Goal: Task Accomplishment & Management: Manage account settings

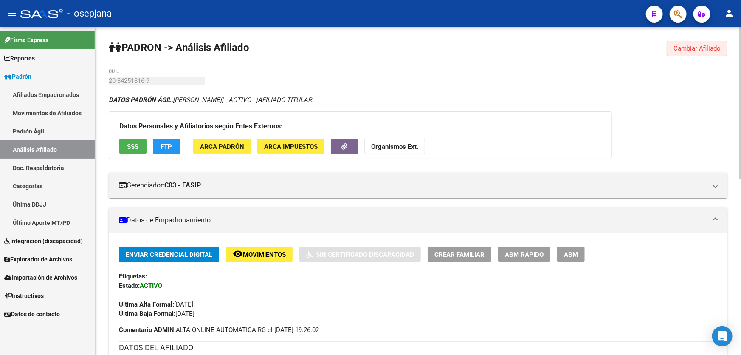
click at [692, 42] on button "Cambiar Afiliado" at bounding box center [697, 48] width 61 height 15
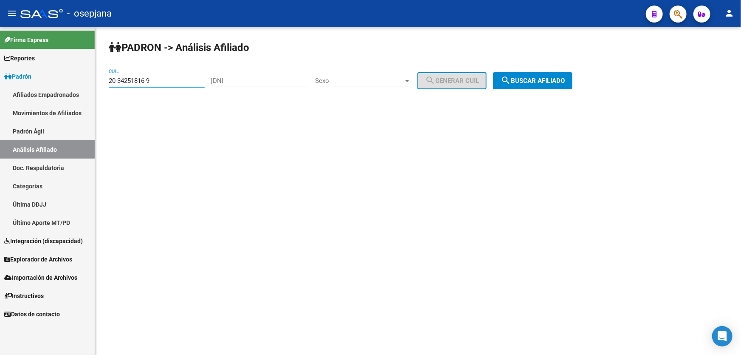
drag, startPoint x: 191, startPoint y: 79, endPoint x: 107, endPoint y: 79, distance: 84.9
click at [107, 79] on div "PADRON -> Análisis Afiliado 20-34251816-9 CUIL | DNI Sexo Sexo search Generar C…" at bounding box center [418, 71] width 646 height 89
paste input "29094437-7"
type input "20-29094437-7"
click at [546, 83] on span "search Buscar afiliado" at bounding box center [533, 81] width 64 height 8
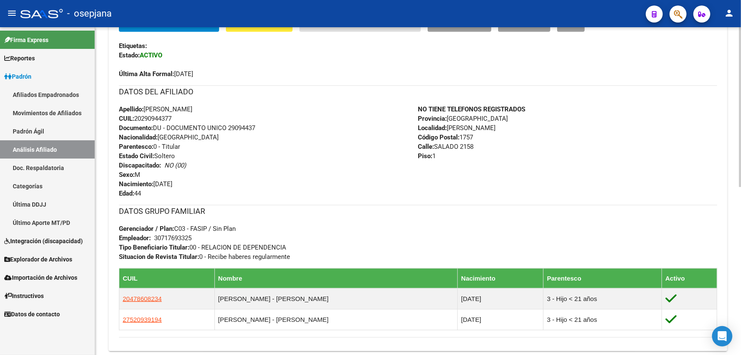
scroll to position [231, 0]
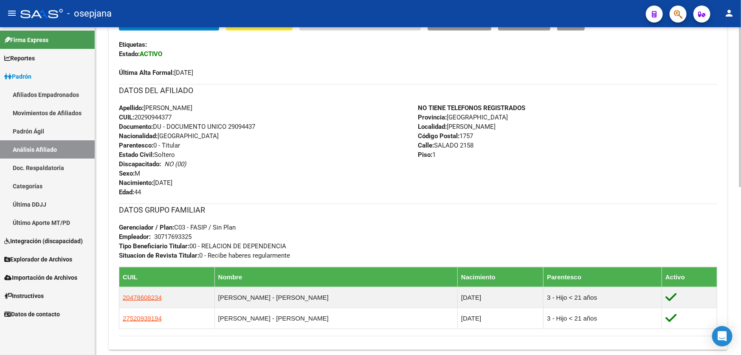
drag, startPoint x: 228, startPoint y: 124, endPoint x: 259, endPoint y: 125, distance: 31.0
click at [259, 125] on div "Apellido: [PERSON_NAME]: 20290944377 Documento: DU - DOCUMENTO UNICO 29094437 N…" at bounding box center [268, 149] width 299 height 93
copy span "29094437"
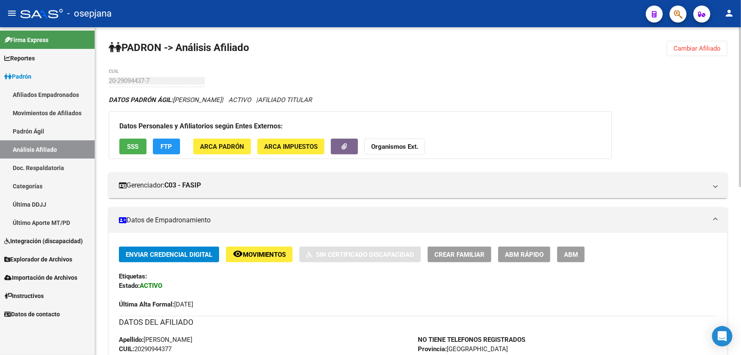
click at [699, 49] on span "Cambiar Afiliado" at bounding box center [696, 49] width 47 height 8
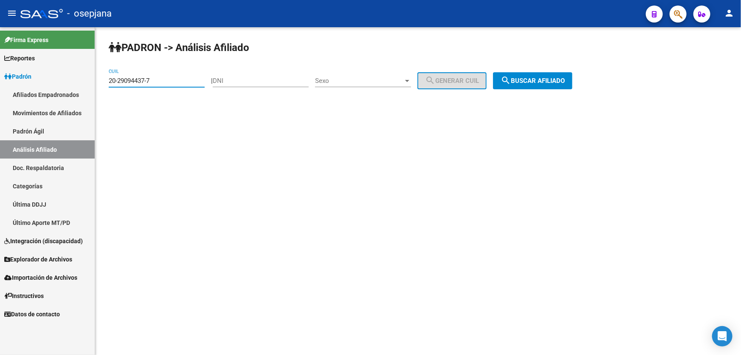
drag, startPoint x: 164, startPoint y: 81, endPoint x: 0, endPoint y: 59, distance: 165.3
click at [0, 59] on mat-sidenav-container "Firma Express Reportes Padrón Traspasos x O.S. Traspasos x Gerenciador Traspaso…" at bounding box center [370, 190] width 741 height 327
click at [542, 86] on button "search Buscar afiliado" at bounding box center [532, 80] width 79 height 17
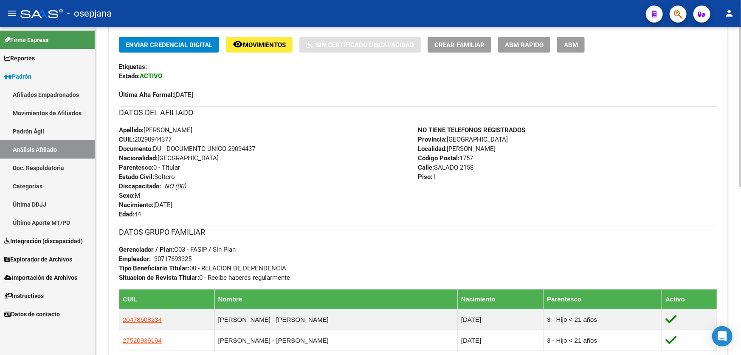
scroll to position [193, 0]
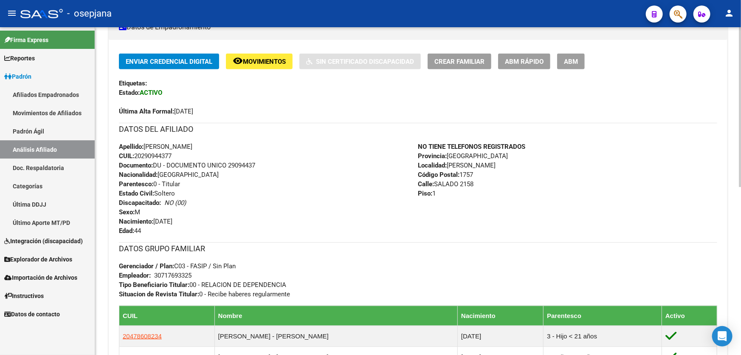
click at [447, 55] on button "Crear Familiar" at bounding box center [460, 61] width 64 height 16
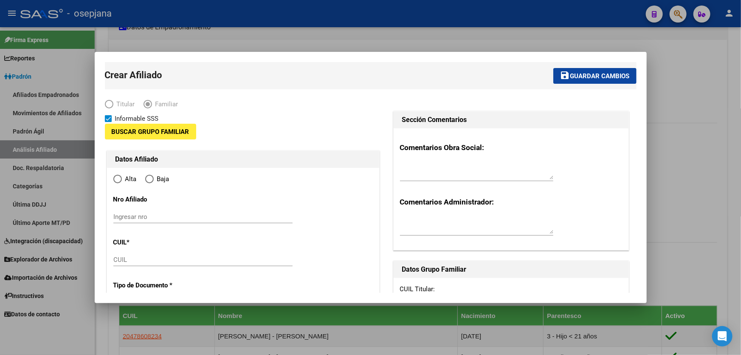
type input "30-71769332-5"
type input "[PERSON_NAME]"
type input "1757"
type input "SALADO"
type input "2158"
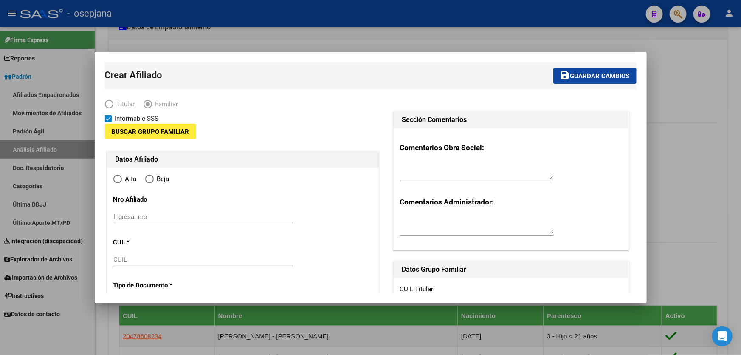
type input "1"
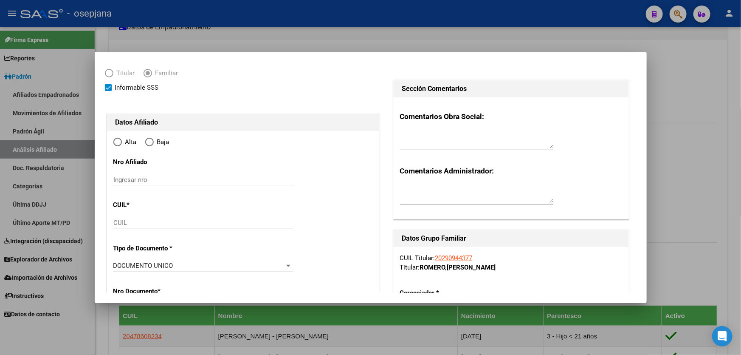
scroll to position [77, 0]
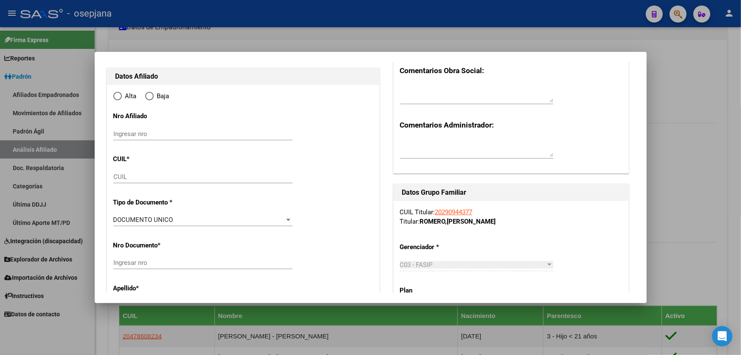
radio input "true"
type input "30-71769332-5"
click at [153, 180] on div "CUIL" at bounding box center [202, 176] width 179 height 13
paste input "27-29392613-7"
type input "27-29392613-7"
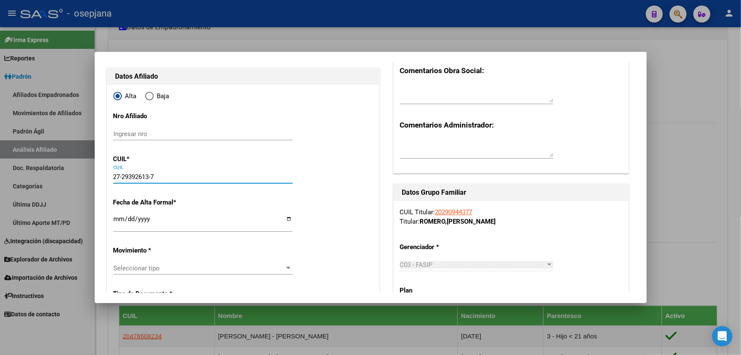
click at [117, 220] on input "Ingresar fecha" at bounding box center [202, 222] width 179 height 14
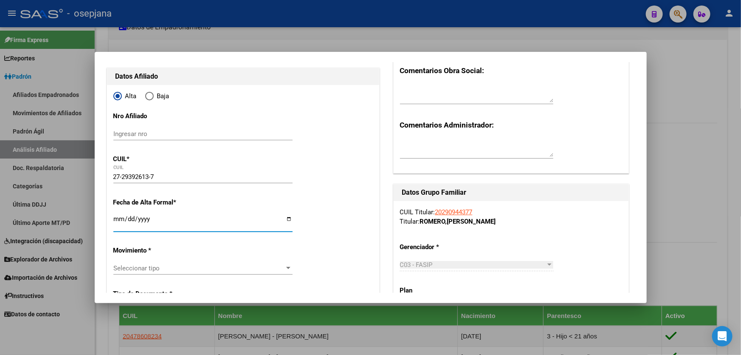
type input "29392613"
type input "[PERSON_NAME]"
type input "[DATE]"
type input "VIRREY DEL PINO"
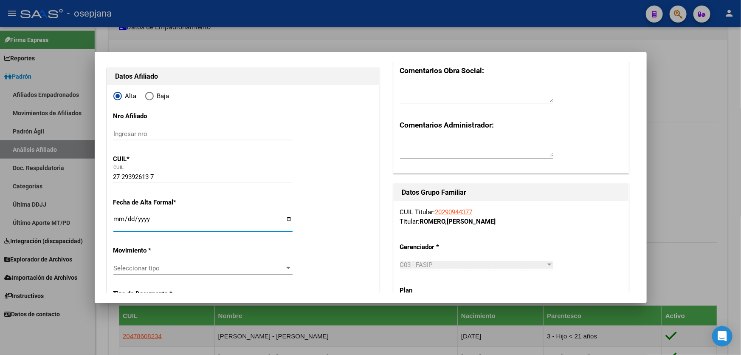
type input "1763"
type input "[DATE]"
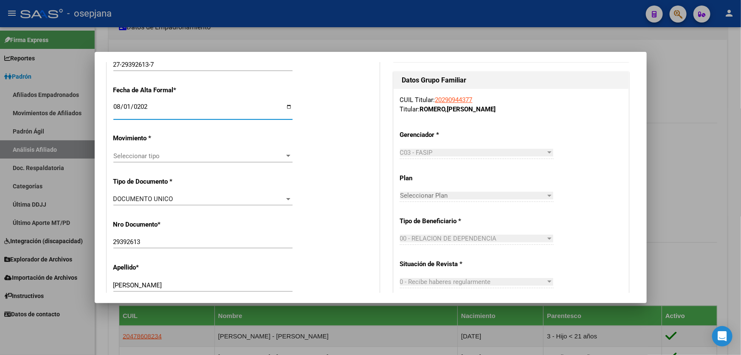
scroll to position [193, 0]
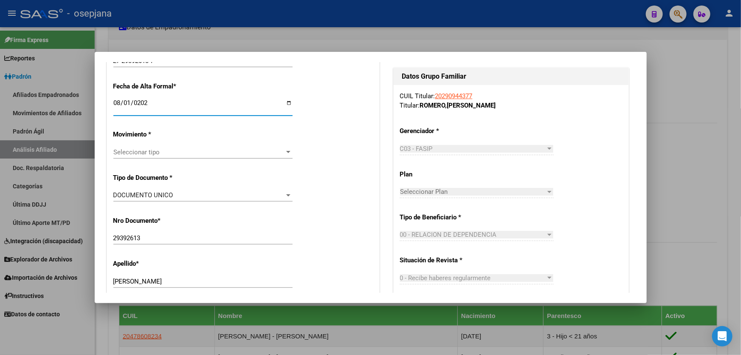
click at [222, 149] on span "Seleccionar tipo" at bounding box center [199, 152] width 172 height 8
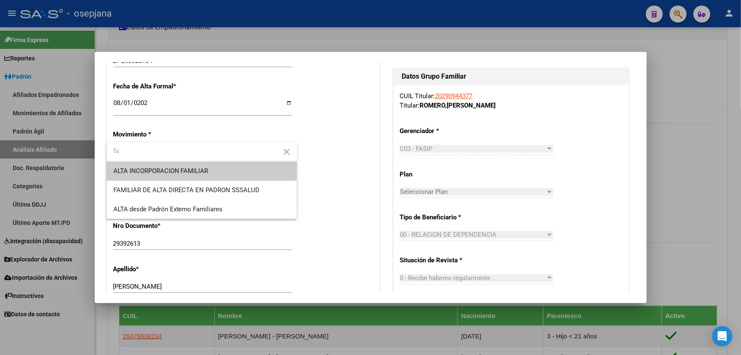
type input "fa"
click at [221, 168] on span "ALTA INCORPORACION FAMILIAR" at bounding box center [201, 170] width 177 height 19
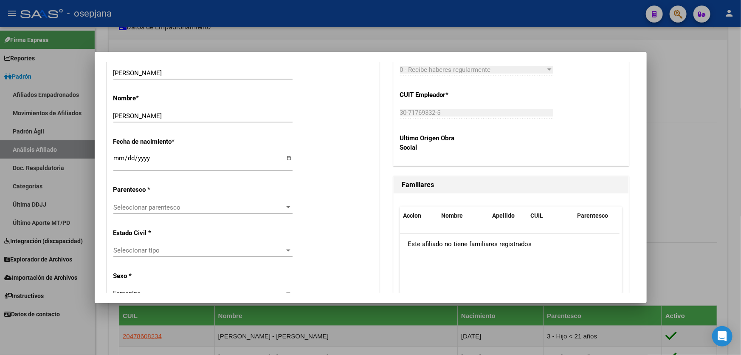
scroll to position [425, 0]
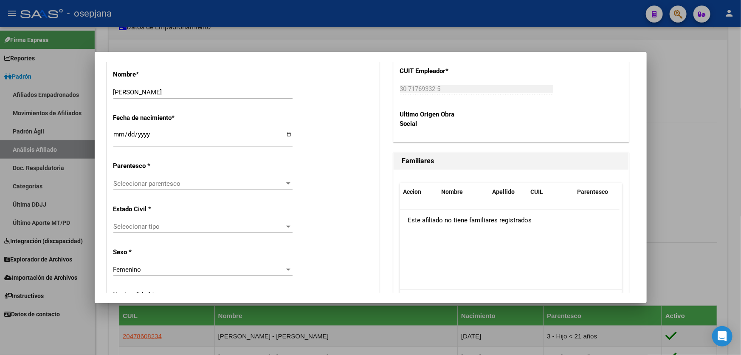
click at [219, 184] on span "Seleccionar parentesco" at bounding box center [199, 184] width 172 height 8
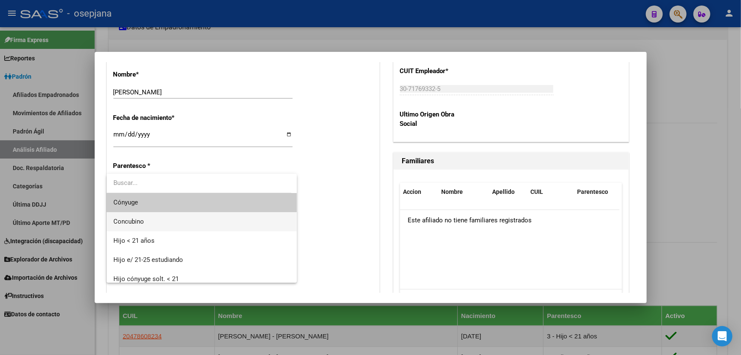
click at [201, 219] on span "Concubino" at bounding box center [201, 221] width 177 height 19
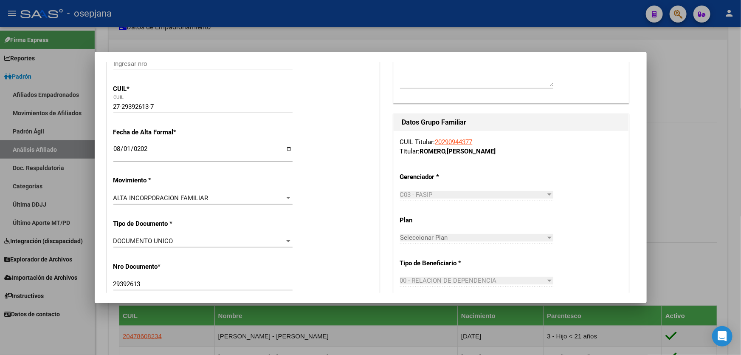
scroll to position [0, 0]
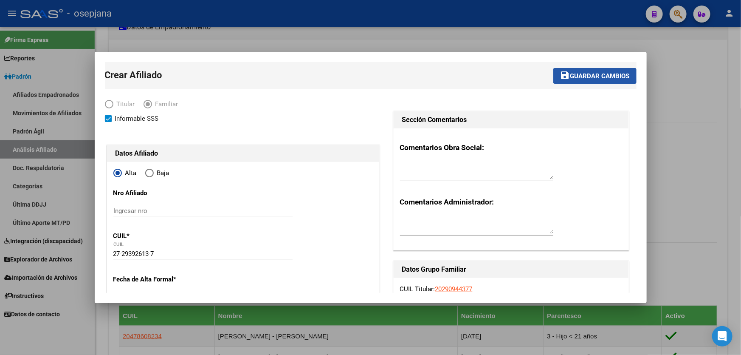
click at [585, 75] on span "Guardar cambios" at bounding box center [599, 76] width 59 height 8
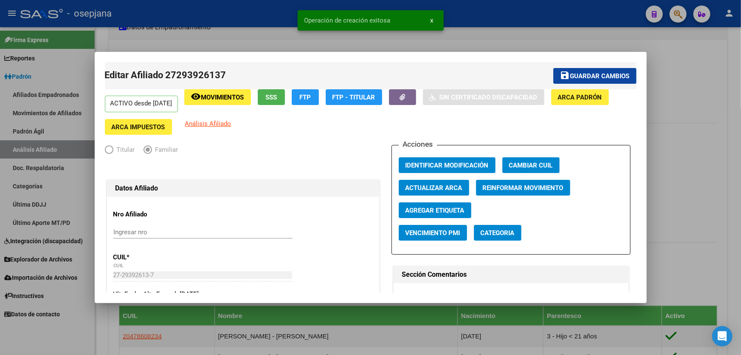
click at [586, 77] on span "Guardar cambios" at bounding box center [599, 76] width 59 height 8
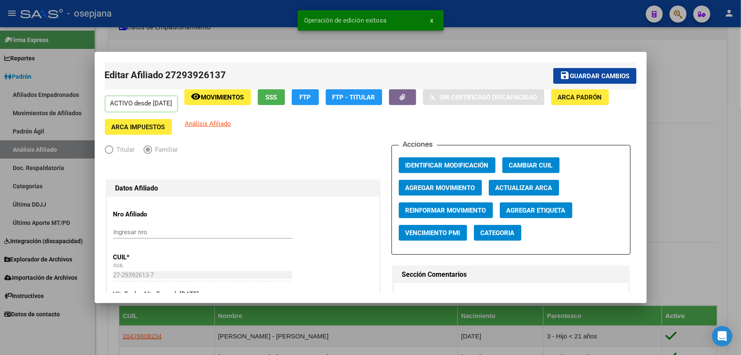
click at [706, 72] on div at bounding box center [370, 177] width 741 height 355
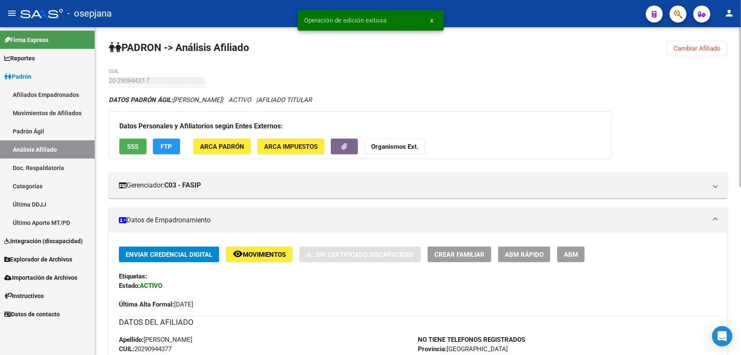
click at [708, 53] on button "Cambiar Afiliado" at bounding box center [697, 48] width 61 height 15
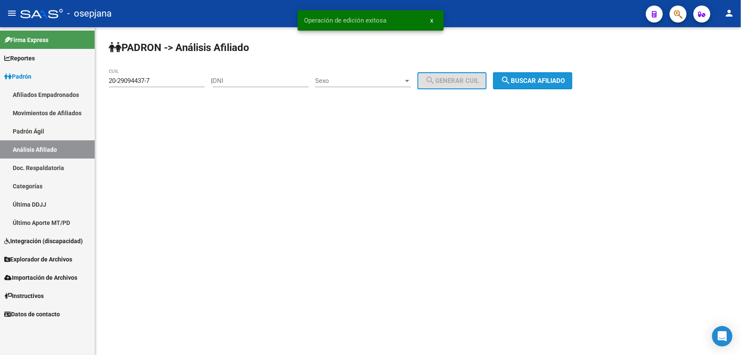
click at [543, 75] on button "search Buscar afiliado" at bounding box center [532, 80] width 79 height 17
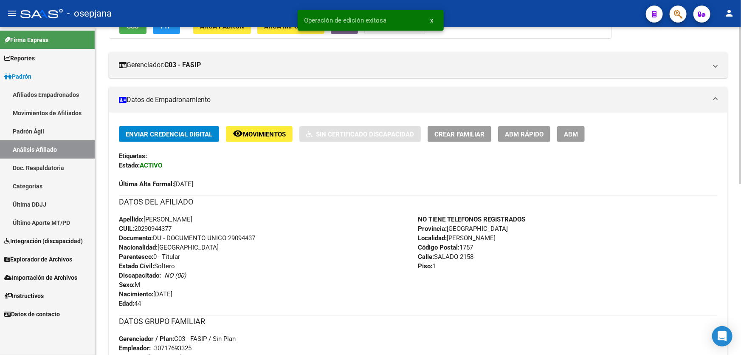
scroll to position [154, 0]
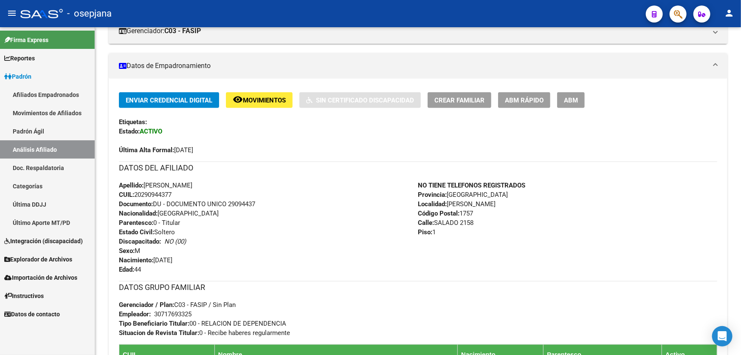
drag, startPoint x: 524, startPoint y: 80, endPoint x: 526, endPoint y: 94, distance: 14.7
click at [524, 80] on div "Enviar Credencial Digital remove_red_eye Movimientos Sin Certificado Discapacid…" at bounding box center [418, 263] width 619 height 369
click at [526, 96] on span "ABM Rápido" at bounding box center [524, 100] width 39 height 8
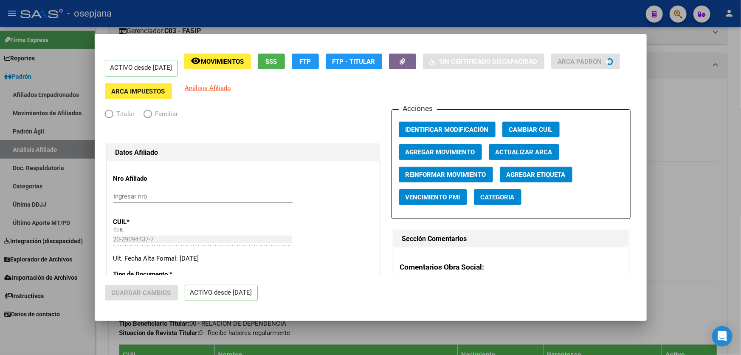
radio input "true"
type input "30-71769332-5"
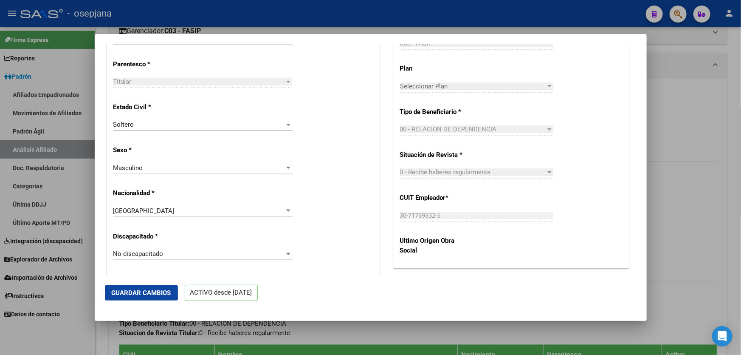
scroll to position [425, 0]
click at [249, 128] on div "Soltero" at bounding box center [199, 124] width 172 height 8
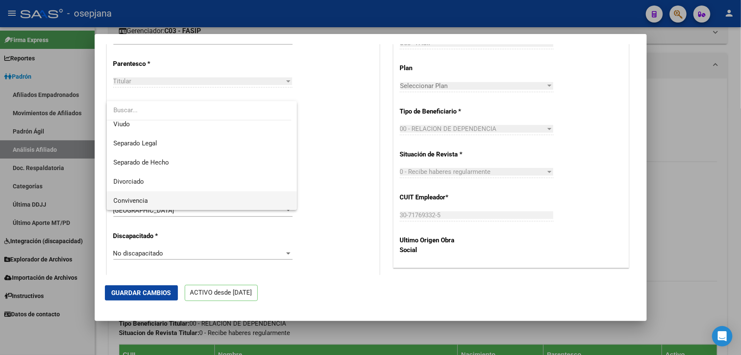
click at [221, 197] on span "Convivencia" at bounding box center [201, 200] width 177 height 19
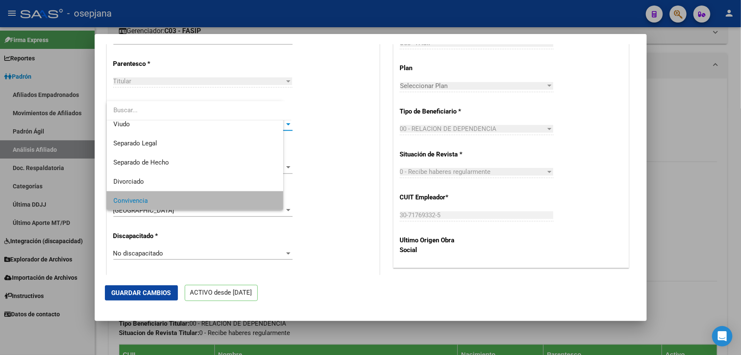
scroll to position [43, 0]
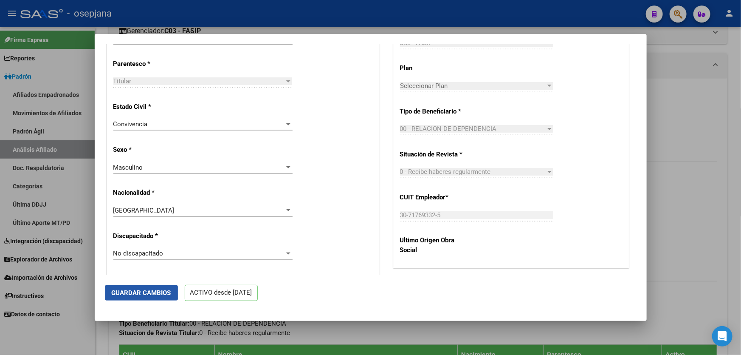
click at [146, 291] on span "Guardar Cambios" at bounding box center [141, 293] width 59 height 8
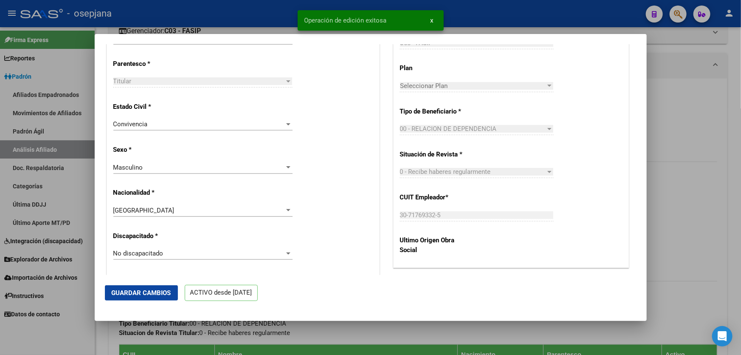
click at [740, 160] on div at bounding box center [370, 177] width 741 height 355
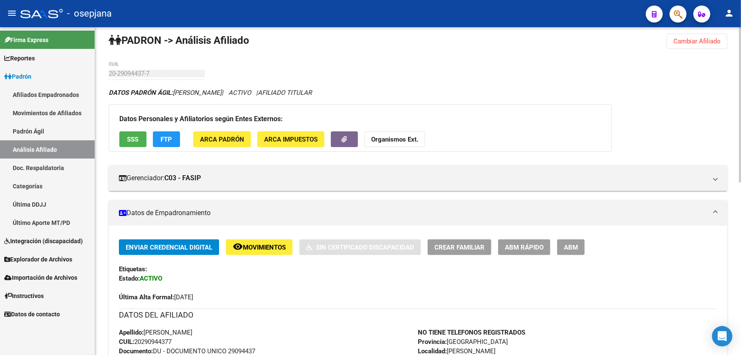
scroll to position [0, 0]
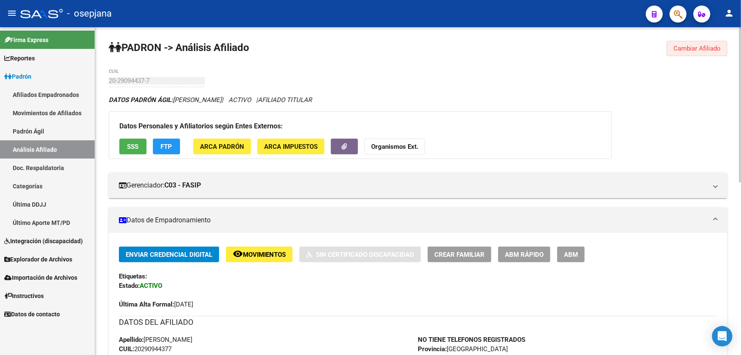
click at [696, 48] on span "Cambiar Afiliado" at bounding box center [696, 49] width 47 height 8
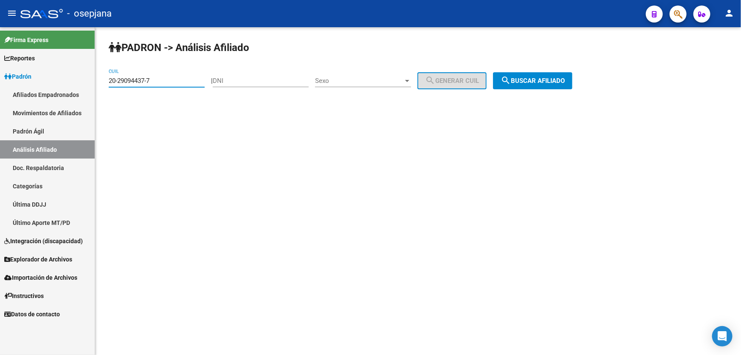
drag, startPoint x: 173, startPoint y: 79, endPoint x: 101, endPoint y: 83, distance: 71.9
click at [101, 83] on div "PADRON -> Análisis Afiliado 20-29094437-7 CUIL | DNI Sexo Sexo search Generar C…" at bounding box center [418, 71] width 646 height 89
paste input "32692752-0"
type input "20-32692752-0"
click at [518, 69] on div "PADRON -> Análisis Afiliado 20-32692752-0 CUIL | DNI Sexo Sexo search Generar C…" at bounding box center [418, 71] width 646 height 89
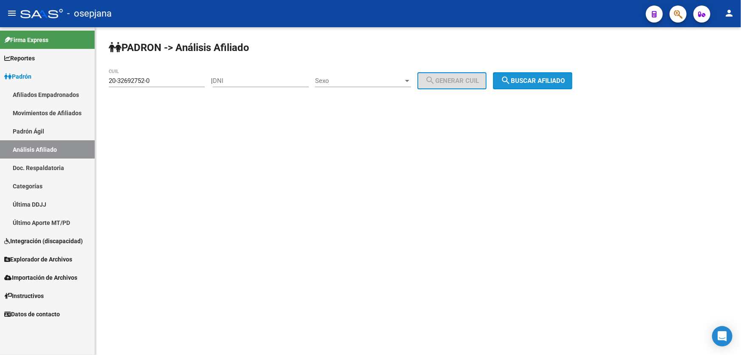
click at [511, 81] on mat-icon "search" at bounding box center [506, 80] width 10 height 10
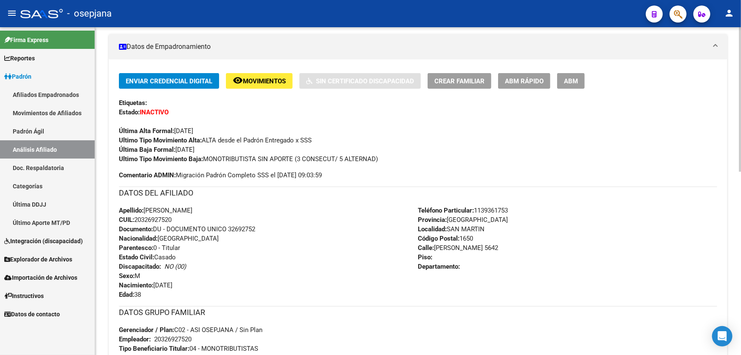
scroll to position [154, 0]
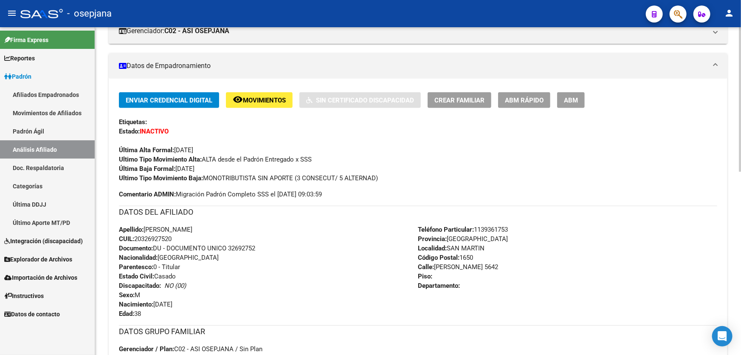
click at [521, 98] on span "ABM Rápido" at bounding box center [524, 100] width 39 height 8
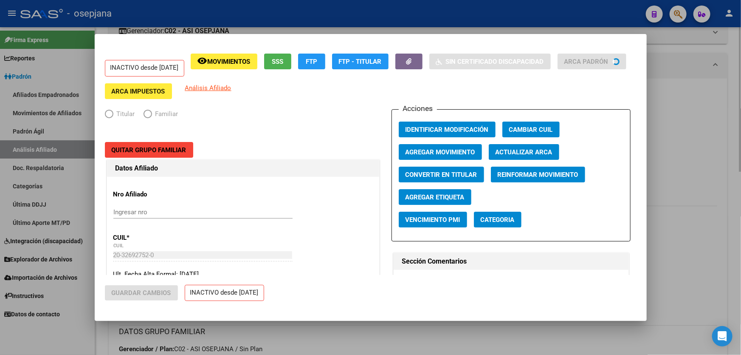
radio input "true"
type input "20-32692752-0"
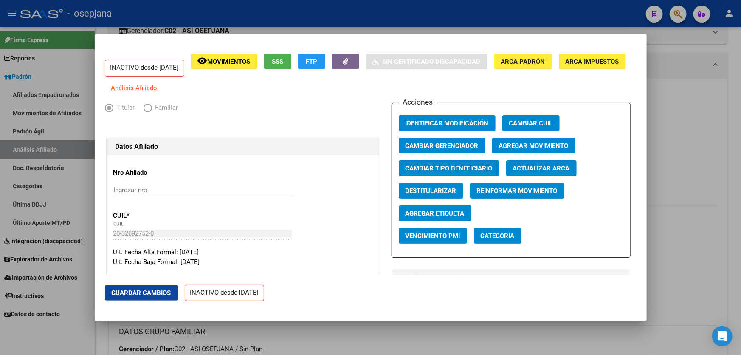
click at [722, 225] on div at bounding box center [370, 177] width 741 height 355
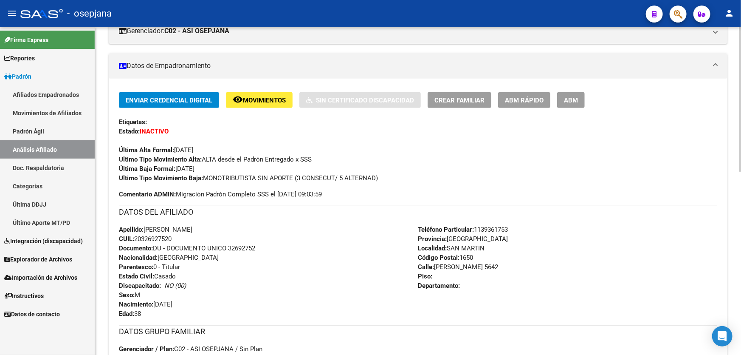
scroll to position [77, 0]
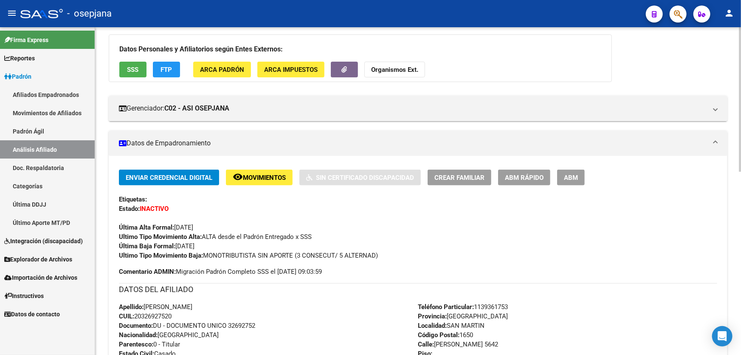
click at [529, 169] on button "ABM Rápido" at bounding box center [524, 177] width 52 height 16
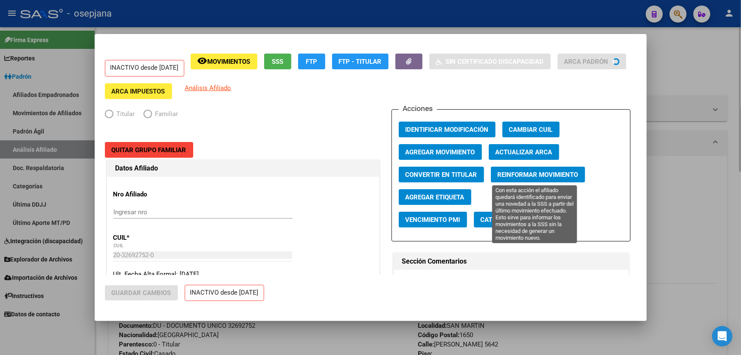
radio input "true"
type input "20-32692752-0"
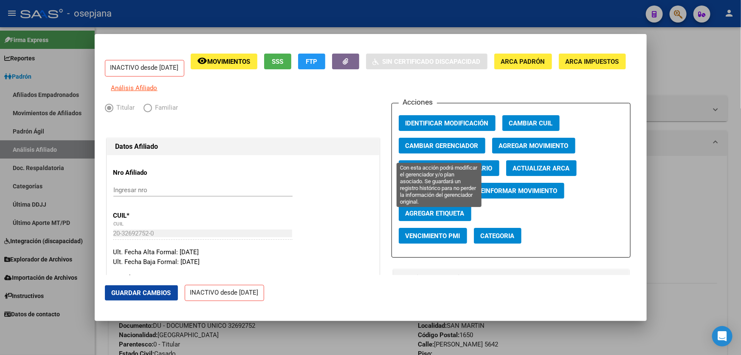
click at [455, 153] on button "Cambiar Gerenciador" at bounding box center [442, 146] width 87 height 16
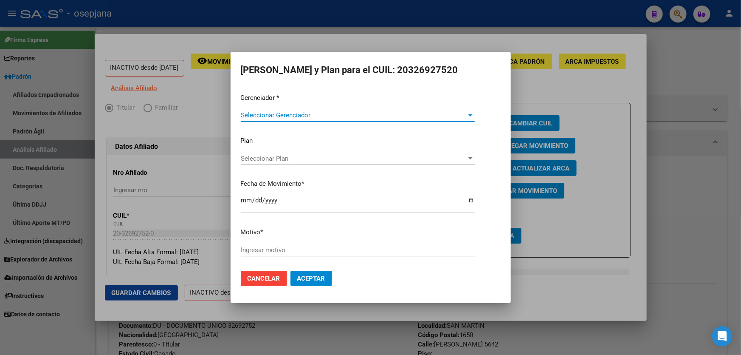
click at [318, 116] on span "Seleccionar Gerenciador" at bounding box center [354, 115] width 226 height 8
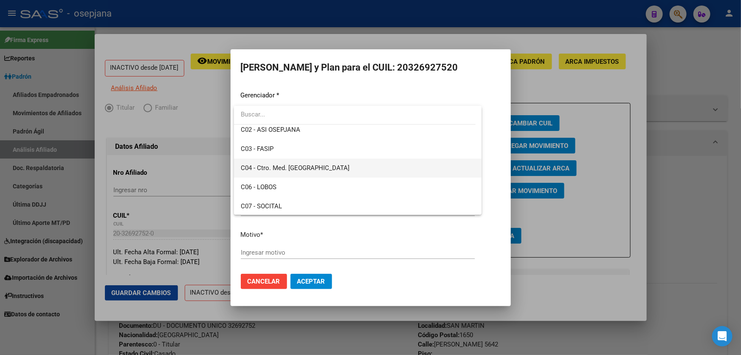
scroll to position [197, 0]
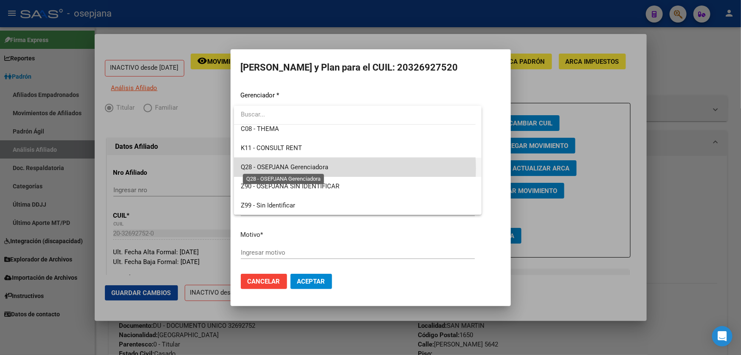
click at [320, 168] on span "Q28 - OSEPJANA Gerenciadora" at bounding box center [284, 167] width 87 height 8
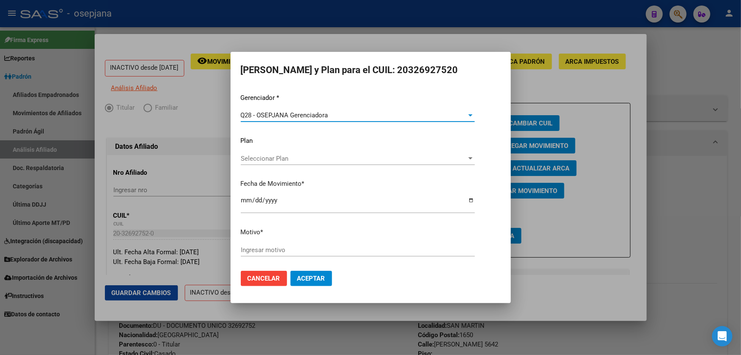
click at [282, 259] on div "Ingresar motivo" at bounding box center [358, 253] width 234 height 21
click at [288, 248] on input "Ingresar motivo" at bounding box center [358, 250] width 234 height 8
type input "****"
click at [313, 280] on span "Aceptar" at bounding box center [311, 278] width 28 height 8
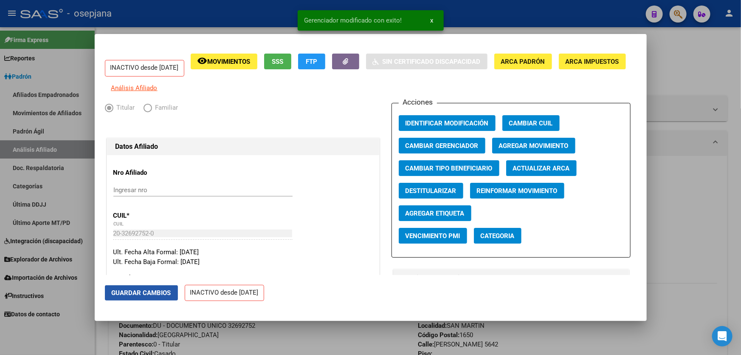
click at [135, 296] on span "Guardar Cambios" at bounding box center [141, 293] width 59 height 8
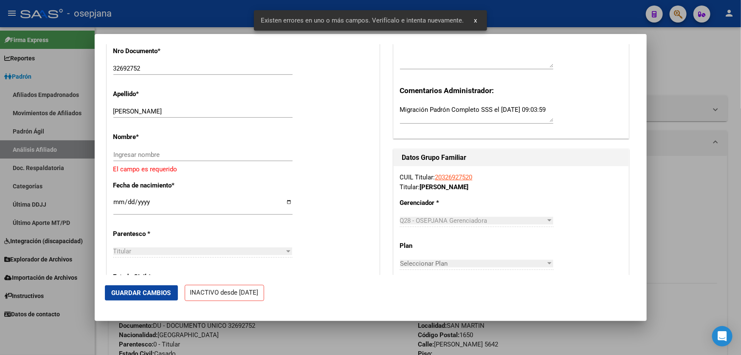
scroll to position [270, 0]
drag, startPoint x: 141, startPoint y: 116, endPoint x: 210, endPoint y: 118, distance: 69.2
click at [210, 115] on input "[PERSON_NAME]" at bounding box center [202, 111] width 179 height 8
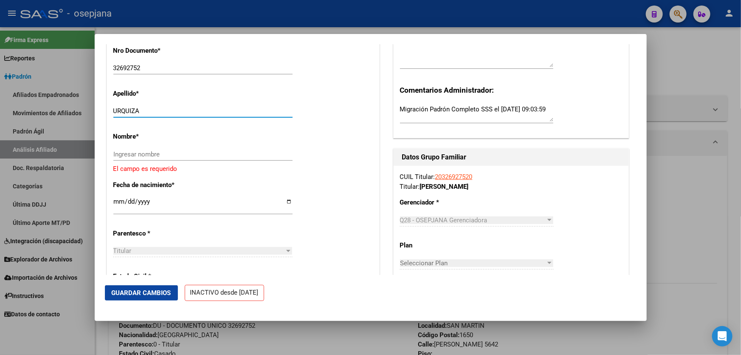
type input "URQUIZA"
click at [164, 157] on input "Ingresar nombre" at bounding box center [202, 154] width 179 height 8
paste input "[PERSON_NAME]"
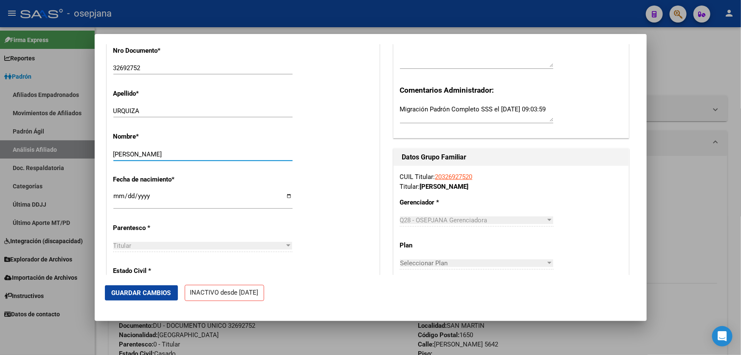
type input "[PERSON_NAME]"
click at [157, 286] on button "Guardar Cambios" at bounding box center [141, 292] width 73 height 15
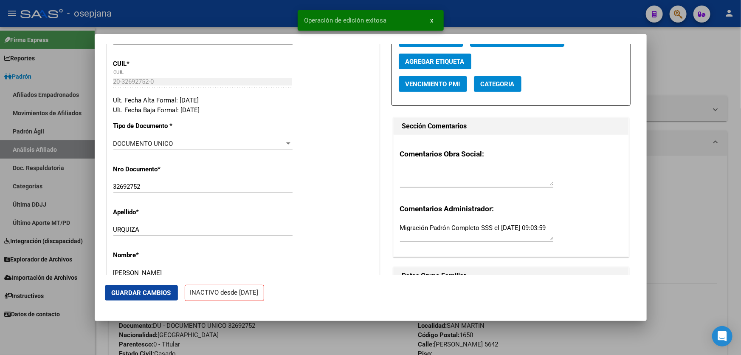
scroll to position [0, 0]
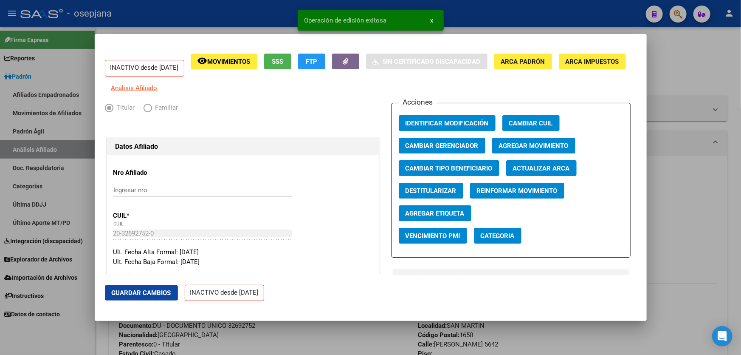
click at [516, 149] on span "Agregar Movimiento" at bounding box center [534, 146] width 70 height 8
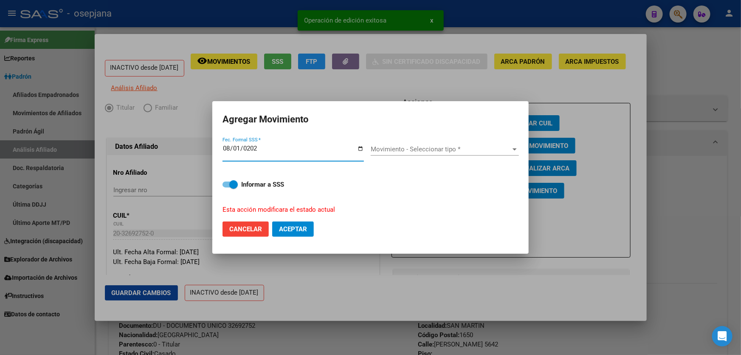
type input "[DATE]"
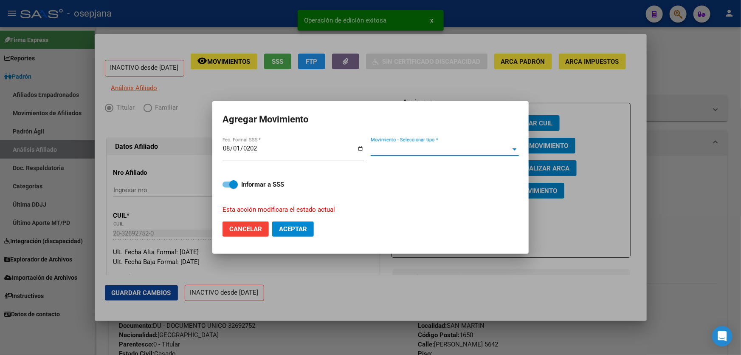
click at [460, 146] on span "Movimiento - Seleccionar tipo *" at bounding box center [441, 149] width 141 height 8
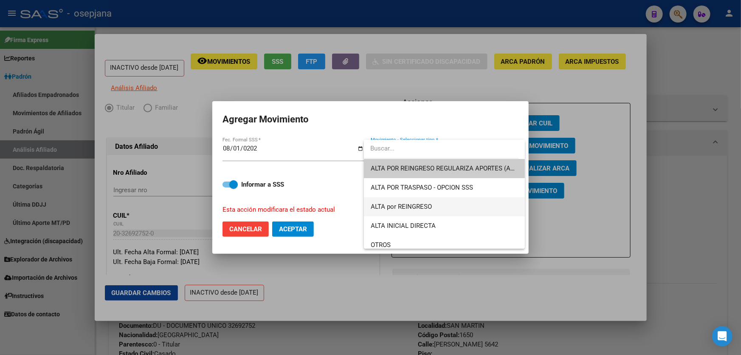
click at [427, 210] on span "ALTA por REINGRESO" at bounding box center [444, 206] width 147 height 19
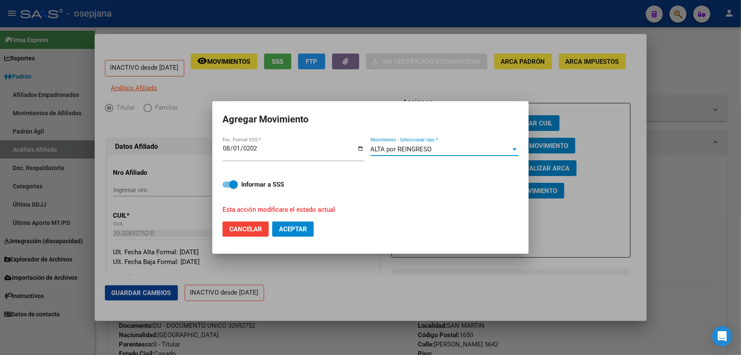
click at [307, 232] on span "Aceptar" at bounding box center [293, 229] width 28 height 8
checkbox input "false"
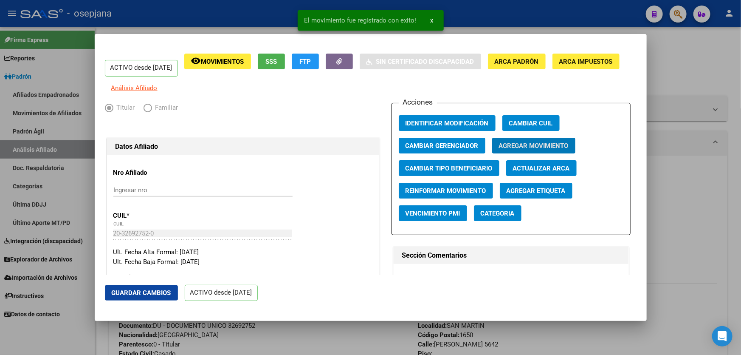
click at [161, 297] on button "Guardar Cambios" at bounding box center [141, 292] width 73 height 15
click at [740, 219] on div at bounding box center [370, 177] width 741 height 355
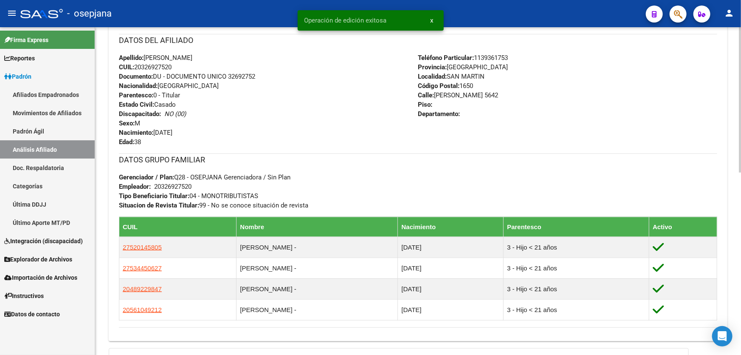
scroll to position [309, 0]
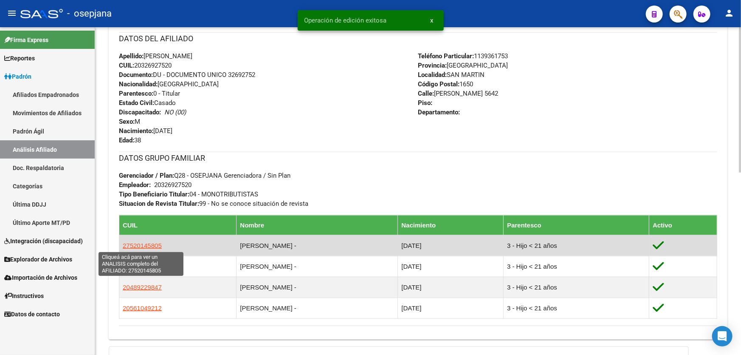
click at [149, 246] on span "27520145805" at bounding box center [142, 245] width 39 height 7
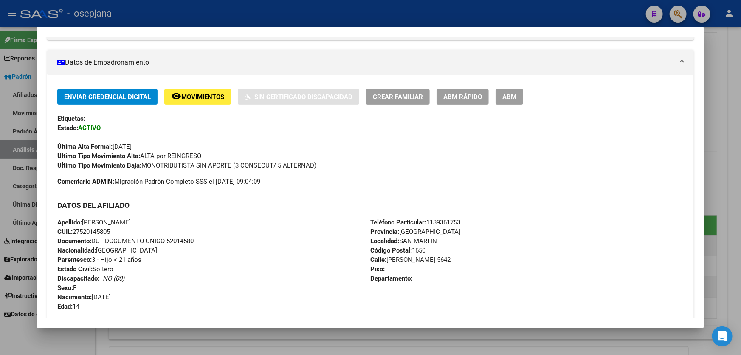
scroll to position [143, 0]
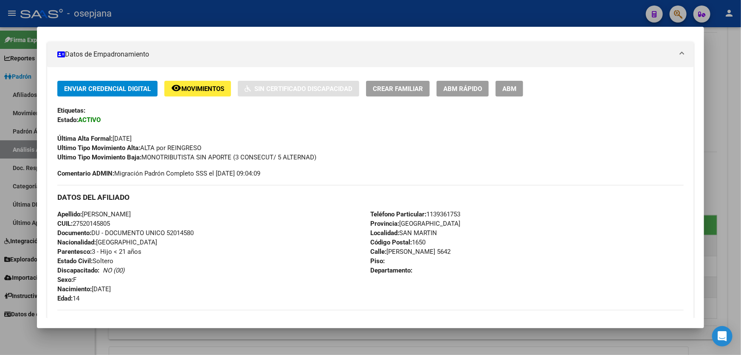
click at [740, 193] on div at bounding box center [370, 177] width 741 height 355
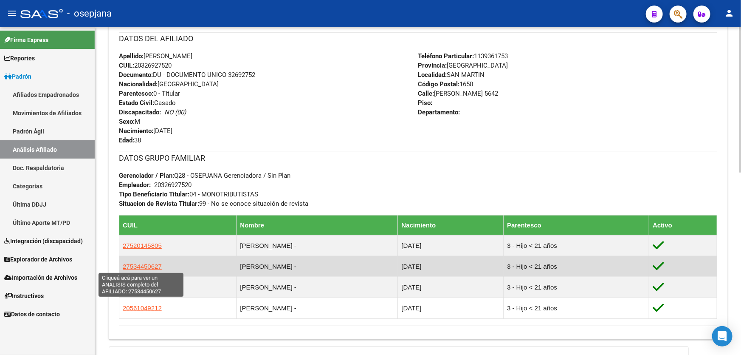
click at [136, 267] on span "27534450627" at bounding box center [142, 265] width 39 height 7
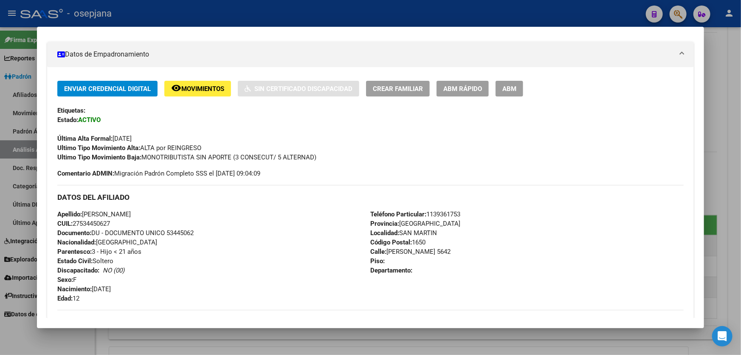
click at [740, 208] on div at bounding box center [370, 177] width 741 height 355
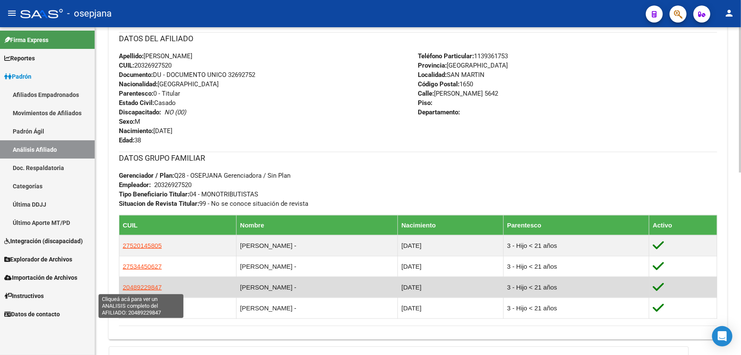
click at [127, 286] on span "20489229847" at bounding box center [142, 286] width 39 height 7
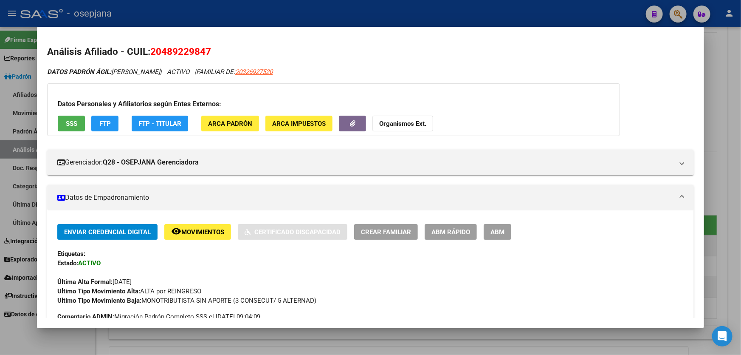
scroll to position [115, 0]
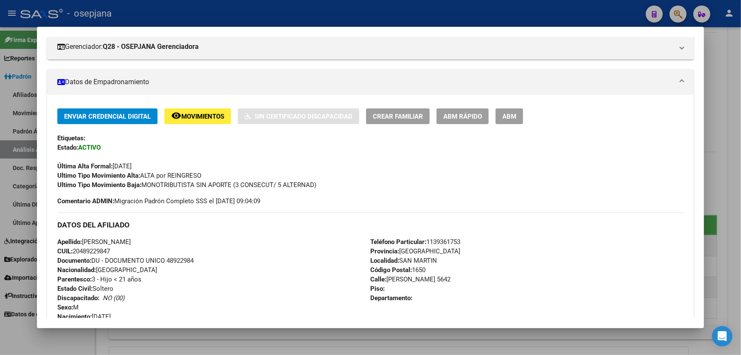
click at [740, 210] on div at bounding box center [370, 177] width 741 height 355
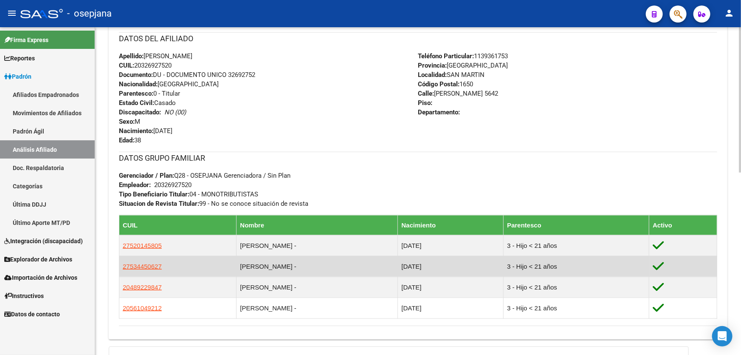
scroll to position [347, 0]
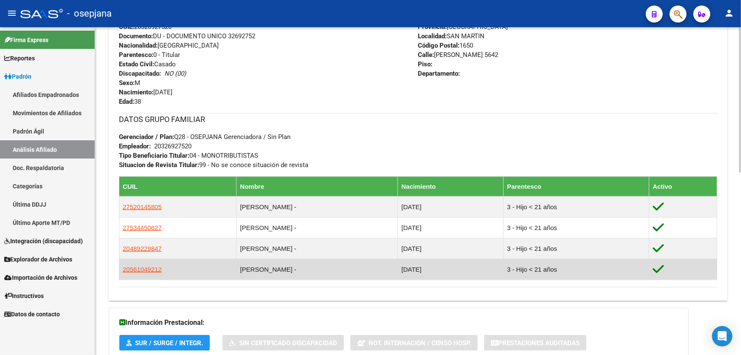
click at [143, 264] on td "20561049212" at bounding box center [177, 269] width 117 height 21
click at [143, 267] on span "20561049212" at bounding box center [142, 268] width 39 height 7
type textarea "20561049212"
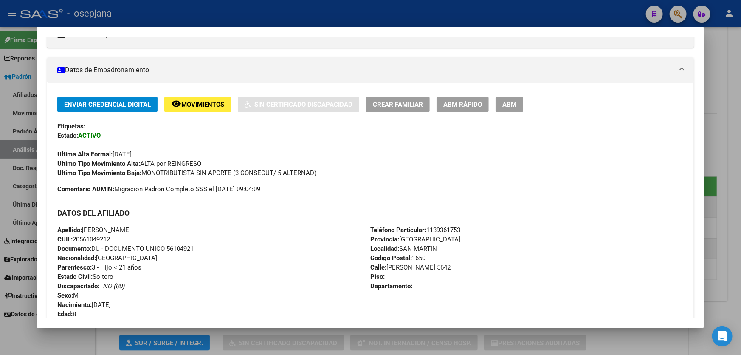
scroll to position [154, 0]
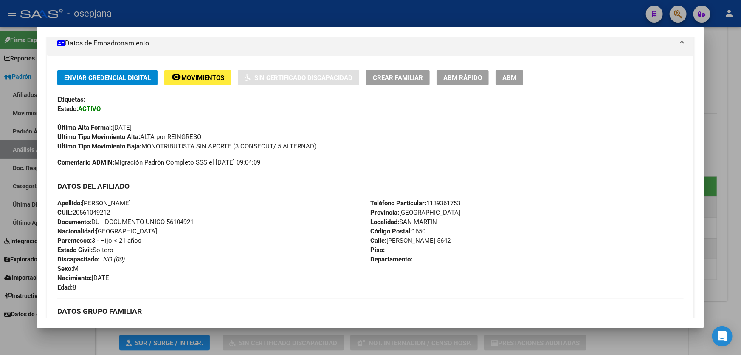
click at [740, 166] on div at bounding box center [370, 177] width 741 height 355
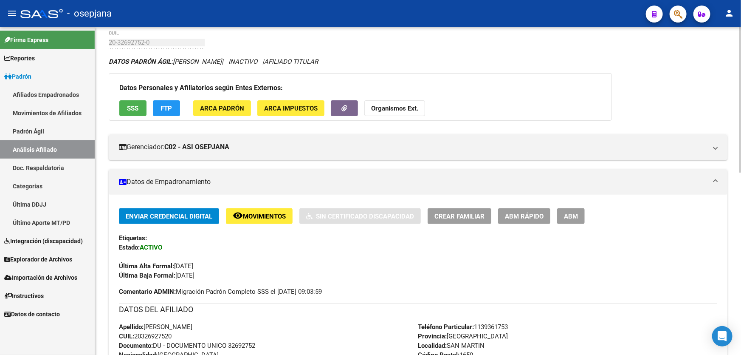
scroll to position [0, 0]
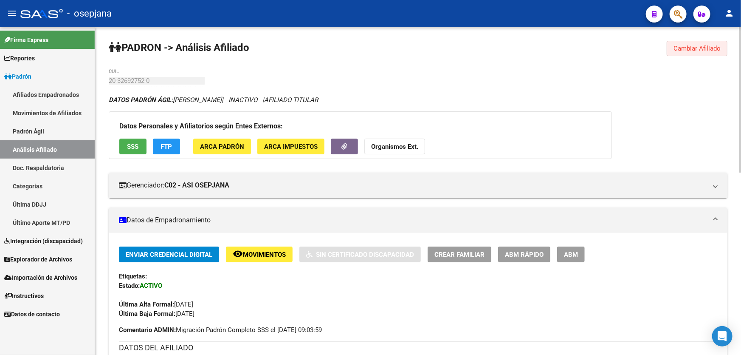
click at [691, 45] on span "Cambiar Afiliado" at bounding box center [696, 49] width 47 height 8
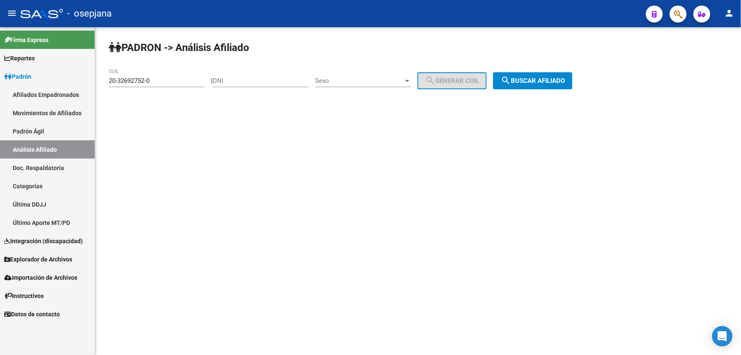
click at [572, 85] on button "search Buscar afiliado" at bounding box center [532, 80] width 79 height 17
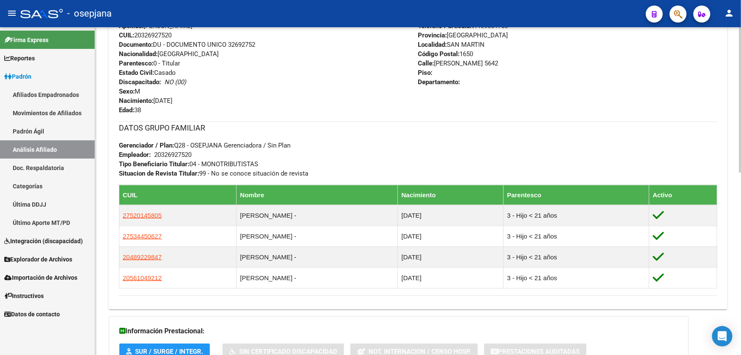
scroll to position [347, 0]
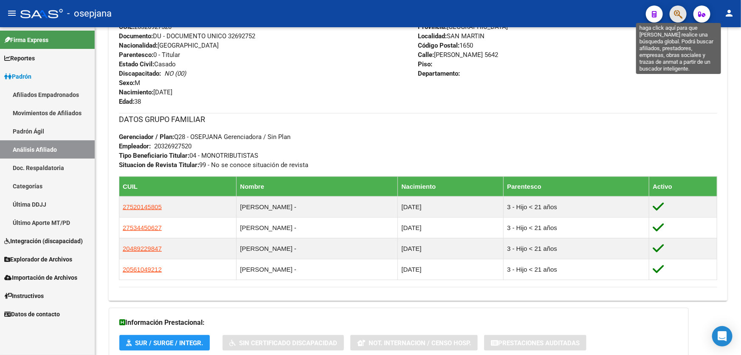
click at [677, 17] on icon "button" at bounding box center [678, 14] width 8 height 10
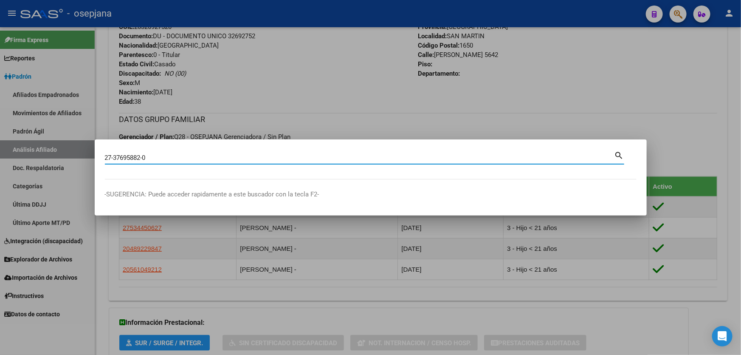
type input "27376958820"
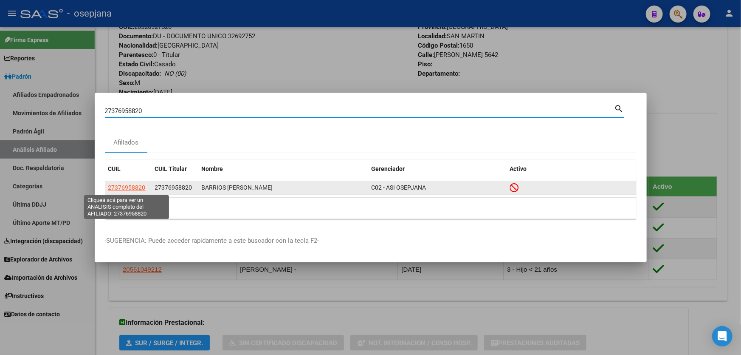
click at [129, 185] on span "27376958820" at bounding box center [126, 187] width 37 height 7
type textarea "27376958820"
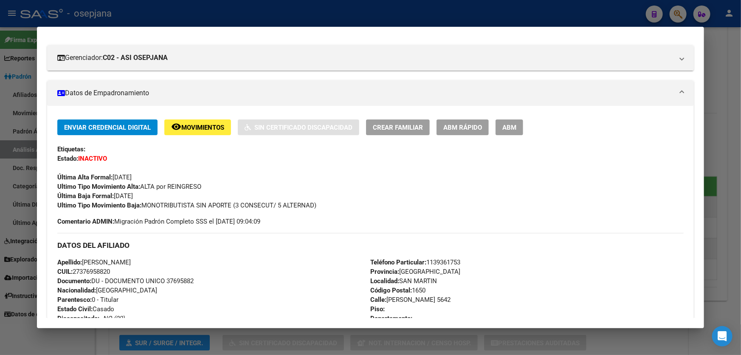
scroll to position [0, 0]
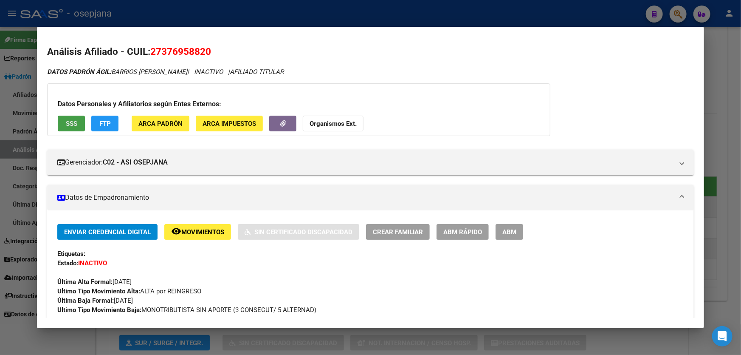
click at [69, 127] on button "SSS" at bounding box center [71, 123] width 27 height 16
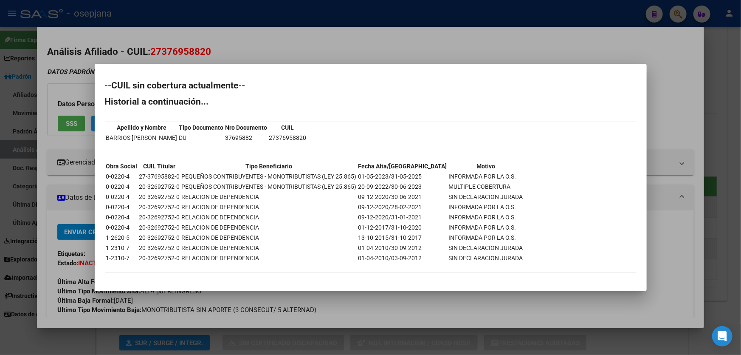
click at [471, 37] on div at bounding box center [370, 177] width 741 height 355
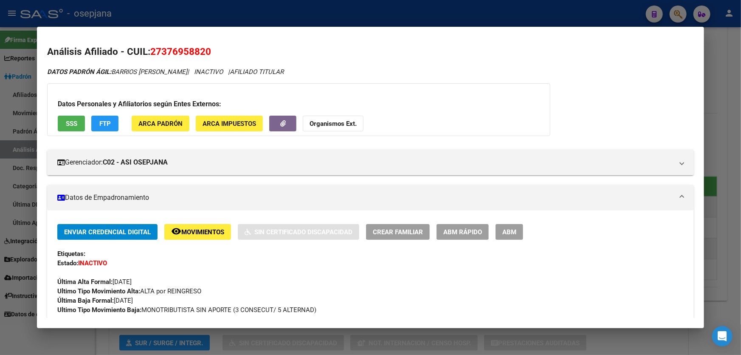
click at [108, 126] on span "FTP" at bounding box center [104, 124] width 11 height 8
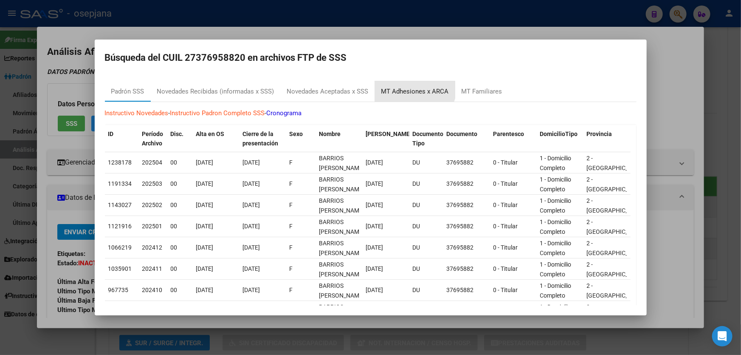
click at [411, 85] on div "MT Adhesiones x ARCA" at bounding box center [415, 91] width 80 height 20
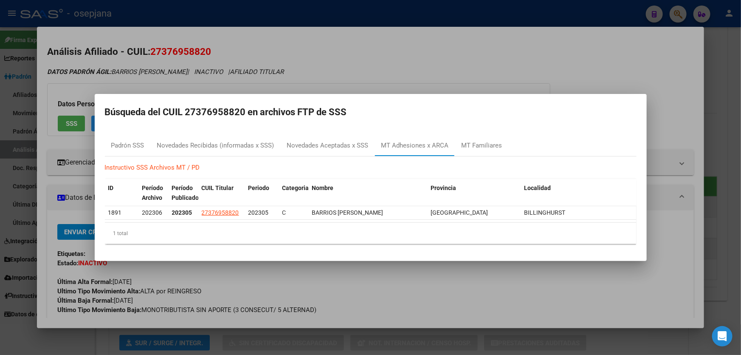
click at [654, 109] on div at bounding box center [370, 177] width 741 height 355
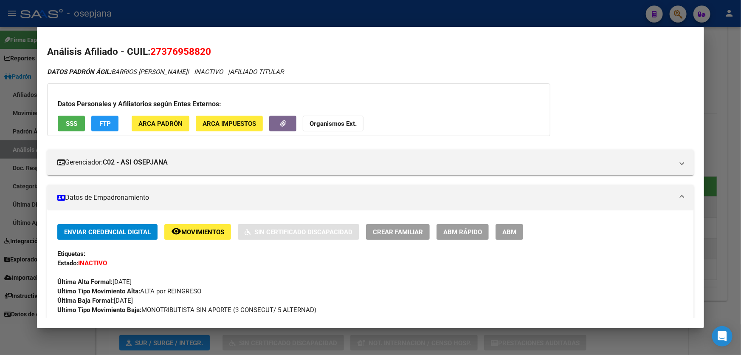
click at [107, 127] on span "FTP" at bounding box center [104, 124] width 11 height 8
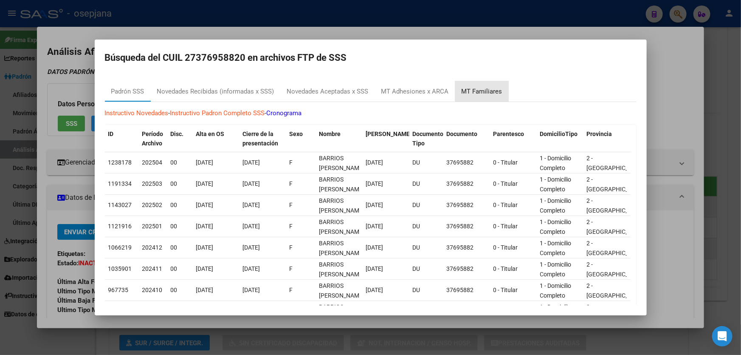
click at [492, 91] on div "MT Familiares" at bounding box center [481, 92] width 41 height 10
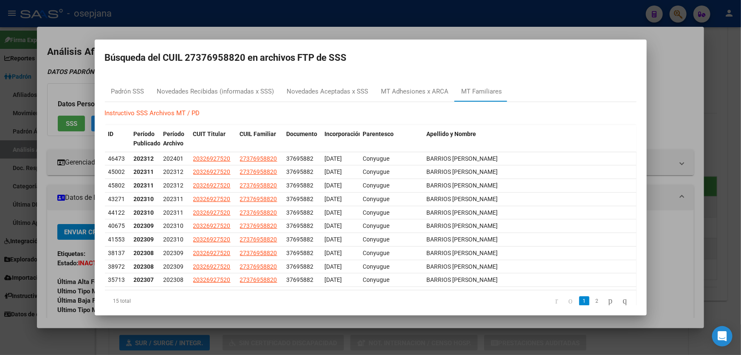
click at [635, 75] on mat-dialog-content "Padrón SSS Novedades Recibidas (informadas x SSS) Novedades Aceptadas x SSS MT …" at bounding box center [371, 189] width 552 height 231
click at [667, 71] on div at bounding box center [370, 177] width 741 height 355
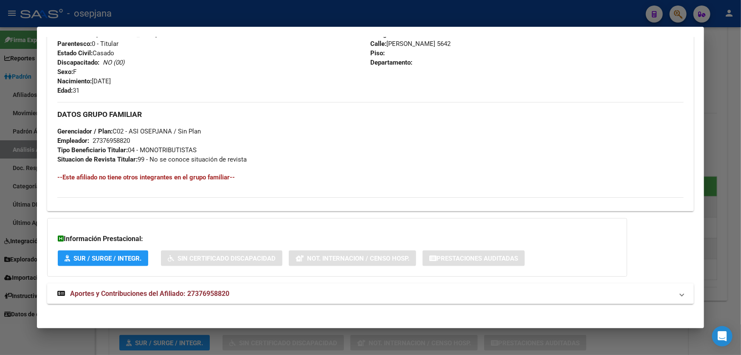
scroll to position [364, 0]
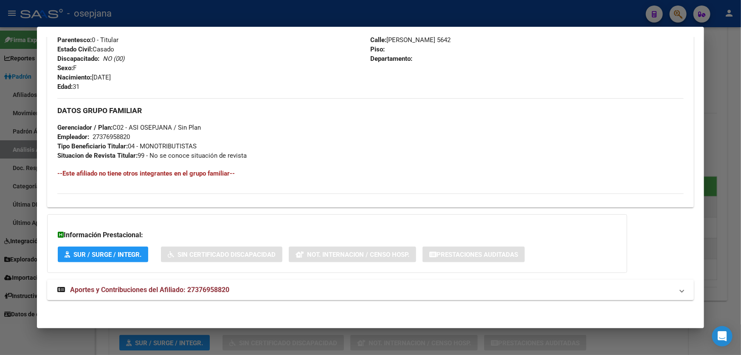
click at [445, 290] on mat-panel-title "Aportes y Contribuciones del Afiliado: 27376958820" at bounding box center [365, 289] width 616 height 10
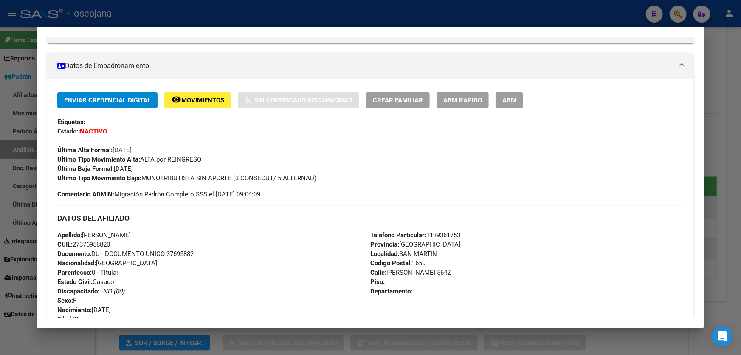
scroll to position [88, 0]
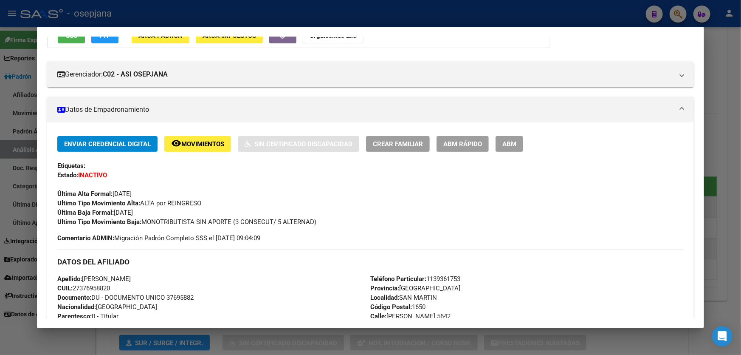
click at [467, 140] on span "ABM Rápido" at bounding box center [462, 144] width 39 height 8
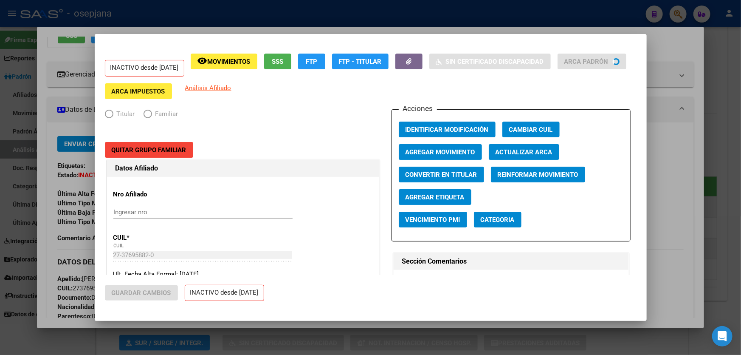
radio input "true"
type input "27-37695882-0"
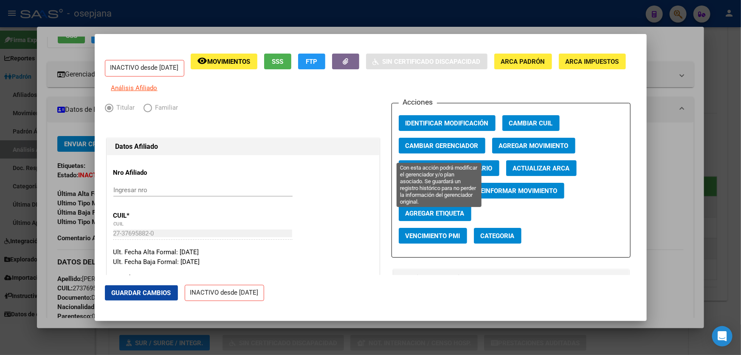
click at [454, 149] on span "Cambiar Gerenciador" at bounding box center [441, 146] width 73 height 8
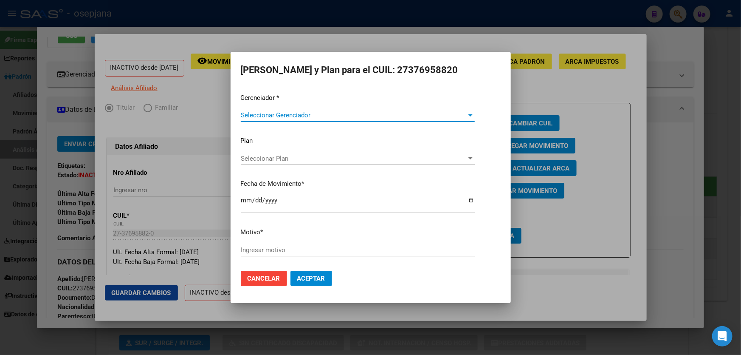
click at [307, 118] on span "Seleccionar Gerenciador" at bounding box center [354, 115] width 226 height 8
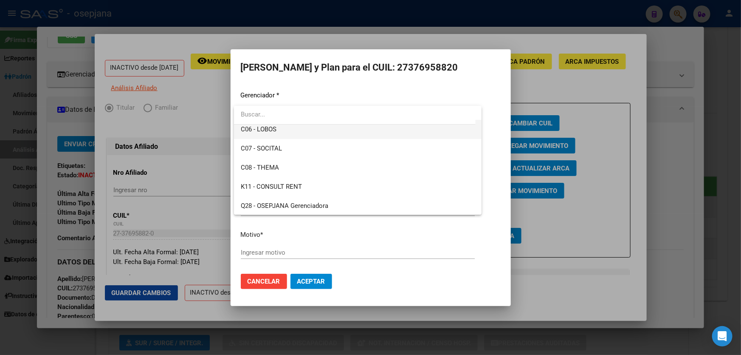
scroll to position [197, 0]
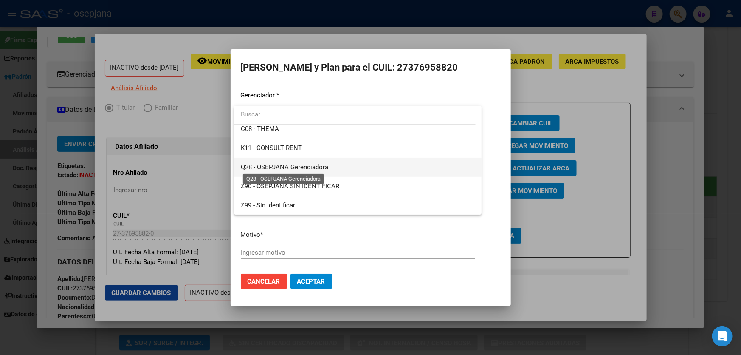
click at [323, 166] on span "Q28 - OSEPJANA Gerenciadora" at bounding box center [284, 167] width 87 height 8
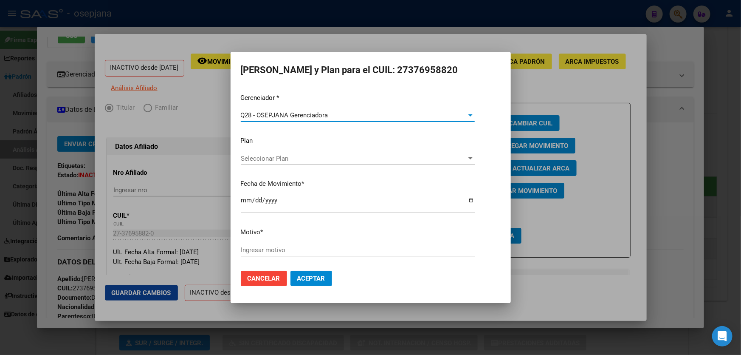
click at [293, 246] on input "Ingresar motivo" at bounding box center [358, 250] width 234 height 8
type input "****"
click at [314, 270] on mat-dialog-actions "Cancelar Aceptar" at bounding box center [371, 278] width 260 height 29
click at [312, 276] on span "Aceptar" at bounding box center [311, 278] width 28 height 8
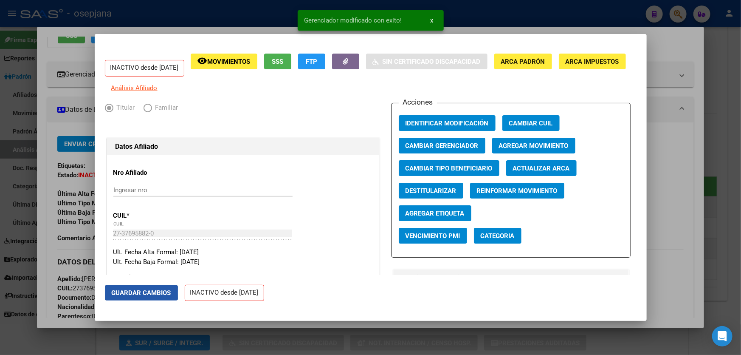
click at [123, 293] on span "Guardar Cambios" at bounding box center [141, 293] width 59 height 8
click at [508, 149] on span "Agregar Movimiento" at bounding box center [534, 146] width 70 height 8
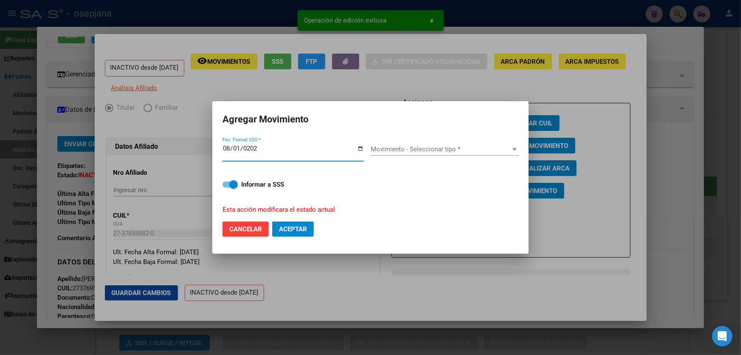
type input "[DATE]"
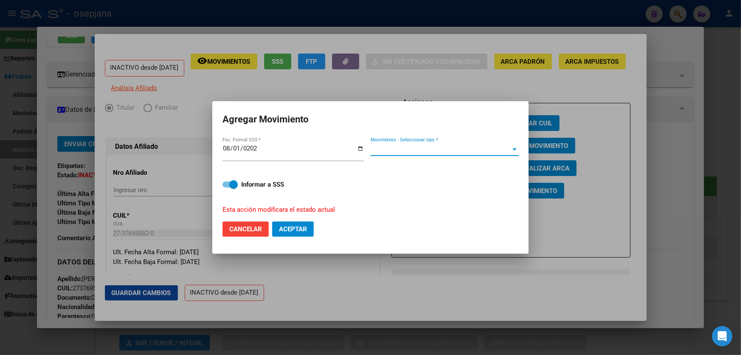
click at [402, 150] on span "Movimiento - Seleccionar tipo *" at bounding box center [441, 149] width 141 height 8
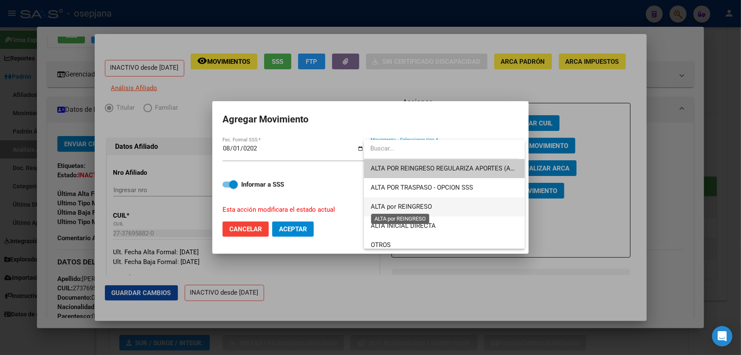
click at [393, 205] on span "ALTA por REINGRESO" at bounding box center [401, 207] width 61 height 8
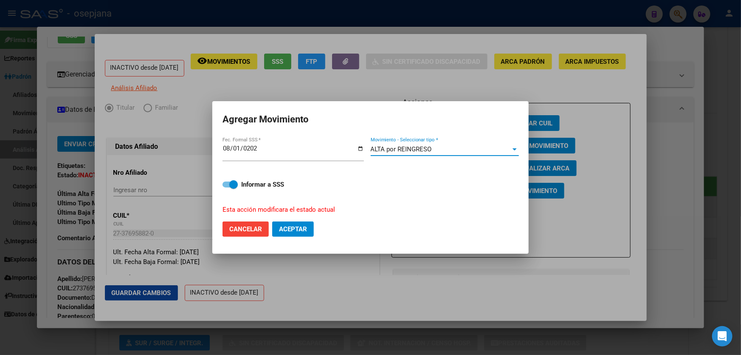
click at [289, 227] on span "Aceptar" at bounding box center [293, 229] width 28 height 8
checkbox input "false"
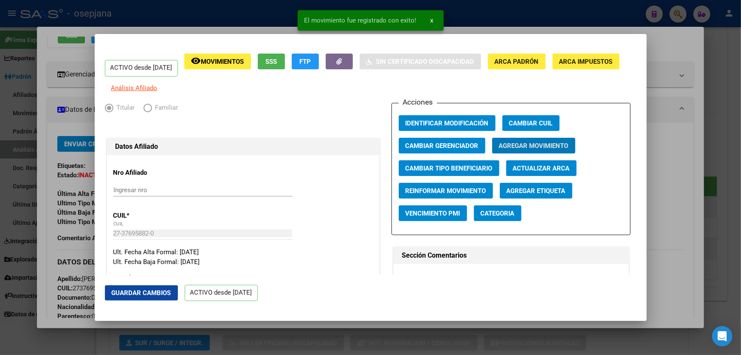
click at [144, 293] on span "Guardar Cambios" at bounding box center [141, 293] width 59 height 8
click at [709, 234] on div at bounding box center [370, 177] width 741 height 355
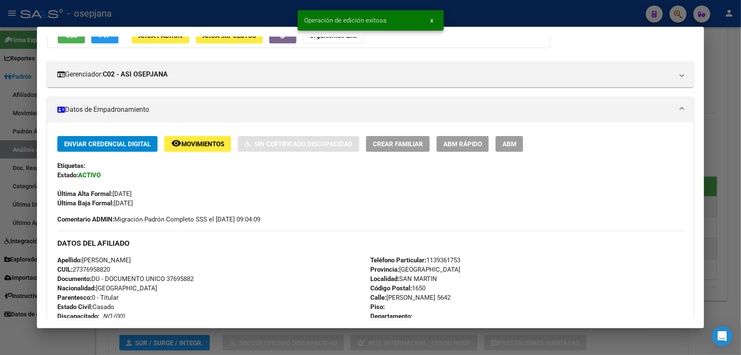
click at [740, 219] on div at bounding box center [370, 177] width 741 height 355
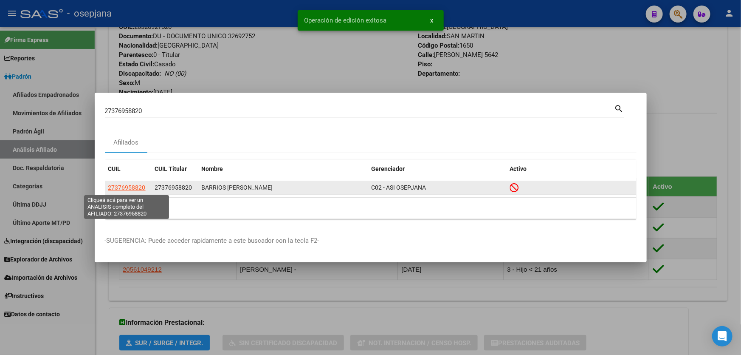
click at [129, 186] on span "27376958820" at bounding box center [126, 187] width 37 height 7
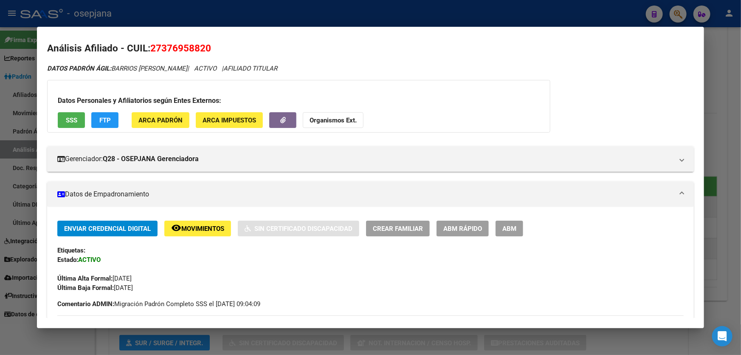
scroll to position [0, 0]
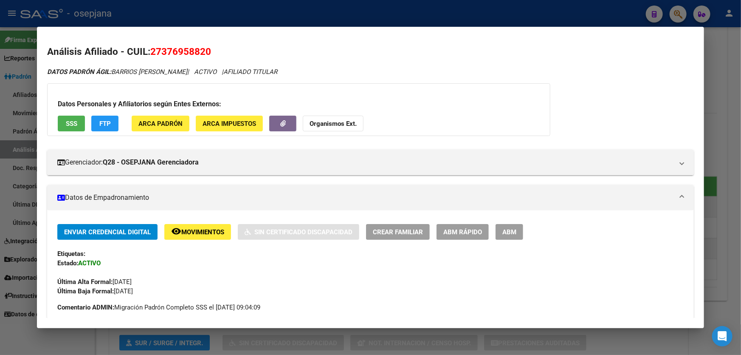
click at [722, 127] on div at bounding box center [370, 177] width 741 height 355
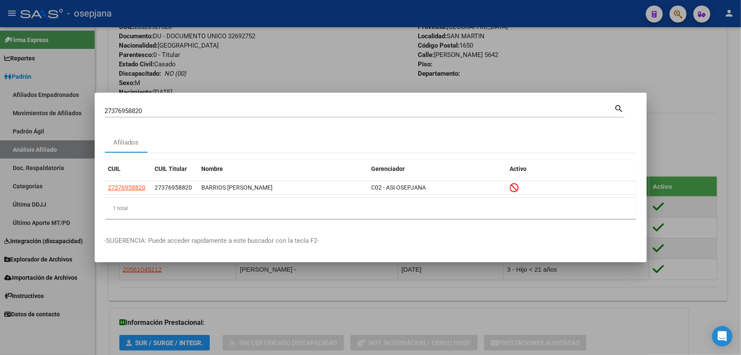
click at [722, 127] on div at bounding box center [370, 177] width 741 height 355
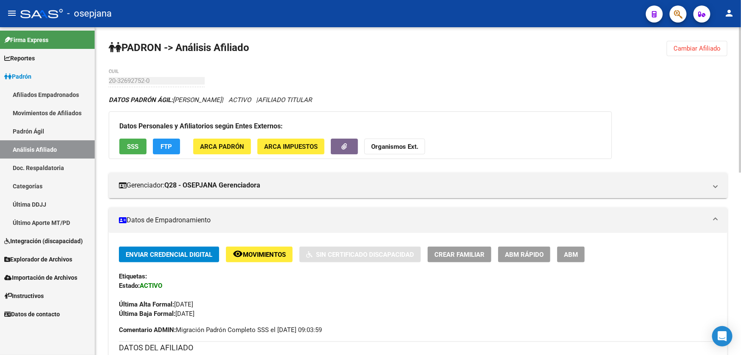
click at [718, 47] on span "Cambiar Afiliado" at bounding box center [696, 49] width 47 height 8
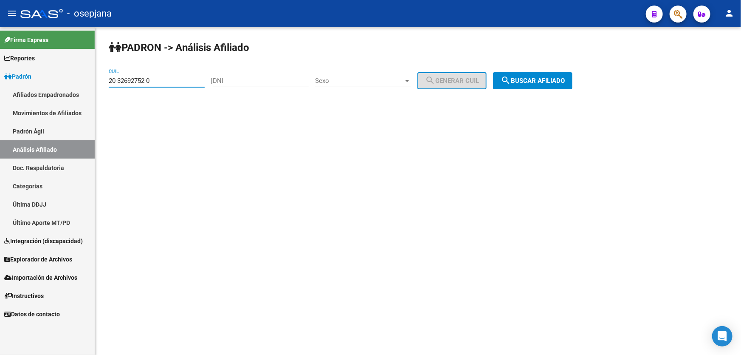
drag, startPoint x: 158, startPoint y: 78, endPoint x: 104, endPoint y: 84, distance: 53.4
click at [104, 84] on div "PADRON -> Análisis Afiliado 20-32692752-0 CUIL | DNI Sexo Sexo search Generar C…" at bounding box center [418, 71] width 646 height 89
paste input "0315694-2"
type input "20-30315694-2"
click at [564, 79] on span "search Buscar afiliado" at bounding box center [533, 81] width 64 height 8
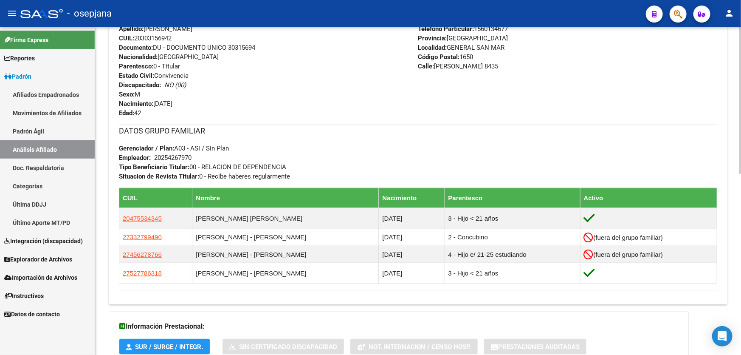
scroll to position [347, 0]
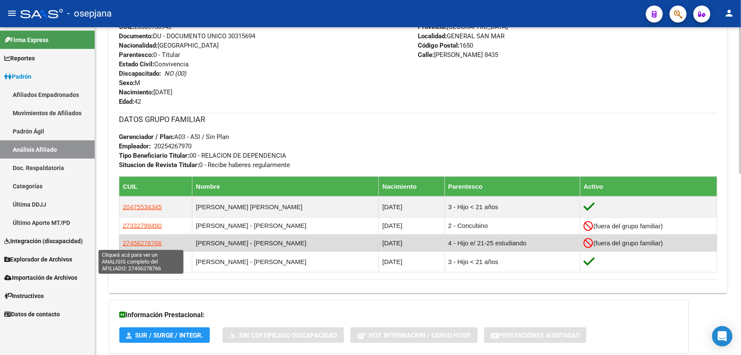
click at [144, 242] on span "27456278766" at bounding box center [142, 242] width 39 height 7
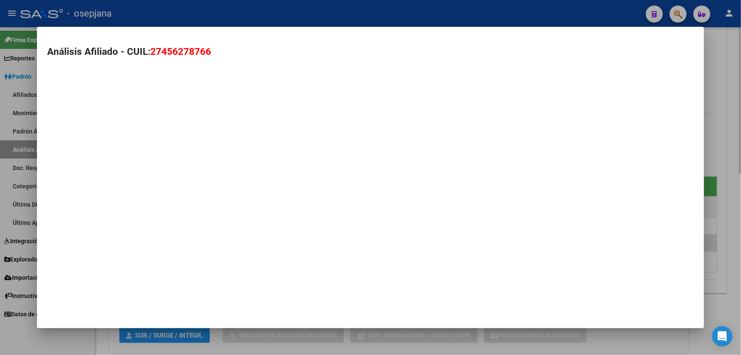
type textarea "27456278766"
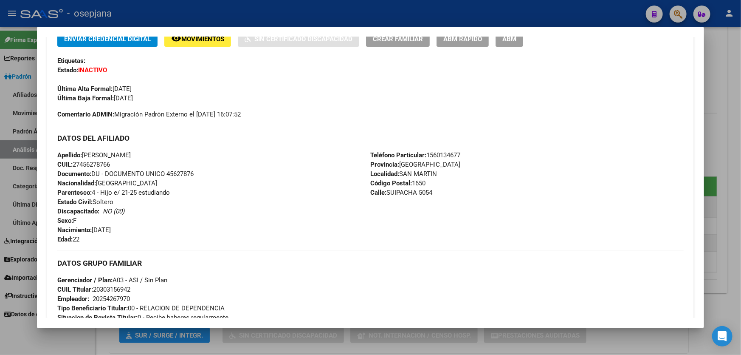
scroll to position [0, 0]
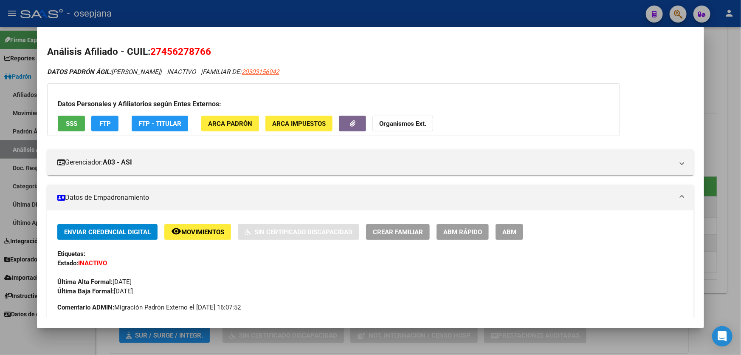
click at [740, 76] on div at bounding box center [370, 177] width 741 height 355
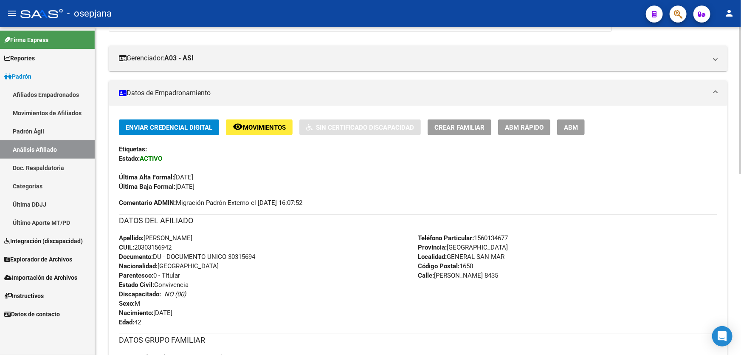
scroll to position [115, 0]
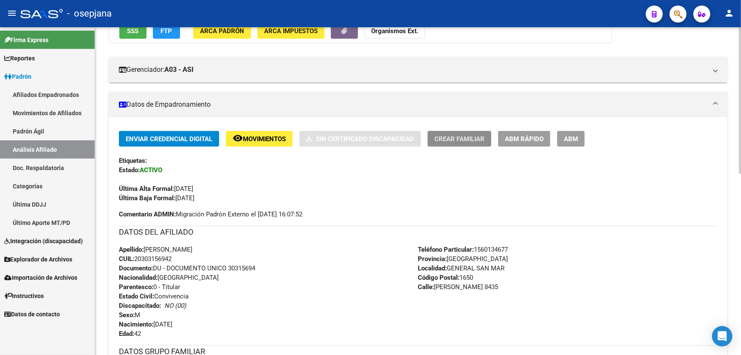
click at [467, 137] on span "Crear Familiar" at bounding box center [459, 139] width 50 height 8
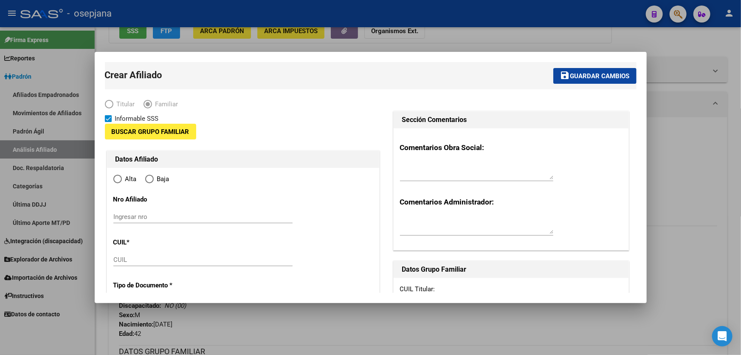
type input "20-25426797-0"
type input "GENERAL SAN MAR"
type input "1650"
type input "OCAMPO"
type input "8435"
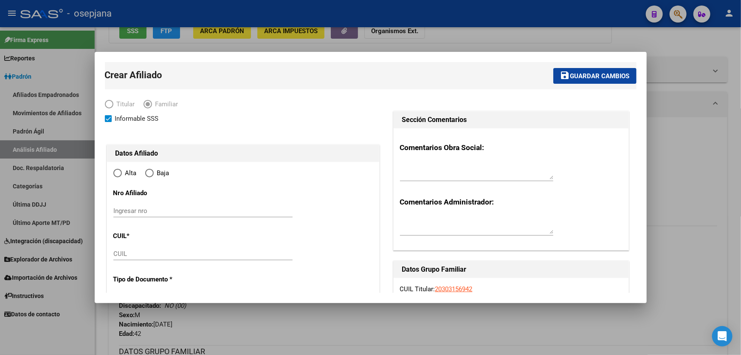
radio input "true"
type input "20-25426797-0"
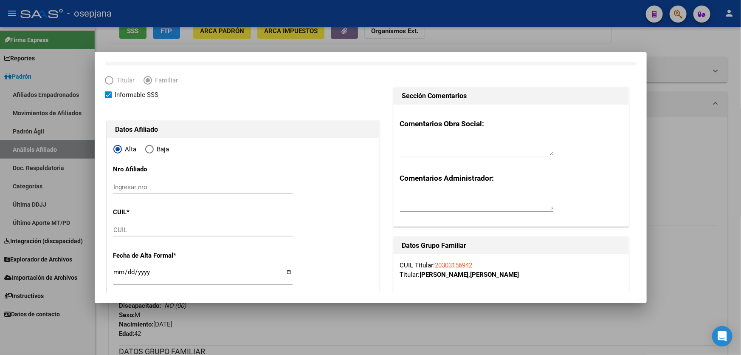
scroll to position [77, 0]
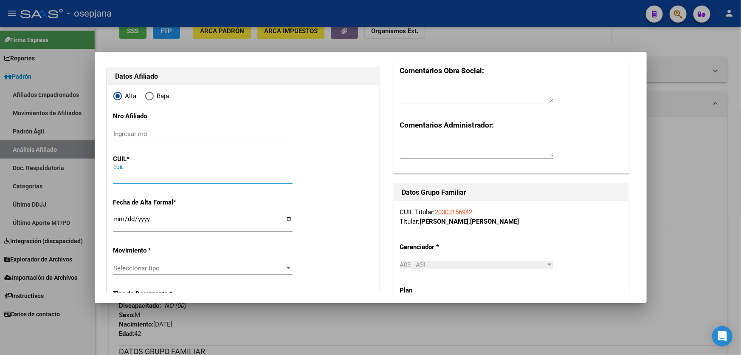
click at [136, 175] on input "CUIL" at bounding box center [202, 177] width 179 height 8
paste input "20-70719107-5"
type input "20-70719107-5"
click at [116, 217] on input "Ingresar fecha" at bounding box center [202, 222] width 179 height 14
type input "70719107"
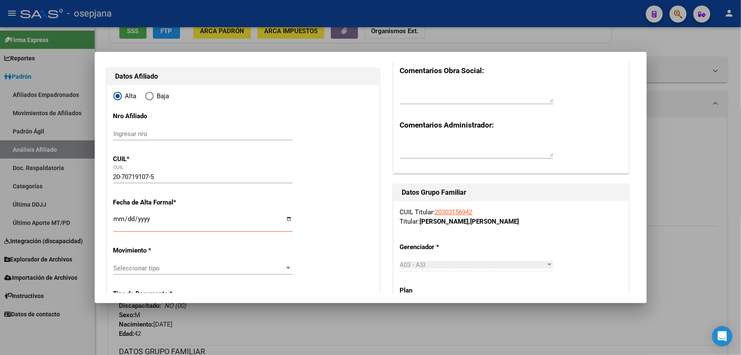
type input "[PERSON_NAME]"
type input "[DATE]"
type input "ZAPIOLA VILLA C"
type input "1653"
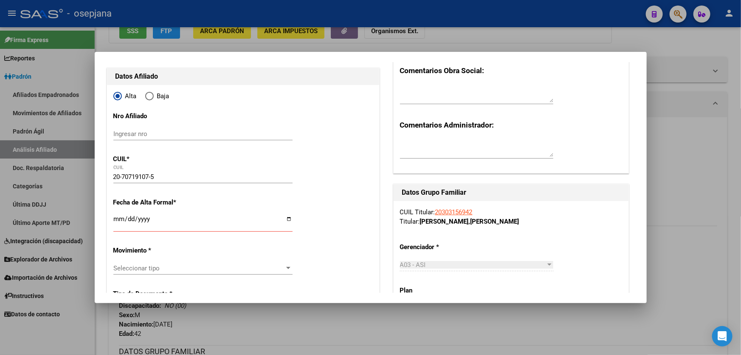
type input "SUIPACHA"
type input "5054"
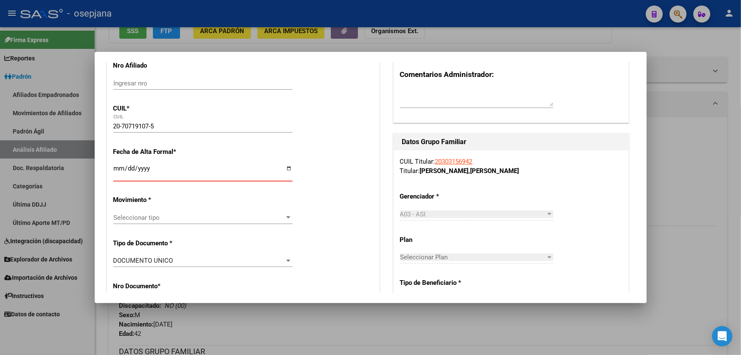
scroll to position [115, 0]
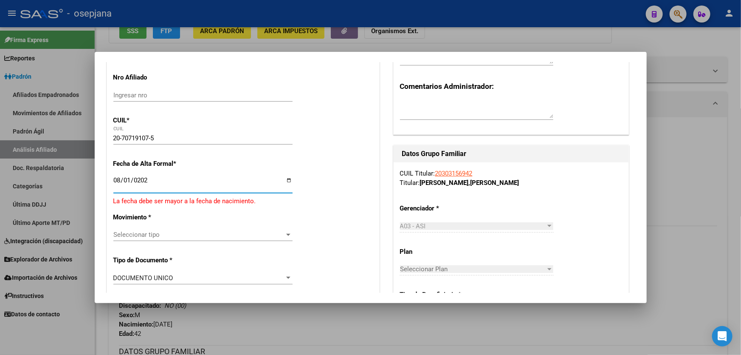
type input "[DATE]"
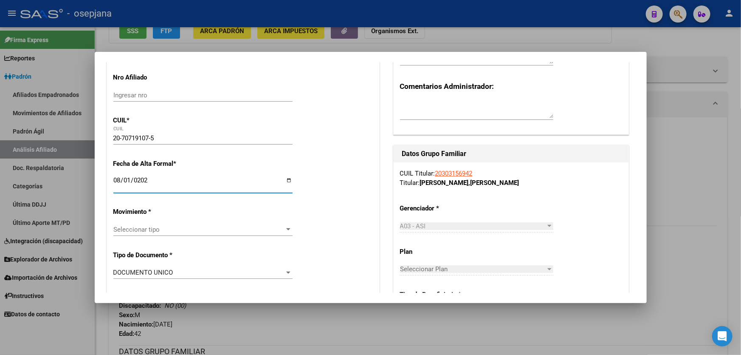
click at [194, 229] on span "Seleccionar tipo" at bounding box center [199, 229] width 172 height 8
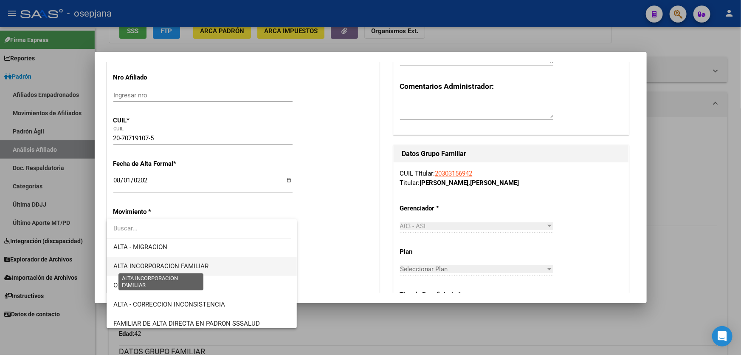
click at [188, 267] on span "ALTA INCORPORACION FAMILIAR" at bounding box center [160, 266] width 95 height 8
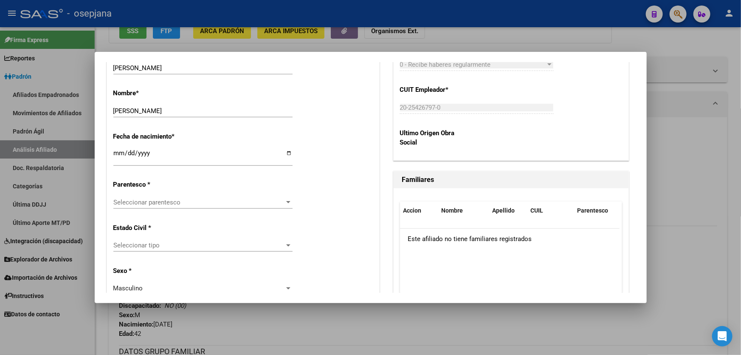
scroll to position [425, 0]
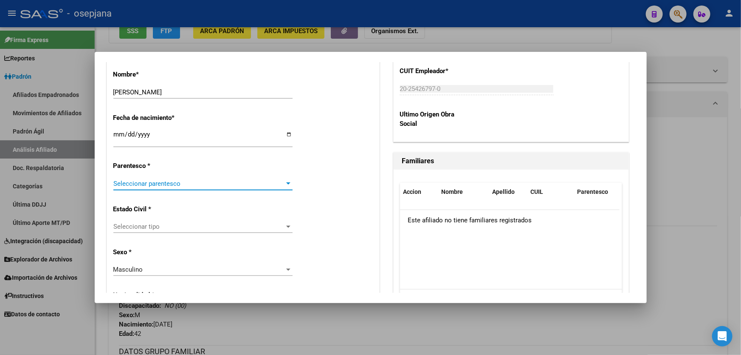
click at [203, 186] on span "Seleccionar parentesco" at bounding box center [199, 184] width 172 height 8
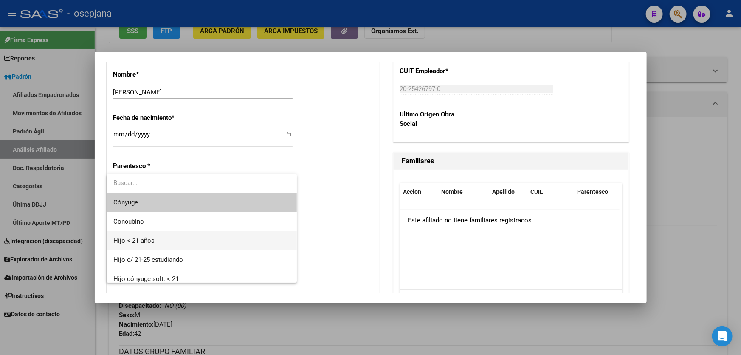
click at [176, 239] on span "Hijo < 21 años" at bounding box center [201, 240] width 177 height 19
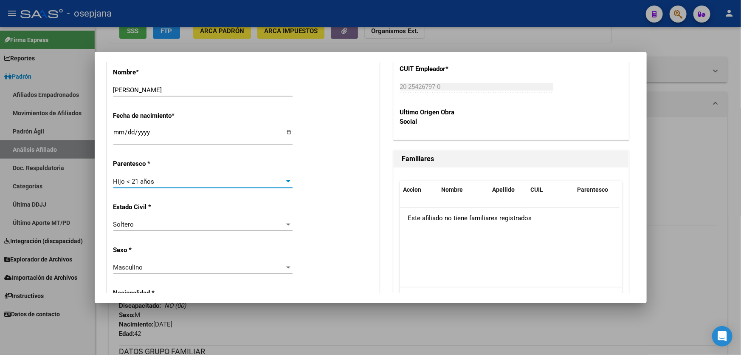
scroll to position [463, 0]
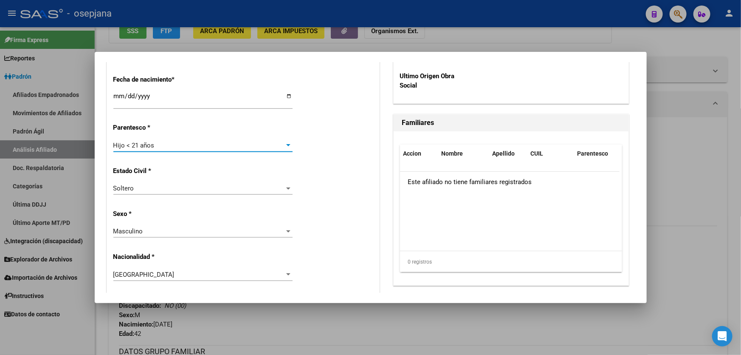
click at [204, 235] on div "Masculino Seleccionar sexo" at bounding box center [202, 231] width 179 height 13
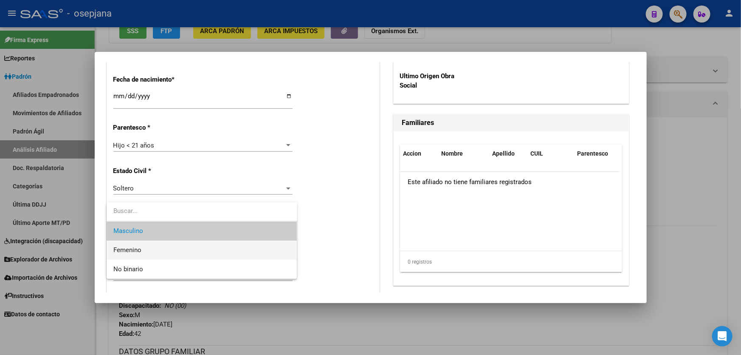
click at [187, 249] on span "Femenino" at bounding box center [201, 249] width 177 height 19
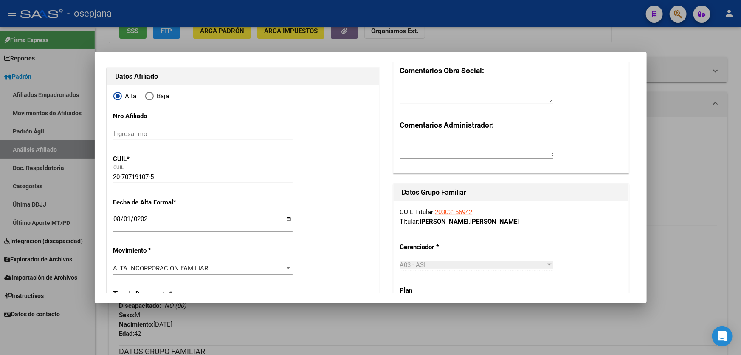
scroll to position [0, 0]
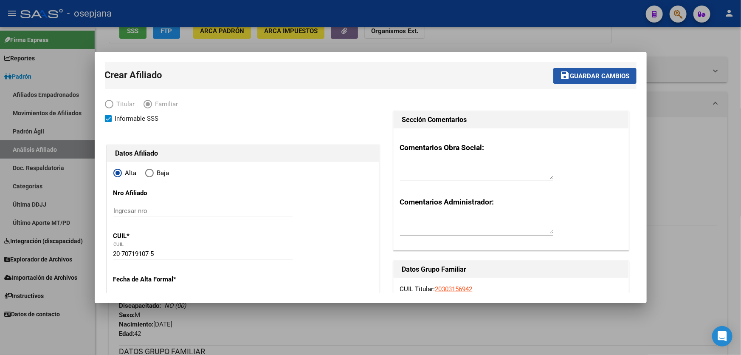
click at [591, 82] on button "save Guardar cambios" at bounding box center [594, 76] width 83 height 16
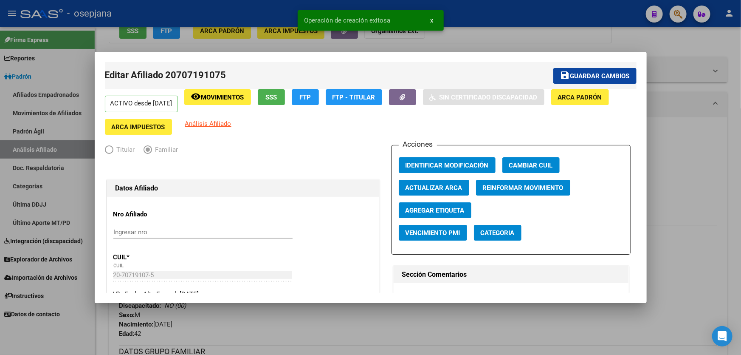
click at [592, 78] on span "Guardar cambios" at bounding box center [599, 76] width 59 height 8
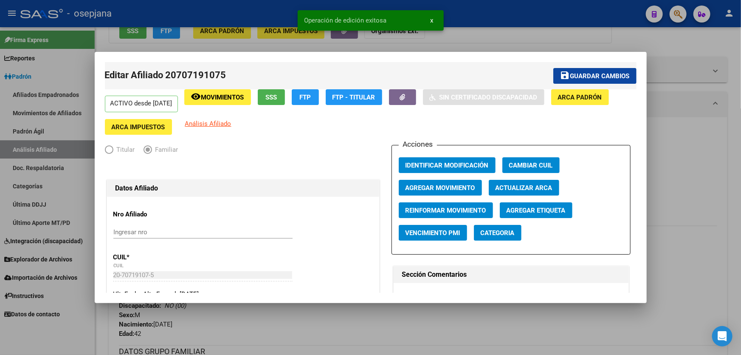
click at [680, 140] on div at bounding box center [370, 177] width 741 height 355
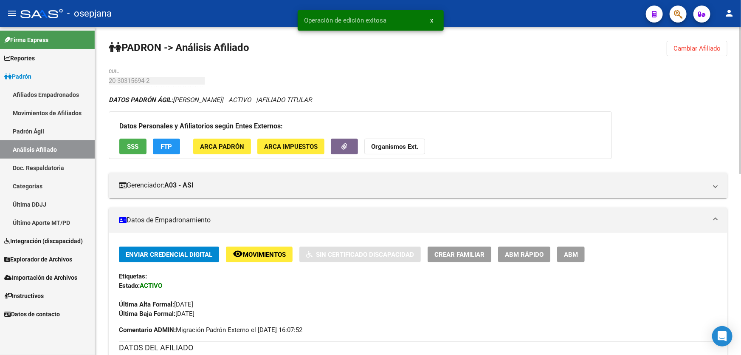
click at [695, 53] on button "Cambiar Afiliado" at bounding box center [697, 48] width 61 height 15
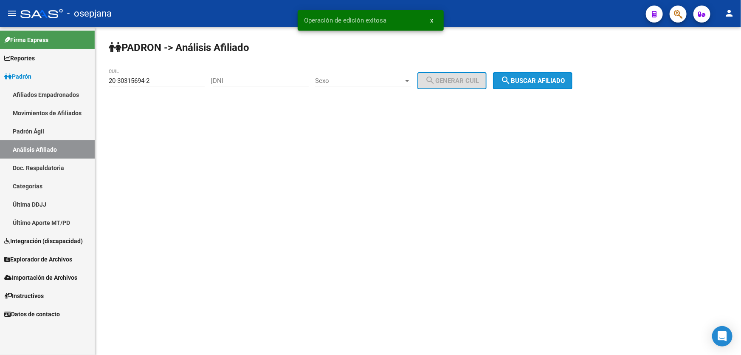
click at [555, 78] on span "search Buscar afiliado" at bounding box center [533, 81] width 64 height 8
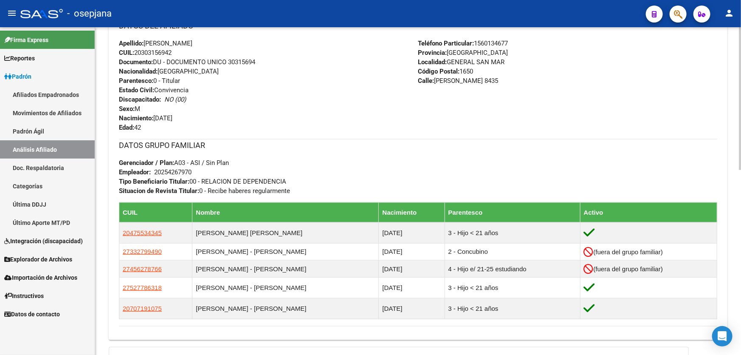
scroll to position [386, 0]
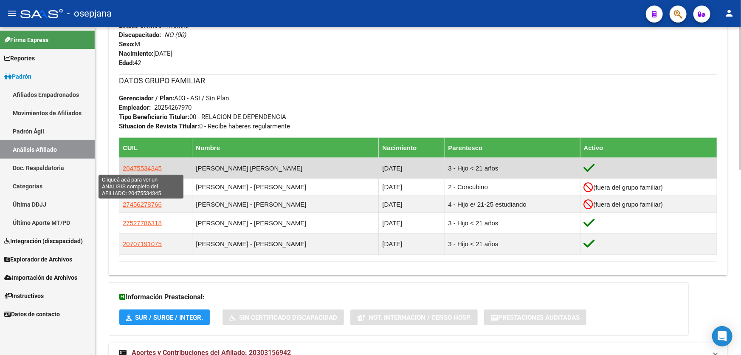
click at [146, 164] on span "20475534345" at bounding box center [142, 167] width 39 height 7
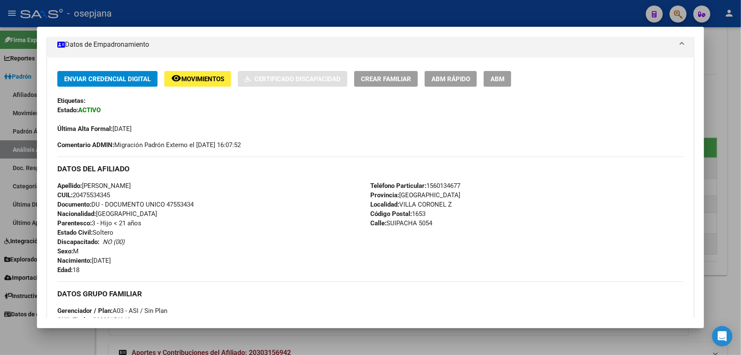
scroll to position [154, 0]
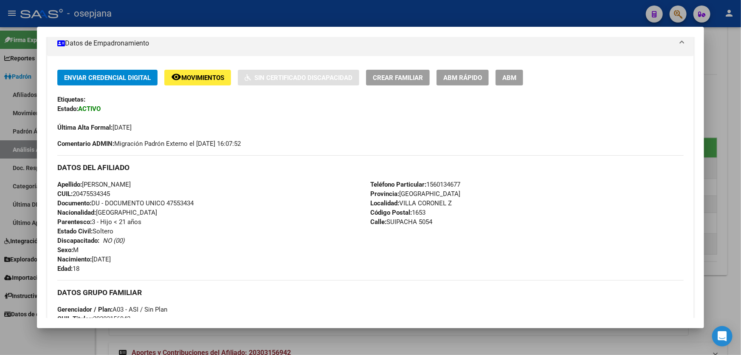
click at [740, 134] on div at bounding box center [370, 177] width 741 height 355
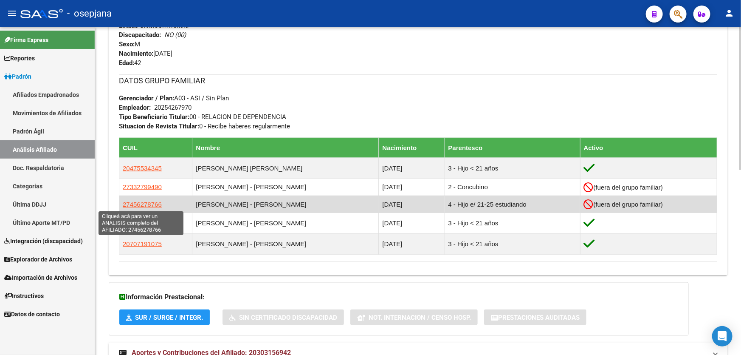
click at [132, 205] on span "27456278766" at bounding box center [142, 203] width 39 height 7
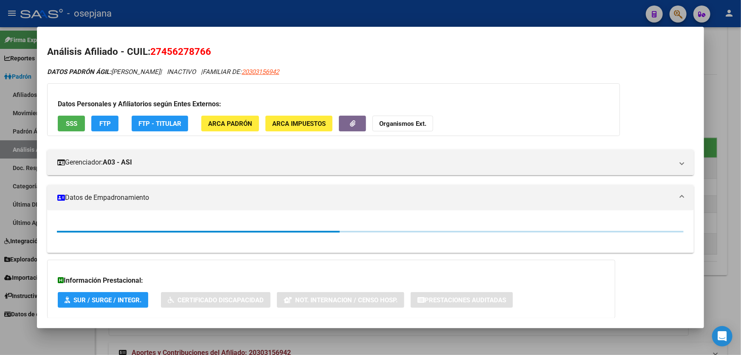
click at [740, 125] on div at bounding box center [370, 177] width 741 height 355
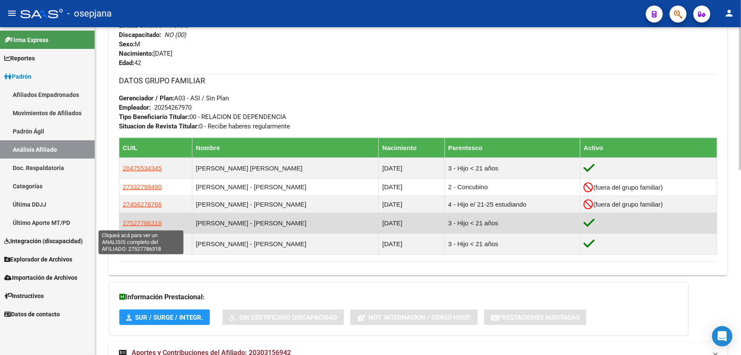
click at [140, 224] on span "27527786318" at bounding box center [142, 222] width 39 height 7
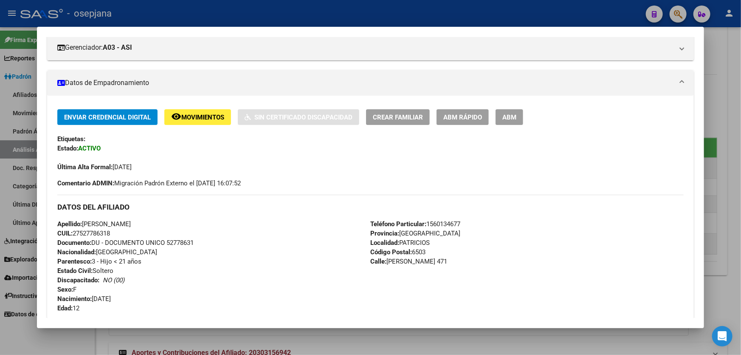
scroll to position [115, 0]
click at [715, 214] on div at bounding box center [370, 177] width 741 height 355
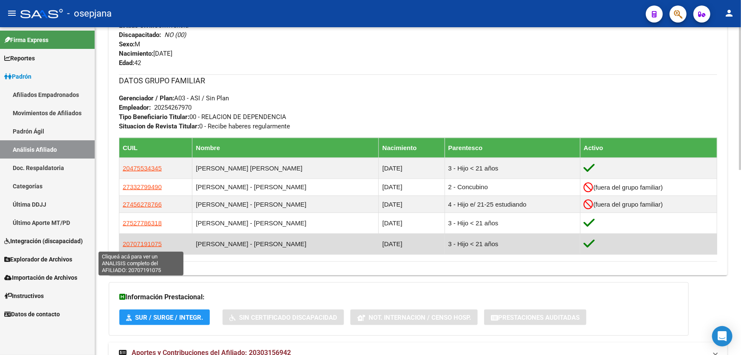
click at [141, 240] on span "20707191075" at bounding box center [142, 243] width 39 height 7
type textarea "20707191075"
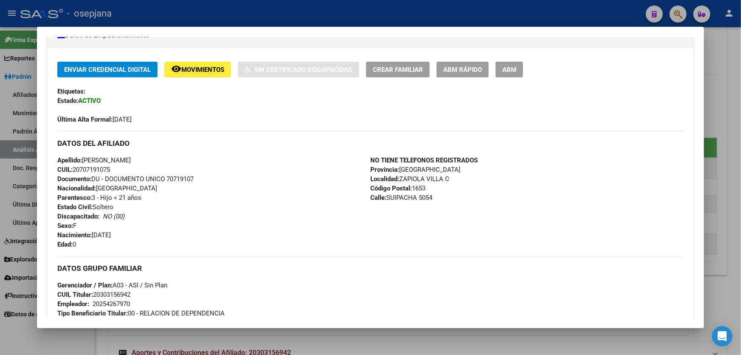
scroll to position [193, 0]
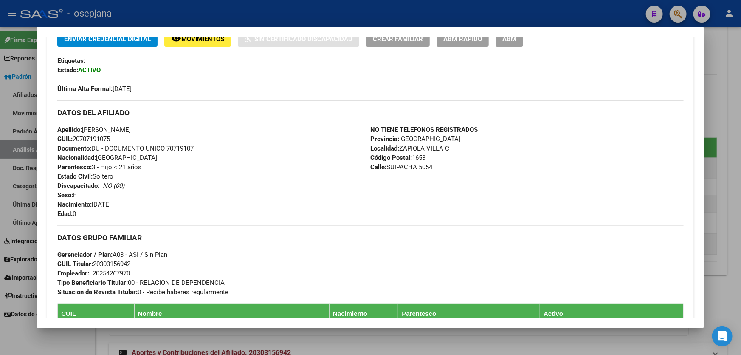
click at [740, 212] on div at bounding box center [370, 177] width 741 height 355
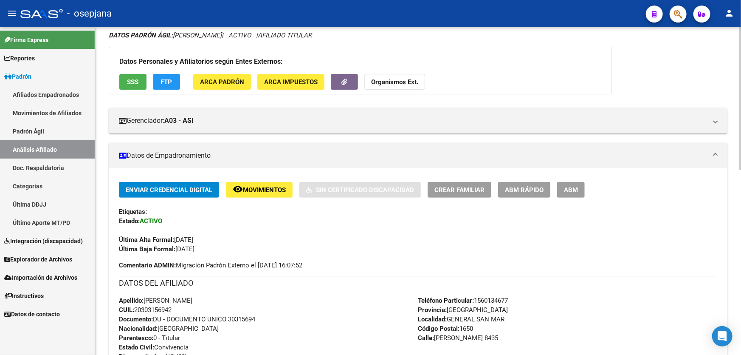
scroll to position [0, 0]
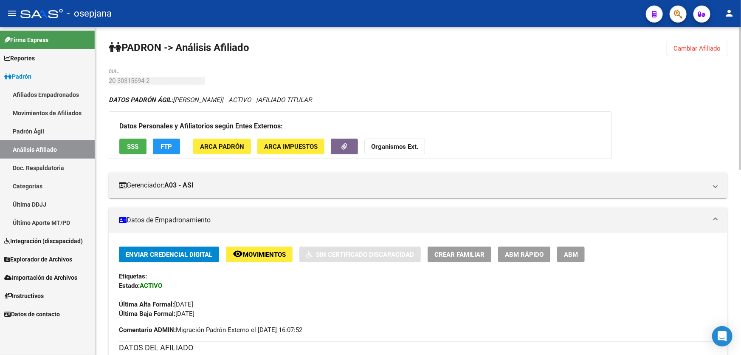
click at [690, 47] on span "Cambiar Afiliado" at bounding box center [696, 49] width 47 height 8
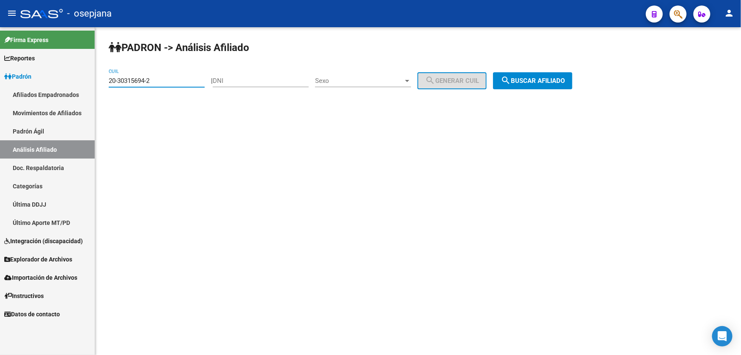
drag, startPoint x: 166, startPoint y: 81, endPoint x: 106, endPoint y: 83, distance: 59.9
click at [106, 83] on div "PADRON -> Análisis Afiliado 20-30315694-2 CUIL | DNI Sexo Sexo search Generar C…" at bounding box center [418, 71] width 646 height 89
paste input "7-24555291-8"
type input "27-24555291-8"
click at [550, 81] on span "search Buscar afiliado" at bounding box center [533, 81] width 64 height 8
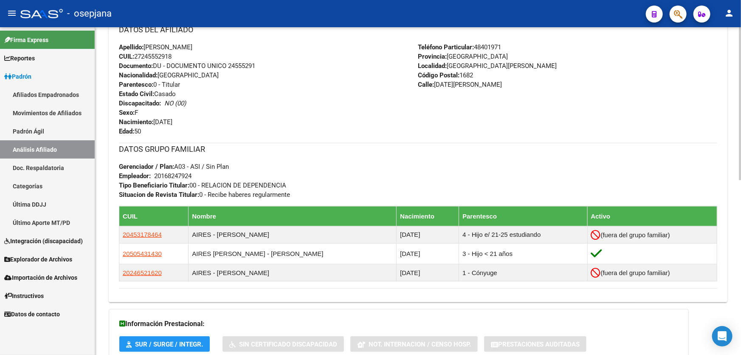
scroll to position [309, 0]
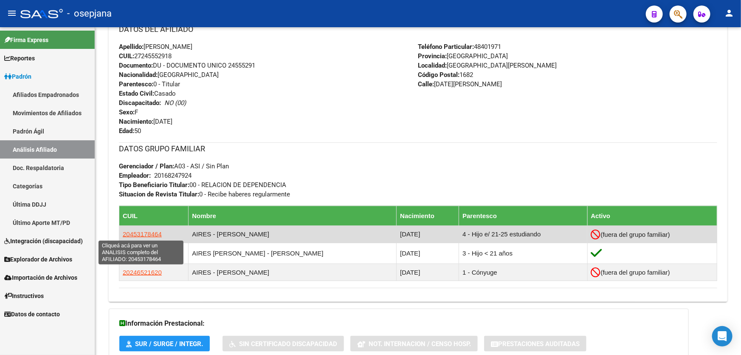
click at [151, 231] on span "20453178464" at bounding box center [142, 233] width 39 height 7
type textarea "20453178464"
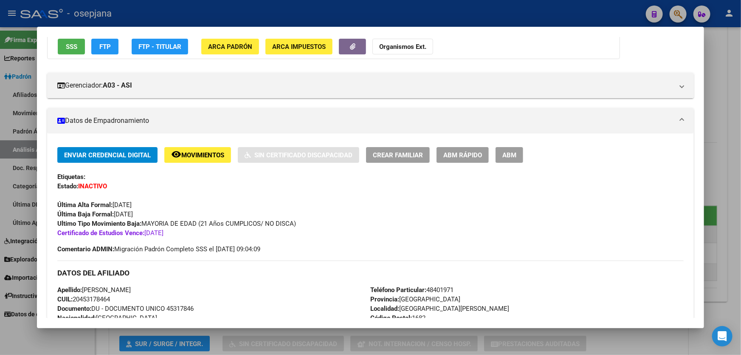
scroll to position [115, 0]
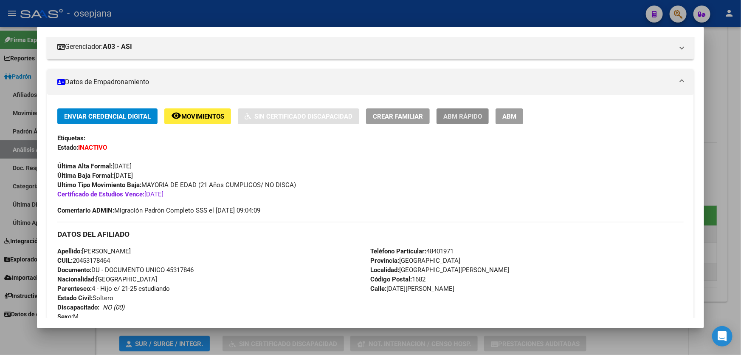
click at [460, 113] on span "ABM Rápido" at bounding box center [462, 117] width 39 height 8
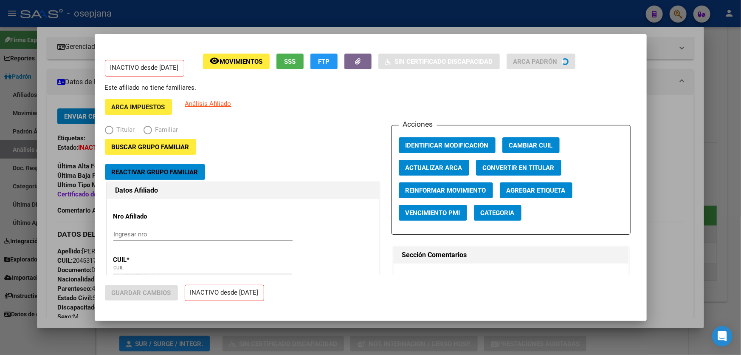
radio input "true"
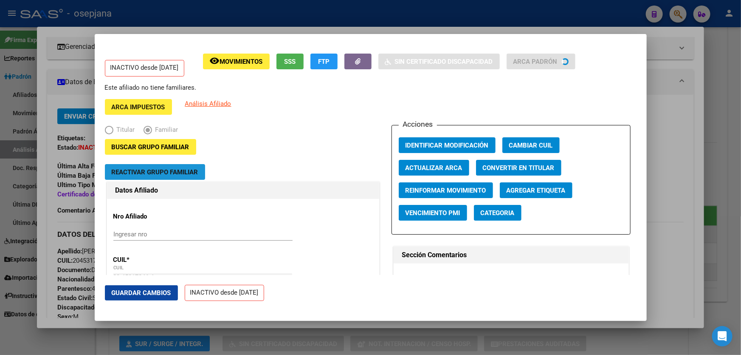
click at [200, 173] on button "Reactivar Grupo Familiar" at bounding box center [155, 172] width 100 height 16
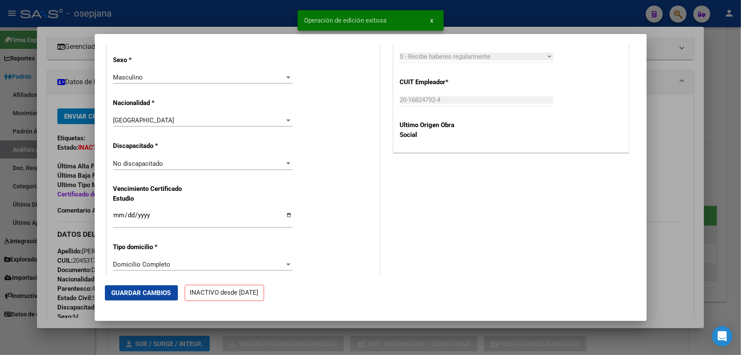
scroll to position [579, 0]
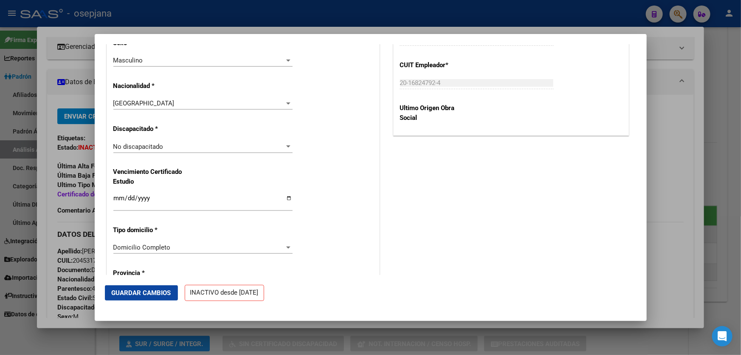
click at [112, 197] on div "Nro Afiliado Ingresar nro CUIL * 20-45317846-4 CUIL ARCA Padrón Ult. Fecha Alta…" at bounding box center [243, 177] width 272 height 1127
click at [118, 198] on input "[DATE]" at bounding box center [202, 201] width 179 height 14
type input "[DATE]"
click at [144, 290] on span "Guardar Cambios" at bounding box center [141, 293] width 59 height 8
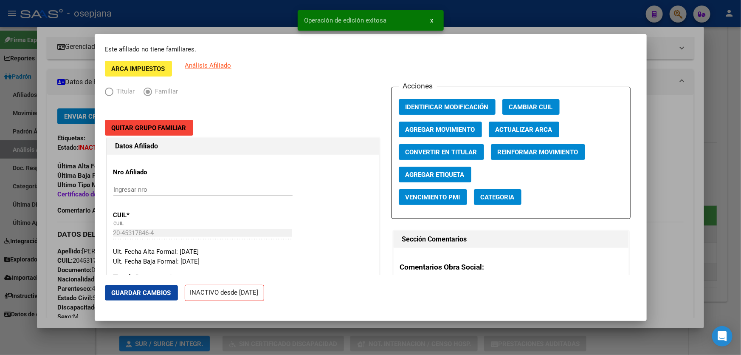
scroll to position [0, 0]
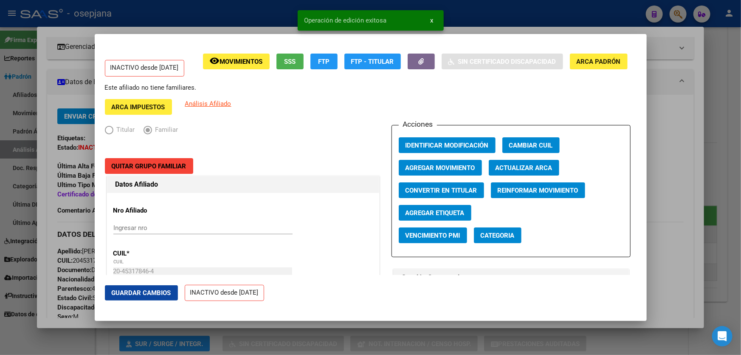
click at [422, 165] on span "Agregar Movimiento" at bounding box center [440, 168] width 70 height 8
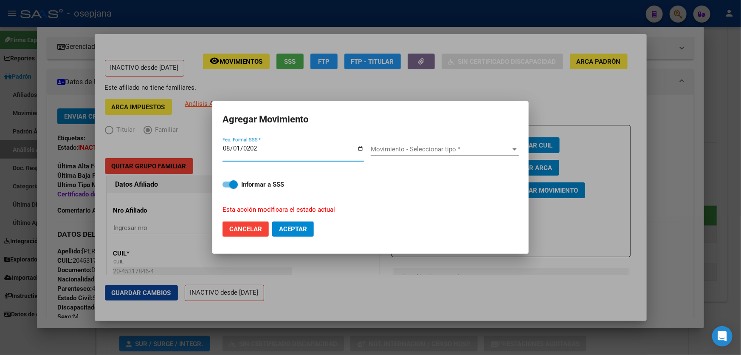
type input "[DATE]"
click at [415, 149] on span "Movimiento - Seleccionar tipo *" at bounding box center [441, 149] width 141 height 8
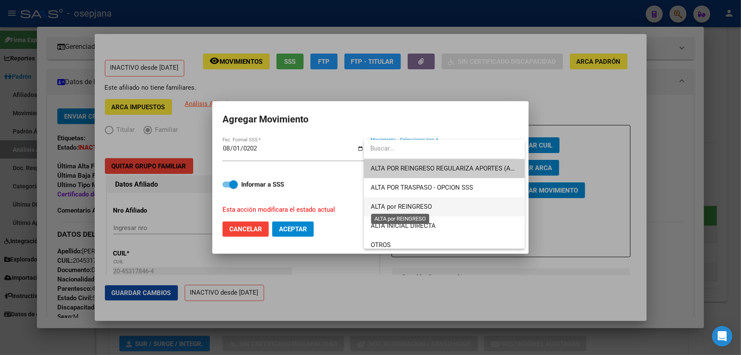
click at [399, 205] on span "ALTA por REINGRESO" at bounding box center [401, 207] width 61 height 8
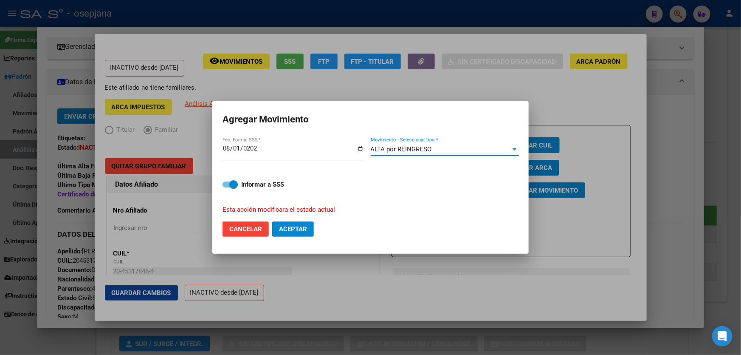
click at [292, 228] on span "Aceptar" at bounding box center [293, 229] width 28 height 8
checkbox input "false"
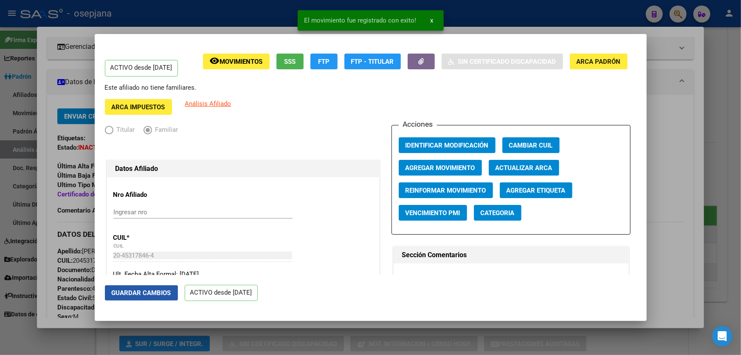
click at [132, 294] on span "Guardar Cambios" at bounding box center [141, 293] width 59 height 8
click at [740, 180] on div at bounding box center [370, 177] width 741 height 355
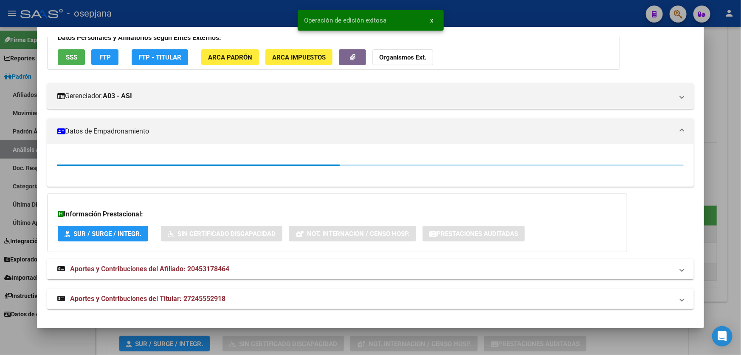
scroll to position [115, 0]
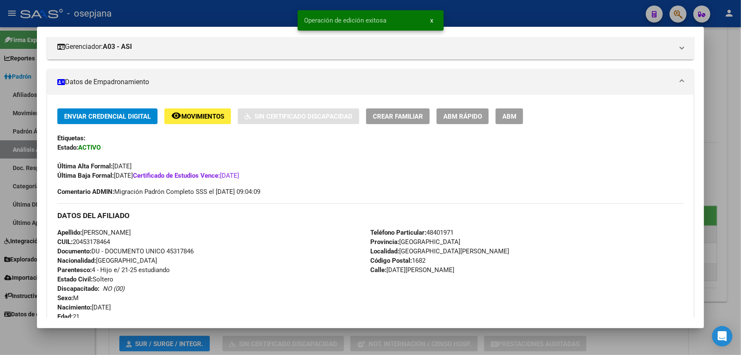
click at [740, 180] on div at bounding box center [370, 177] width 741 height 355
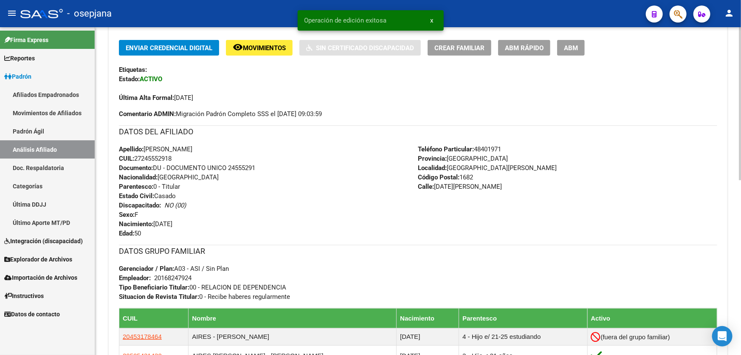
scroll to position [0, 0]
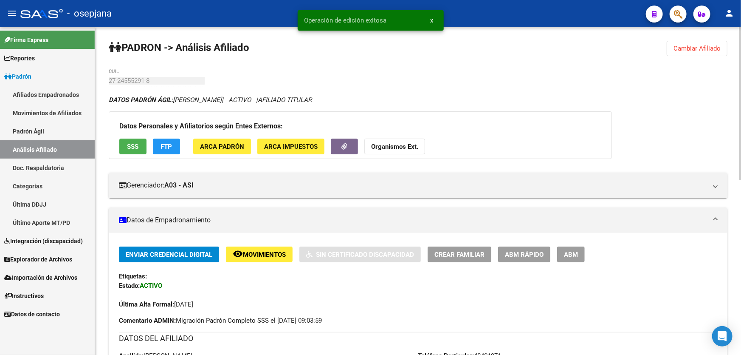
click at [713, 48] on span "Cambiar Afiliado" at bounding box center [696, 49] width 47 height 8
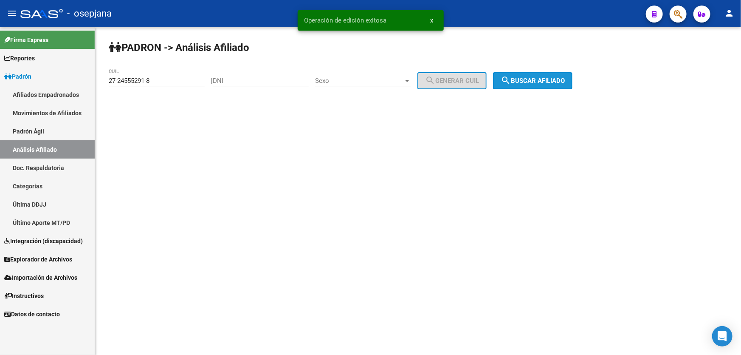
click at [539, 78] on span "search Buscar afiliado" at bounding box center [533, 81] width 64 height 8
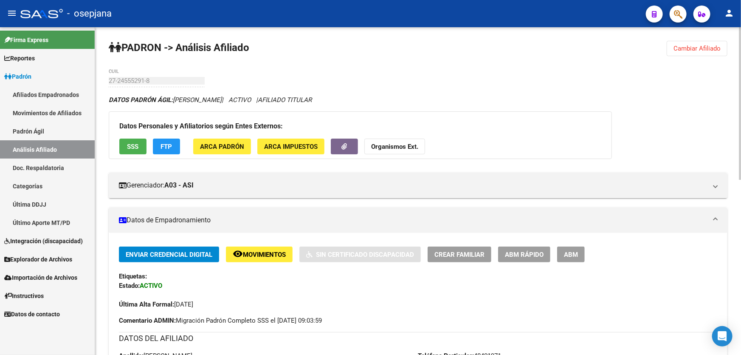
click at [693, 46] on span "Cambiar Afiliado" at bounding box center [696, 49] width 47 height 8
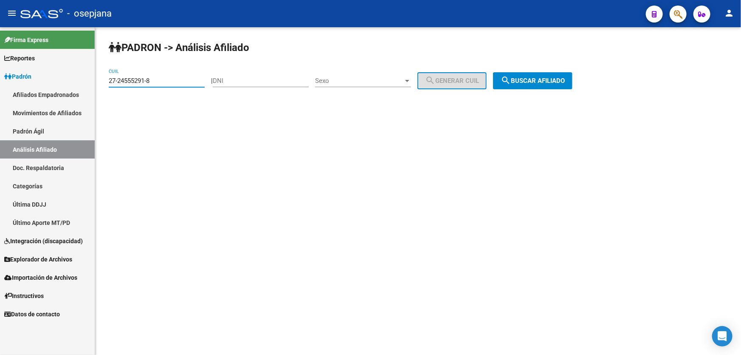
drag, startPoint x: 173, startPoint y: 81, endPoint x: 105, endPoint y: 81, distance: 67.9
click at [105, 81] on div "PADRON -> Análisis Afiliado 27-24555291-8 CUIL | DNI Sexo Sexo search Generar C…" at bounding box center [418, 71] width 646 height 89
paste input "0-21522880-1"
type input "20-21522880-1"
click at [565, 83] on span "search Buscar afiliado" at bounding box center [533, 81] width 64 height 8
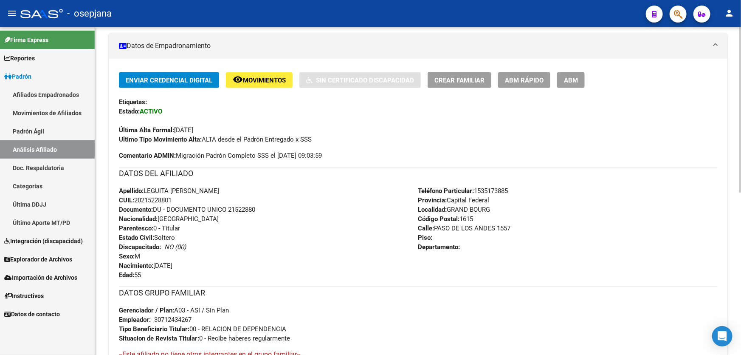
scroll to position [154, 0]
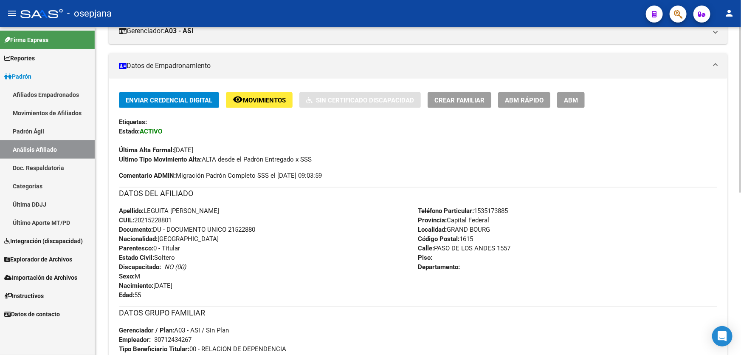
click at [526, 101] on span "ABM Rápido" at bounding box center [524, 100] width 39 height 8
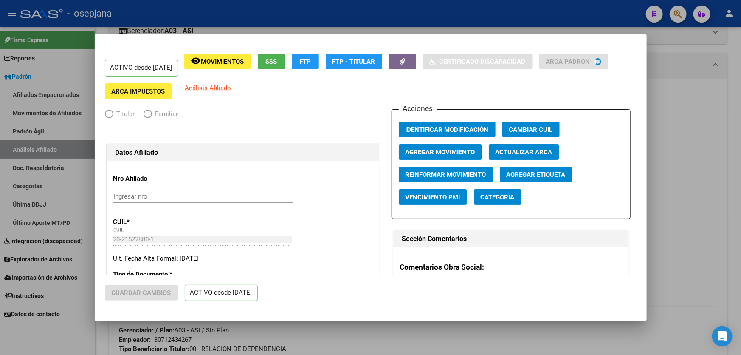
radio input "true"
type input "30-71243426-7"
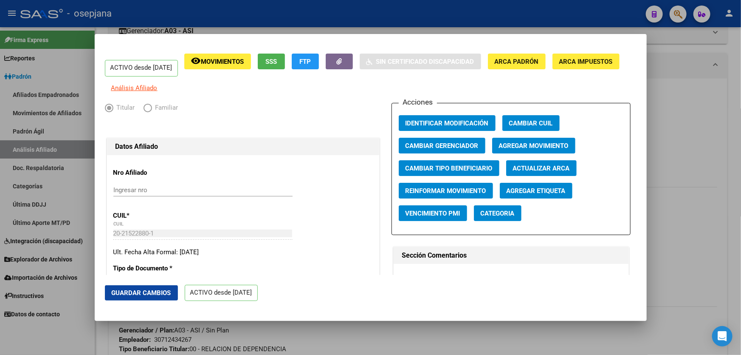
click at [533, 172] on span "Actualizar ARCA" at bounding box center [541, 168] width 57 height 8
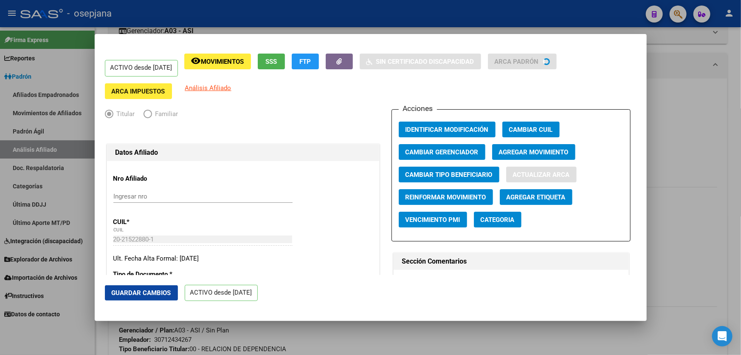
type input "[PERSON_NAME]"
type input "GRAND BOURG"
type input "PASO DE LOS ANDES"
type input "1557"
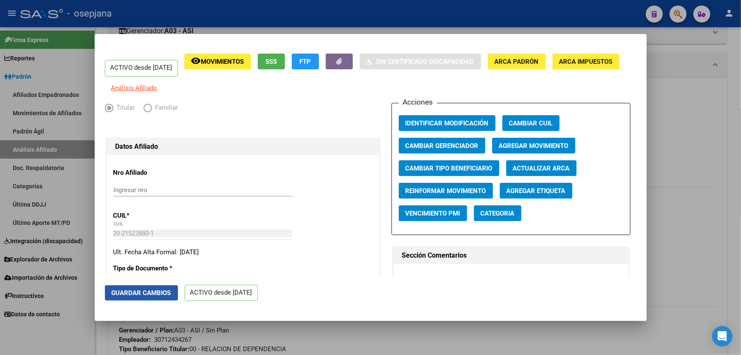
click at [127, 290] on span "Guardar Cambios" at bounding box center [141, 293] width 59 height 8
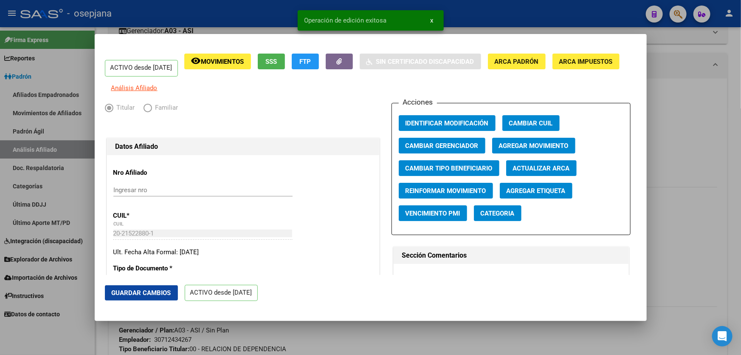
click at [740, 204] on div at bounding box center [370, 177] width 741 height 355
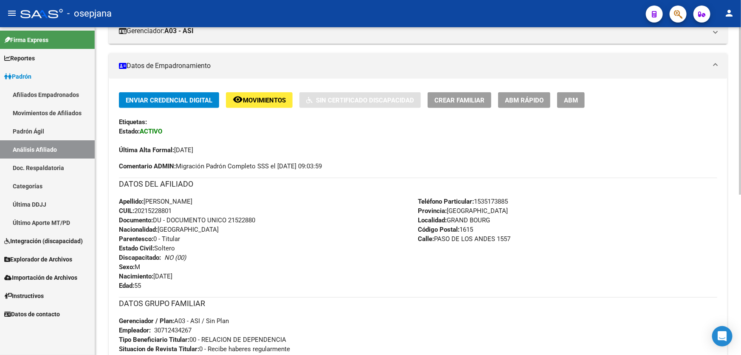
click at [463, 99] on span "Crear Familiar" at bounding box center [459, 100] width 50 height 8
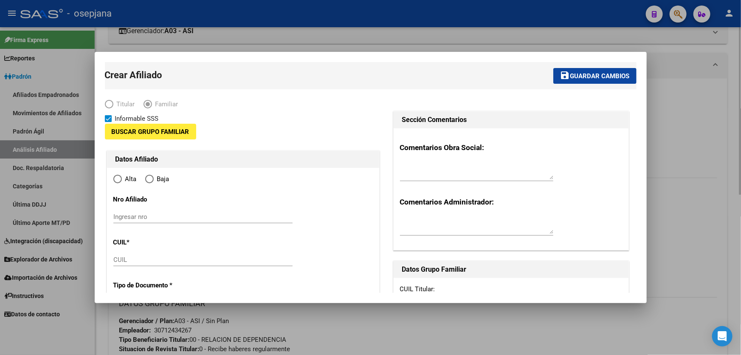
type input "30-71243426-7"
type input "GRAND BOURG"
type input "1615"
type input "PASO DE LOS ANDES"
type input "1557"
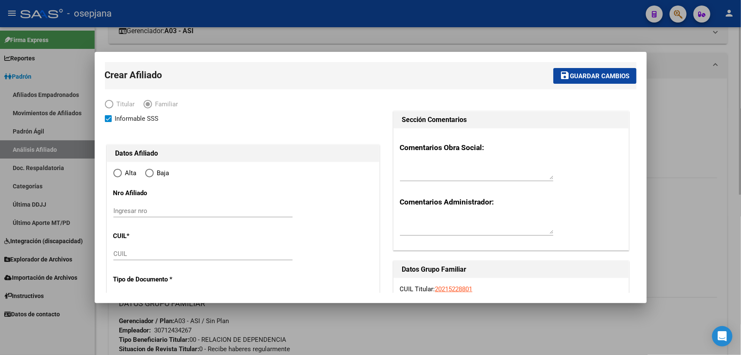
radio input "true"
type input "30-71243426-7"
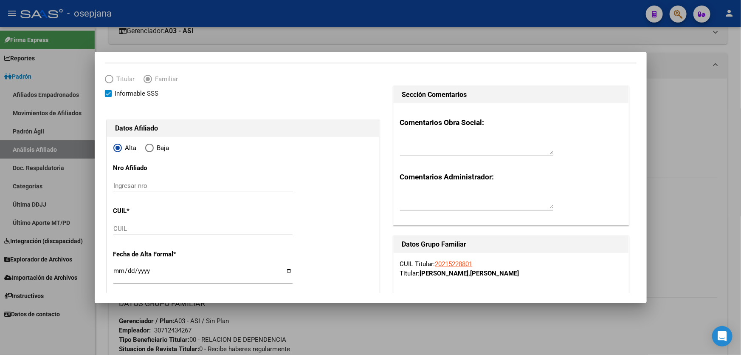
scroll to position [38, 0]
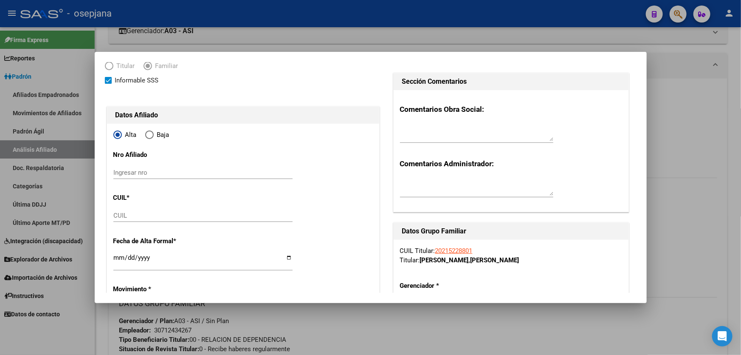
click at [147, 214] on input "CUIL" at bounding box center [202, 215] width 179 height 8
paste input "20-50761781-7"
type input "20-50761781-7"
type input "50761781"
type input "[PERSON_NAME]"
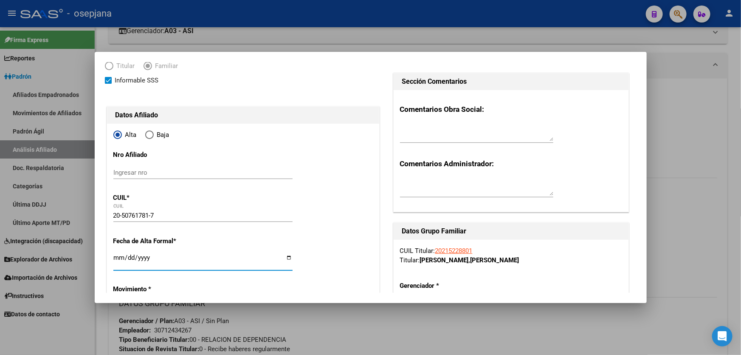
type input "[PERSON_NAME]"
type input "[DATE]"
type input "GRAND BOURG"
type input "[DATE]"
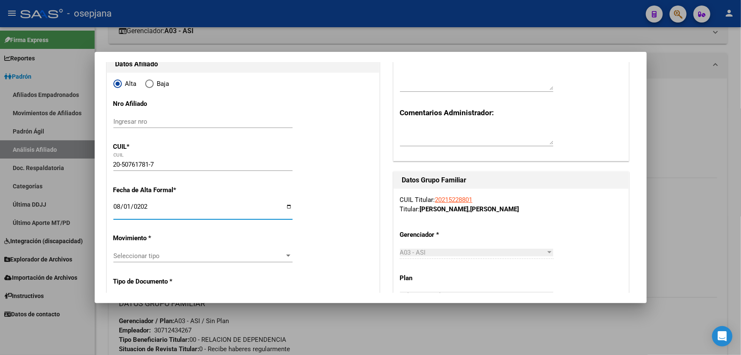
scroll to position [193, 0]
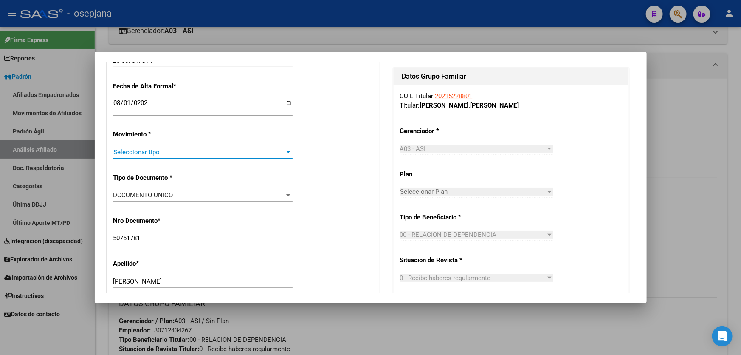
click at [163, 151] on span "Seleccionar tipo" at bounding box center [199, 152] width 172 height 8
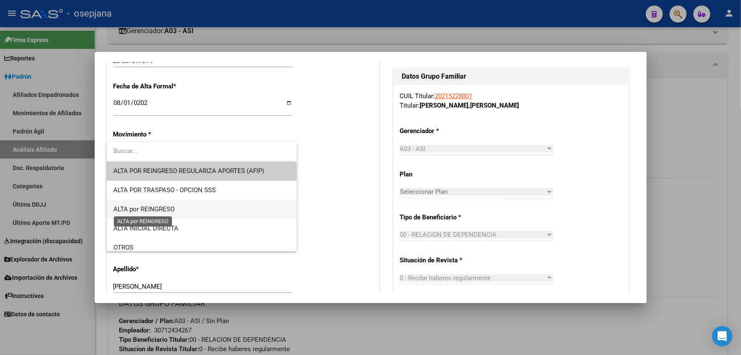
click at [160, 208] on span "ALTA por REINGRESO" at bounding box center [143, 209] width 61 height 8
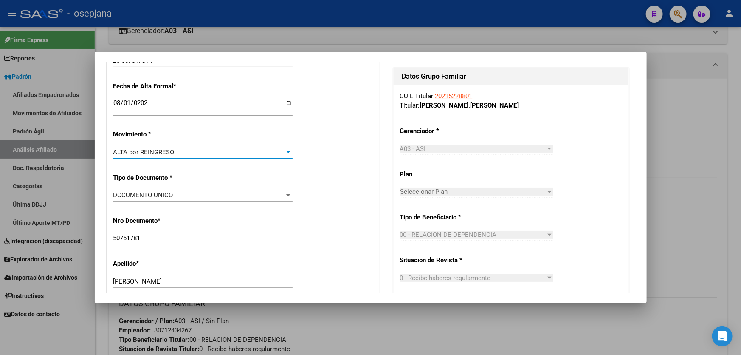
click at [186, 152] on div "ALTA por REINGRESO" at bounding box center [199, 152] width 172 height 8
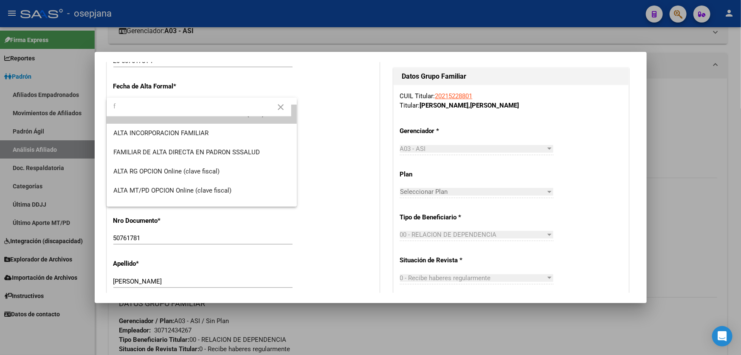
scroll to position [0, 0]
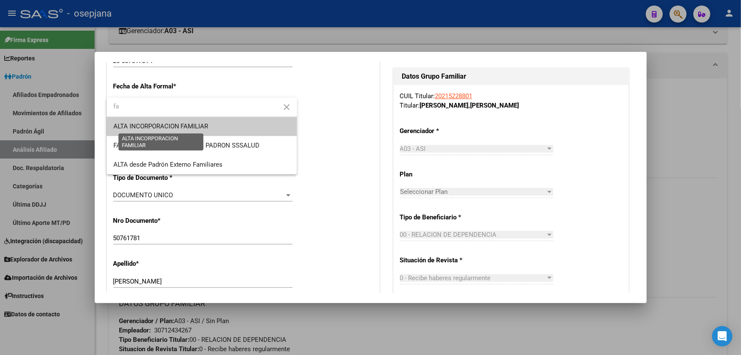
type input "fa"
click at [199, 123] on span "ALTA INCORPORACION FAMILIAR" at bounding box center [160, 126] width 95 height 8
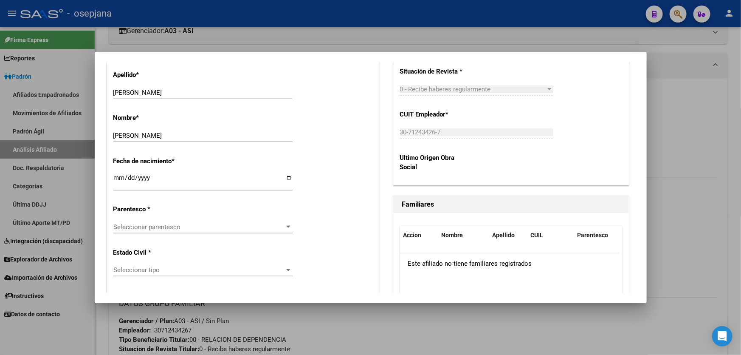
scroll to position [425, 0]
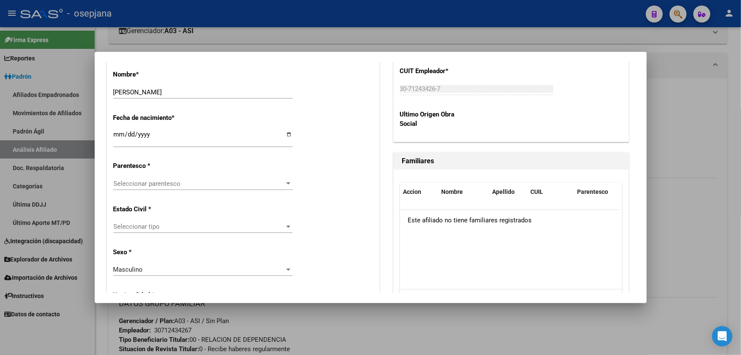
click at [184, 178] on div "Seleccionar parentesco Seleccionar parentesco" at bounding box center [202, 183] width 179 height 13
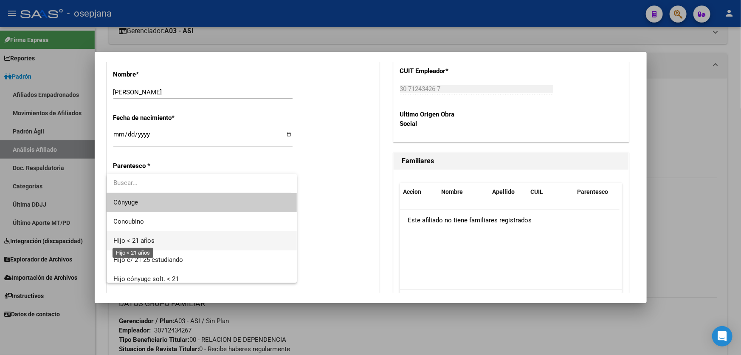
click at [148, 238] on span "Hijo < 21 años" at bounding box center [133, 240] width 41 height 8
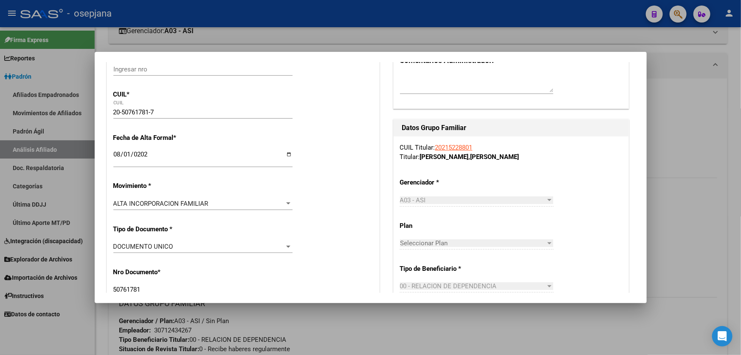
scroll to position [0, 0]
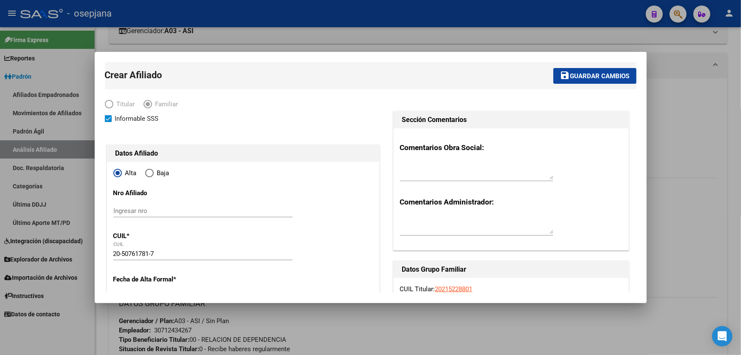
click at [580, 81] on button "save Guardar cambios" at bounding box center [594, 76] width 83 height 16
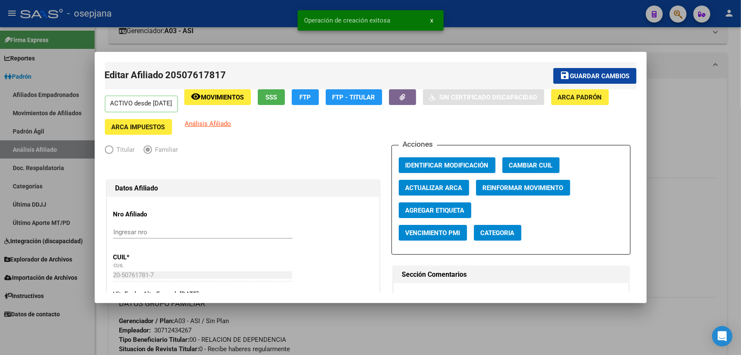
click at [580, 81] on button "save Guardar cambios" at bounding box center [594, 76] width 83 height 16
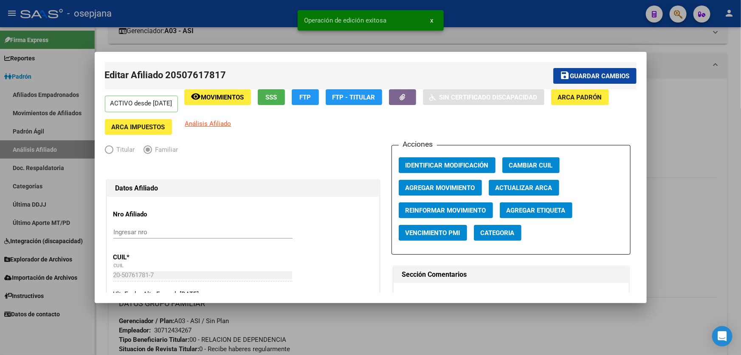
click at [698, 119] on div at bounding box center [370, 177] width 741 height 355
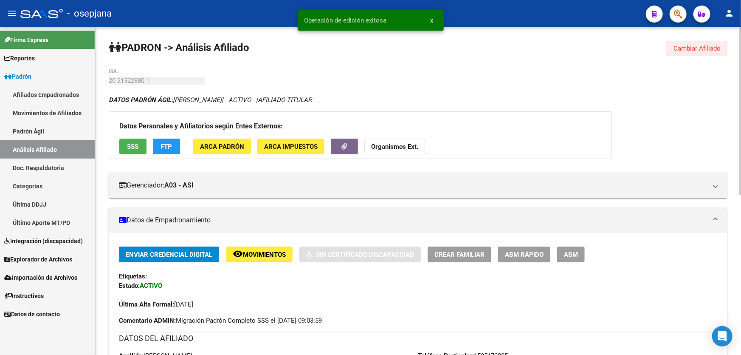
click at [691, 45] on span "Cambiar Afiliado" at bounding box center [696, 49] width 47 height 8
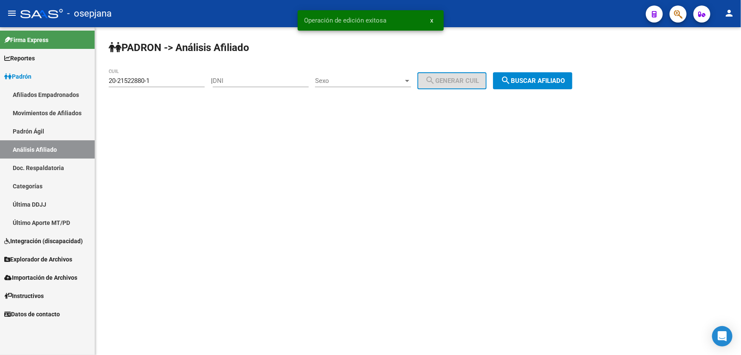
click at [561, 90] on div "PADRON -> Análisis Afiliado 20-21522880-1 CUIL | DNI Sexo Sexo search Generar C…" at bounding box center [418, 71] width 646 height 89
click at [560, 77] on span "search Buscar afiliado" at bounding box center [533, 81] width 64 height 8
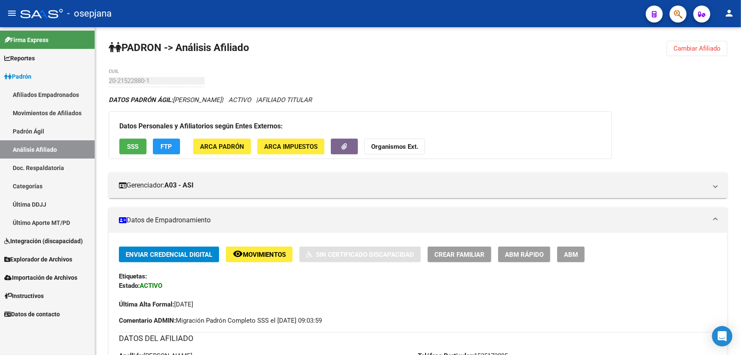
click at [696, 45] on span "Cambiar Afiliado" at bounding box center [696, 49] width 47 height 8
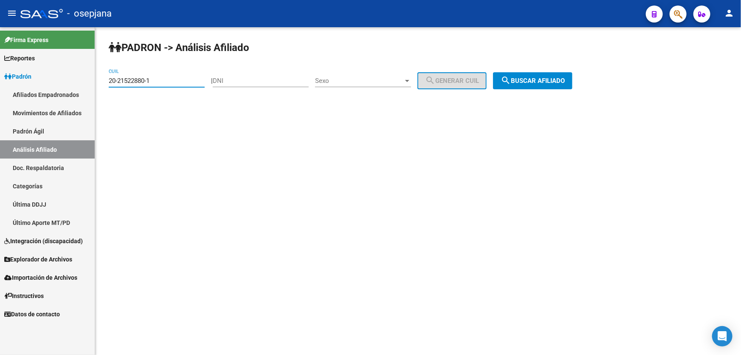
drag, startPoint x: 165, startPoint y: 79, endPoint x: 51, endPoint y: 83, distance: 114.3
click at [51, 83] on mat-sidenav-container "Firma Express Reportes Padrón Traspasos x O.S. Traspasos x Gerenciador Traspaso…" at bounding box center [370, 190] width 741 height 327
click at [134, 82] on input "CUIL" at bounding box center [157, 81] width 96 height 8
paste input "20-42576413-7"
click at [535, 81] on span "search Buscar afiliado" at bounding box center [533, 81] width 64 height 8
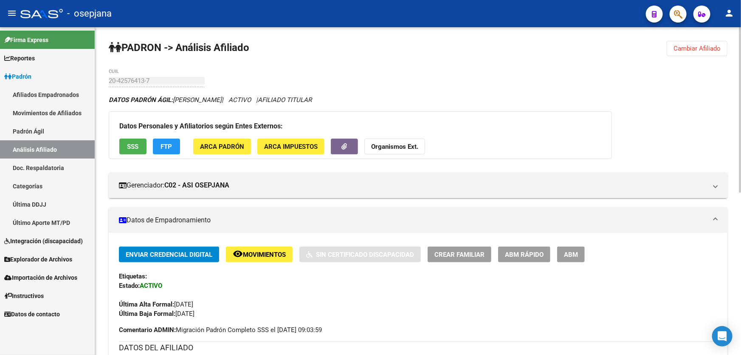
click at [134, 150] on button "SSS" at bounding box center [132, 146] width 27 height 16
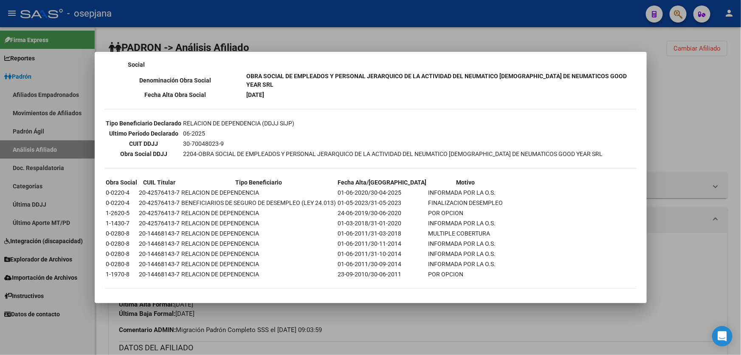
scroll to position [203, 0]
click at [691, 100] on div at bounding box center [370, 177] width 741 height 355
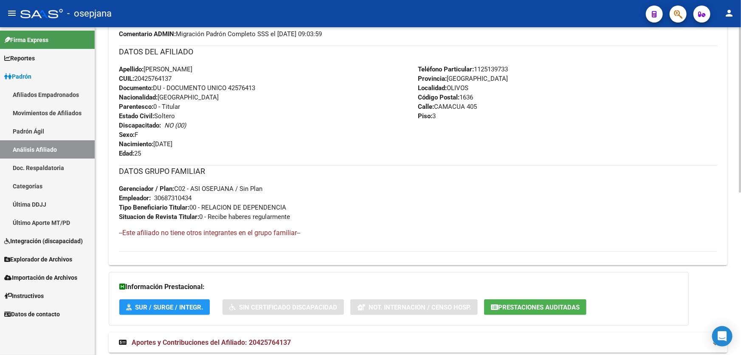
scroll to position [322, 0]
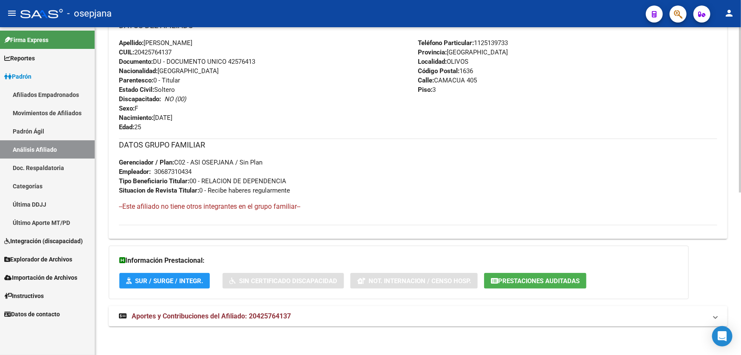
click at [366, 314] on mat-panel-title "Aportes y Contribuciones del Afiliado: 20425764137" at bounding box center [413, 315] width 588 height 9
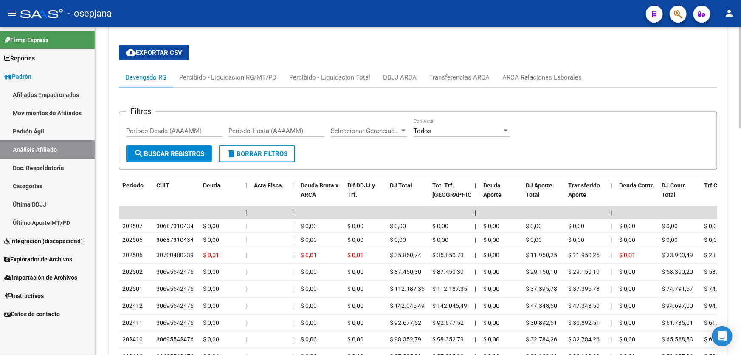
scroll to position [630, 0]
click at [548, 72] on div "ARCA Relaciones Laborales" at bounding box center [541, 76] width 79 height 9
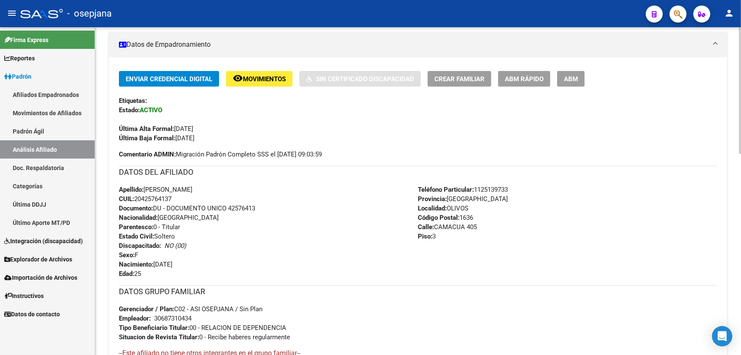
scroll to position [171, 0]
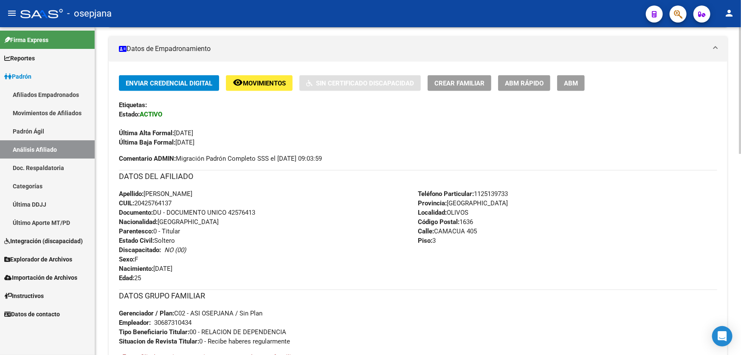
drag, startPoint x: 229, startPoint y: 211, endPoint x: 262, endPoint y: 210, distance: 32.3
click at [262, 210] on div "Apellido: [PERSON_NAME] CUIL: 20425764137 Documento: DU - DOCUMENTO UNICO 42576…" at bounding box center [268, 235] width 299 height 93
copy span "42576413"
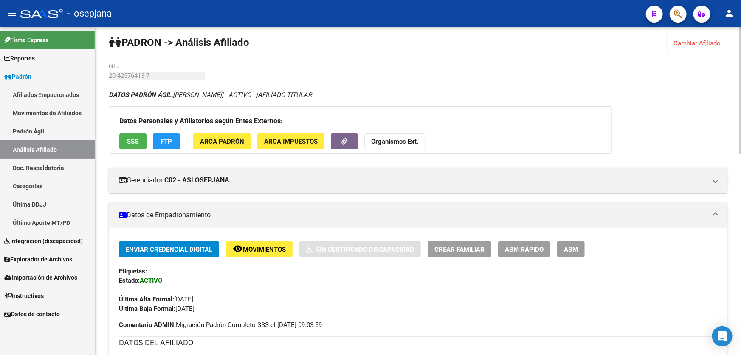
scroll to position [0, 0]
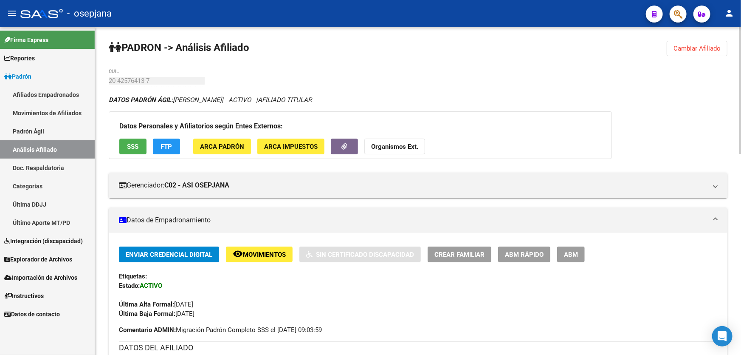
click at [707, 50] on span "Cambiar Afiliado" at bounding box center [696, 49] width 47 height 8
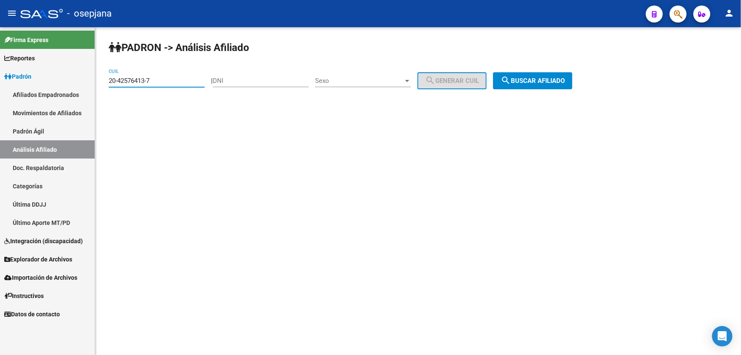
drag, startPoint x: 174, startPoint y: 84, endPoint x: 110, endPoint y: 84, distance: 64.1
click at [110, 84] on div "20-42576413-7 CUIL" at bounding box center [157, 78] width 96 height 18
paste input "663354-0"
click at [556, 73] on button "search Buscar afiliado" at bounding box center [532, 80] width 79 height 17
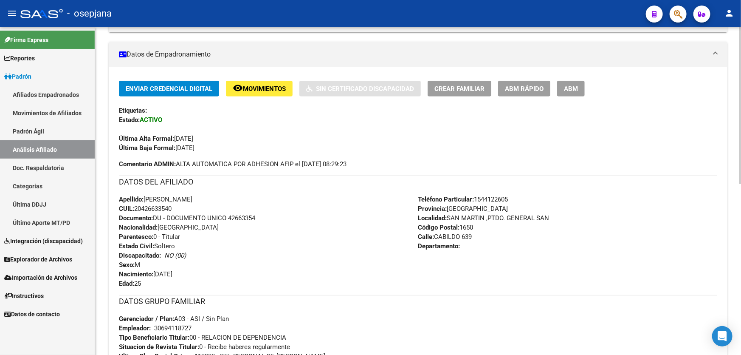
scroll to position [163, 0]
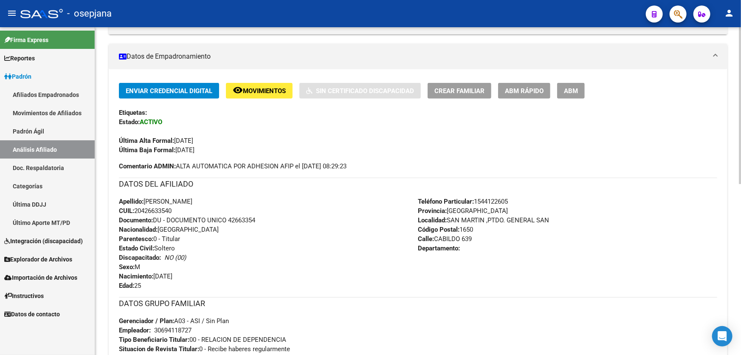
drag, startPoint x: 461, startPoint y: 238, endPoint x: 437, endPoint y: 237, distance: 24.2
click at [437, 237] on span "[STREET_ADDRESS]" at bounding box center [445, 239] width 54 height 8
copy span "CABILDO"
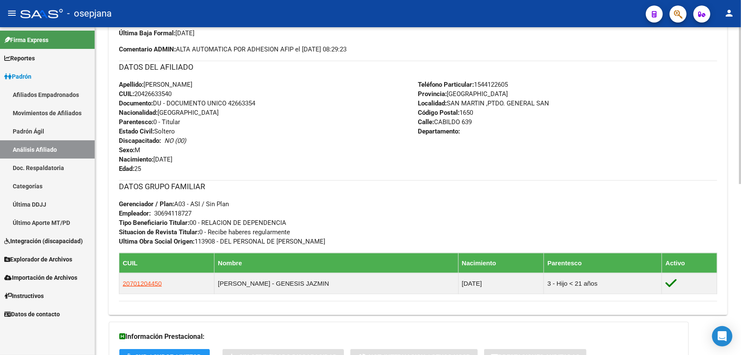
scroll to position [279, 0]
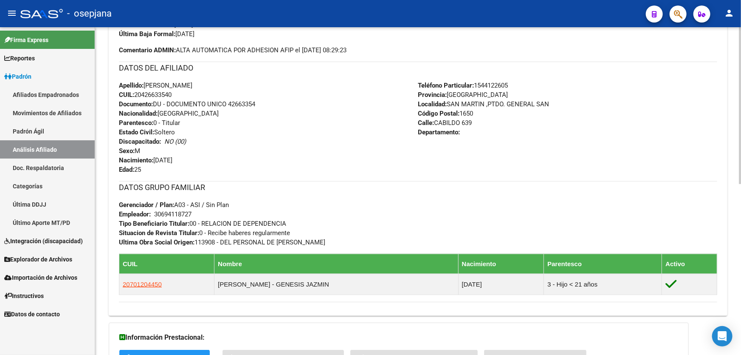
drag, startPoint x: 476, startPoint y: 84, endPoint x: 520, endPoint y: 84, distance: 43.7
click at [520, 84] on div "Teléfono Particular: [PHONE_NUMBER] Provincia: [GEOGRAPHIC_DATA] Localidad: [GE…" at bounding box center [567, 127] width 299 height 93
copy span "1544122605"
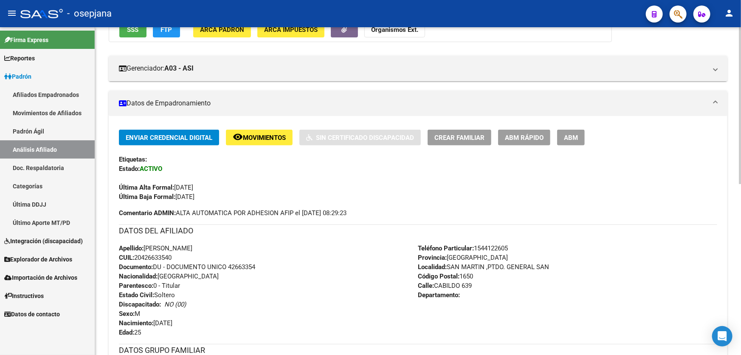
scroll to position [0, 0]
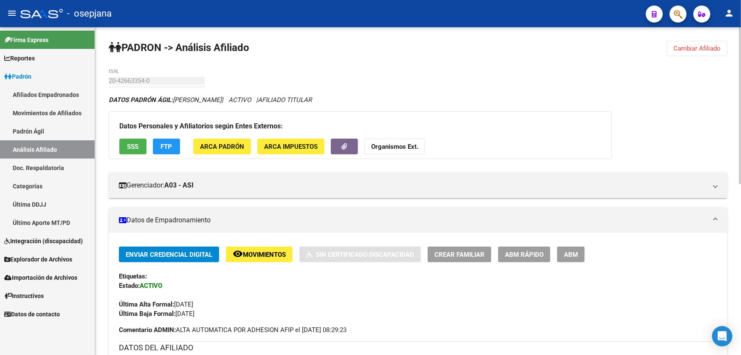
click at [707, 46] on span "Cambiar Afiliado" at bounding box center [696, 49] width 47 height 8
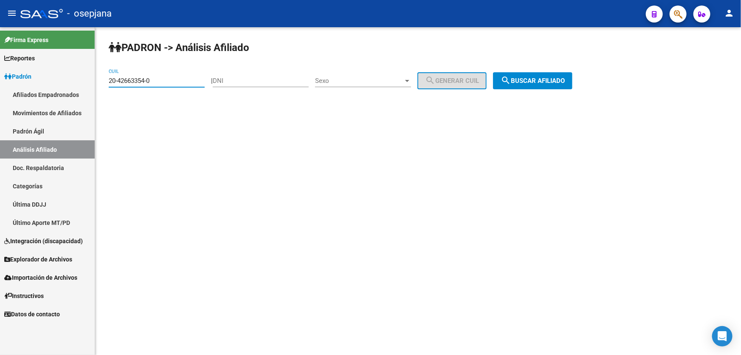
drag, startPoint x: 161, startPoint y: 79, endPoint x: 100, endPoint y: 82, distance: 61.2
click at [100, 82] on div "PADRON -> Análisis Afiliado 20-42663354-0 CUIL | DNI Sexo Sexo search Generar C…" at bounding box center [418, 71] width 646 height 89
paste input "3855520"
click at [565, 77] on span "search Buscar afiliado" at bounding box center [533, 81] width 64 height 8
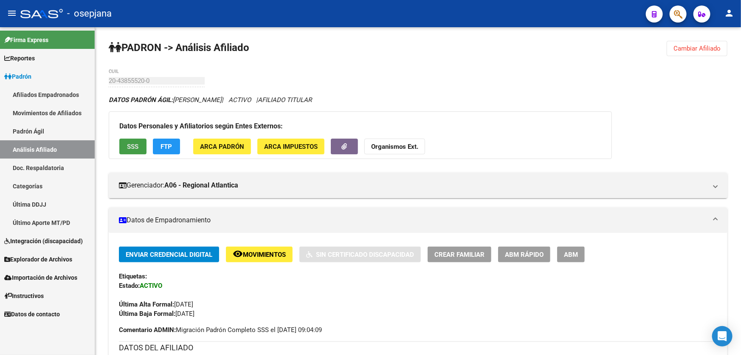
click at [122, 144] on button "SSS" at bounding box center [132, 146] width 27 height 16
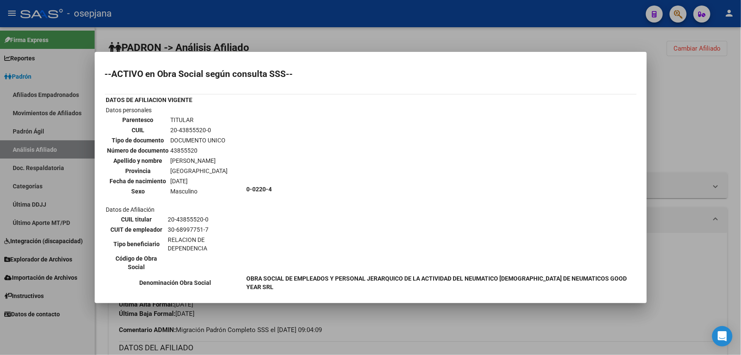
click at [695, 111] on div at bounding box center [370, 177] width 741 height 355
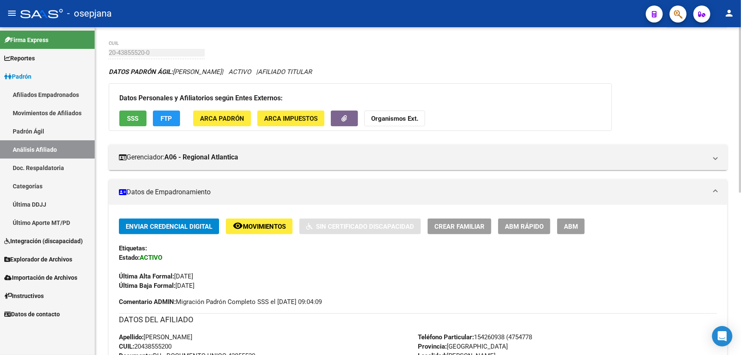
scroll to position [38, 0]
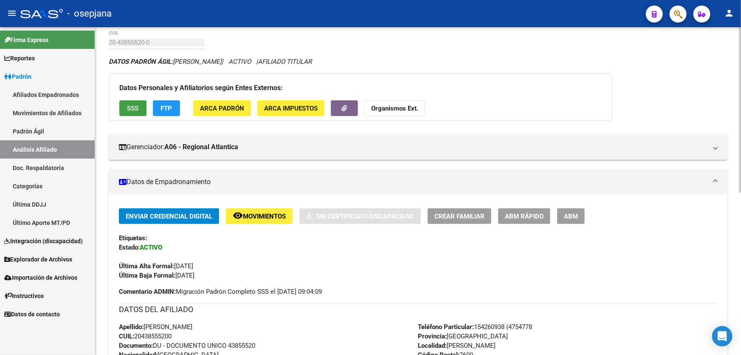
click at [141, 107] on button "SSS" at bounding box center [132, 108] width 27 height 16
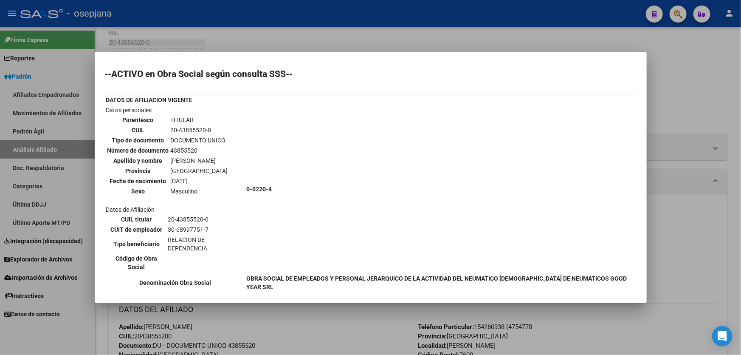
scroll to position [122, 0]
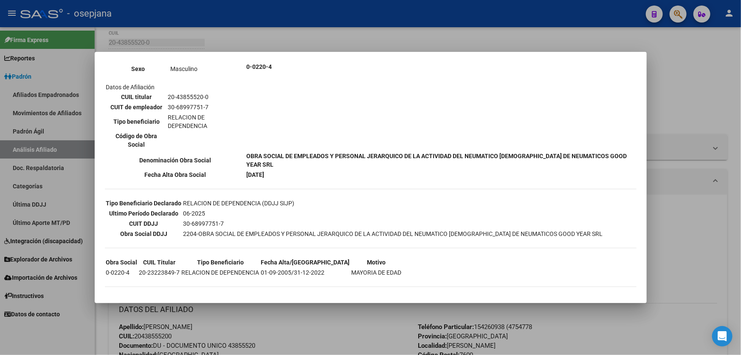
click at [705, 256] on div at bounding box center [370, 177] width 741 height 355
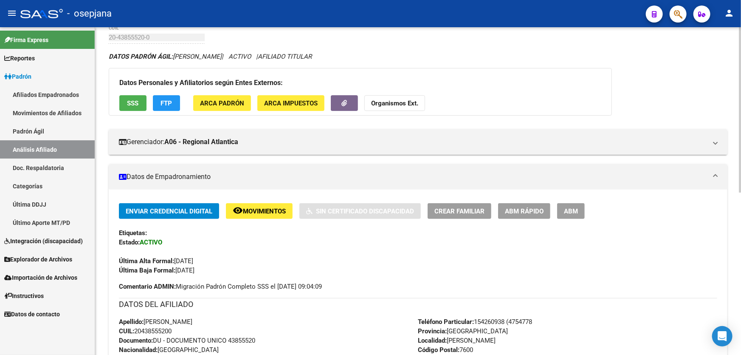
scroll to position [77, 0]
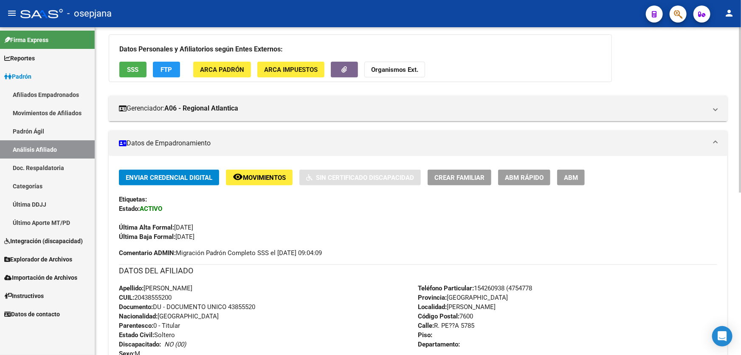
click at [261, 174] on span "Movimientos" at bounding box center [264, 178] width 43 height 8
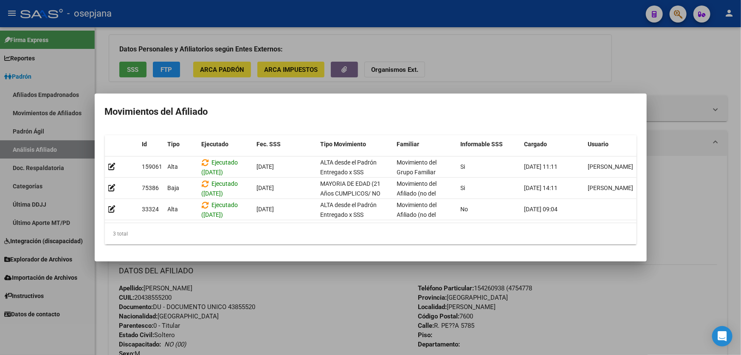
click at [294, 297] on div at bounding box center [370, 177] width 741 height 355
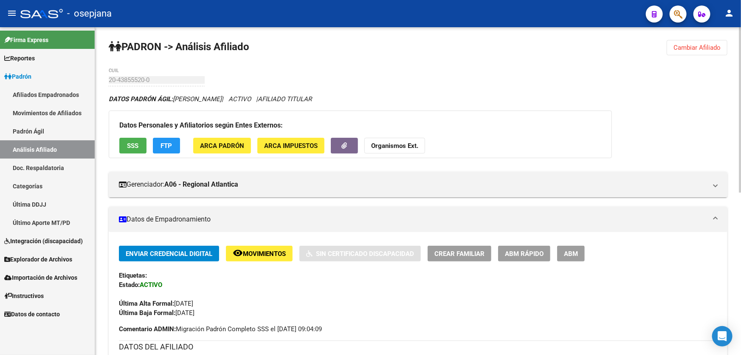
scroll to position [0, 0]
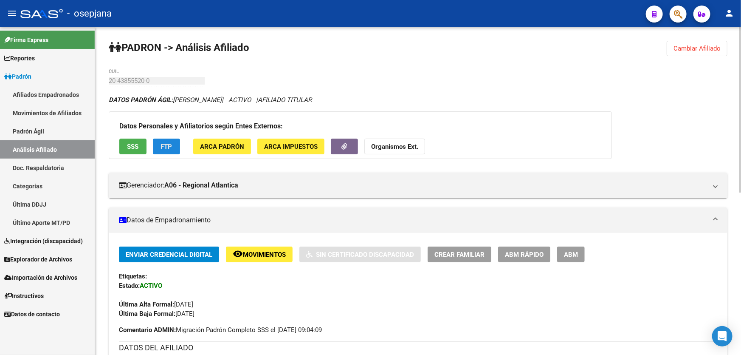
click at [173, 149] on button "FTP" at bounding box center [166, 146] width 27 height 16
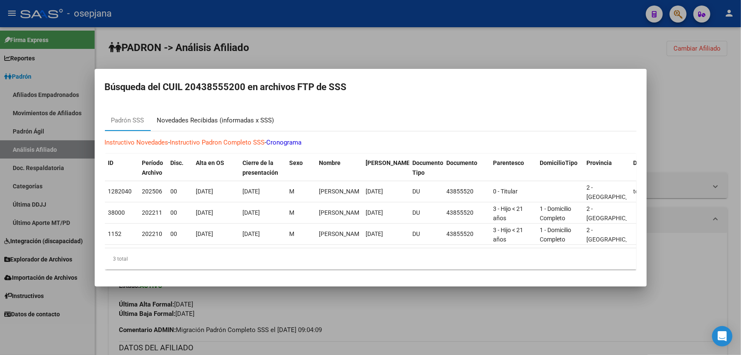
click at [231, 122] on div "Novedades Recibidas (informadas x SSS)" at bounding box center [215, 120] width 117 height 10
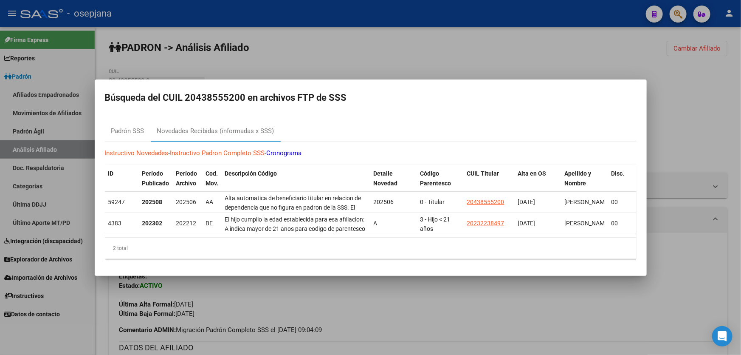
click at [398, 65] on div at bounding box center [370, 177] width 741 height 355
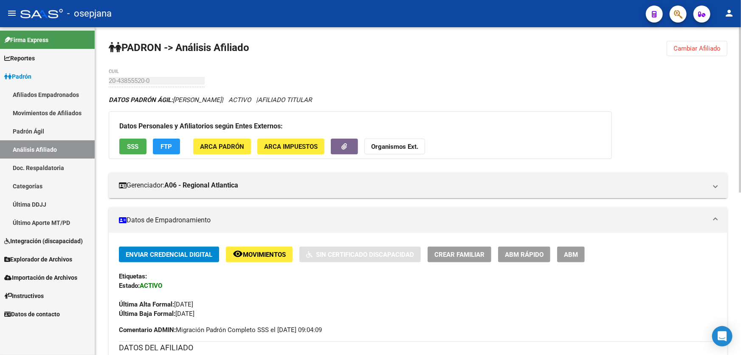
click at [138, 146] on span "SSS" at bounding box center [132, 147] width 11 height 8
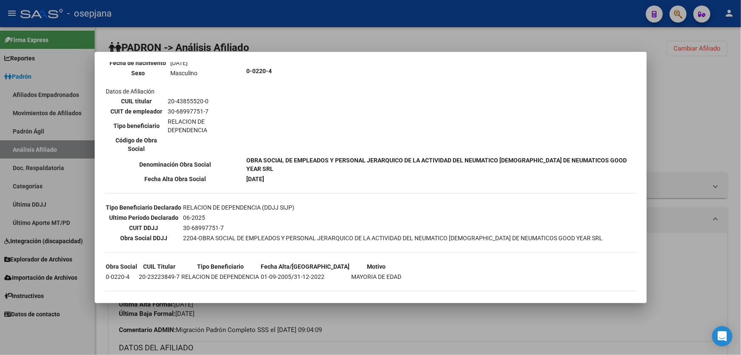
scroll to position [122, 0]
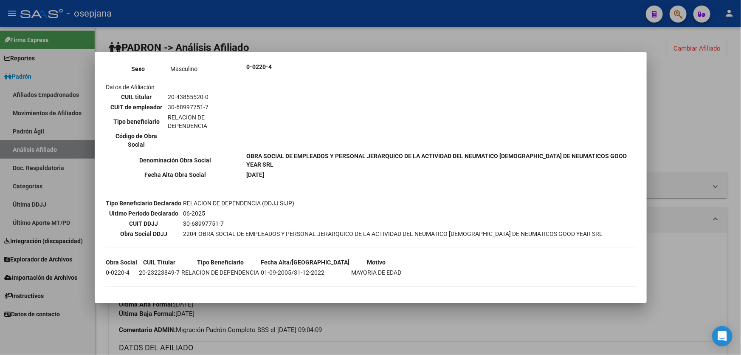
click at [740, 117] on div at bounding box center [370, 177] width 741 height 355
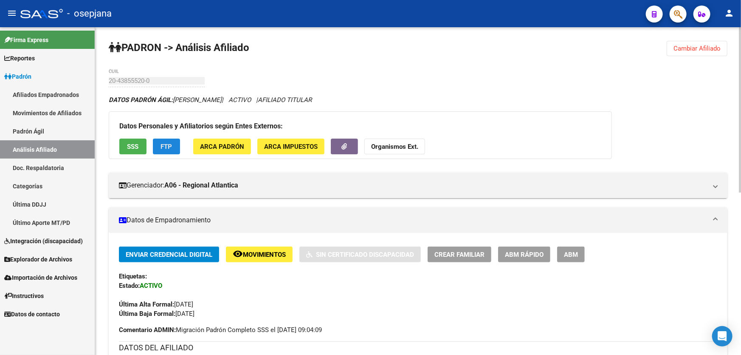
click at [171, 146] on span "FTP" at bounding box center [166, 147] width 11 height 8
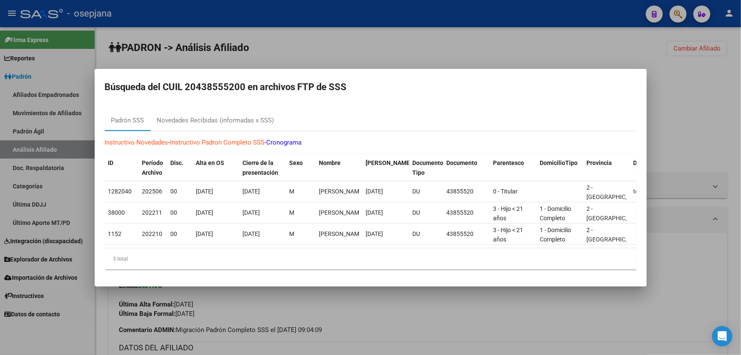
click at [689, 127] on div at bounding box center [370, 177] width 741 height 355
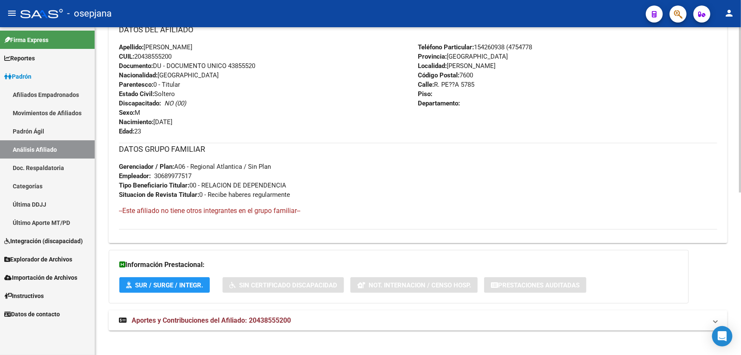
scroll to position [322, 0]
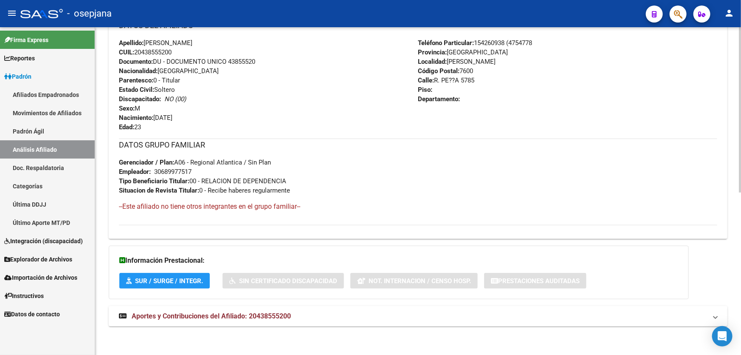
click at [450, 318] on mat-panel-title "Aportes y Contribuciones del Afiliado: 20438555200" at bounding box center [413, 315] width 588 height 9
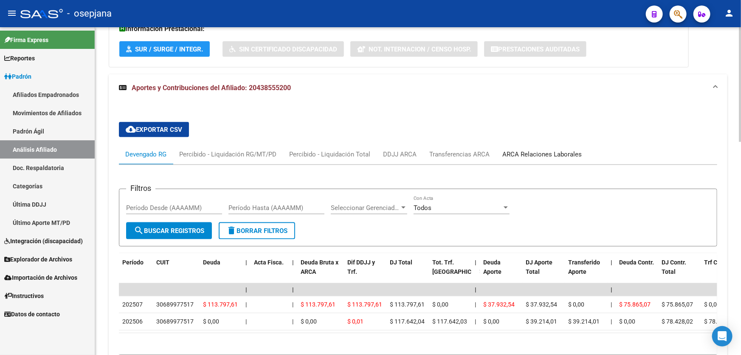
click at [565, 160] on div "ARCA Relaciones Laborales" at bounding box center [542, 154] width 92 height 20
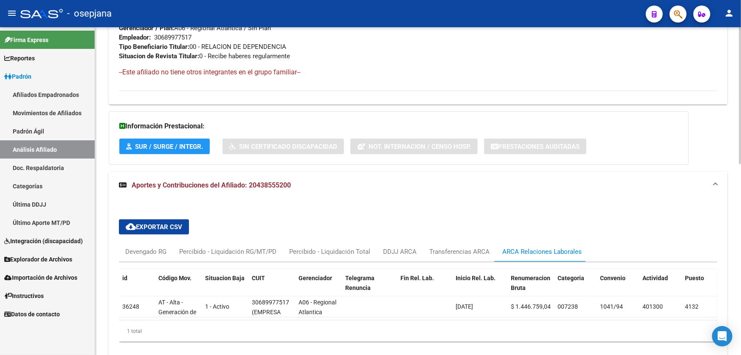
scroll to position [497, 0]
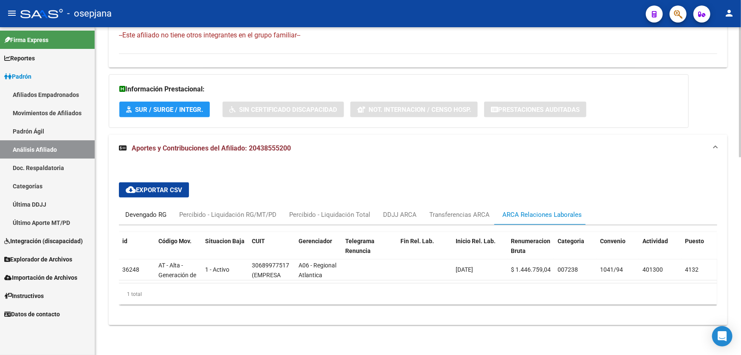
click at [143, 210] on div "Devengado RG" at bounding box center [145, 214] width 41 height 9
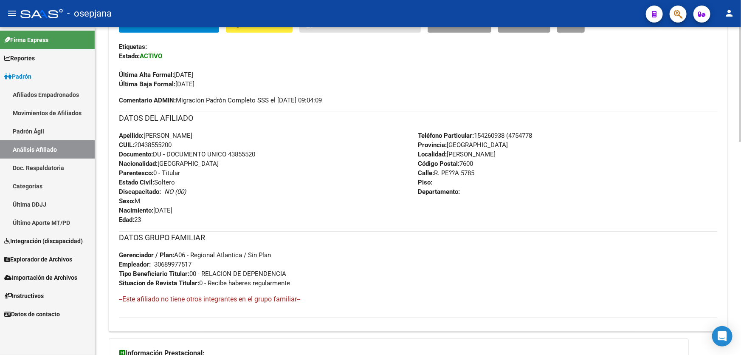
scroll to position [227, 0]
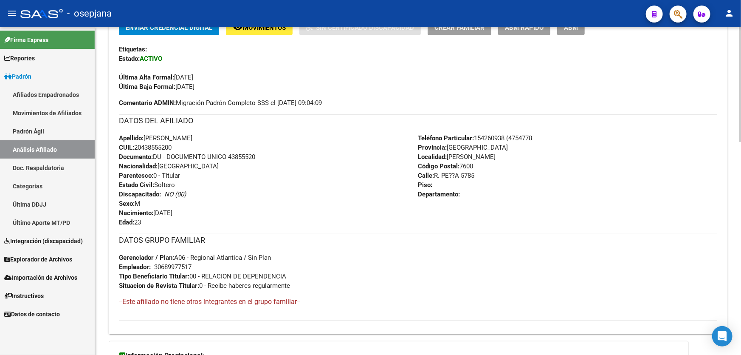
drag, startPoint x: 462, startPoint y: 174, endPoint x: 436, endPoint y: 172, distance: 26.0
click at [436, 172] on span "Calle: [PERSON_NAME] PE??A 5785" at bounding box center [446, 176] width 56 height 8
copy span "R. PE??A"
drag, startPoint x: 478, startPoint y: 135, endPoint x: 539, endPoint y: 135, distance: 61.6
click at [539, 135] on div "Teléfono Particular: [PHONE_NUMBER] (4754778 Provincia: [GEOGRAPHIC_DATA] Local…" at bounding box center [567, 179] width 299 height 93
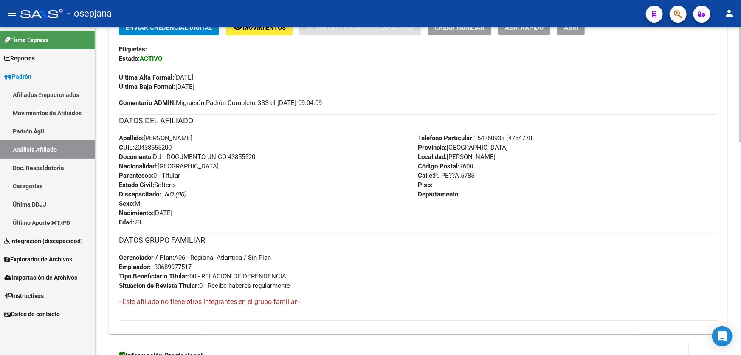
copy span "154260938 (4754778"
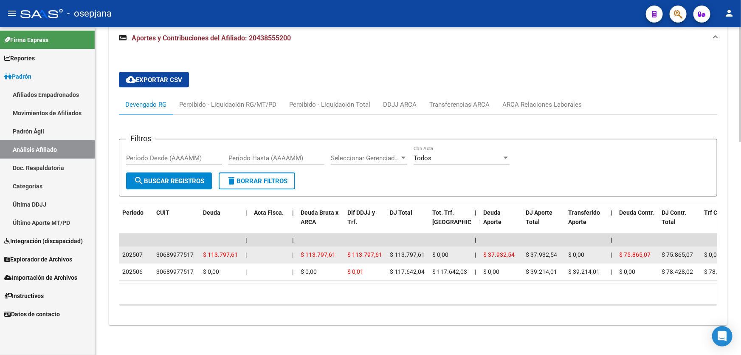
scroll to position [606, 0]
drag, startPoint x: 198, startPoint y: 251, endPoint x: 153, endPoint y: 249, distance: 45.1
click at [153, 249] on datatable-body-cell "30689977517" at bounding box center [176, 254] width 47 height 17
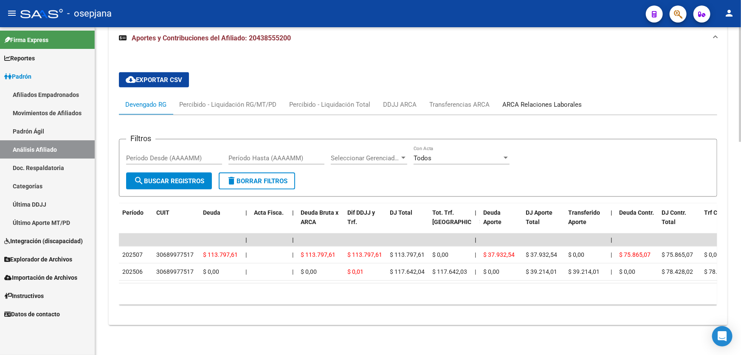
click at [537, 102] on div "ARCA Relaciones Laborales" at bounding box center [541, 104] width 79 height 9
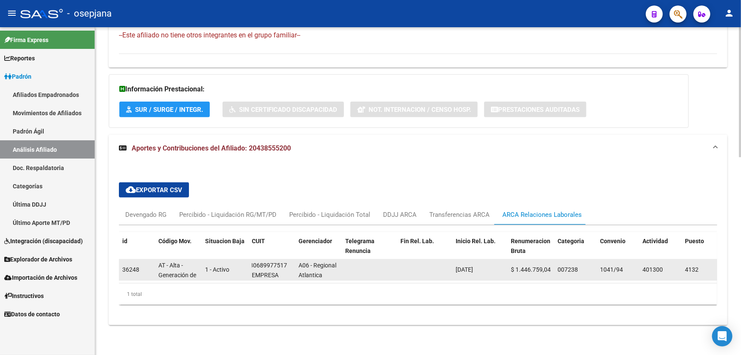
scroll to position [0, 0]
drag, startPoint x: 288, startPoint y: 259, endPoint x: 251, endPoint y: 259, distance: 37.4
click at [252, 260] on div "30689977517" at bounding box center [270, 265] width 37 height 10
copy div "30689977517"
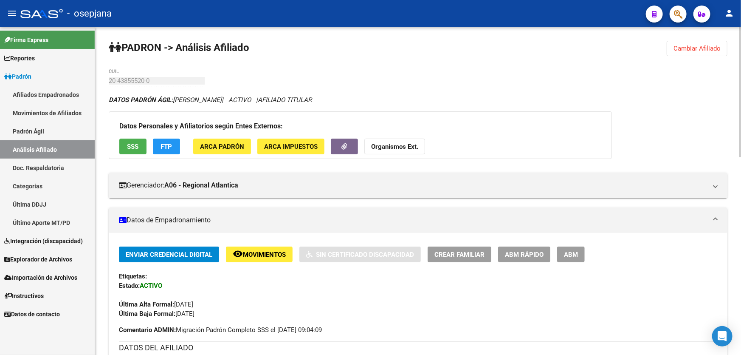
click at [710, 43] on button "Cambiar Afiliado" at bounding box center [697, 48] width 61 height 15
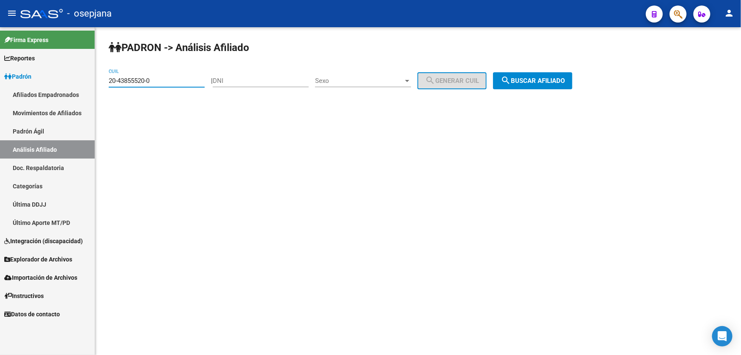
drag, startPoint x: 183, startPoint y: 82, endPoint x: 94, endPoint y: 79, distance: 88.8
click at [94, 79] on mat-sidenav-container "Firma Express Reportes Padrón Traspasos x O.S. Traspasos x Gerenciador Traspaso…" at bounding box center [370, 190] width 741 height 327
paste input "4096491-6"
click at [565, 81] on span "search Buscar afiliado" at bounding box center [533, 81] width 64 height 8
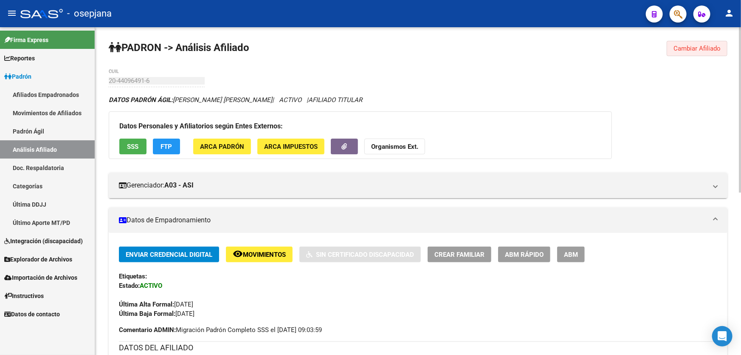
click at [693, 46] on span "Cambiar Afiliado" at bounding box center [696, 49] width 47 height 8
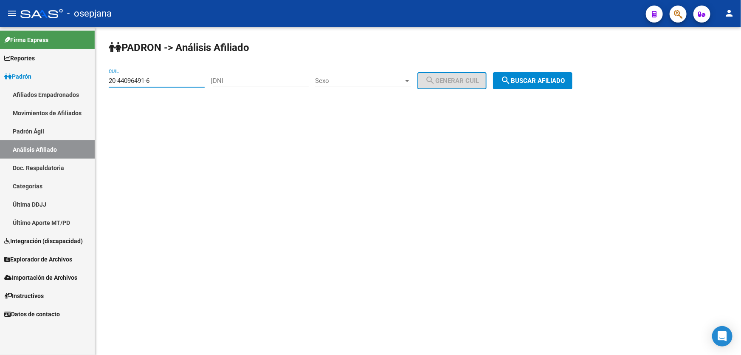
drag, startPoint x: 160, startPoint y: 84, endPoint x: 98, endPoint y: 85, distance: 62.4
click at [98, 85] on div "PADRON -> Análisis Afiliado 20-44096491-6 CUIL | DNI Sexo Sexo search Generar C…" at bounding box center [418, 71] width 646 height 89
paste input "5208223-4"
click at [561, 79] on span "search Buscar afiliado" at bounding box center [533, 81] width 64 height 8
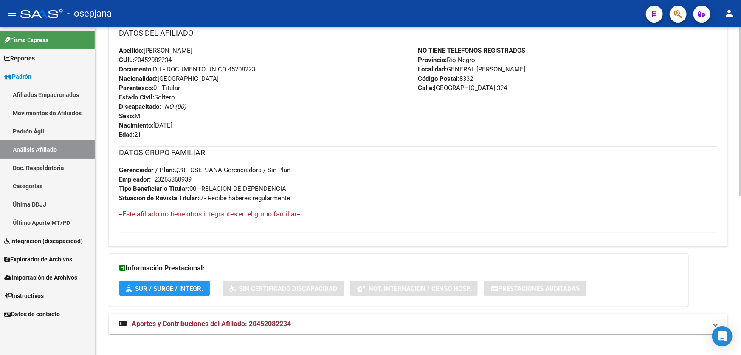
scroll to position [306, 0]
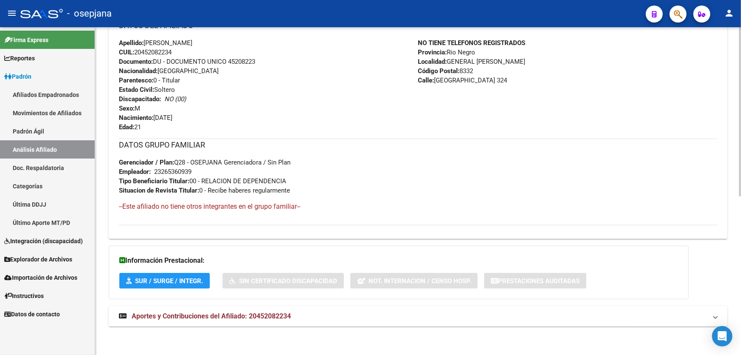
click at [386, 314] on mat-panel-title "Aportes y Contribuciones del Afiliado: 20452082234" at bounding box center [413, 315] width 588 height 9
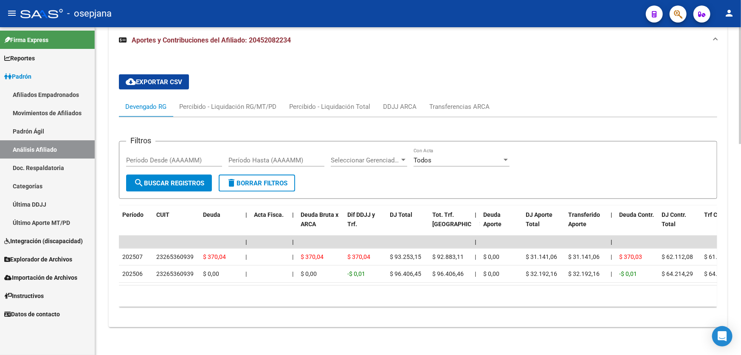
scroll to position [590, 0]
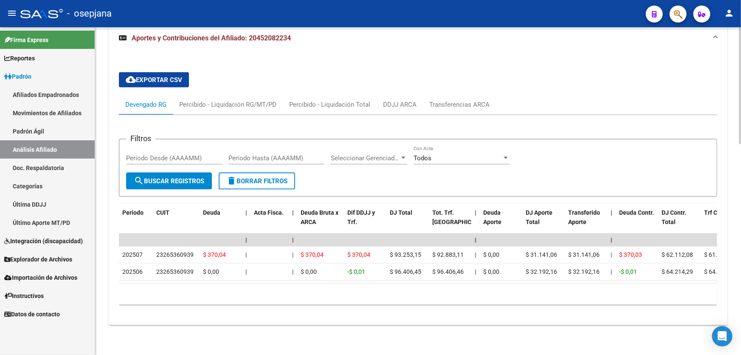
drag, startPoint x: 301, startPoint y: 276, endPoint x: 607, endPoint y: 276, distance: 306.1
click at [607, 276] on datatable-body "| | | | | | | | | | | | | 202507 23265360939 $ 370,04 | | $ 370,04 $ 370,04 $ 9…" at bounding box center [418, 258] width 598 height 50
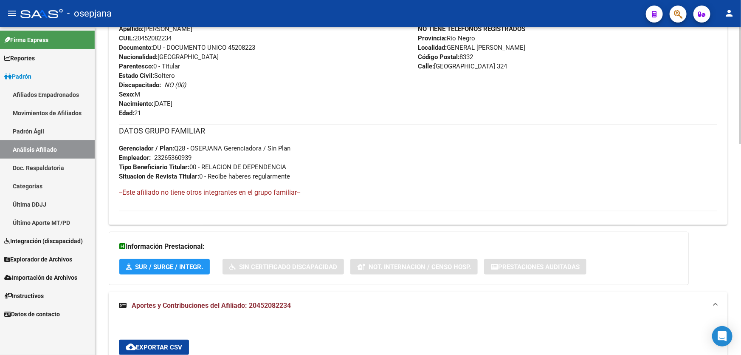
scroll to position [0, 0]
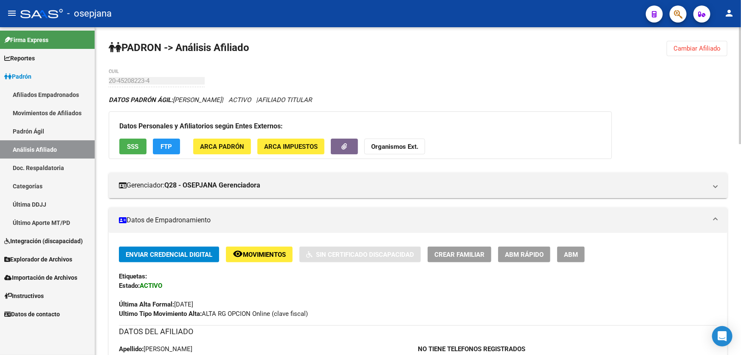
click at [119, 142] on button "SSS" at bounding box center [132, 146] width 27 height 16
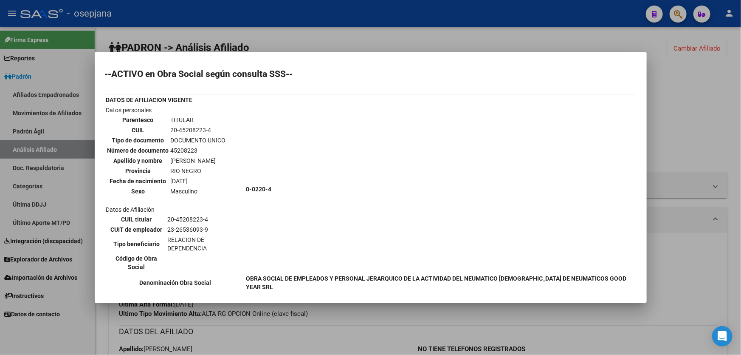
scroll to position [143, 0]
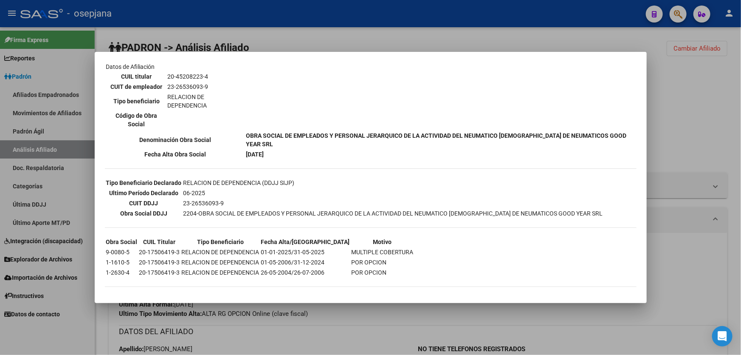
click at [667, 140] on div at bounding box center [370, 177] width 741 height 355
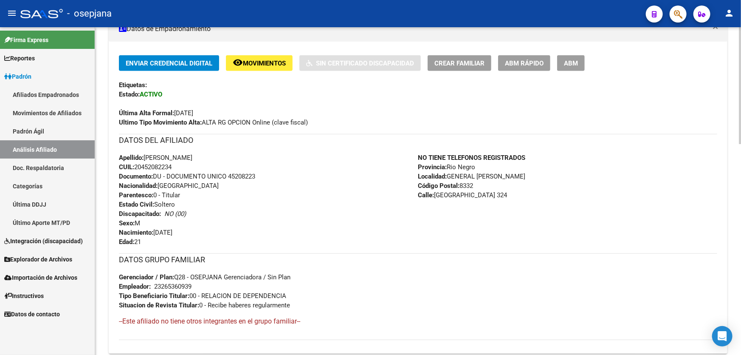
scroll to position [193, 0]
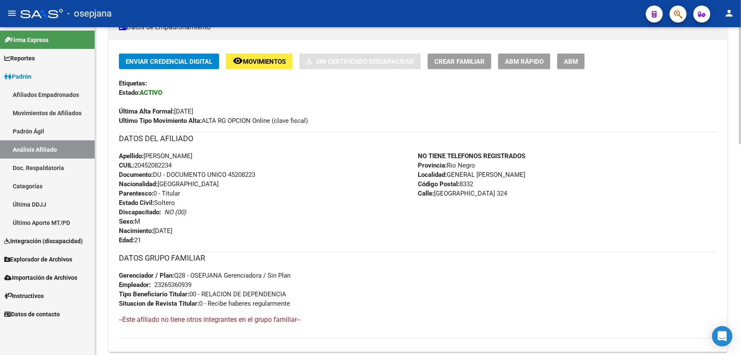
drag, startPoint x: 230, startPoint y: 173, endPoint x: 270, endPoint y: 172, distance: 40.3
click at [270, 172] on div "Apellido: [PERSON_NAME]: 20452082234 Documento: DU - DOCUMENTO UNICO 45208223 N…" at bounding box center [268, 197] width 299 height 93
copy span "45208223"
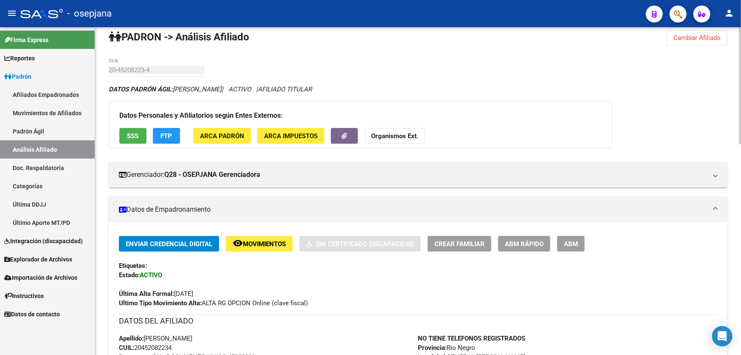
scroll to position [0, 0]
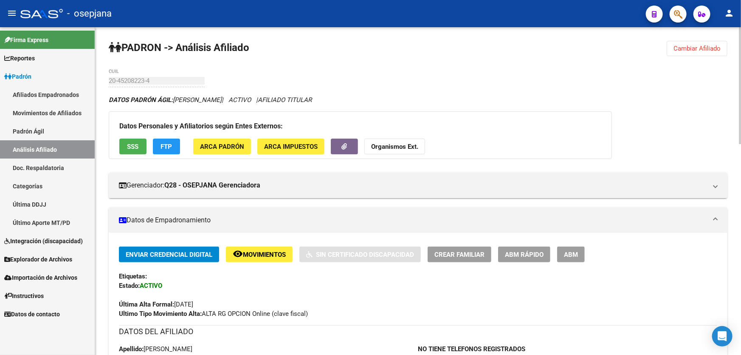
click at [130, 143] on span "SSS" at bounding box center [132, 147] width 11 height 8
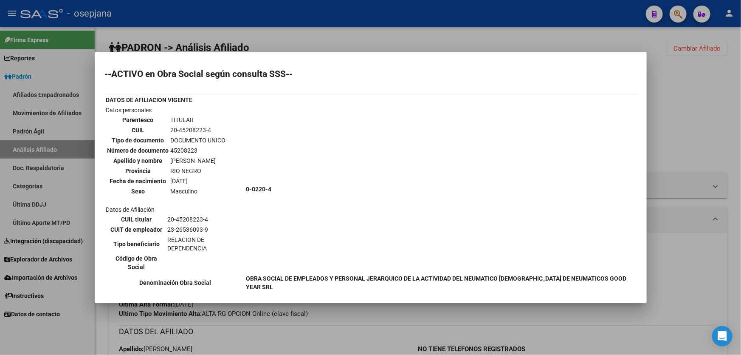
click at [300, 342] on div at bounding box center [370, 177] width 741 height 355
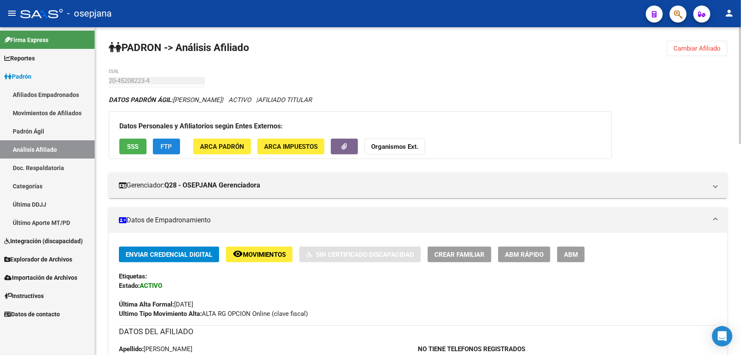
click at [166, 151] on button "FTP" at bounding box center [166, 146] width 27 height 16
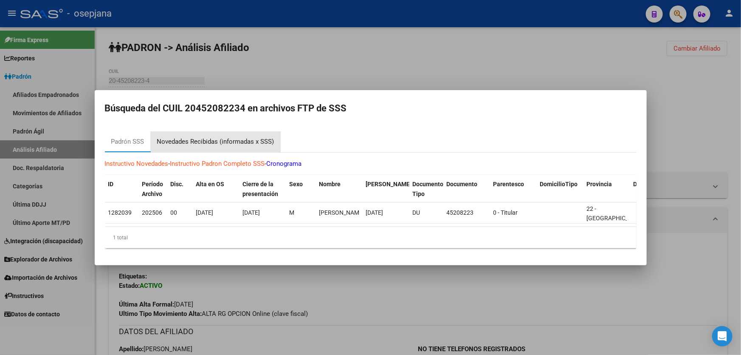
click at [220, 140] on div "Novedades Recibidas (informadas x SSS)" at bounding box center [215, 142] width 117 height 10
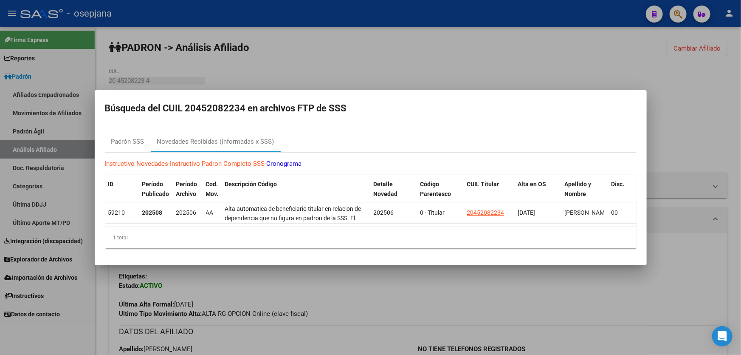
click at [344, 334] on div at bounding box center [370, 177] width 741 height 355
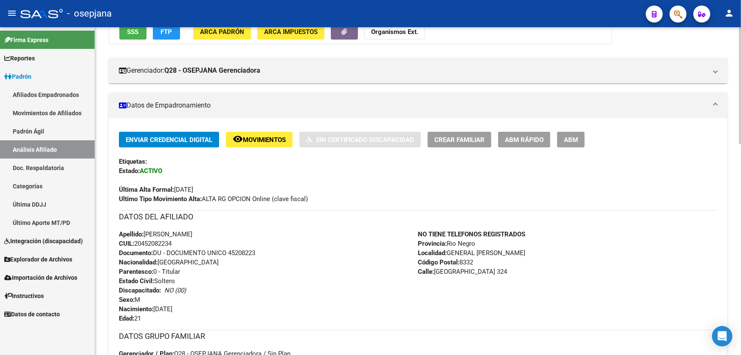
scroll to position [115, 0]
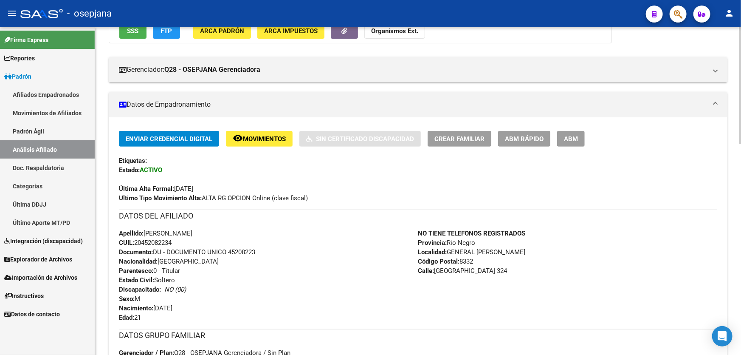
drag, startPoint x: 195, startPoint y: 230, endPoint x: 146, endPoint y: 231, distance: 48.4
click at [146, 231] on span "Apellido: [PERSON_NAME]" at bounding box center [155, 233] width 73 height 8
copy span "[PERSON_NAME]"
drag, startPoint x: 467, startPoint y: 269, endPoint x: 437, endPoint y: 270, distance: 30.2
click at [437, 270] on span "[STREET_ADDRESS]" at bounding box center [462, 271] width 89 height 8
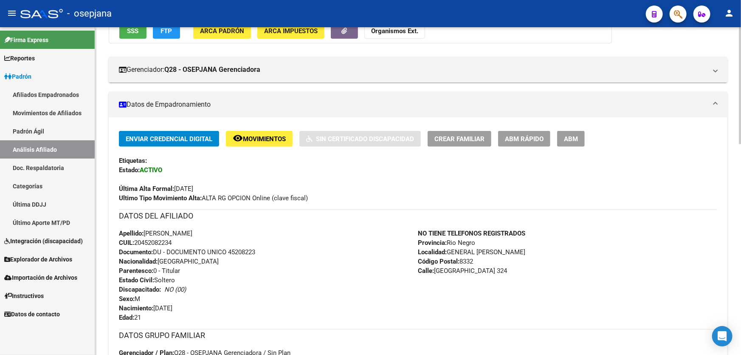
copy span "[GEOGRAPHIC_DATA]"
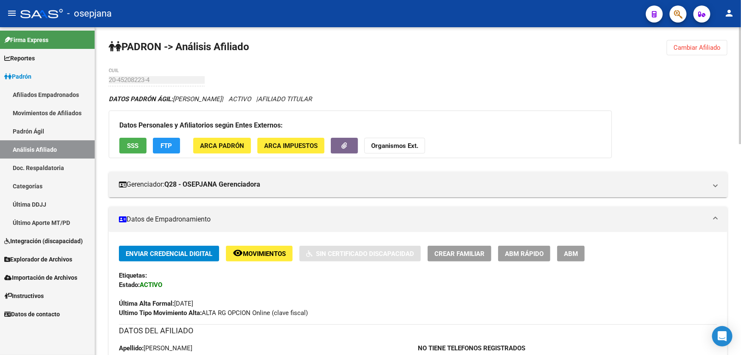
scroll to position [0, 0]
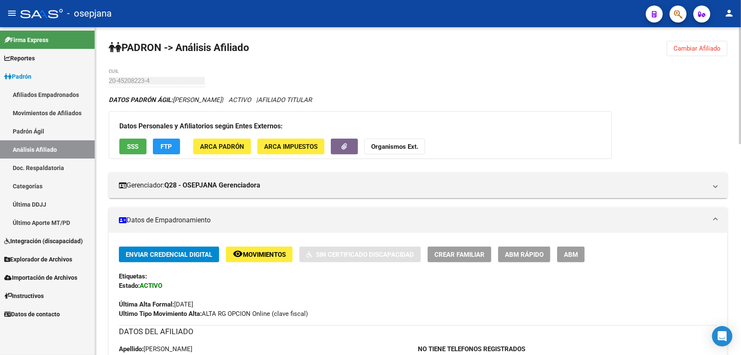
click at [226, 144] on span "ARCA Padrón" at bounding box center [222, 147] width 44 height 8
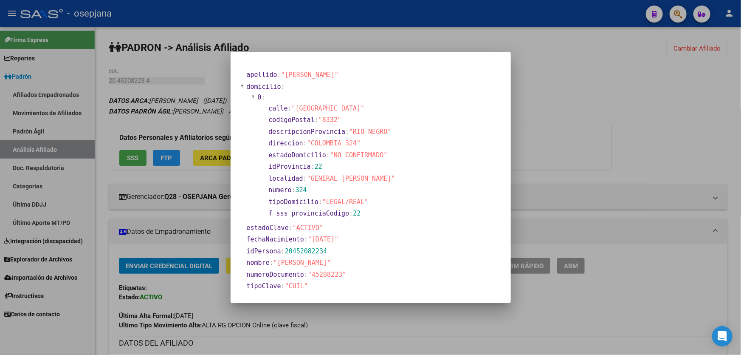
click at [578, 141] on div at bounding box center [370, 177] width 741 height 355
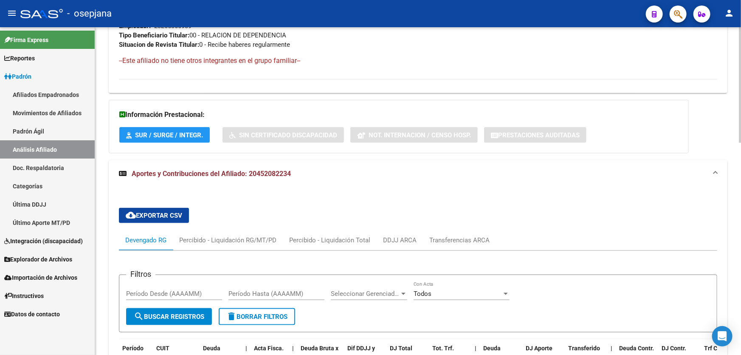
scroll to position [602, 0]
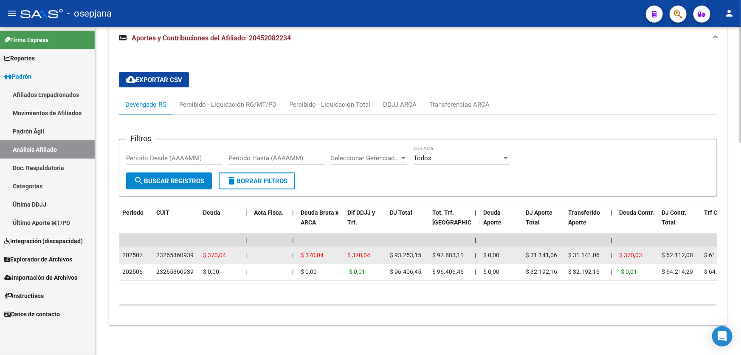
drag, startPoint x: 155, startPoint y: 249, endPoint x: 192, endPoint y: 253, distance: 36.8
click at [192, 253] on datatable-body-cell "23265360939" at bounding box center [176, 255] width 47 height 17
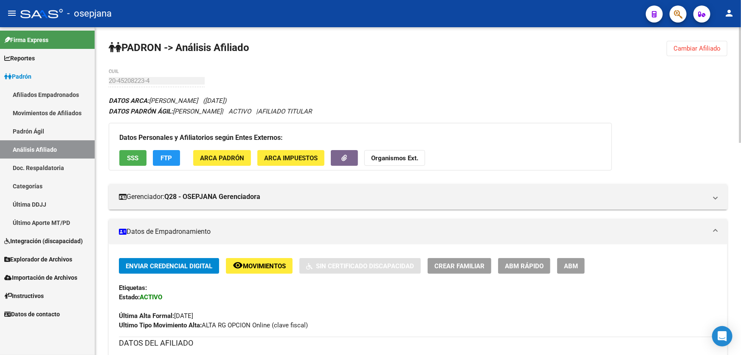
scroll to position [0, 0]
click at [701, 54] on button "Cambiar Afiliado" at bounding box center [697, 48] width 61 height 15
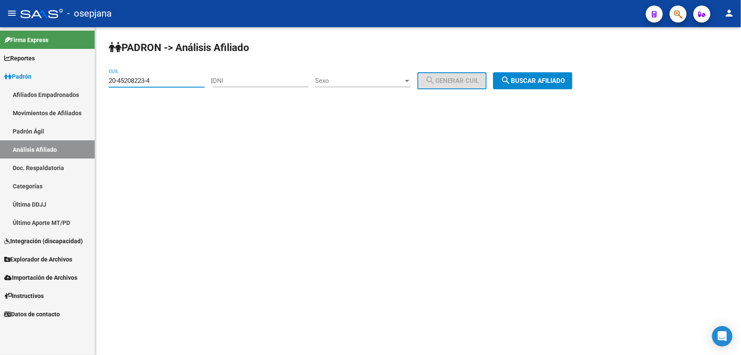
drag, startPoint x: 161, startPoint y: 78, endPoint x: 91, endPoint y: 82, distance: 70.2
click at [91, 82] on mat-sidenav-container "Firma Express Reportes Padrón Traspasos x O.S. Traspasos x Gerenciador Traspaso…" at bounding box center [370, 190] width 741 height 327
paste input "7452834-1"
click at [569, 73] on button "search Buscar afiliado" at bounding box center [532, 80] width 79 height 17
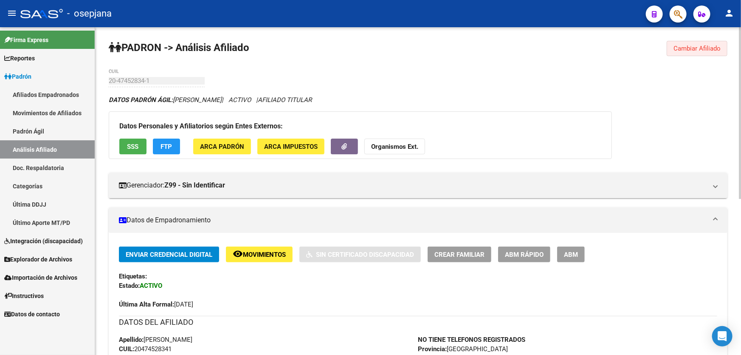
click at [713, 52] on button "Cambiar Afiliado" at bounding box center [697, 48] width 61 height 15
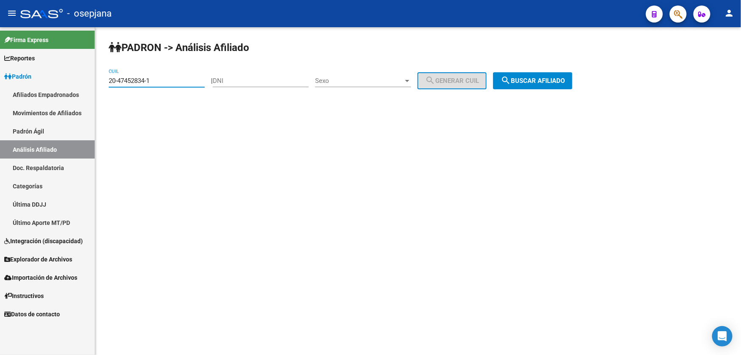
drag, startPoint x: 170, startPoint y: 82, endPoint x: 93, endPoint y: 81, distance: 76.9
click at [93, 81] on mat-sidenav-container "Firma Express Reportes Padrón Traspasos x O.S. Traspasos x Gerenciador Traspaso…" at bounding box center [370, 190] width 741 height 327
paste input "92662177-8"
click at [540, 77] on span "search Buscar afiliado" at bounding box center [533, 81] width 64 height 8
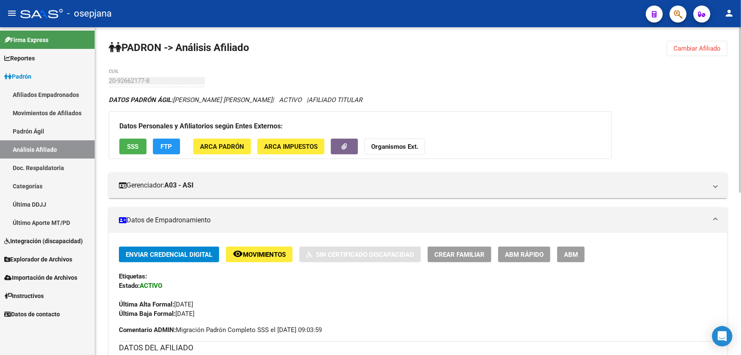
click at [118, 141] on div "Datos Personales y Afiliatorios según Entes Externos: SSS FTP ARCA Padrón ARCA …" at bounding box center [360, 135] width 503 height 48
click at [127, 143] on span "SSS" at bounding box center [132, 147] width 11 height 8
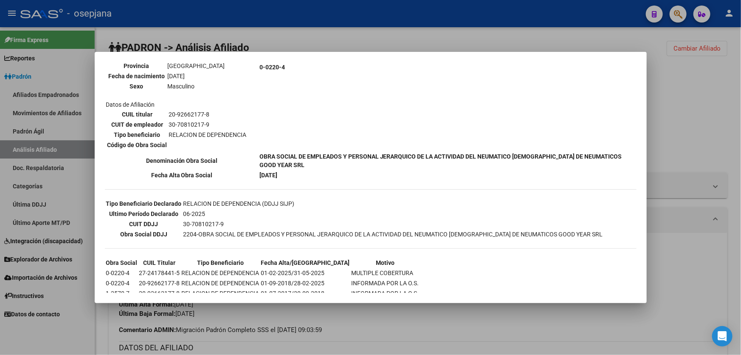
scroll to position [153, 0]
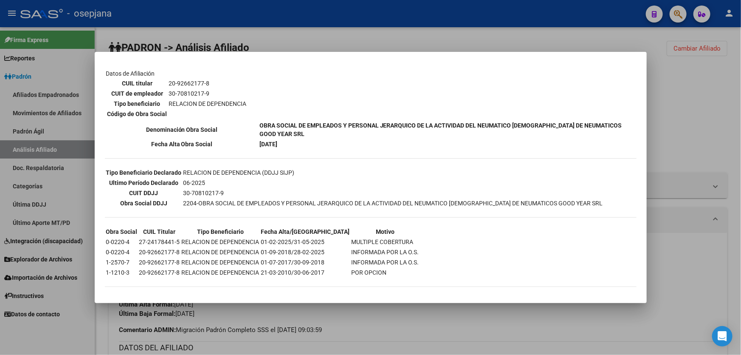
click at [655, 152] on div at bounding box center [370, 177] width 741 height 355
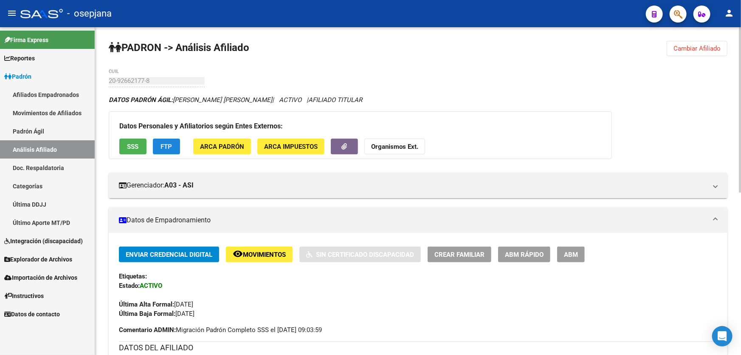
click at [161, 144] on span "FTP" at bounding box center [166, 147] width 11 height 8
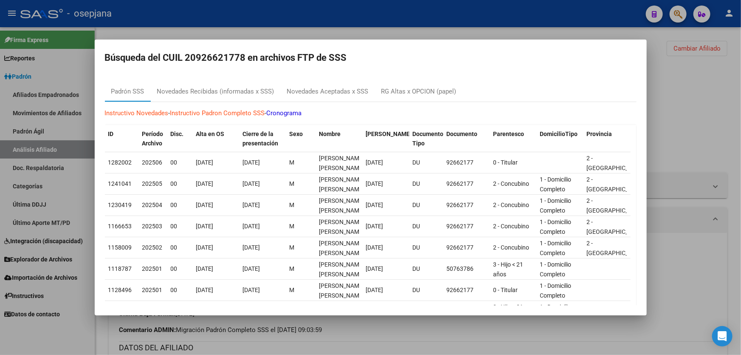
click at [677, 98] on div at bounding box center [370, 177] width 741 height 355
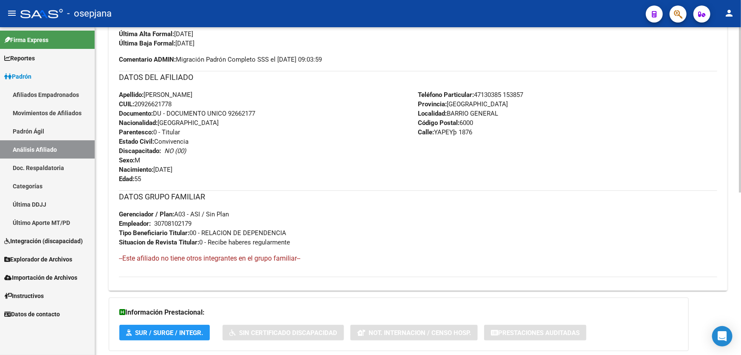
scroll to position [322, 0]
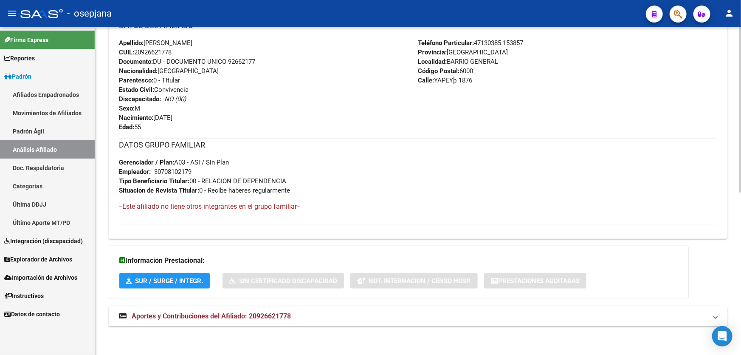
click at [210, 316] on span "Aportes y Contribuciones del Afiliado: 20926621778" at bounding box center [211, 316] width 159 height 8
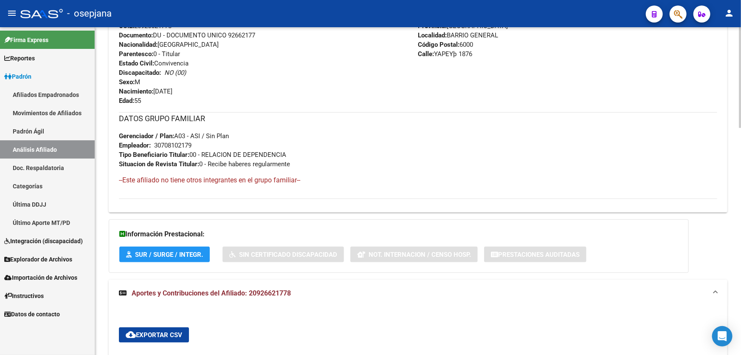
scroll to position [476, 0]
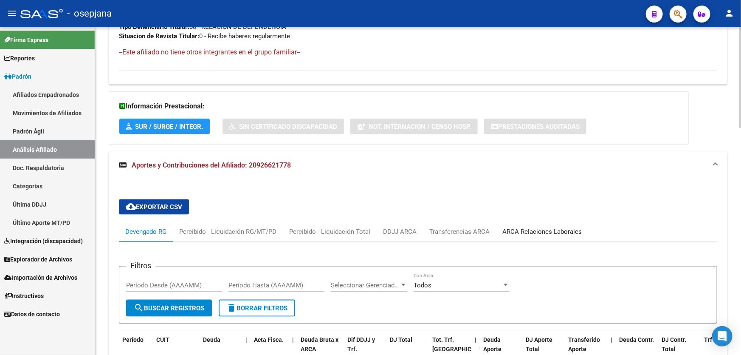
click at [549, 227] on div "ARCA Relaciones Laborales" at bounding box center [541, 231] width 79 height 9
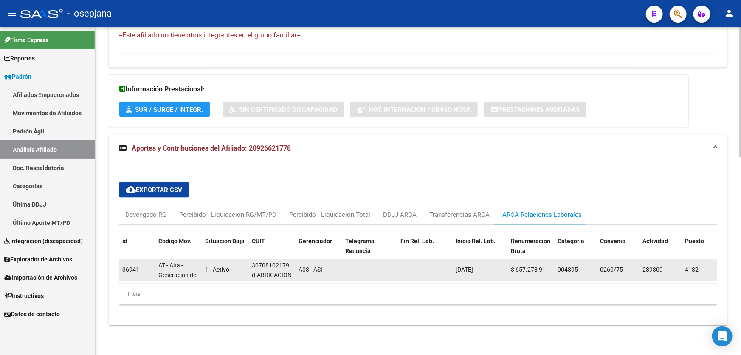
scroll to position [0, 16]
drag, startPoint x: 252, startPoint y: 259, endPoint x: 286, endPoint y: 261, distance: 34.0
click at [286, 261] on div "30708102179 (FABRICACION Y COMERCIALIZACION DE HERRAJES S.A.)" at bounding box center [272, 269] width 40 height 18
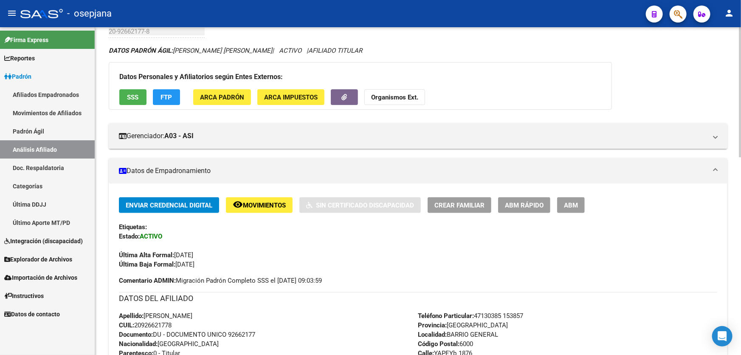
scroll to position [0, 0]
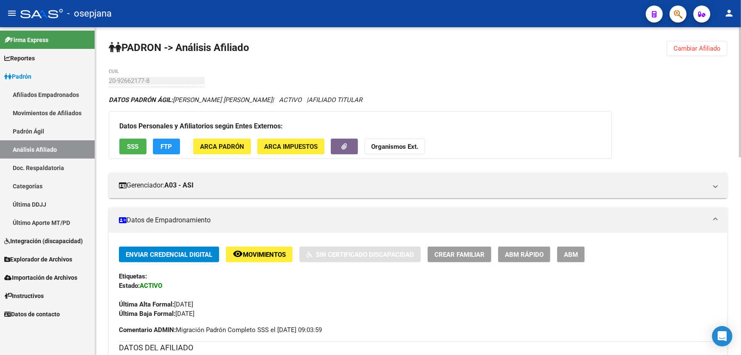
click at [129, 143] on span "SSS" at bounding box center [132, 147] width 11 height 8
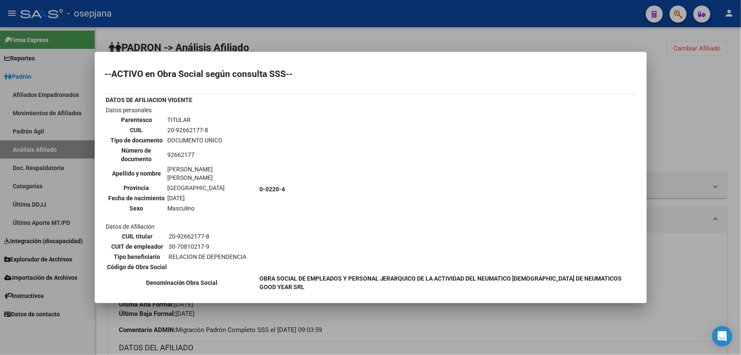
click at [713, 126] on div at bounding box center [370, 177] width 741 height 355
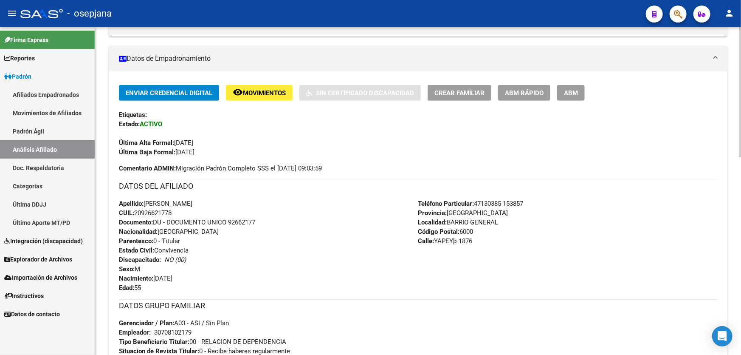
scroll to position [270, 0]
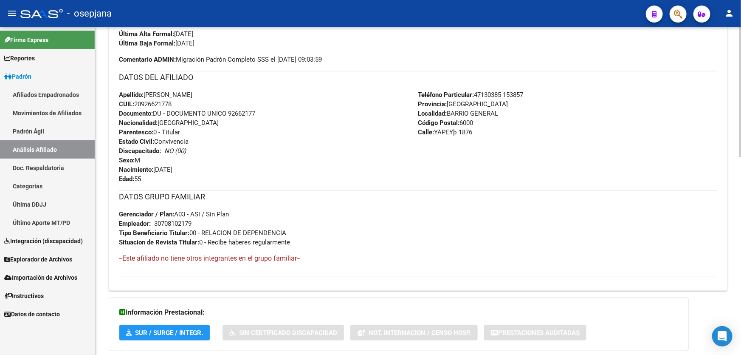
drag, startPoint x: 174, startPoint y: 102, endPoint x: 136, endPoint y: 101, distance: 37.8
click at [136, 101] on span "CUIL: 20926621778" at bounding box center [145, 104] width 53 height 8
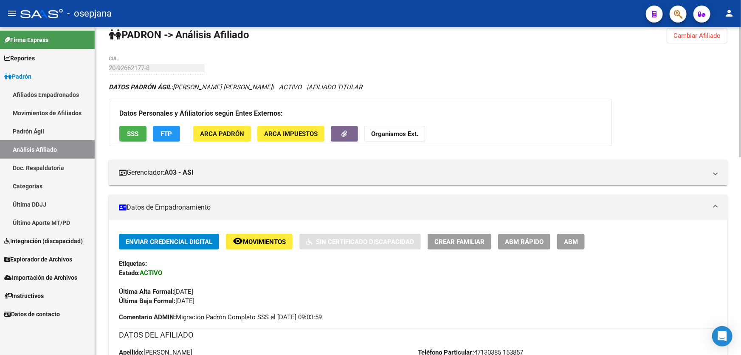
scroll to position [0, 0]
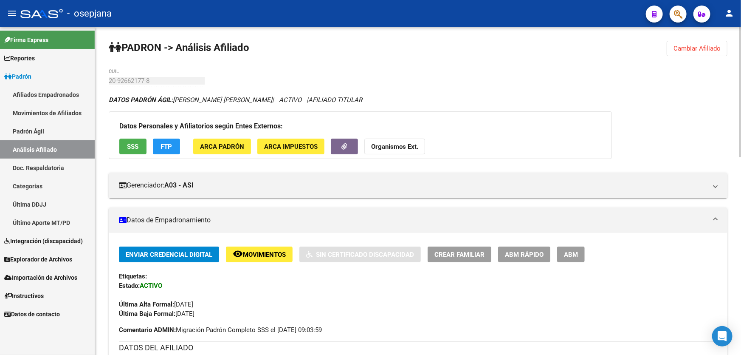
click at [701, 45] on span "Cambiar Afiliado" at bounding box center [696, 49] width 47 height 8
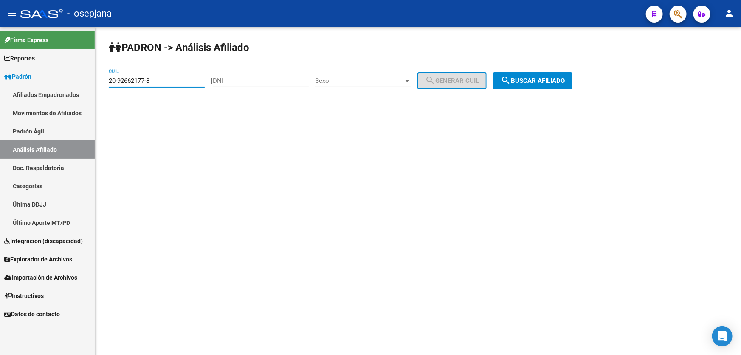
drag, startPoint x: 166, startPoint y: 82, endPoint x: 105, endPoint y: 80, distance: 61.6
click at [105, 80] on div "PADRON -> Análisis Afiliado 20-92662177-8 CUIL | DNI Sexo Sexo search Generar C…" at bounding box center [418, 71] width 646 height 89
paste input "4217268-1"
click at [526, 77] on span "search Buscar afiliado" at bounding box center [533, 81] width 64 height 8
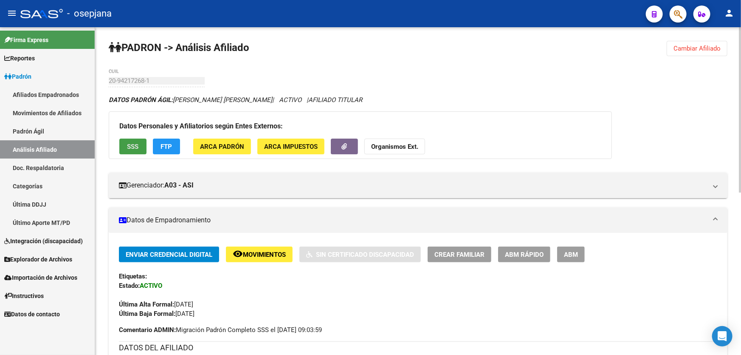
click at [135, 148] on span "SSS" at bounding box center [132, 147] width 11 height 8
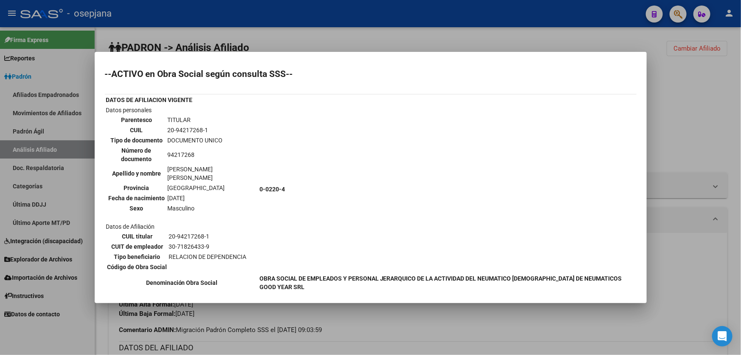
click at [717, 122] on div at bounding box center [370, 177] width 741 height 355
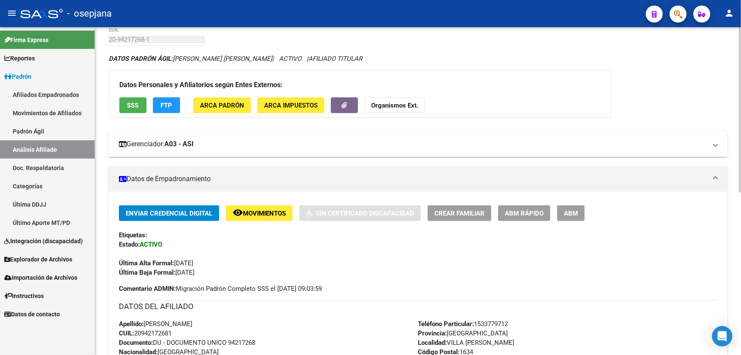
scroll to position [38, 0]
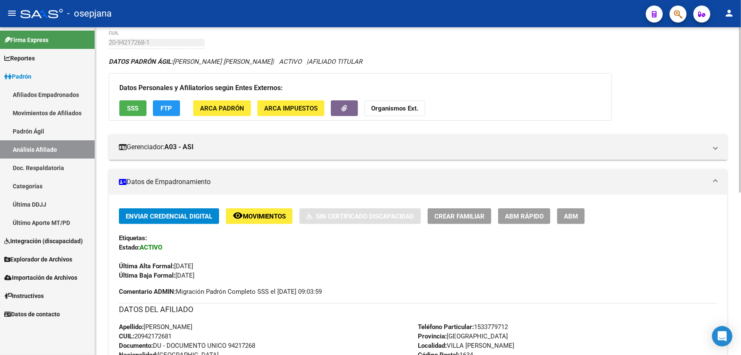
click at [161, 98] on div "Datos Personales y Afiliatorios según Entes Externos: SSS FTP ARCA Padrón ARCA …" at bounding box center [360, 97] width 503 height 48
click at [174, 108] on button "FTP" at bounding box center [166, 108] width 27 height 16
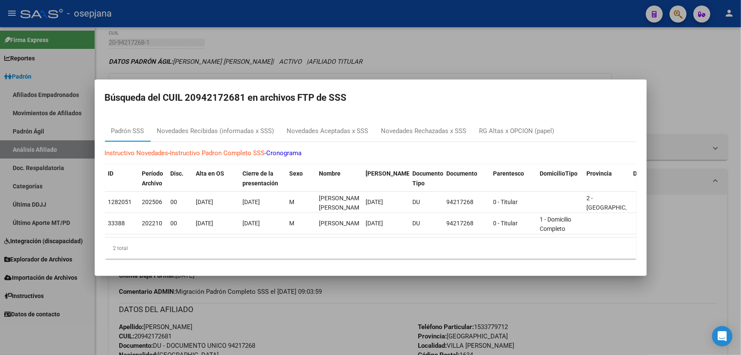
click at [704, 104] on div at bounding box center [370, 177] width 741 height 355
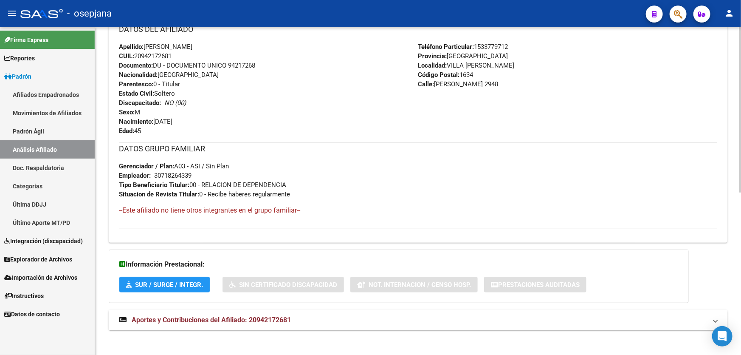
scroll to position [322, 0]
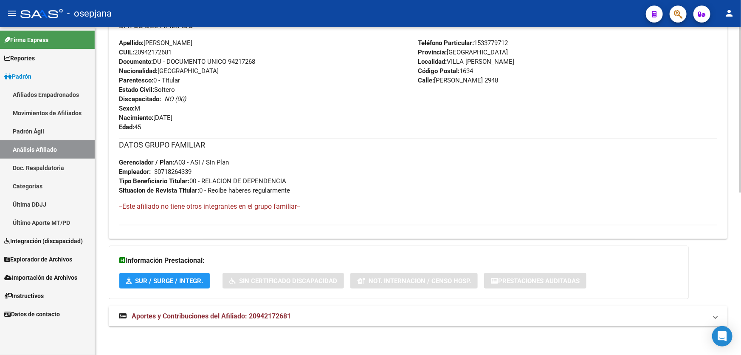
click at [212, 312] on span "Aportes y Contribuciones del Afiliado: 20942172681" at bounding box center [211, 316] width 159 height 8
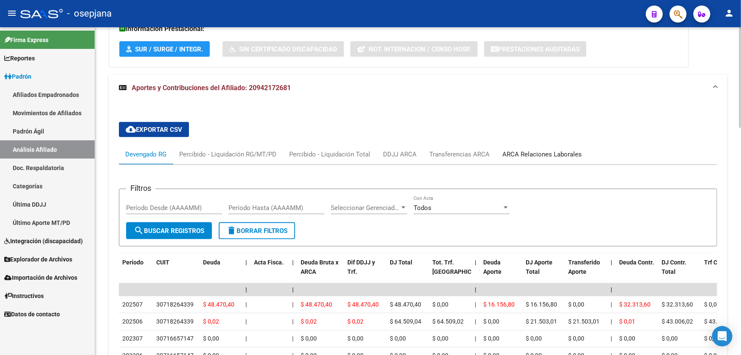
click at [550, 150] on div "ARCA Relaciones Laborales" at bounding box center [541, 153] width 79 height 9
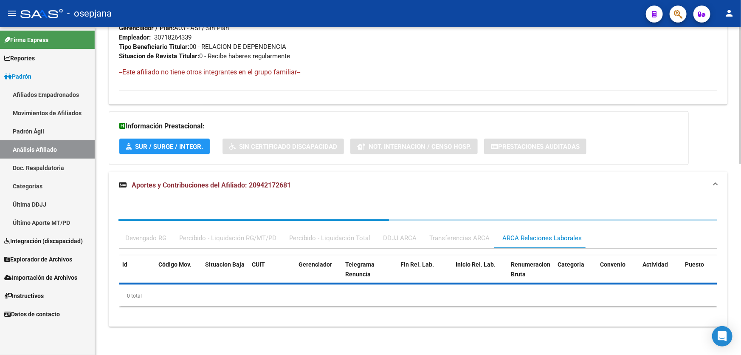
scroll to position [553, 0]
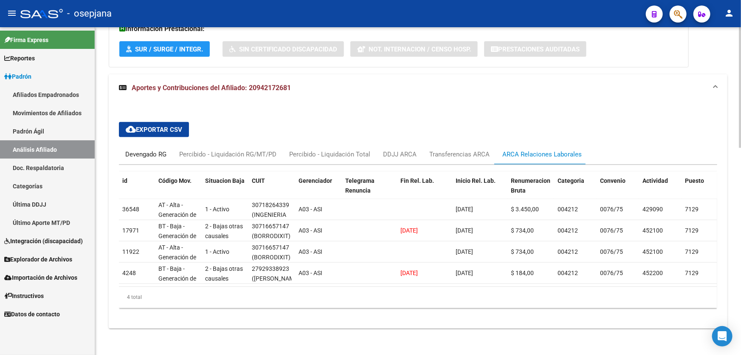
click at [144, 152] on div "Devengado RG" at bounding box center [145, 153] width 41 height 9
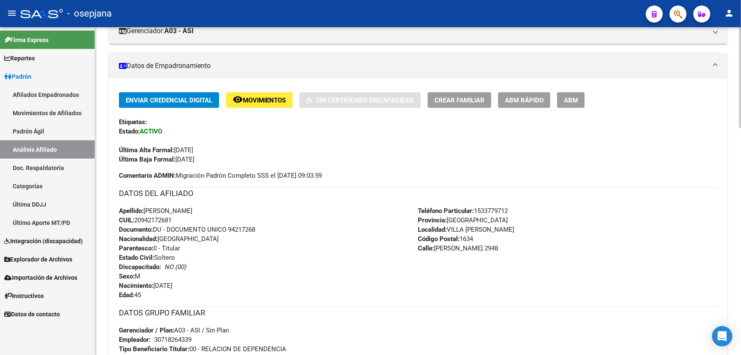
scroll to position [129, 0]
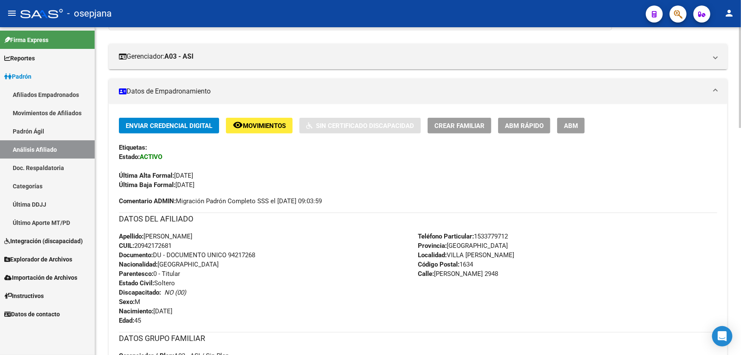
drag, startPoint x: 174, startPoint y: 245, endPoint x: 136, endPoint y: 244, distance: 38.2
click at [136, 244] on span "CUIL: 20942172681" at bounding box center [145, 246] width 53 height 8
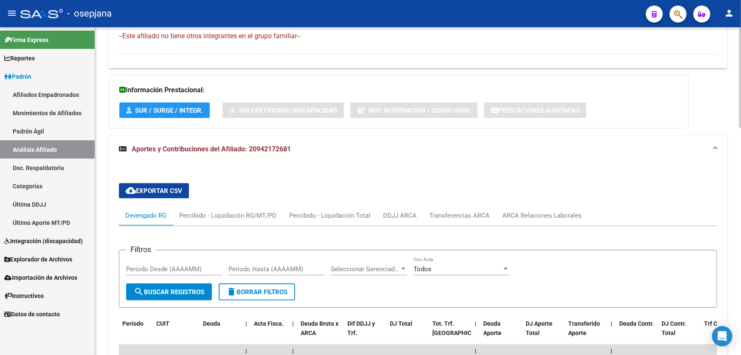
scroll to position [630, 0]
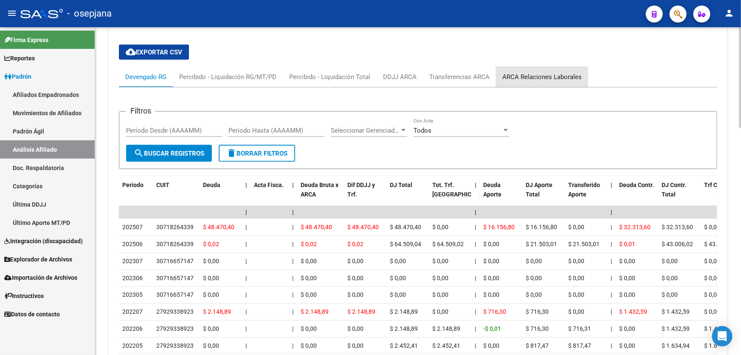
click at [557, 74] on div "ARCA Relaciones Laborales" at bounding box center [541, 76] width 79 height 9
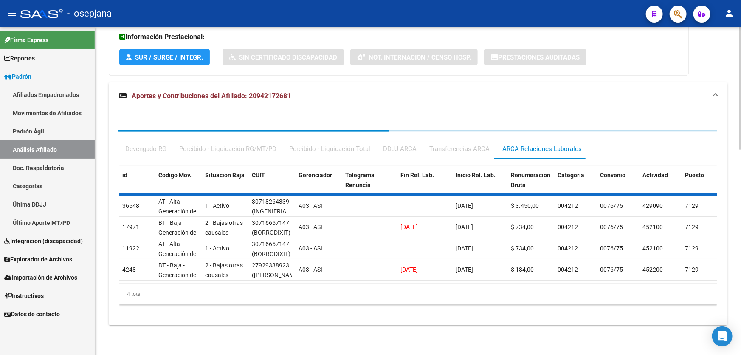
scroll to position [560, 0]
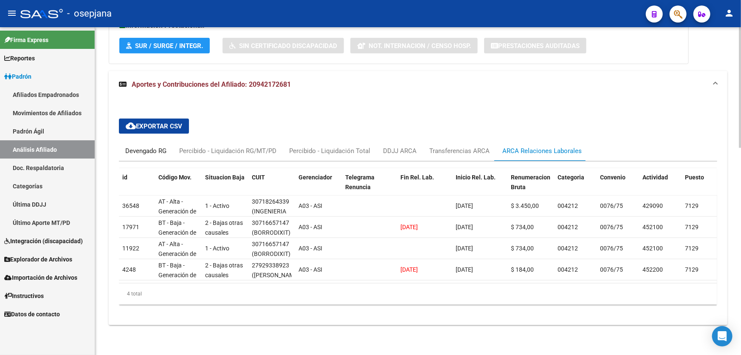
click at [140, 147] on div "Devengado RG" at bounding box center [145, 150] width 41 height 9
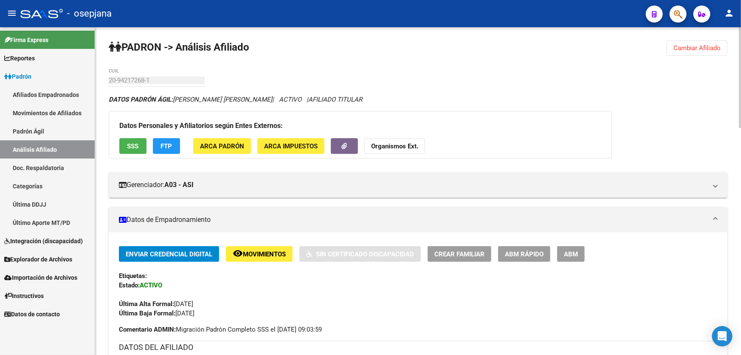
scroll to position [0, 0]
click at [138, 138] on button "SSS" at bounding box center [132, 146] width 27 height 16
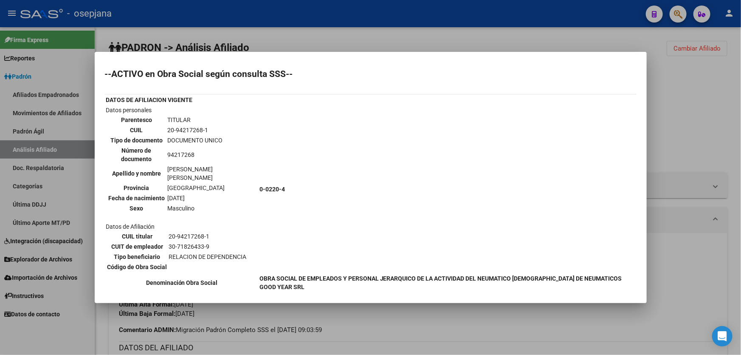
click at [696, 129] on div at bounding box center [370, 177] width 741 height 355
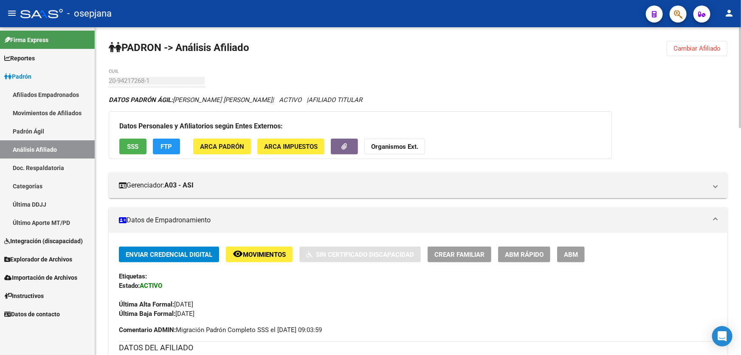
click at [697, 43] on button "Cambiar Afiliado" at bounding box center [697, 48] width 61 height 15
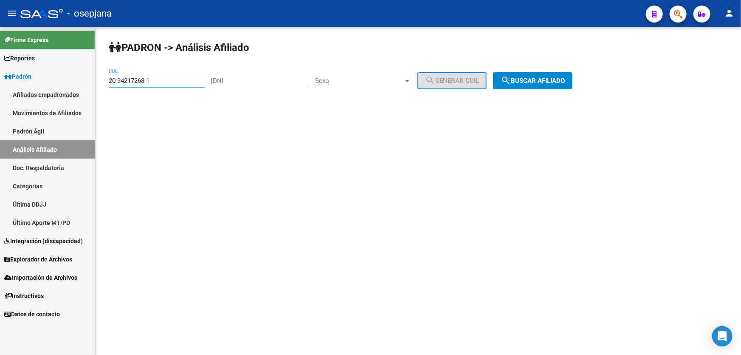
drag, startPoint x: 162, startPoint y: 78, endPoint x: 108, endPoint y: 84, distance: 54.3
click at [102, 86] on div "PADRON -> Análisis Afiliado 20-94217268-1 CUIL | DNI Sexo Sexo search Generar C…" at bounding box center [418, 71] width 646 height 89
paste input "464057-7"
click at [534, 73] on button "search Buscar afiliado" at bounding box center [532, 80] width 79 height 17
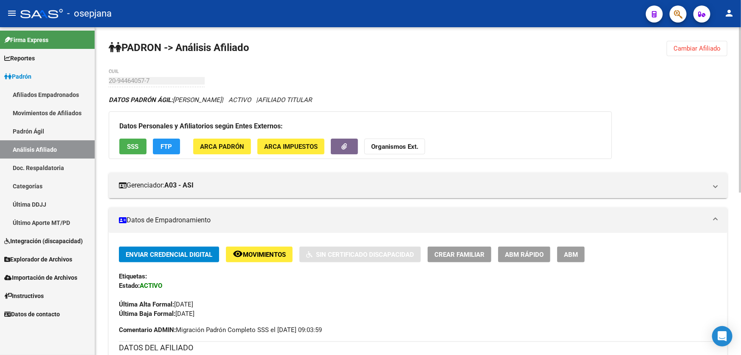
click at [128, 148] on span "SSS" at bounding box center [132, 147] width 11 height 8
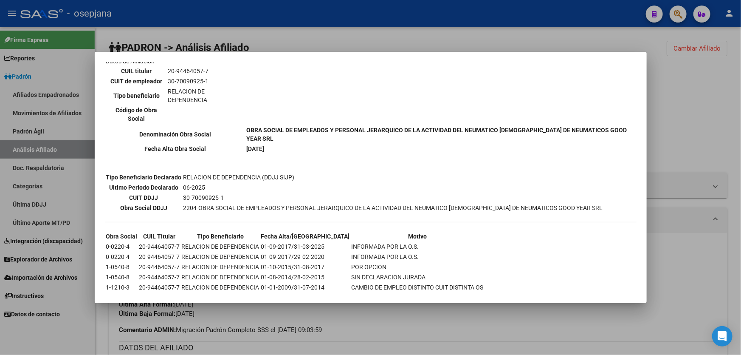
scroll to position [163, 0]
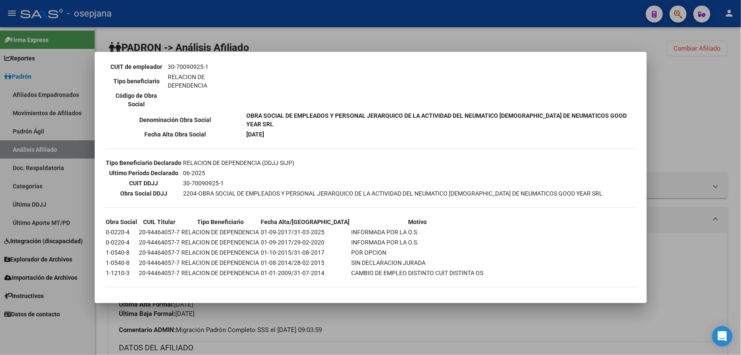
click at [702, 82] on div at bounding box center [370, 177] width 741 height 355
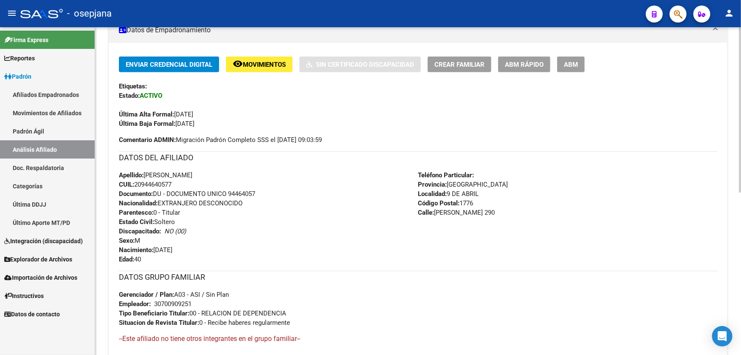
scroll to position [231, 0]
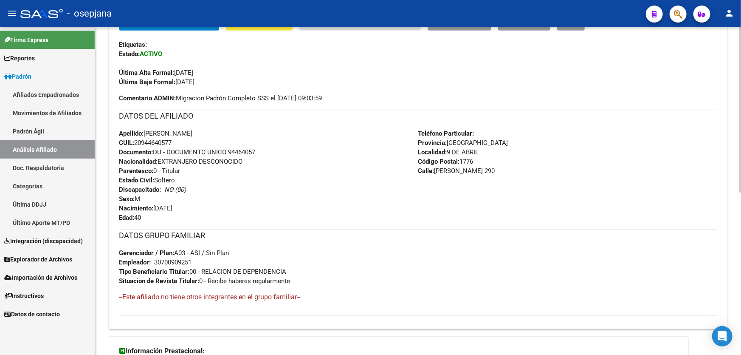
drag, startPoint x: 175, startPoint y: 141, endPoint x: 135, endPoint y: 138, distance: 40.1
click at [135, 138] on div "Apellido: [PERSON_NAME] CUIL: 20944640577 Documento: DU - DOCUMENTO UNICO 94464…" at bounding box center [268, 175] width 299 height 93
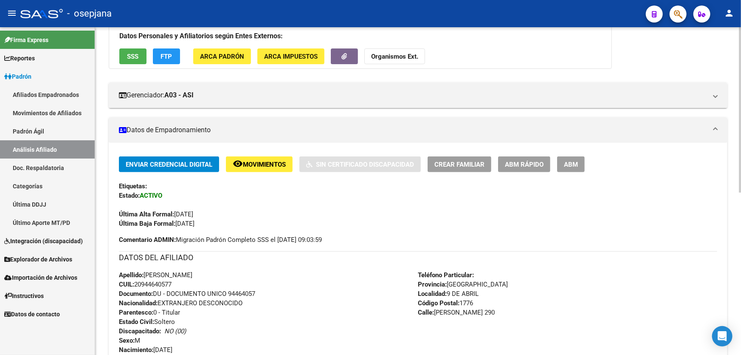
scroll to position [322, 0]
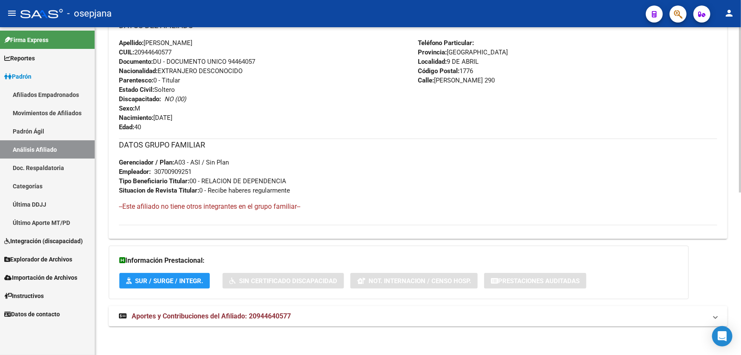
click at [265, 314] on span "Aportes y Contribuciones del Afiliado: 20944640577" at bounding box center [211, 316] width 159 height 8
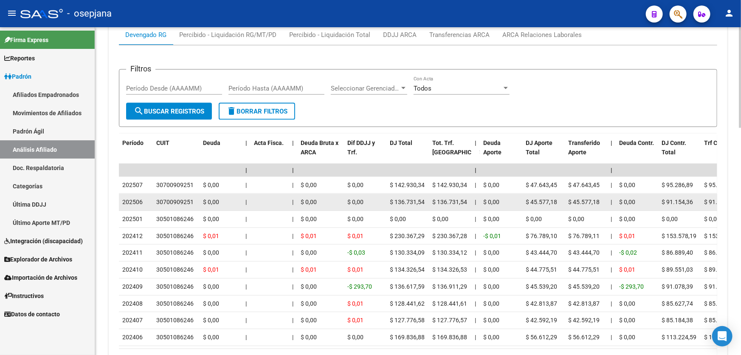
scroll to position [738, 0]
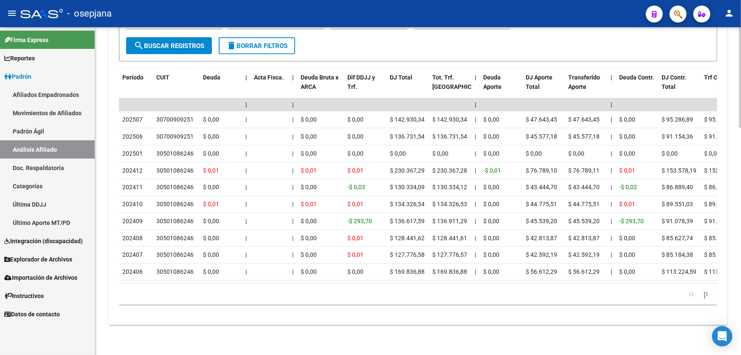
drag, startPoint x: 302, startPoint y: 276, endPoint x: 478, endPoint y: 278, distance: 175.4
click at [478, 278] on datatable-body "| | | | | | | | | | | | | 202507 30700909251 $ 0,00 | | $ 0,00 $ 0,00 $ 142.930…" at bounding box center [418, 190] width 598 height 185
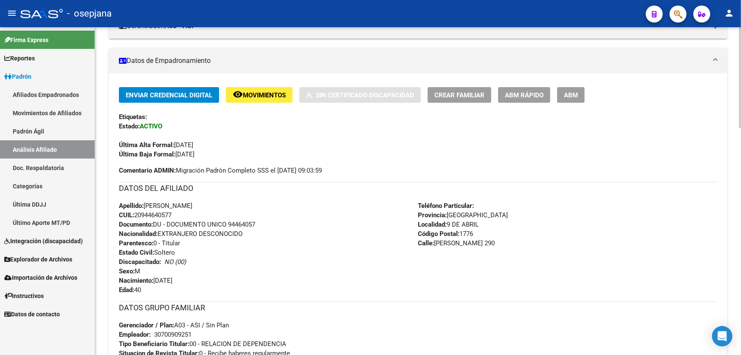
scroll to position [0, 0]
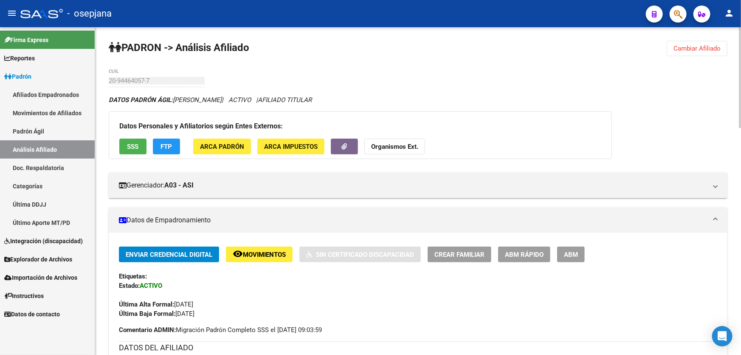
click at [679, 45] on span "Cambiar Afiliado" at bounding box center [696, 49] width 47 height 8
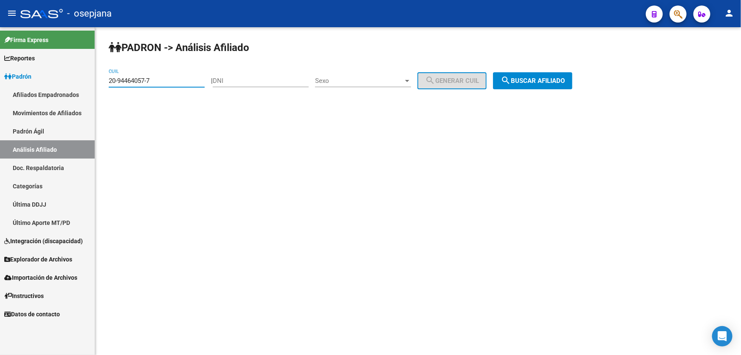
drag, startPoint x: 169, startPoint y: 80, endPoint x: 108, endPoint y: 83, distance: 60.8
click at [108, 83] on div "PADRON -> Análisis Afiliado 20-94464057-7 CUIL | DNI Sexo Sexo search Generar C…" at bounding box center [418, 71] width 646 height 89
paste input "555957-9"
click at [541, 61] on div "PADRON -> Análisis Afiliado 20-94555957-9 CUIL | DNI Sexo Sexo search Generar C…" at bounding box center [418, 71] width 646 height 89
click at [540, 77] on span "search Buscar afiliado" at bounding box center [533, 81] width 64 height 8
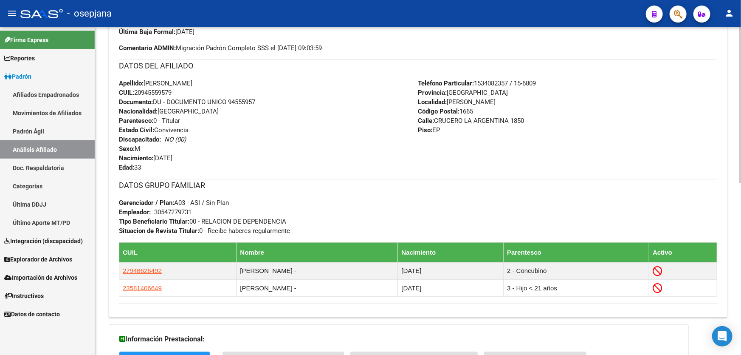
scroll to position [360, 0]
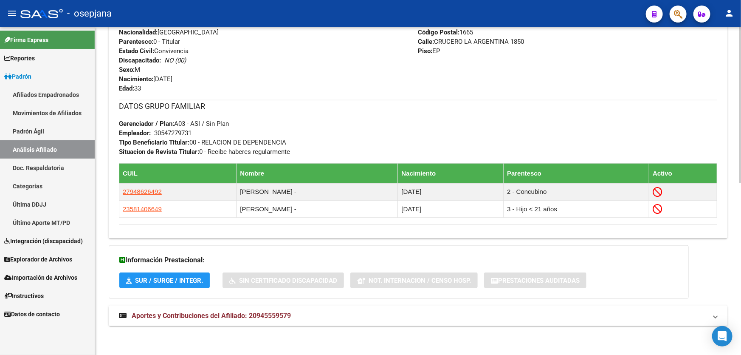
click at [406, 316] on mat-panel-title "Aportes y Contribuciones del Afiliado: 20945559579" at bounding box center [413, 315] width 588 height 9
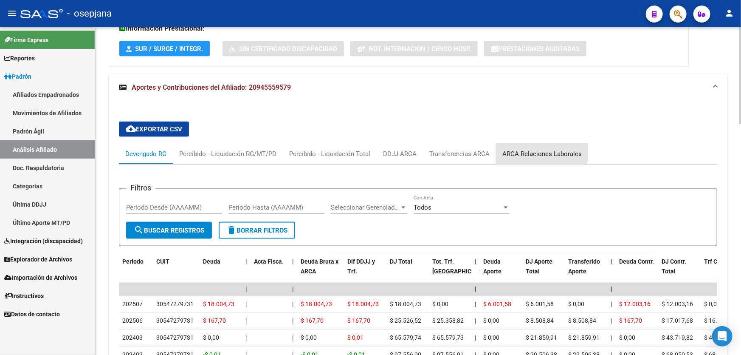
click at [526, 144] on div "ARCA Relaciones Laborales" at bounding box center [542, 154] width 92 height 20
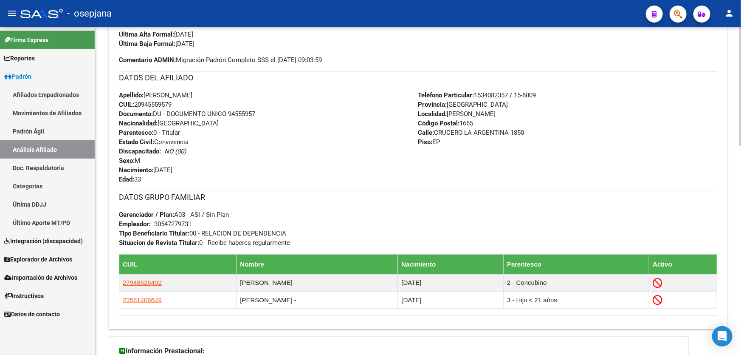
scroll to position [0, 0]
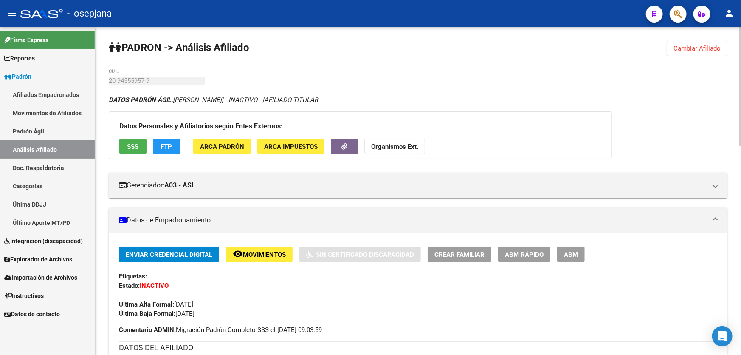
click at [702, 48] on span "Cambiar Afiliado" at bounding box center [696, 49] width 47 height 8
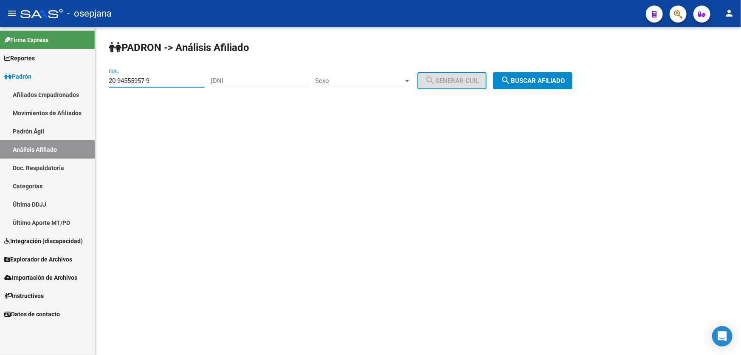
drag, startPoint x: 172, startPoint y: 80, endPoint x: 100, endPoint y: 81, distance: 72.6
click at [100, 81] on div "PADRON -> Análisis Afiliado 20-94555957-9 CUIL | DNI Sexo Sexo search Generar C…" at bounding box center [418, 71] width 646 height 89
paste input "766758-1"
click at [528, 84] on span "search Buscar afiliado" at bounding box center [533, 81] width 64 height 8
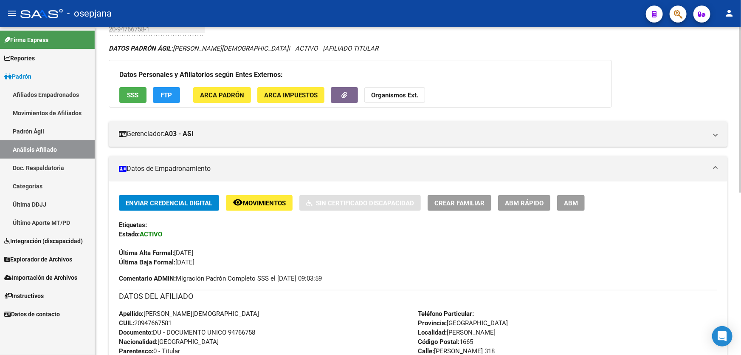
scroll to position [322, 0]
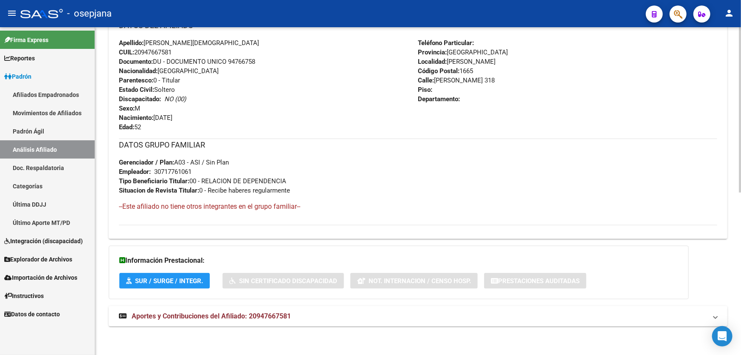
click at [532, 314] on mat-panel-title "Aportes y Contribuciones del Afiliado: 20947667581" at bounding box center [413, 315] width 588 height 9
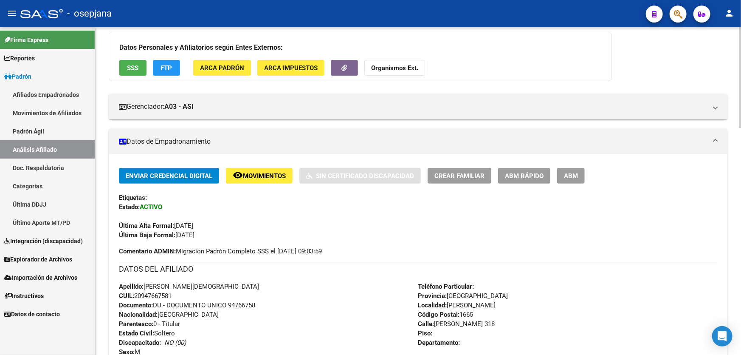
scroll to position [0, 0]
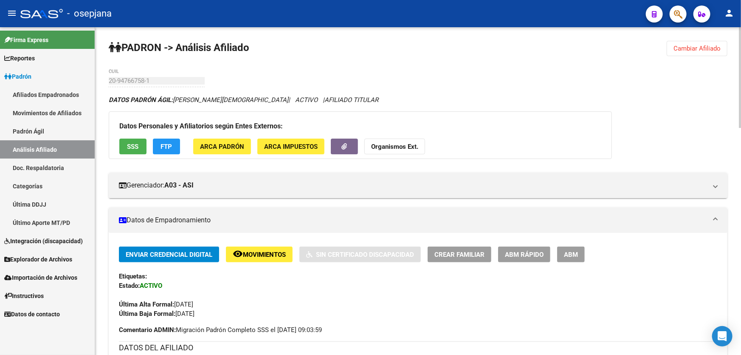
click at [691, 51] on span "Cambiar Afiliado" at bounding box center [696, 49] width 47 height 8
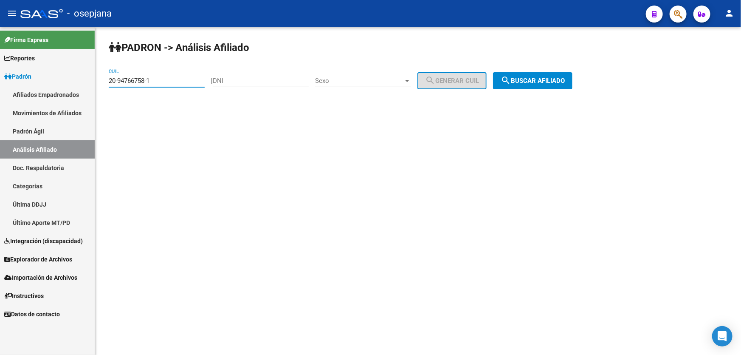
drag, startPoint x: 161, startPoint y: 81, endPoint x: 98, endPoint y: 78, distance: 63.3
click at [98, 78] on div "PADRON -> Análisis Afiliado 20-94766758-1 CUIL | DNI Sexo Sexo search Generar C…" at bounding box center [418, 71] width 646 height 89
drag, startPoint x: 114, startPoint y: 76, endPoint x: 172, endPoint y: 72, distance: 57.9
click at [172, 72] on div "20-94766758-1 CUIL" at bounding box center [157, 78] width 96 height 18
paste input "5111062"
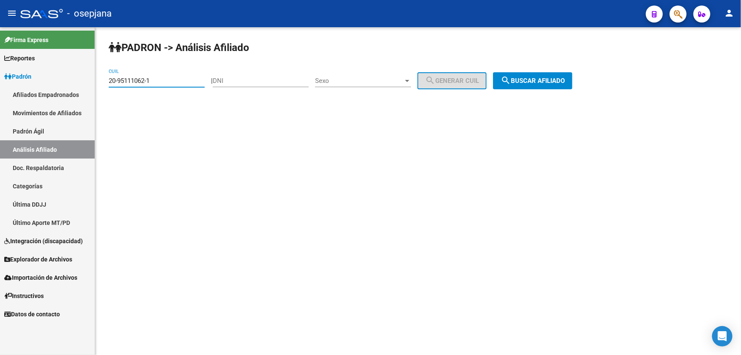
type input "20-95111062-1"
click at [511, 77] on mat-icon "search" at bounding box center [506, 80] width 10 height 10
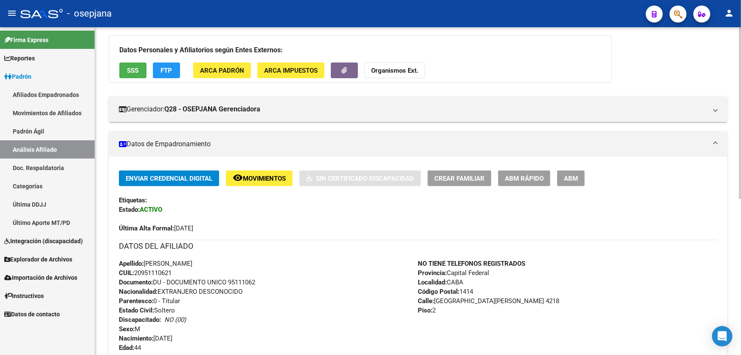
scroll to position [154, 0]
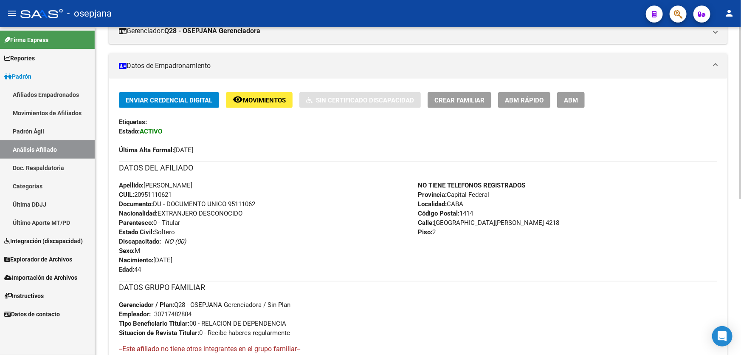
drag, startPoint x: 175, startPoint y: 194, endPoint x: 133, endPoint y: 194, distance: 41.6
click at [133, 194] on div "Apellido: [PERSON_NAME] CUIL: 20951110621 Documento: DU - DOCUMENTO UNICO 95111…" at bounding box center [268, 226] width 299 height 93
click at [138, 195] on span "CUIL: 20951110621" at bounding box center [145, 195] width 53 height 8
drag, startPoint x: 136, startPoint y: 193, endPoint x: 177, endPoint y: 193, distance: 40.8
click at [177, 193] on div "Apellido: [PERSON_NAME] CUIL: 20951110621 Documento: DU - DOCUMENTO UNICO 95111…" at bounding box center [268, 226] width 299 height 93
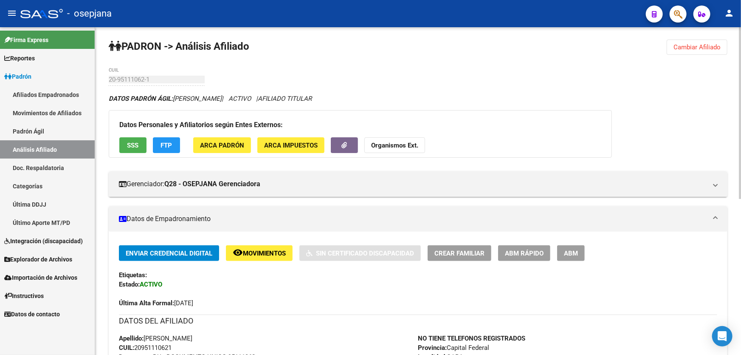
scroll to position [0, 0]
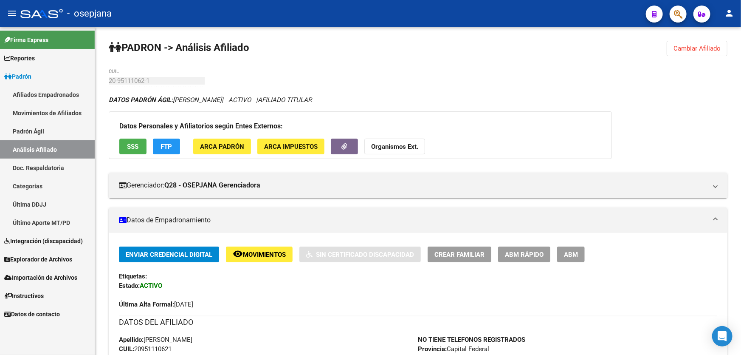
click at [672, 18] on button "button" at bounding box center [678, 14] width 17 height 17
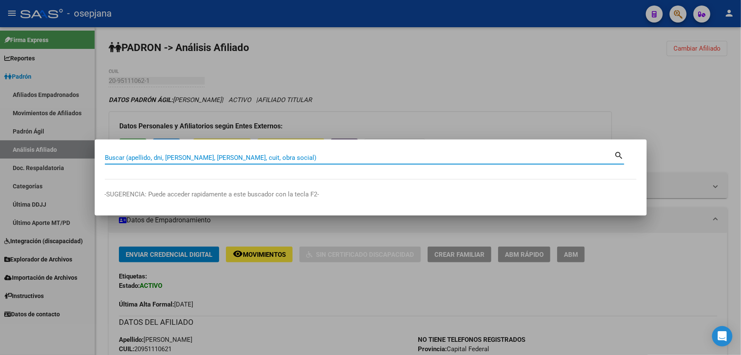
paste input "27-33712318-5"
type input "27337123185"
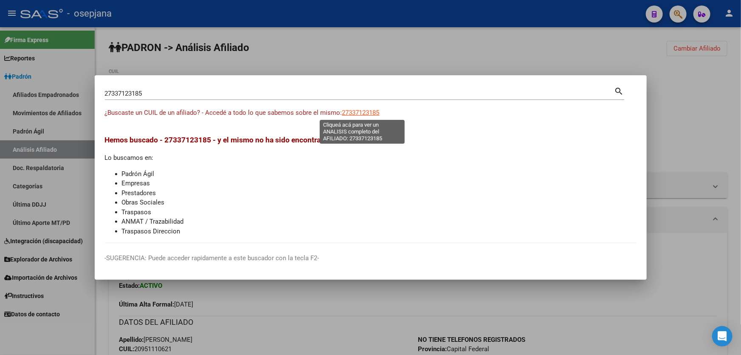
click at [377, 113] on span "27337123185" at bounding box center [360, 113] width 37 height 8
type textarea "27337123185"
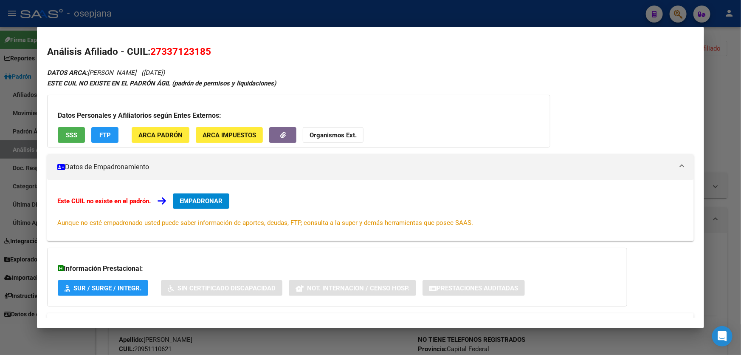
click at [62, 130] on button "SSS" at bounding box center [71, 135] width 27 height 16
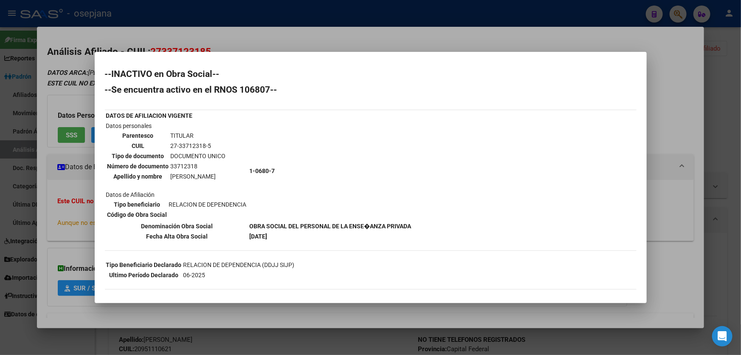
click at [740, 160] on div at bounding box center [370, 177] width 741 height 355
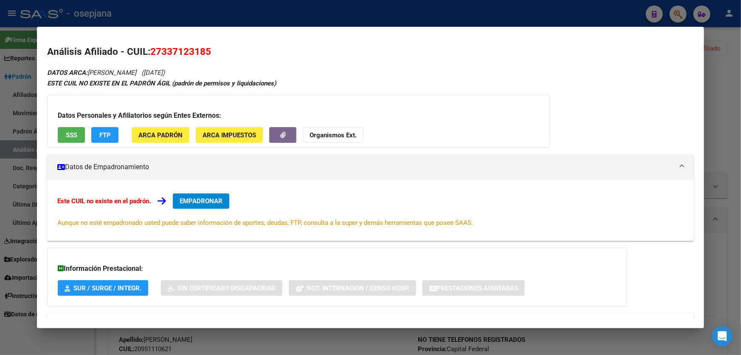
click at [740, 160] on div at bounding box center [370, 177] width 741 height 355
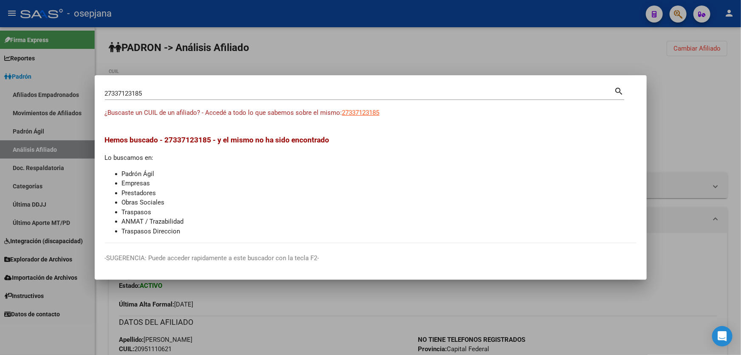
click at [740, 160] on div at bounding box center [370, 177] width 741 height 355
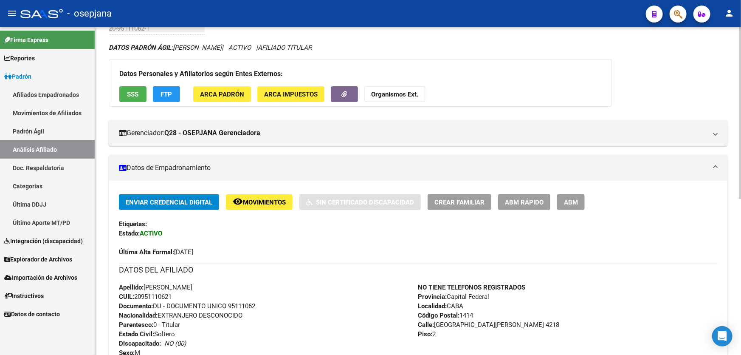
scroll to position [154, 0]
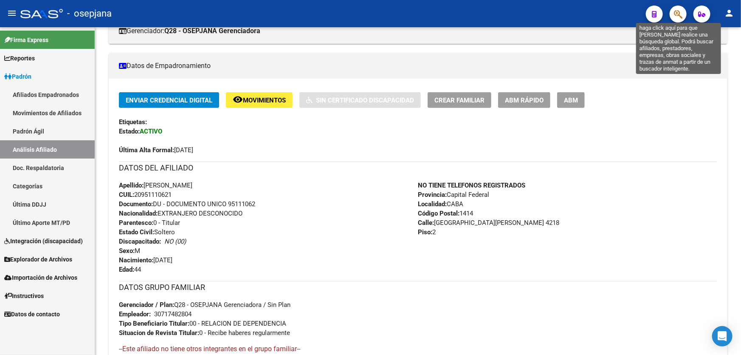
click at [678, 15] on icon "button" at bounding box center [678, 14] width 8 height 10
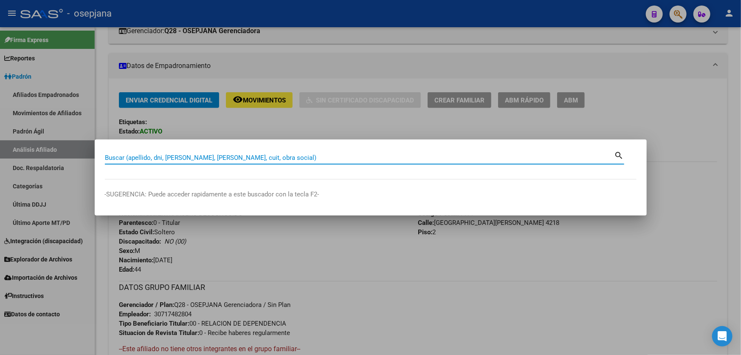
paste input "27-33712318-5"
type input "27337123185"
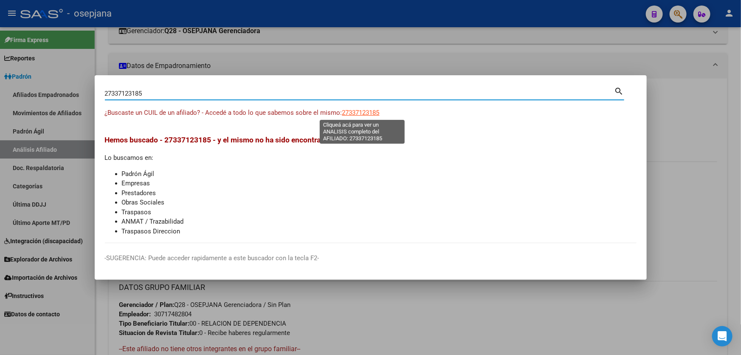
click at [356, 115] on span "27337123185" at bounding box center [360, 113] width 37 height 8
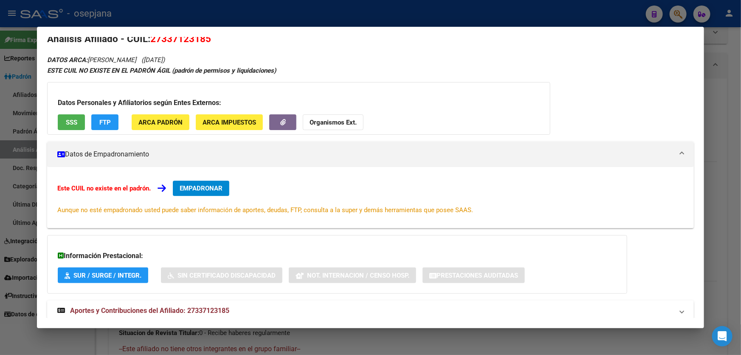
scroll to position [34, 0]
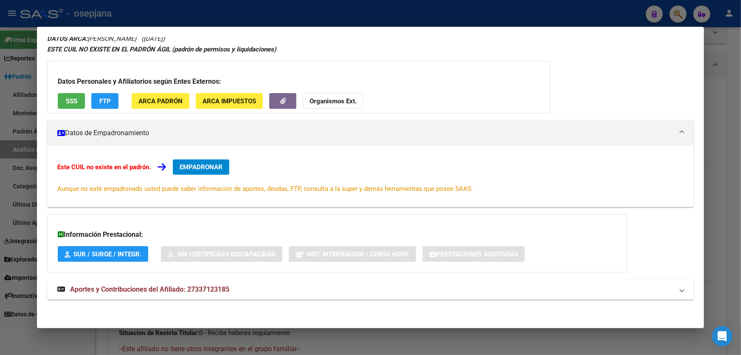
click at [66, 99] on span "SSS" at bounding box center [71, 101] width 11 height 8
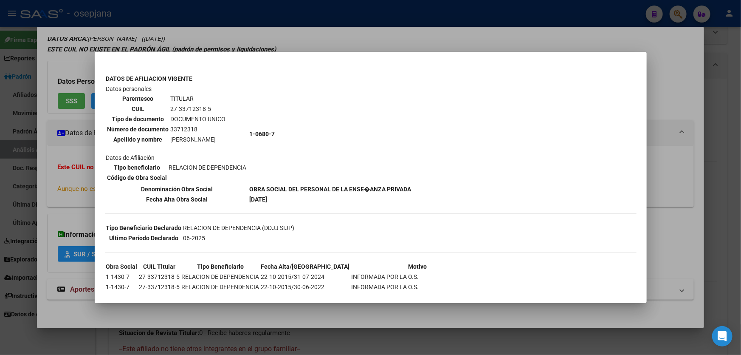
scroll to position [113, 0]
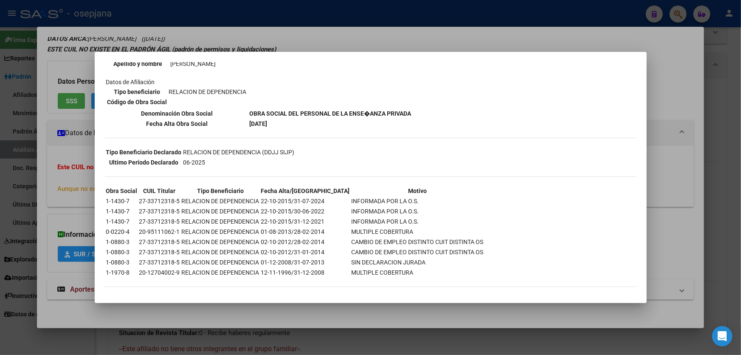
click at [733, 121] on div at bounding box center [370, 177] width 741 height 355
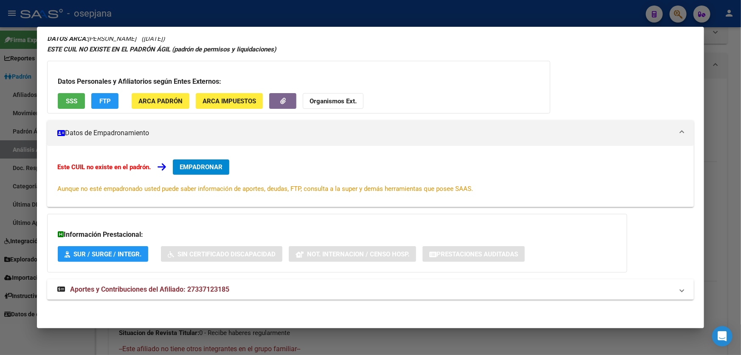
click at [739, 120] on div at bounding box center [370, 177] width 741 height 355
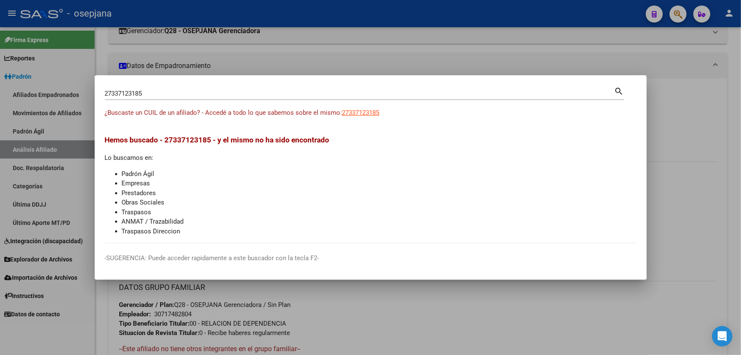
click at [739, 120] on div at bounding box center [370, 177] width 741 height 355
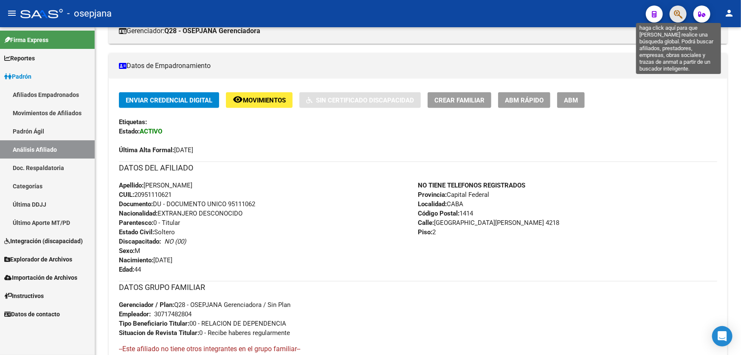
click at [679, 12] on icon "button" at bounding box center [678, 14] width 8 height 10
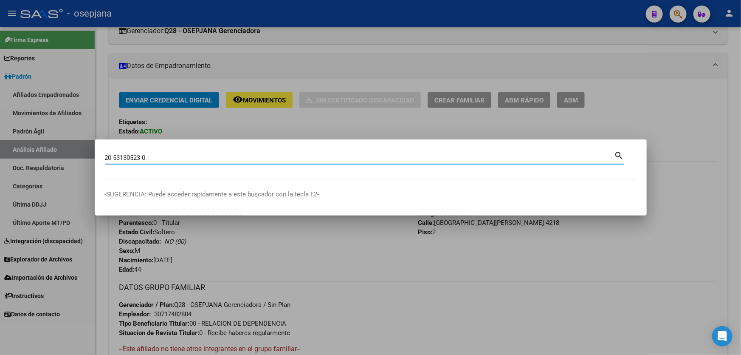
type input "20531305230"
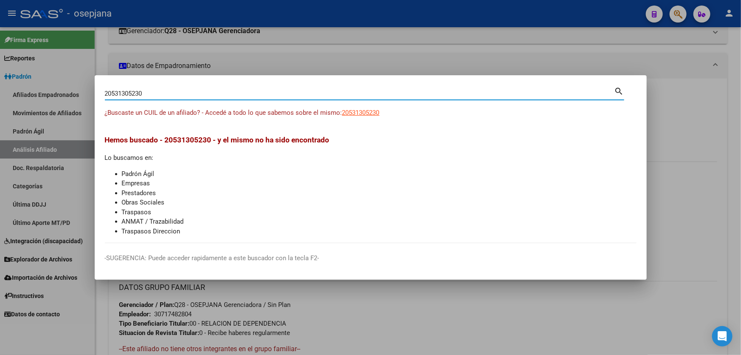
click at [367, 116] on app-link-go-to "20531305230" at bounding box center [360, 113] width 37 height 10
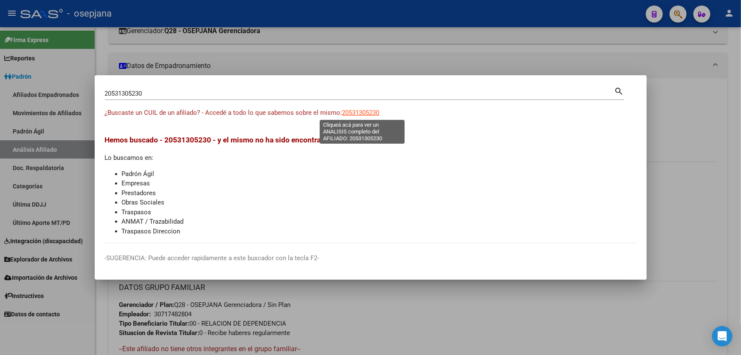
click at [367, 115] on span "20531305230" at bounding box center [360, 113] width 37 height 8
type textarea "20531305230"
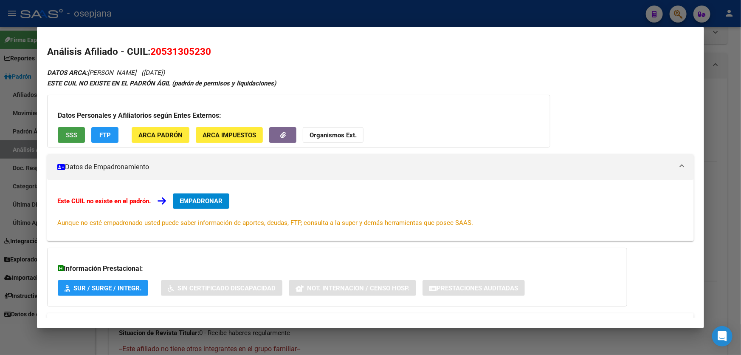
click at [64, 130] on button "SSS" at bounding box center [71, 135] width 27 height 16
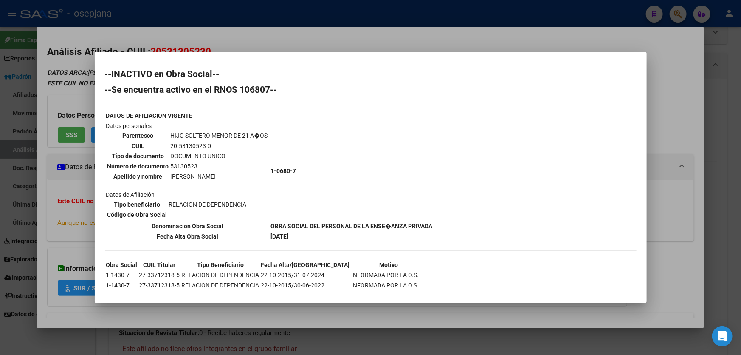
click at [740, 122] on div at bounding box center [370, 177] width 741 height 355
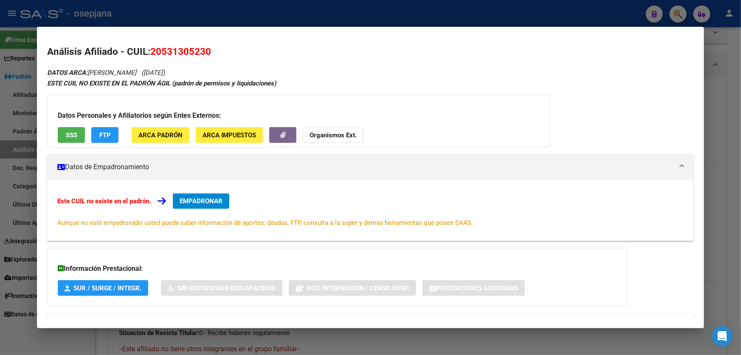
click at [66, 131] on span "SSS" at bounding box center [71, 135] width 11 height 8
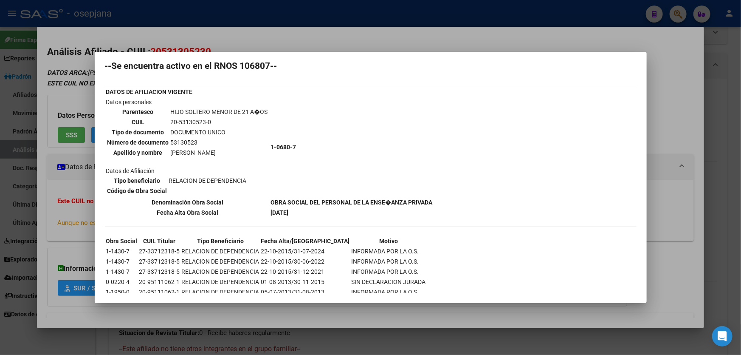
scroll to position [44, 0]
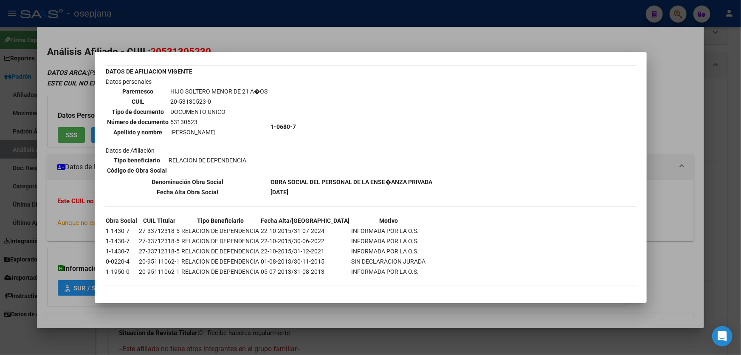
click at [740, 133] on div at bounding box center [370, 177] width 741 height 355
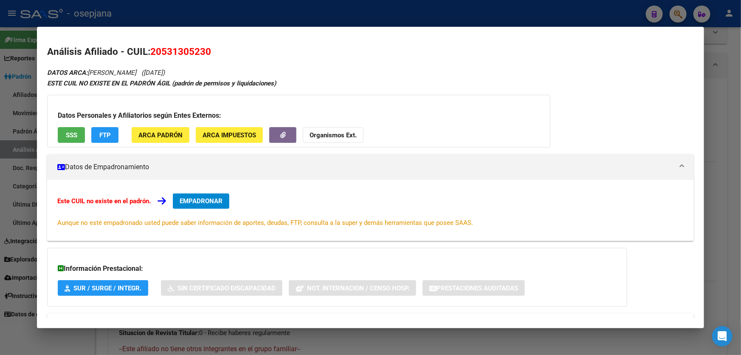
click at [740, 133] on div at bounding box center [370, 177] width 741 height 355
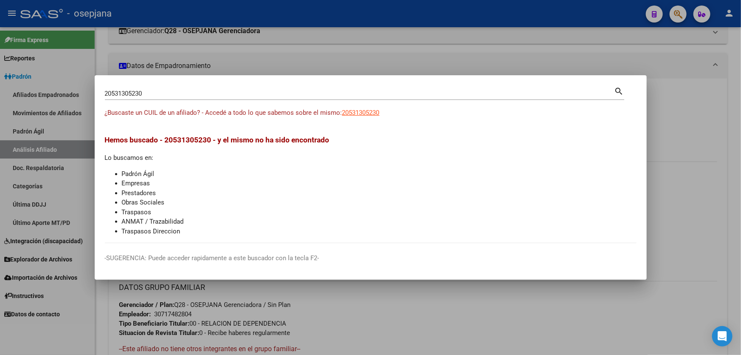
click at [740, 133] on div at bounding box center [370, 177] width 741 height 355
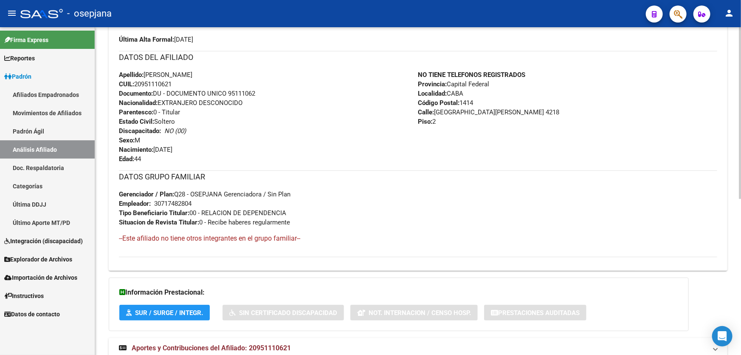
scroll to position [296, 0]
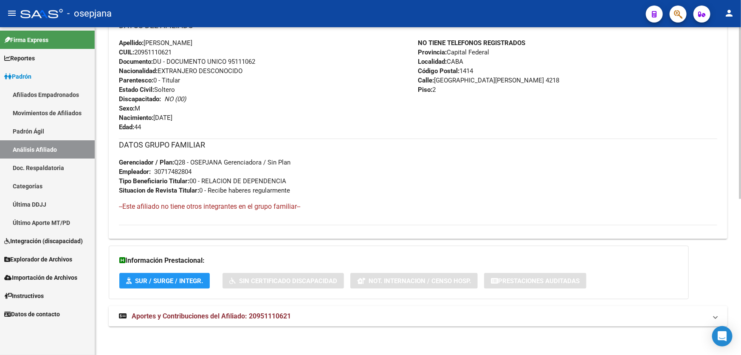
click at [610, 312] on mat-panel-title "Aportes y Contribuciones del Afiliado: 20951110621" at bounding box center [413, 315] width 588 height 9
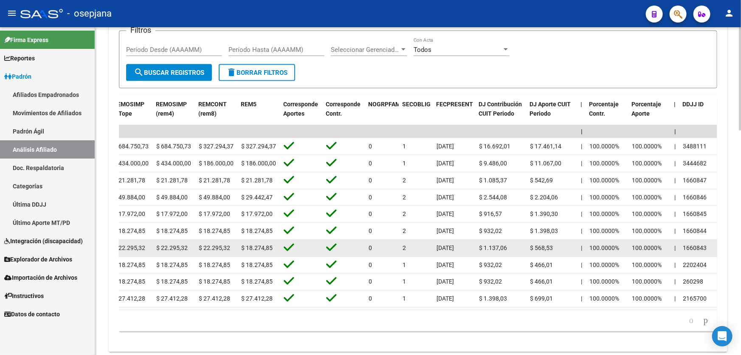
scroll to position [693, 0]
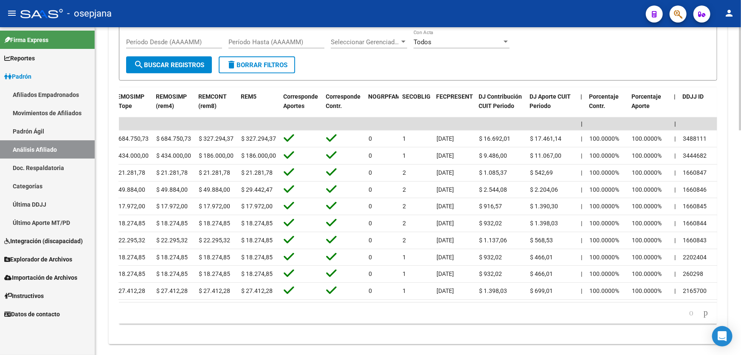
drag, startPoint x: 569, startPoint y: 293, endPoint x: 540, endPoint y: 301, distance: 30.0
click at [540, 301] on datatable-body "| | | | | | | | | | | | | 202507 30717482804 $ 34.153,16 | | $ 34.153,16 $ 34.1…" at bounding box center [418, 209] width 598 height 185
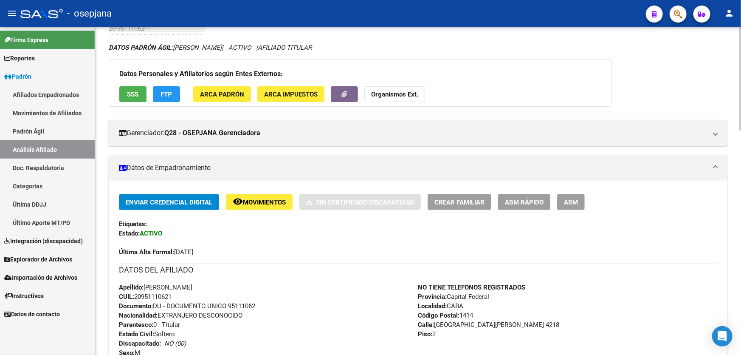
scroll to position [0, 0]
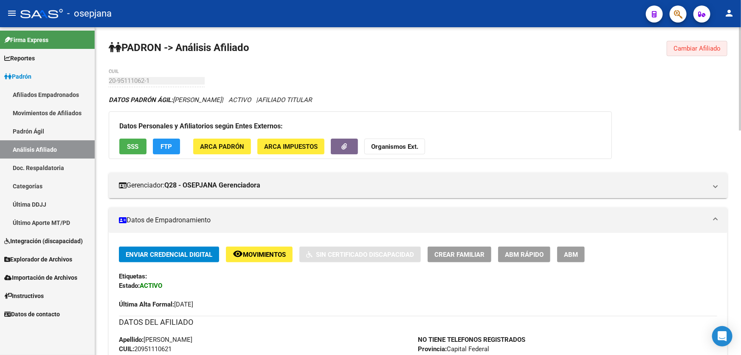
click at [681, 46] on span "Cambiar Afiliado" at bounding box center [696, 49] width 47 height 8
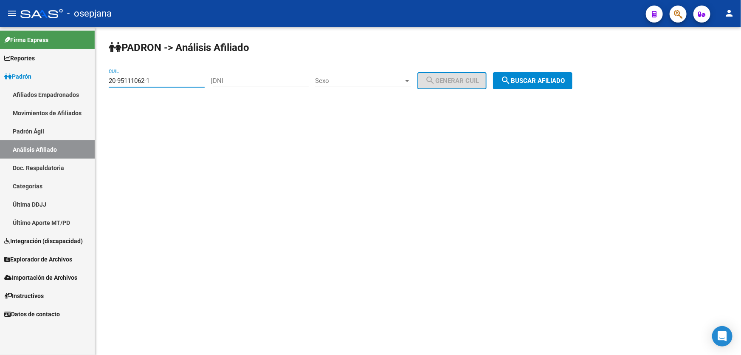
drag, startPoint x: 160, startPoint y: 80, endPoint x: 100, endPoint y: 84, distance: 60.4
click at [100, 84] on div "PADRON -> Análisis Afiliado 20-95111062-1 CUIL | DNI Sexo Sexo search Generar C…" at bounding box center [418, 71] width 646 height 89
paste input "732519-0"
click at [543, 86] on button "search Buscar afiliado" at bounding box center [532, 80] width 79 height 17
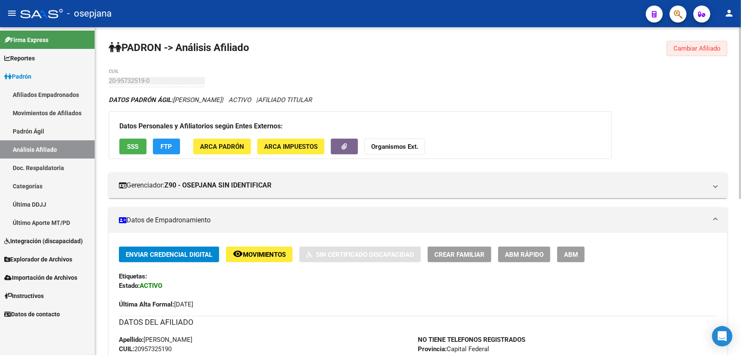
click at [691, 46] on span "Cambiar Afiliado" at bounding box center [696, 49] width 47 height 8
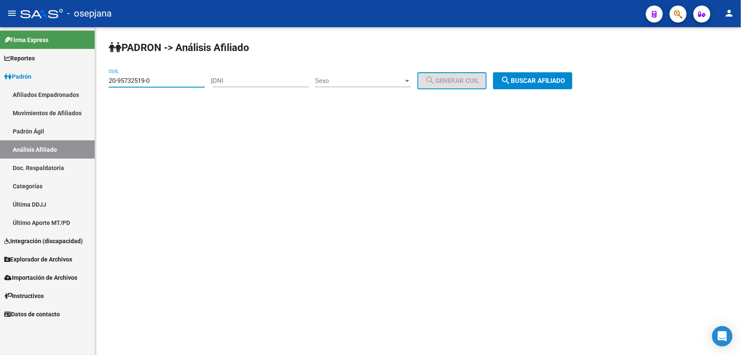
drag, startPoint x: 166, startPoint y: 76, endPoint x: 96, endPoint y: 87, distance: 71.3
click at [96, 87] on div "PADRON -> Análisis Afiliado 20-95732519-0 CUIL | DNI Sexo Sexo search Generar C…" at bounding box center [418, 71] width 646 height 89
paste input "55637"
click at [505, 86] on button "search Buscar afiliado" at bounding box center [532, 80] width 79 height 17
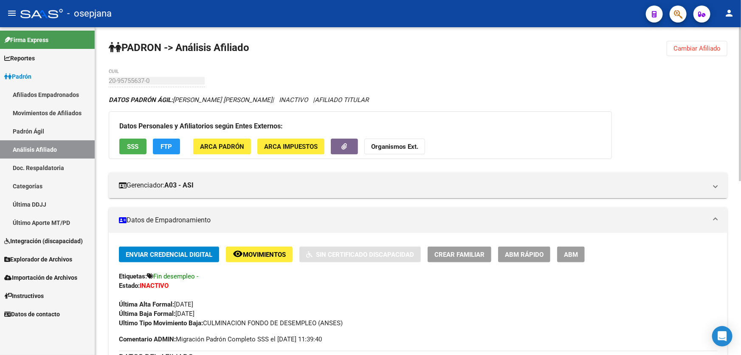
click at [692, 45] on span "Cambiar Afiliado" at bounding box center [696, 49] width 47 height 8
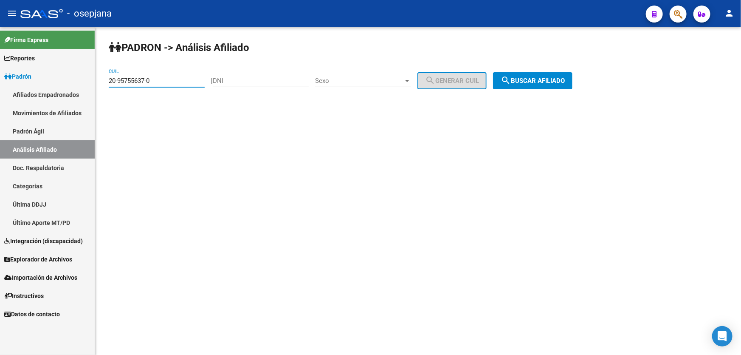
drag, startPoint x: 163, startPoint y: 80, endPoint x: 74, endPoint y: 77, distance: 88.8
click at [74, 77] on mat-sidenav-container "Firma Express Reportes Padrón Traspasos x O.S. Traspasos x Gerenciador Traspaso…" at bounding box center [370, 190] width 741 height 327
paste input "3-23816598-9"
type input "23-23816598-9"
click at [537, 84] on span "search Buscar afiliado" at bounding box center [533, 81] width 64 height 8
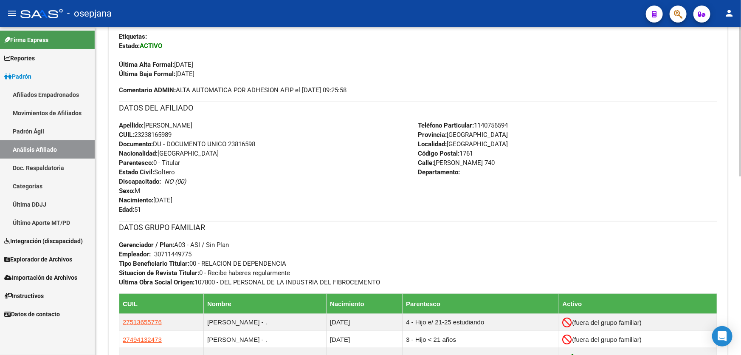
scroll to position [231, 0]
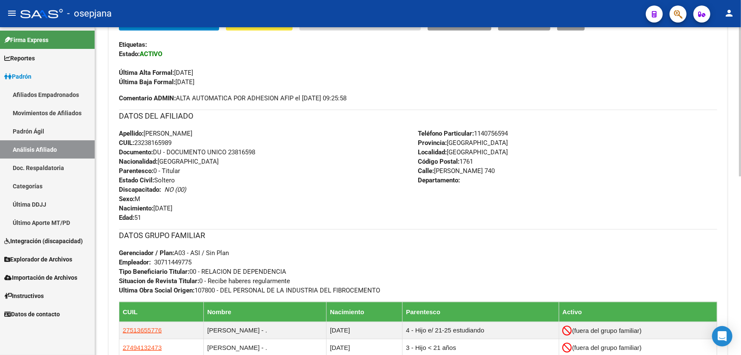
drag, startPoint x: 198, startPoint y: 132, endPoint x: 146, endPoint y: 131, distance: 52.2
click at [146, 131] on span "Apellido: [PERSON_NAME]" at bounding box center [155, 133] width 73 height 8
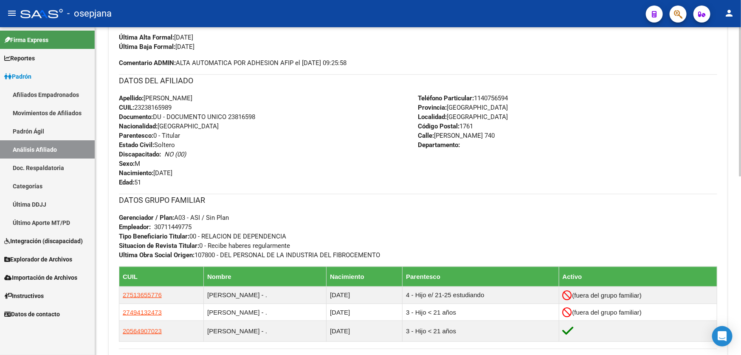
scroll to position [309, 0]
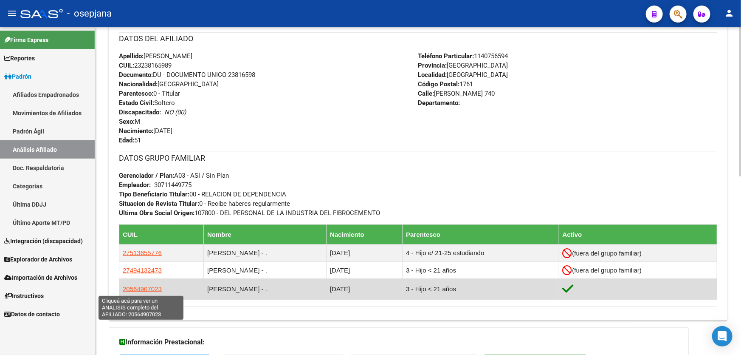
click at [146, 286] on span "20564907023" at bounding box center [142, 288] width 39 height 7
type textarea "20564907023"
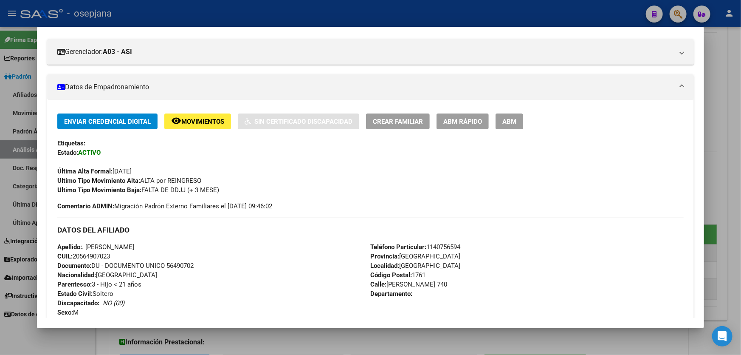
scroll to position [182, 0]
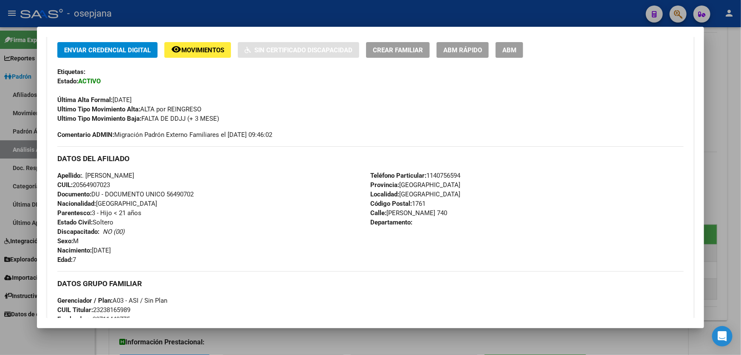
drag, startPoint x: 125, startPoint y: 175, endPoint x: 103, endPoint y: 174, distance: 21.7
click at [103, 174] on span "Apellido: . [PERSON_NAME]" at bounding box center [95, 176] width 77 height 8
click at [110, 173] on span "Apellido: . [PERSON_NAME]" at bounding box center [95, 176] width 77 height 8
drag, startPoint x: 112, startPoint y: 173, endPoint x: 172, endPoint y: 177, distance: 59.5
click at [172, 177] on div "Apellido: . [PERSON_NAME]: 20564907023 Documento: DU - DOCUMENTO UNICO 56490702…" at bounding box center [213, 217] width 313 height 93
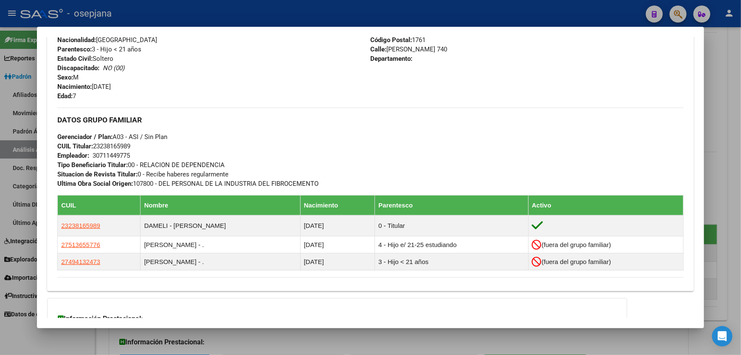
scroll to position [374, 0]
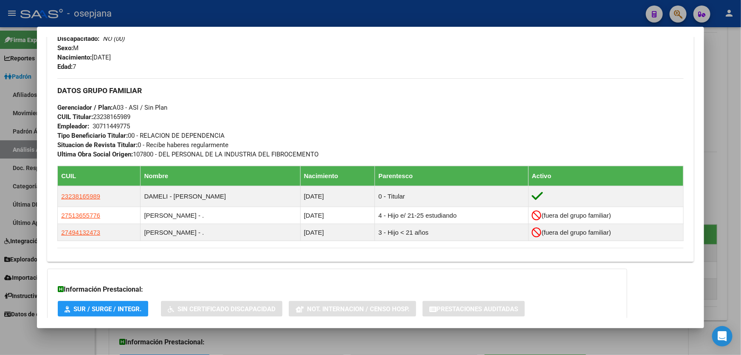
click at [740, 135] on div at bounding box center [370, 177] width 741 height 355
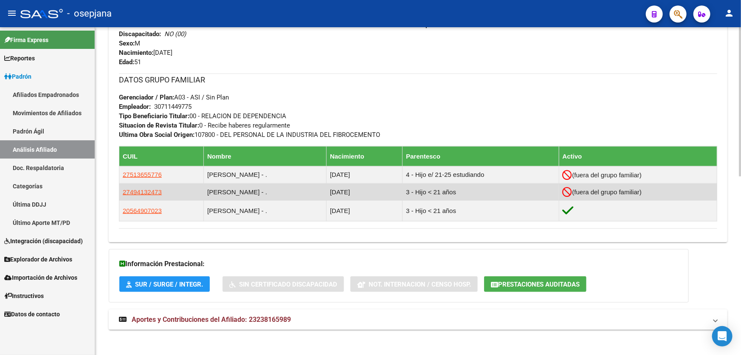
scroll to position [391, 0]
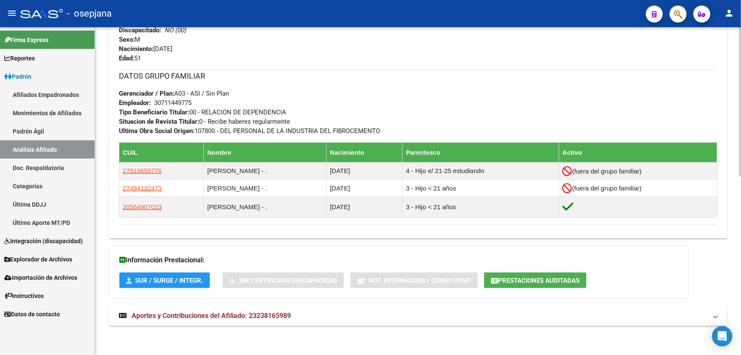
click at [424, 311] on mat-panel-title "Aportes y Contribuciones del Afiliado: 23238165989" at bounding box center [413, 315] width 588 height 9
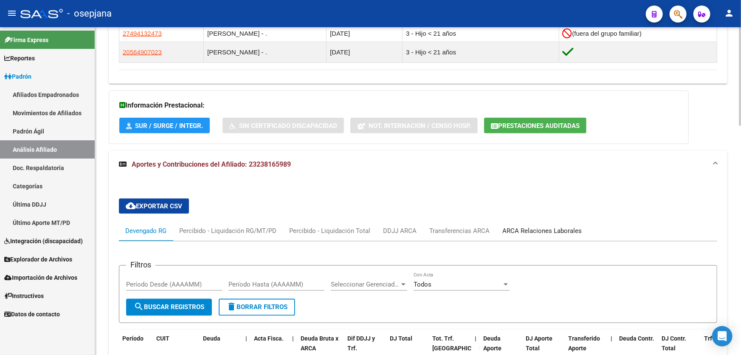
click at [536, 228] on div "ARCA Relaciones Laborales" at bounding box center [541, 230] width 79 height 9
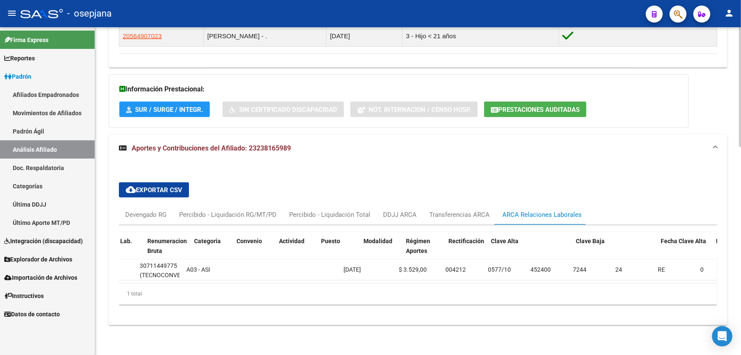
scroll to position [0, 0]
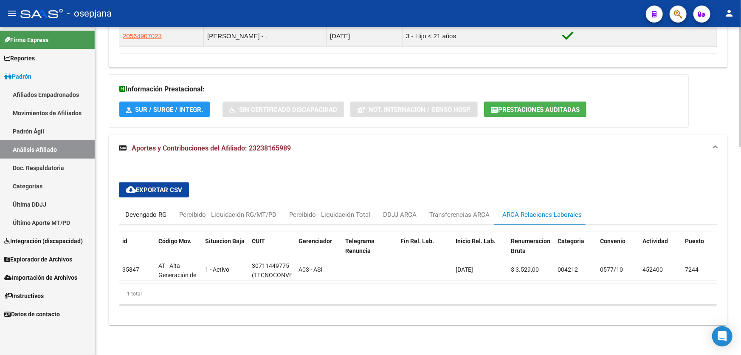
click at [133, 210] on div "Devengado RG" at bounding box center [145, 214] width 41 height 9
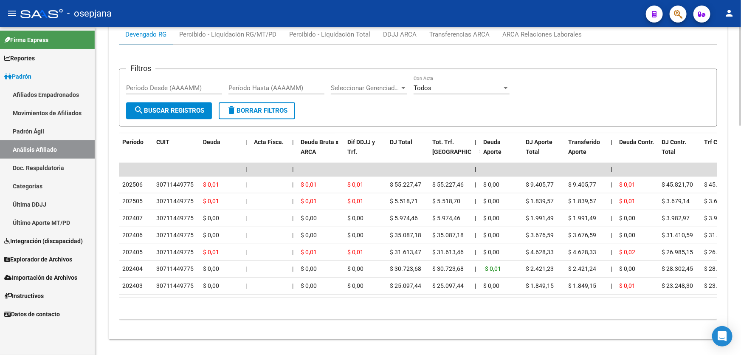
scroll to position [758, 0]
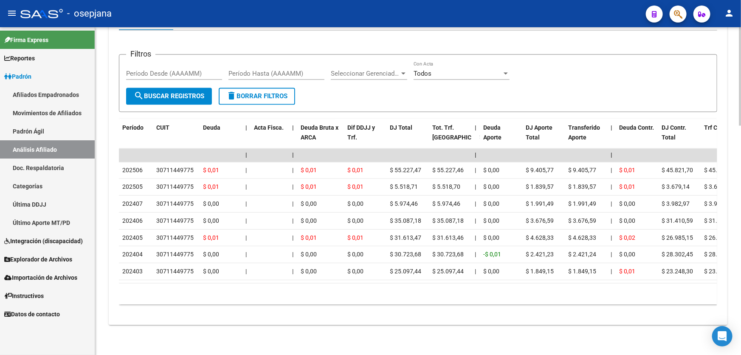
drag, startPoint x: 219, startPoint y: 269, endPoint x: 293, endPoint y: 278, distance: 74.5
click at [293, 278] on datatable-body "| | | | | | | | | | | | | 202506 30711449775 $ 0,01 | | $ 0,01 $ 0,01 $ 55.227,…" at bounding box center [418, 216] width 598 height 134
click at [283, 290] on div "10 total 1" at bounding box center [418, 293] width 598 height 21
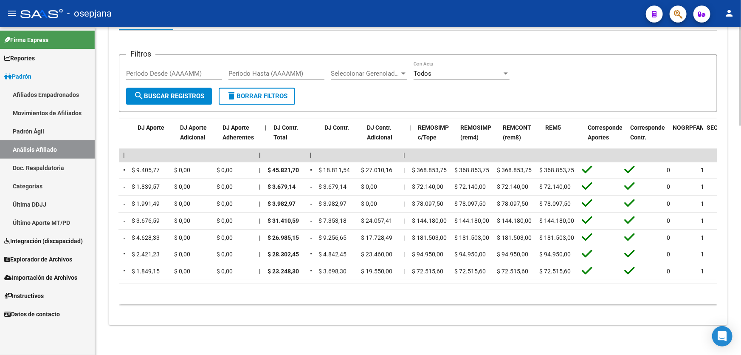
scroll to position [0, 897]
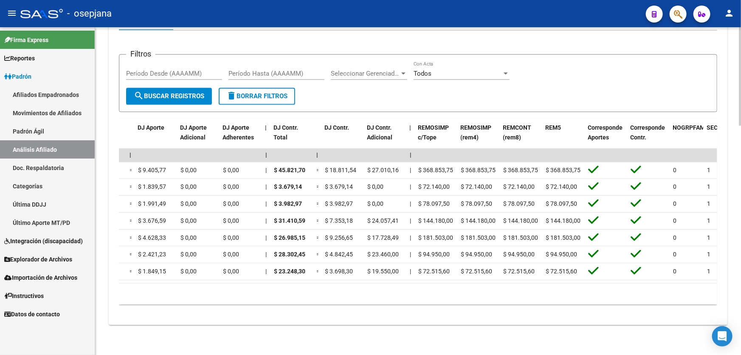
drag, startPoint x: 442, startPoint y: 283, endPoint x: 227, endPoint y: 284, distance: 214.4
click at [227, 284] on div "10 total 1" at bounding box center [418, 293] width 598 height 21
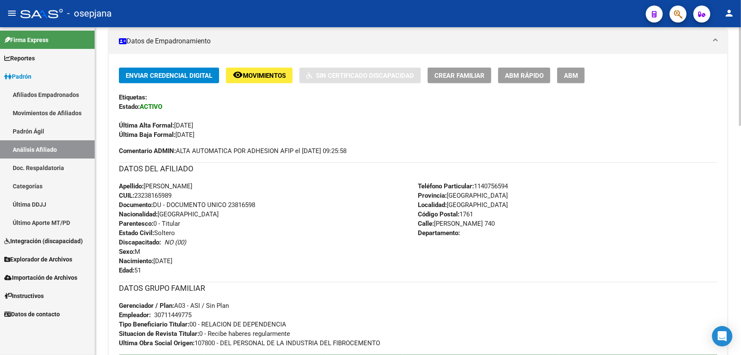
scroll to position [0, 0]
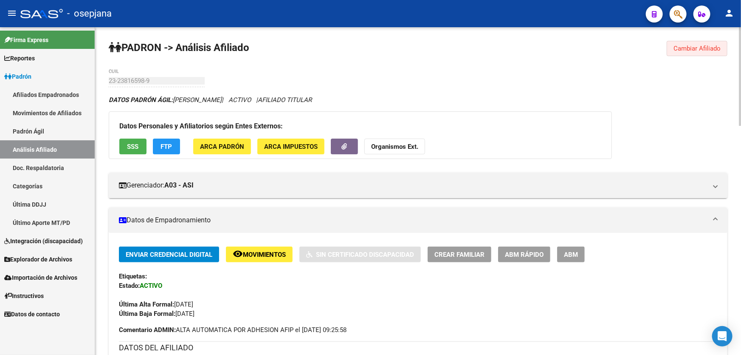
click at [698, 47] on span "Cambiar Afiliado" at bounding box center [696, 49] width 47 height 8
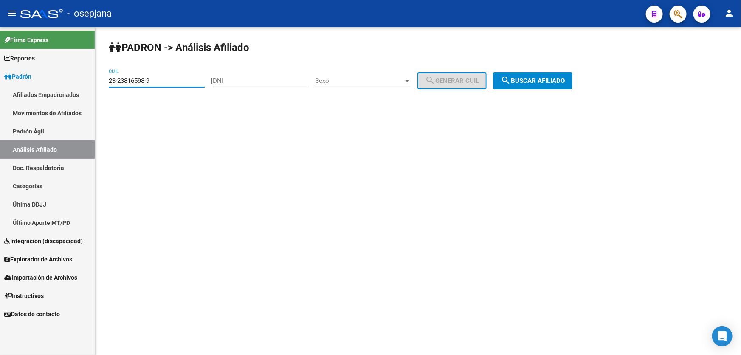
drag, startPoint x: 167, startPoint y: 80, endPoint x: 107, endPoint y: 82, distance: 60.7
click at [107, 82] on div "PADRON -> Análisis Afiliado 23-23816598-9 CUIL | DNI Sexo Sexo search Generar C…" at bounding box center [418, 71] width 646 height 89
paste input "8641035"
type input "23-28641035-9"
click at [565, 83] on span "search Buscar afiliado" at bounding box center [533, 81] width 64 height 8
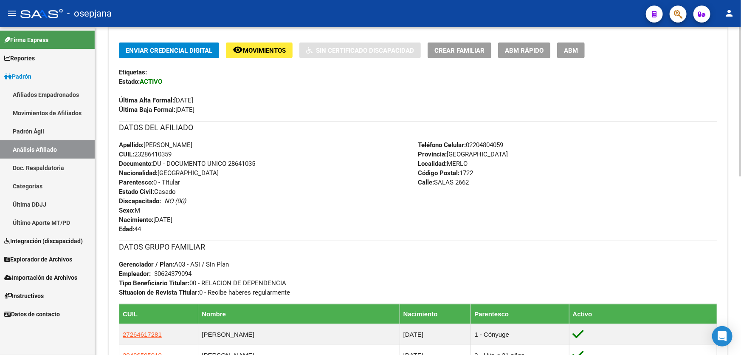
scroll to position [154, 0]
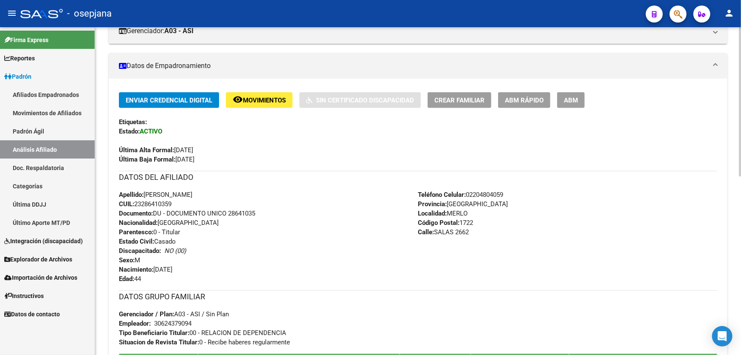
drag, startPoint x: 182, startPoint y: 194, endPoint x: 145, endPoint y: 191, distance: 36.6
click at [145, 191] on span "Apellido: [PERSON_NAME]" at bounding box center [155, 195] width 73 height 8
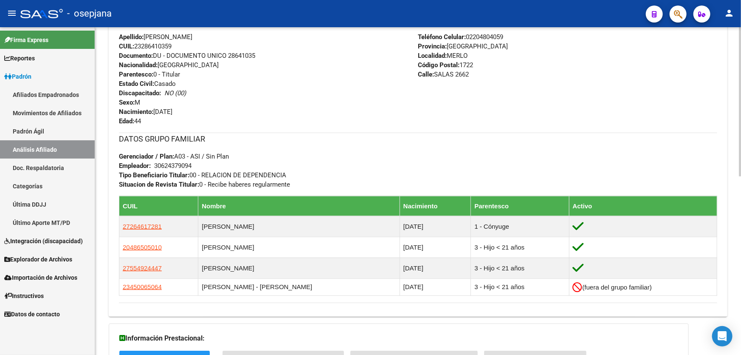
scroll to position [347, 0]
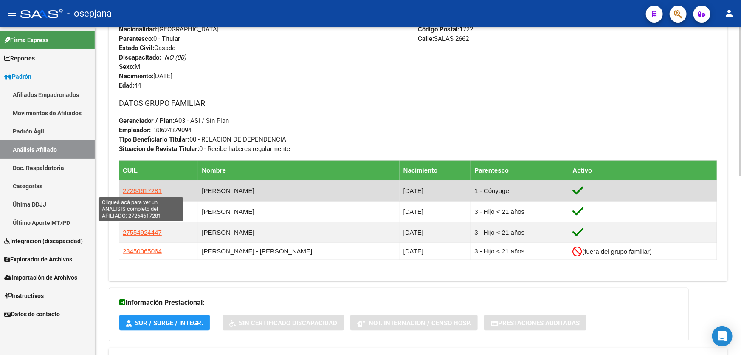
click at [131, 189] on span "27264617281" at bounding box center [142, 190] width 39 height 7
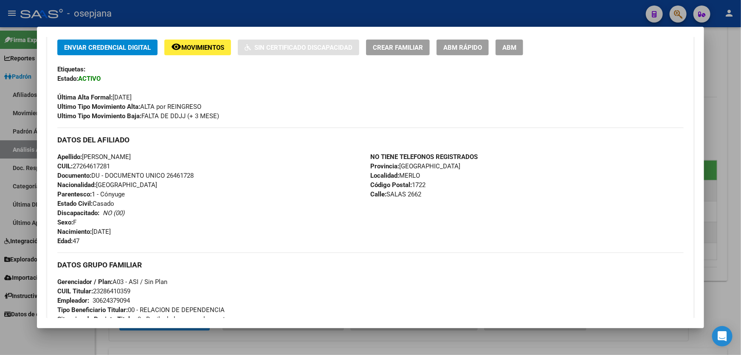
scroll to position [220, 0]
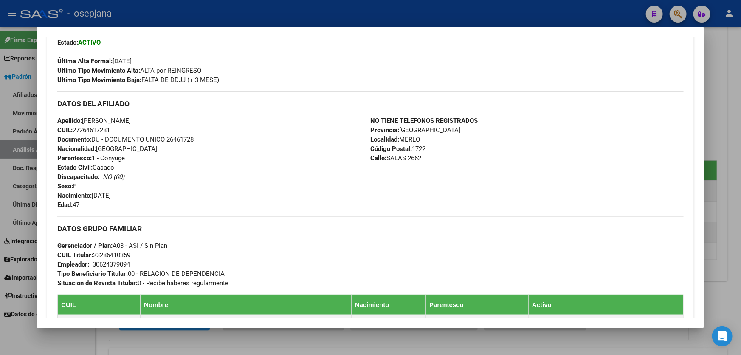
drag, startPoint x: 140, startPoint y: 121, endPoint x: 85, endPoint y: 119, distance: 55.2
click at [85, 119] on span "Apellido: [PERSON_NAME]" at bounding box center [93, 121] width 73 height 8
click at [740, 149] on div at bounding box center [370, 177] width 741 height 355
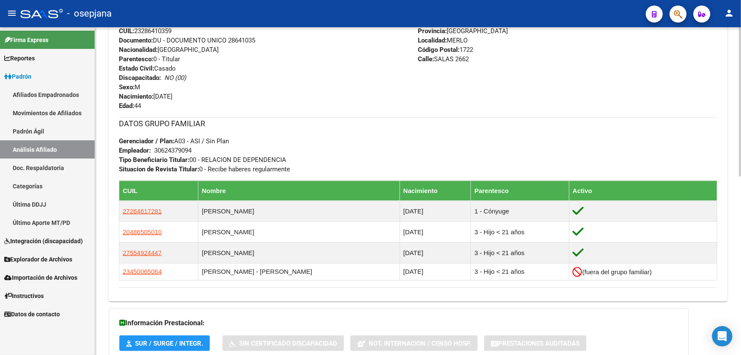
scroll to position [347, 0]
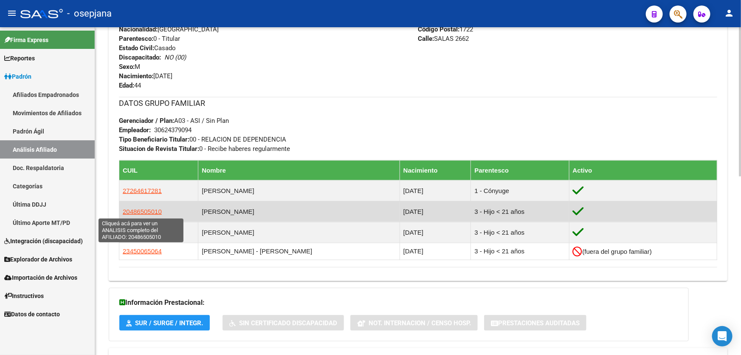
click at [159, 209] on span "20486505010" at bounding box center [142, 211] width 39 height 7
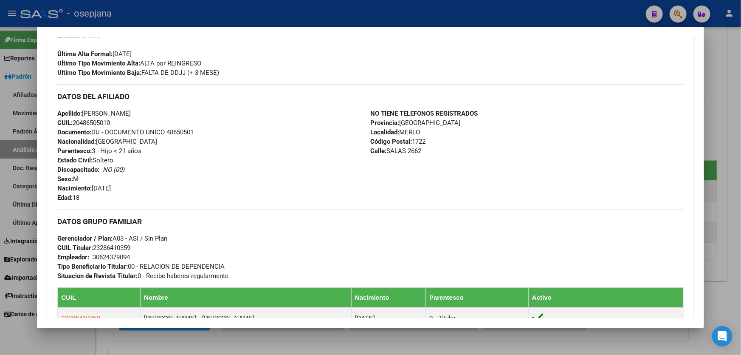
scroll to position [231, 0]
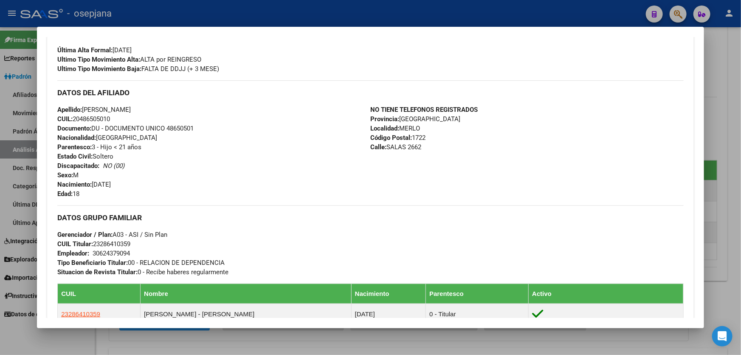
drag, startPoint x: 133, startPoint y: 110, endPoint x: 85, endPoint y: 107, distance: 48.4
click at [85, 107] on span "Apellido: [PERSON_NAME]" at bounding box center [93, 110] width 73 height 8
click at [740, 250] on div at bounding box center [370, 177] width 741 height 355
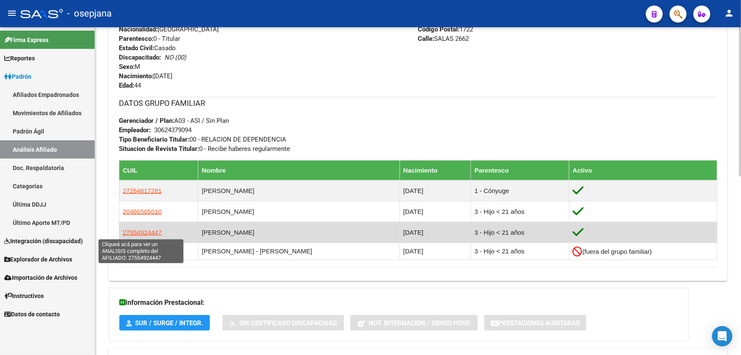
click at [155, 232] on span "27554924447" at bounding box center [142, 231] width 39 height 7
type textarea "27554924447"
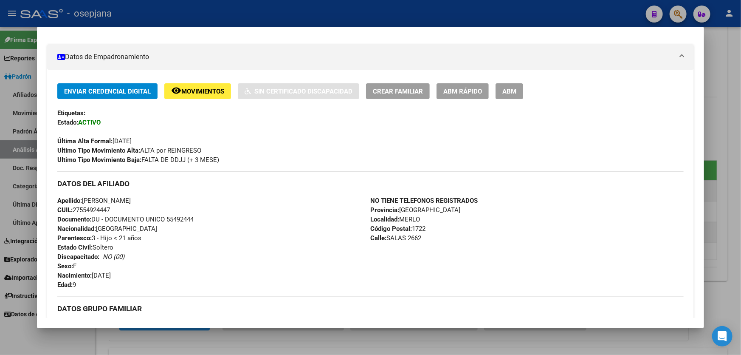
scroll to position [154, 0]
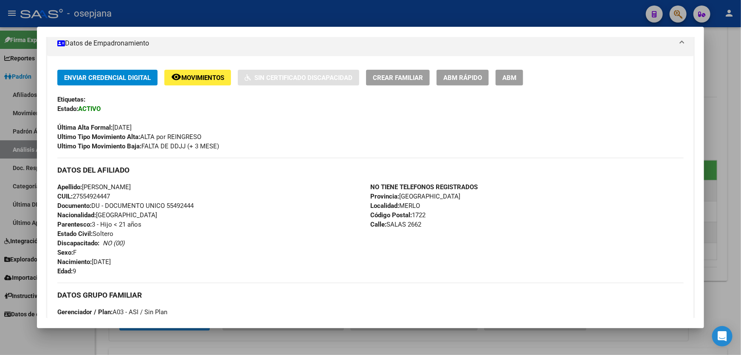
drag, startPoint x: 141, startPoint y: 187, endPoint x: 86, endPoint y: 184, distance: 54.8
click at [86, 184] on span "Apellido: [PERSON_NAME]" at bounding box center [93, 187] width 73 height 8
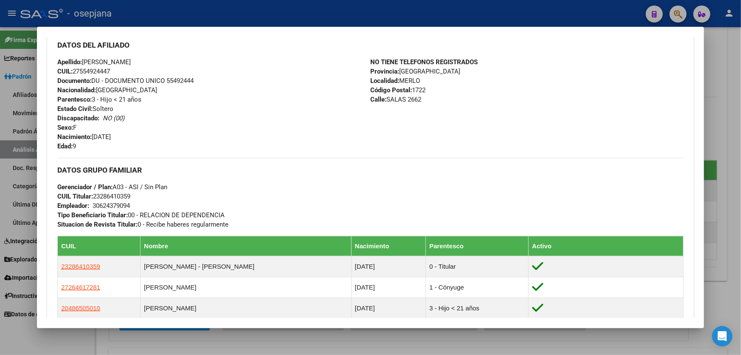
scroll to position [450, 0]
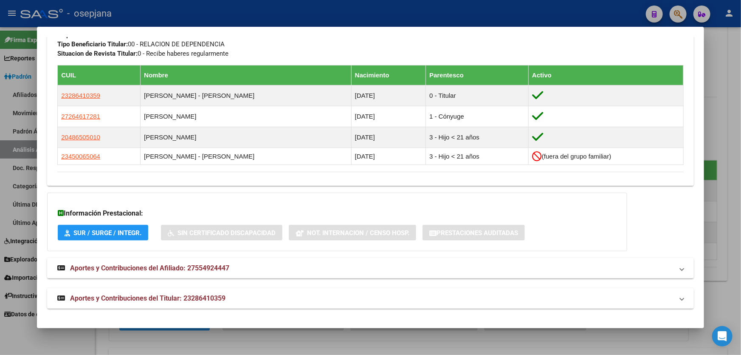
click at [458, 306] on mat-expansion-panel-header "Aportes y Contribuciones del Titular: 23286410359" at bounding box center [370, 298] width 647 height 20
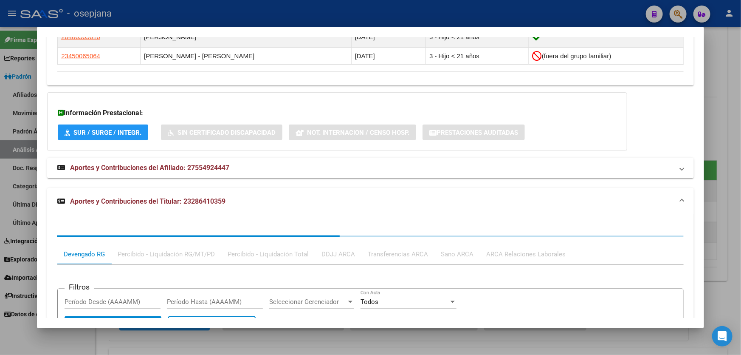
scroll to position [662, 0]
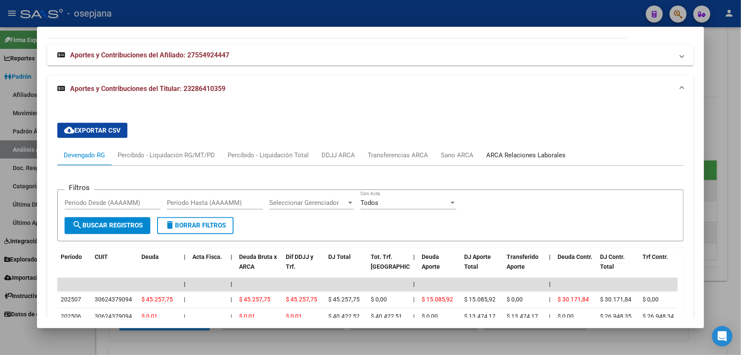
click at [518, 152] on div "ARCA Relaciones Laborales" at bounding box center [525, 154] width 79 height 9
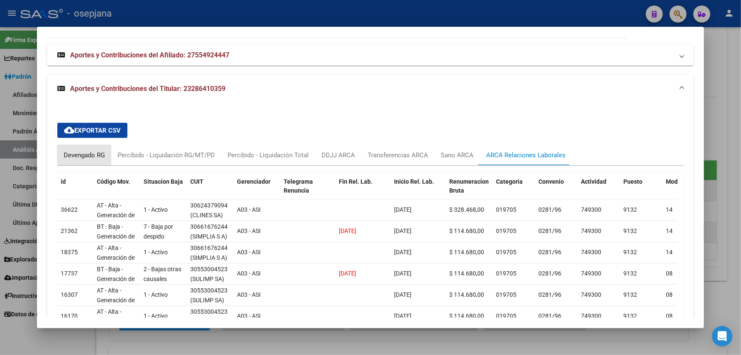
click at [85, 155] on div "Devengado RG" at bounding box center [84, 154] width 41 height 9
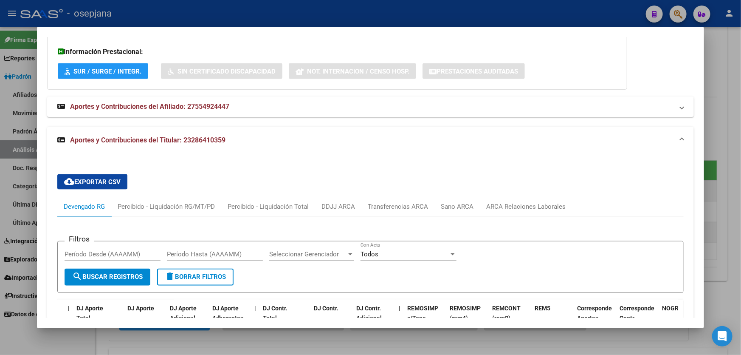
scroll to position [585, 0]
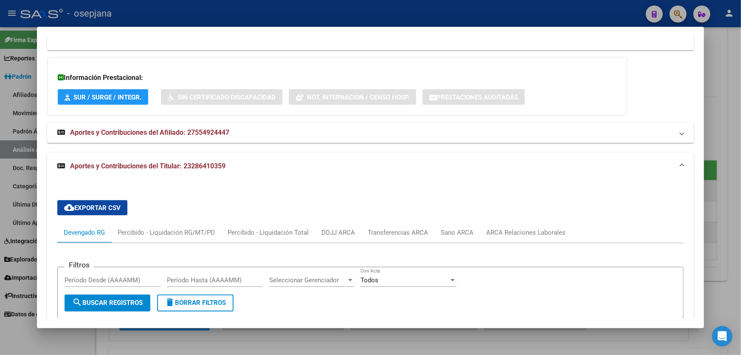
click at [740, 114] on div at bounding box center [370, 177] width 741 height 355
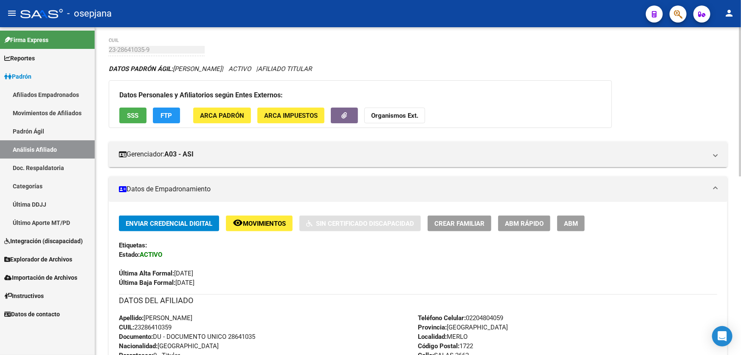
scroll to position [0, 0]
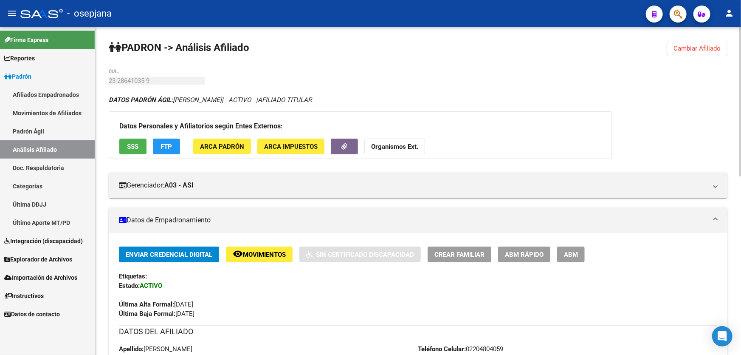
click at [687, 41] on button "Cambiar Afiliado" at bounding box center [697, 48] width 61 height 15
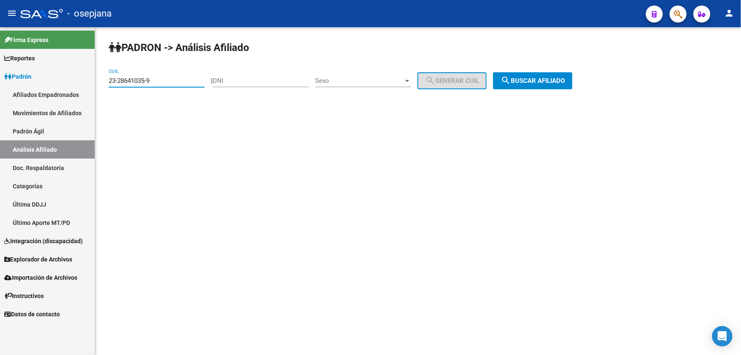
drag, startPoint x: 168, startPoint y: 79, endPoint x: 105, endPoint y: 83, distance: 63.0
click at [105, 83] on div "PADRON -> Análisis Afiliado 23-28641035-9 CUIL | DNI Sexo Sexo search Generar C…" at bounding box center [418, 71] width 646 height 89
paste input "731771"
type input "23-28731771-9"
click at [546, 80] on span "search Buscar afiliado" at bounding box center [533, 81] width 64 height 8
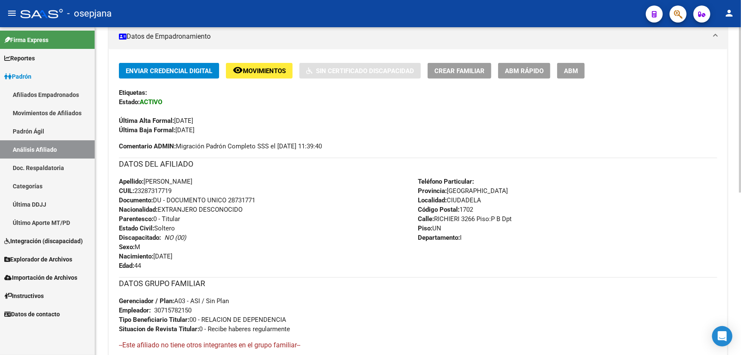
scroll to position [167, 0]
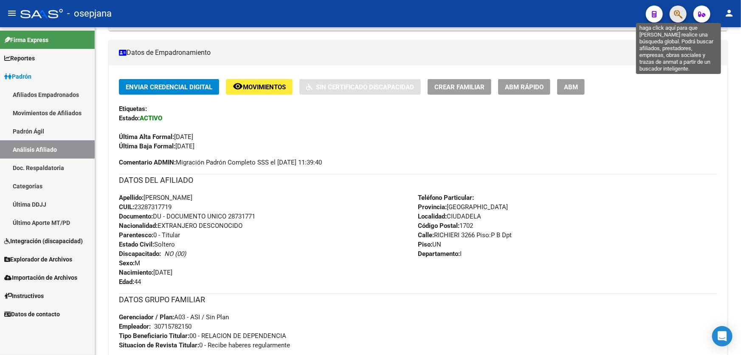
click at [674, 19] on icon "button" at bounding box center [678, 14] width 8 height 10
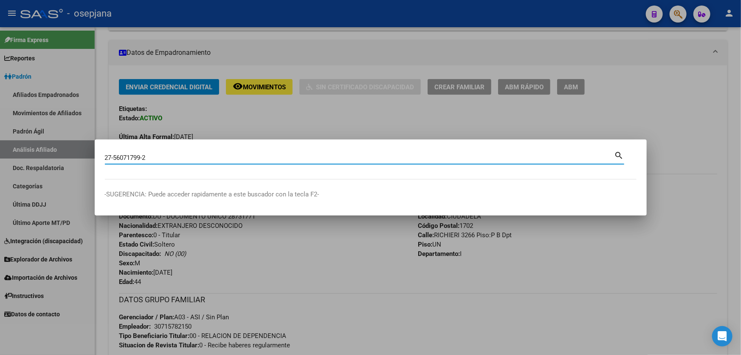
type input "27560717992"
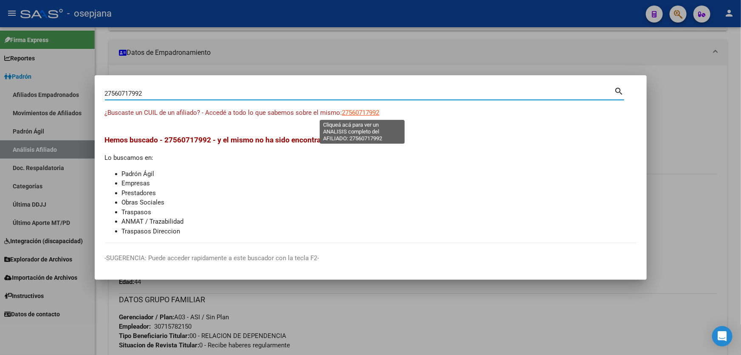
click at [365, 110] on span "27560717992" at bounding box center [360, 113] width 37 height 8
type textarea "27560717992"
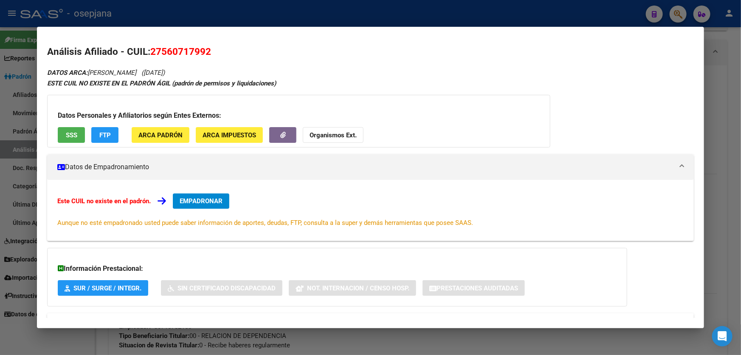
click at [68, 123] on div "Datos Personales y Afiliatorios según Entes Externos: SSS FTP ARCA Padrón ARCA …" at bounding box center [298, 121] width 503 height 53
click at [65, 137] on button "SSS" at bounding box center [71, 135] width 27 height 16
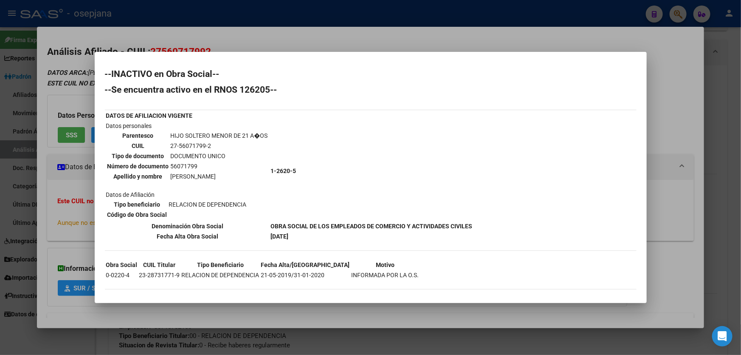
click at [691, 108] on div at bounding box center [370, 177] width 741 height 355
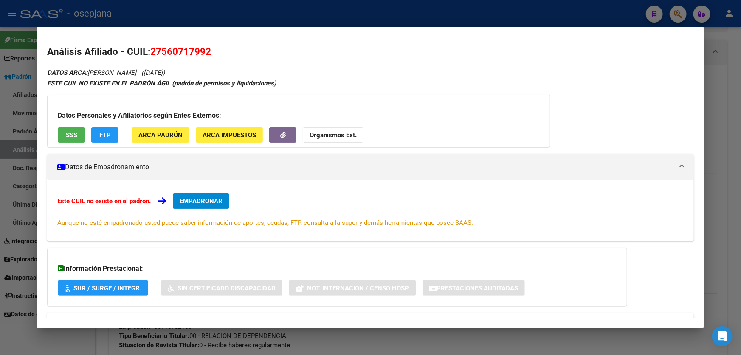
click at [691, 108] on mat-dialog-content "Análisis Afiliado - CUIL: 27560717992 DATOS ARCA: [PERSON_NAME] ([DATE]) ESTE C…" at bounding box center [370, 177] width 667 height 281
click at [740, 105] on div at bounding box center [370, 177] width 741 height 355
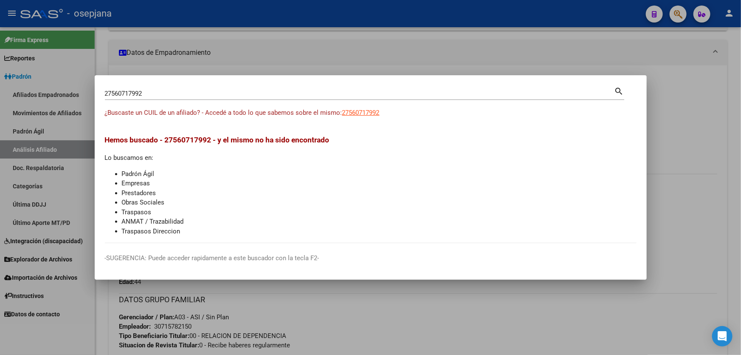
click at [740, 105] on div at bounding box center [370, 177] width 741 height 355
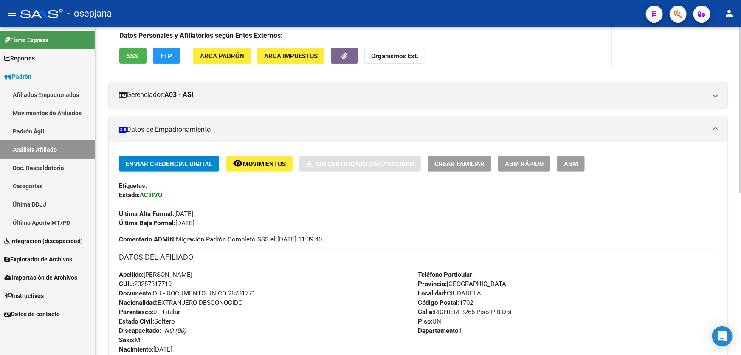
scroll to position [0, 0]
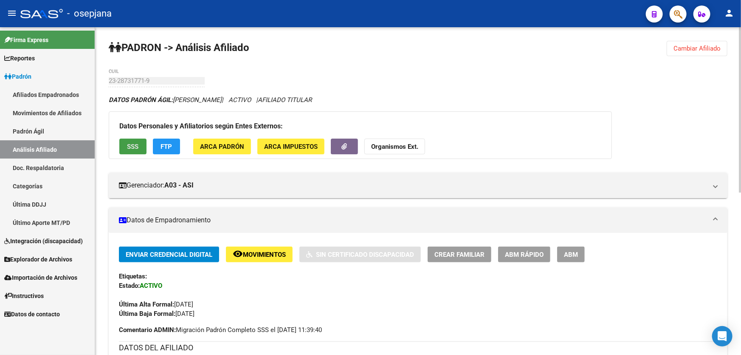
click at [132, 143] on span "SSS" at bounding box center [132, 147] width 11 height 8
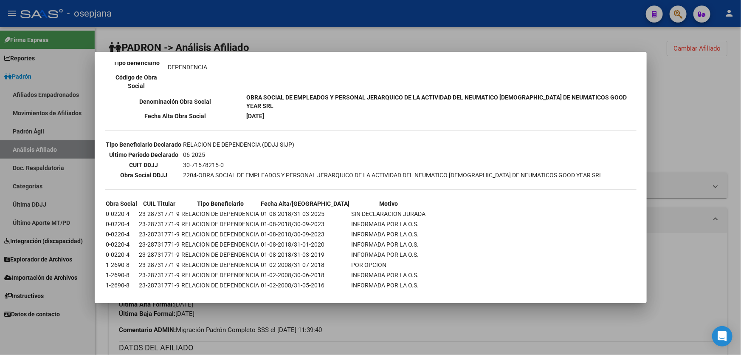
scroll to position [193, 0]
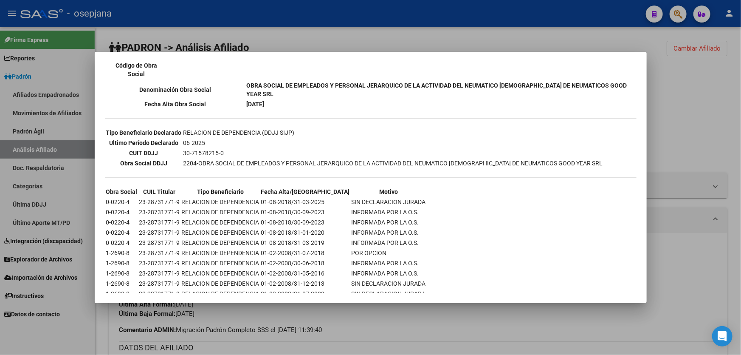
click at [740, 169] on div at bounding box center [370, 177] width 741 height 355
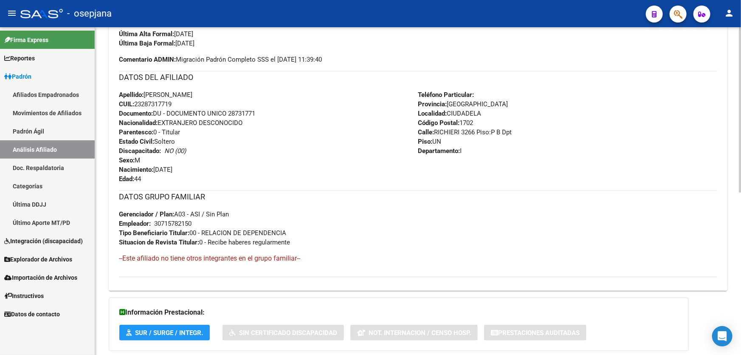
scroll to position [322, 0]
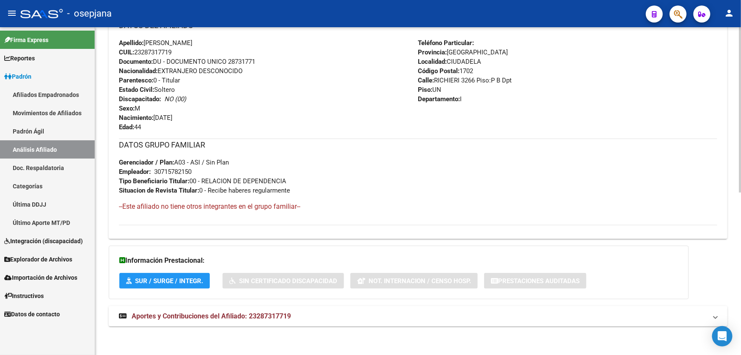
click at [501, 314] on mat-panel-title "Aportes y Contribuciones del Afiliado: 23287317719" at bounding box center [413, 315] width 588 height 9
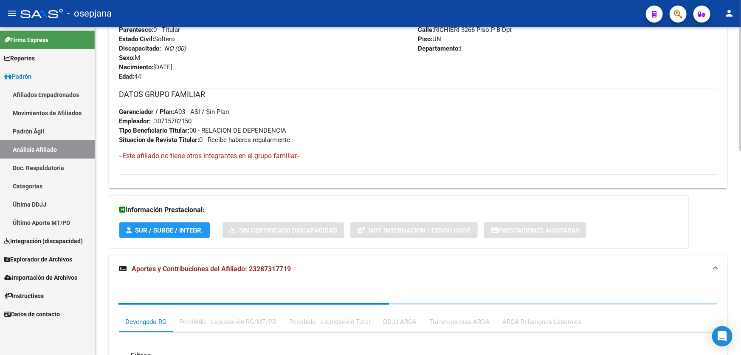
scroll to position [515, 0]
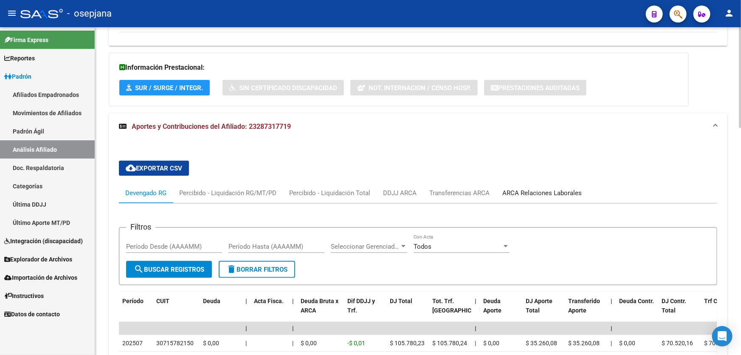
click at [551, 188] on div "ARCA Relaciones Laborales" at bounding box center [541, 192] width 79 height 9
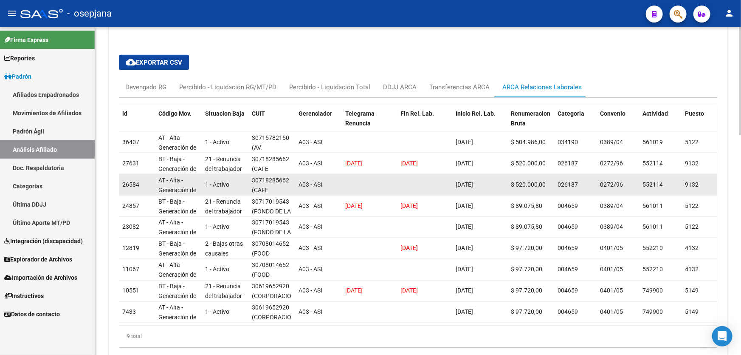
scroll to position [667, 0]
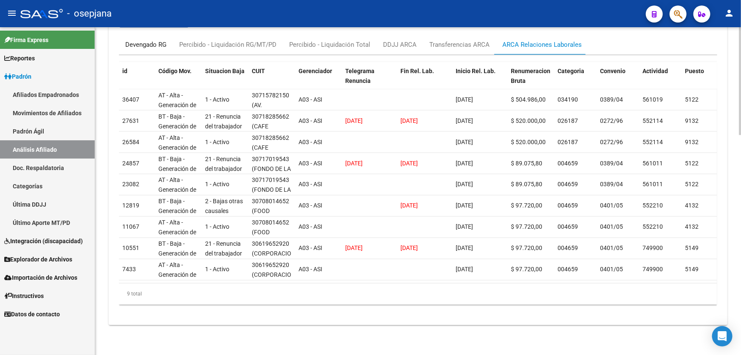
click at [148, 40] on div "Devengado RG" at bounding box center [145, 44] width 41 height 9
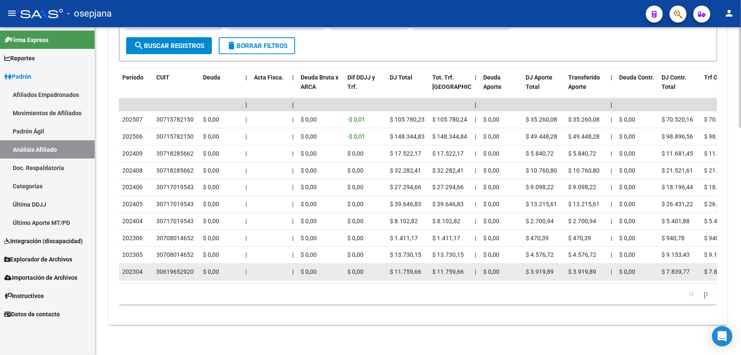
scroll to position [738, 0]
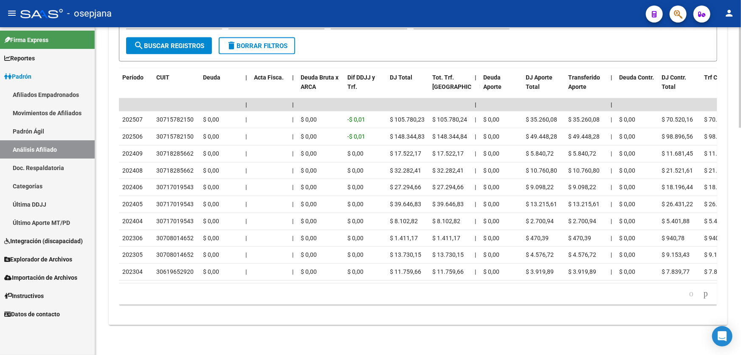
drag, startPoint x: 231, startPoint y: 276, endPoint x: 357, endPoint y: 297, distance: 127.8
click at [366, 297] on div "Período CUIT Deuda | Acta Fisca. | Deuda Bruta x ARCA Dif DDJJ y Trf. DJ Total …" at bounding box center [418, 186] width 598 height 236
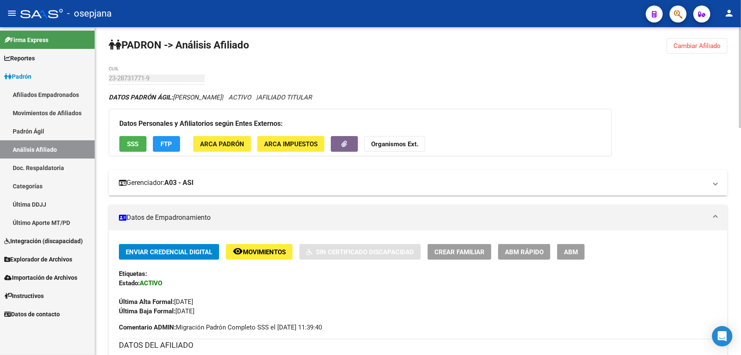
scroll to position [0, 0]
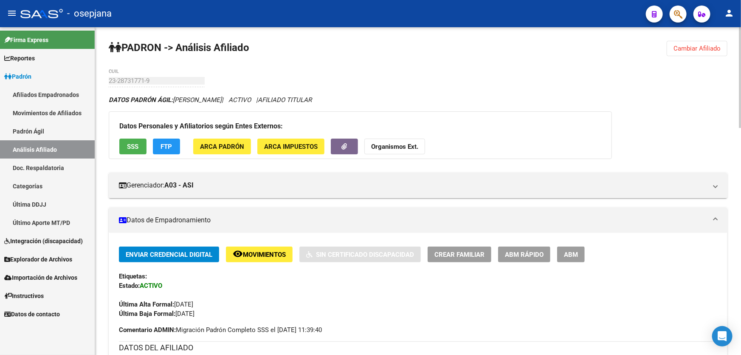
click at [692, 42] on button "Cambiar Afiliado" at bounding box center [697, 48] width 61 height 15
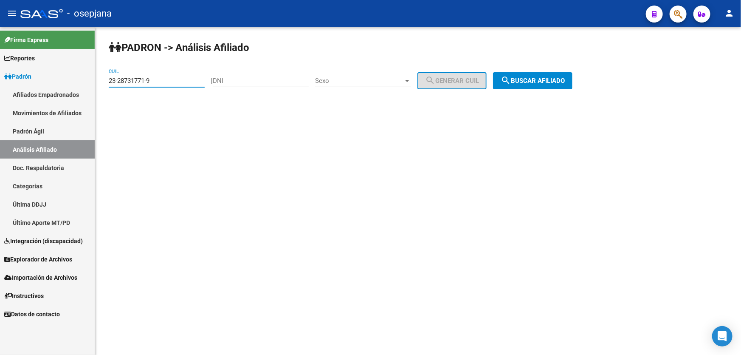
drag, startPoint x: 160, startPoint y: 79, endPoint x: 106, endPoint y: 81, distance: 54.4
click at [106, 81] on div "PADRON -> Análisis Afiliado 23-28731771-9 CUIL | DNI Sexo Sexo search Generar C…" at bounding box center [418, 71] width 646 height 89
paste input "3065278"
click at [546, 81] on span "search Buscar afiliado" at bounding box center [533, 81] width 64 height 8
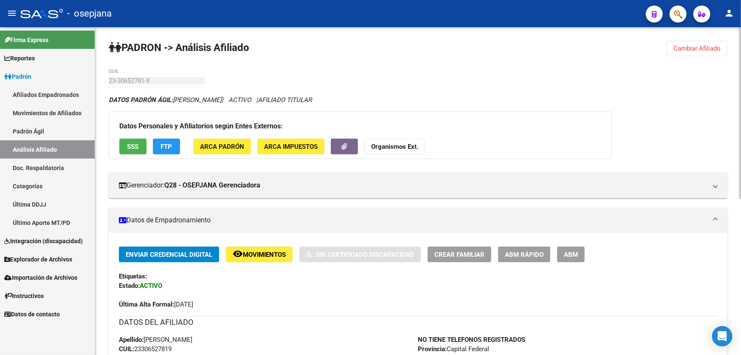
click at [124, 142] on button "SSS" at bounding box center [132, 146] width 27 height 16
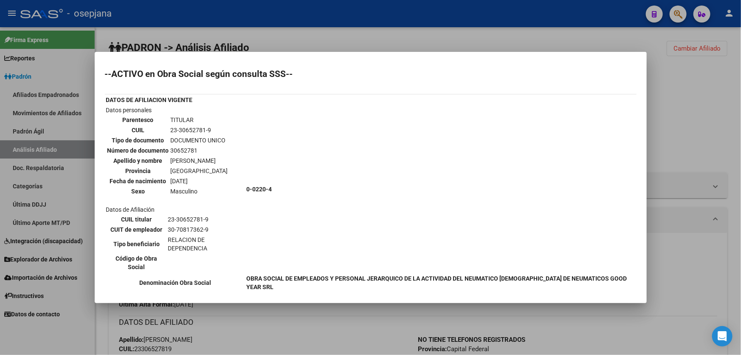
click at [688, 138] on div at bounding box center [370, 177] width 741 height 355
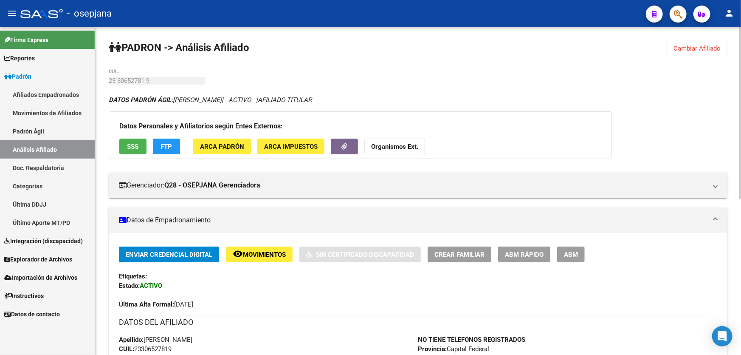
click at [168, 149] on span "FTP" at bounding box center [166, 147] width 11 height 8
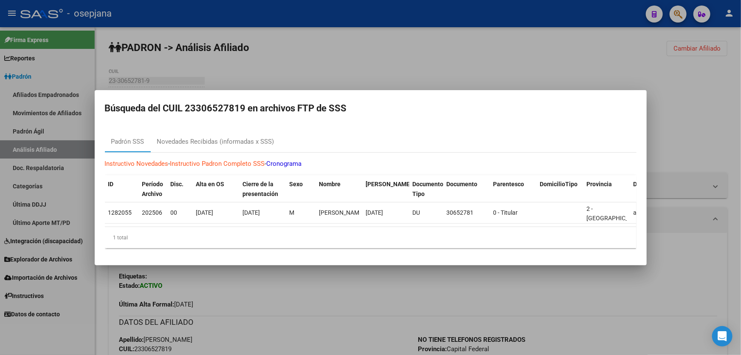
click at [740, 160] on div at bounding box center [370, 177] width 741 height 355
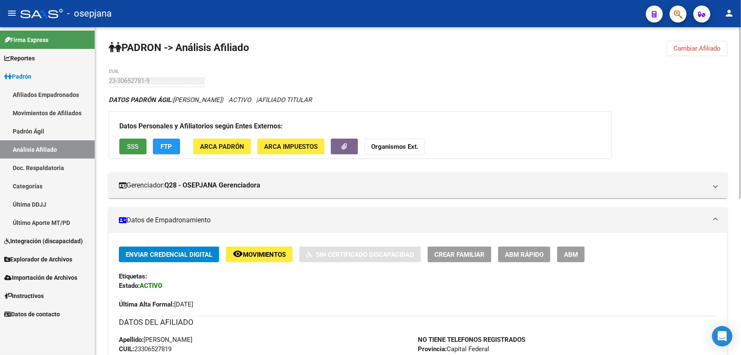
click at [139, 144] on button "SSS" at bounding box center [132, 146] width 27 height 16
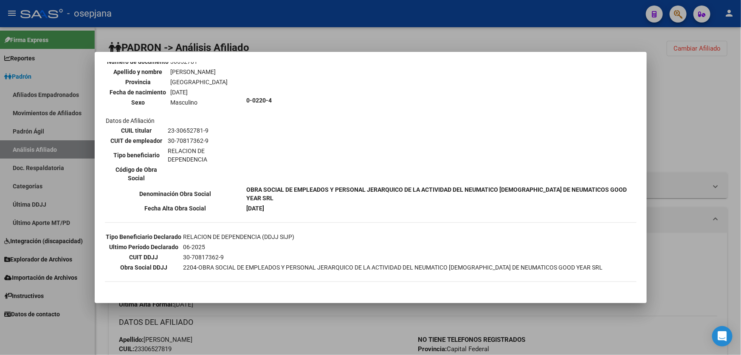
scroll to position [143, 0]
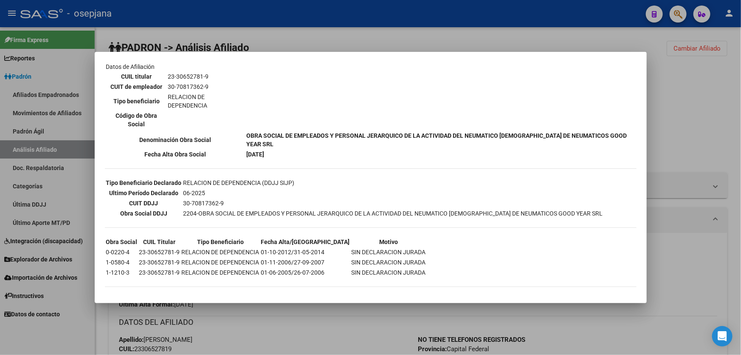
click at [669, 119] on div at bounding box center [370, 177] width 741 height 355
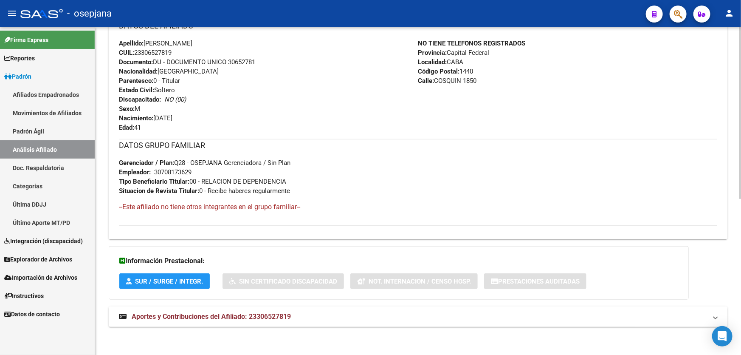
scroll to position [296, 0]
click at [295, 318] on mat-panel-title "Aportes y Contribuciones del Afiliado: 23306527819" at bounding box center [413, 315] width 588 height 9
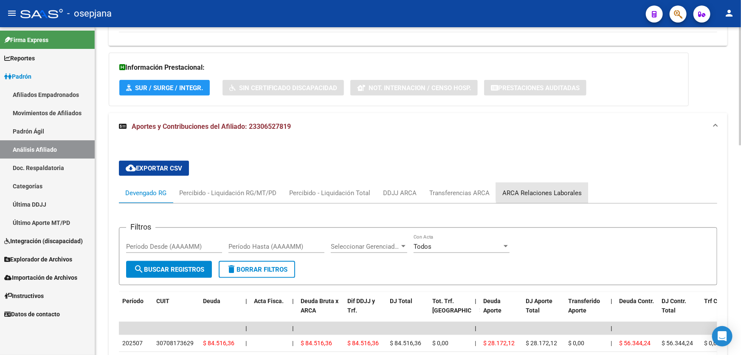
click at [554, 189] on div "ARCA Relaciones Laborales" at bounding box center [541, 192] width 79 height 9
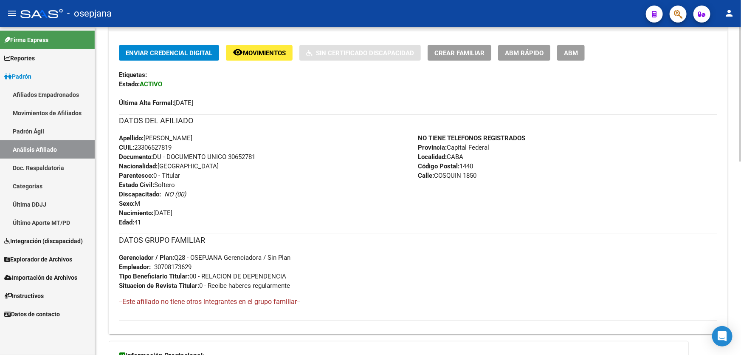
scroll to position [0, 0]
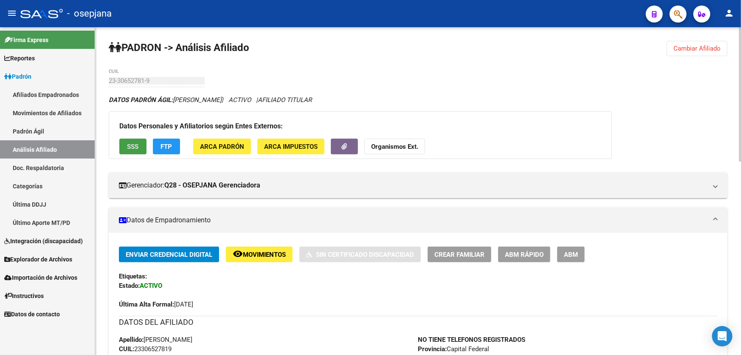
click at [141, 144] on button "SSS" at bounding box center [132, 146] width 27 height 16
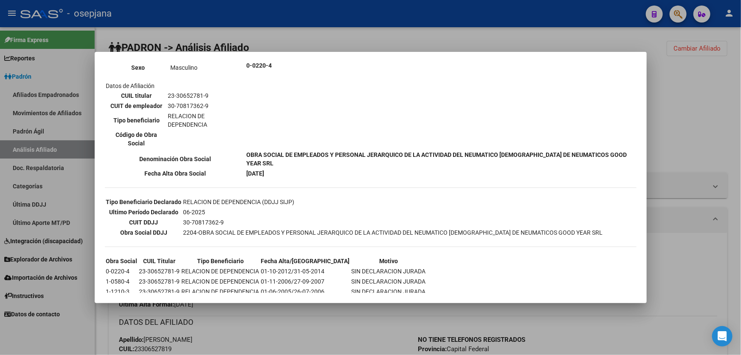
scroll to position [143, 0]
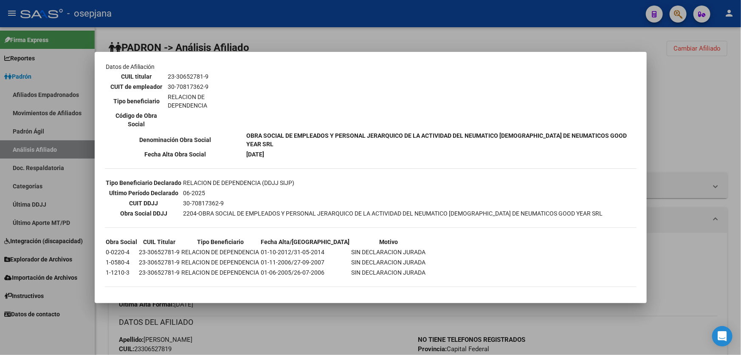
click at [628, 119] on td "0-0220-4" at bounding box center [440, 46] width 389 height 167
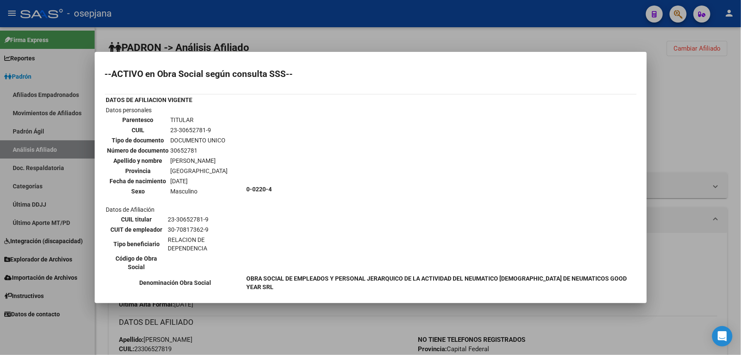
click at [614, 170] on td "0-0220-4" at bounding box center [440, 188] width 389 height 167
click at [633, 136] on mat-dialog-content "--ACTIVO en Obra Social según consulta SSS-- DATOS DE AFILIACION VIGENTE Datos …" at bounding box center [371, 177] width 552 height 231
click at [231, 31] on div at bounding box center [370, 177] width 741 height 355
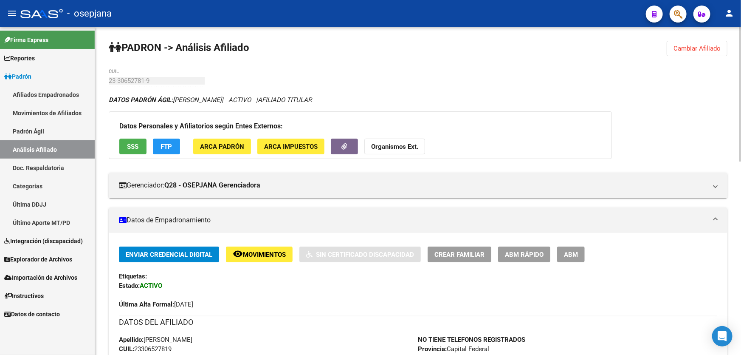
click at [715, 48] on span "Cambiar Afiliado" at bounding box center [696, 49] width 47 height 8
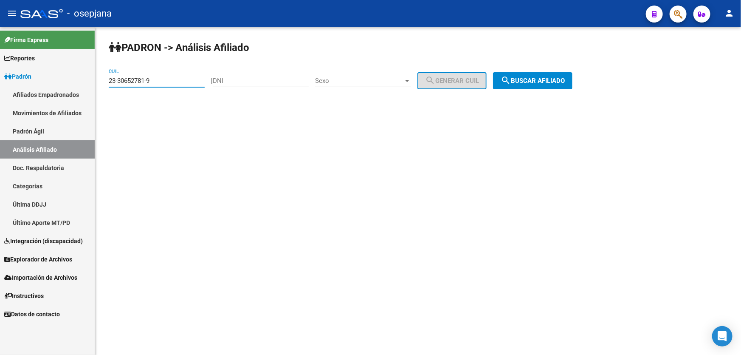
drag, startPoint x: 166, startPoint y: 82, endPoint x: 106, endPoint y: 80, distance: 59.9
click at [106, 80] on div "PADRON -> Análisis Afiliado 23-30652781-9 CUIL | DNI Sexo Sexo search Generar C…" at bounding box center [418, 71] width 646 height 89
paste input "5302379"
click at [541, 83] on span "search Buscar afiliado" at bounding box center [533, 81] width 64 height 8
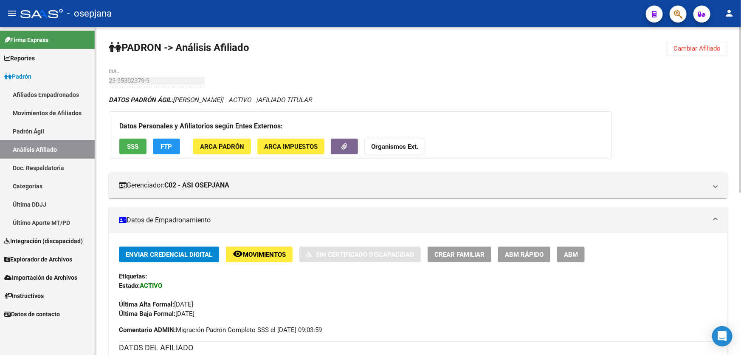
click at [146, 149] on button "SSS" at bounding box center [132, 146] width 27 height 16
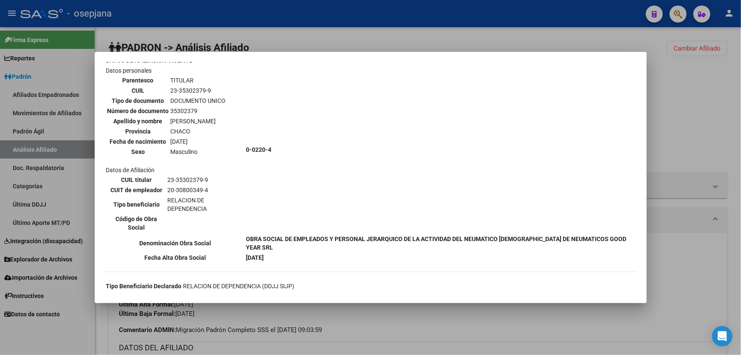
scroll to position [153, 0]
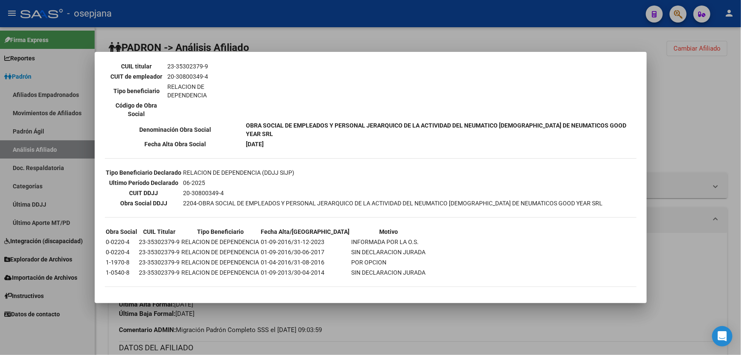
click at [740, 99] on div at bounding box center [370, 177] width 741 height 355
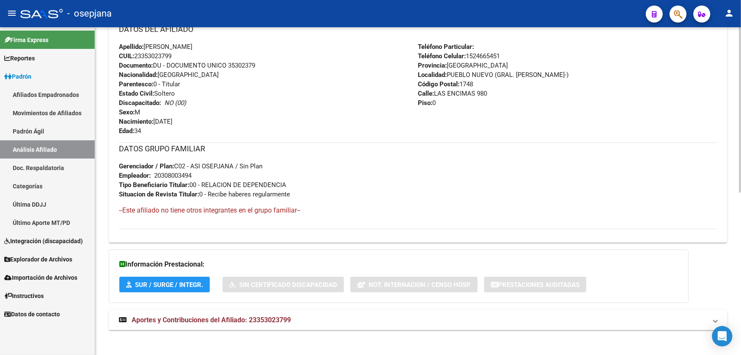
scroll to position [322, 0]
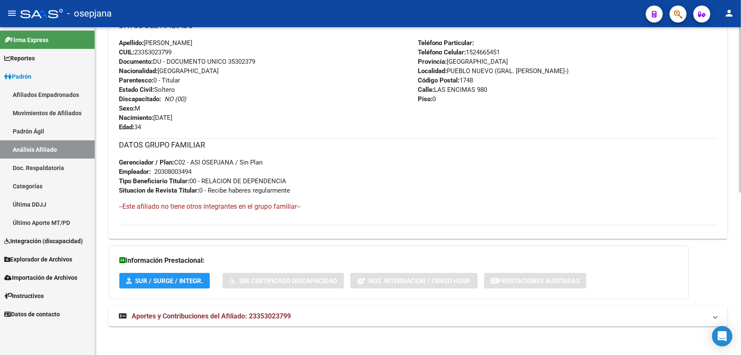
click at [274, 309] on mat-expansion-panel-header "Aportes y Contribuciones del Afiliado: 23353023799" at bounding box center [418, 316] width 619 height 20
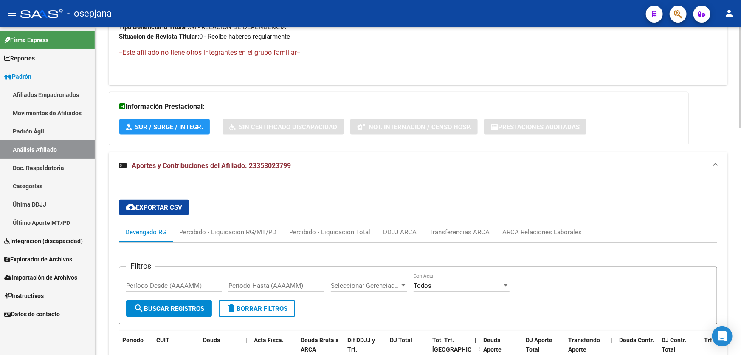
scroll to position [476, 0]
click at [543, 221] on div "ARCA Relaciones Laborales" at bounding box center [542, 231] width 92 height 20
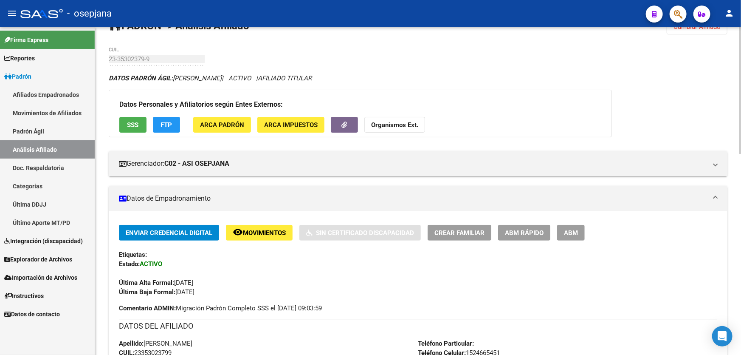
scroll to position [13, 0]
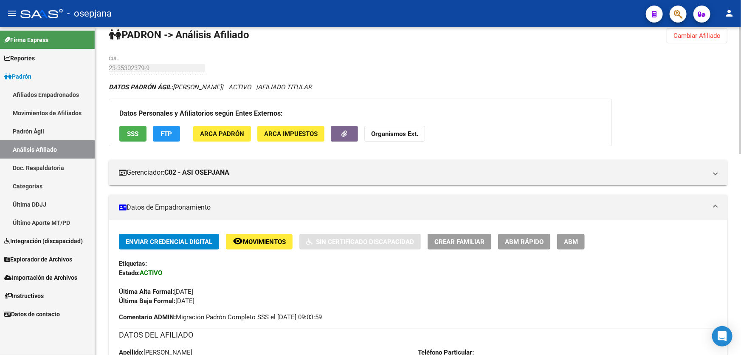
click at [223, 243] on div "Enviar Credencial Digital remove_red_eye Movimientos Sin Certificado Discapacid…" at bounding box center [418, 242] width 598 height 16
click at [250, 239] on span "Movimientos" at bounding box center [264, 242] width 43 height 8
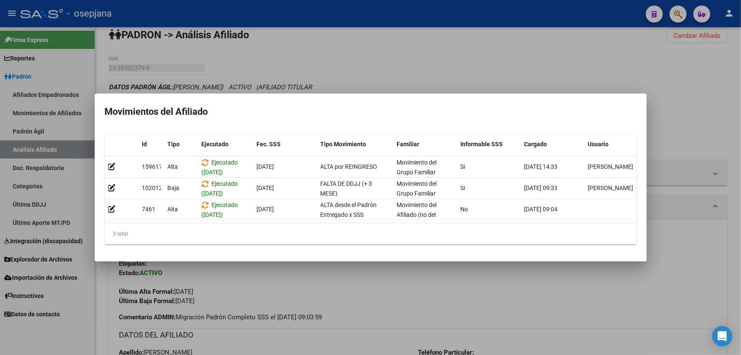
click at [274, 283] on div at bounding box center [370, 177] width 741 height 355
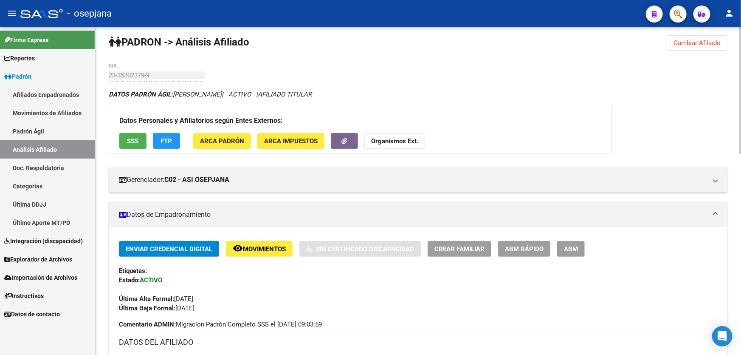
scroll to position [0, 0]
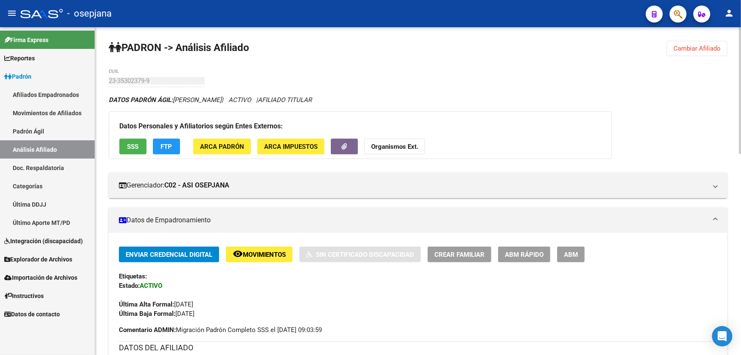
click at [128, 144] on span "SSS" at bounding box center [132, 147] width 11 height 8
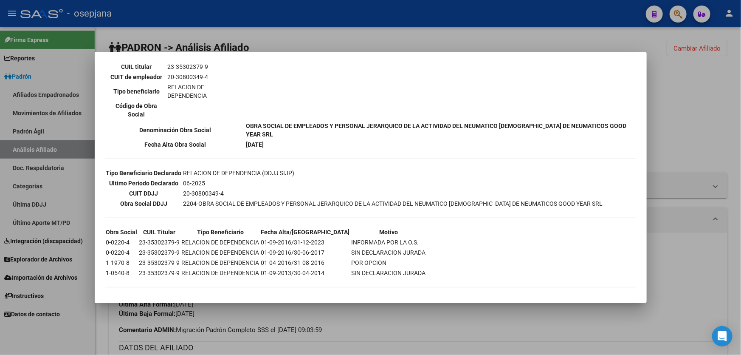
scroll to position [153, 0]
click at [734, 244] on div at bounding box center [370, 177] width 741 height 355
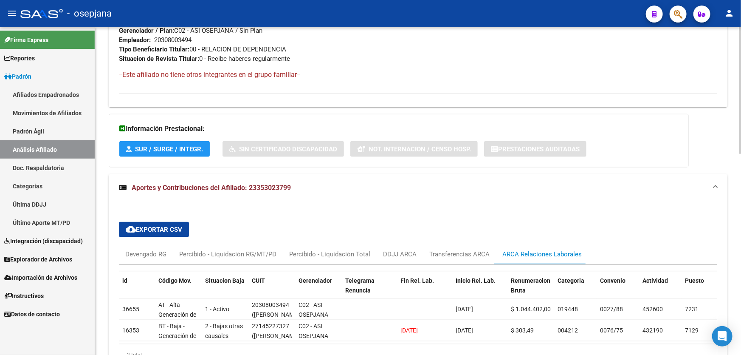
scroll to position [518, 0]
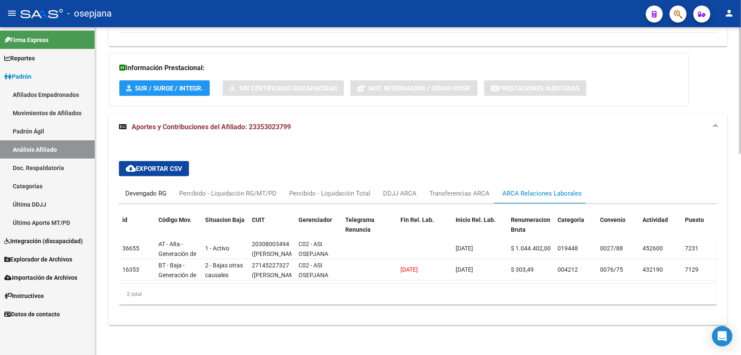
click at [152, 189] on div "Devengado RG" at bounding box center [145, 193] width 41 height 9
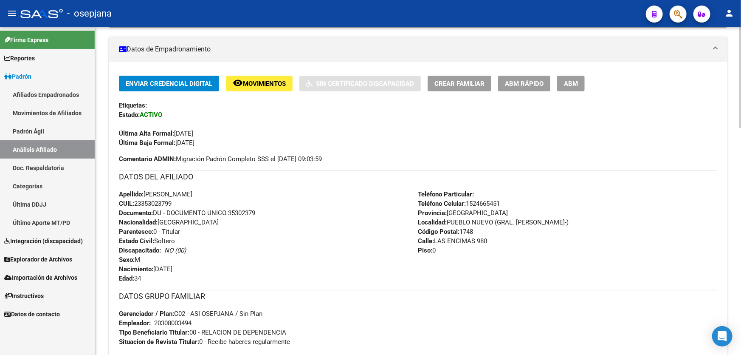
scroll to position [0, 0]
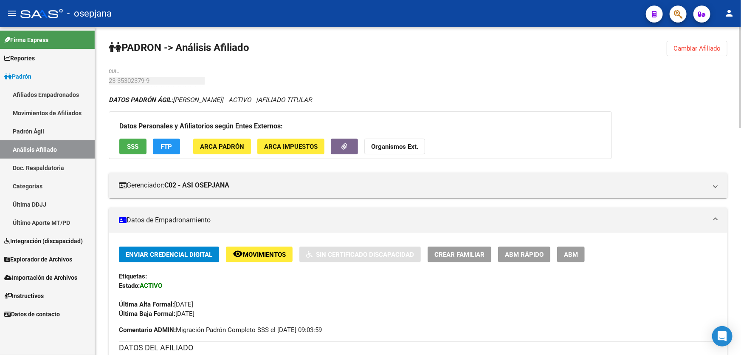
click at [694, 45] on span "Cambiar Afiliado" at bounding box center [696, 49] width 47 height 8
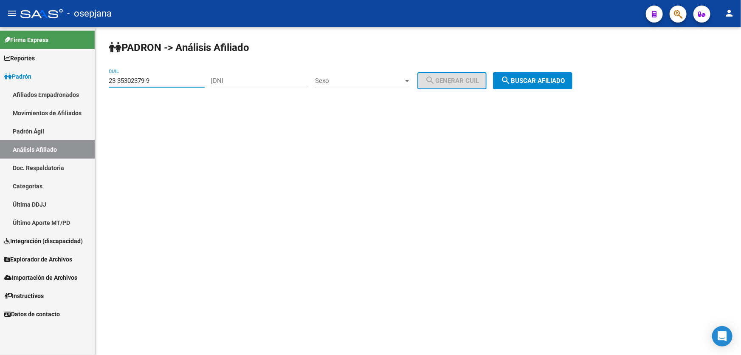
drag, startPoint x: 180, startPoint y: 77, endPoint x: 106, endPoint y: 80, distance: 73.9
click at [106, 80] on div "PADRON -> Análisis Afiliado 23-35302379-9 CUIL | DNI Sexo Sexo search Generar C…" at bounding box center [418, 71] width 646 height 89
paste input "684395"
click at [511, 76] on mat-icon "search" at bounding box center [506, 80] width 10 height 10
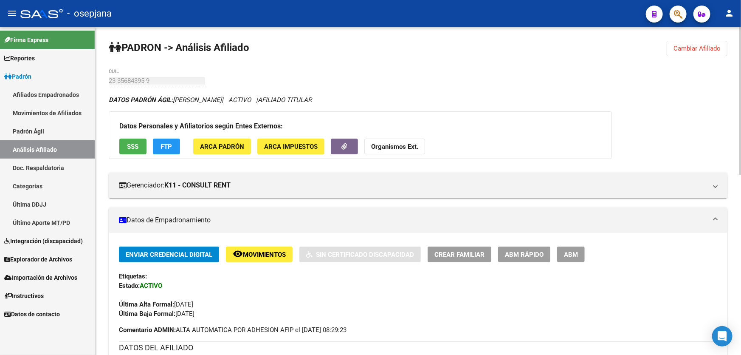
click at [692, 49] on span "Cambiar Afiliado" at bounding box center [696, 49] width 47 height 8
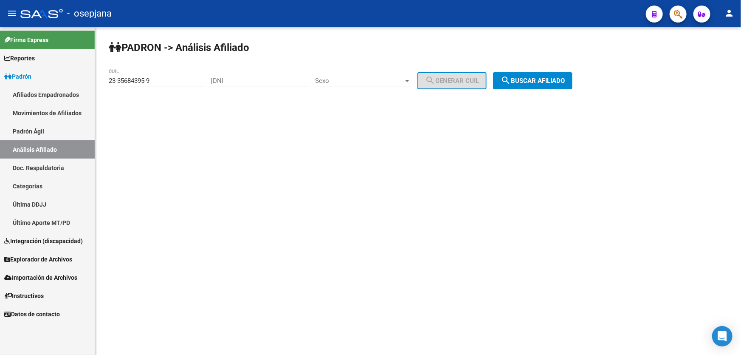
drag, startPoint x: 165, startPoint y: 75, endPoint x: 157, endPoint y: 78, distance: 8.5
click at [157, 77] on div "23-35684395-9 CUIL" at bounding box center [157, 78] width 96 height 18
drag, startPoint x: 156, startPoint y: 80, endPoint x: 100, endPoint y: 83, distance: 56.6
click at [100, 83] on div "PADRON -> Análisis Afiliado 23-35684395-9 CUIL | DNI Sexo Sexo search Generar C…" at bounding box center [418, 71] width 646 height 89
paste input "7-3464150"
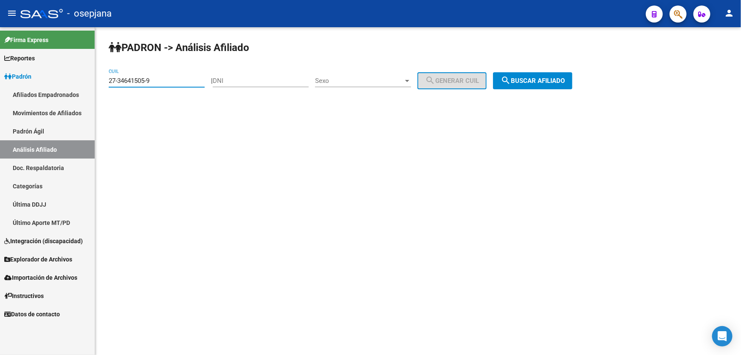
type input "27-34641505-9"
click at [562, 77] on span "search Buscar afiliado" at bounding box center [533, 81] width 64 height 8
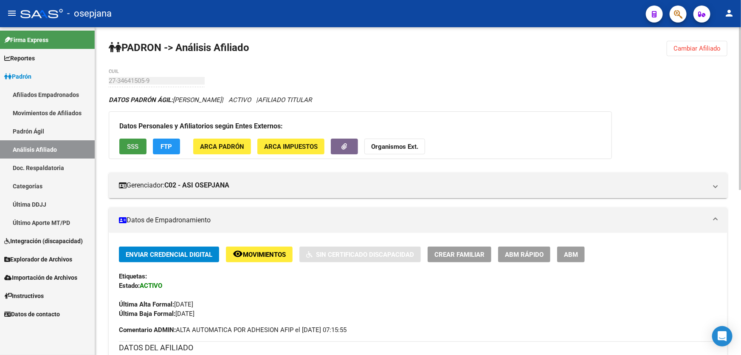
click at [135, 150] on button "SSS" at bounding box center [132, 146] width 27 height 16
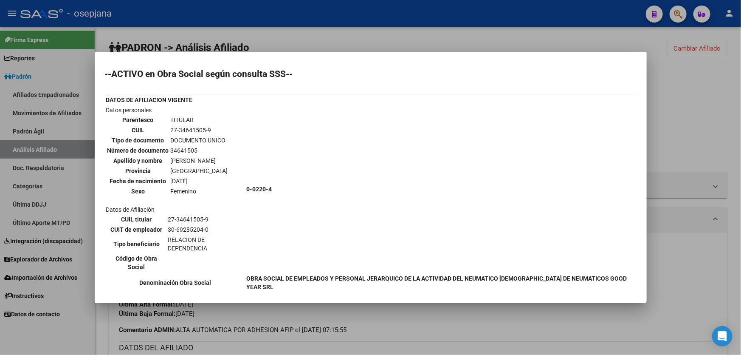
click at [708, 126] on div at bounding box center [370, 177] width 741 height 355
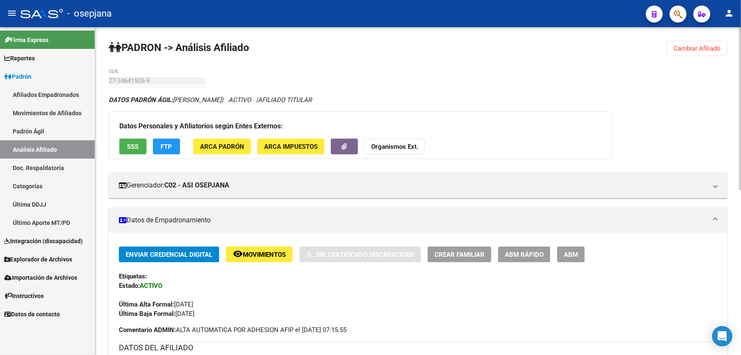
click at [178, 151] on button "FTP" at bounding box center [166, 146] width 27 height 16
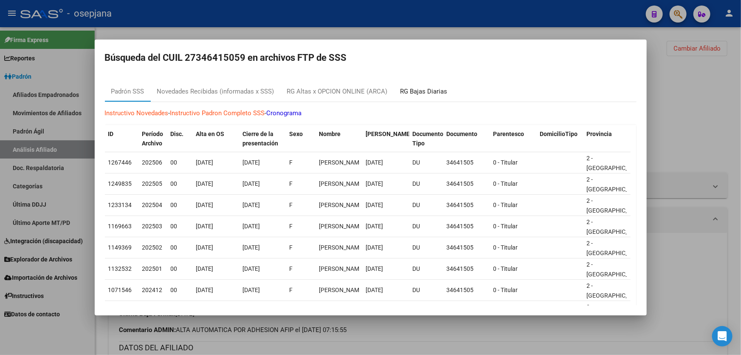
click at [437, 100] on div "RG Bajas Diarias" at bounding box center [424, 91] width 60 height 20
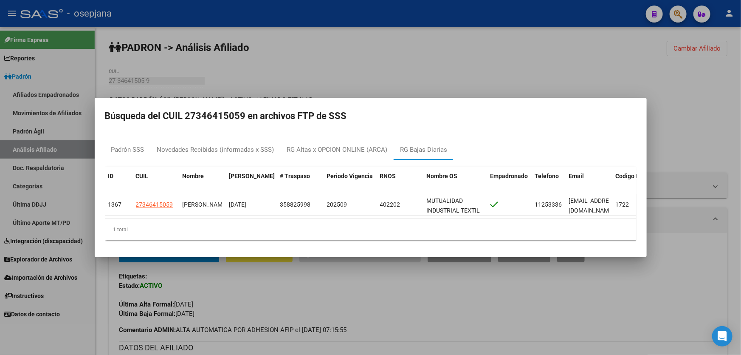
click at [567, 98] on mat-dialog-container "Búsqueda del CUIL 27346415059 en archivos FTP de SSS Padrón SSS Novedades Recib…" at bounding box center [371, 177] width 552 height 159
click at [390, 90] on div at bounding box center [370, 177] width 741 height 355
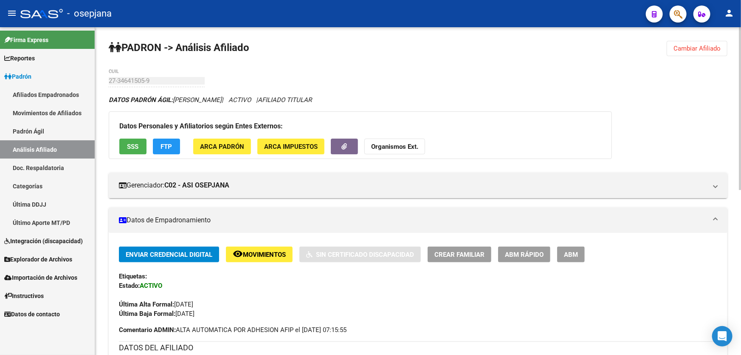
click at [162, 148] on span "FTP" at bounding box center [166, 147] width 11 height 8
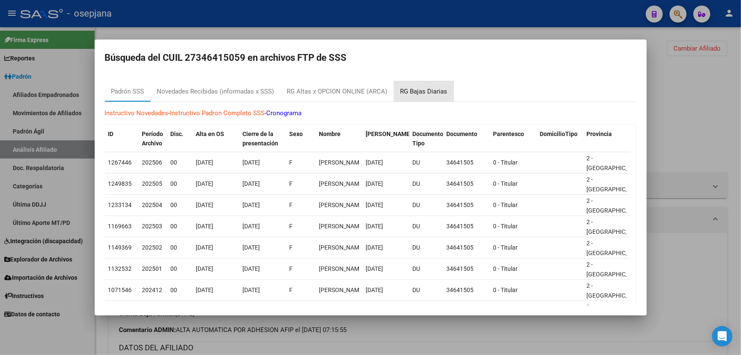
click at [425, 90] on div "RG Bajas Diarias" at bounding box center [423, 92] width 47 height 10
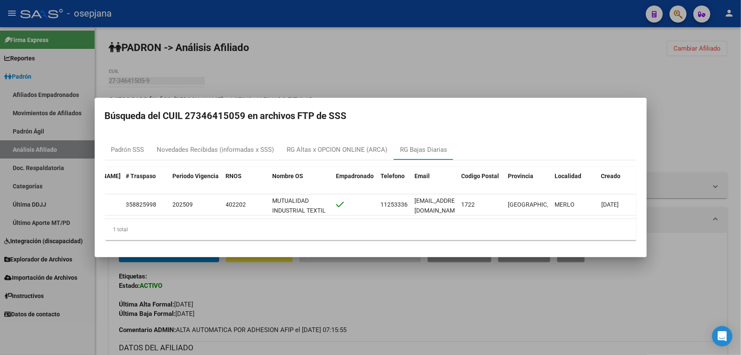
scroll to position [0, 171]
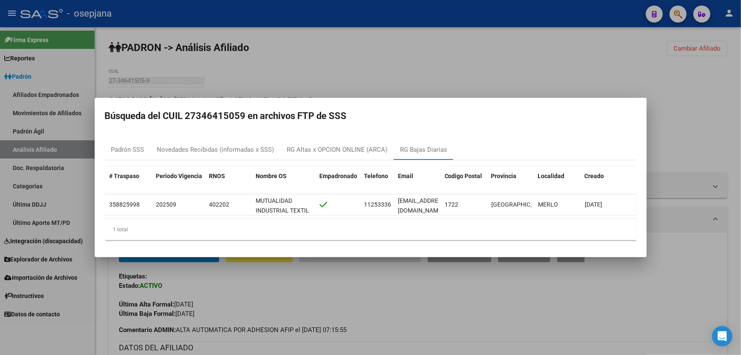
click at [396, 294] on div at bounding box center [370, 177] width 741 height 355
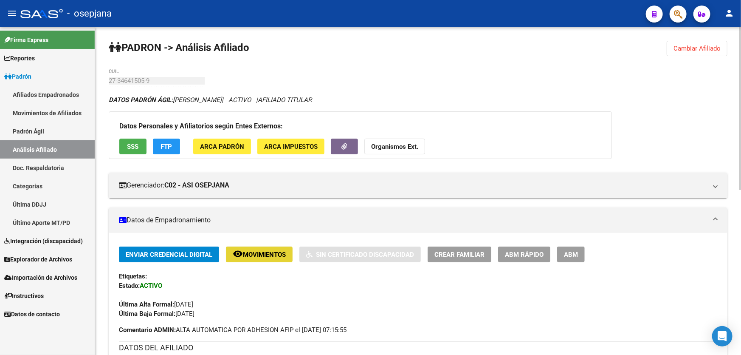
click at [270, 253] on span "Movimientos" at bounding box center [264, 254] width 43 height 8
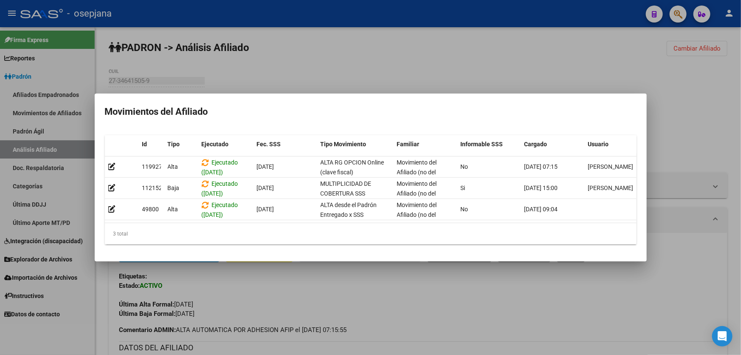
click at [276, 297] on div at bounding box center [370, 177] width 741 height 355
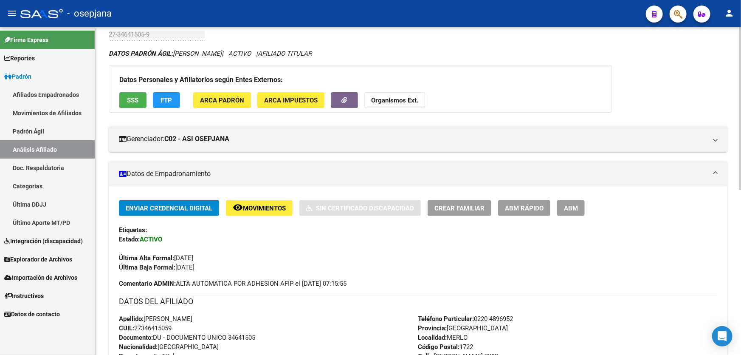
scroll to position [154, 0]
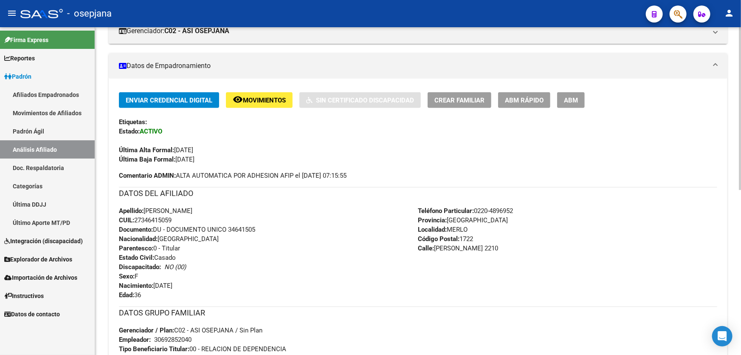
drag, startPoint x: 174, startPoint y: 219, endPoint x: 136, endPoint y: 217, distance: 38.3
click at [136, 217] on span "CUIL: 27346415059" at bounding box center [145, 220] width 53 height 8
click at [526, 94] on button "ABM Rápido" at bounding box center [524, 100] width 52 height 16
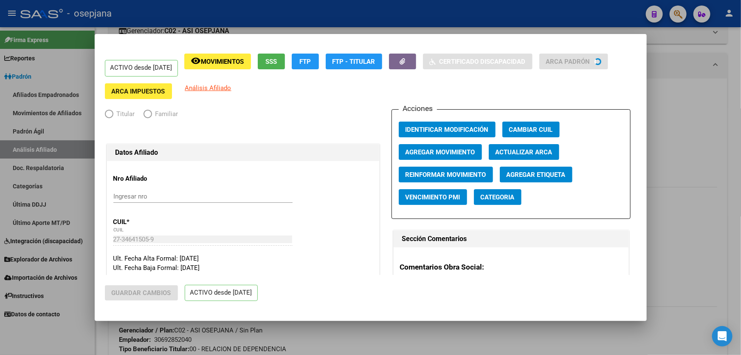
radio input "true"
type input "30-69285204-0"
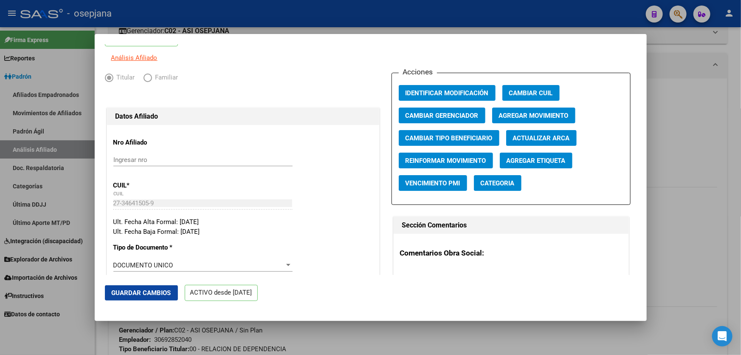
scroll to position [0, 0]
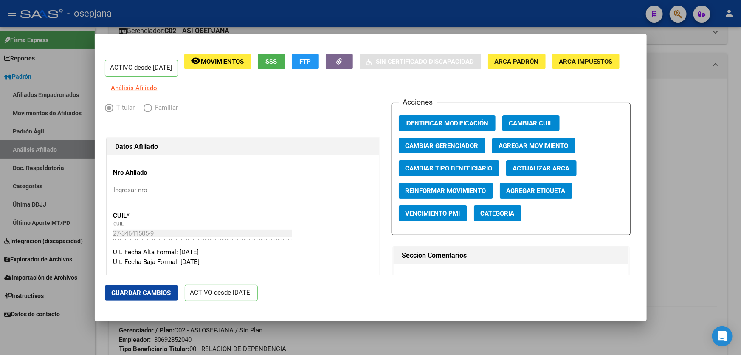
click at [529, 149] on span "Agregar Movimiento" at bounding box center [534, 146] width 70 height 8
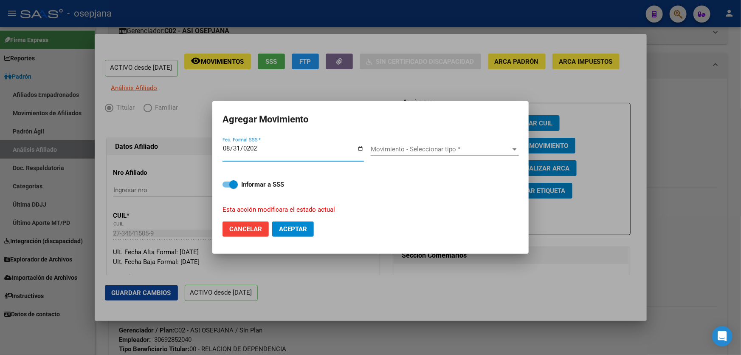
type input "[DATE]"
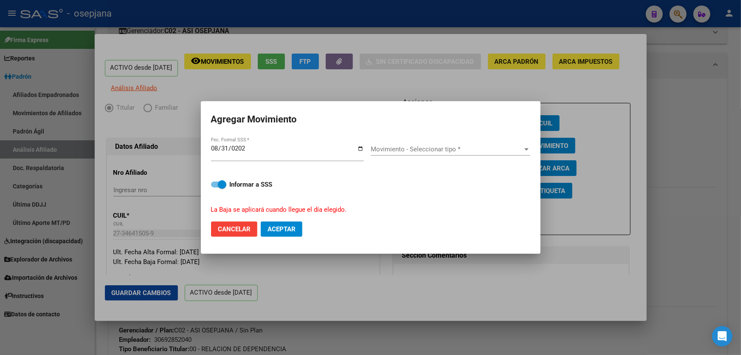
click at [414, 155] on div "Movimiento - Seleccionar tipo * Movimiento - Seleccionar tipo *" at bounding box center [451, 149] width 160 height 13
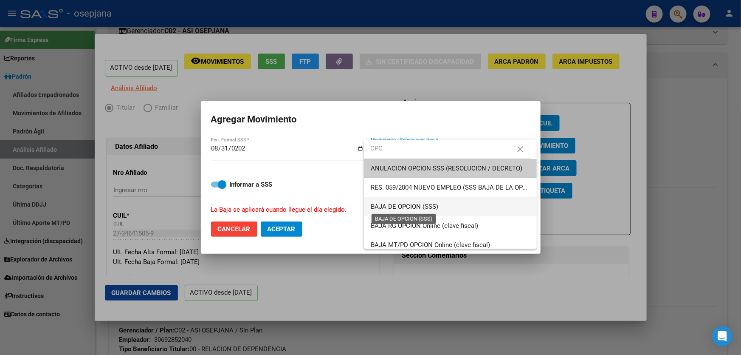
type input "OPC"
click at [423, 205] on span "BAJA DE OPCION (SSS)" at bounding box center [405, 207] width 68 height 8
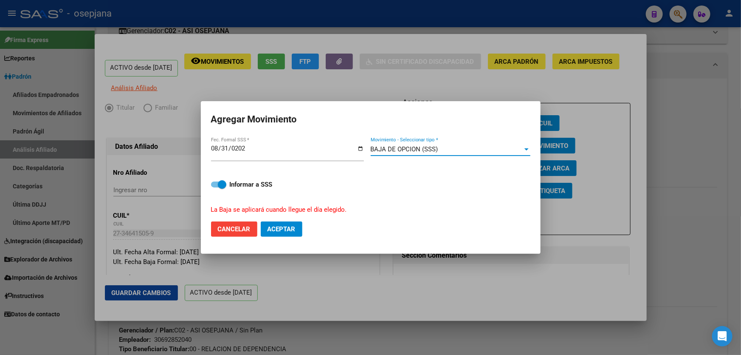
click at [445, 153] on div "BAJA DE OPCION (SSS) Movimiento - Seleccionar tipo *" at bounding box center [451, 149] width 160 height 13
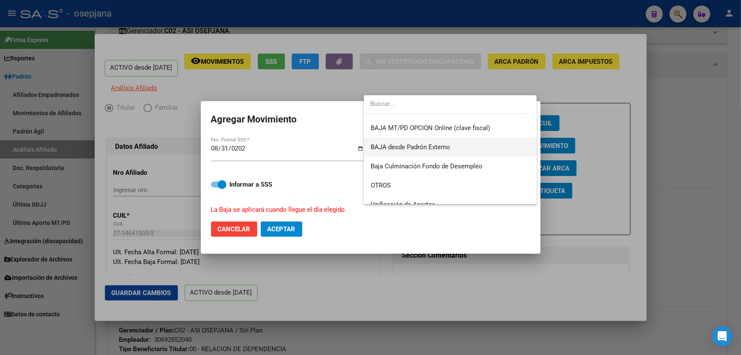
scroll to position [530, 0]
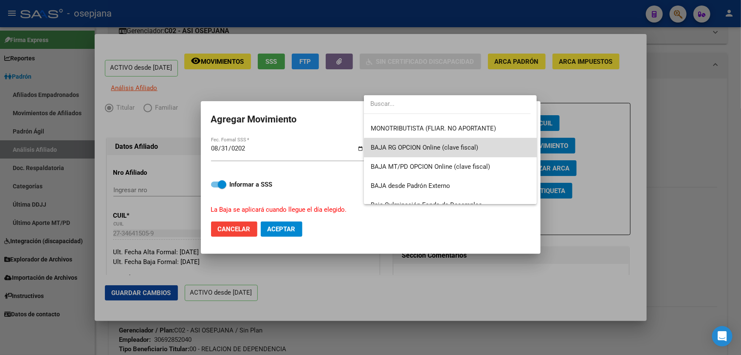
click at [452, 151] on span "BAJA RG OPCION Online (clave fiscal)" at bounding box center [450, 147] width 159 height 19
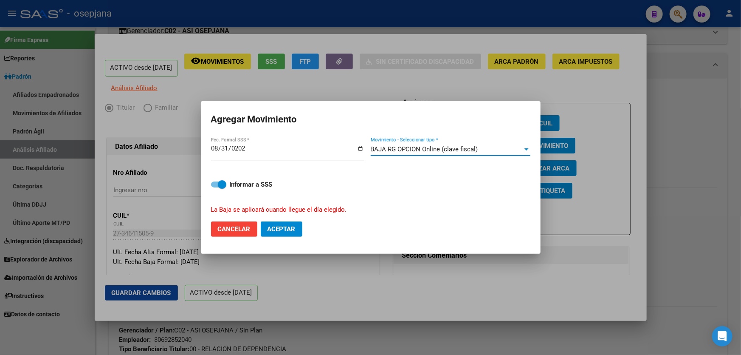
click at [287, 231] on span "Aceptar" at bounding box center [281, 229] width 28 height 8
checkbox input "false"
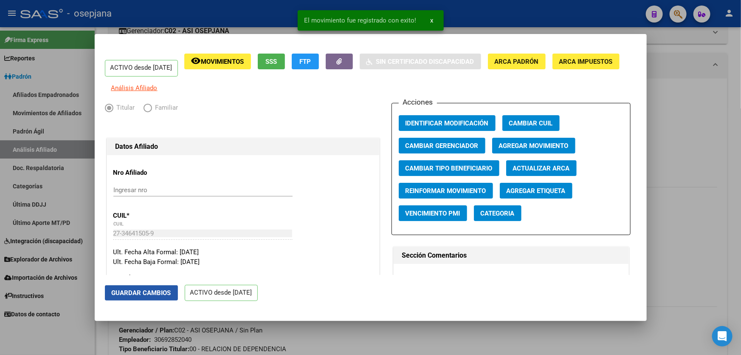
click at [121, 299] on button "Guardar Cambios" at bounding box center [141, 292] width 73 height 15
click at [740, 208] on div at bounding box center [370, 177] width 741 height 355
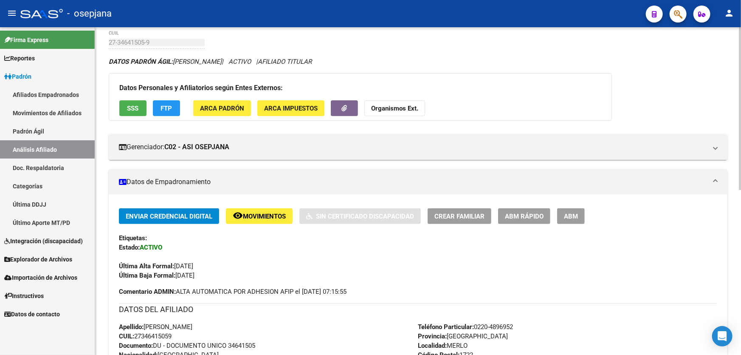
scroll to position [0, 0]
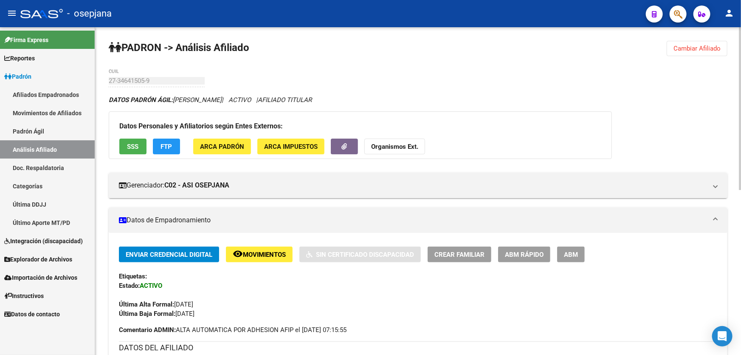
click at [691, 49] on span "Cambiar Afiliado" at bounding box center [696, 49] width 47 height 8
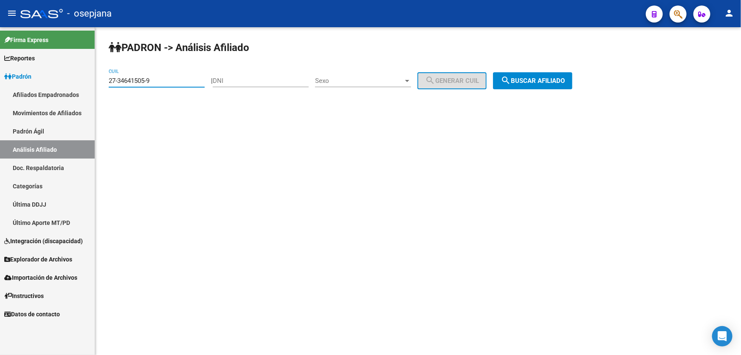
drag, startPoint x: 158, startPoint y: 79, endPoint x: 103, endPoint y: 82, distance: 55.3
click at [103, 82] on div "PADRON -> Análisis Afiliado 27-34641505-9 CUIL | DNI Sexo Sexo search Generar C…" at bounding box center [418, 71] width 646 height 89
paste input "0-37037702-3"
click at [553, 77] on span "search Buscar afiliado" at bounding box center [533, 81] width 64 height 8
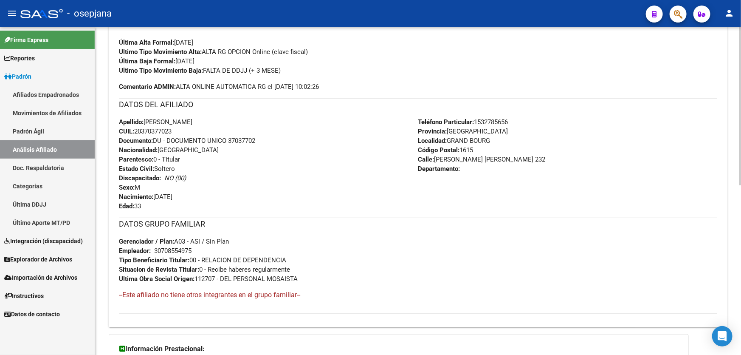
scroll to position [350, 0]
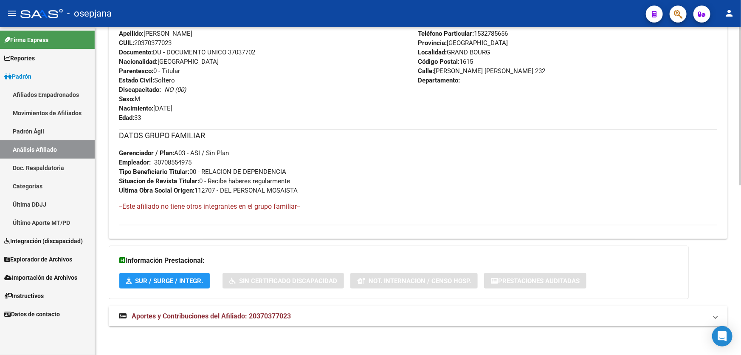
drag, startPoint x: 174, startPoint y: 39, endPoint x: 137, endPoint y: 40, distance: 37.4
click at [137, 40] on span "CUIL: 20370377023" at bounding box center [145, 43] width 53 height 8
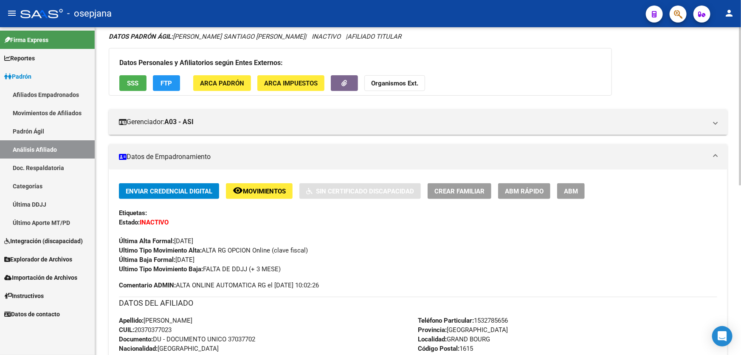
scroll to position [0, 0]
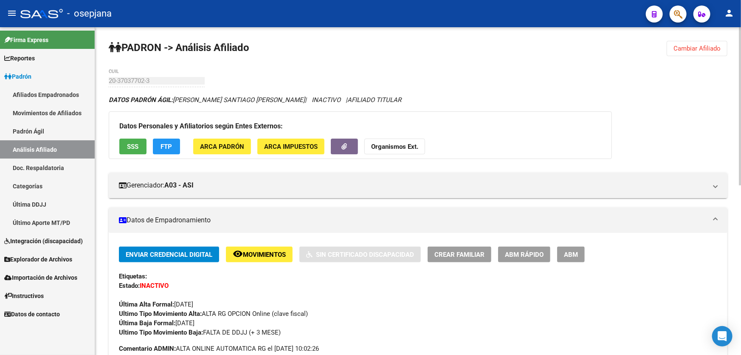
click at [713, 51] on span "Cambiar Afiliado" at bounding box center [696, 49] width 47 height 8
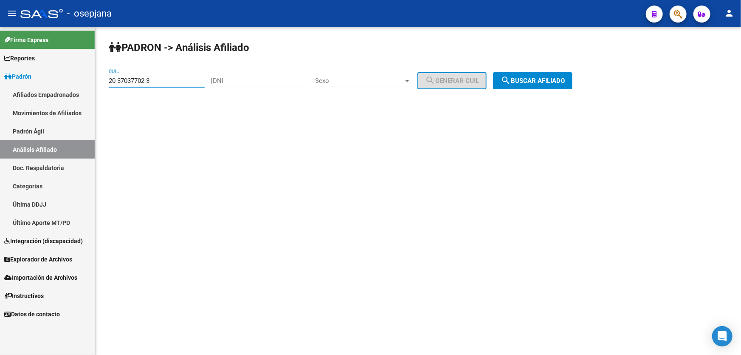
drag, startPoint x: 155, startPoint y: 80, endPoint x: 99, endPoint y: 85, distance: 56.7
click at [99, 85] on div "PADRON -> Análisis Afiliado 20-37037702-3 CUIL | DNI Sexo Sexo search Generar C…" at bounding box center [418, 71] width 646 height 89
paste input "7-34030926-5"
type input "27-34030926-5"
click at [538, 79] on span "search Buscar afiliado" at bounding box center [533, 81] width 64 height 8
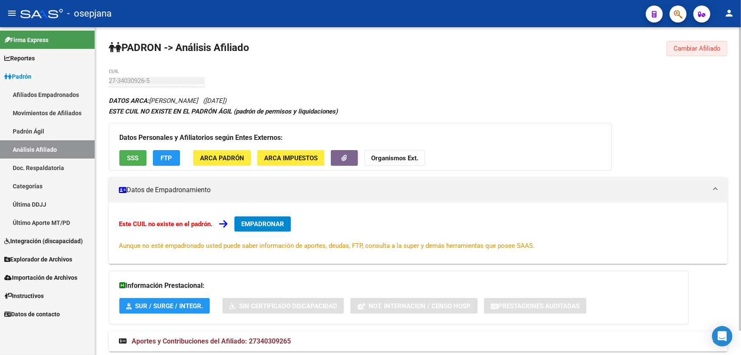
click at [699, 51] on span "Cambiar Afiliado" at bounding box center [696, 49] width 47 height 8
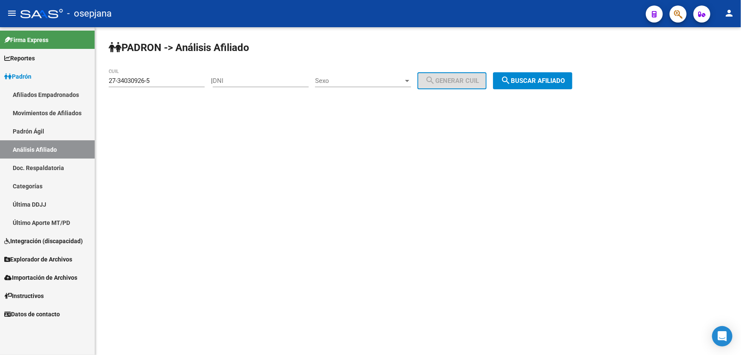
click at [28, 132] on link "Padrón Ágil" at bounding box center [47, 131] width 95 height 18
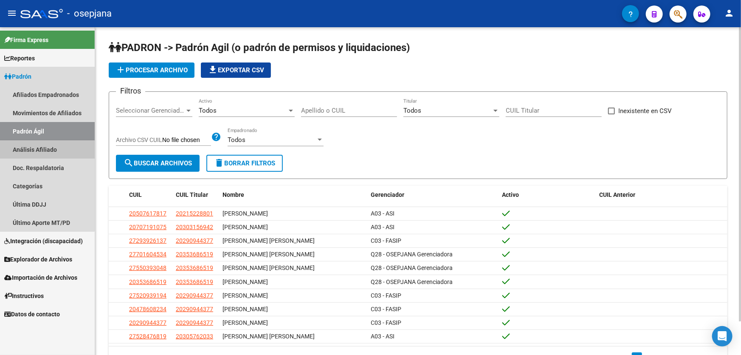
click at [34, 149] on link "Análisis Afiliado" at bounding box center [47, 149] width 95 height 18
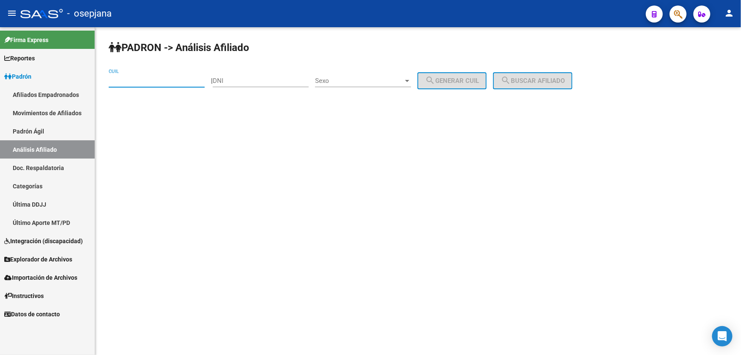
click at [127, 82] on input "CUIL" at bounding box center [157, 81] width 96 height 8
paste input "23-35684395-9"
click at [528, 90] on div "PADRON -> Análisis Afiliado 23-35684395-9 CUIL | DNI Sexo Sexo search Generar C…" at bounding box center [418, 71] width 646 height 89
click at [521, 85] on button "search Buscar afiliado" at bounding box center [532, 80] width 79 height 17
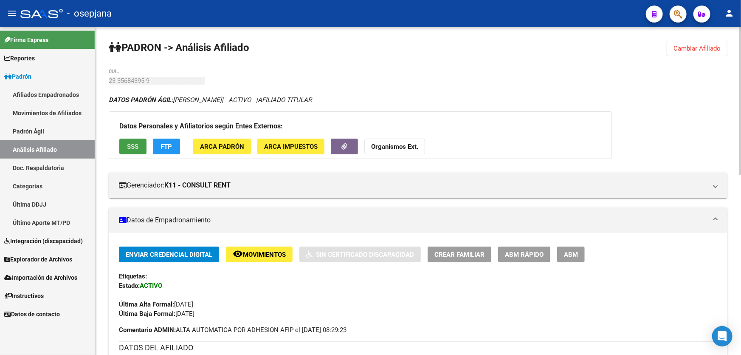
click at [140, 146] on button "SSS" at bounding box center [132, 146] width 27 height 16
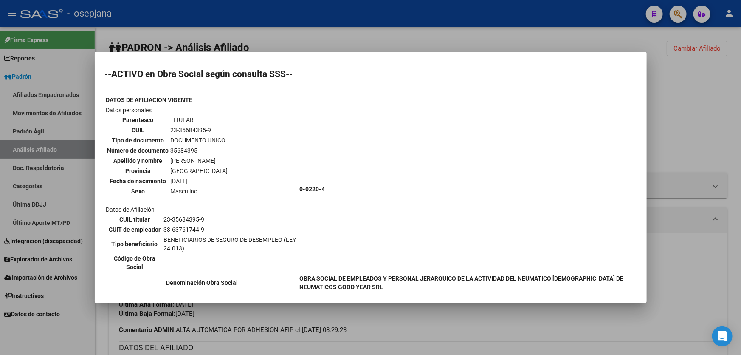
click at [422, 339] on div at bounding box center [370, 177] width 741 height 355
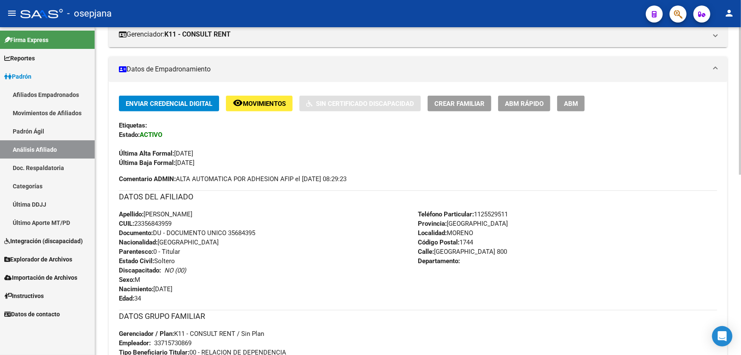
scroll to position [154, 0]
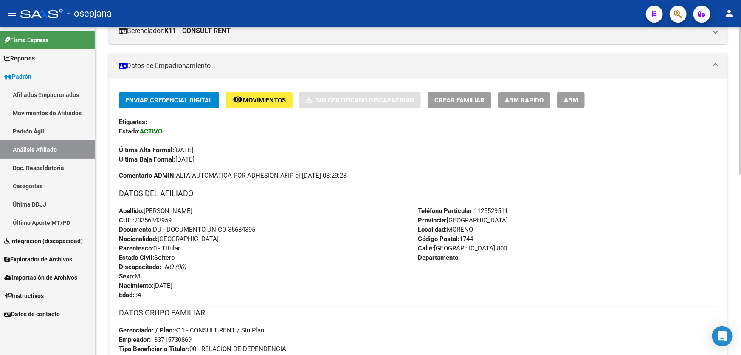
drag, startPoint x: 173, startPoint y: 219, endPoint x: 135, endPoint y: 218, distance: 38.6
click at [135, 218] on span "CUIL: 23356843959" at bounding box center [145, 220] width 53 height 8
drag, startPoint x: 172, startPoint y: 218, endPoint x: 134, endPoint y: 223, distance: 37.7
click at [129, 221] on div "Apellido: MATIAS NAHUEL SOSA CUIL: 23356843959 Documento: DU - DOCUMENTO UNICO …" at bounding box center [268, 252] width 299 height 93
drag, startPoint x: 229, startPoint y: 228, endPoint x: 264, endPoint y: 229, distance: 34.8
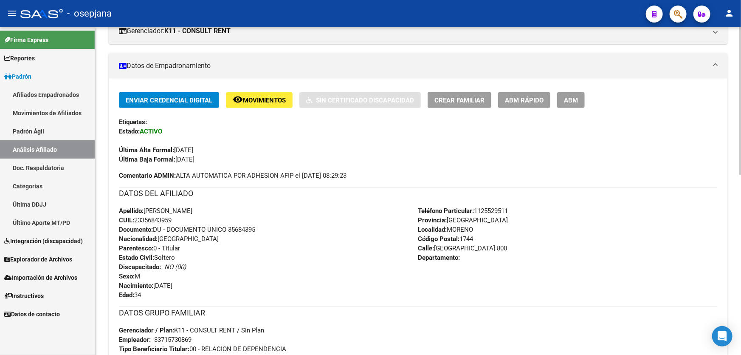
click at [264, 229] on div "Apellido: MATIAS NAHUEL SOSA CUIL: 23356843959 Documento: DU - DOCUMENTO UNICO …" at bounding box center [268, 252] width 299 height 93
copy span "35684395"
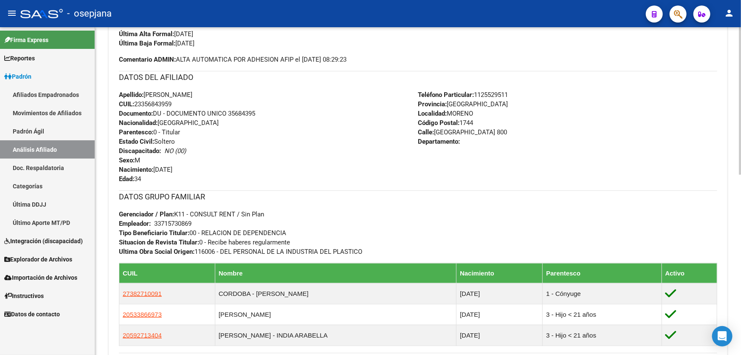
drag, startPoint x: 483, startPoint y: 132, endPoint x: 436, endPoint y: 130, distance: 47.2
click at [436, 130] on span "Calle: RIO DE LA PLATA 800" at bounding box center [462, 132] width 89 height 8
copy span "RIO DE LA PLATA"
drag, startPoint x: 476, startPoint y: 93, endPoint x: 531, endPoint y: 93, distance: 55.2
click at [531, 93] on div "Teléfono Particular: 1125529511 Provincia: Buenos Aires Localidad: MORENO Códig…" at bounding box center [567, 136] width 299 height 93
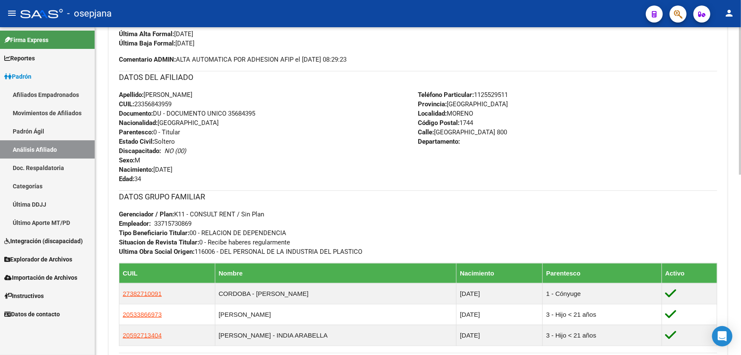
copy span "1125529511"
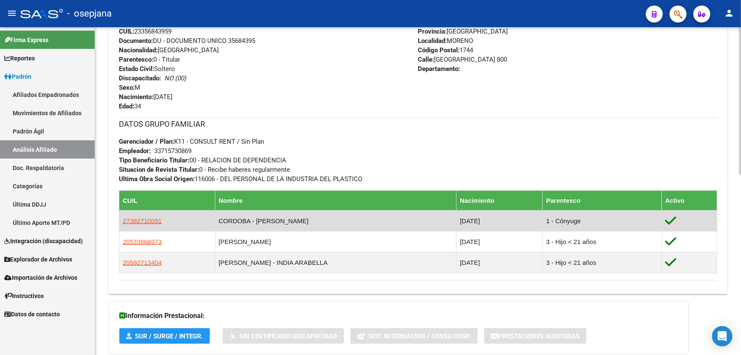
scroll to position [399, 0]
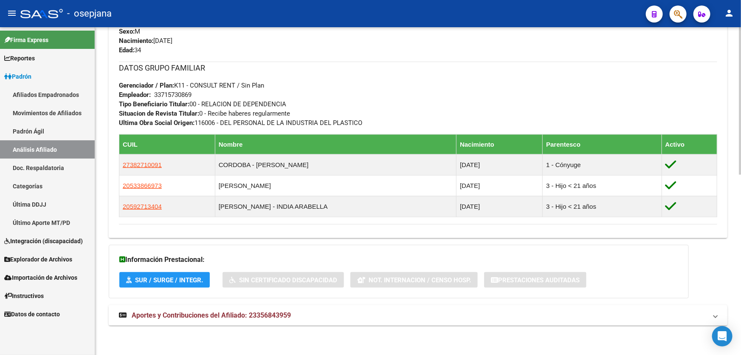
click at [277, 308] on mat-expansion-panel-header "Aportes y Contribuciones del Afiliado: 23356843959" at bounding box center [418, 315] width 619 height 20
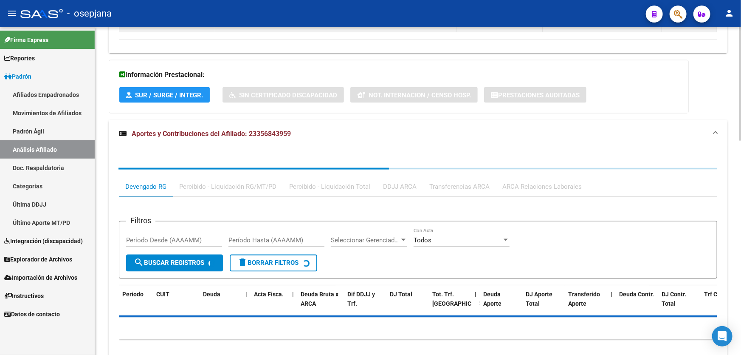
scroll to position [603, 0]
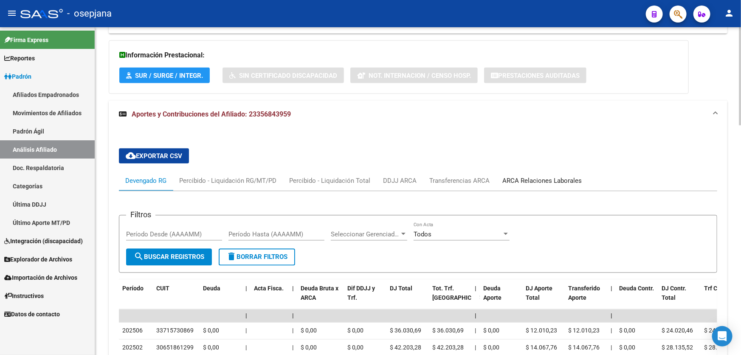
click at [536, 180] on div "ARCA Relaciones Laborales" at bounding box center [541, 180] width 79 height 9
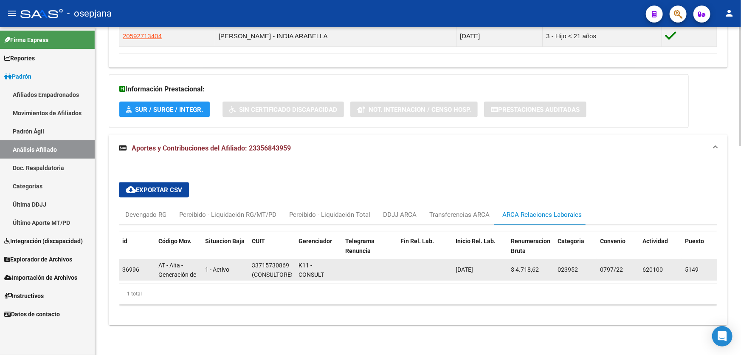
scroll to position [0, 2]
drag, startPoint x: 251, startPoint y: 259, endPoint x: 291, endPoint y: 260, distance: 39.5
click at [291, 260] on div "33715730869 (CONSULTORES DE EMPRESAS I.T. S.R.L)" at bounding box center [272, 269] width 40 height 18
copy div "33715730869"
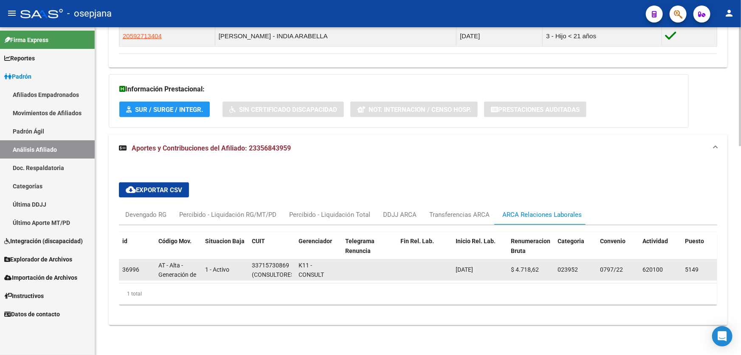
click at [260, 262] on div "33715730869" at bounding box center [270, 265] width 37 height 10
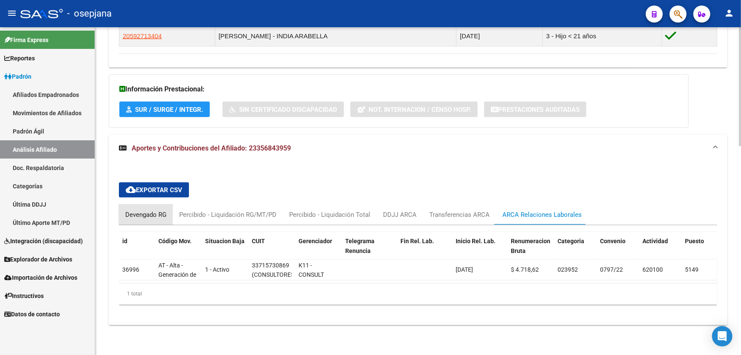
click at [157, 210] on div "Devengado RG" at bounding box center [145, 214] width 41 height 9
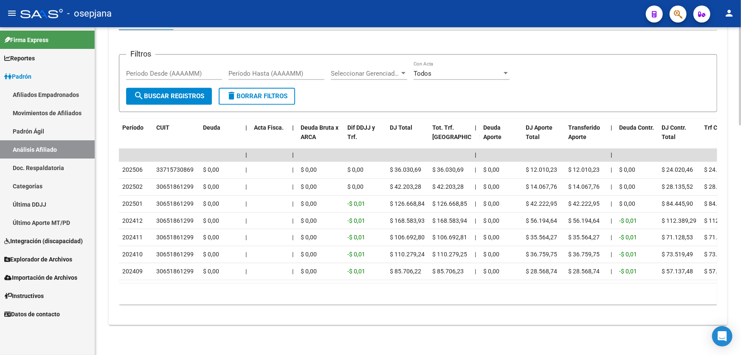
drag, startPoint x: 219, startPoint y: 321, endPoint x: 356, endPoint y: 324, distance: 137.6
click at [359, 324] on div "cloud_download Exportar CSV Devengado RG Percibido - Liquidación RG/MT/PD Perci…" at bounding box center [418, 145] width 619 height 357
drag, startPoint x: 248, startPoint y: 283, endPoint x: 382, endPoint y: 290, distance: 133.5
click at [382, 290] on div "Período CUIT Deuda | Acta Fisca. | Deuda Bruta x ARCA Dif DDJJ y Trf. DJ Total …" at bounding box center [418, 212] width 598 height 186
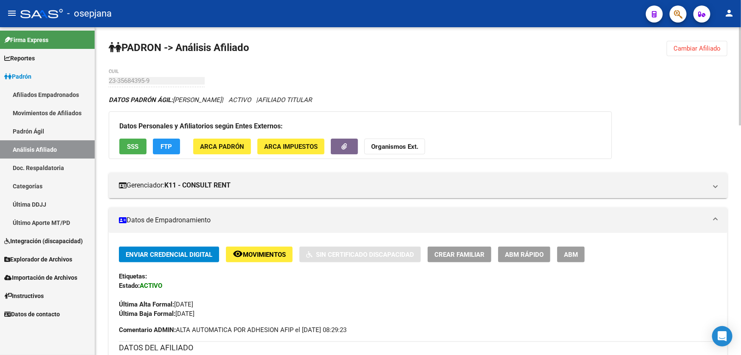
click at [705, 47] on span "Cambiar Afiliado" at bounding box center [696, 49] width 47 height 8
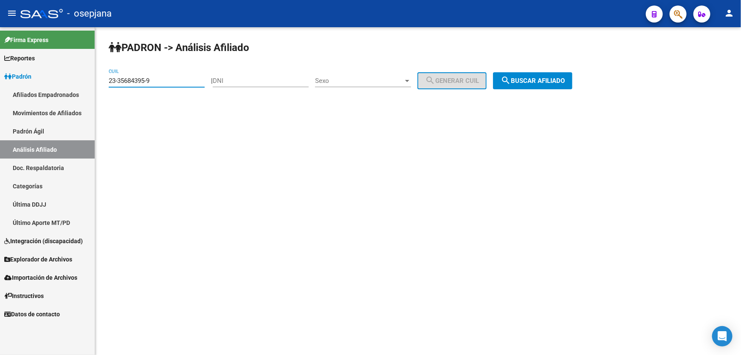
drag, startPoint x: 166, startPoint y: 80, endPoint x: 91, endPoint y: 81, distance: 74.7
click at [91, 81] on mat-sidenav-container "Firma Express Reportes Padrón Traspasos x O.S. Traspasos x Gerenciador Traspaso…" at bounding box center [370, 190] width 741 height 327
paste input "6663024-4"
type input "23-36663024-4"
click at [526, 79] on span "search Buscar afiliado" at bounding box center [533, 81] width 64 height 8
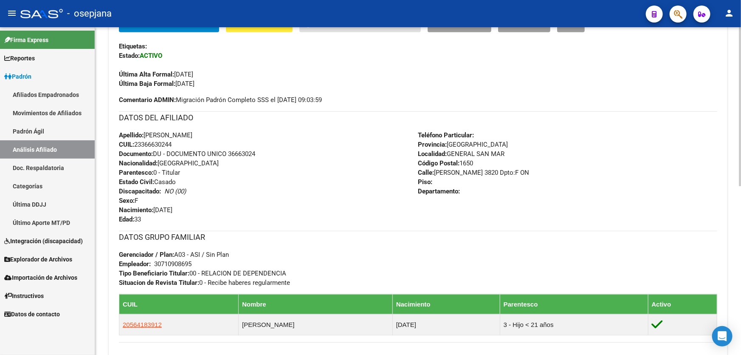
scroll to position [231, 0]
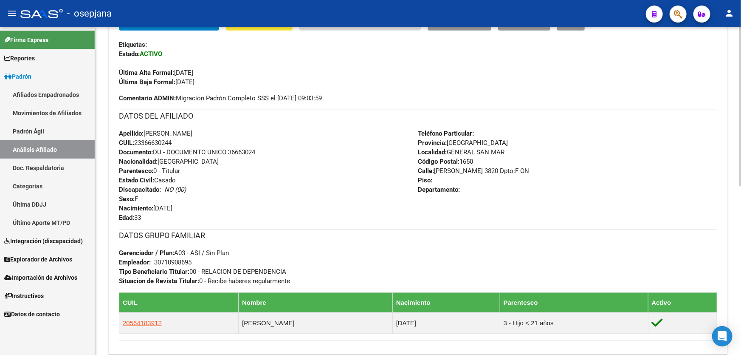
drag, startPoint x: 181, startPoint y: 144, endPoint x: 135, endPoint y: 140, distance: 46.0
click at [135, 140] on div "Apellido: LUCIANA ANABELLA GONZALEZ CUIL: 23366630244 Documento: DU - DOCUMENTO…" at bounding box center [268, 175] width 299 height 93
copy span "23366630244"
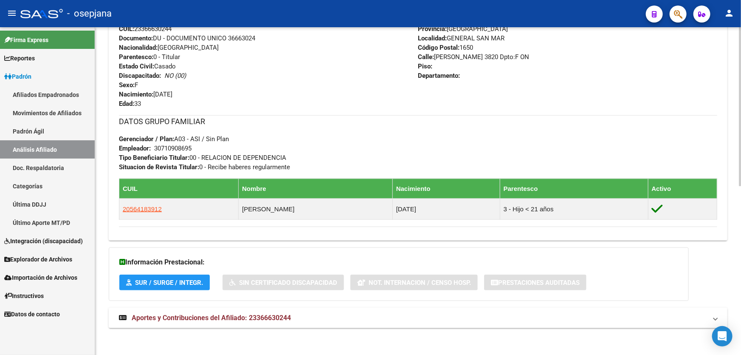
scroll to position [347, 0]
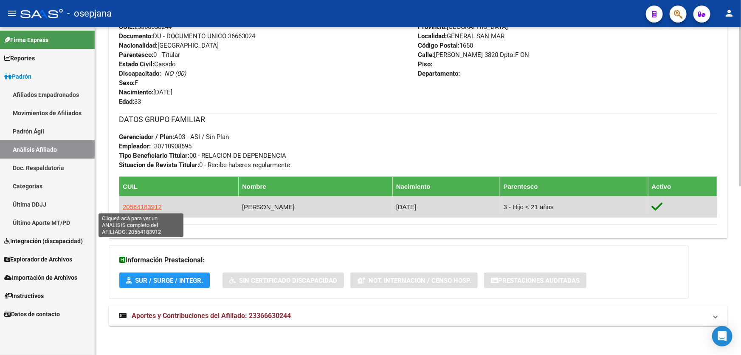
click at [137, 205] on span "20564183912" at bounding box center [142, 206] width 39 height 7
type textarea "20564183912"
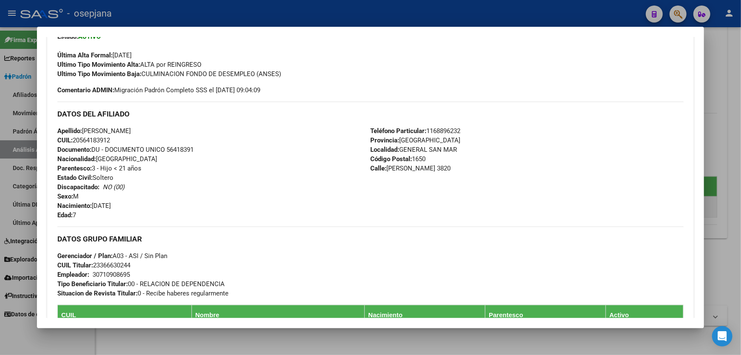
scroll to position [231, 0]
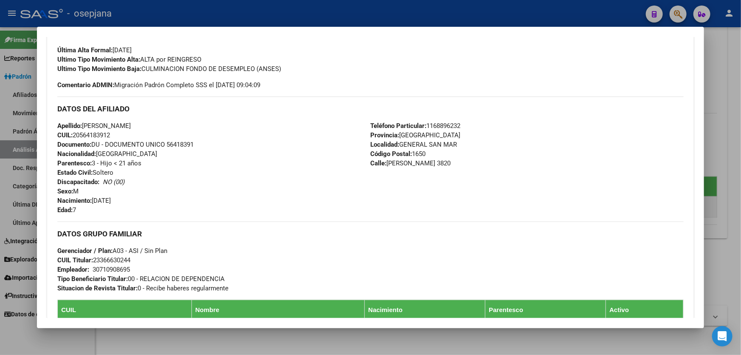
drag, startPoint x: 128, startPoint y: 124, endPoint x: 85, endPoint y: 125, distance: 42.5
click at [85, 125] on span "Apellido: MILO ESTEBAN LUGONES" at bounding box center [93, 126] width 73 height 8
copy span "MILO ESTEBAN"
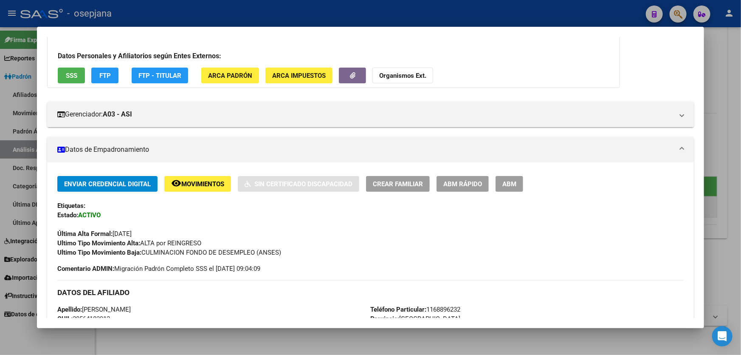
scroll to position [38, 0]
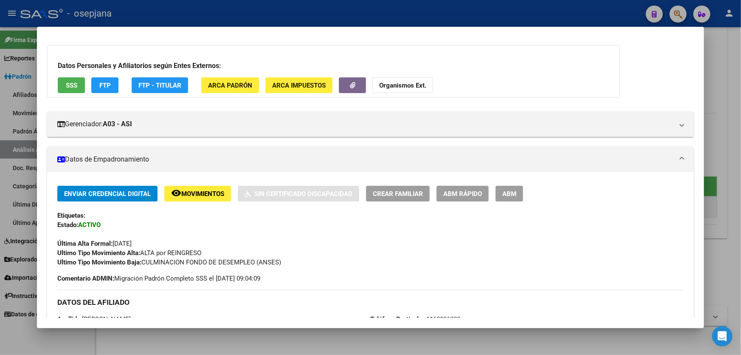
click at [66, 86] on span "SSS" at bounding box center [71, 86] width 11 height 8
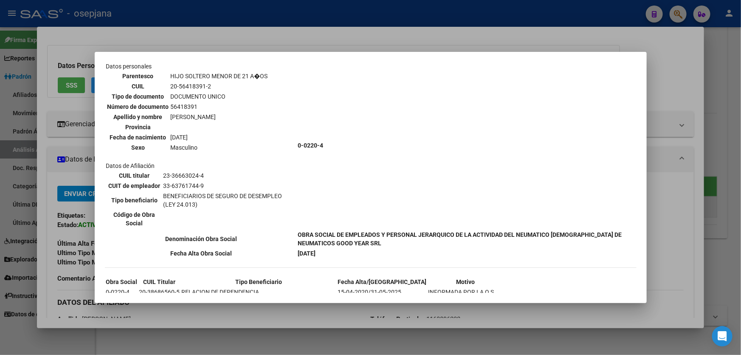
scroll to position [270, 0]
click at [740, 140] on div at bounding box center [370, 177] width 741 height 355
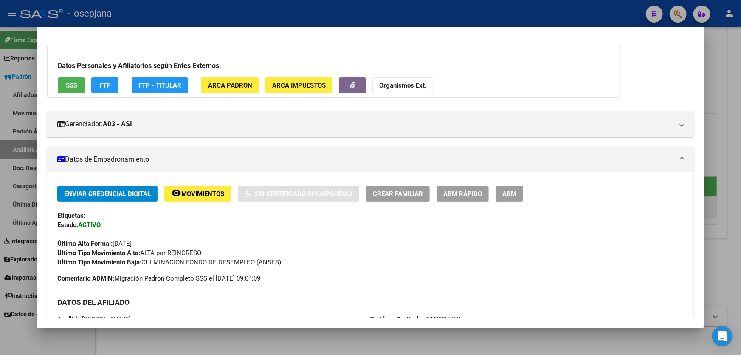
click at [735, 156] on div at bounding box center [370, 177] width 741 height 355
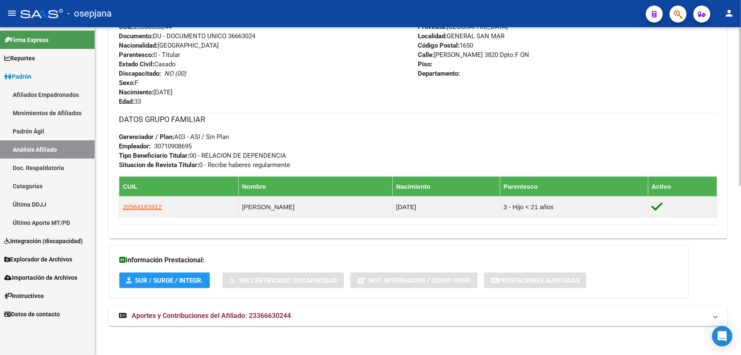
click at [359, 320] on mat-expansion-panel-header "Aportes y Contribuciones del Afiliado: 23366630244" at bounding box center [418, 315] width 619 height 20
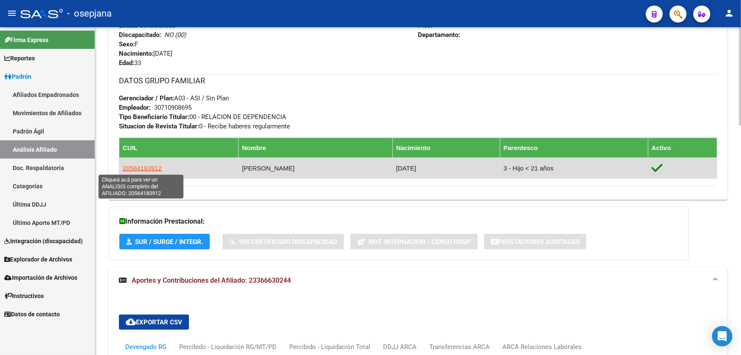
click at [139, 168] on span "20564183912" at bounding box center [142, 167] width 39 height 7
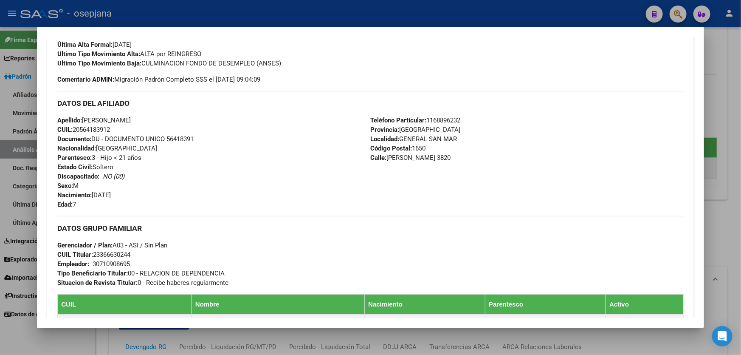
scroll to position [259, 0]
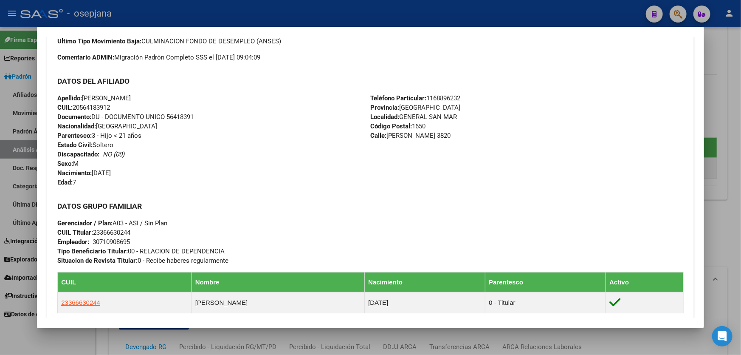
click at [740, 170] on div at bounding box center [370, 177] width 741 height 355
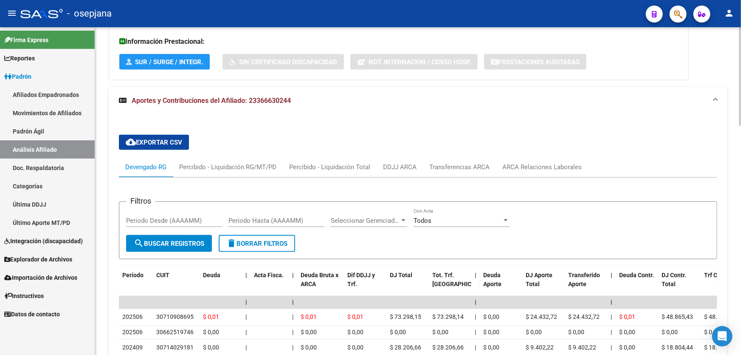
scroll to position [617, 0]
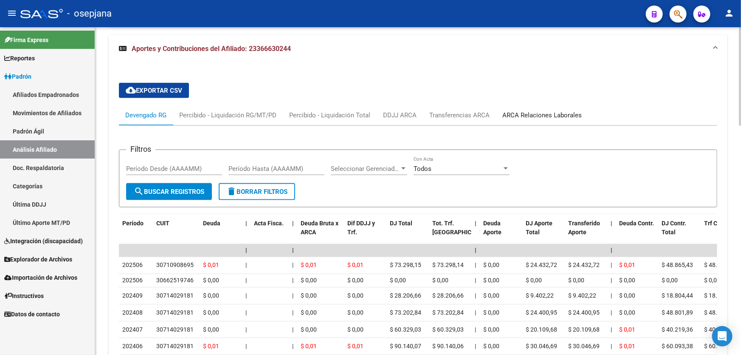
click at [539, 112] on div "ARCA Relaciones Laborales" at bounding box center [541, 114] width 79 height 9
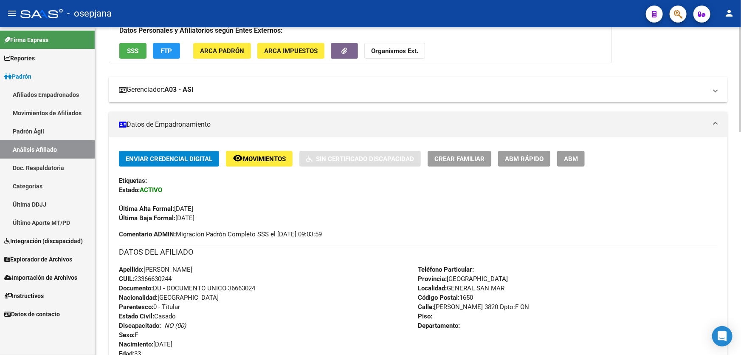
scroll to position [77, 0]
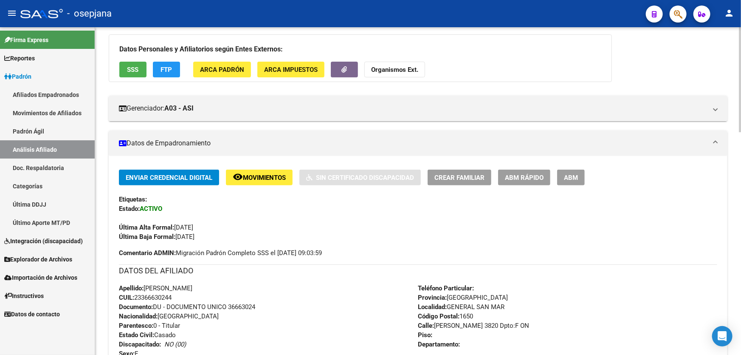
click at [248, 169] on button "remove_red_eye Movimientos" at bounding box center [259, 177] width 67 height 16
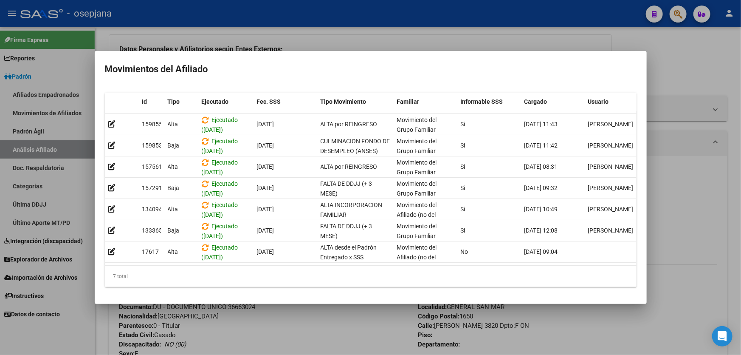
click at [649, 132] on div at bounding box center [370, 177] width 741 height 355
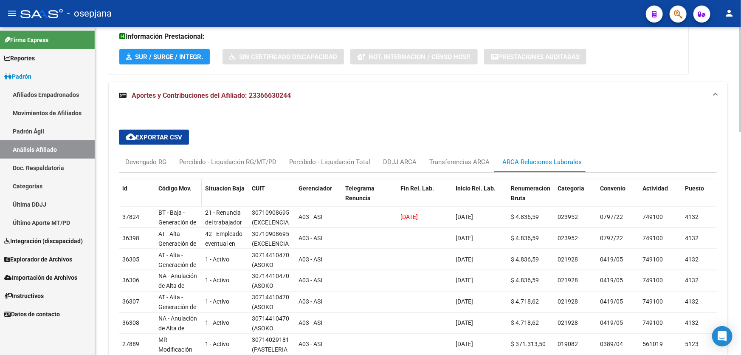
scroll to position [617, 0]
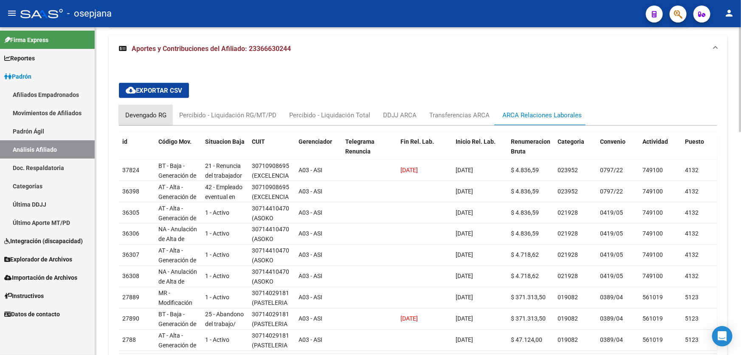
click at [149, 110] on div "Devengado RG" at bounding box center [145, 114] width 41 height 9
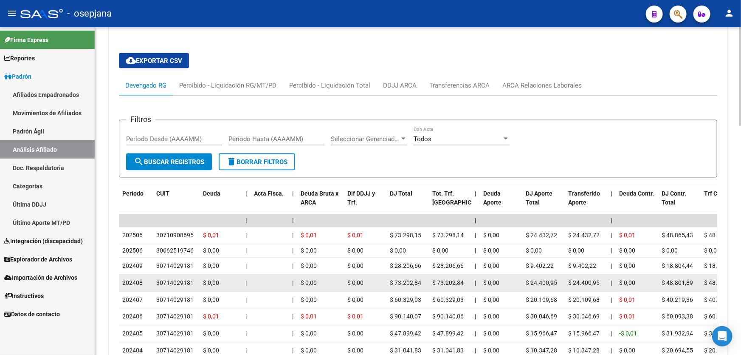
scroll to position [645, 0]
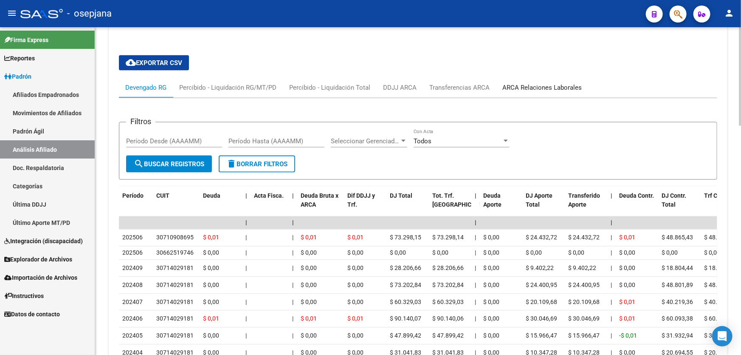
click at [521, 85] on div "ARCA Relaciones Laborales" at bounding box center [541, 87] width 79 height 9
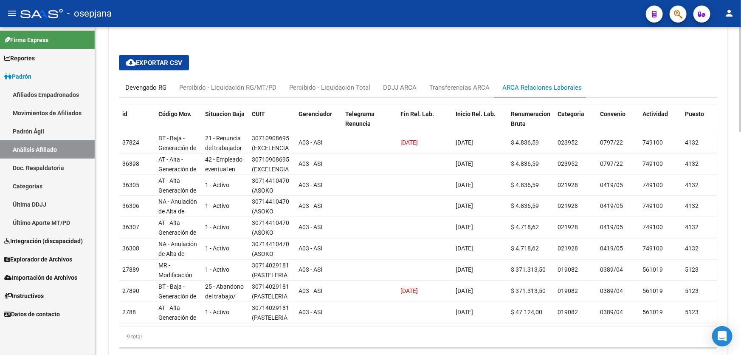
click at [135, 85] on div "Devengado RG" at bounding box center [145, 87] width 41 height 9
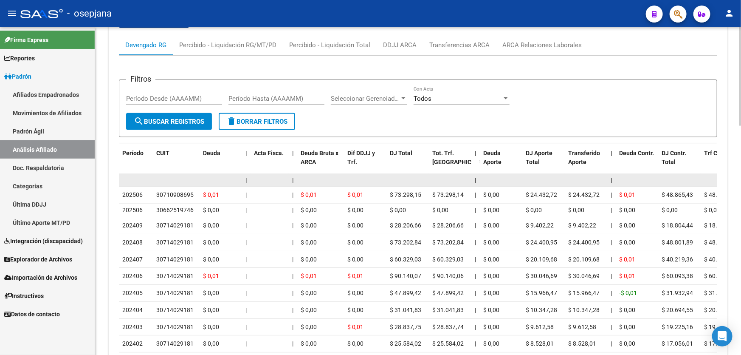
scroll to position [684, 0]
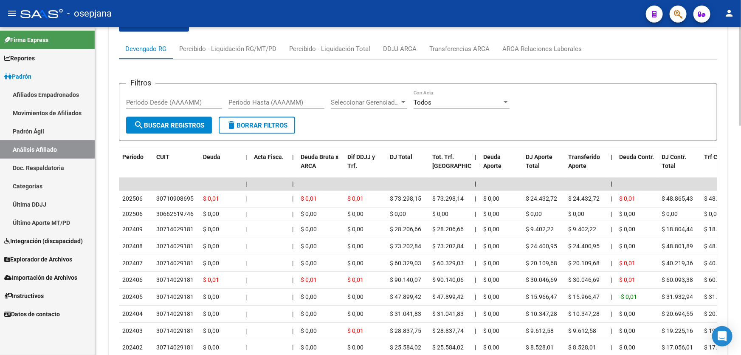
click at [535, 57] on mat-tab-header "Devengado RG Percibido - Liquidación RG/MT/PD Percibido - Liquidación Total DDJ…" at bounding box center [418, 49] width 598 height 21
click at [537, 54] on div "ARCA Relaciones Laborales" at bounding box center [542, 49] width 92 height 20
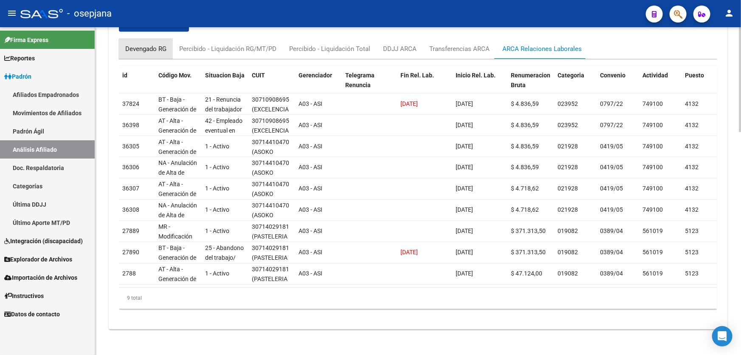
click at [152, 54] on div "Devengado RG" at bounding box center [146, 49] width 54 height 20
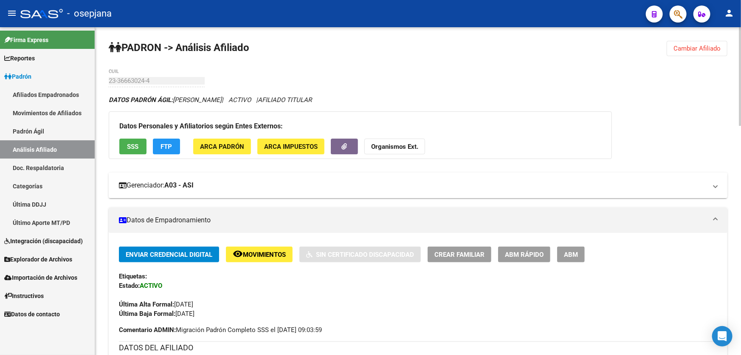
scroll to position [0, 0]
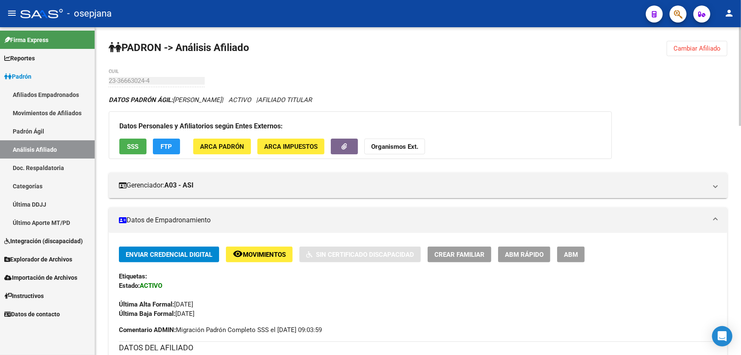
click at [684, 42] on button "Cambiar Afiliado" at bounding box center [697, 48] width 61 height 15
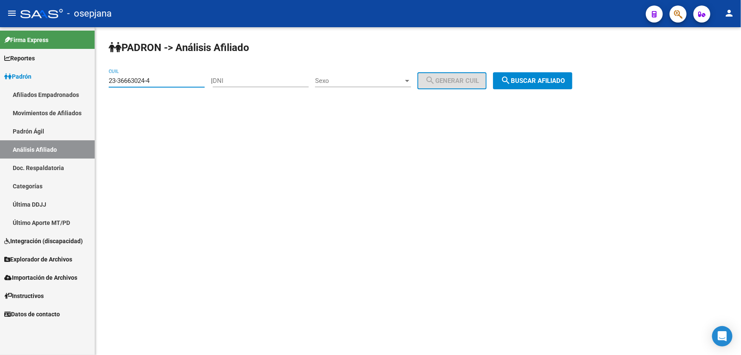
drag, startPoint x: 157, startPoint y: 78, endPoint x: 96, endPoint y: 79, distance: 61.2
click at [96, 79] on div "PADRON -> Análisis Afiliado 23-36663024-4 CUIL | DNI Sexo Sexo search Generar C…" at bounding box center [418, 71] width 646 height 89
paste input "7293065-9"
type input "23-37293065-9"
click at [509, 93] on div "PADRON -> Análisis Afiliado 23-37293065-9 CUIL | DNI Sexo Sexo search Generar C…" at bounding box center [418, 71] width 646 height 89
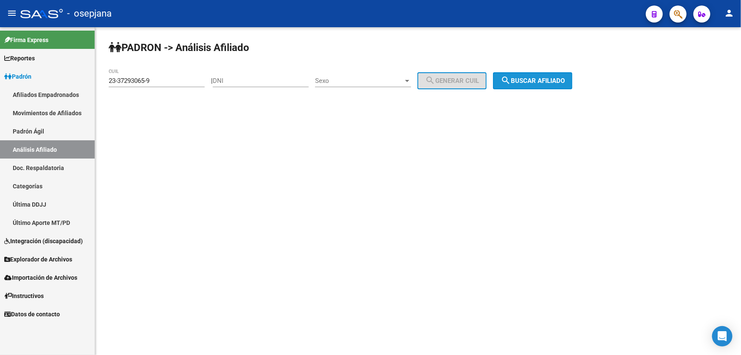
click at [535, 77] on span "search Buscar afiliado" at bounding box center [533, 81] width 64 height 8
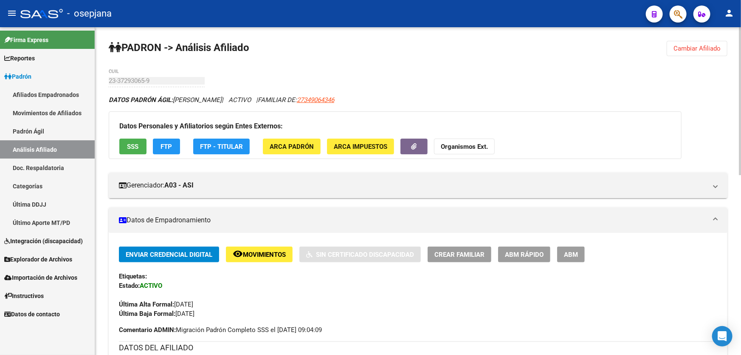
click at [122, 142] on button "SSS" at bounding box center [132, 146] width 27 height 16
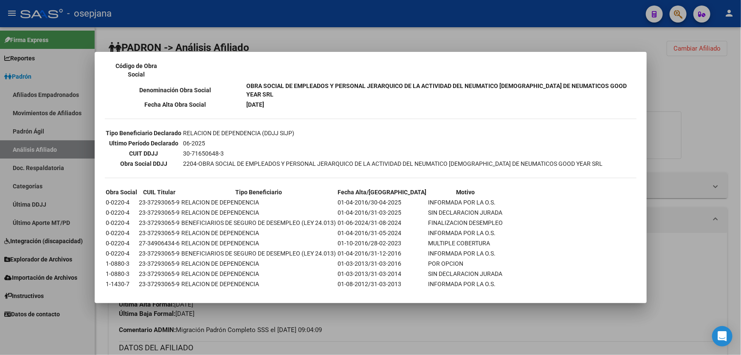
scroll to position [193, 0]
click at [717, 172] on div at bounding box center [370, 177] width 741 height 355
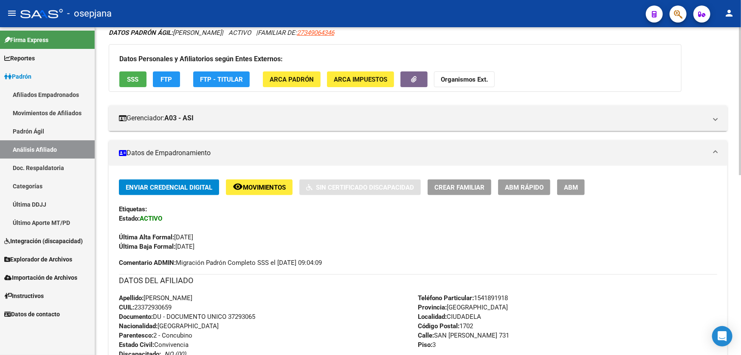
scroll to position [0, 0]
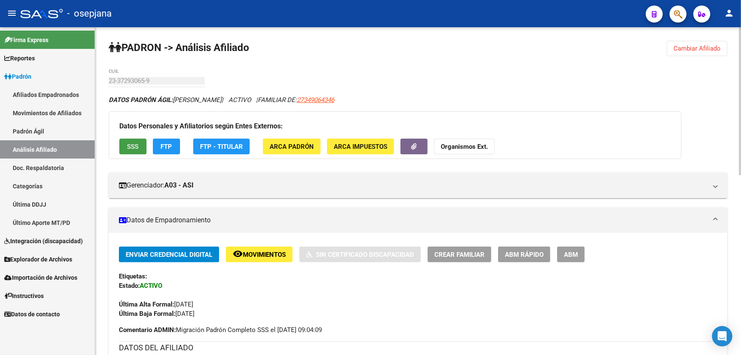
click at [141, 138] on button "SSS" at bounding box center [132, 146] width 27 height 16
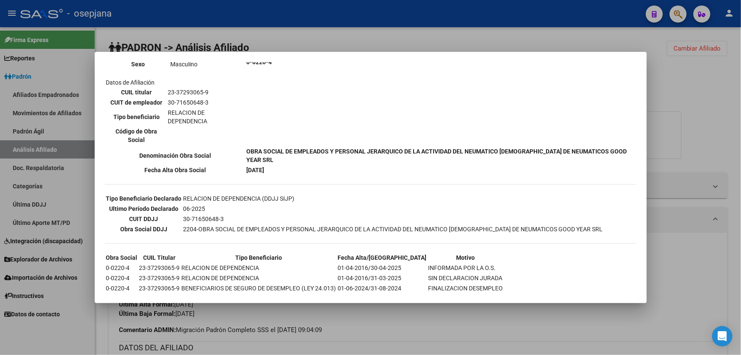
scroll to position [154, 0]
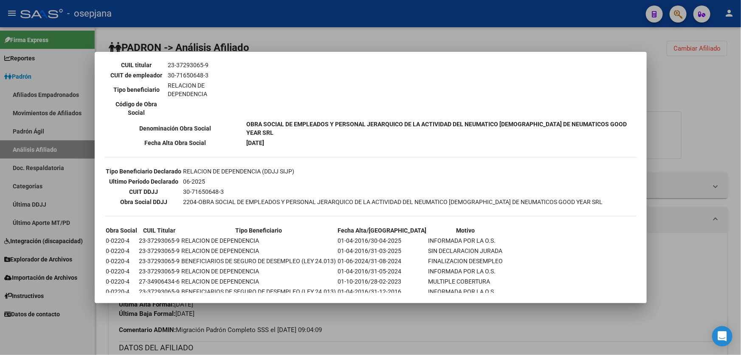
click at [740, 66] on div at bounding box center [370, 177] width 741 height 355
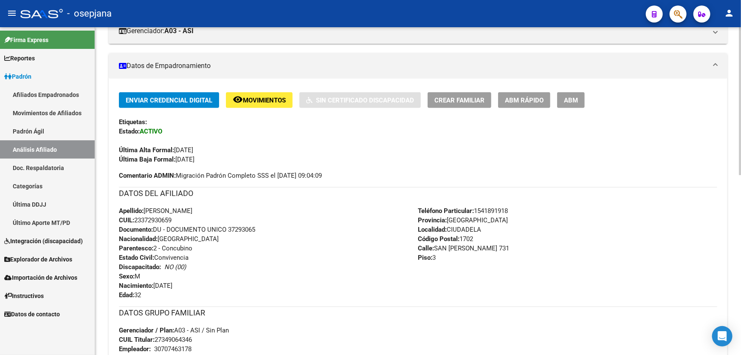
click at [262, 96] on span "Movimientos" at bounding box center [264, 100] width 43 height 8
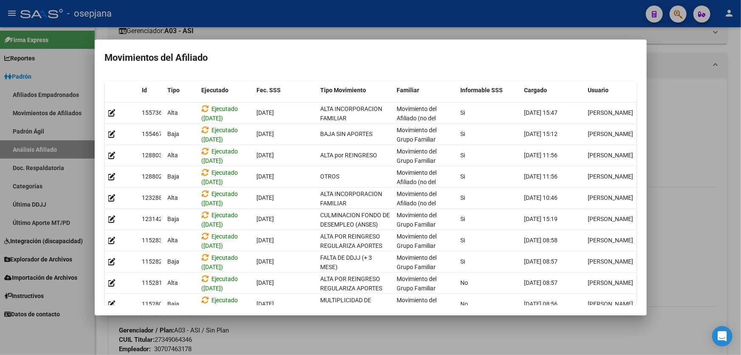
click at [351, 335] on div at bounding box center [370, 177] width 741 height 355
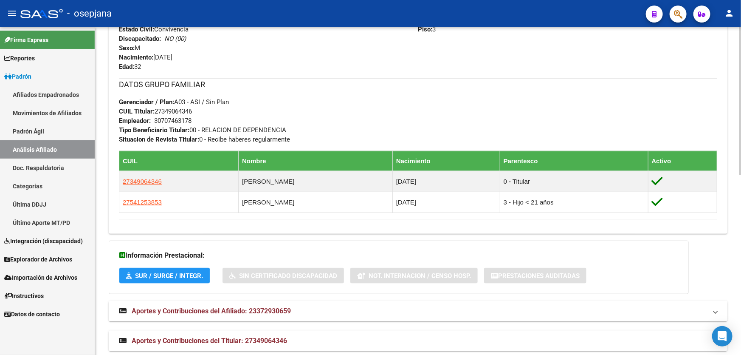
scroll to position [386, 0]
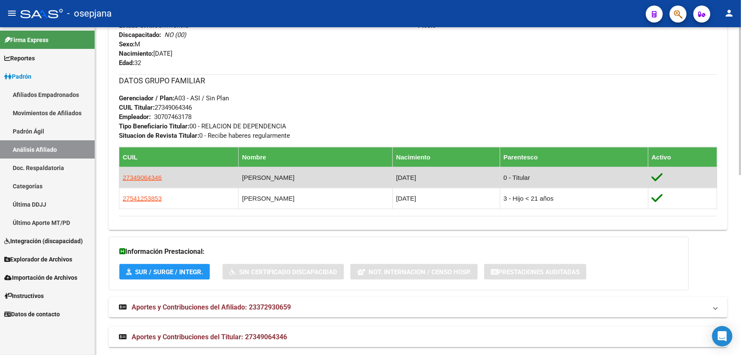
click at [142, 181] on app-link-go-to "27349064346" at bounding box center [142, 177] width 39 height 9
click at [144, 174] on span "27349064346" at bounding box center [142, 177] width 39 height 7
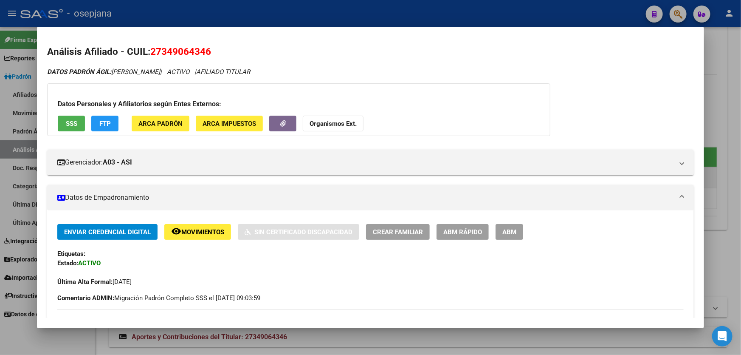
click at [203, 48] on span "27349064346" at bounding box center [180, 51] width 61 height 11
click at [205, 51] on span "27349064346" at bounding box center [180, 51] width 61 height 11
drag, startPoint x: 205, startPoint y: 51, endPoint x: 162, endPoint y: 50, distance: 42.5
click at [162, 50] on span "27349064346" at bounding box center [180, 51] width 61 height 11
copy span "34906434"
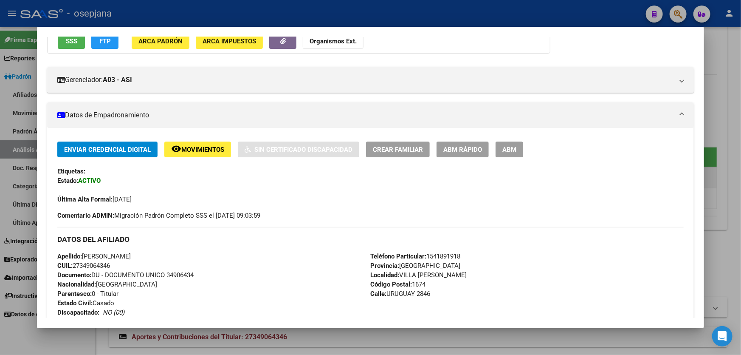
scroll to position [0, 0]
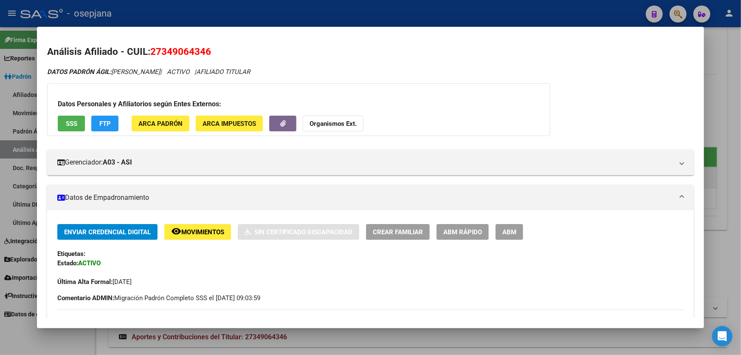
click at [223, 72] on icon "DATOS PADRÓN ÁGIL: GIMENEZ KARINA SOLEDAD | ACTIVO | AFILIADO TITULAR" at bounding box center [148, 72] width 203 height 8
click at [70, 120] on span "SSS" at bounding box center [71, 124] width 11 height 8
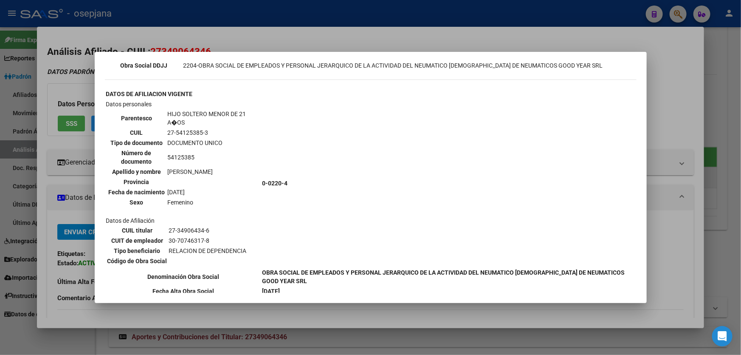
scroll to position [240, 0]
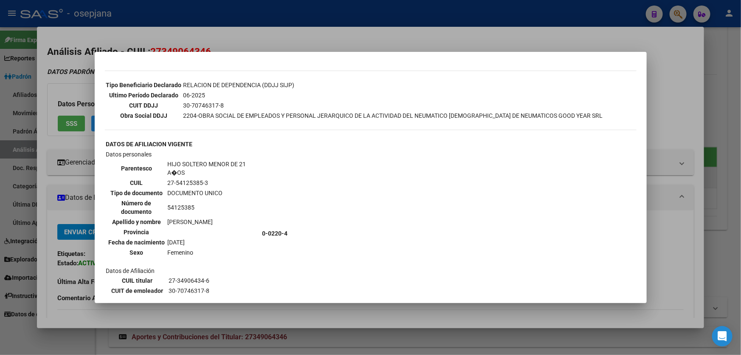
click at [719, 121] on div at bounding box center [370, 177] width 741 height 355
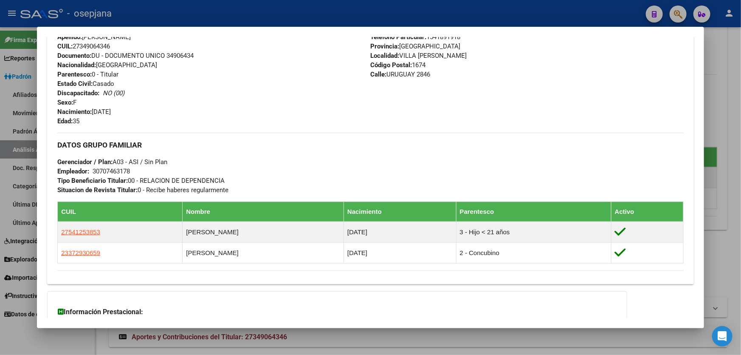
scroll to position [379, 0]
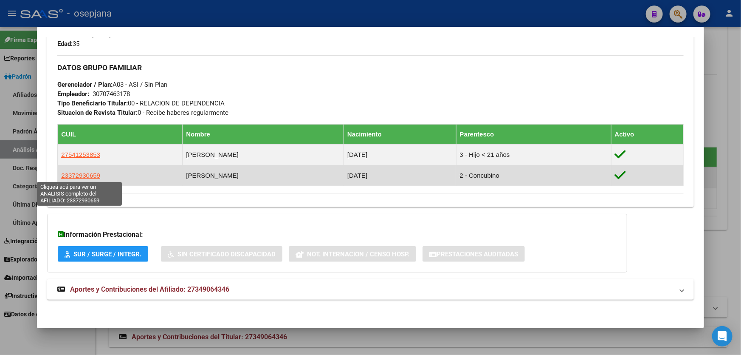
click at [80, 172] on span "23372930659" at bounding box center [80, 175] width 39 height 7
type textarea "23372930659"
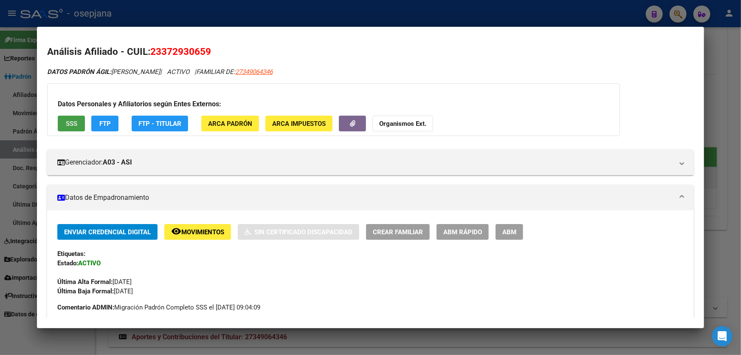
click at [74, 126] on span "SSS" at bounding box center [71, 124] width 11 height 8
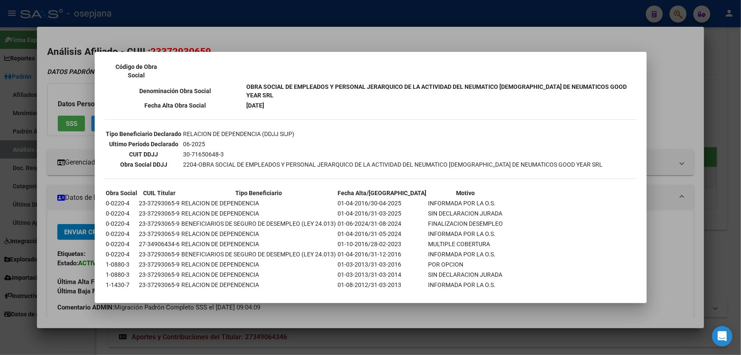
scroll to position [193, 0]
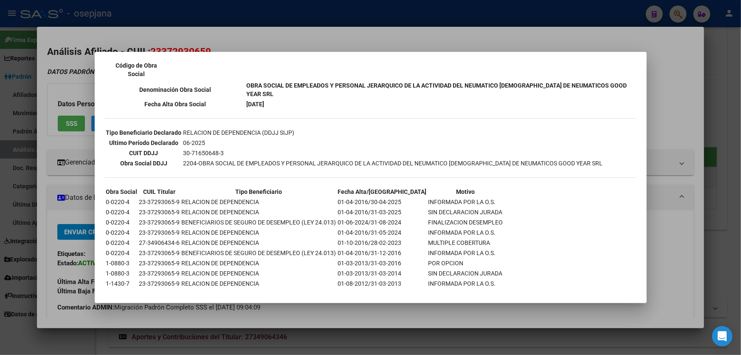
click at [740, 150] on div at bounding box center [370, 177] width 741 height 355
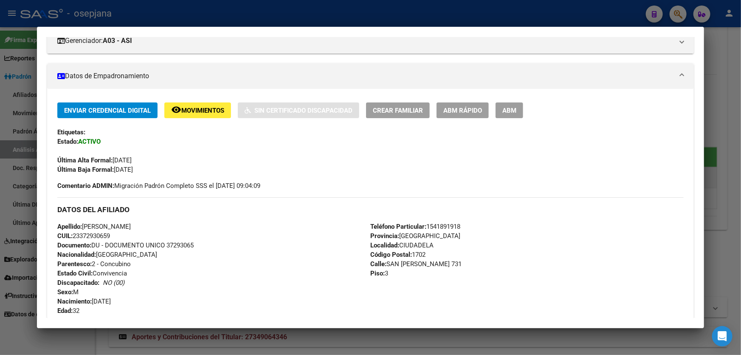
scroll to position [115, 0]
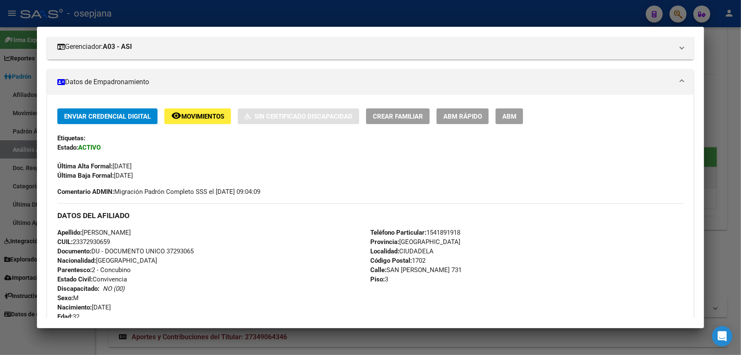
click at [195, 116] on span "Movimientos" at bounding box center [202, 117] width 43 height 8
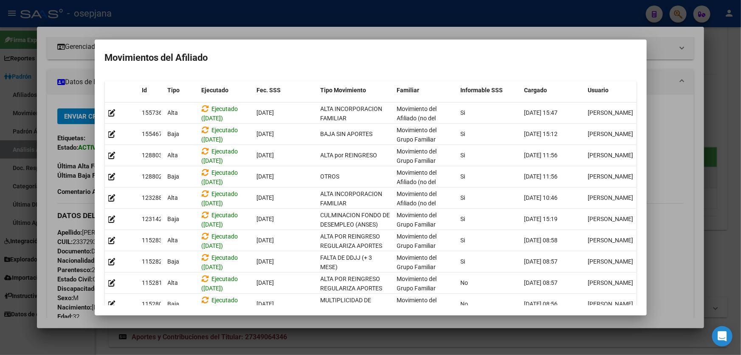
click at [658, 110] on div at bounding box center [370, 177] width 741 height 355
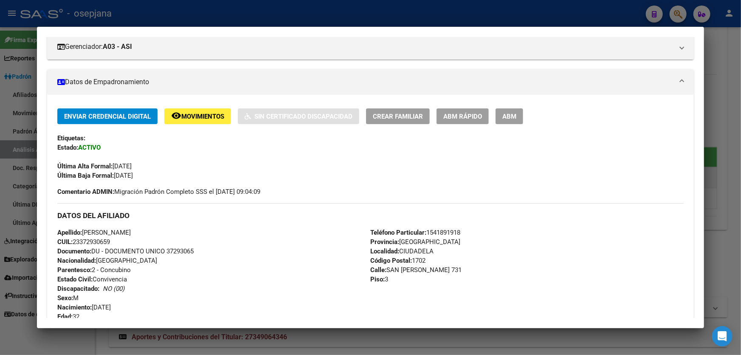
click at [458, 113] on span "ABM Rápido" at bounding box center [462, 117] width 39 height 8
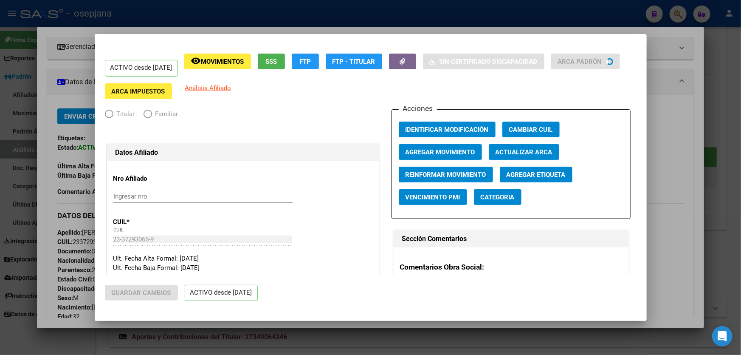
radio input "true"
type input "30-70746317-8"
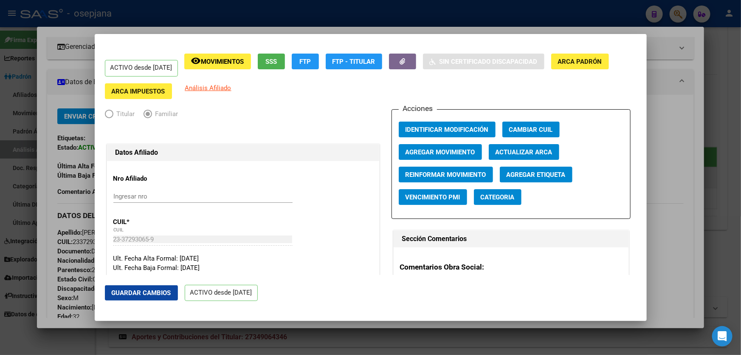
click at [433, 152] on span "Agregar Movimiento" at bounding box center [440, 152] width 70 height 8
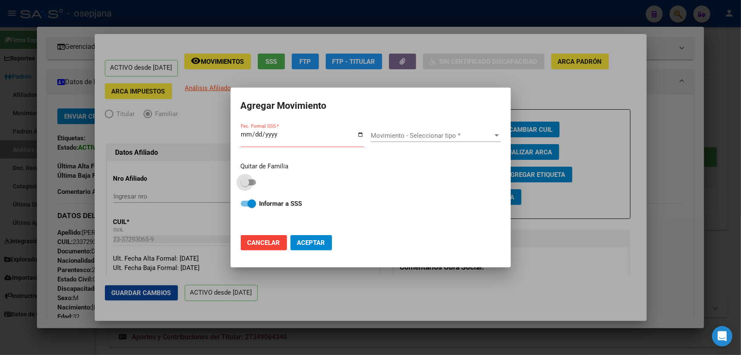
click at [247, 183] on span at bounding box center [245, 182] width 8 height 8
click at [245, 185] on input "checkbox" at bounding box center [245, 185] width 0 height 0
checkbox input "true"
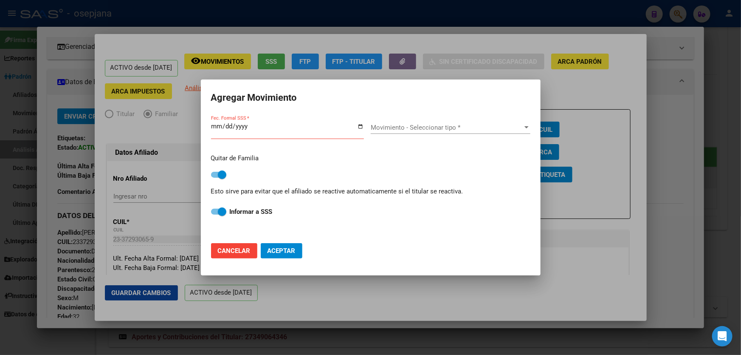
click at [212, 123] on input "Fec. Formal SSS *" at bounding box center [287, 130] width 153 height 14
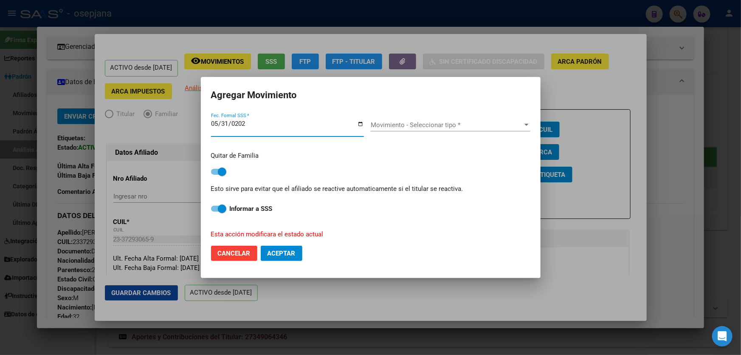
type input "2025-05-31"
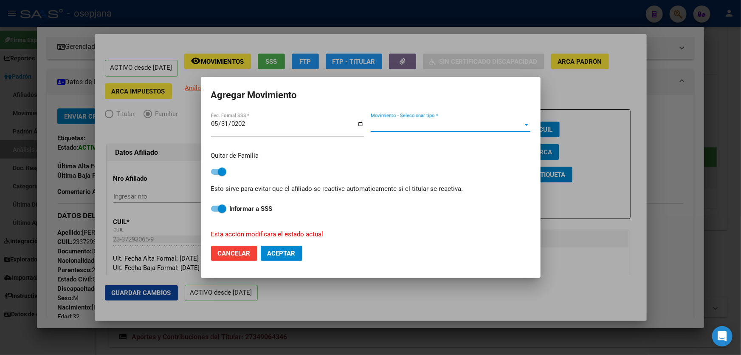
click at [444, 127] on span "Movimiento - Seleccionar tipo *" at bounding box center [447, 125] width 152 height 8
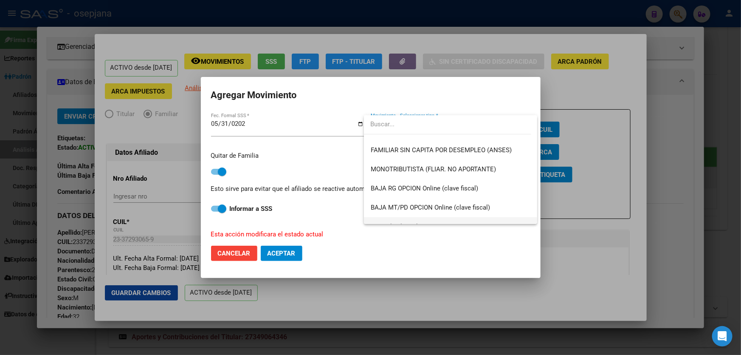
scroll to position [617, 0]
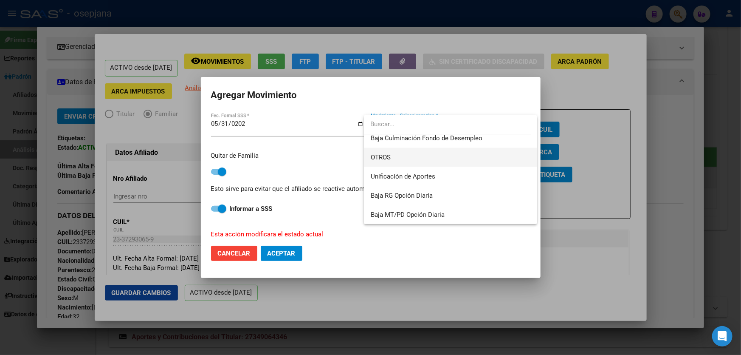
click at [376, 149] on span "OTROS" at bounding box center [451, 157] width 160 height 19
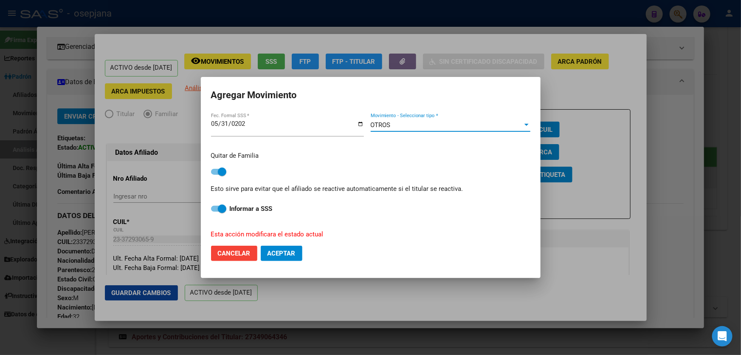
click at [282, 248] on button "Aceptar" at bounding box center [282, 252] width 42 height 15
checkbox input "false"
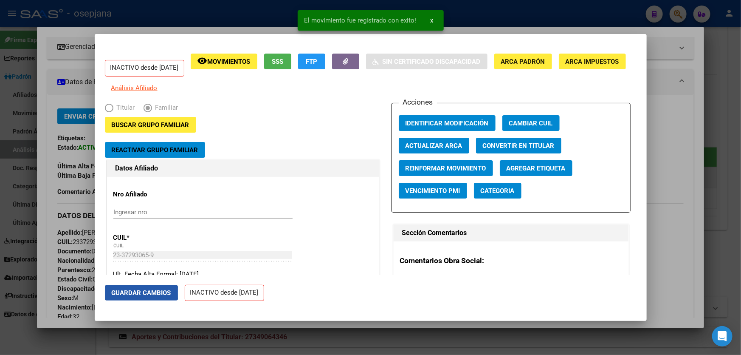
click at [129, 293] on span "Guardar Cambios" at bounding box center [141, 293] width 59 height 8
click at [740, 246] on div at bounding box center [370, 177] width 741 height 355
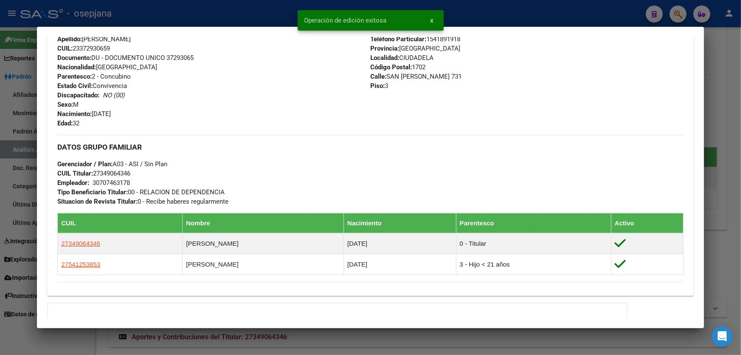
scroll to position [115, 0]
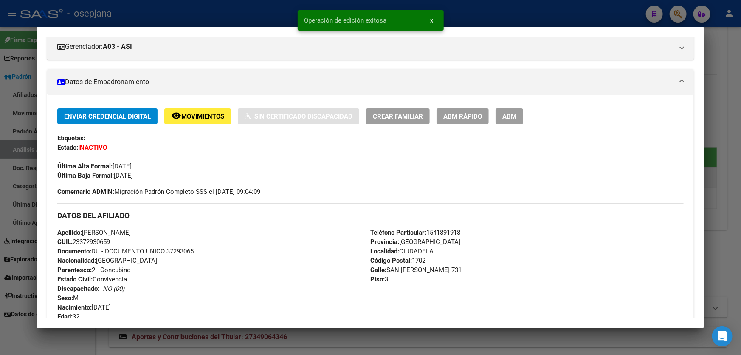
click at [471, 120] on button "ABM Rápido" at bounding box center [462, 116] width 52 height 16
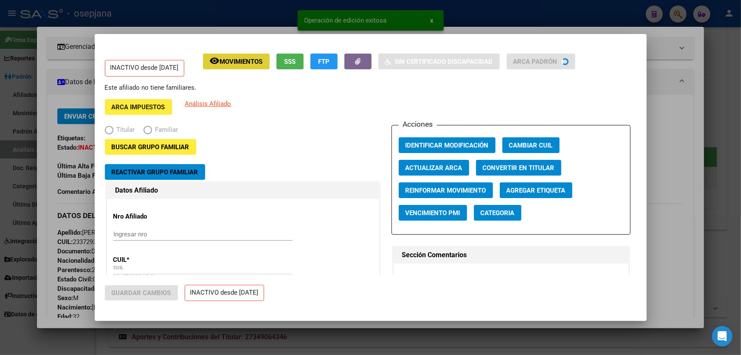
radio input "true"
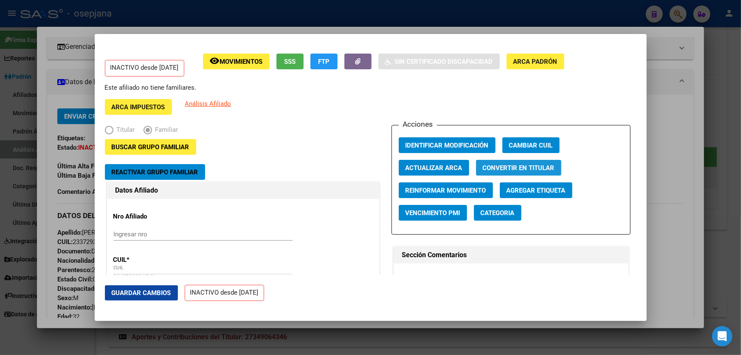
click at [517, 172] on button "Convertir en Titular" at bounding box center [518, 168] width 85 height 16
radio input "true"
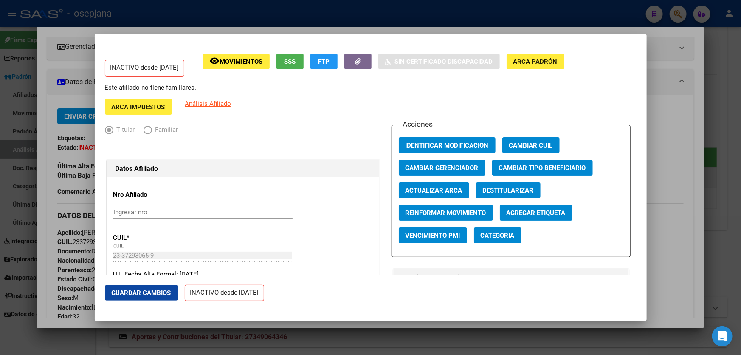
type input "30-71650648-3"
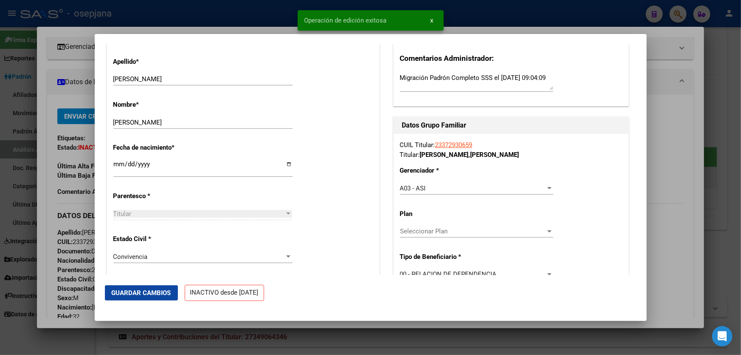
scroll to position [309, 0]
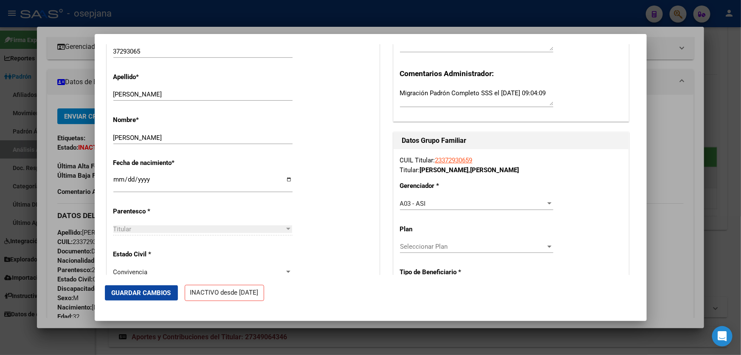
click at [537, 200] on div "A03 - ASI" at bounding box center [473, 204] width 146 height 8
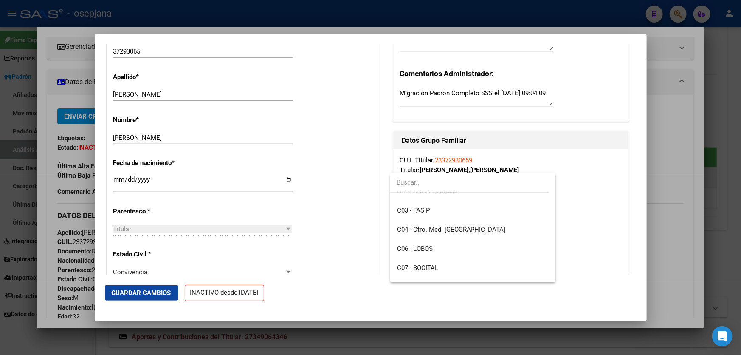
scroll to position [197, 0]
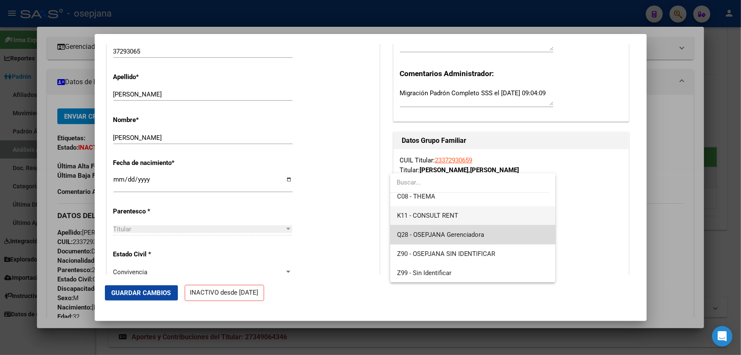
click at [518, 230] on span "Q28 - OSEPJANA Gerenciadora" at bounding box center [473, 234] width 152 height 19
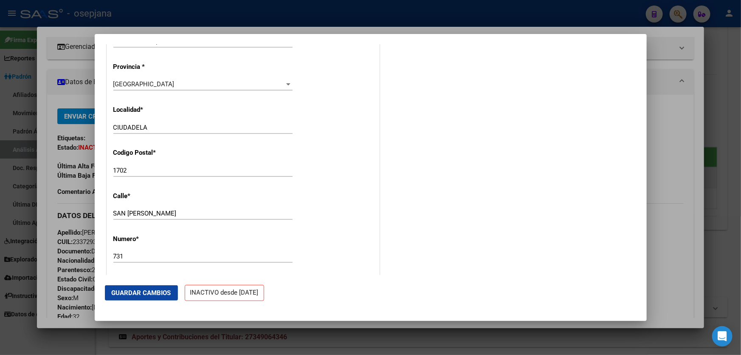
scroll to position [926, 0]
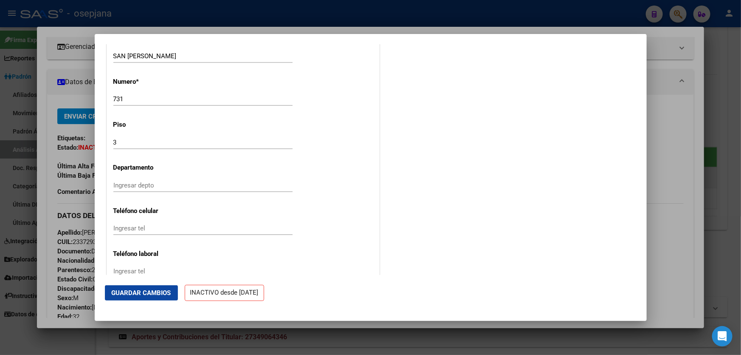
click at [153, 289] on span "Guardar Cambios" at bounding box center [141, 293] width 59 height 8
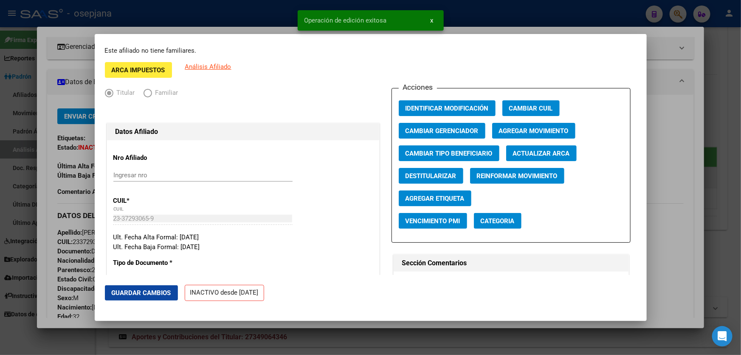
scroll to position [0, 0]
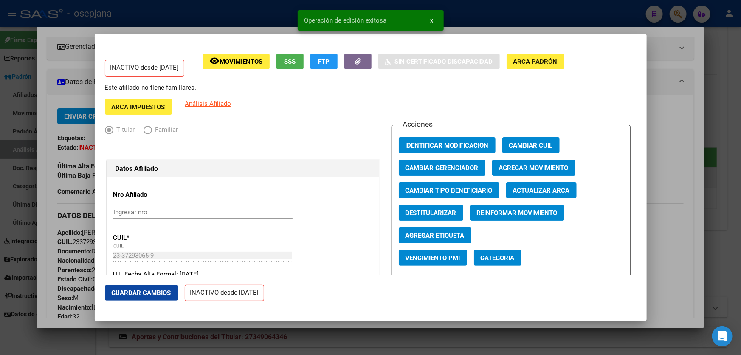
click at [510, 163] on span "Agregar Movimiento" at bounding box center [534, 167] width 70 height 8
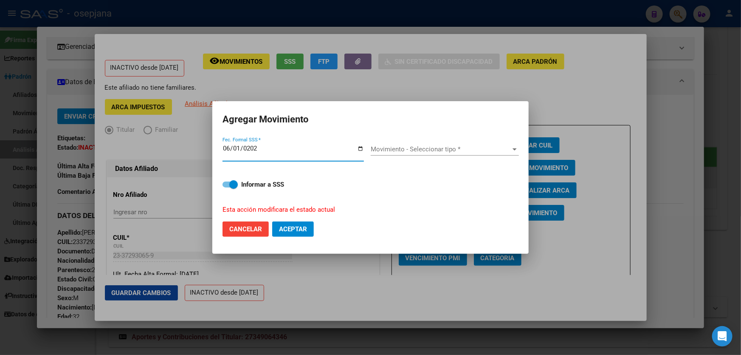
type input "[DATE]"
click at [469, 145] on span "Movimiento - Seleccionar tipo *" at bounding box center [441, 149] width 141 height 8
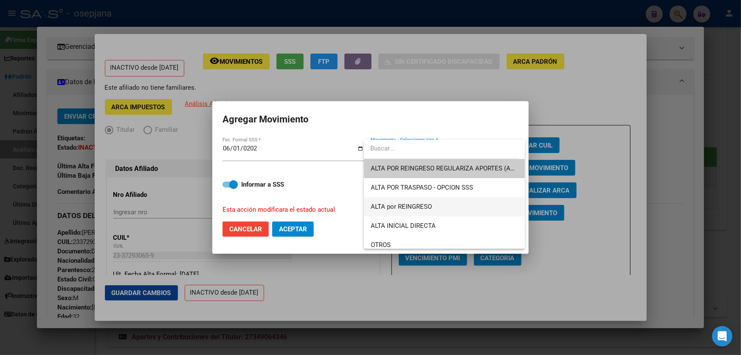
click at [442, 200] on span "ALTA por REINGRESO" at bounding box center [444, 206] width 147 height 19
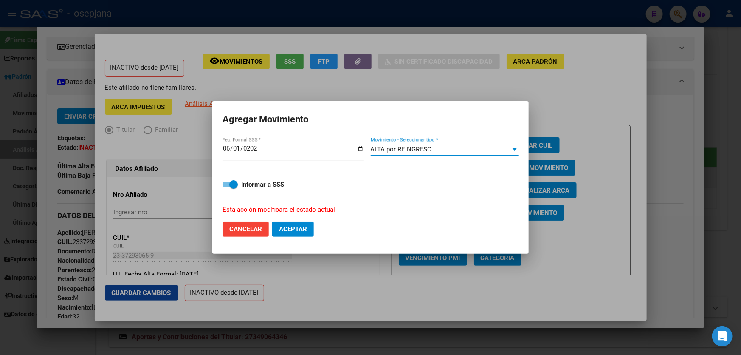
click at [307, 230] on span "Aceptar" at bounding box center [293, 229] width 28 height 8
checkbox input "false"
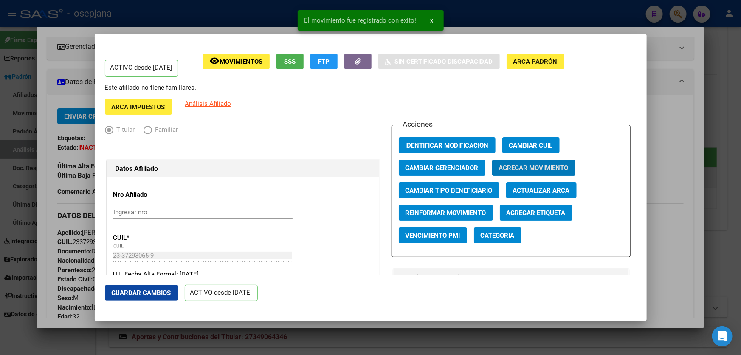
click at [135, 295] on span "Guardar Cambios" at bounding box center [141, 293] width 59 height 8
click at [740, 206] on div at bounding box center [370, 177] width 741 height 355
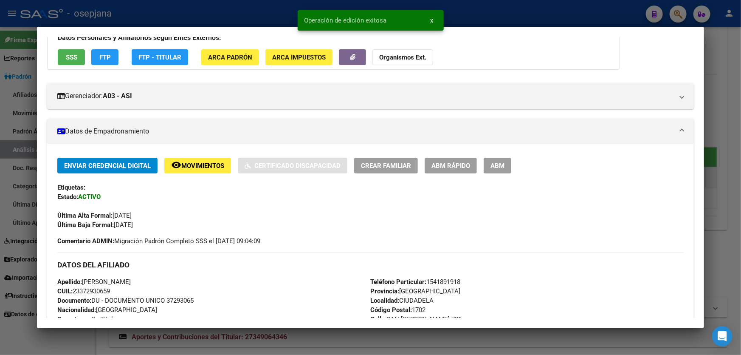
scroll to position [115, 0]
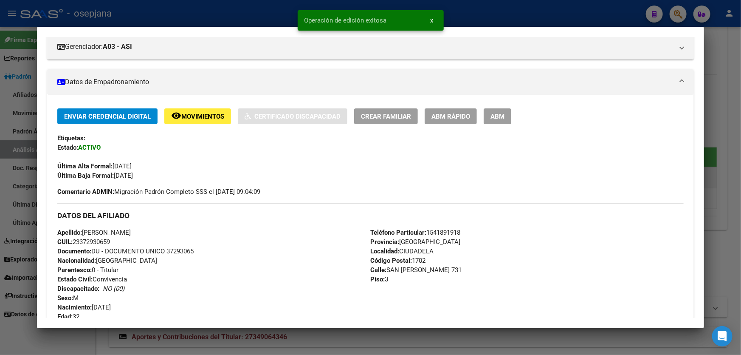
click at [740, 206] on div at bounding box center [370, 177] width 741 height 355
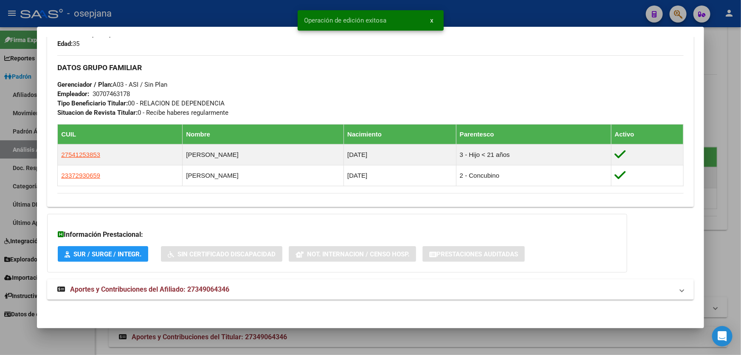
click at [740, 188] on div at bounding box center [370, 177] width 741 height 355
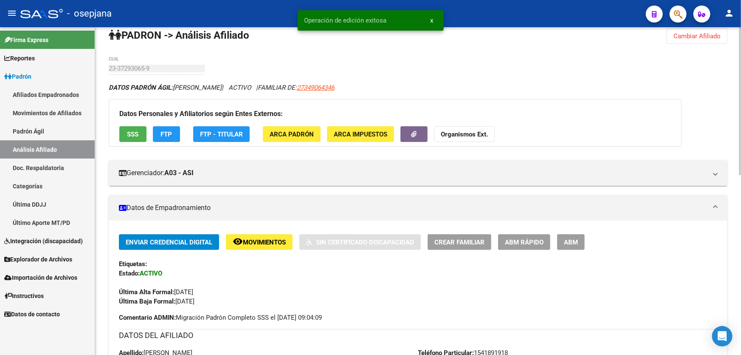
scroll to position [0, 0]
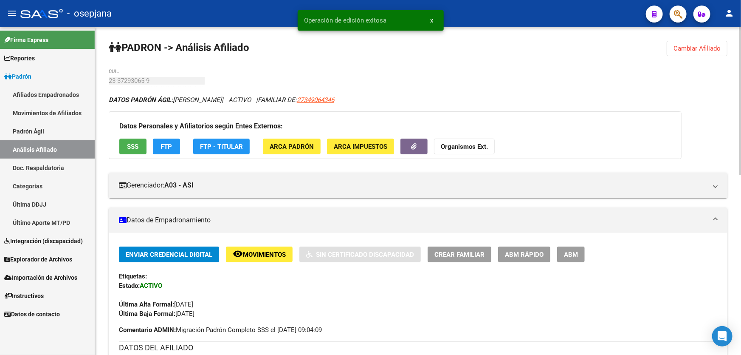
click at [705, 48] on span "Cambiar Afiliado" at bounding box center [696, 49] width 47 height 8
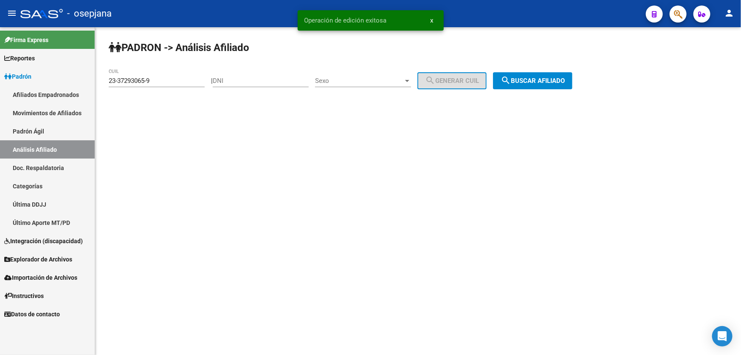
click at [565, 77] on span "search Buscar afiliado" at bounding box center [533, 81] width 64 height 8
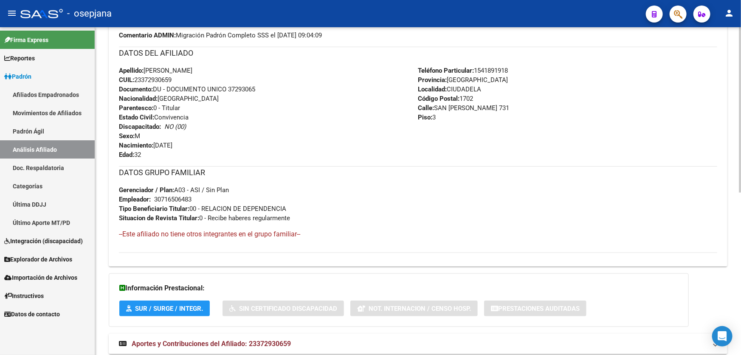
scroll to position [322, 0]
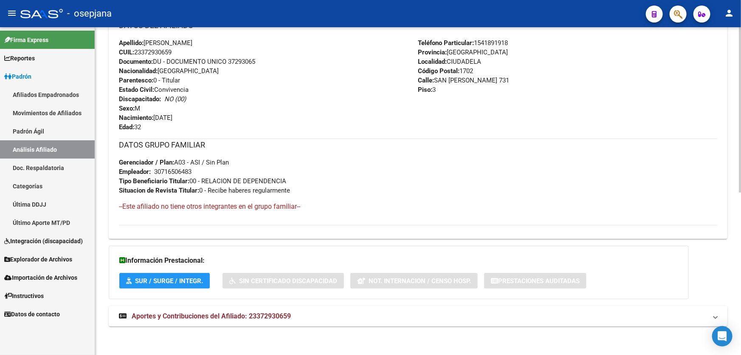
click at [488, 311] on mat-panel-title "Aportes y Contribuciones del Afiliado: 23372930659" at bounding box center [413, 315] width 588 height 9
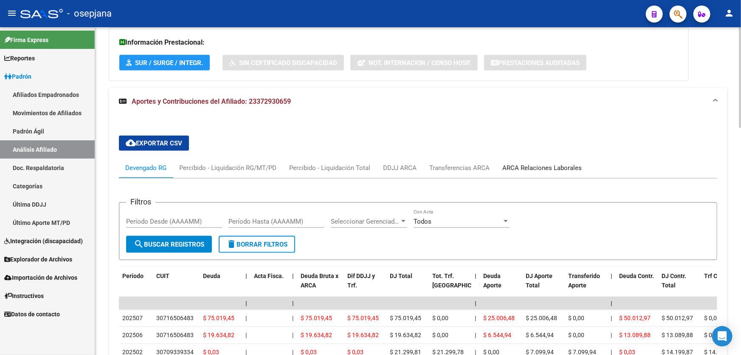
click at [544, 163] on div "ARCA Relaciones Laborales" at bounding box center [541, 167] width 79 height 9
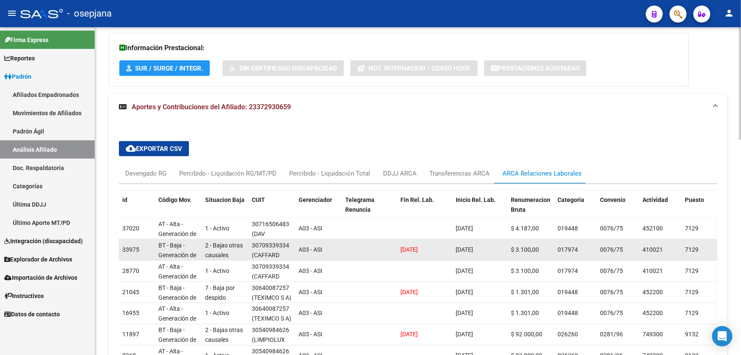
scroll to position [540, 0]
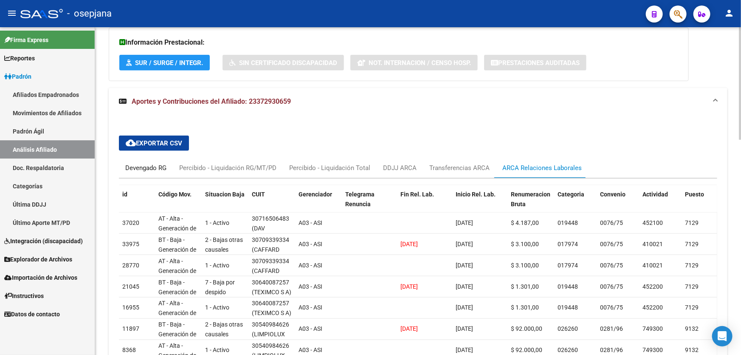
click at [134, 166] on div "Devengado RG" at bounding box center [145, 167] width 41 height 9
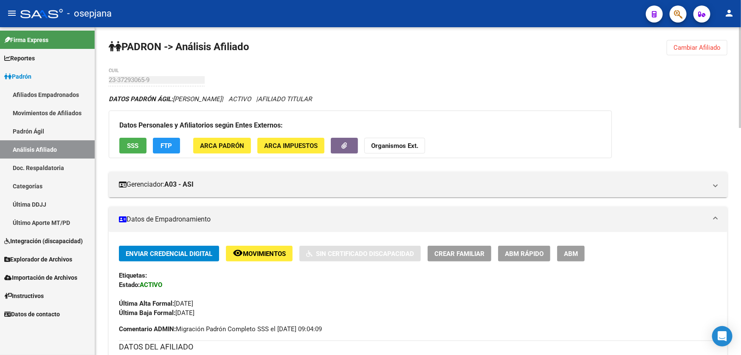
scroll to position [0, 0]
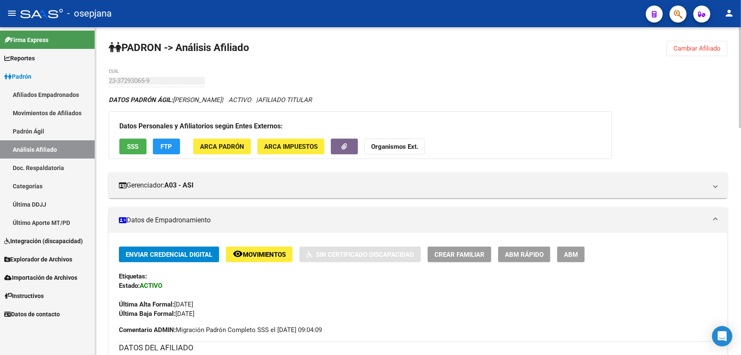
click at [127, 139] on button "SSS" at bounding box center [132, 146] width 27 height 16
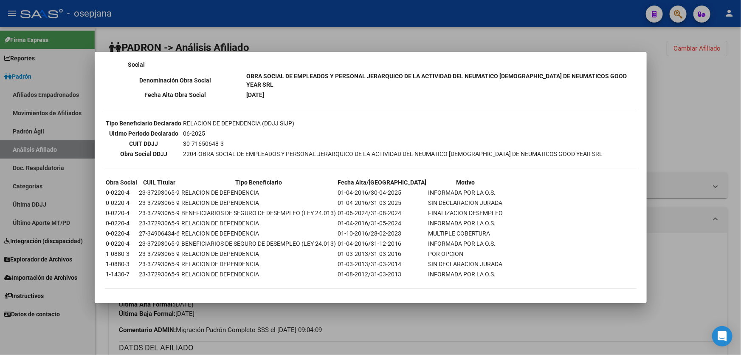
scroll to position [203, 0]
click at [740, 114] on div at bounding box center [370, 177] width 741 height 355
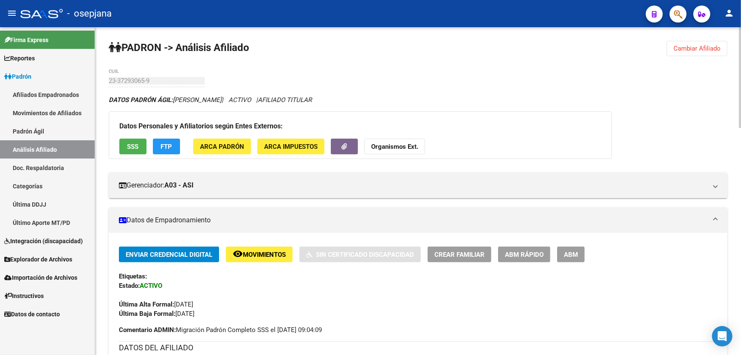
click at [180, 145] on app-movimiento-sss "FTP" at bounding box center [170, 146] width 34 height 16
click at [173, 145] on button "FTP" at bounding box center [166, 146] width 27 height 16
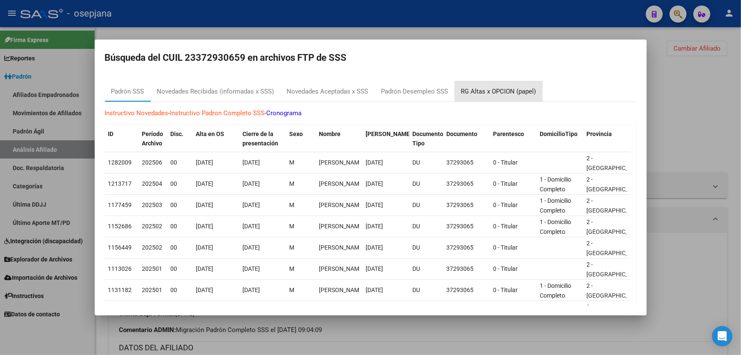
click at [492, 89] on div "RG Altas x OPCION (papel)" at bounding box center [498, 92] width 75 height 10
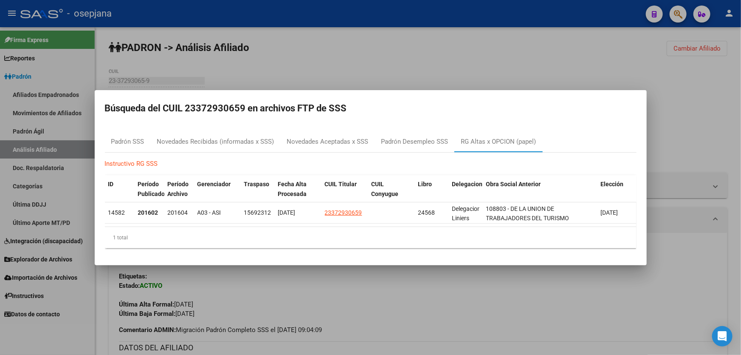
click at [702, 117] on div at bounding box center [370, 177] width 741 height 355
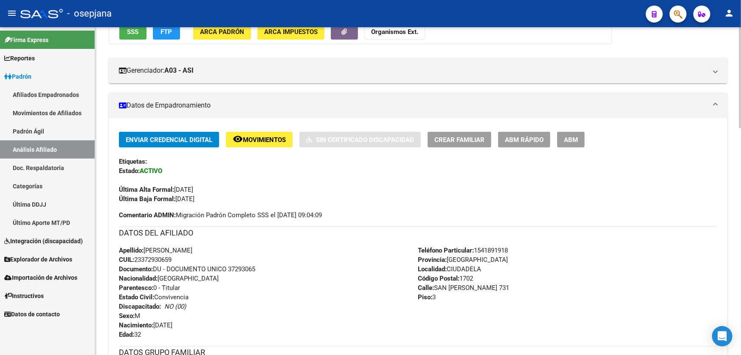
scroll to position [0, 0]
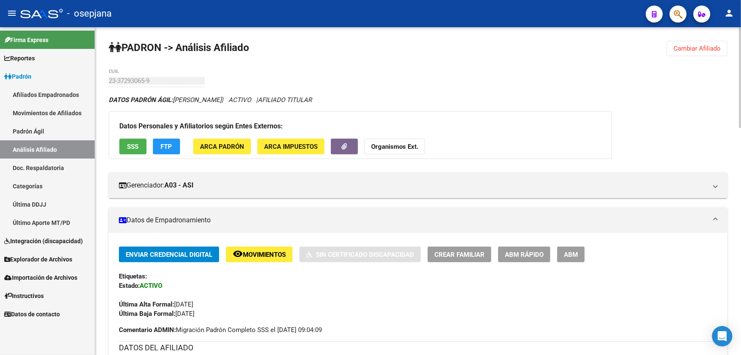
click at [710, 45] on span "Cambiar Afiliado" at bounding box center [696, 49] width 47 height 8
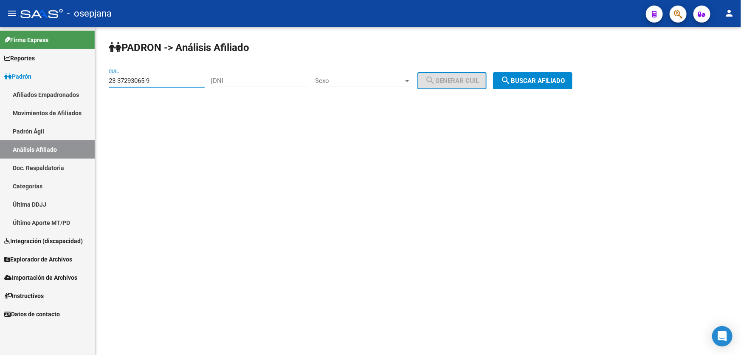
drag, startPoint x: 166, startPoint y: 80, endPoint x: 106, endPoint y: 84, distance: 60.8
click at [90, 85] on mat-sidenav-container "Firma Express Reportes Padrón Traspasos x O.S. Traspasos x Gerenciador Traspaso…" at bounding box center [370, 190] width 741 height 327
paste input "381131"
click at [542, 77] on span "search Buscar afiliado" at bounding box center [533, 81] width 64 height 8
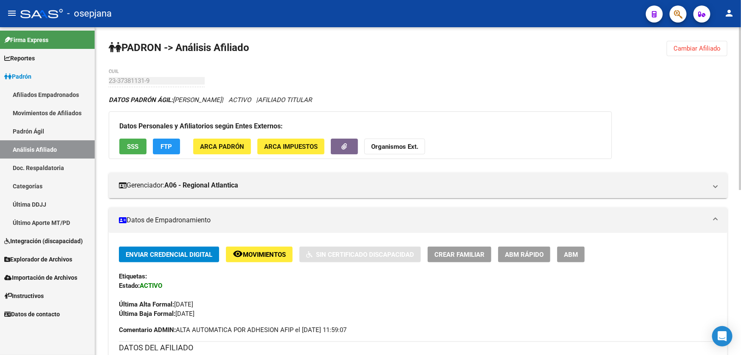
click at [717, 51] on span "Cambiar Afiliado" at bounding box center [696, 49] width 47 height 8
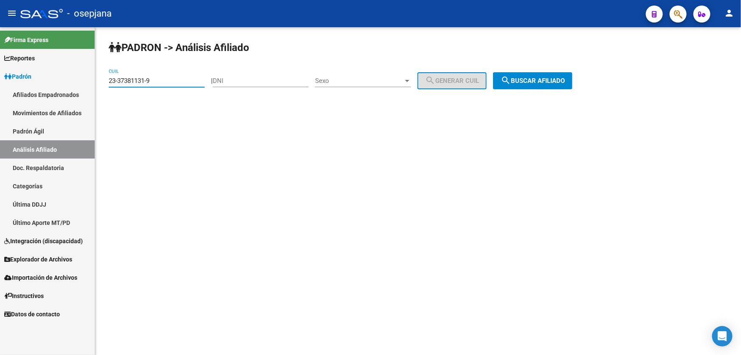
drag, startPoint x: 162, startPoint y: 79, endPoint x: 102, endPoint y: 83, distance: 60.0
click at [102, 83] on div "PADRON -> Análisis Afiliado 23-37381131-9 CUIL | DNI Sexo Sexo search Generar C…" at bounding box center [418, 71] width 646 height 89
paste input "8530653"
type input "23-38530653-9"
click at [553, 77] on span "search Buscar afiliado" at bounding box center [533, 81] width 64 height 8
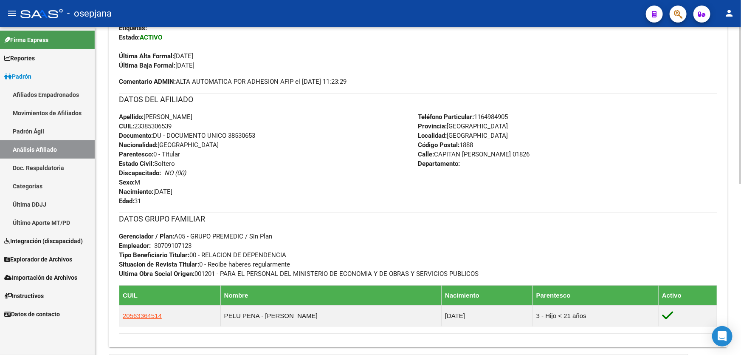
scroll to position [309, 0]
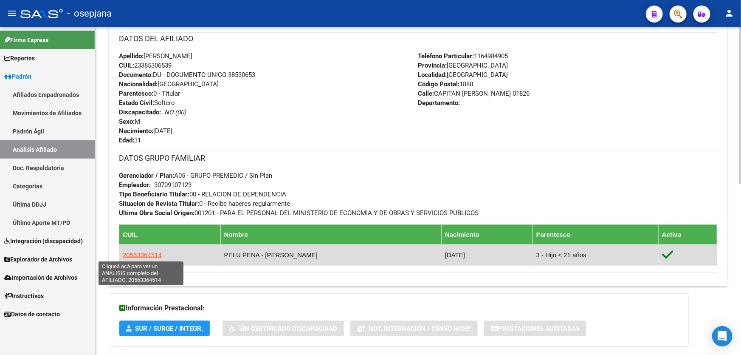
click at [136, 252] on span "20563364514" at bounding box center [142, 254] width 39 height 7
type textarea "20563364514"
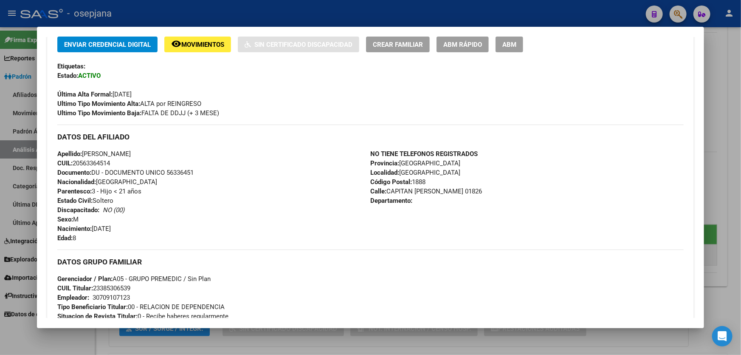
scroll to position [193, 0]
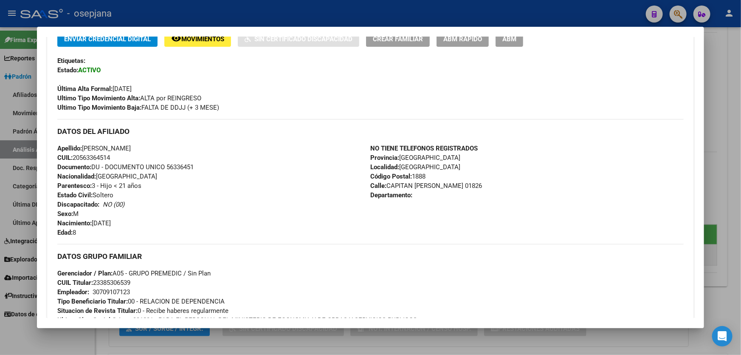
drag, startPoint x: 176, startPoint y: 146, endPoint x: 84, endPoint y: 146, distance: 91.7
click at [84, 146] on div "Apellido: AARON BENJAMIN PELU PENA CUIL: 20563364514 Documento: DU - DOCUMENTO …" at bounding box center [213, 190] width 313 height 93
copy span "AARON BENJAMIN PELU PENA"
drag, startPoint x: 167, startPoint y: 166, endPoint x: 203, endPoint y: 166, distance: 36.1
click at [203, 166] on div "Apellido: AARON BENJAMIN PELU PENA CUIL: 20563364514 Documento: DU - DOCUMENTO …" at bounding box center [213, 190] width 313 height 93
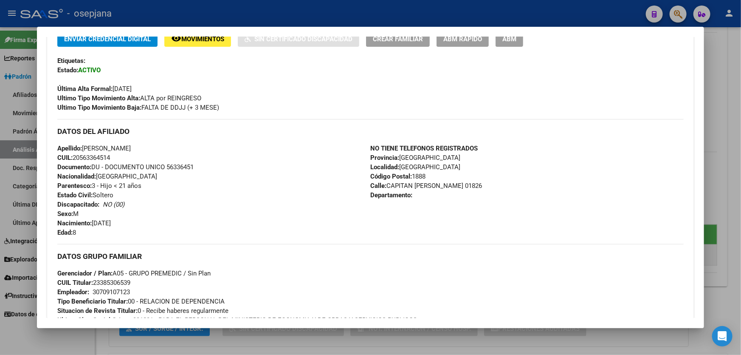
copy span "56336451"
click at [281, 12] on div at bounding box center [370, 177] width 741 height 355
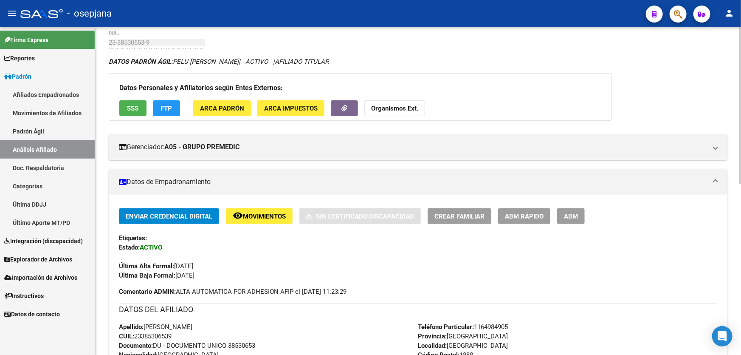
scroll to position [0, 0]
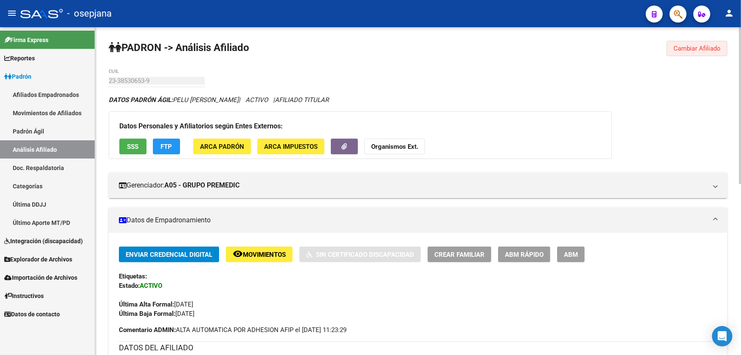
click at [707, 45] on span "Cambiar Afiliado" at bounding box center [696, 49] width 47 height 8
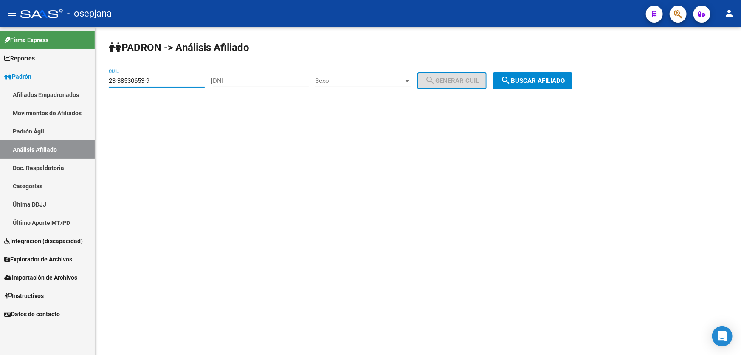
drag, startPoint x: 166, startPoint y: 81, endPoint x: 96, endPoint y: 80, distance: 70.9
click at [96, 80] on div "PADRON -> Análisis Afiliado 23-38530653-9 CUIL | DNI Sexo Sexo search Generar C…" at bounding box center [418, 71] width 646 height 89
paste input "747762-4"
click at [579, 81] on app-analisis-afiliado "PADRON -> Análisis Afiliado 23-38747762-4 CUIL | DNI Sexo Sexo search Generar C…" at bounding box center [344, 81] width 470 height 8
click at [539, 82] on span "search Buscar afiliado" at bounding box center [533, 81] width 64 height 8
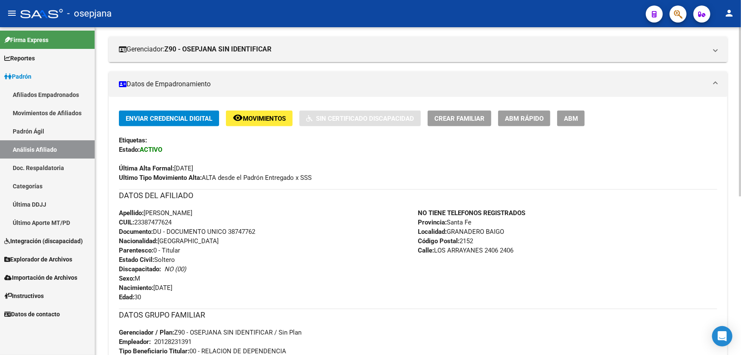
scroll to position [115, 0]
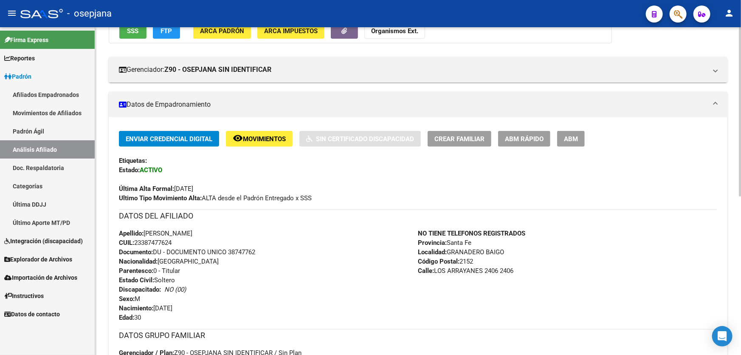
click at [267, 141] on span "Movimientos" at bounding box center [264, 139] width 43 height 8
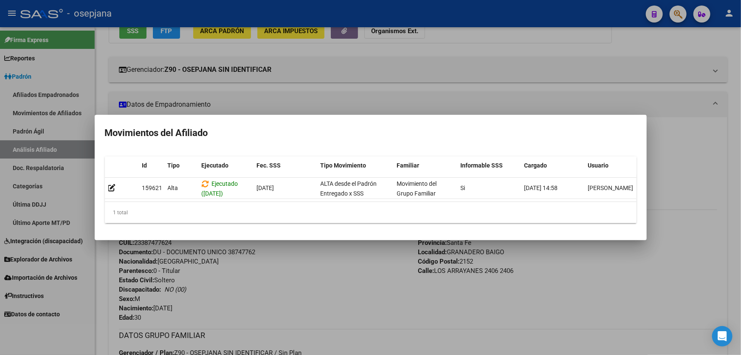
click at [287, 282] on div at bounding box center [370, 177] width 741 height 355
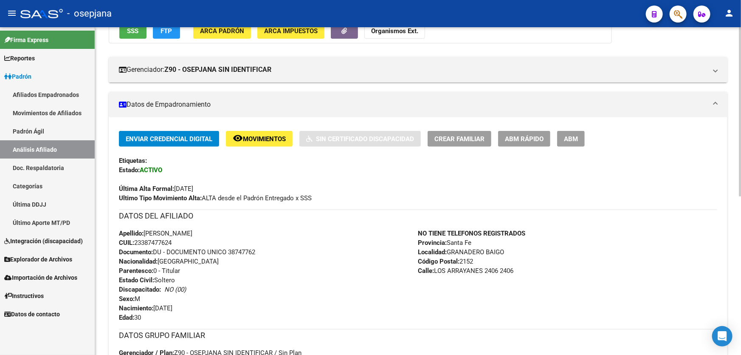
scroll to position [0, 0]
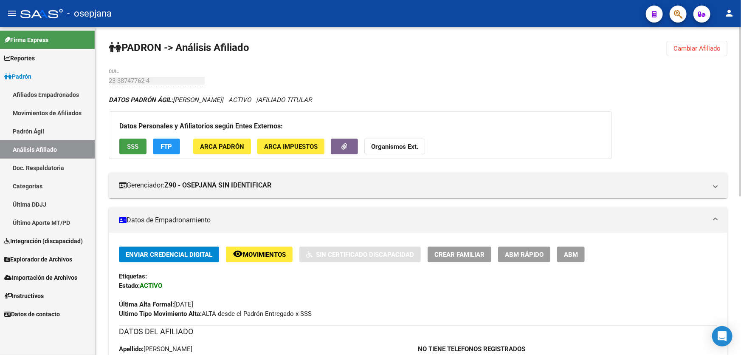
click at [130, 149] on button "SSS" at bounding box center [132, 146] width 27 height 16
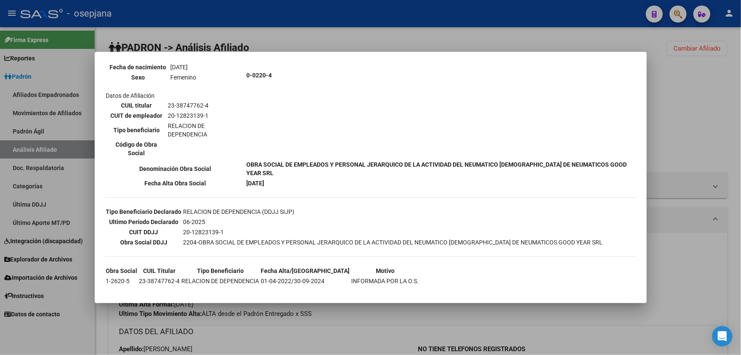
scroll to position [122, 0]
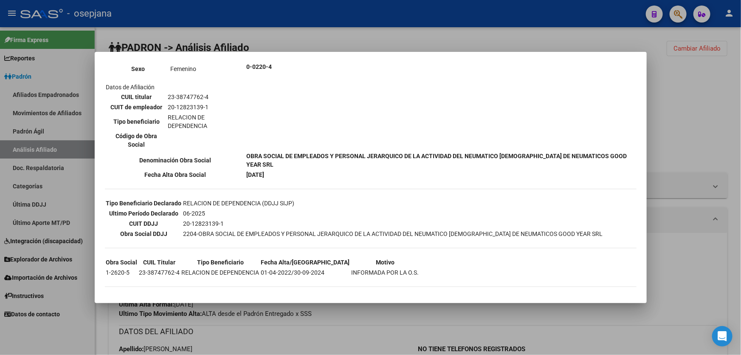
click at [671, 139] on div at bounding box center [370, 177] width 741 height 355
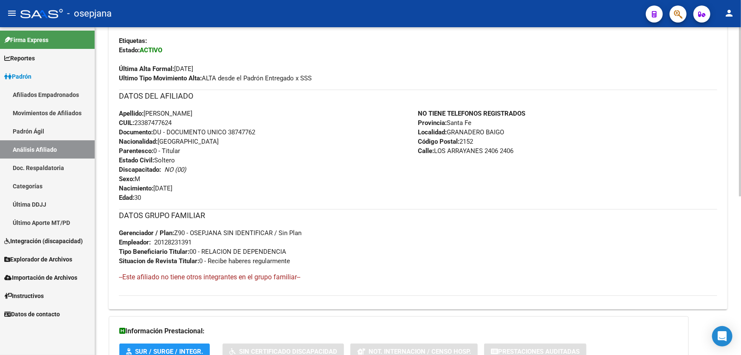
scroll to position [306, 0]
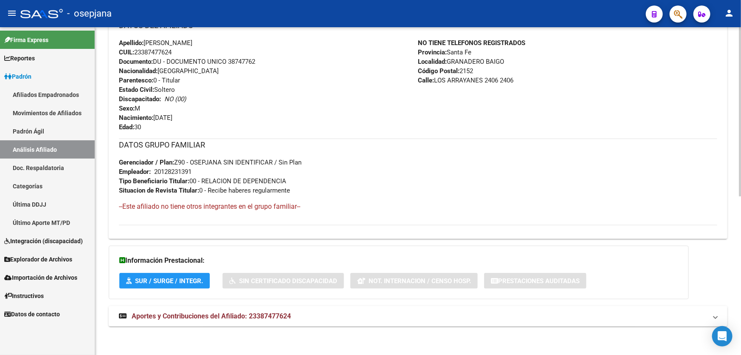
click at [427, 333] on div "DATOS PADRÓN ÁGIL: CARDENAS PAOLA NELIDA | ACTIVO | AFILIADO TITULAR Datos Pers…" at bounding box center [418, 62] width 619 height 546
click at [433, 312] on mat-panel-title "Aportes y Contribuciones del Afiliado: 23387477624" at bounding box center [413, 315] width 588 height 9
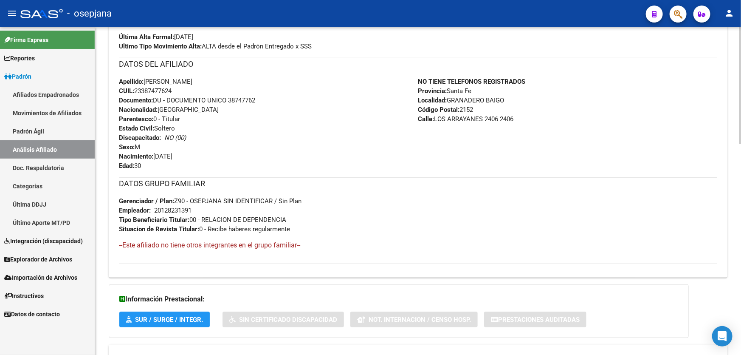
scroll to position [0, 0]
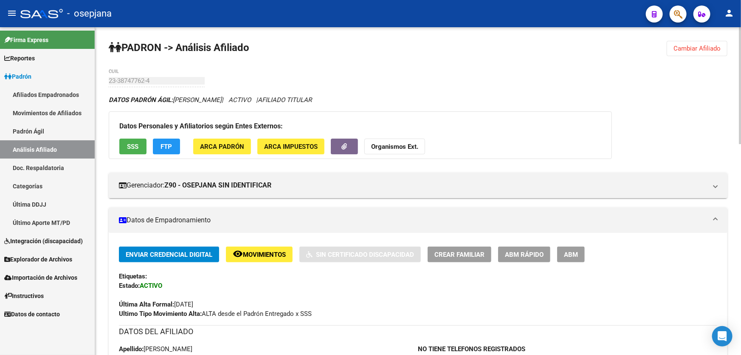
click at [693, 43] on button "Cambiar Afiliado" at bounding box center [697, 48] width 61 height 15
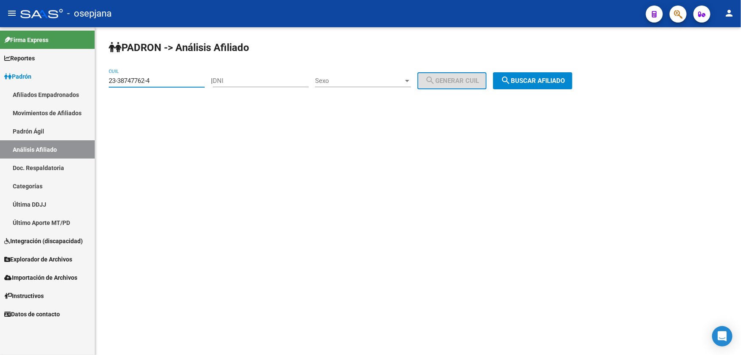
drag, startPoint x: 166, startPoint y: 79, endPoint x: 100, endPoint y: 80, distance: 66.2
click at [100, 80] on div "PADRON -> Análisis Afiliado 23-38747762-4 CUIL | DNI Sexo Sexo search Generar C…" at bounding box center [418, 71] width 646 height 89
paste input "40494489"
click at [560, 79] on span "search Buscar afiliado" at bounding box center [533, 81] width 64 height 8
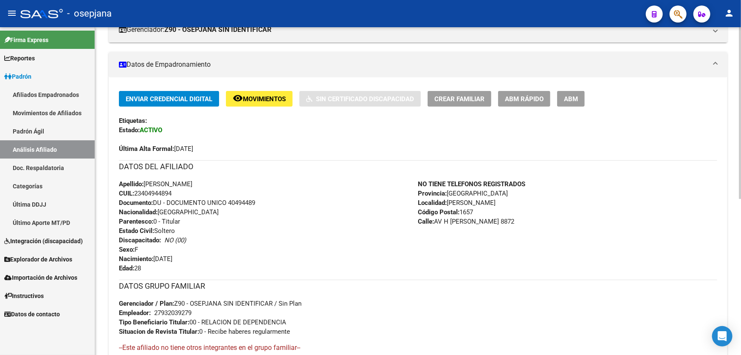
scroll to position [142, 0]
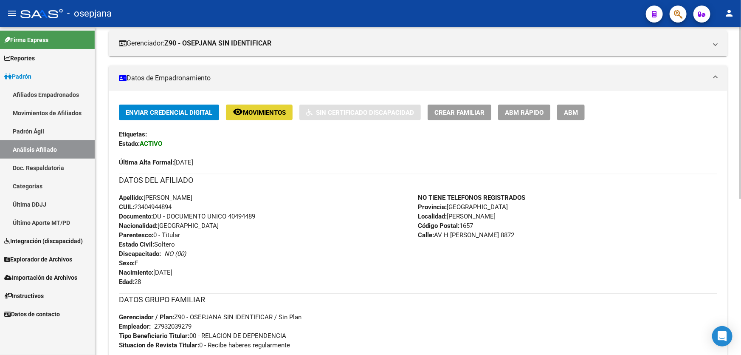
click at [262, 113] on span "Movimientos" at bounding box center [264, 113] width 43 height 8
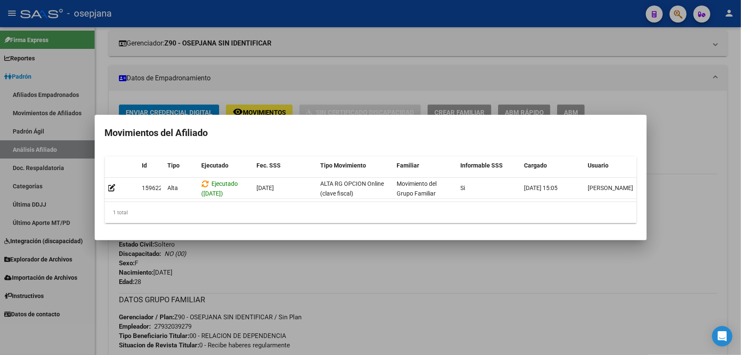
click at [368, 293] on div at bounding box center [370, 177] width 741 height 355
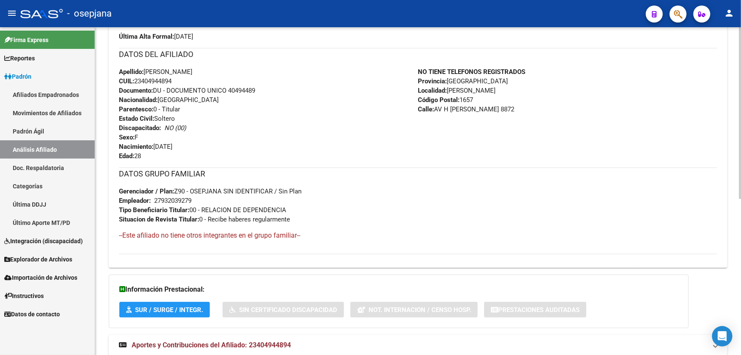
scroll to position [296, 0]
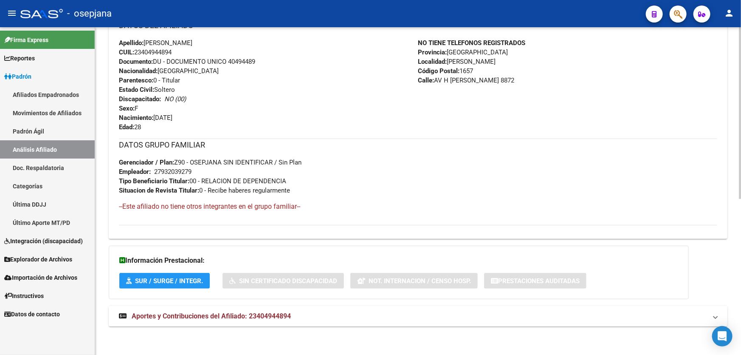
click at [456, 308] on mat-expansion-panel-header "Aportes y Contribuciones del Afiliado: 23404944894" at bounding box center [418, 316] width 619 height 20
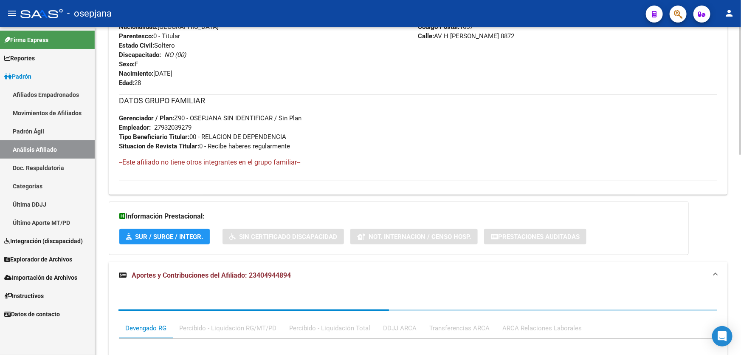
scroll to position [514, 0]
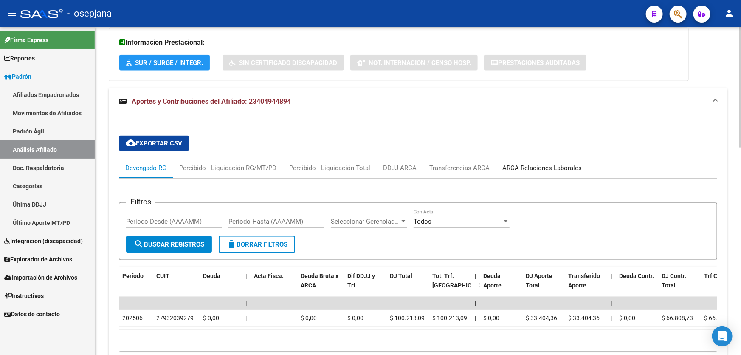
click at [563, 167] on div "ARCA Relaciones Laborales" at bounding box center [541, 167] width 79 height 9
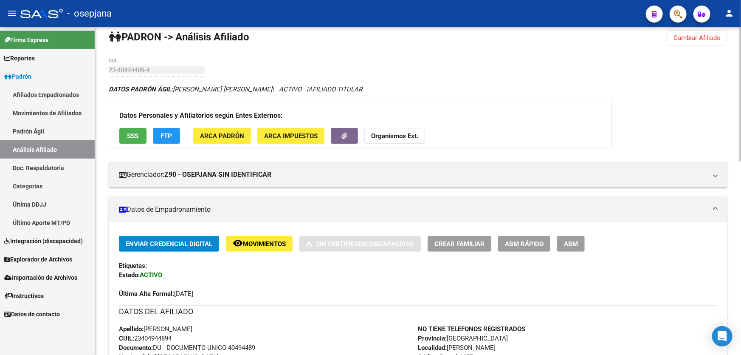
scroll to position [0, 0]
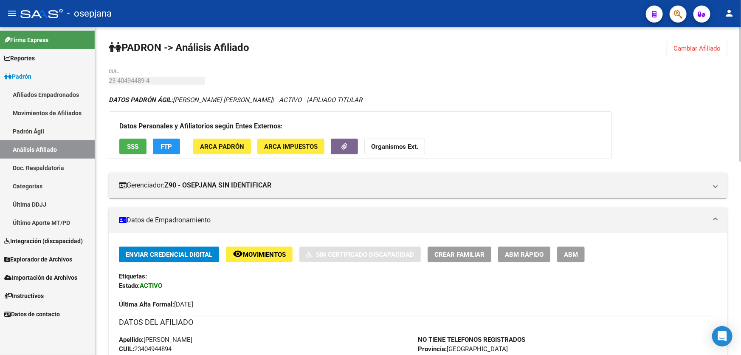
click at [127, 150] on button "SSS" at bounding box center [132, 146] width 27 height 16
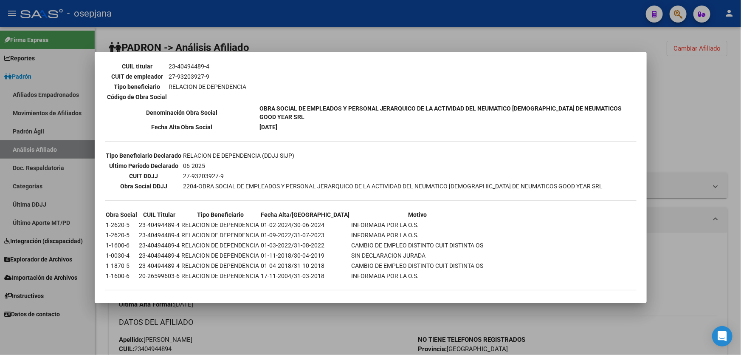
scroll to position [173, 0]
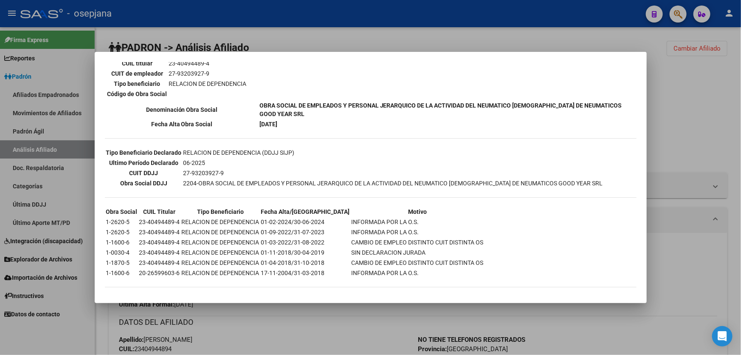
click at [718, 236] on div at bounding box center [370, 177] width 741 height 355
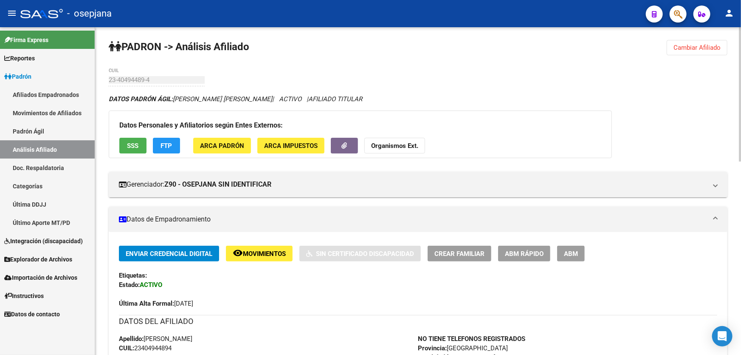
scroll to position [0, 0]
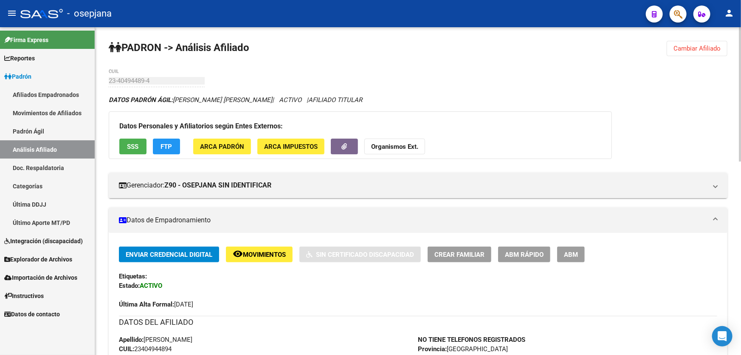
click at [705, 45] on span "Cambiar Afiliado" at bounding box center [696, 49] width 47 height 8
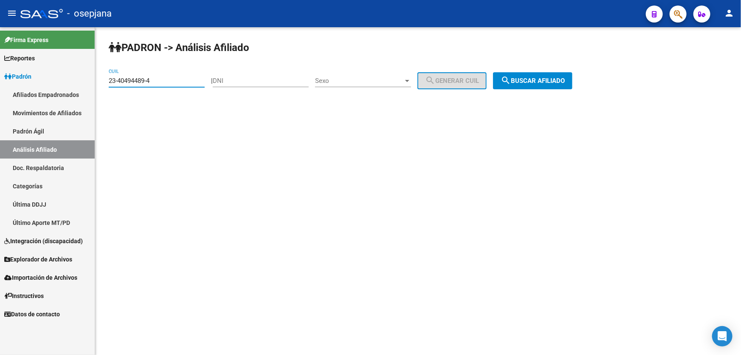
drag, startPoint x: 168, startPoint y: 77, endPoint x: 101, endPoint y: 84, distance: 67.9
click at [101, 84] on div "PADRON -> Análisis Afiliado 23-40494489-4 CUIL | DNI Sexo Sexo search Generar C…" at bounding box center [418, 71] width 646 height 89
paste input
drag, startPoint x: 580, startPoint y: 45, endPoint x: 549, endPoint y: 71, distance: 40.1
click at [578, 52] on div "PADRON -> Análisis Afiliado 23-40494489-4 CUIL | DNI Sexo Sexo search Generar C…" at bounding box center [418, 71] width 646 height 89
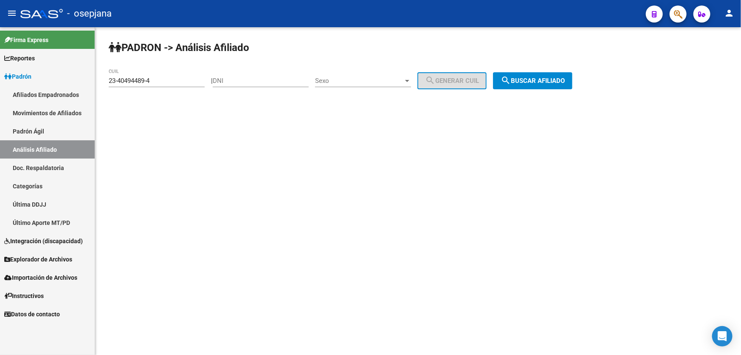
click at [536, 81] on span "search Buscar afiliado" at bounding box center [533, 81] width 64 height 8
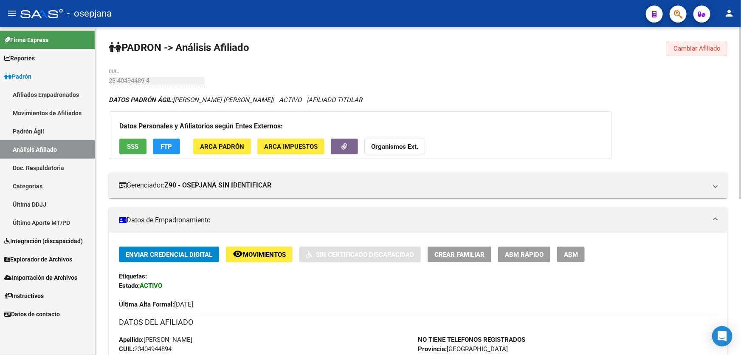
click at [682, 48] on span "Cambiar Afiliado" at bounding box center [696, 49] width 47 height 8
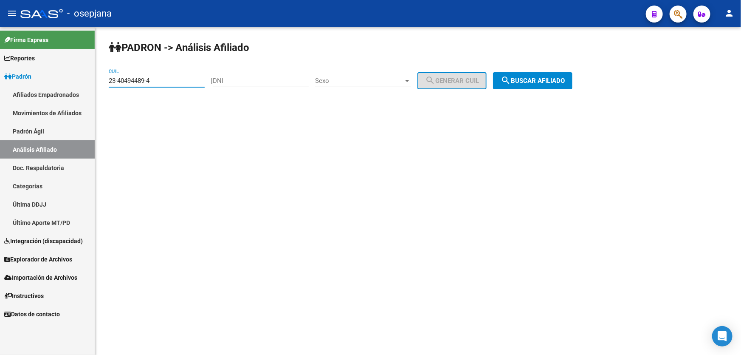
drag, startPoint x: 181, startPoint y: 83, endPoint x: 87, endPoint y: 82, distance: 93.4
click at [87, 82] on mat-sidenav-container "Firma Express Reportes Padrón Traspasos x O.S. Traspasos x Gerenciador Traspaso…" at bounding box center [370, 190] width 741 height 327
paste input "95716860"
click at [537, 78] on span "search Buscar afiliado" at bounding box center [533, 81] width 64 height 8
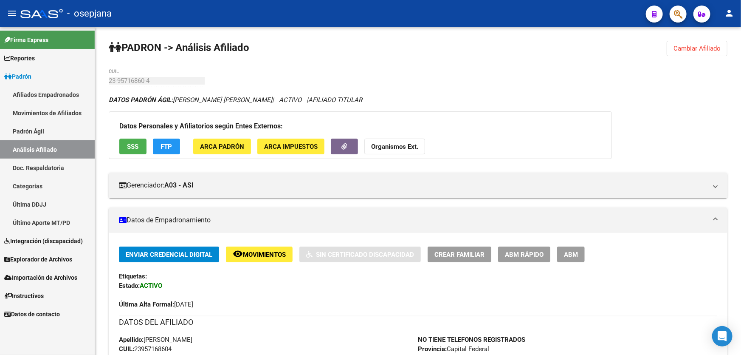
click at [133, 140] on button "SSS" at bounding box center [132, 146] width 27 height 16
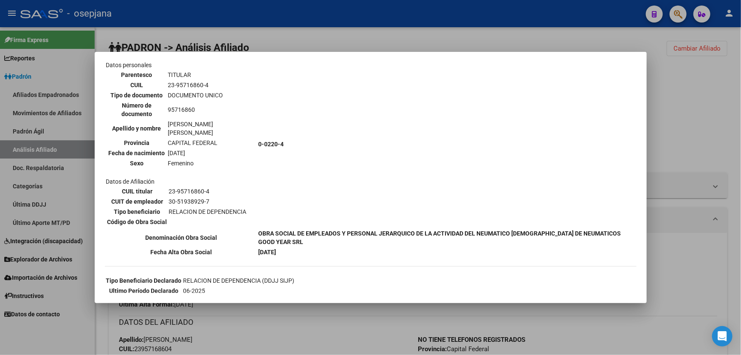
scroll to position [84, 0]
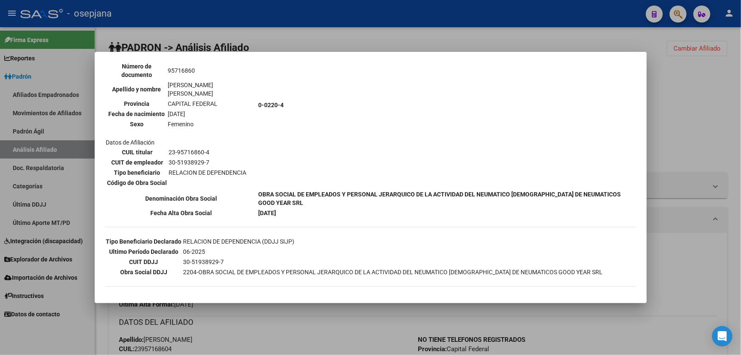
click at [700, 96] on div at bounding box center [370, 177] width 741 height 355
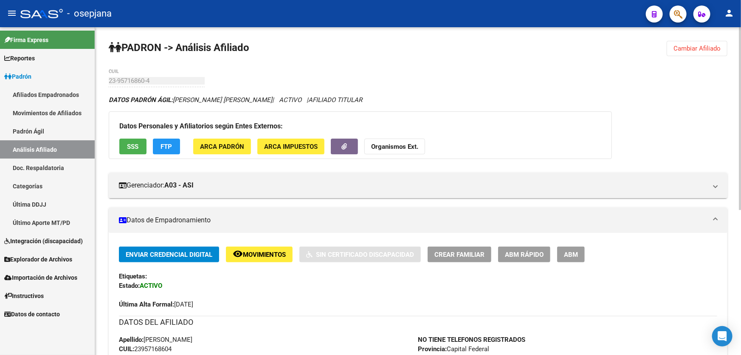
click at [177, 138] on button "FTP" at bounding box center [166, 146] width 27 height 16
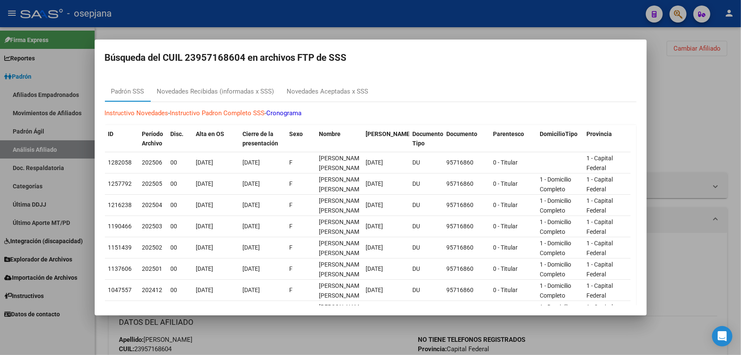
click at [726, 121] on div at bounding box center [370, 177] width 741 height 355
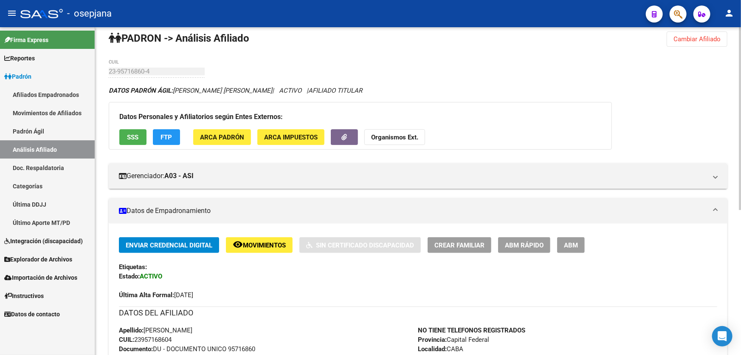
scroll to position [0, 0]
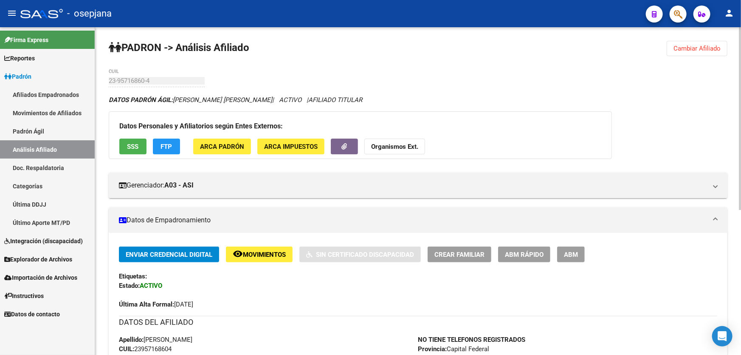
click at [137, 155] on div "Datos Personales y Afiliatorios según Entes Externos: SSS FTP ARCA Padrón ARCA …" at bounding box center [360, 135] width 503 height 48
click at [137, 149] on button "SSS" at bounding box center [132, 146] width 27 height 16
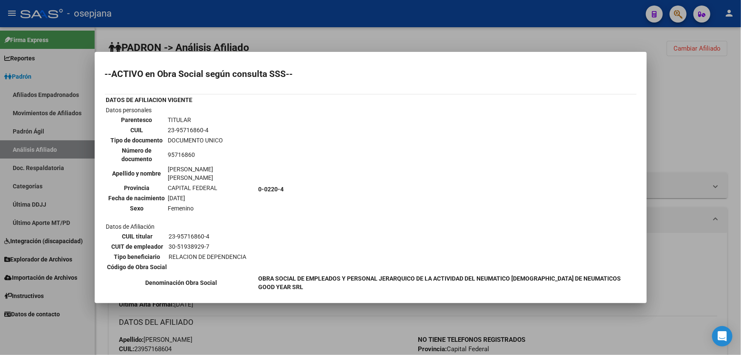
scroll to position [84, 0]
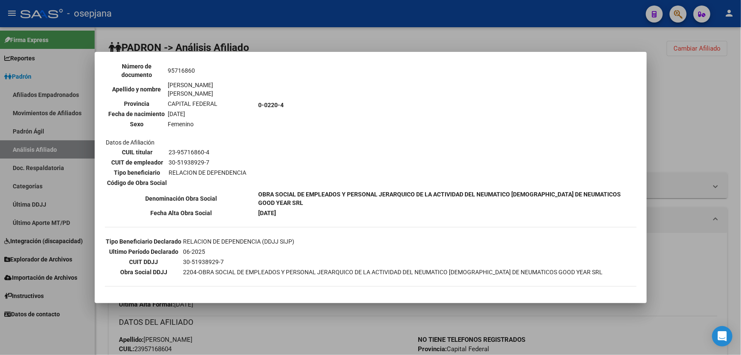
click at [740, 152] on div at bounding box center [370, 177] width 741 height 355
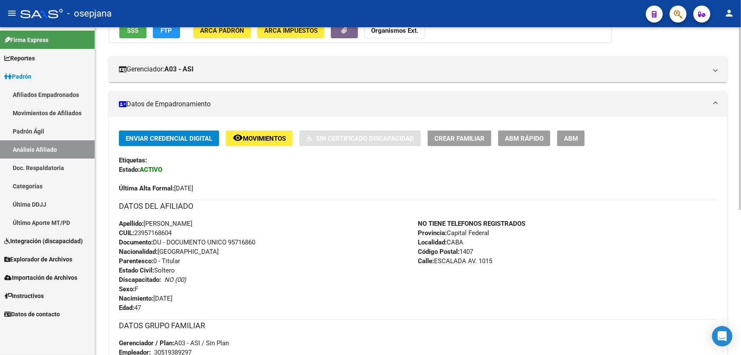
scroll to position [0, 0]
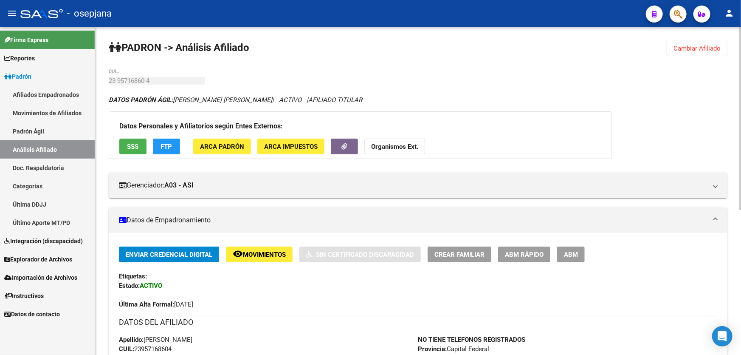
click at [708, 45] on span "Cambiar Afiliado" at bounding box center [696, 49] width 47 height 8
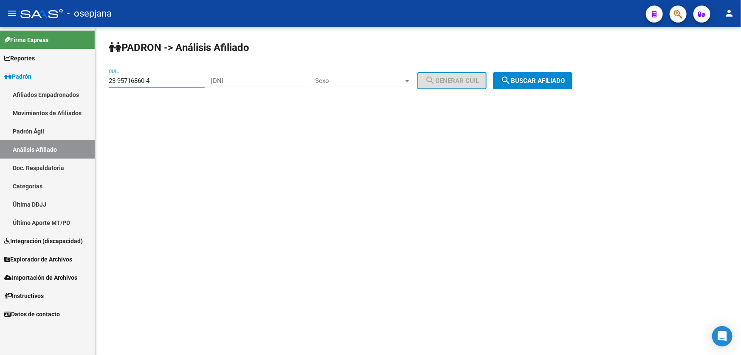
drag, startPoint x: 168, startPoint y: 82, endPoint x: 105, endPoint y: 82, distance: 62.8
click at [105, 82] on div "PADRON -> Análisis Afiliado 23-95716860-4 CUIL | DNI Sexo Sexo search Generar C…" at bounding box center [418, 71] width 646 height 89
paste input "4-30893462-0"
type input "24-30893462-0"
click at [511, 85] on button "search Buscar afiliado" at bounding box center [532, 80] width 79 height 17
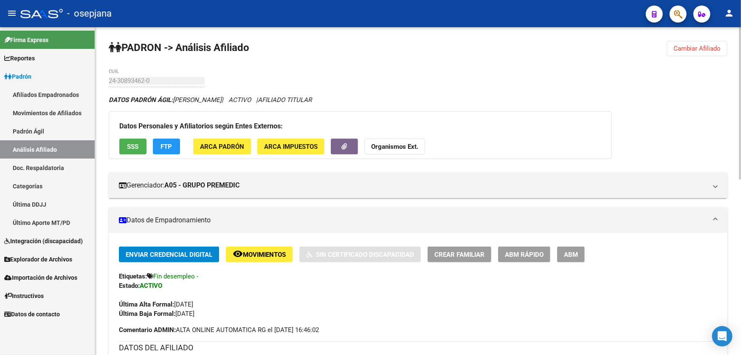
click at [129, 145] on span "SSS" at bounding box center [132, 147] width 11 height 8
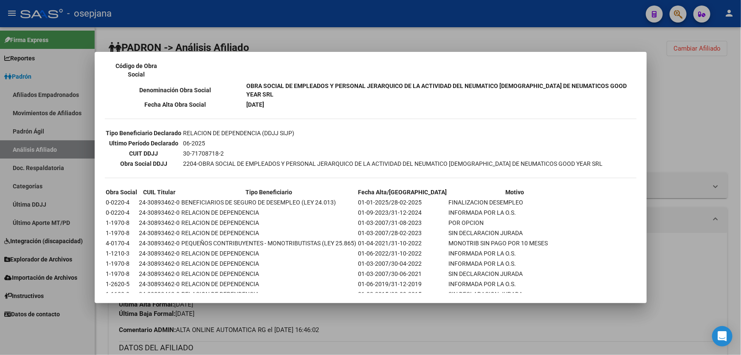
scroll to position [193, 0]
click at [723, 59] on div at bounding box center [370, 177] width 741 height 355
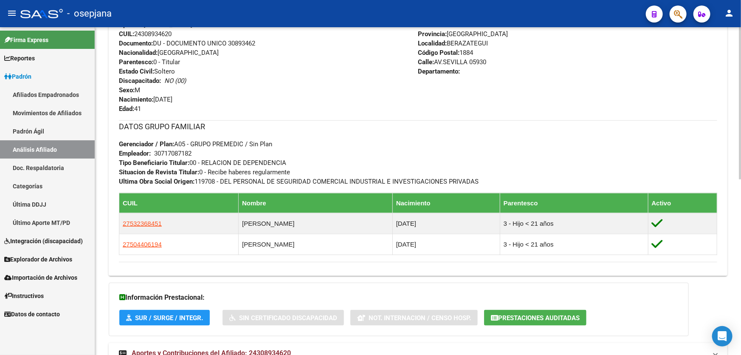
scroll to position [347, 0]
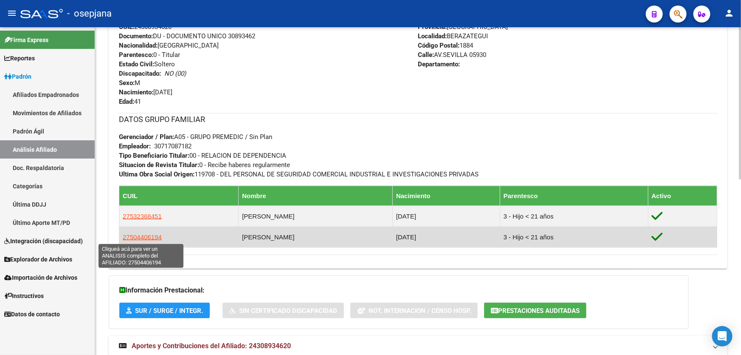
click at [145, 236] on span "27504406194" at bounding box center [142, 236] width 39 height 7
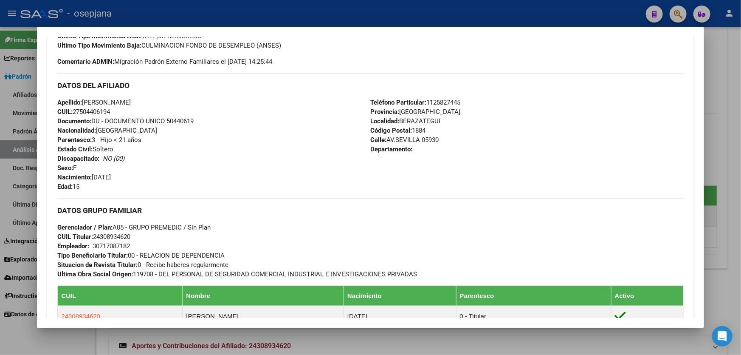
scroll to position [259, 0]
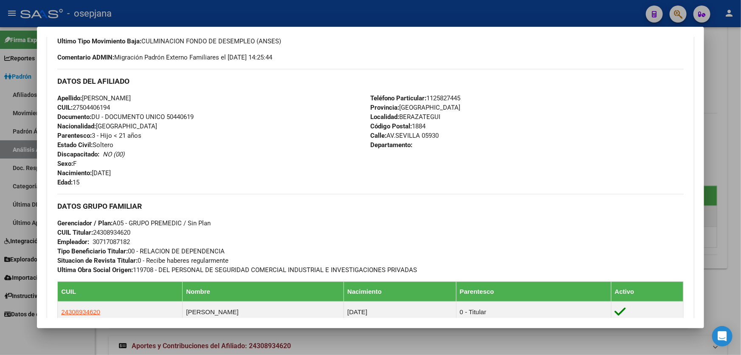
drag, startPoint x: 129, startPoint y: 99, endPoint x: 86, endPoint y: 96, distance: 43.0
click at [86, 96] on span "Apellido: CAROLINA ZOE PEREZ" at bounding box center [93, 98] width 73 height 8
copy span "CAROLINA ZOE"
drag, startPoint x: 168, startPoint y: 115, endPoint x: 204, endPoint y: 115, distance: 35.7
click at [204, 115] on div "Apellido: CAROLINA ZOE PEREZ CUIL: 27504406194 Documento: DU - DOCUMENTO UNICO …" at bounding box center [213, 139] width 313 height 93
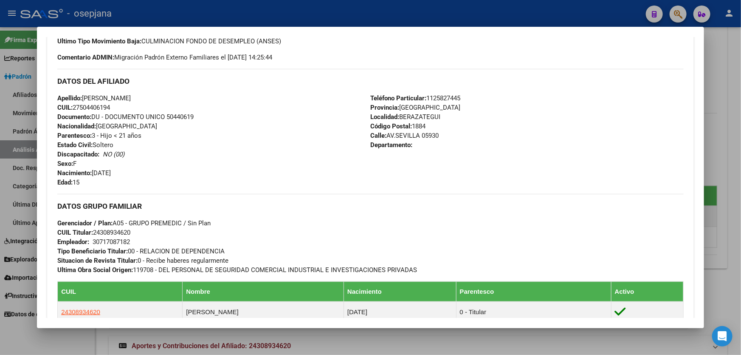
click at [740, 171] on div at bounding box center [370, 177] width 741 height 355
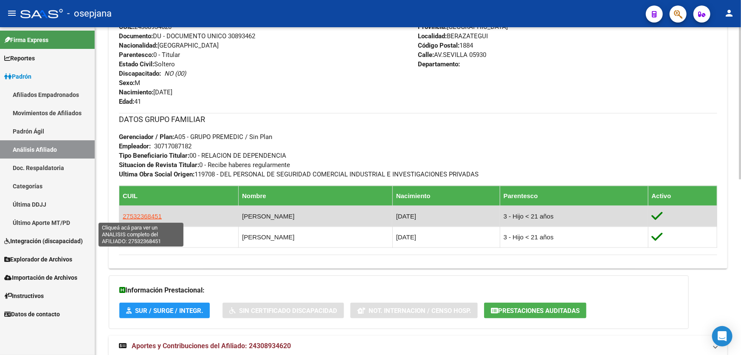
click at [148, 214] on span "27532368451" at bounding box center [142, 215] width 39 height 7
type textarea "27532368451"
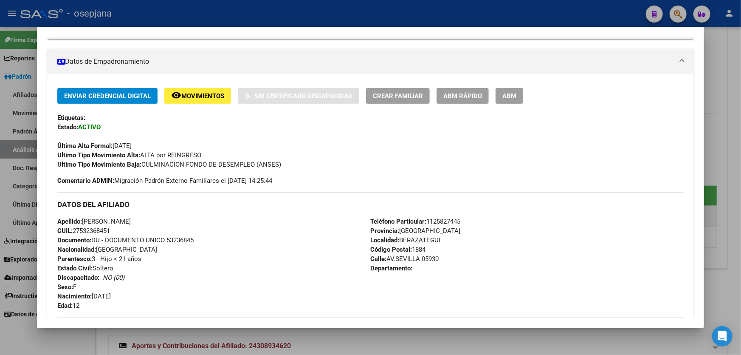
scroll to position [220, 0]
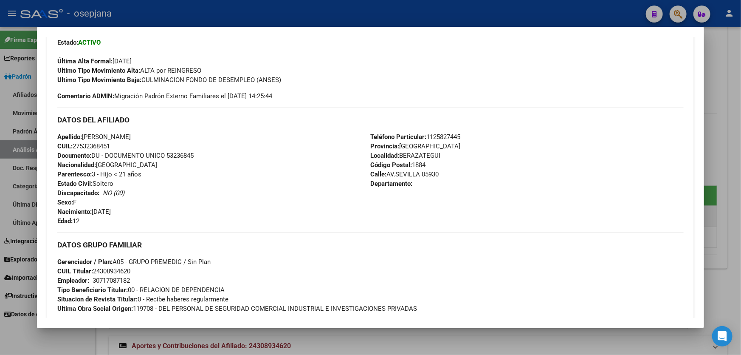
drag, startPoint x: 140, startPoint y: 136, endPoint x: 84, endPoint y: 137, distance: 55.6
click at [84, 137] on span "Apellido: MALENA FIORELLA PEREZ" at bounding box center [93, 137] width 73 height 8
drag, startPoint x: 168, startPoint y: 153, endPoint x: 217, endPoint y: 156, distance: 49.3
click at [217, 156] on div "Apellido: MALENA FIORELLA PEREZ CUIL: 27532368451 Documento: DU - DOCUMENTO UNI…" at bounding box center [213, 178] width 313 height 93
click at [193, 16] on div at bounding box center [370, 177] width 741 height 355
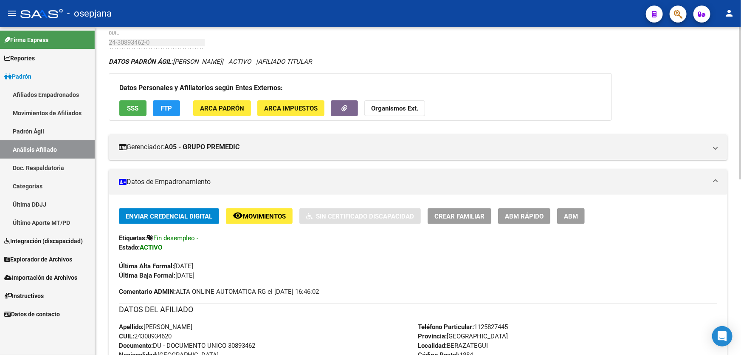
scroll to position [0, 0]
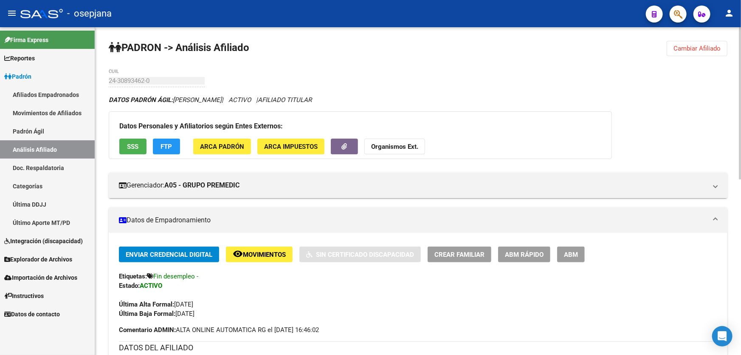
click at [713, 43] on button "Cambiar Afiliado" at bounding box center [697, 48] width 61 height 15
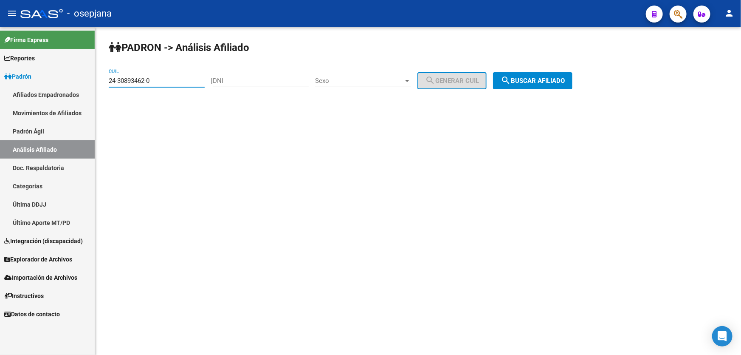
drag, startPoint x: 169, startPoint y: 83, endPoint x: 105, endPoint y: 84, distance: 63.7
click at [105, 84] on div "PADRON -> Análisis Afiliado 24-30893462-0 CUIL | DNI Sexo Sexo search Generar C…" at bounding box center [418, 71] width 646 height 89
paste input "7-21470567-8"
click at [511, 76] on mat-icon "search" at bounding box center [506, 80] width 10 height 10
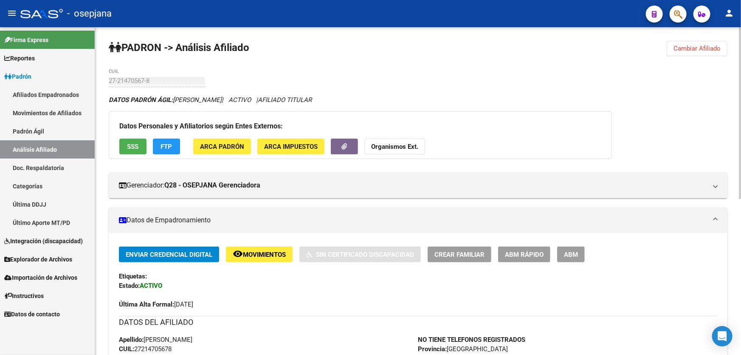
click at [709, 42] on button "Cambiar Afiliado" at bounding box center [697, 48] width 61 height 15
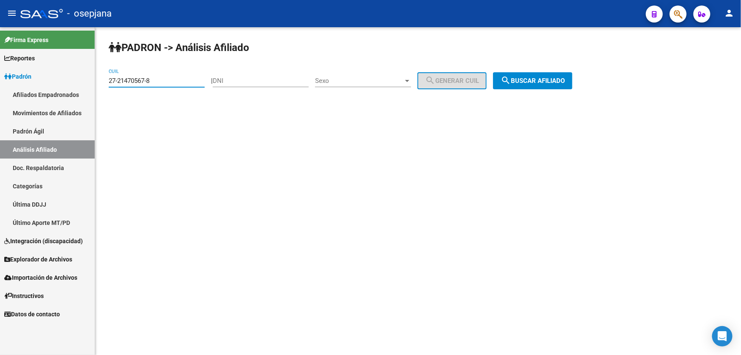
drag, startPoint x: 174, startPoint y: 81, endPoint x: 105, endPoint y: 83, distance: 69.7
click at [105, 83] on div "PADRON -> Análisis Afiliado 27-21470567-8 CUIL | DNI Sexo Sexo search Generar C…" at bounding box center [418, 71] width 646 height 89
paste input
click at [528, 82] on span "search Buscar afiliado" at bounding box center [533, 81] width 64 height 8
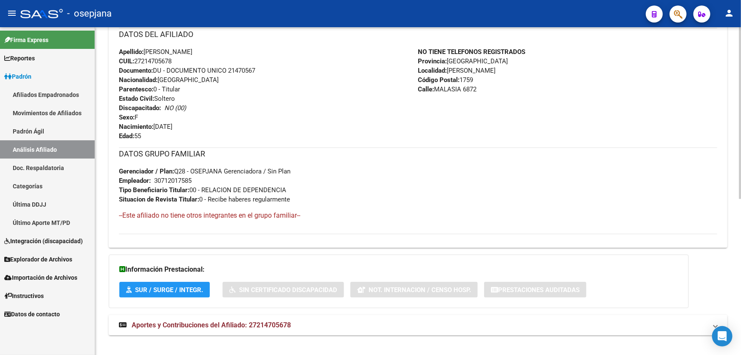
scroll to position [296, 0]
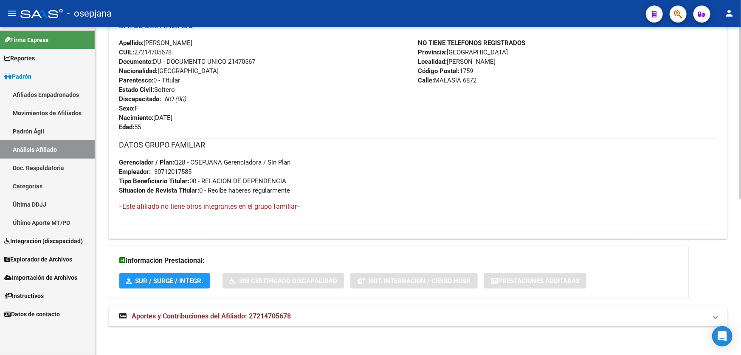
click at [305, 308] on mat-expansion-panel-header "Aportes y Contribuciones del Afiliado: 27214705678" at bounding box center [418, 316] width 619 height 20
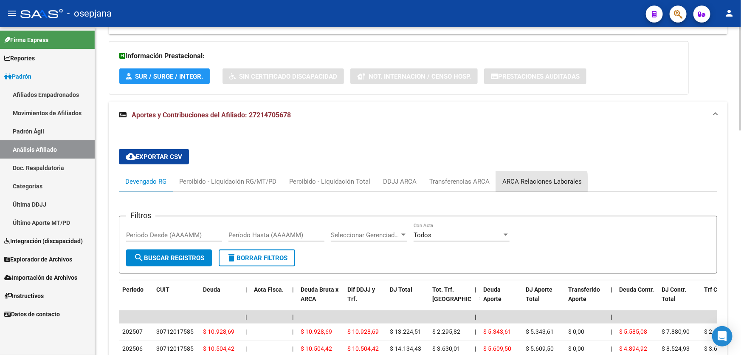
click at [535, 182] on div "ARCA Relaciones Laborales" at bounding box center [541, 181] width 79 height 9
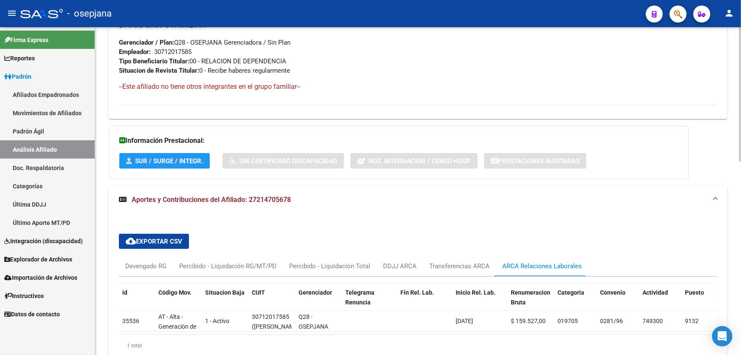
scroll to position [471, 0]
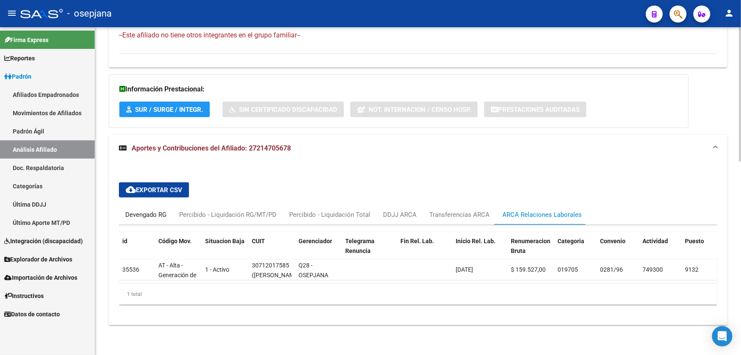
click at [143, 211] on div "Devengado RG" at bounding box center [145, 214] width 41 height 9
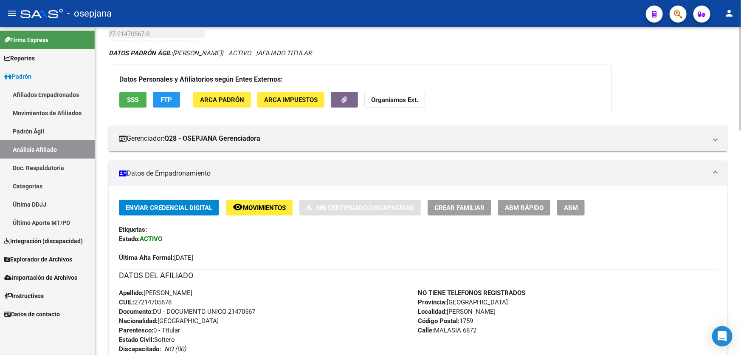
scroll to position [0, 0]
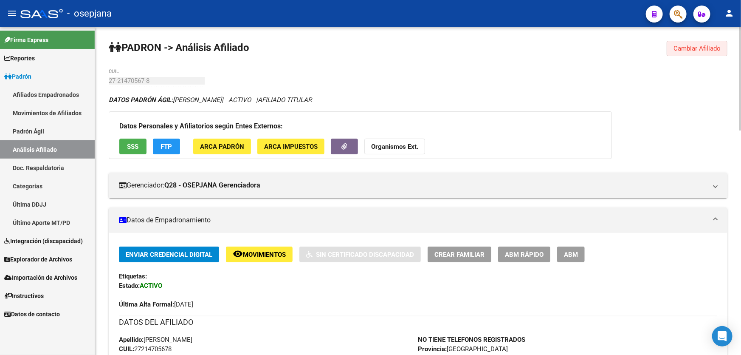
click at [695, 47] on span "Cambiar Afiliado" at bounding box center [696, 49] width 47 height 8
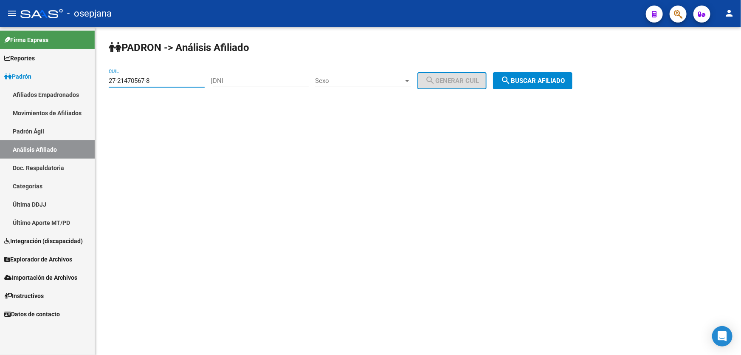
drag, startPoint x: 172, startPoint y: 79, endPoint x: 110, endPoint y: 82, distance: 61.3
click at [110, 82] on input "27-21470567-8" at bounding box center [157, 81] width 96 height 8
click at [170, 81] on input "27-21470567-8" at bounding box center [157, 81] width 96 height 8
drag, startPoint x: 157, startPoint y: 81, endPoint x: 108, endPoint y: 81, distance: 49.3
click at [108, 81] on div "PADRON -> Análisis Afiliado 27-21470567-8 CUIL | DNI Sexo Sexo search Generar C…" at bounding box center [418, 71] width 646 height 89
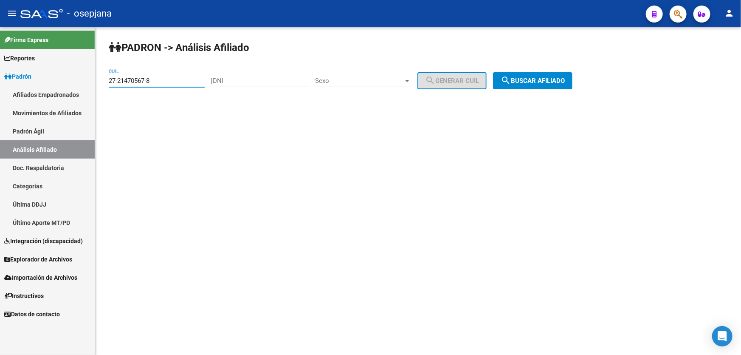
paste input "789256"
click at [548, 77] on span "search Buscar afiliado" at bounding box center [533, 81] width 64 height 8
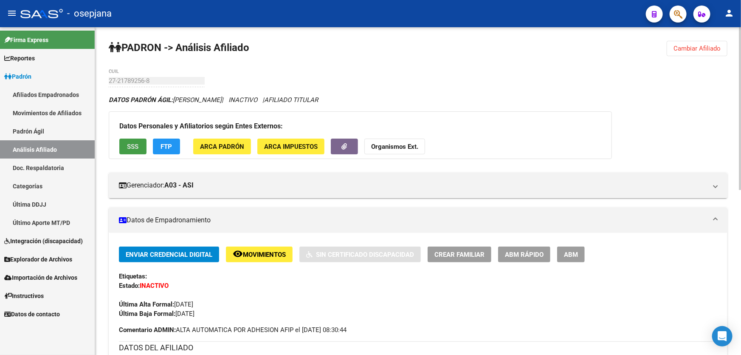
click at [130, 145] on span "SSS" at bounding box center [132, 147] width 11 height 8
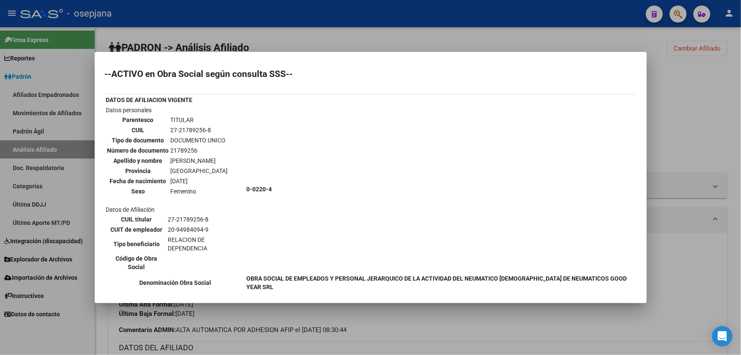
scroll to position [193, 0]
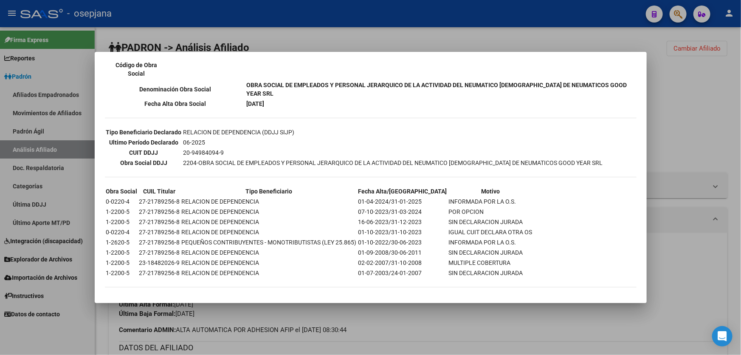
click at [713, 118] on div at bounding box center [370, 177] width 741 height 355
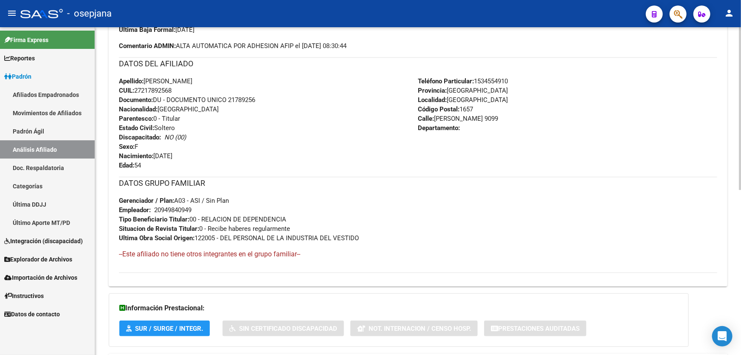
scroll to position [331, 0]
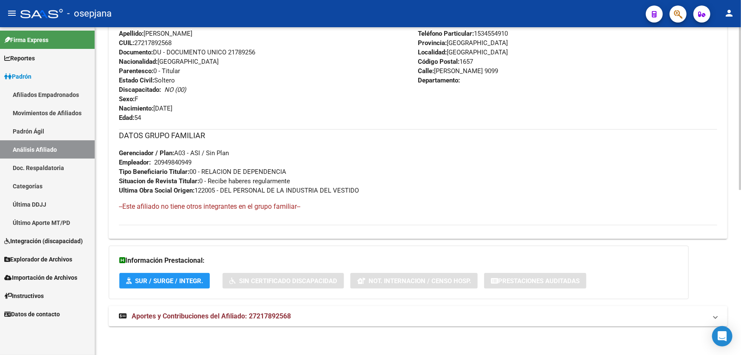
click at [522, 308] on mat-expansion-panel-header "Aportes y Contribuciones del Afiliado: 27217892568" at bounding box center [418, 316] width 619 height 20
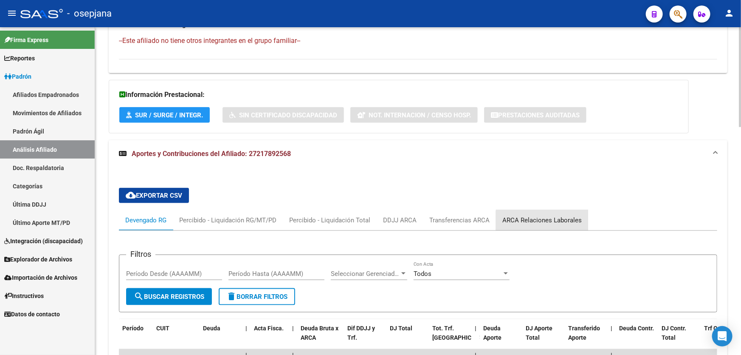
click at [545, 220] on div "ARCA Relaciones Laborales" at bounding box center [541, 219] width 79 height 9
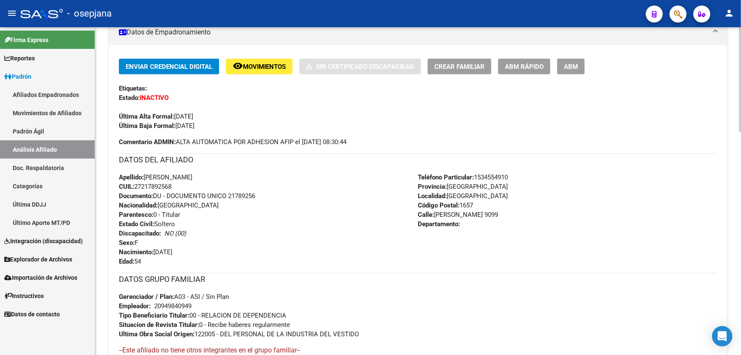
scroll to position [0, 0]
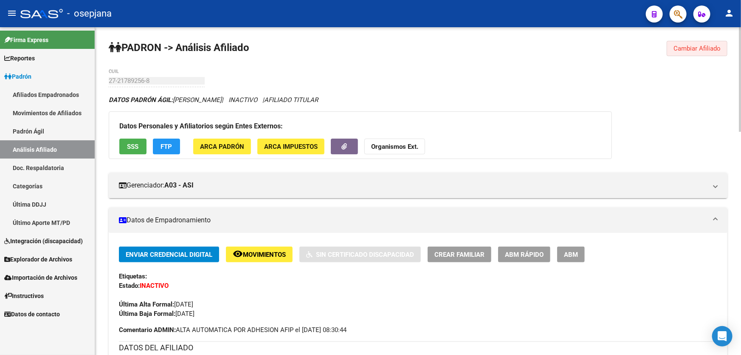
click at [693, 48] on span "Cambiar Afiliado" at bounding box center [696, 49] width 47 height 8
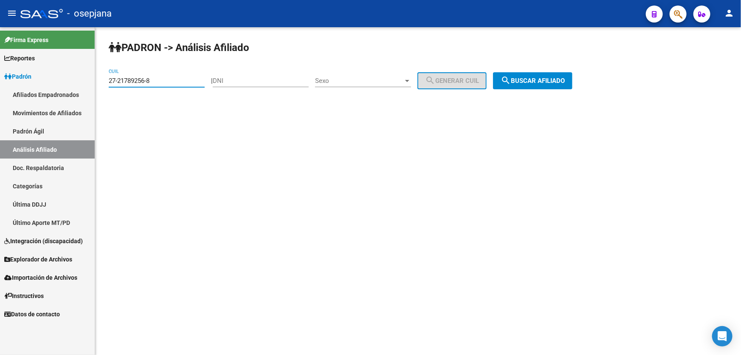
drag, startPoint x: 184, startPoint y: 82, endPoint x: 100, endPoint y: 83, distance: 84.1
click at [100, 83] on div "PADRON -> Análisis Afiliado 27-21789256-8 CUIL | DNI Sexo Sexo search Generar C…" at bounding box center [418, 71] width 646 height 89
paste input "5340525"
click at [539, 81] on span "search Buscar afiliado" at bounding box center [533, 81] width 64 height 8
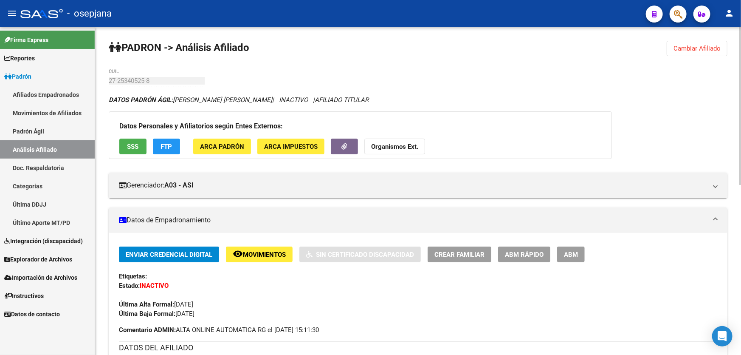
click at [689, 43] on button "Cambiar Afiliado" at bounding box center [697, 48] width 61 height 15
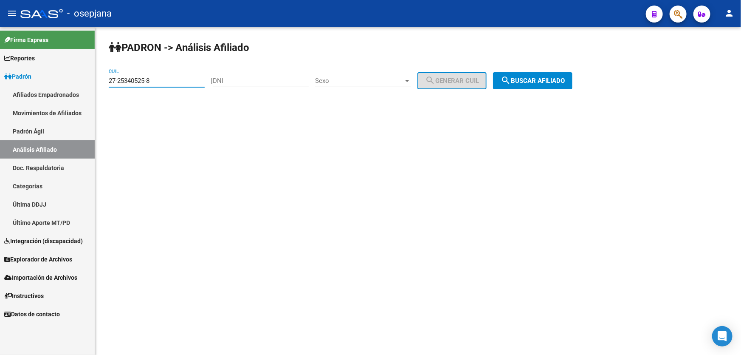
drag, startPoint x: 163, startPoint y: 79, endPoint x: 97, endPoint y: 81, distance: 66.3
click at [97, 81] on div "PADRON -> Análisis Afiliado 27-25340525-8 CUIL | DNI Sexo Sexo search Generar C…" at bounding box center [418, 71] width 646 height 89
type input "27-27080230-9"
click at [546, 77] on span "search Buscar afiliado" at bounding box center [533, 81] width 64 height 8
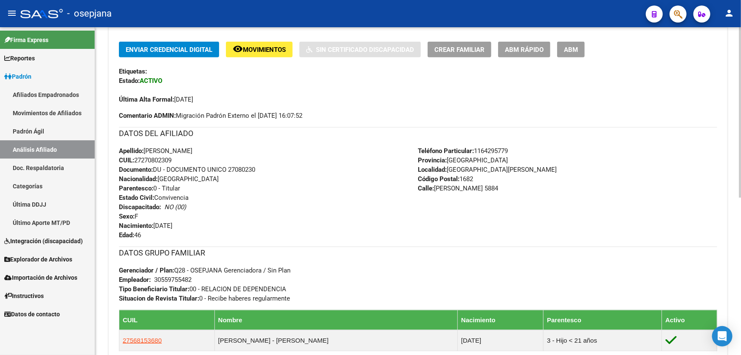
scroll to position [31, 0]
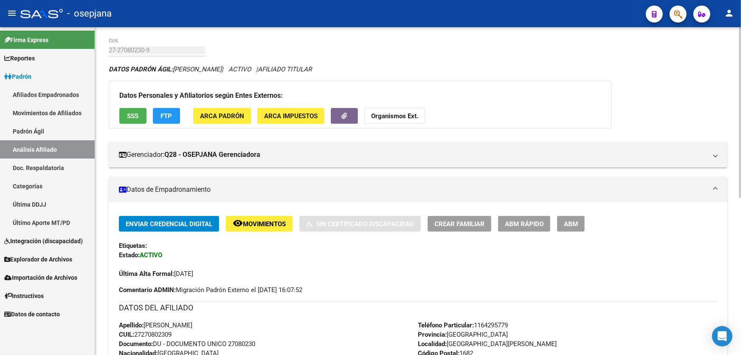
click at [391, 114] on strong "Organismos Ext." at bounding box center [394, 116] width 47 height 8
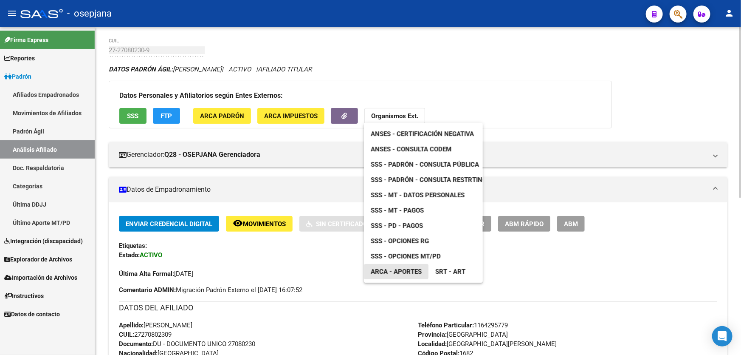
click at [390, 266] on link "ARCA - Aportes" at bounding box center [396, 271] width 65 height 15
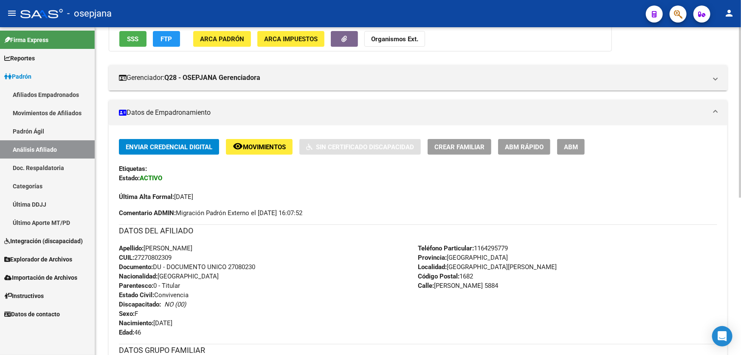
scroll to position [108, 0]
click at [135, 37] on span "SSS" at bounding box center [132, 39] width 11 height 8
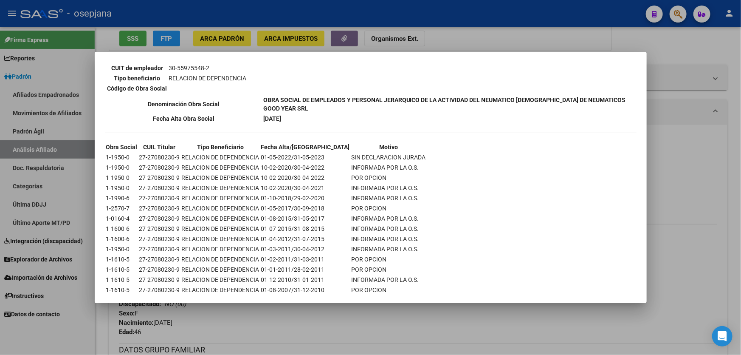
scroll to position [498, 0]
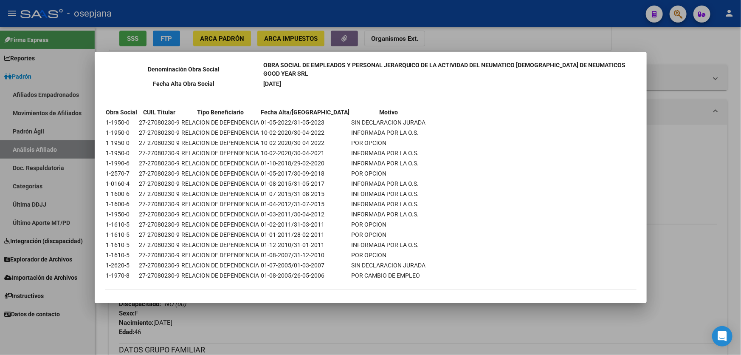
click at [461, 30] on div at bounding box center [370, 177] width 741 height 355
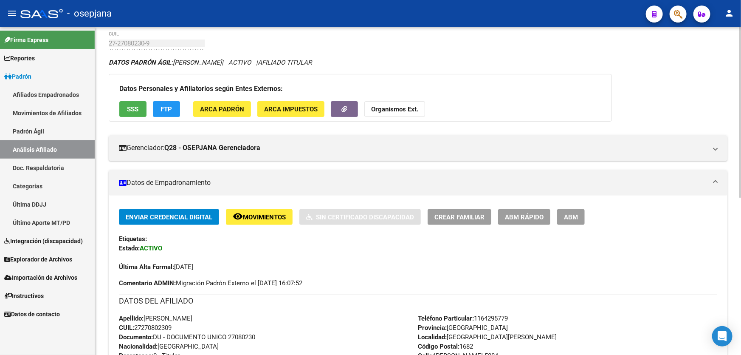
scroll to position [0, 0]
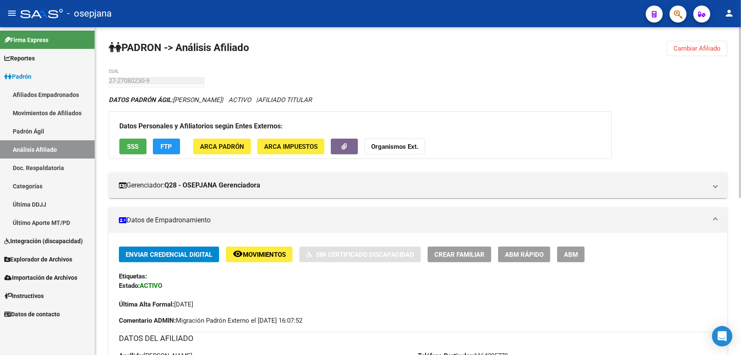
click at [706, 48] on span "Cambiar Afiliado" at bounding box center [696, 49] width 47 height 8
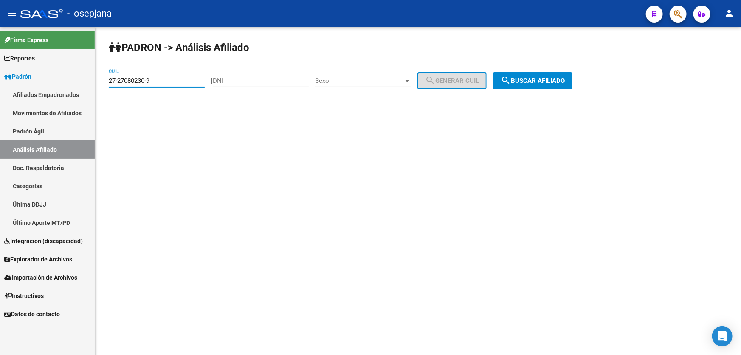
drag, startPoint x: 177, startPoint y: 80, endPoint x: 91, endPoint y: 80, distance: 86.6
click at [91, 80] on mat-sidenav-container "Firma Express Reportes Padrón Traspasos x O.S. Traspasos x Gerenciador Traspaso…" at bounding box center [370, 190] width 741 height 327
click at [152, 80] on input "CUIL" at bounding box center [157, 81] width 96 height 8
paste input "20-28925349-2"
type input "20-28925349-2"
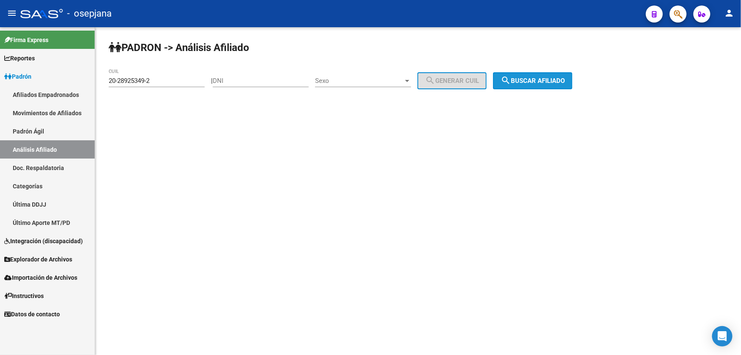
click at [541, 73] on button "search Buscar afiliado" at bounding box center [532, 80] width 79 height 17
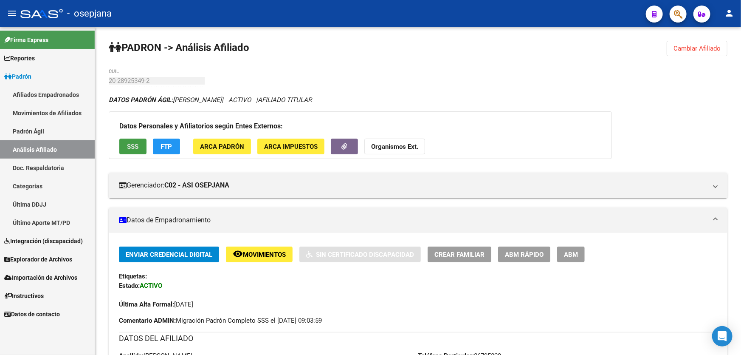
click at [125, 149] on button "SSS" at bounding box center [132, 146] width 27 height 16
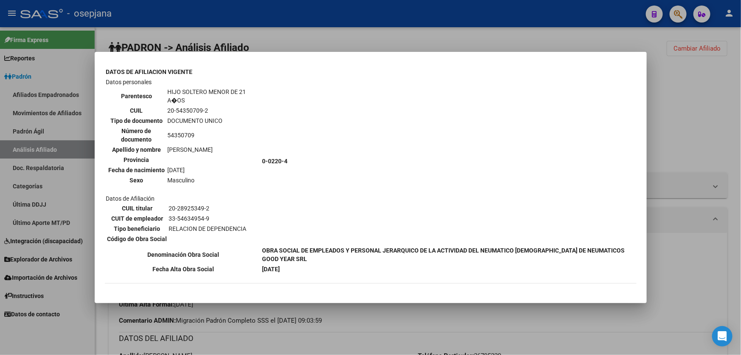
scroll to position [814, 0]
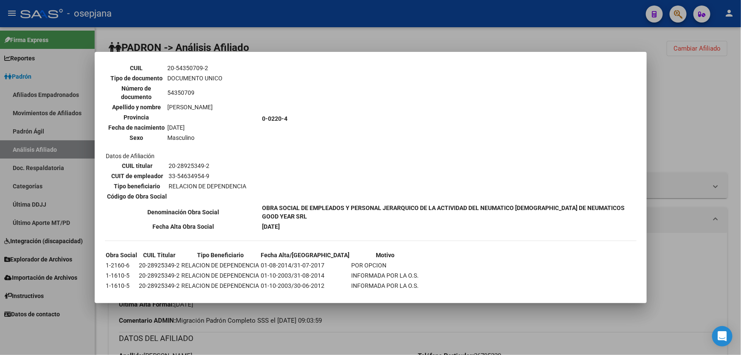
click at [729, 124] on div at bounding box center [370, 177] width 741 height 355
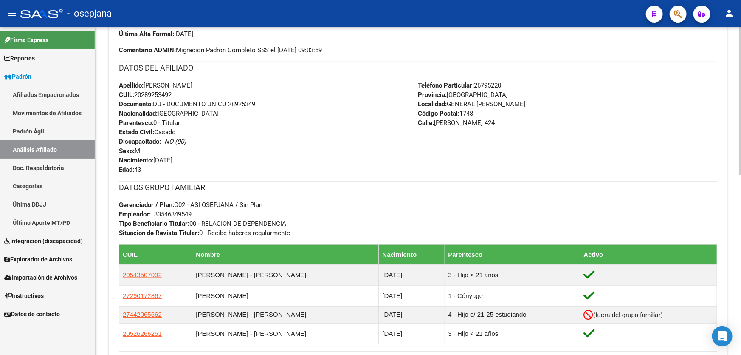
scroll to position [397, 0]
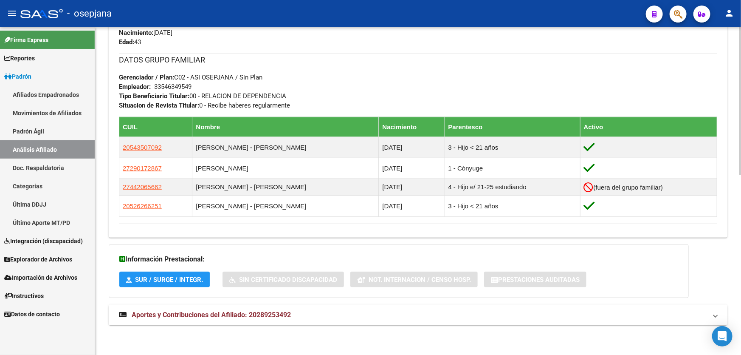
click at [238, 317] on span "Aportes y Contribuciones del Afiliado: 20289253492" at bounding box center [211, 314] width 159 height 8
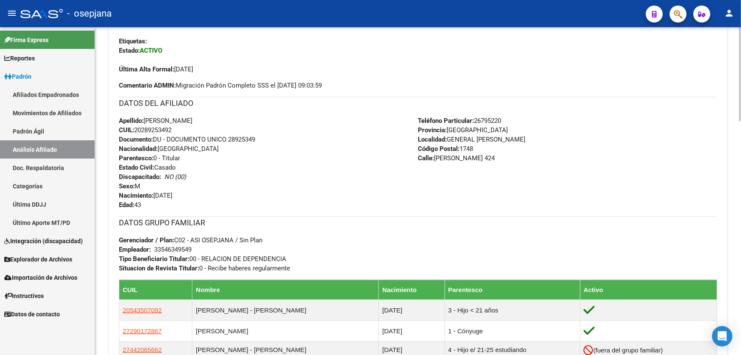
scroll to position [312, 0]
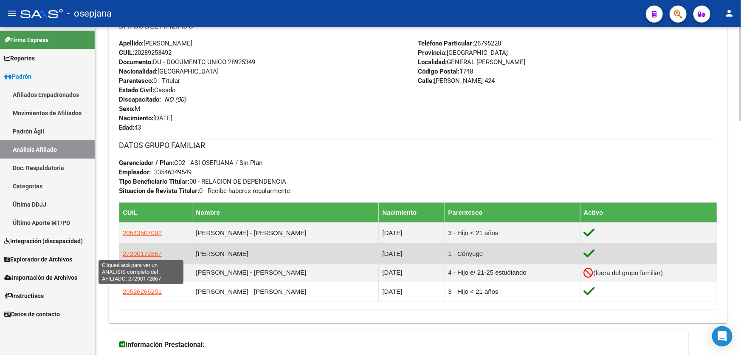
click at [133, 250] on span "27290172867" at bounding box center [142, 253] width 39 height 7
type textarea "27290172867"
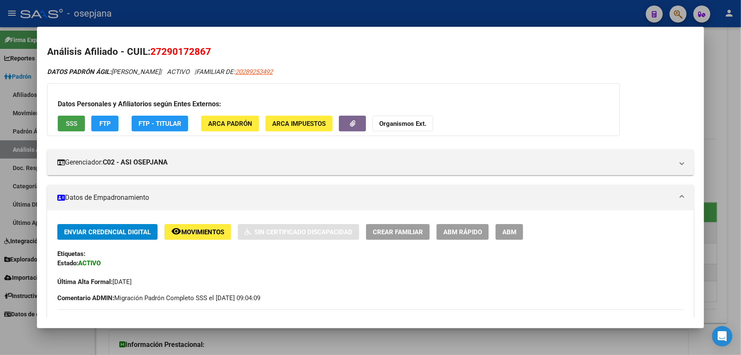
click at [72, 122] on span "SSS" at bounding box center [71, 124] width 11 height 8
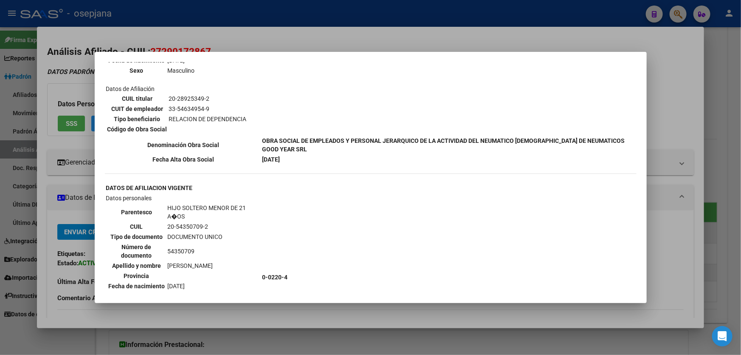
scroll to position [804, 0]
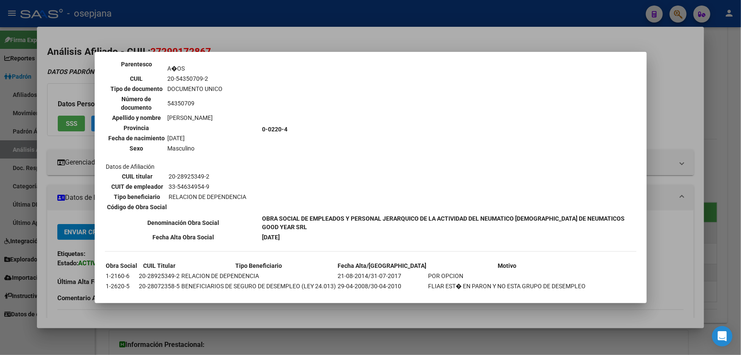
click at [660, 104] on div at bounding box center [370, 177] width 741 height 355
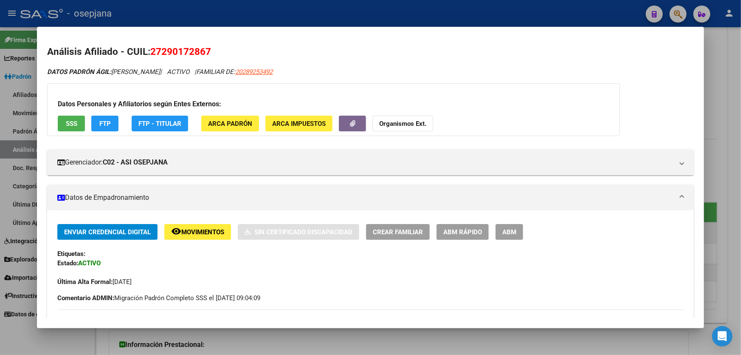
click at [106, 127] on button "FTP" at bounding box center [104, 123] width 27 height 16
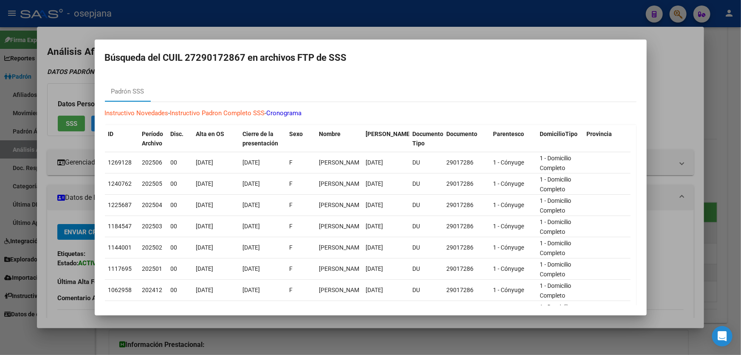
click at [720, 114] on div at bounding box center [370, 177] width 741 height 355
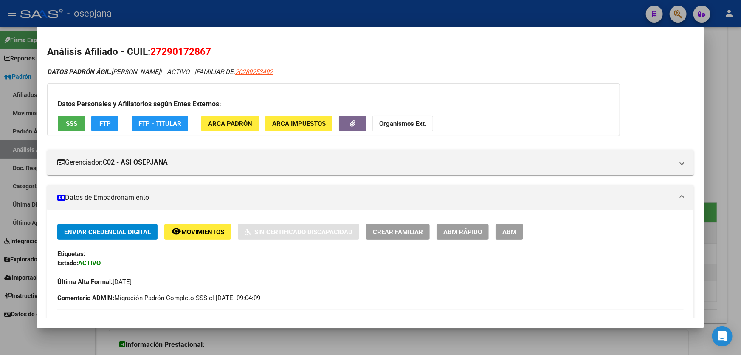
click at [740, 103] on div at bounding box center [370, 177] width 741 height 355
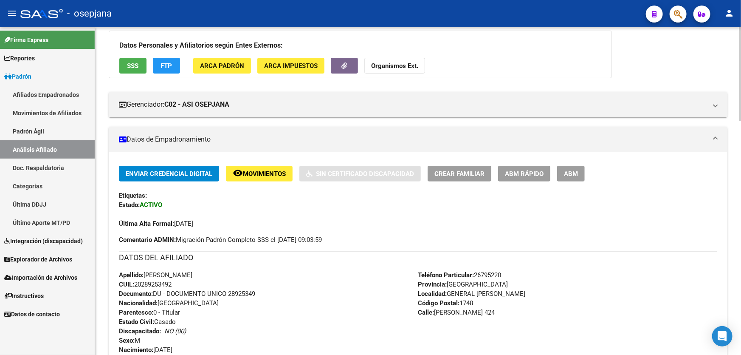
scroll to position [81, 0]
click at [124, 60] on button "SSS" at bounding box center [132, 66] width 27 height 16
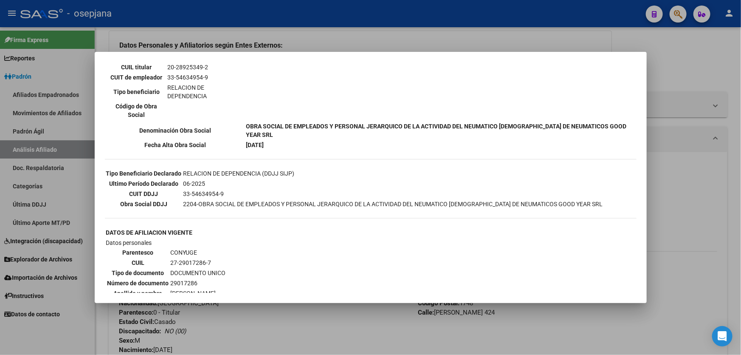
scroll to position [154, 0]
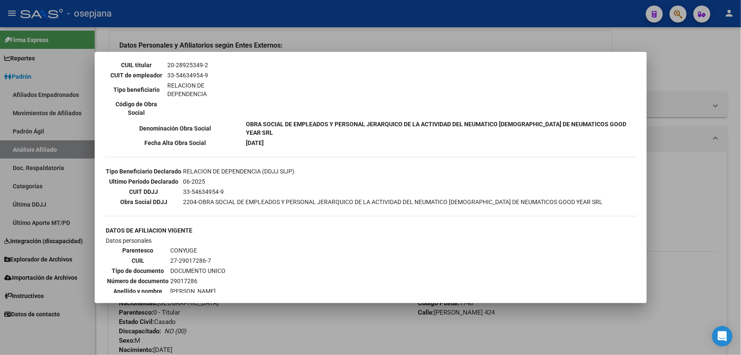
click at [688, 187] on div at bounding box center [370, 177] width 741 height 355
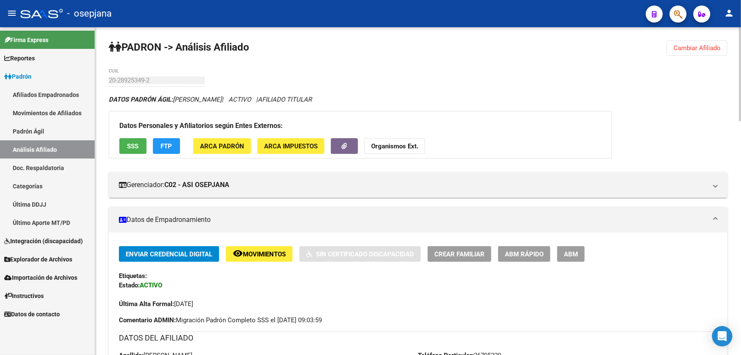
scroll to position [0, 0]
click at [687, 49] on span "Cambiar Afiliado" at bounding box center [696, 49] width 47 height 8
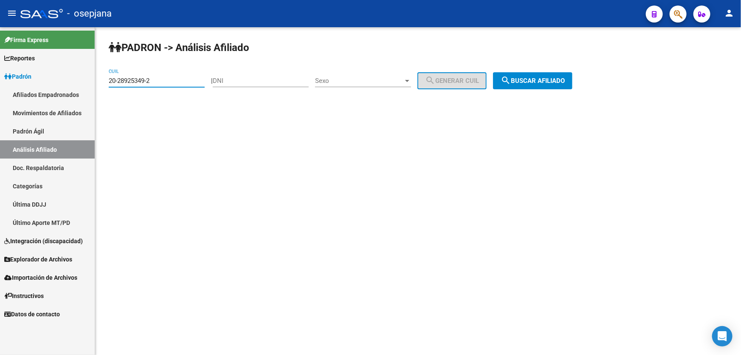
drag, startPoint x: 165, startPoint y: 80, endPoint x: 103, endPoint y: 82, distance: 62.0
click at [103, 82] on div "PADRON -> Análisis Afiliado 20-28925349-2 CUIL | DNI Sexo Sexo search Generar C…" at bounding box center [418, 71] width 646 height 89
paste input "94305175-6"
click at [532, 86] on button "search Buscar afiliado" at bounding box center [532, 80] width 79 height 17
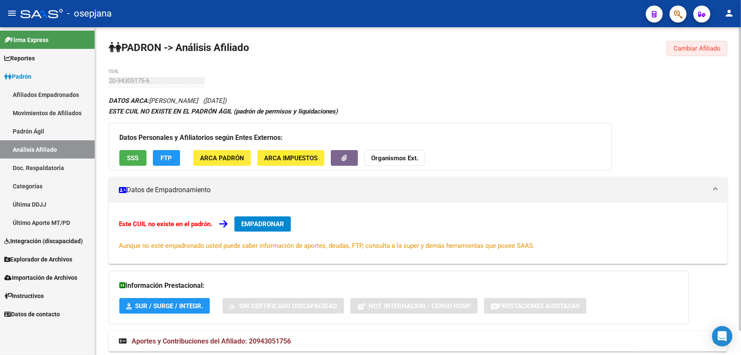
click at [692, 50] on span "Cambiar Afiliado" at bounding box center [696, 49] width 47 height 8
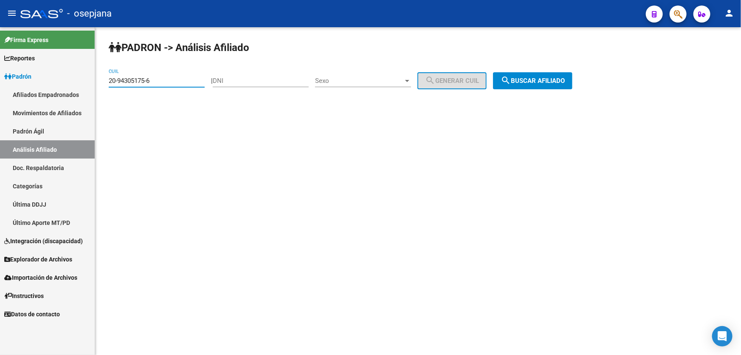
drag, startPoint x: 170, startPoint y: 81, endPoint x: 99, endPoint y: 90, distance: 71.9
click at [99, 90] on div "PADRON -> Análisis Afiliado 20-94305175-6 CUIL | DNI Sexo Sexo search Generar C…" at bounding box center [418, 71] width 646 height 89
paste input "7-18454713-4"
type input "27-18454713-4"
click at [526, 79] on span "search Buscar afiliado" at bounding box center [533, 81] width 64 height 8
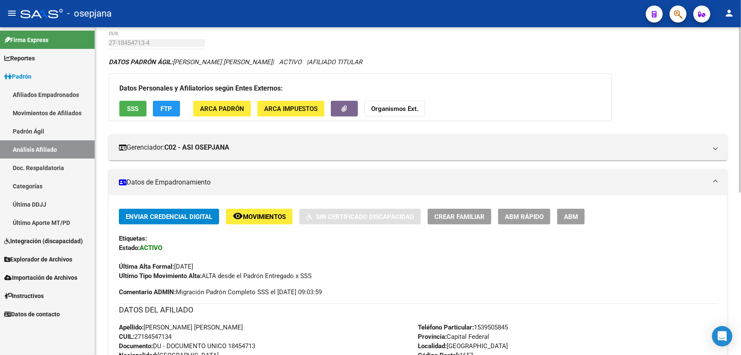
scroll to position [154, 0]
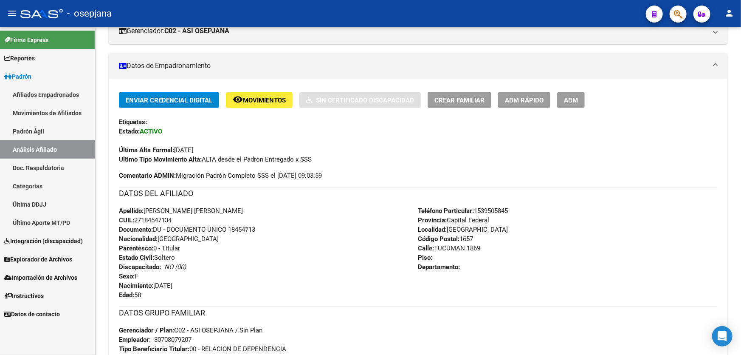
click at [518, 102] on span "ABM Rápido" at bounding box center [524, 100] width 39 height 8
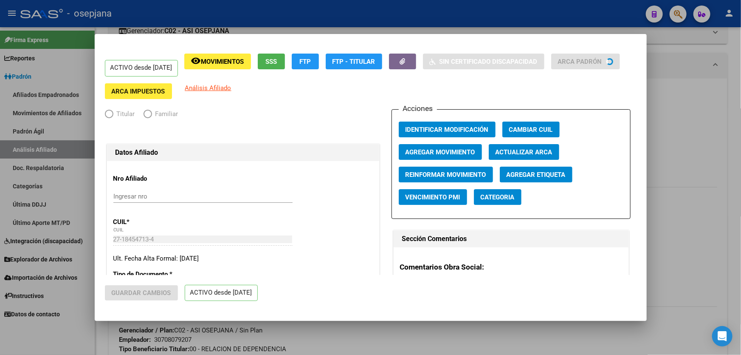
radio input "true"
type input "30-70807920-7"
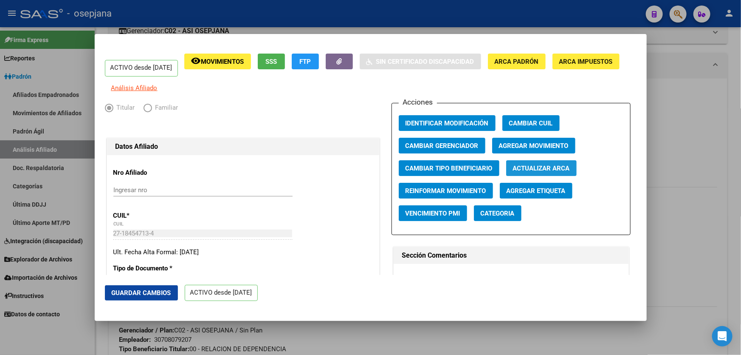
click at [544, 172] on span "Actualizar ARCA" at bounding box center [541, 168] width 57 height 8
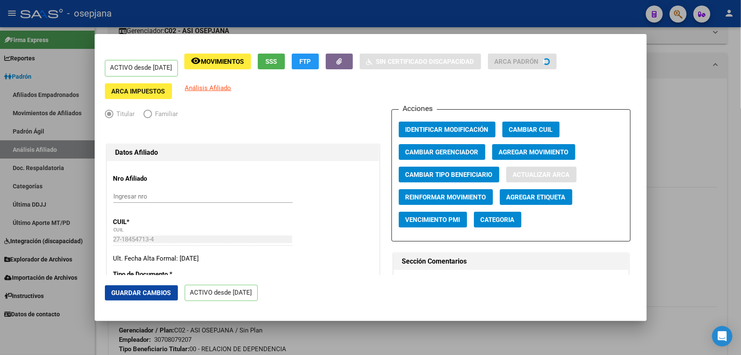
type input "MOLINA"
type input "MARIA LUCRECIA"
type input "11 DE SEPTIEMBR"
type input "AV TUCUMAN"
type input "1969"
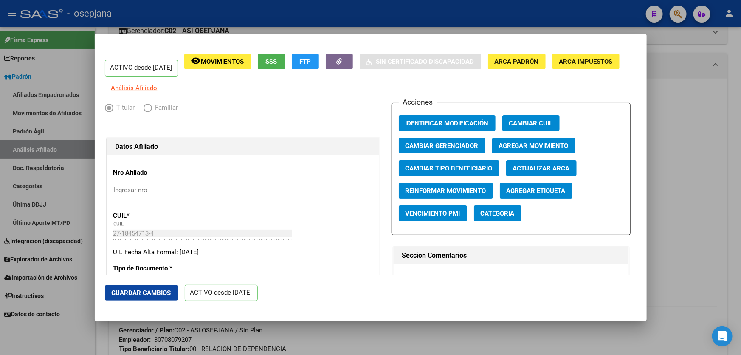
click at [144, 280] on mat-dialog-actions "Guardar Cambios ACTIVO desde 01/12/2020" at bounding box center [371, 293] width 532 height 36
click at [141, 291] on span "Guardar Cambios" at bounding box center [141, 293] width 59 height 8
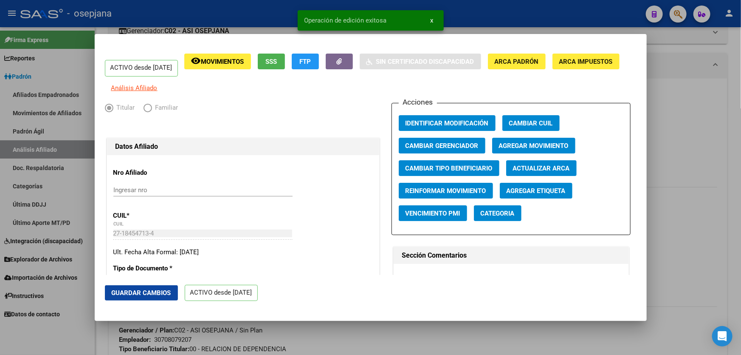
click at [740, 208] on div at bounding box center [370, 177] width 741 height 355
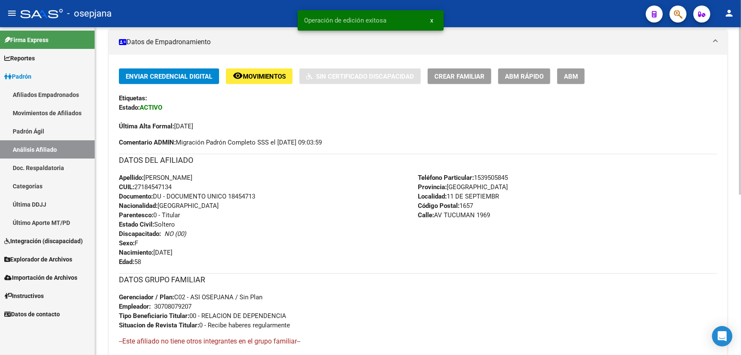
scroll to position [312, 0]
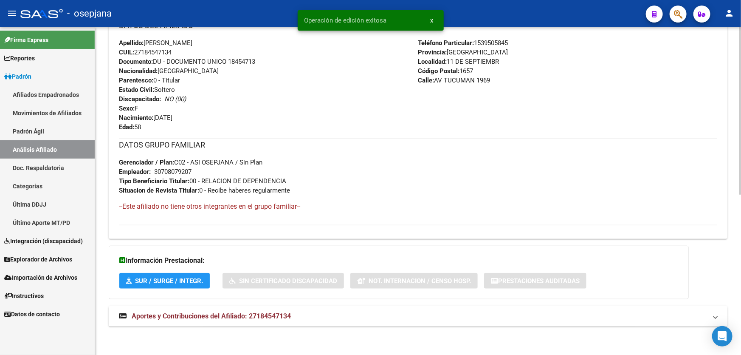
click at [432, 321] on mat-expansion-panel-header "Aportes y Contribuciones del Afiliado: 27184547134" at bounding box center [418, 316] width 619 height 20
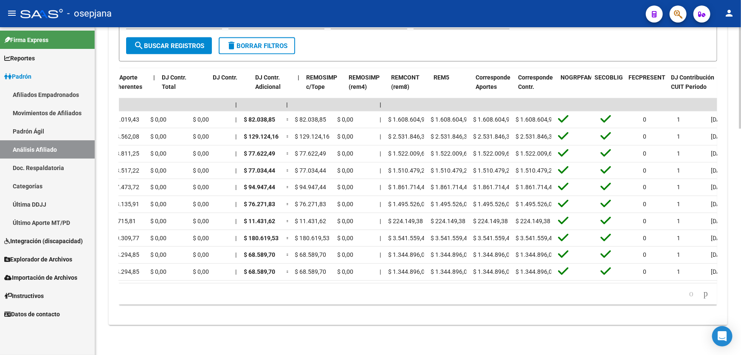
scroll to position [0, 1177]
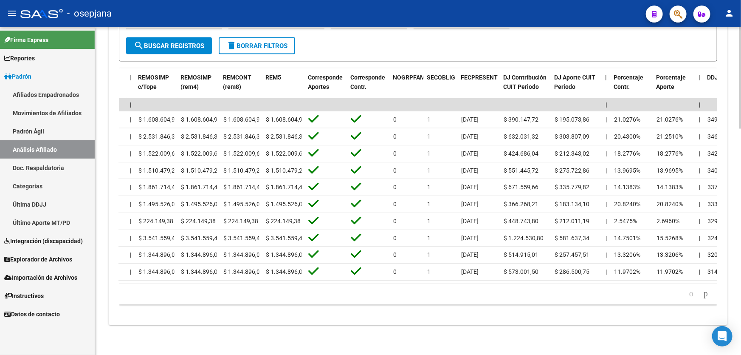
drag, startPoint x: 590, startPoint y: 284, endPoint x: 641, endPoint y: 287, distance: 50.6
click at [641, 287] on div "179.769.313.486.231.570.000.000.000.000.000.000.000.000.000.000.000.000.000.000…" at bounding box center [418, 293] width 598 height 21
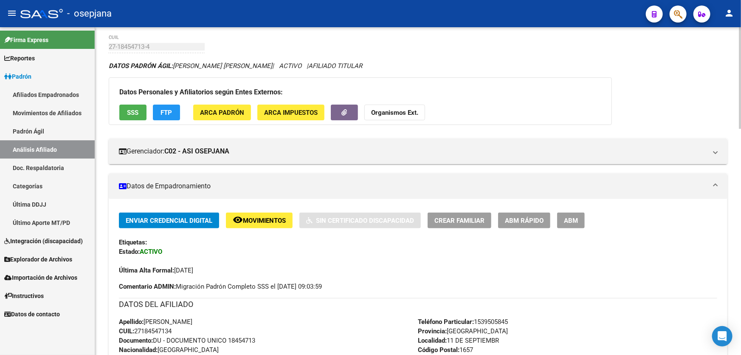
scroll to position [0, 0]
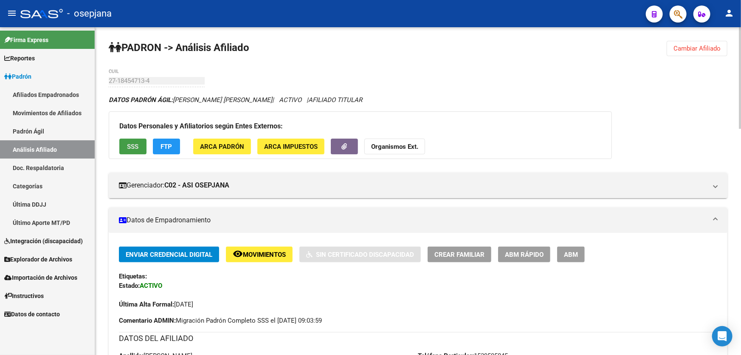
click at [135, 146] on span "SSS" at bounding box center [132, 147] width 11 height 8
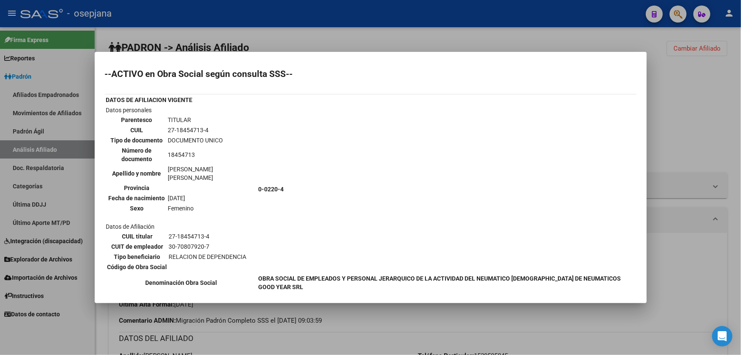
click at [677, 90] on div at bounding box center [370, 177] width 741 height 355
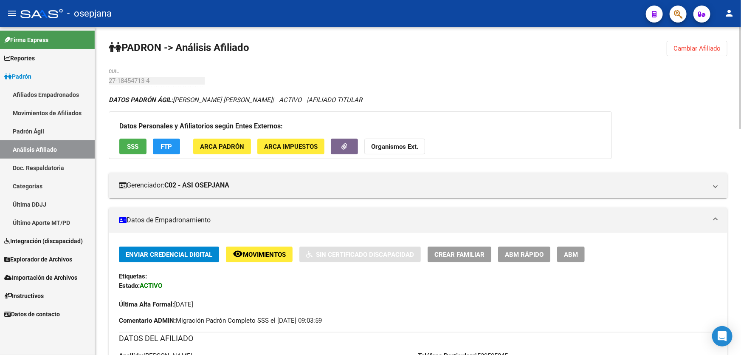
click at [165, 142] on span "FTP" at bounding box center [166, 146] width 11 height 8
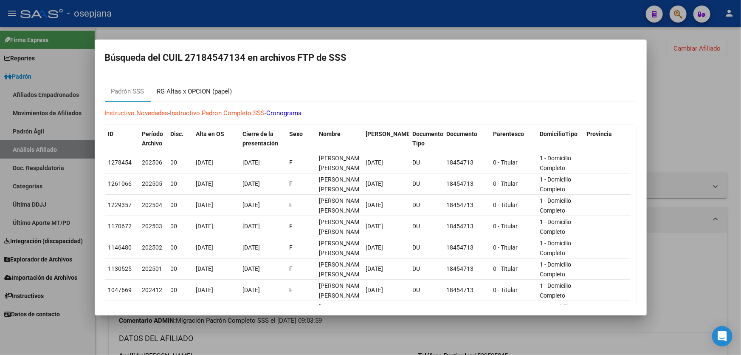
click at [199, 87] on div "RG Altas x OPCION (papel)" at bounding box center [194, 92] width 75 height 10
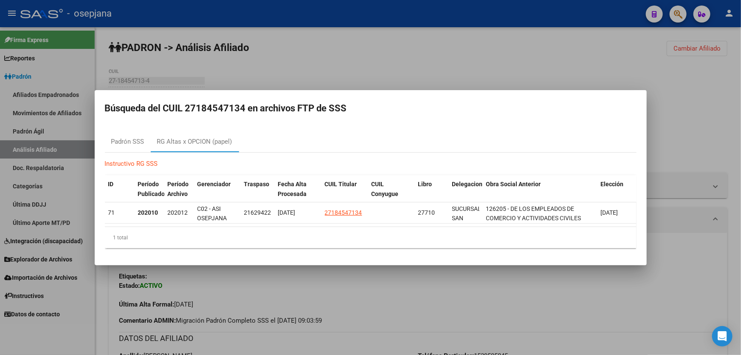
click at [696, 129] on div at bounding box center [370, 177] width 741 height 355
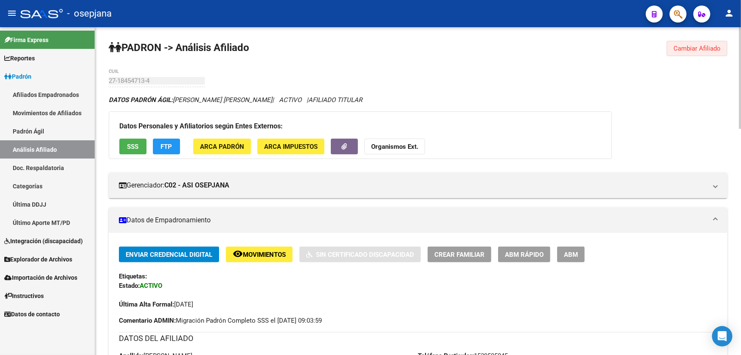
click at [698, 45] on span "Cambiar Afiliado" at bounding box center [696, 49] width 47 height 8
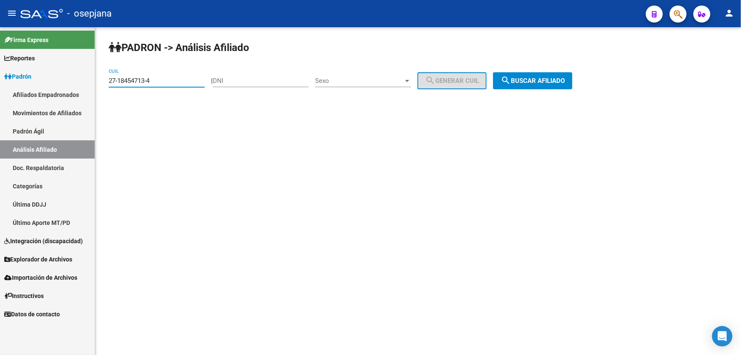
drag, startPoint x: 166, startPoint y: 80, endPoint x: 103, endPoint y: 84, distance: 62.9
click at [103, 84] on div "PADRON -> Análisis Afiliado 27-18454713-4 CUIL | DNI Sexo Sexo search Generar C…" at bounding box center [418, 71] width 646 height 89
paste input "0-27295754-2"
type input "20-27295754-2"
click at [561, 82] on span "search Buscar afiliado" at bounding box center [533, 81] width 64 height 8
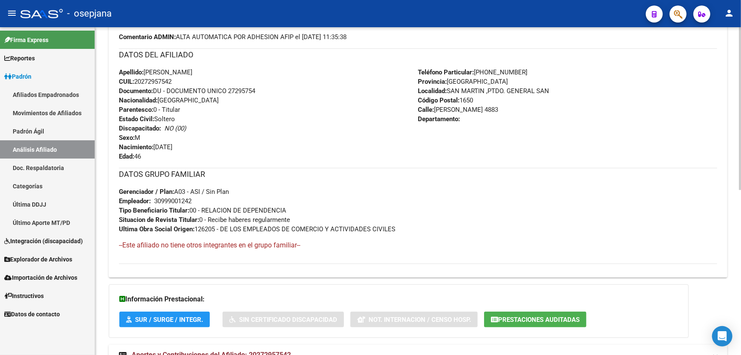
scroll to position [331, 0]
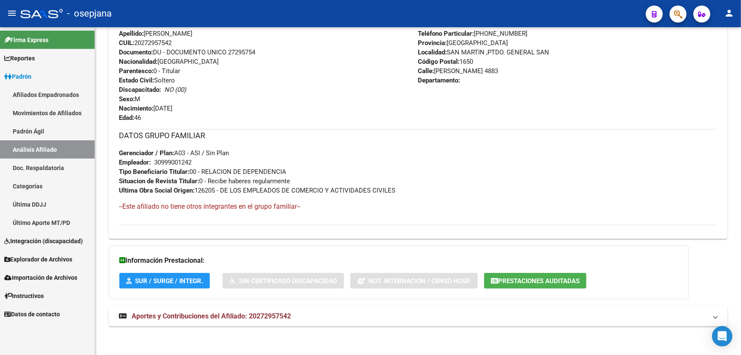
click at [323, 312] on mat-panel-title "Aportes y Contribuciones del Afiliado: 20272957542" at bounding box center [413, 315] width 588 height 9
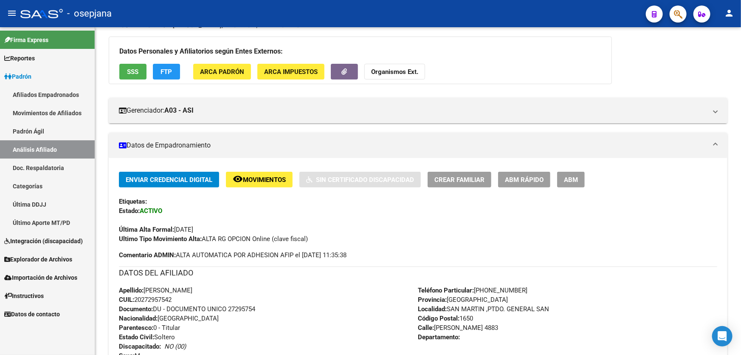
scroll to position [0, 0]
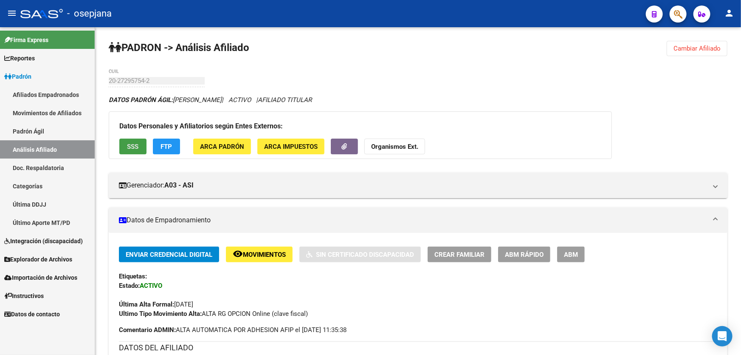
click at [135, 140] on button "SSS" at bounding box center [132, 146] width 27 height 16
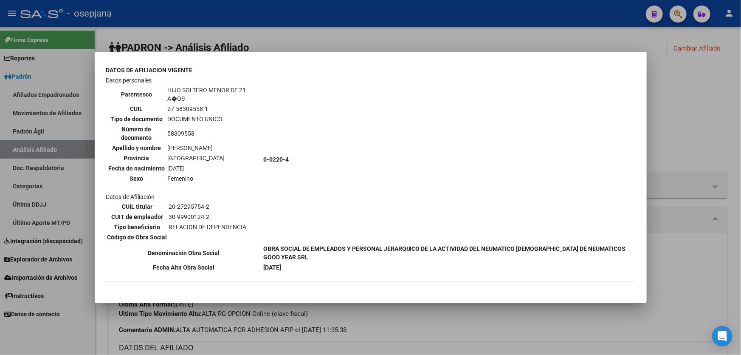
scroll to position [540, 0]
click at [662, 203] on div at bounding box center [370, 177] width 741 height 355
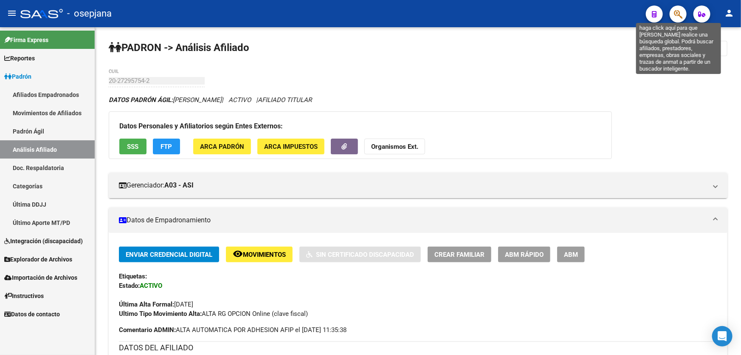
click at [677, 13] on icon "button" at bounding box center [678, 14] width 8 height 10
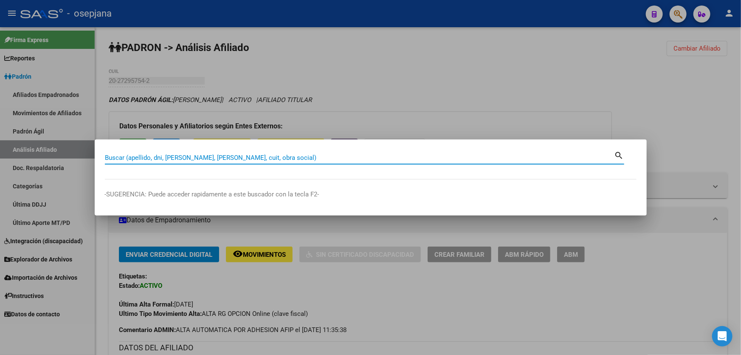
paste input "27-37953229-8"
type input "27379532298"
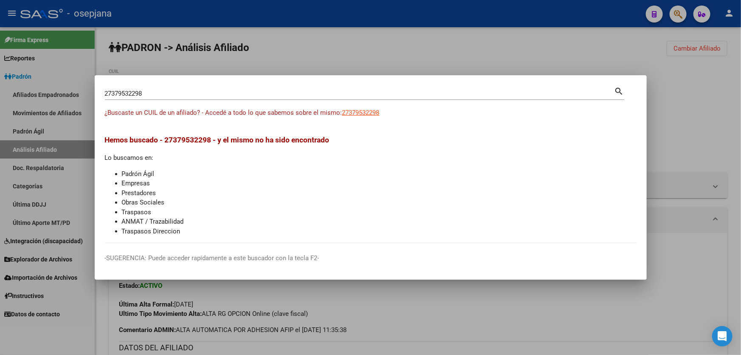
click at [370, 117] on app-link-go-to "27379532298" at bounding box center [360, 113] width 37 height 10
click at [373, 115] on span "27379532298" at bounding box center [360, 113] width 37 height 8
type textarea "27379532298"
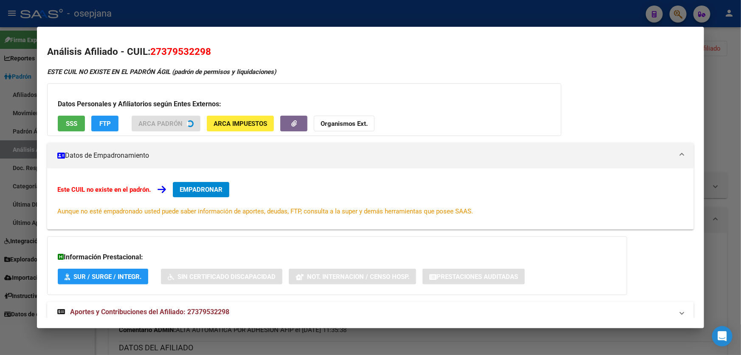
click at [72, 121] on span "SSS" at bounding box center [71, 124] width 11 height 8
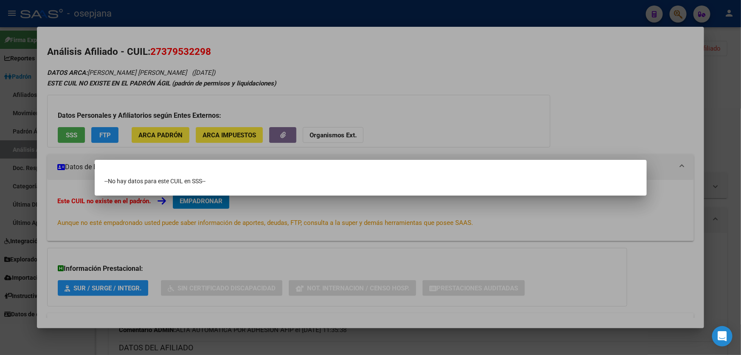
click at [477, 115] on div at bounding box center [370, 177] width 741 height 355
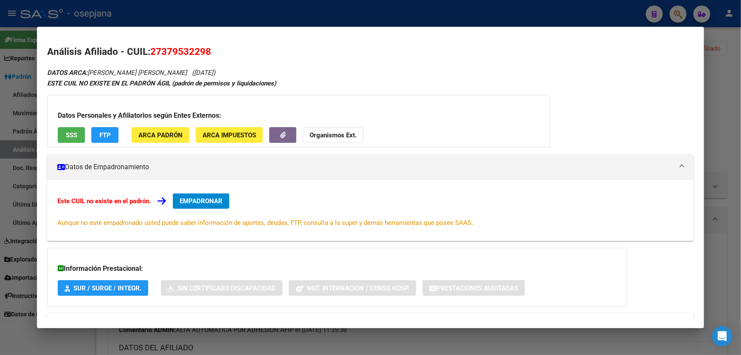
click at [118, 140] on button "FTP" at bounding box center [104, 135] width 27 height 16
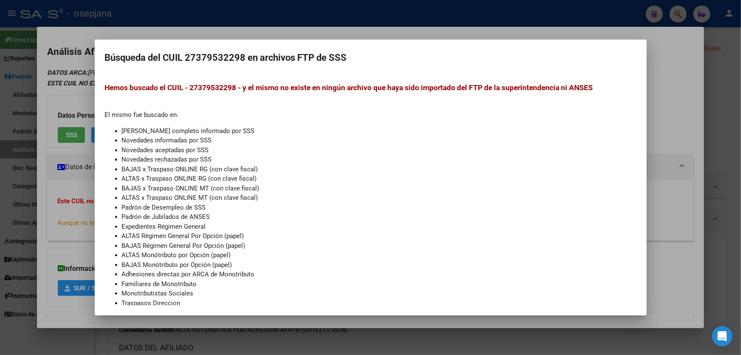
click at [740, 105] on div at bounding box center [370, 177] width 741 height 355
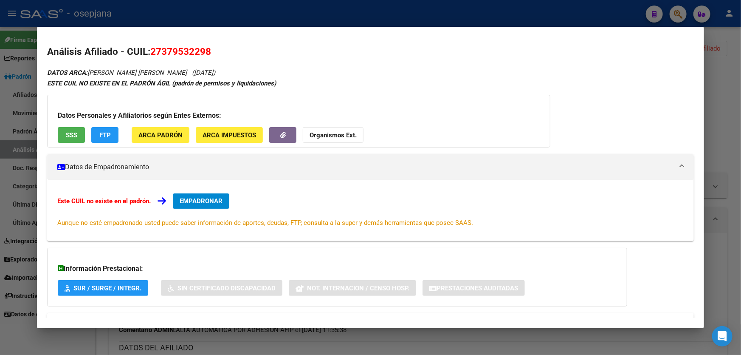
click at [740, 105] on div at bounding box center [370, 177] width 741 height 355
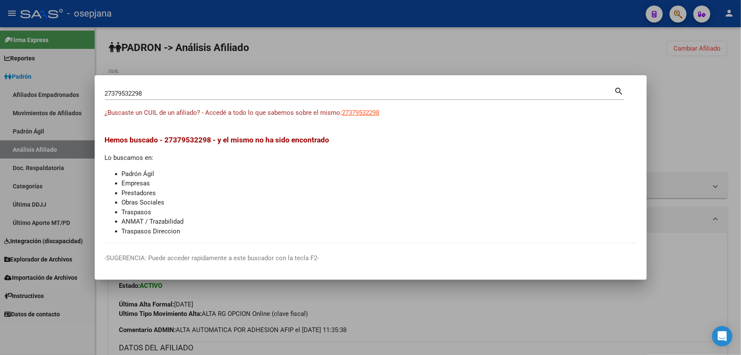
click at [740, 105] on div at bounding box center [370, 177] width 741 height 355
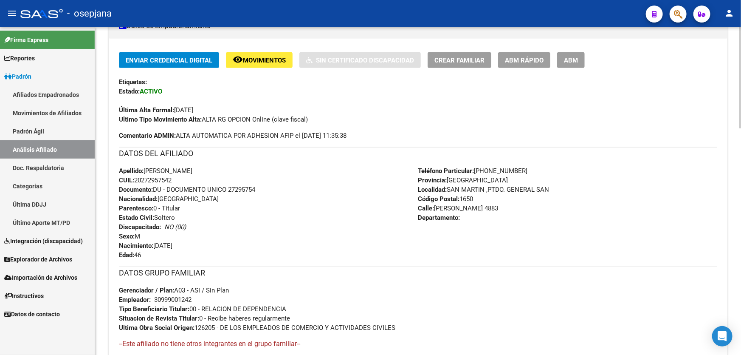
scroll to position [193, 0]
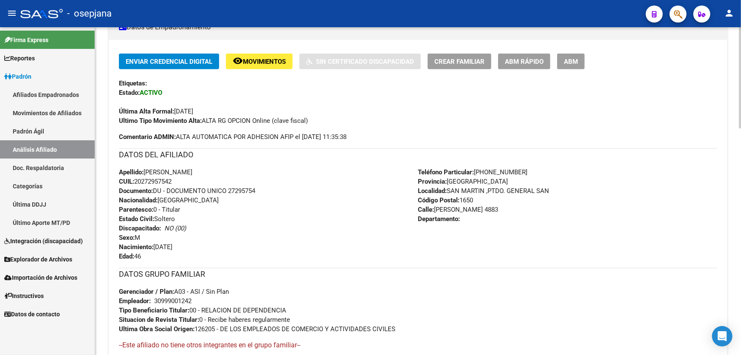
click at [460, 58] on span "Crear Familiar" at bounding box center [459, 62] width 50 height 8
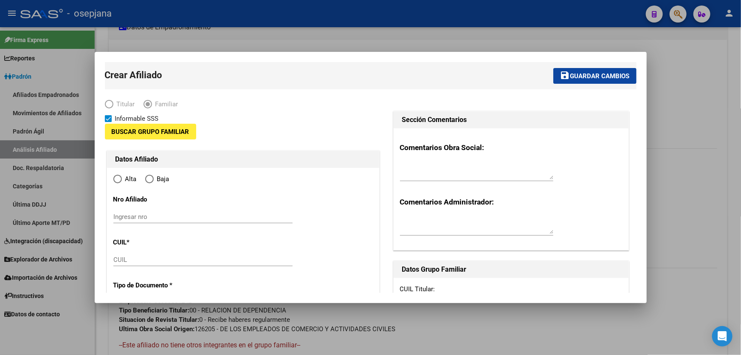
type input "30-99900124-2"
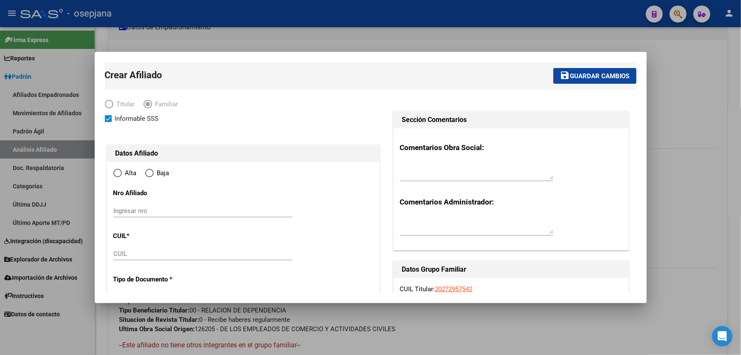
type input "SAN MARTIN ,PTDO. GENERAL SAN"
type input "1650"
type input "DIEGO POMBO"
type input "4883"
radio input "true"
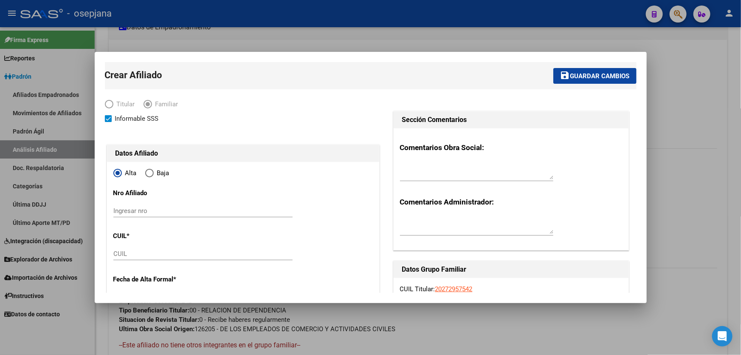
type input "30-99900124-2"
click at [144, 248] on div "CUIL" at bounding box center [202, 253] width 179 height 13
paste input "27-37953229-8"
type input "27-37953229-8"
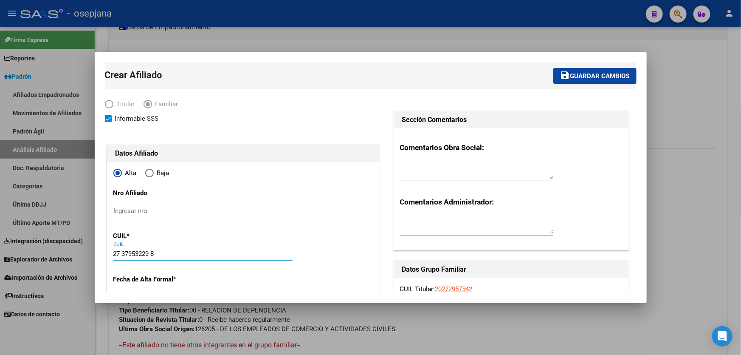
type input "37953229"
type input "MORENO NADIA SOLEDAD BELEN"
type input "1981-12-17"
type input "CHURRUCA"
type input "1657"
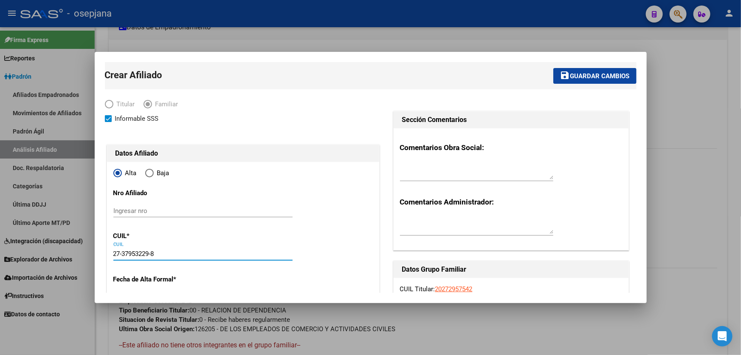
type input "MIRAMAR"
type input "1540"
type input "27-37953229-8"
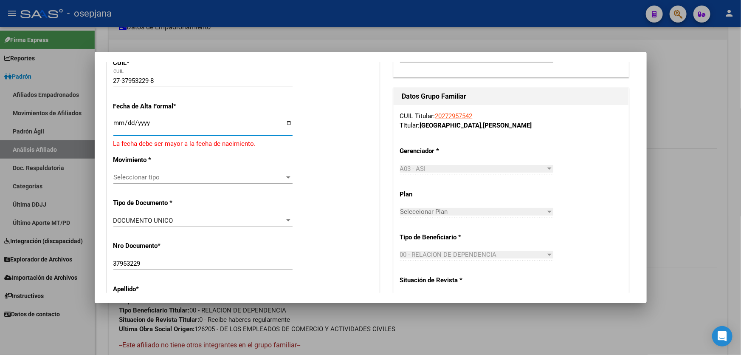
scroll to position [167, 0]
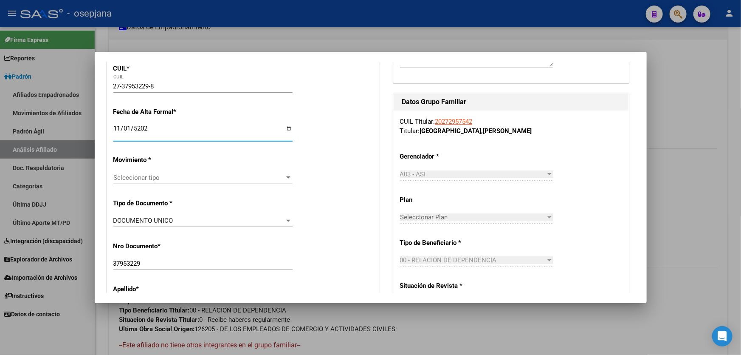
type input "2024-11-01"
click at [187, 179] on span "Seleccionar tipo" at bounding box center [199, 178] width 172 height 8
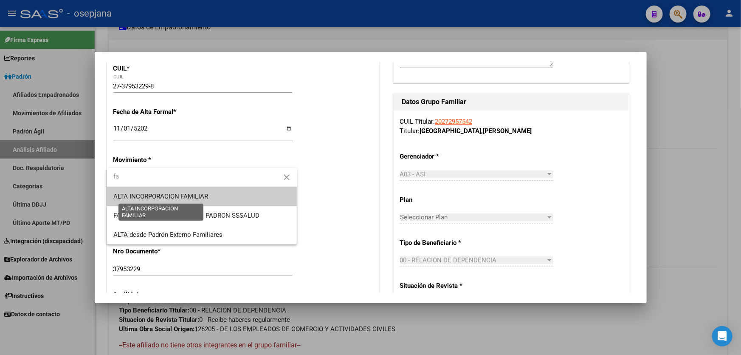
type input "fa"
click at [189, 194] on span "ALTA INCORPORACION FAMILIAR" at bounding box center [160, 196] width 95 height 8
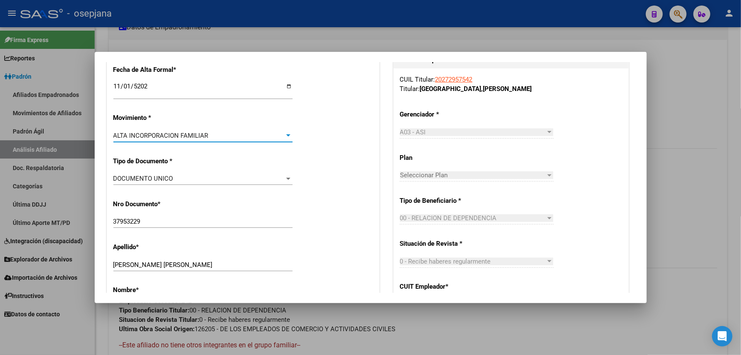
scroll to position [283, 0]
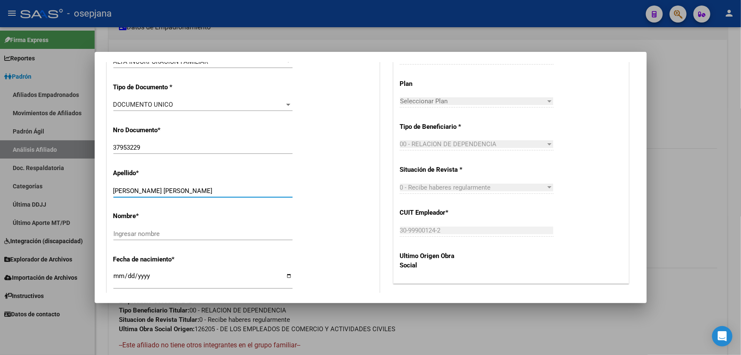
drag, startPoint x: 140, startPoint y: 190, endPoint x: 223, endPoint y: 189, distance: 83.2
click at [223, 189] on input "MORENO NADIA SOLEDAD BELEN" at bounding box center [202, 191] width 179 height 8
type input "MORENO"
click at [127, 230] on input "Ingresar nombre" at bounding box center [202, 234] width 179 height 8
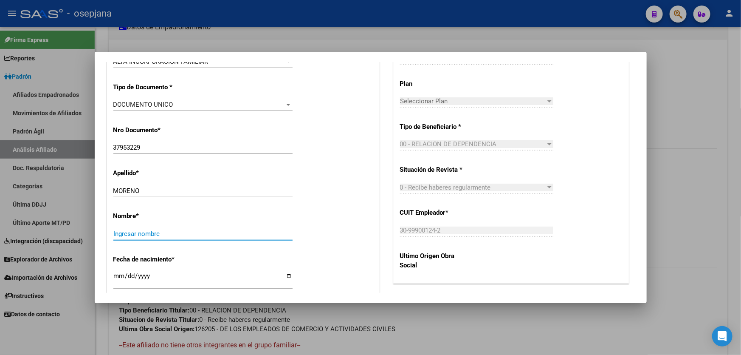
paste input "NADIA SOLEDAD BELEN"
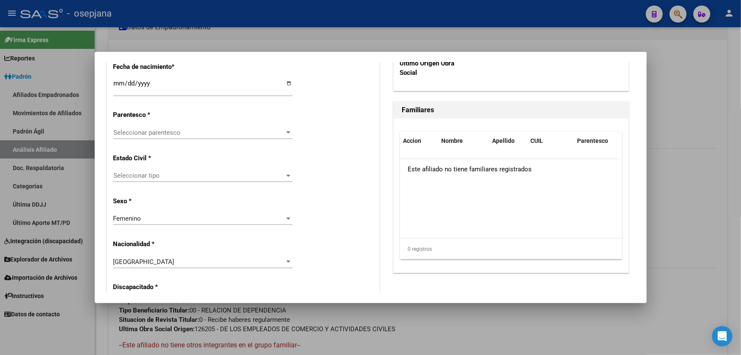
scroll to position [476, 0]
type input "NADIA SOLEDAD BELEN"
click at [168, 132] on span "Seleccionar parentesco" at bounding box center [199, 132] width 172 height 8
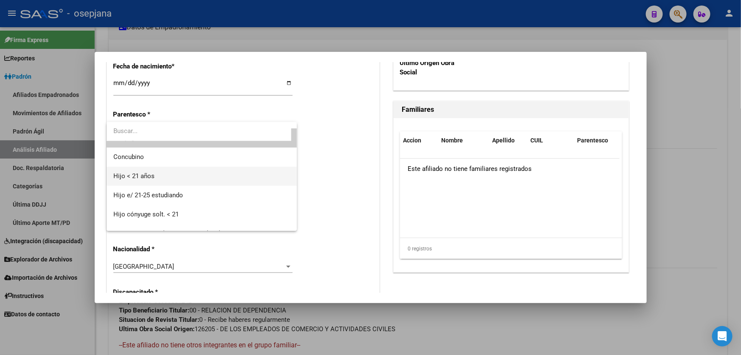
scroll to position [0, 0]
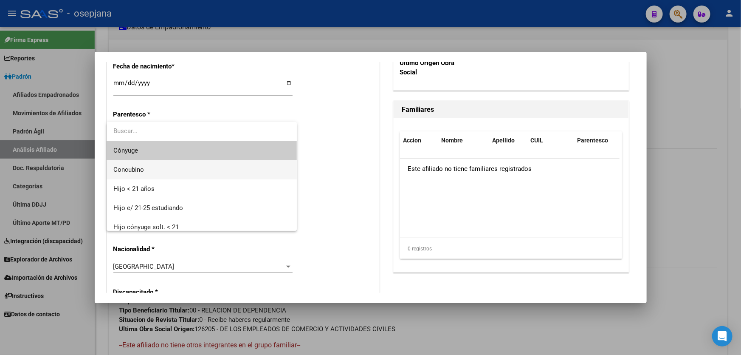
click at [166, 166] on span "Concubino" at bounding box center [201, 169] width 177 height 19
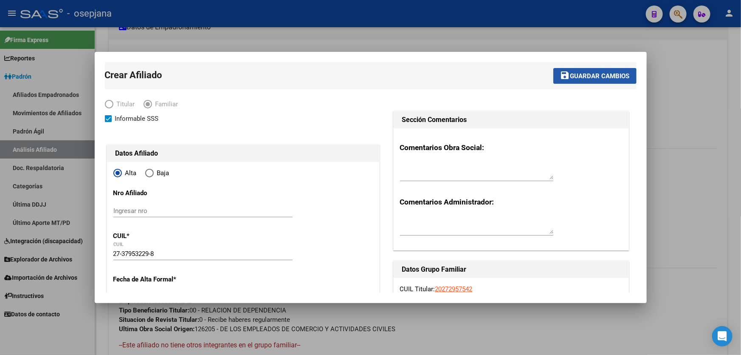
click at [582, 76] on span "Guardar cambios" at bounding box center [599, 76] width 59 height 8
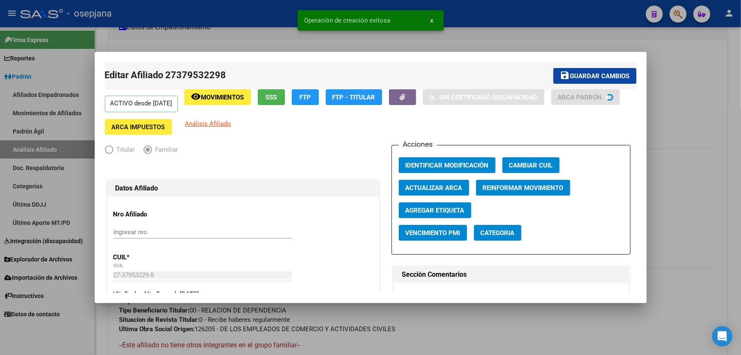
click at [582, 76] on span "Guardar cambios" at bounding box center [599, 76] width 59 height 8
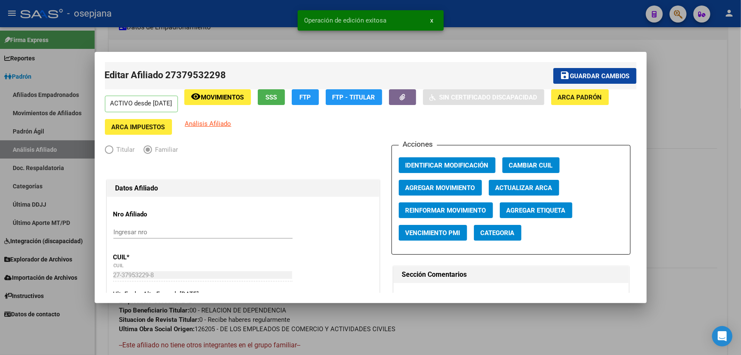
click at [681, 80] on div at bounding box center [370, 177] width 741 height 355
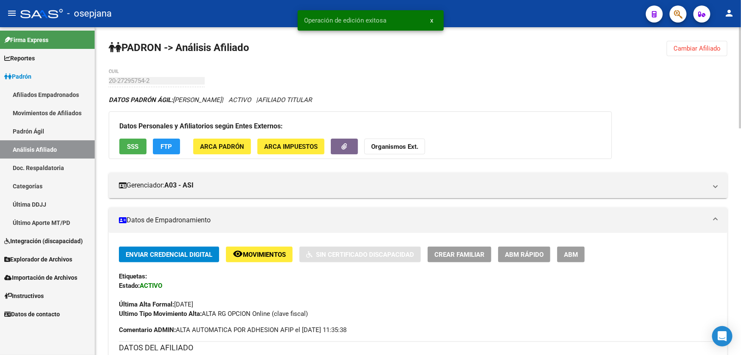
click at [691, 51] on span "Cambiar Afiliado" at bounding box center [696, 49] width 47 height 8
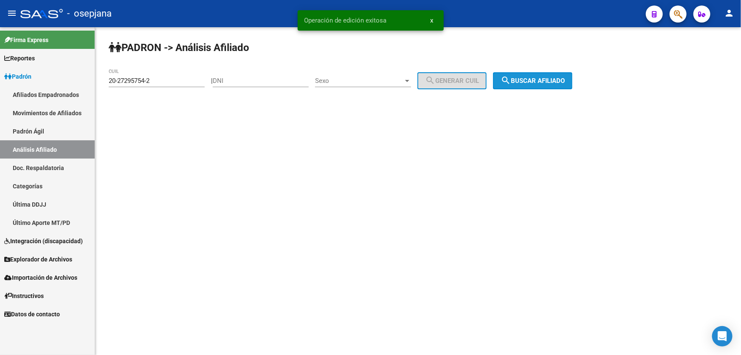
click at [560, 77] on span "search Buscar afiliado" at bounding box center [533, 81] width 64 height 8
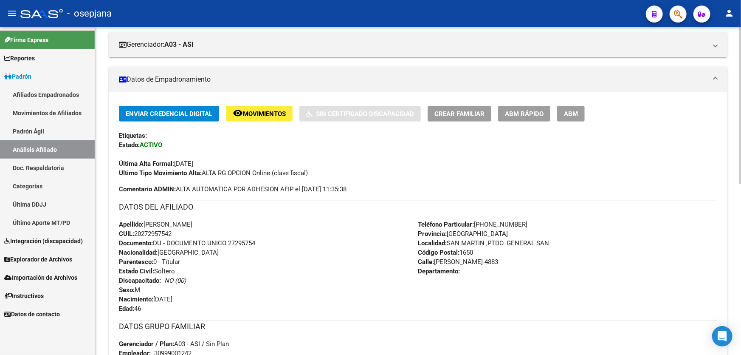
scroll to position [154, 0]
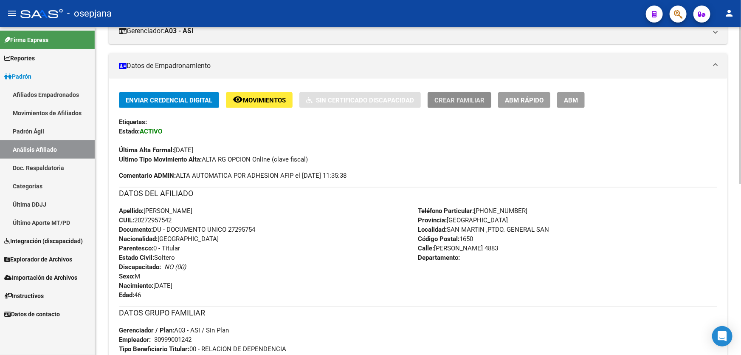
click at [471, 102] on span "Crear Familiar" at bounding box center [459, 100] width 50 height 8
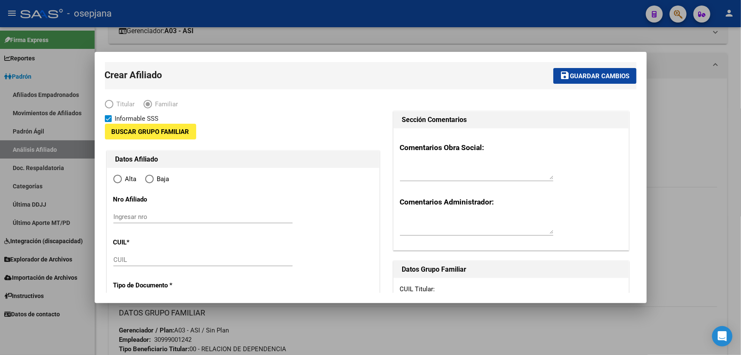
type input "30-99900124-2"
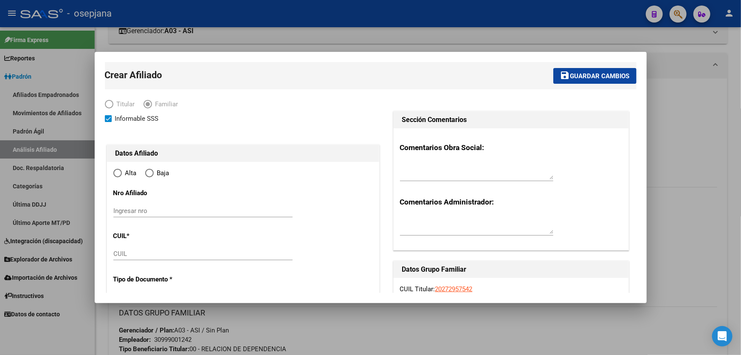
type input "SAN MARTIN ,PTDO. GENERAL SAN"
type input "1650"
type input "DIEGO POMBO"
type input "4883"
radio input "true"
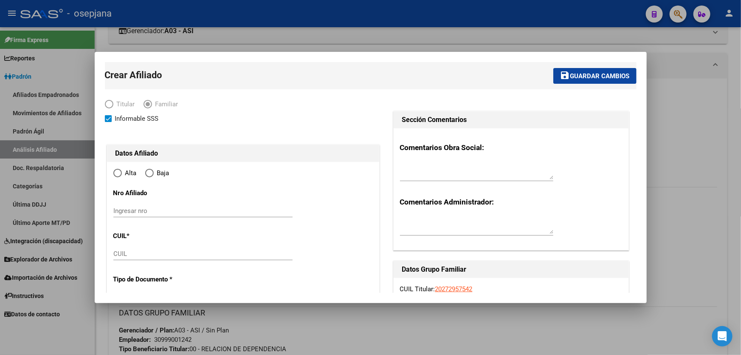
click at [129, 255] on input "CUIL" at bounding box center [202, 254] width 179 height 8
type input "30-99900124-2"
paste input "23-53131496-4"
type input "23-53131496-4"
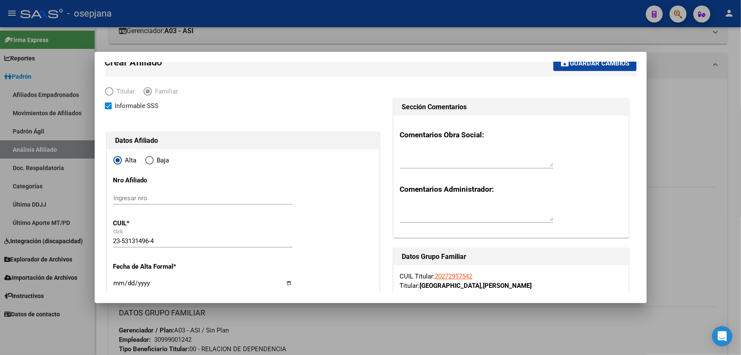
type input "53131496"
type input "OVIEDO CAMILA ABRIL"
type input "2013-04-04"
type input "GENERAL SAN MAR"
type input "DIEGO POMBO"
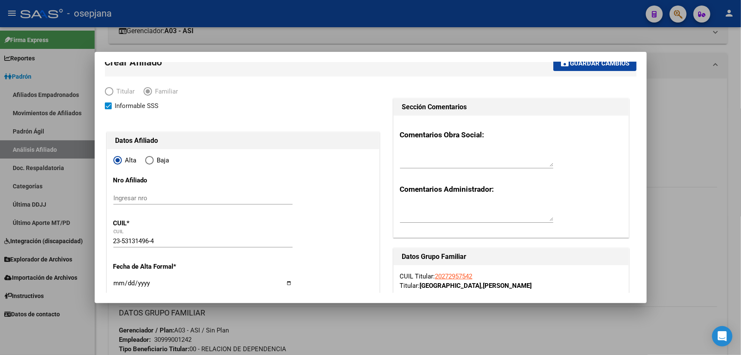
type input "5883"
type input "0001-02-11"
click at [120, 282] on input "0001-02-11" at bounding box center [202, 286] width 179 height 14
type input "2024-11-01"
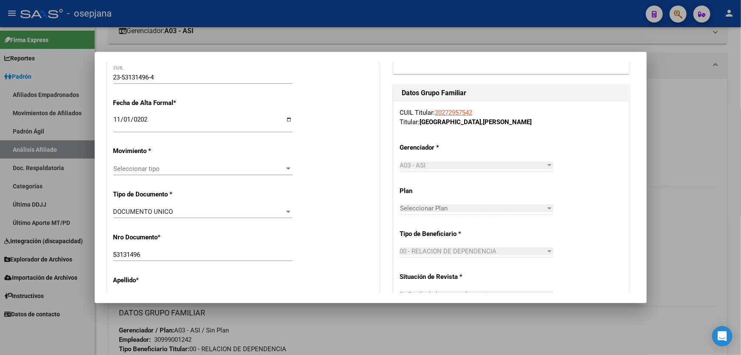
scroll to position [206, 0]
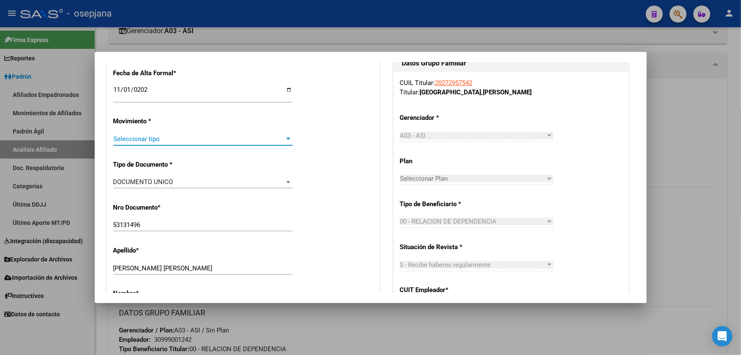
click at [177, 138] on span "Seleccionar tipo" at bounding box center [199, 139] width 172 height 8
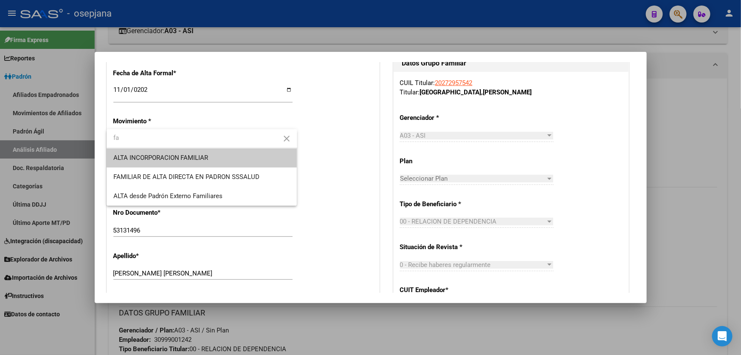
type input "fa"
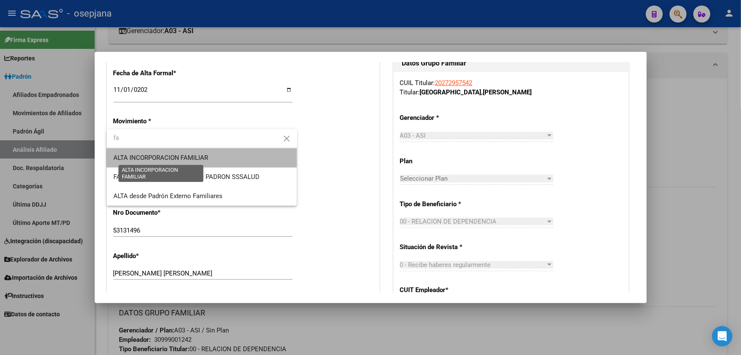
click at [180, 157] on span "ALTA INCORPORACION FAMILIAR" at bounding box center [160, 158] width 95 height 8
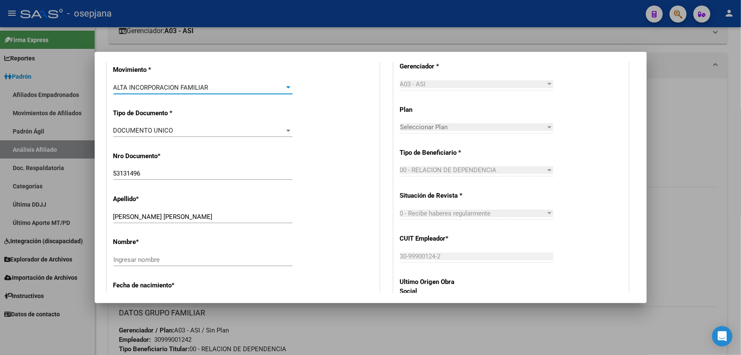
scroll to position [360, 0]
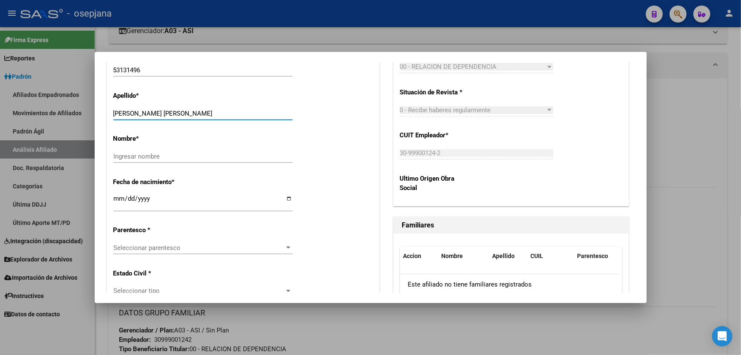
drag, startPoint x: 138, startPoint y: 110, endPoint x: 222, endPoint y: 117, distance: 85.2
click at [222, 117] on div "OVIEDO CAMILA ABRIL Ingresar apellido" at bounding box center [202, 113] width 179 height 13
type input "OVIEDO"
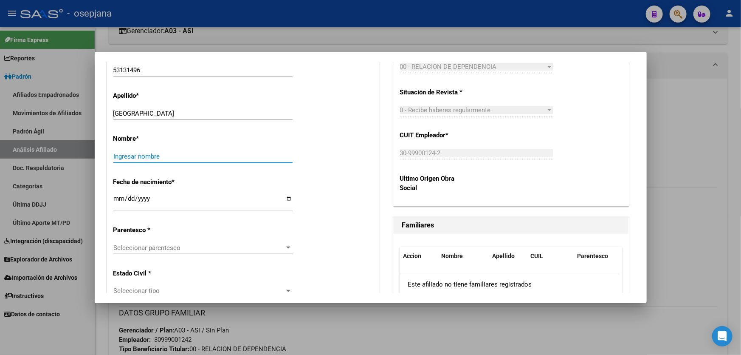
click at [152, 155] on input "Ingresar nombre" at bounding box center [202, 156] width 179 height 8
paste input "CAMILA ABRIL"
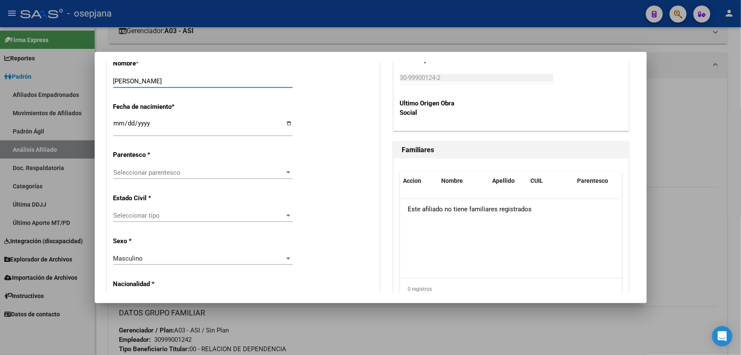
scroll to position [437, 0]
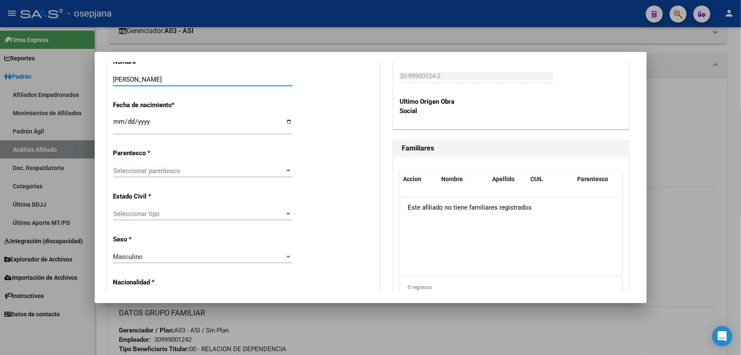
type input "CAMILA ABRIL"
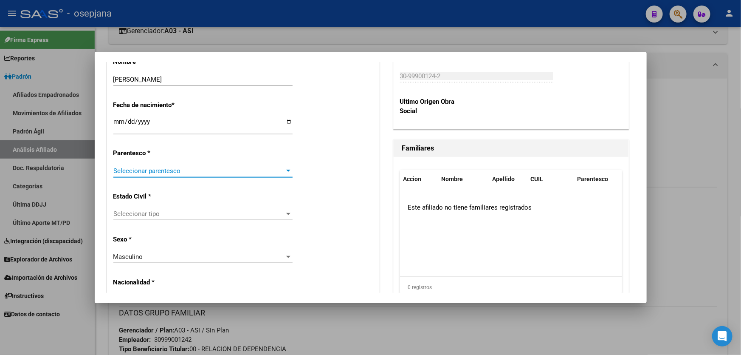
click at [180, 169] on span "Seleccionar parentesco" at bounding box center [199, 171] width 172 height 8
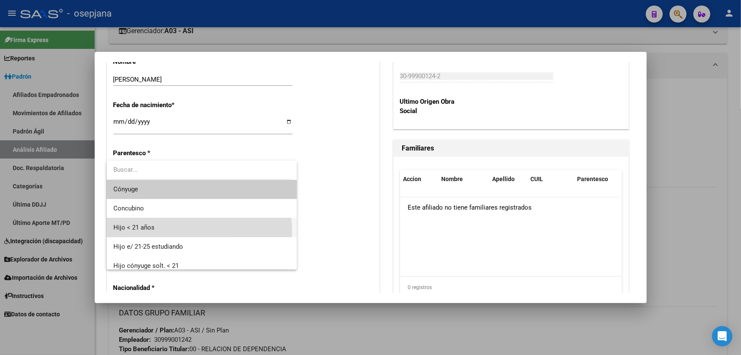
click at [151, 232] on span "Hijo < 21 años" at bounding box center [201, 227] width 177 height 19
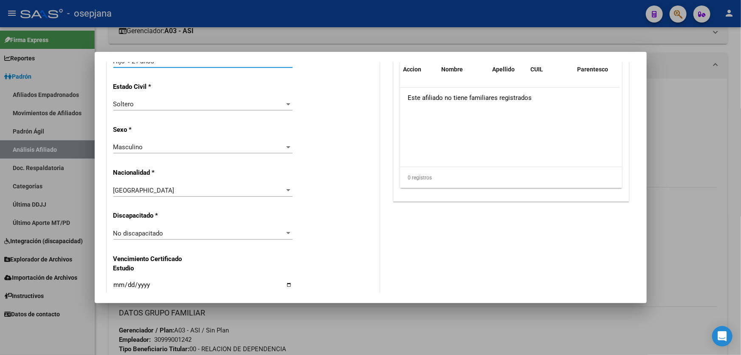
scroll to position [553, 0]
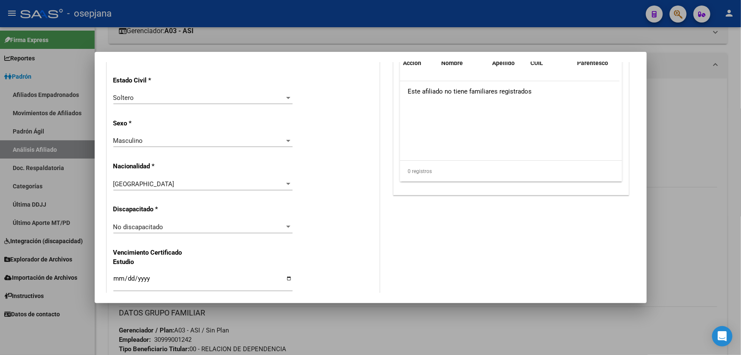
click at [203, 140] on div "Masculino" at bounding box center [199, 141] width 172 height 8
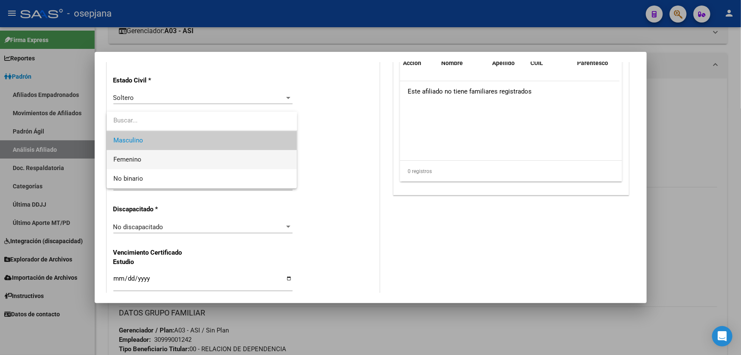
click at [145, 157] on span "Femenino" at bounding box center [201, 159] width 177 height 19
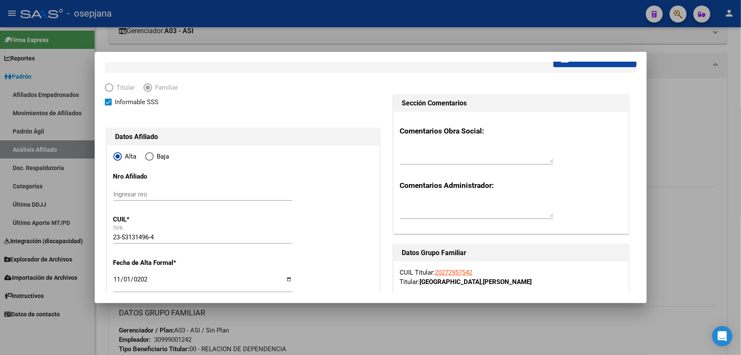
scroll to position [0, 0]
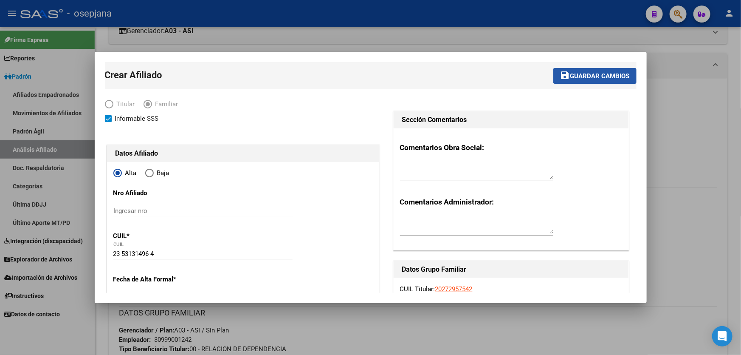
click at [590, 73] on span "Guardar cambios" at bounding box center [599, 76] width 59 height 8
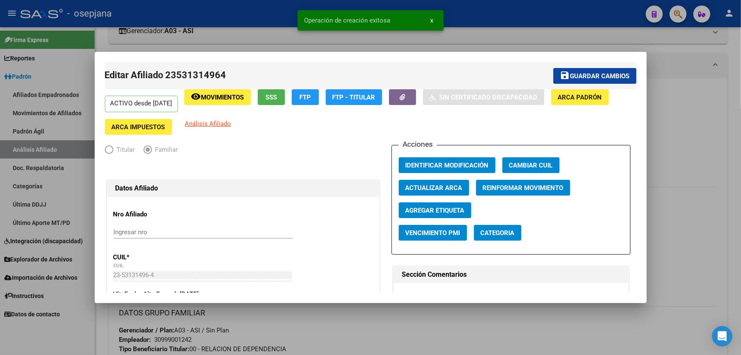
click at [593, 72] on span "Guardar cambios" at bounding box center [599, 76] width 59 height 8
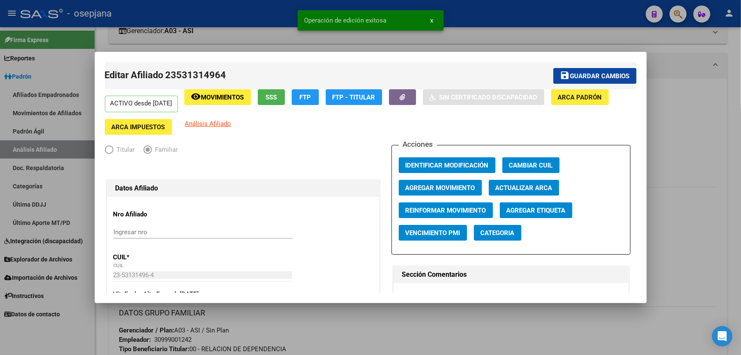
click at [695, 79] on div at bounding box center [370, 177] width 741 height 355
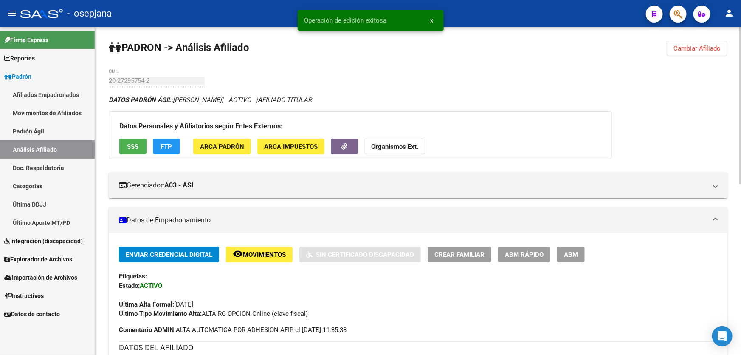
click at [701, 45] on span "Cambiar Afiliado" at bounding box center [696, 49] width 47 height 8
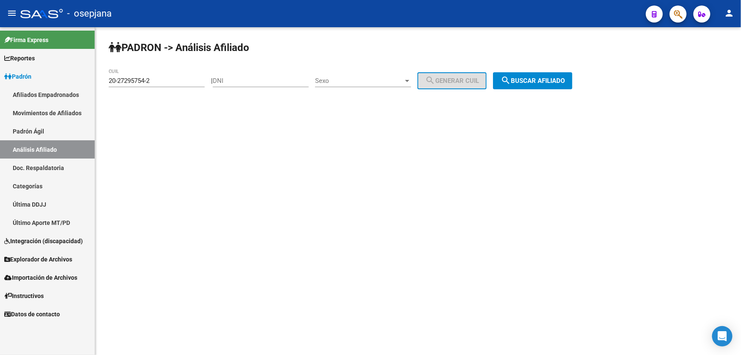
click at [543, 78] on span "search Buscar afiliado" at bounding box center [533, 81] width 64 height 8
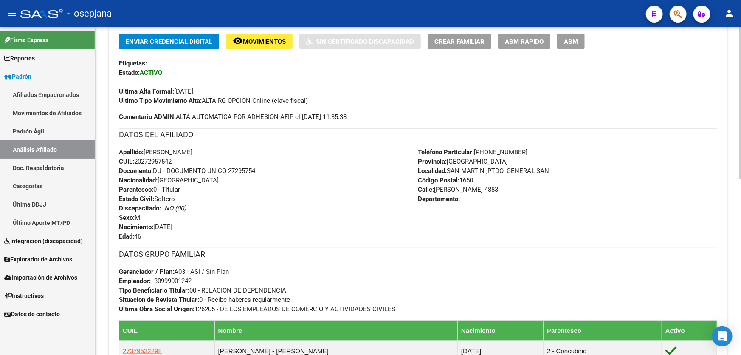
scroll to position [77, 0]
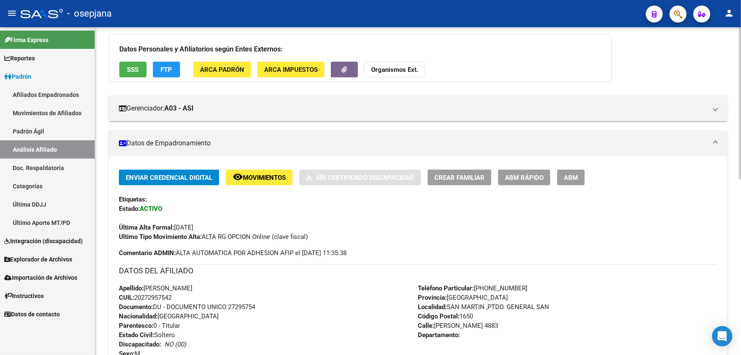
click at [459, 174] on span "Crear Familiar" at bounding box center [459, 178] width 50 height 8
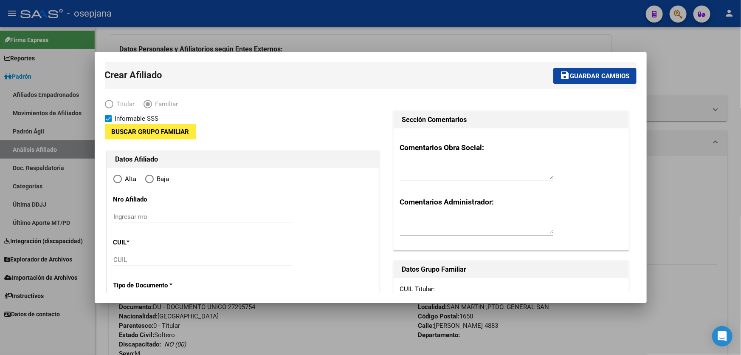
type input "30-99900124-2"
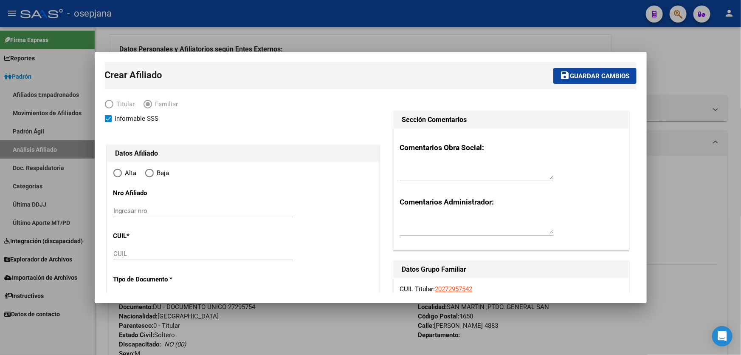
type input "SAN MARTIN ,PTDO. GENERAL SAN"
type input "1650"
type input "DIEGO POMBO"
type input "4883"
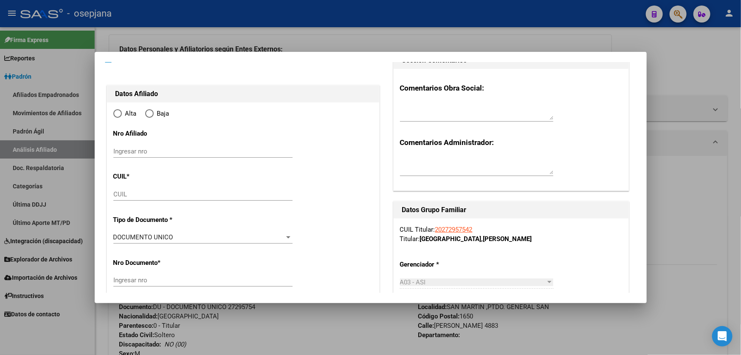
scroll to position [115, 0]
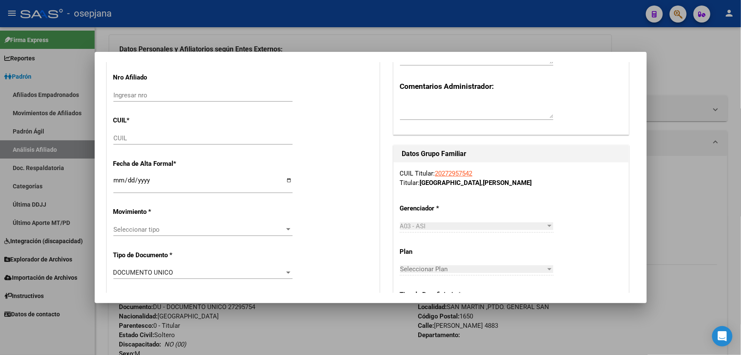
radio input "true"
type input "30-99900124-2"
click at [133, 136] on input "CUIL" at bounding box center [202, 138] width 179 height 8
paste input "20-55107223-2"
type input "20-55107223-2"
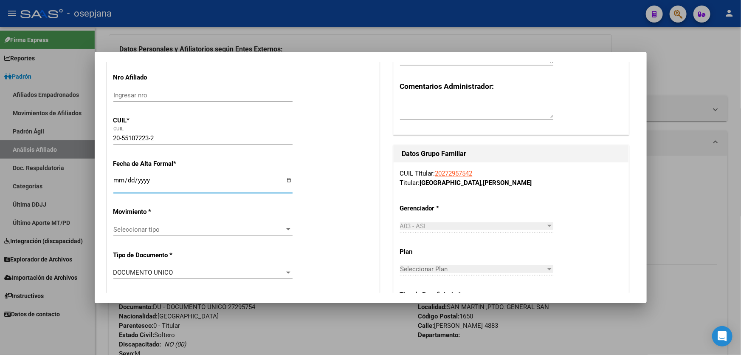
type input "55107223"
type input "OVIEDO"
type input "JOAN BAUTISTA ELISEO"
type input "2015-09-20"
type input "GENERAL SAN MAR"
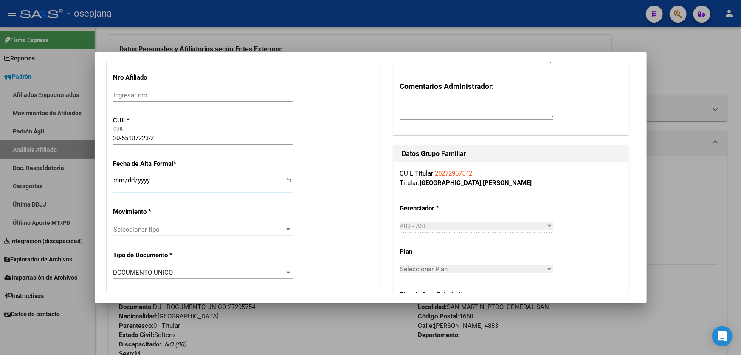
type input "LIBERTADOR"
type input "7983"
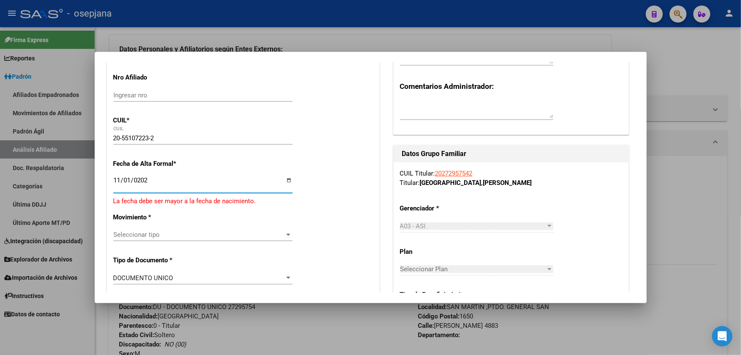
type input "2024-11-01"
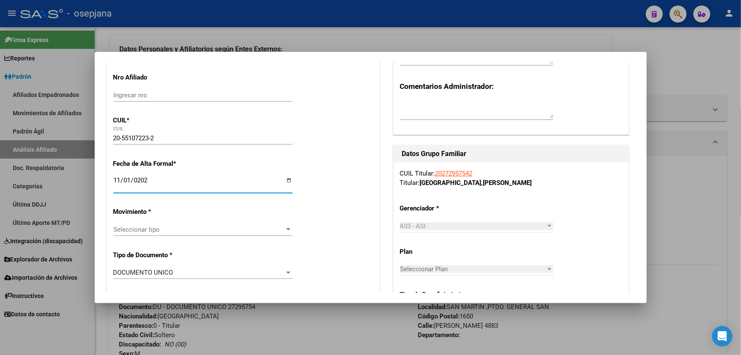
click at [219, 234] on div "Seleccionar tipo Seleccionar tipo" at bounding box center [202, 229] width 179 height 13
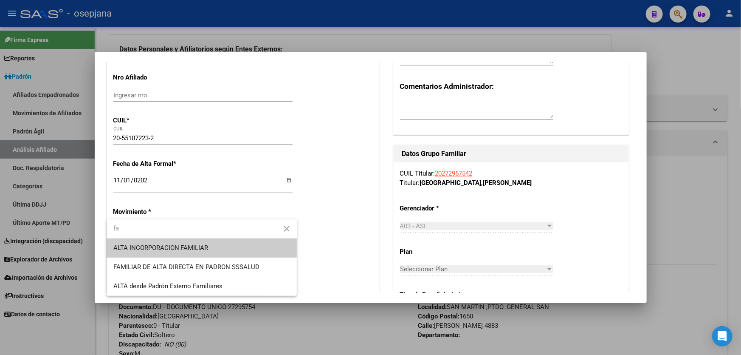
type input "fa"
click at [219, 246] on span "ALTA INCORPORACION FAMILIAR" at bounding box center [201, 247] width 177 height 19
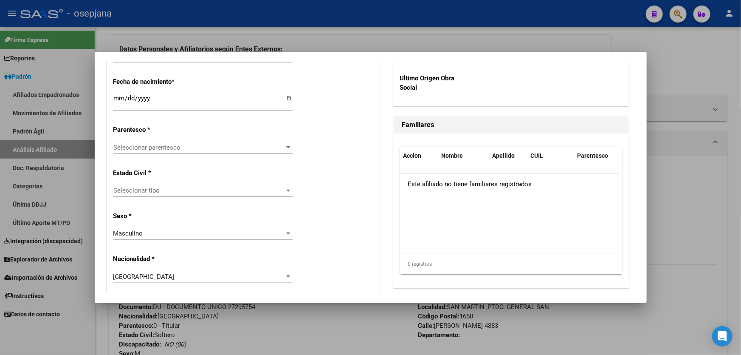
scroll to position [463, 0]
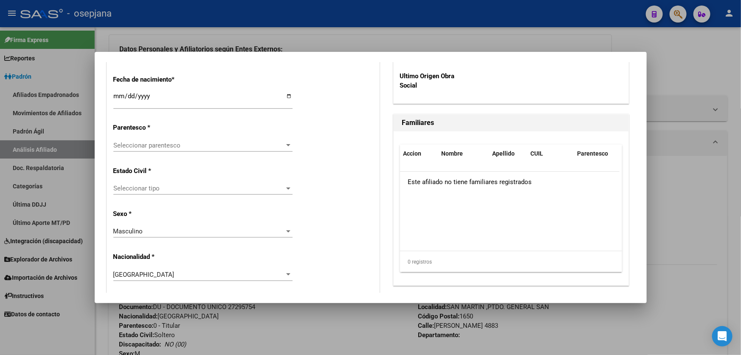
click at [174, 145] on span "Seleccionar parentesco" at bounding box center [199, 145] width 172 height 8
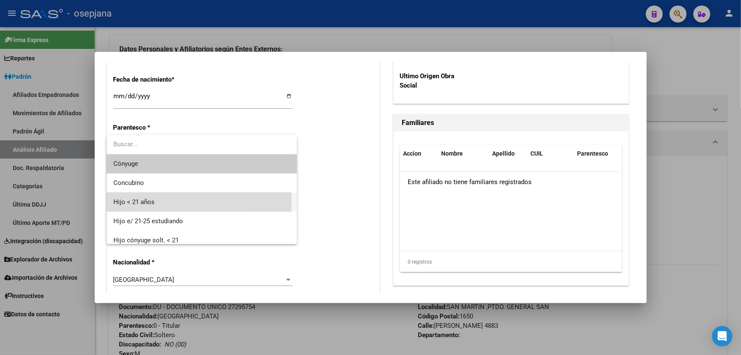
click at [161, 199] on span "Hijo < 21 años" at bounding box center [201, 201] width 177 height 19
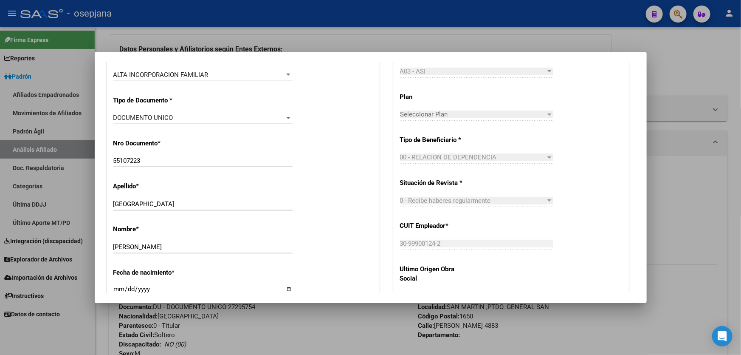
scroll to position [0, 0]
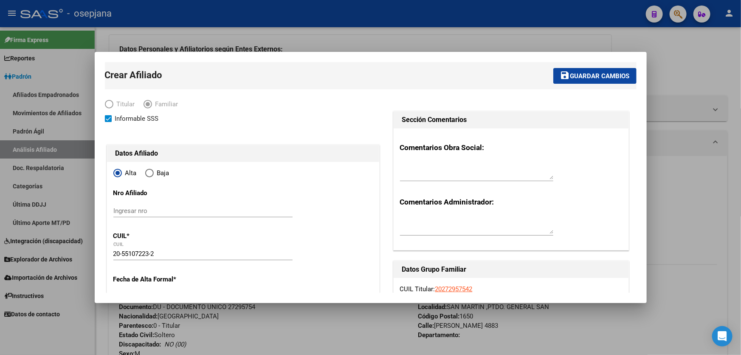
click at [583, 72] on span "save Guardar cambios" at bounding box center [595, 76] width 70 height 8
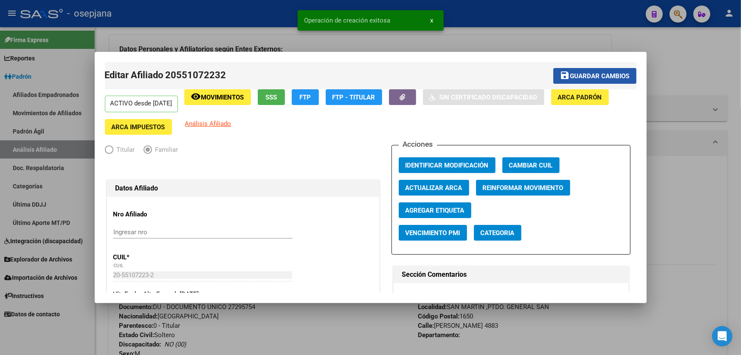
click at [611, 75] on span "Guardar cambios" at bounding box center [599, 76] width 59 height 8
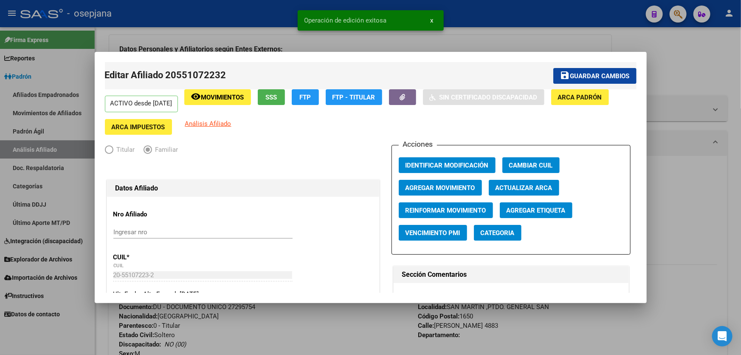
click at [676, 65] on div at bounding box center [370, 177] width 741 height 355
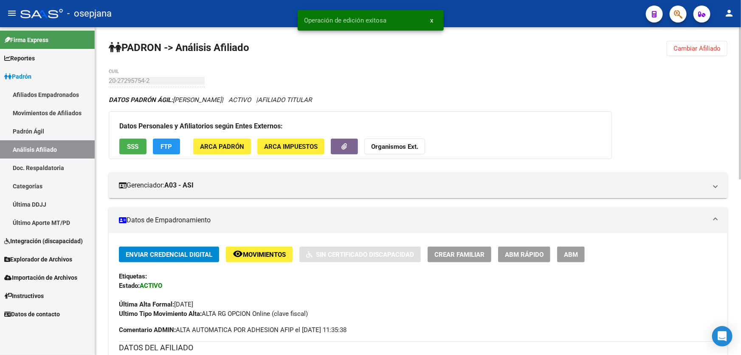
click at [706, 50] on span "Cambiar Afiliado" at bounding box center [696, 49] width 47 height 8
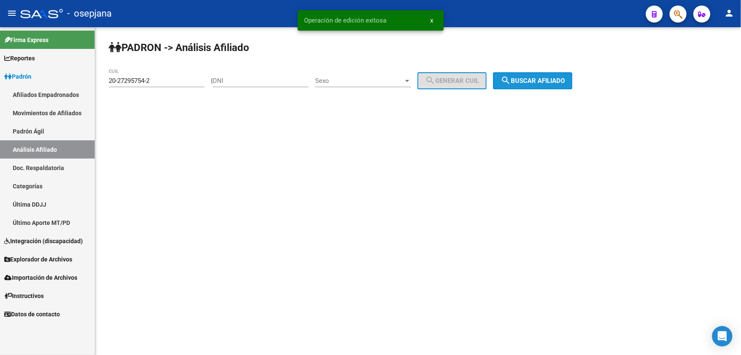
click at [556, 83] on span "search Buscar afiliado" at bounding box center [533, 81] width 64 height 8
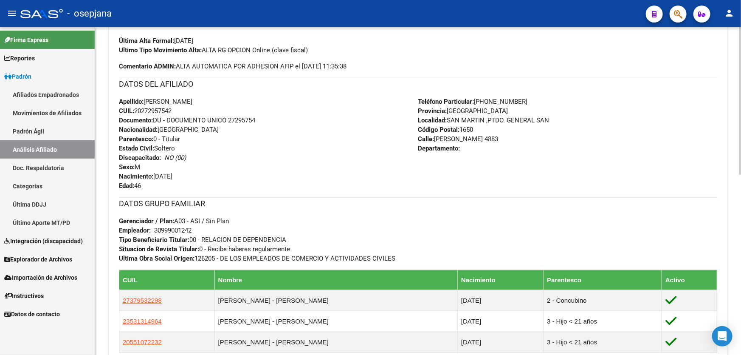
scroll to position [154, 0]
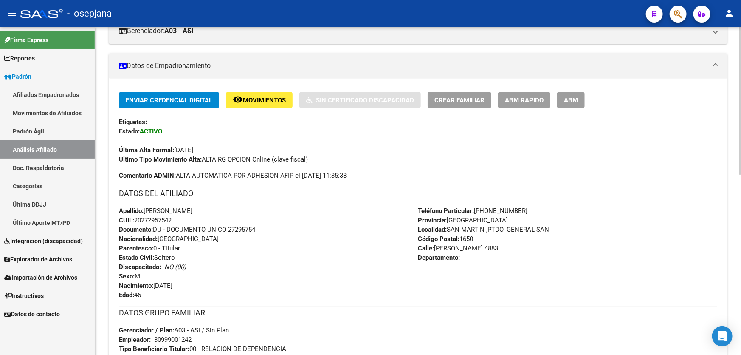
click at [466, 101] on span "Crear Familiar" at bounding box center [459, 100] width 50 height 8
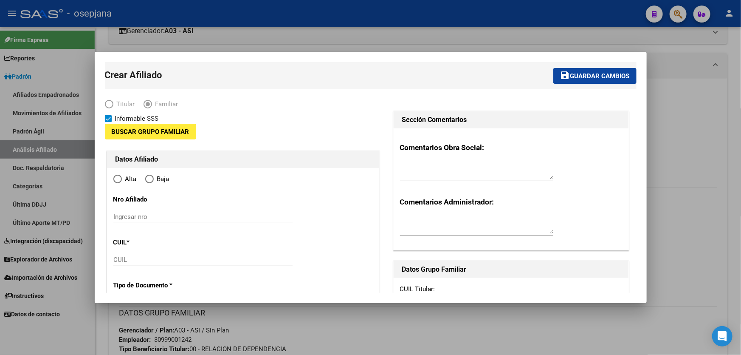
type input "30-99900124-2"
type input "SAN MARTIN ,PTDO. GENERAL SAN"
type input "1650"
type input "DIEGO POMBO"
type input "4883"
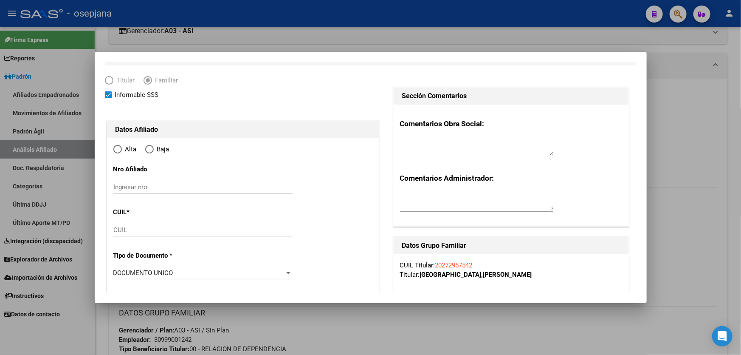
scroll to position [115, 0]
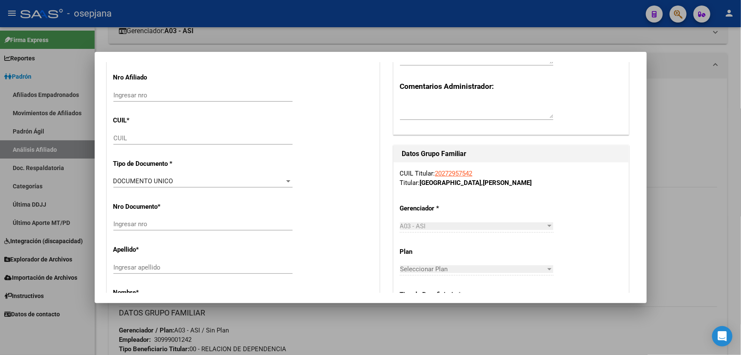
radio input "true"
type input "30-99900124-2"
click at [147, 133] on div "CUIL" at bounding box center [202, 138] width 179 height 13
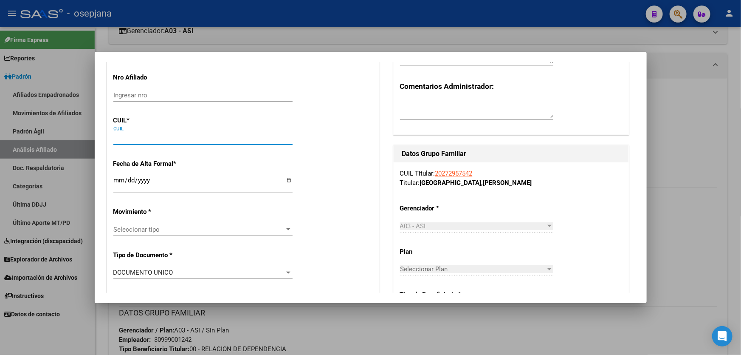
paste input "27-58309558-1"
type input "27-58309558-1"
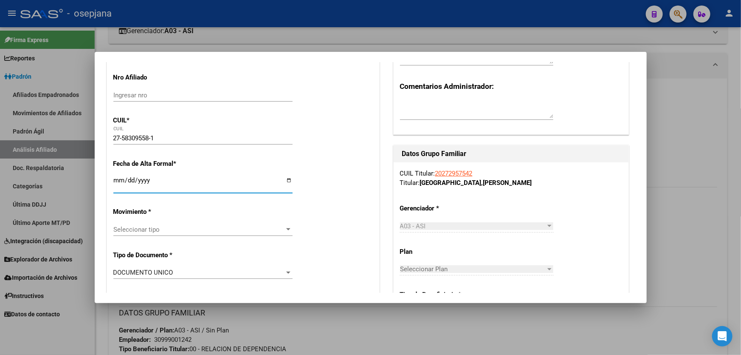
type input "58309558"
type input "OVIEDO"
type input "VALENTINA JEZABEL"
type input "2020-04-29"
type input "CIUDAD DEL LIBE"
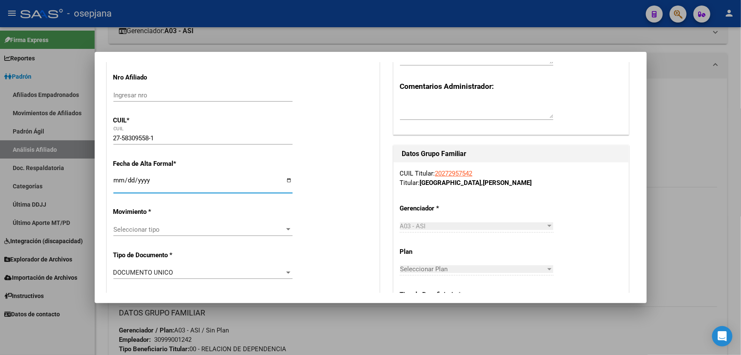
type input "0000"
type input "MIRAMAR 1540"
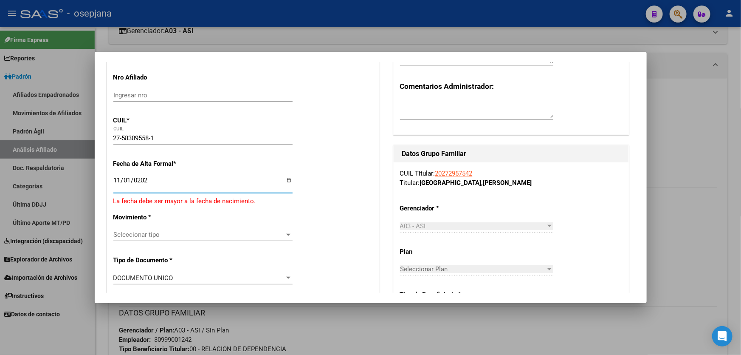
type input "2024-11-01"
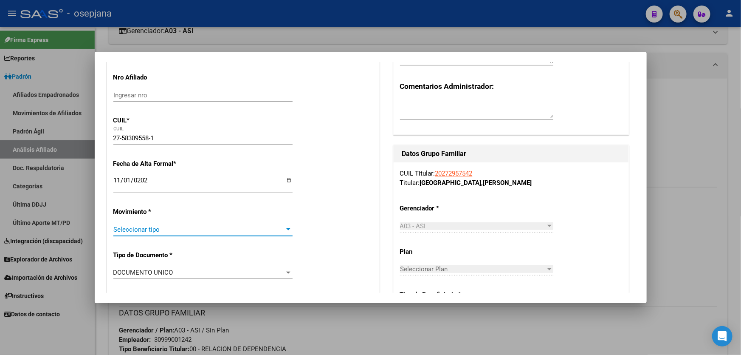
click at [158, 233] on span "Seleccionar tipo" at bounding box center [199, 229] width 172 height 8
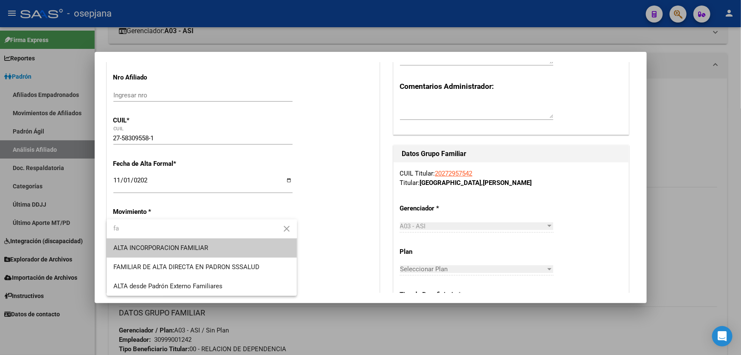
type input "fa"
click at [158, 242] on span "ALTA INCORPORACION FAMILIAR" at bounding box center [201, 247] width 177 height 19
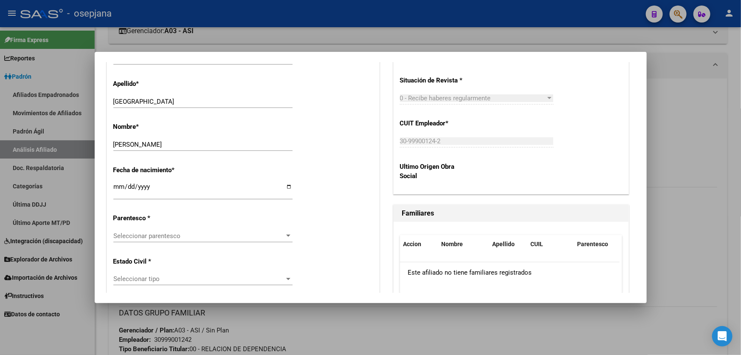
scroll to position [386, 0]
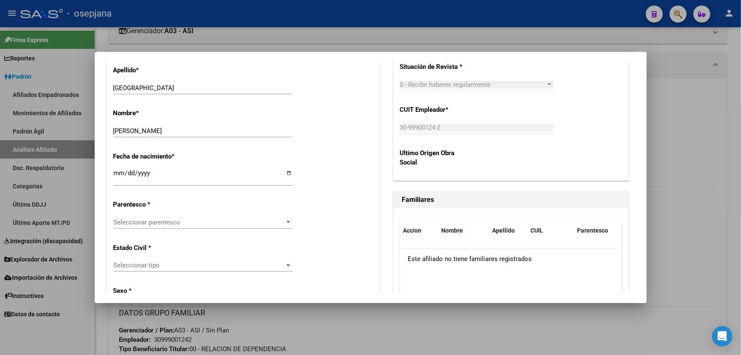
click at [168, 221] on span "Seleccionar parentesco" at bounding box center [199, 222] width 172 height 8
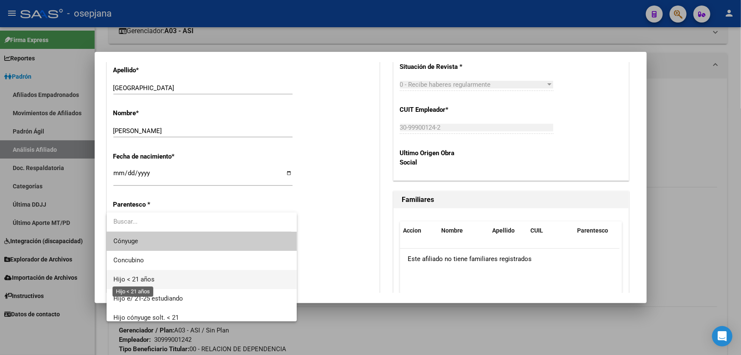
click at [144, 276] on span "Hijo < 21 años" at bounding box center [133, 279] width 41 height 8
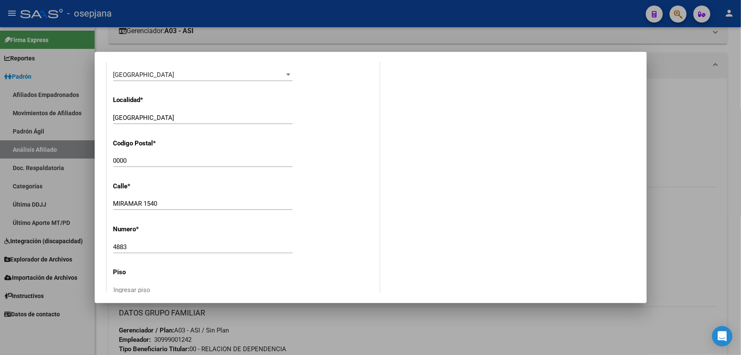
scroll to position [810, 0]
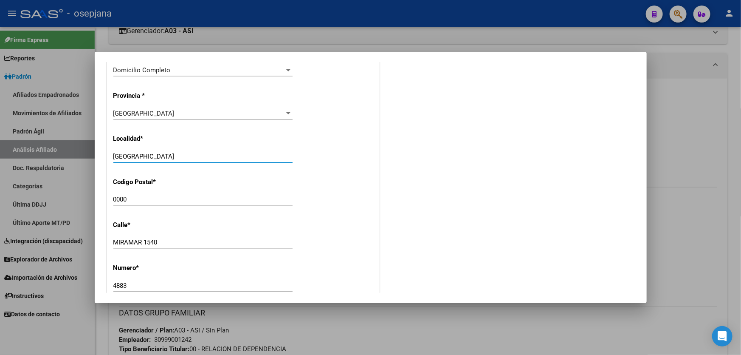
click at [186, 158] on input "CIUDAD DEL LIBE" at bounding box center [202, 156] width 179 height 8
drag, startPoint x: 186, startPoint y: 158, endPoint x: 89, endPoint y: 162, distance: 97.8
click at [89, 161] on div "Crear Afiliado save Guardar cambios Titular Familiar Informable SSS Datos Afili…" at bounding box center [370, 177] width 741 height 355
type input "VILLA LIBERTAD"
click at [134, 204] on div "0000 Ingresar el codigo" at bounding box center [202, 199] width 179 height 13
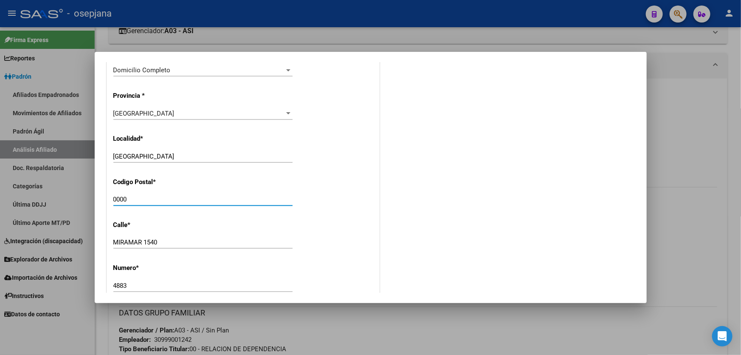
drag, startPoint x: 134, startPoint y: 200, endPoint x: 103, endPoint y: 199, distance: 31.0
click at [103, 199] on mat-dialog-content "Crear Afiliado save Guardar cambios Titular Familiar Informable SSS Datos Afili…" at bounding box center [371, 177] width 552 height 231
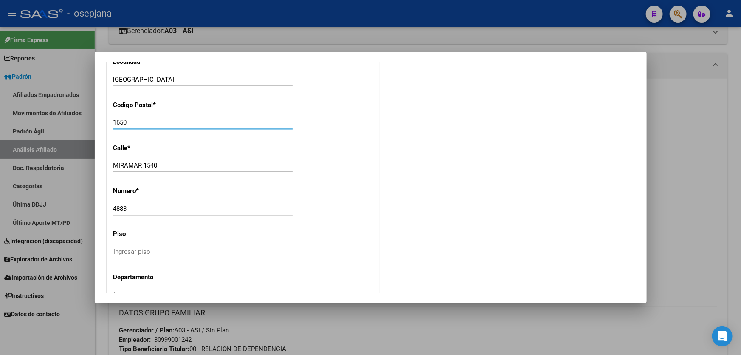
type input "1650"
click at [177, 162] on input "MIRAMAR 1540" at bounding box center [202, 165] width 179 height 8
drag, startPoint x: 164, startPoint y: 163, endPoint x: 91, endPoint y: 165, distance: 73.5
click at [91, 165] on div "Crear Afiliado save Guardar cambios Titular Familiar Informable SSS Datos Afili…" at bounding box center [370, 177] width 741 height 355
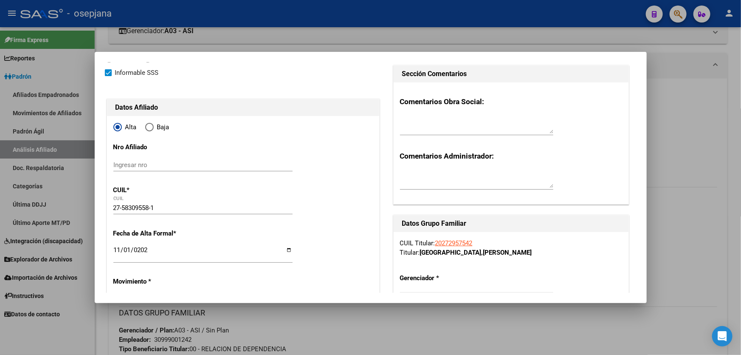
scroll to position [0, 0]
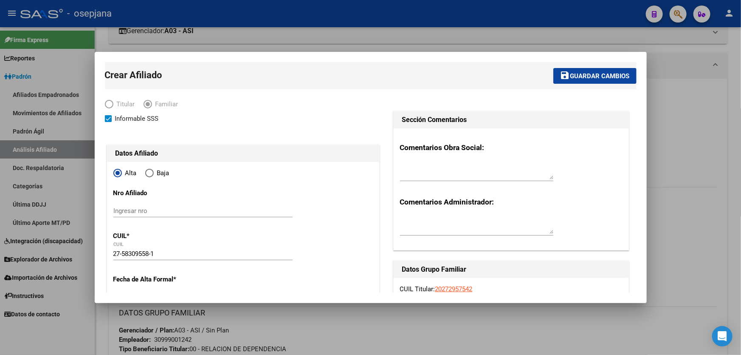
type input "DIEGO POMBO"
click at [583, 72] on span "Guardar cambios" at bounding box center [599, 76] width 59 height 8
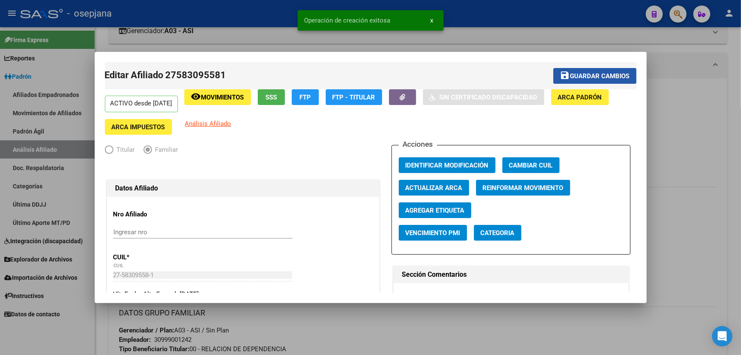
click at [583, 72] on span "Guardar cambios" at bounding box center [599, 76] width 59 height 8
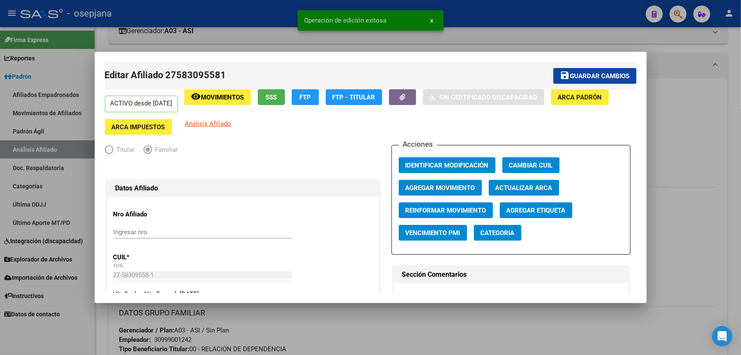
click at [698, 116] on div at bounding box center [370, 177] width 741 height 355
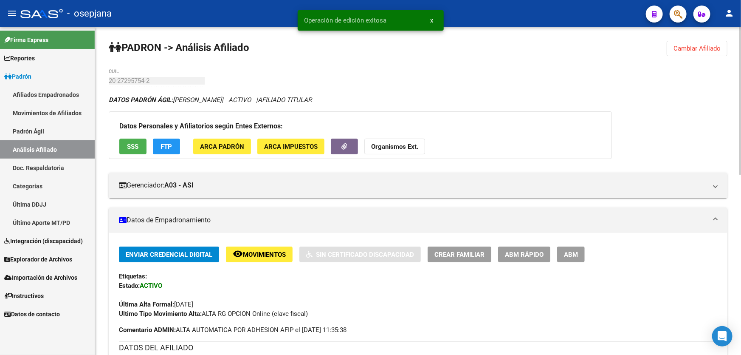
click at [701, 41] on button "Cambiar Afiliado" at bounding box center [697, 48] width 61 height 15
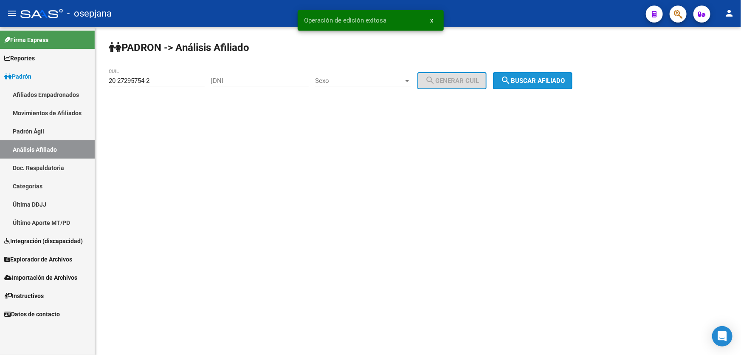
click at [549, 79] on span "search Buscar afiliado" at bounding box center [533, 81] width 64 height 8
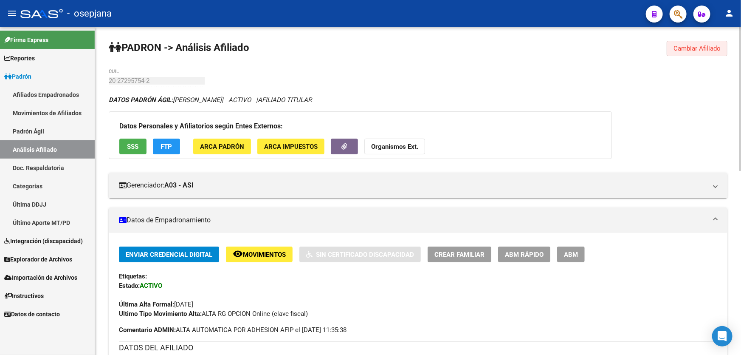
click at [692, 53] on button "Cambiar Afiliado" at bounding box center [697, 48] width 61 height 15
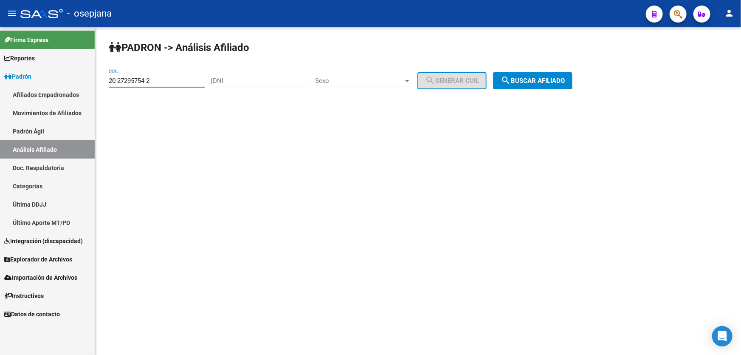
drag, startPoint x: 164, startPoint y: 79, endPoint x: 101, endPoint y: 85, distance: 62.8
click at [101, 85] on div "PADRON -> Análisis Afiliado 20-27295754-2 CUIL | DNI Sexo Sexo search Generar C…" at bounding box center [418, 71] width 646 height 89
paste input "7-35539429-3"
click at [545, 85] on button "search Buscar afiliado" at bounding box center [532, 80] width 79 height 17
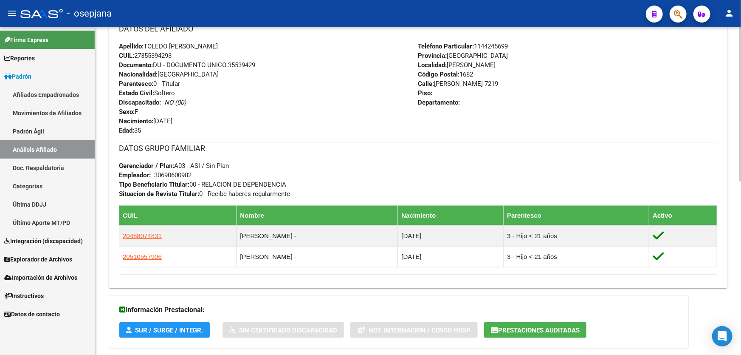
scroll to position [368, 0]
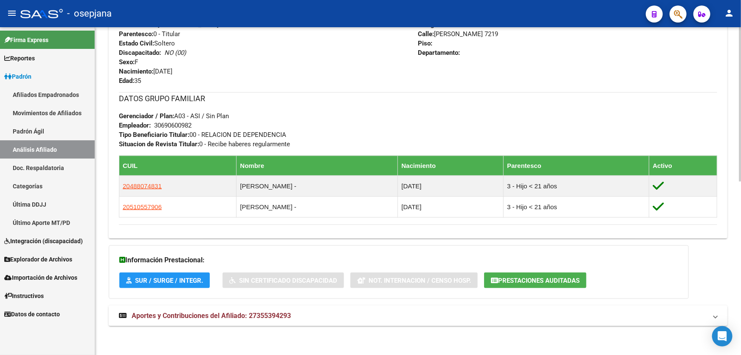
click at [382, 312] on mat-panel-title "Aportes y Contribuciones del Afiliado: 27355394293" at bounding box center [413, 315] width 588 height 9
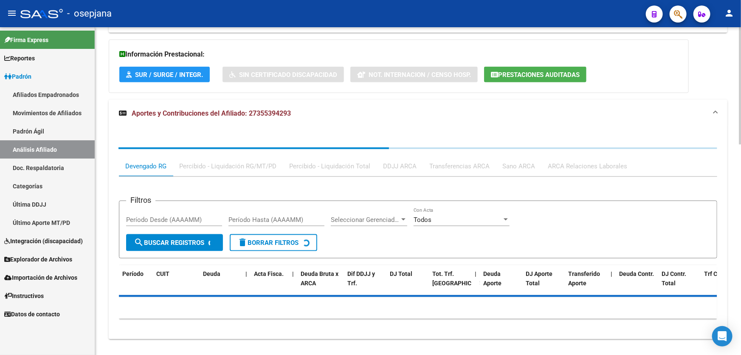
scroll to position [586, 0]
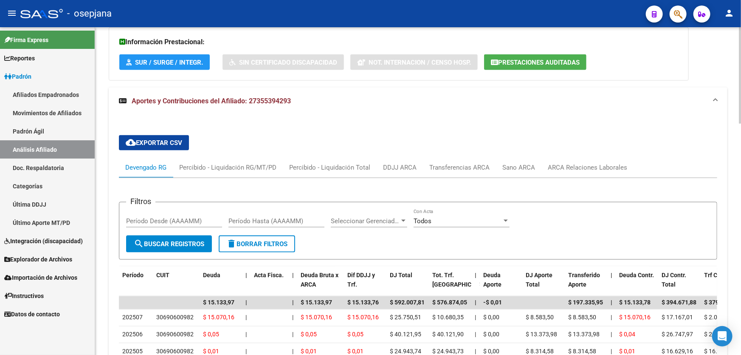
click at [573, 149] on div "cloud_download Exportar CSV Devengado RG Percibido - Liquidación RG/MT/PD Perci…" at bounding box center [418, 318] width 598 height 381
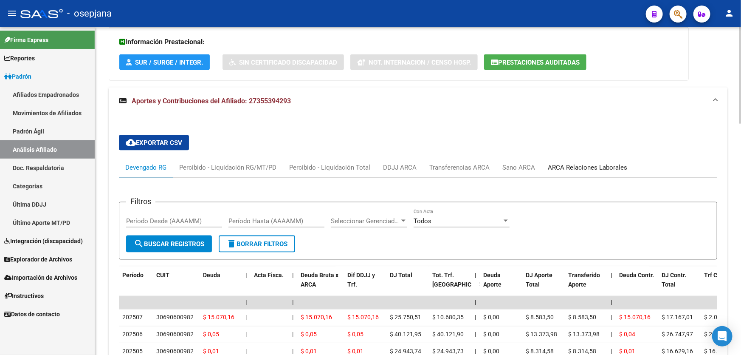
click at [576, 169] on div "ARCA Relaciones Laborales" at bounding box center [587, 167] width 79 height 9
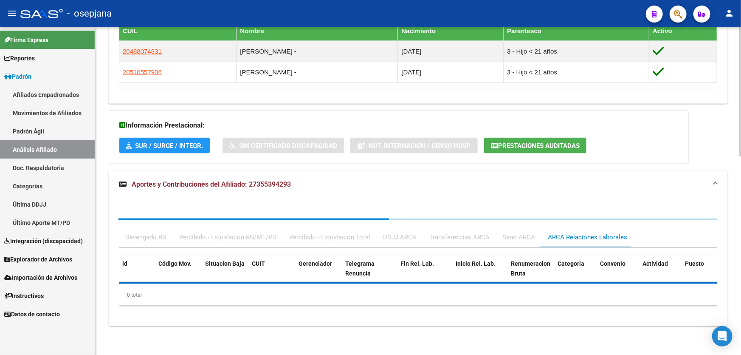
scroll to position [543, 0]
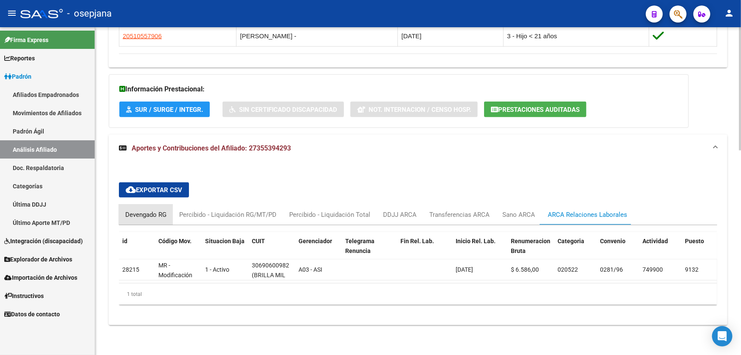
click at [135, 210] on div "Devengado RG" at bounding box center [145, 214] width 41 height 9
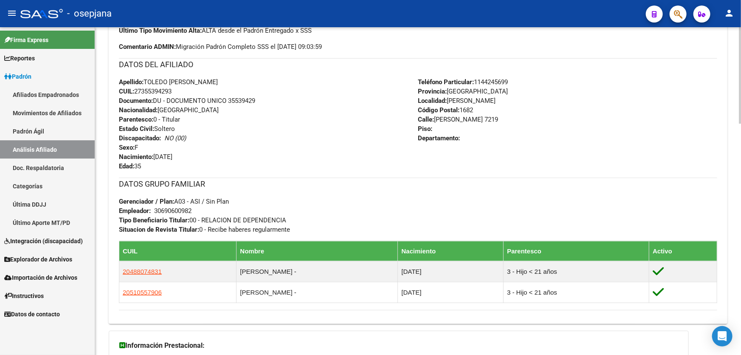
scroll to position [476, 0]
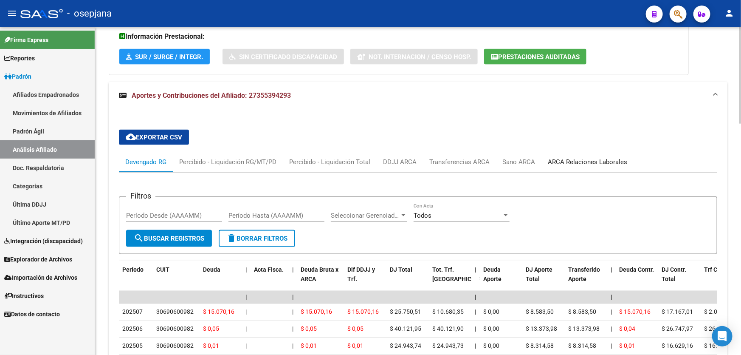
click at [586, 160] on div "ARCA Relaciones Laborales" at bounding box center [587, 161] width 79 height 9
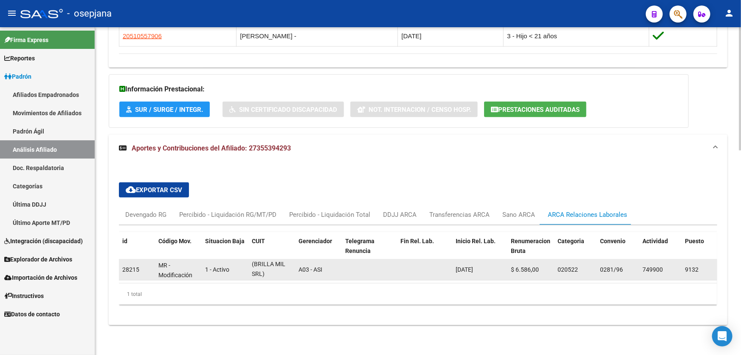
scroll to position [0, 0]
drag, startPoint x: 252, startPoint y: 270, endPoint x: 231, endPoint y: 259, distance: 23.6
click at [231, 259] on div "28215 MR - Modificación de datos en la relación CUIT –CUIL 1 - Activo 306906009…" at bounding box center [646, 269] width 1055 height 21
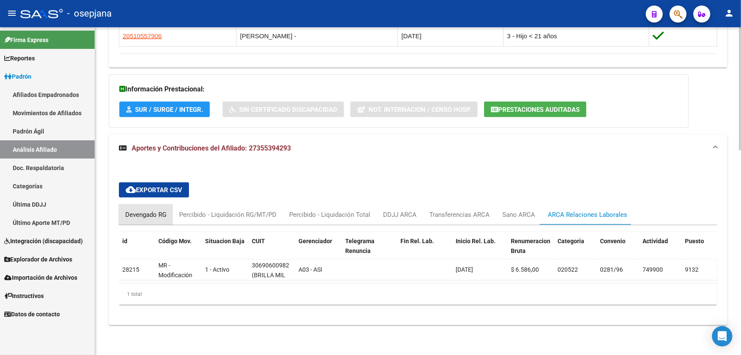
click at [132, 210] on div "Devengado RG" at bounding box center [145, 214] width 41 height 9
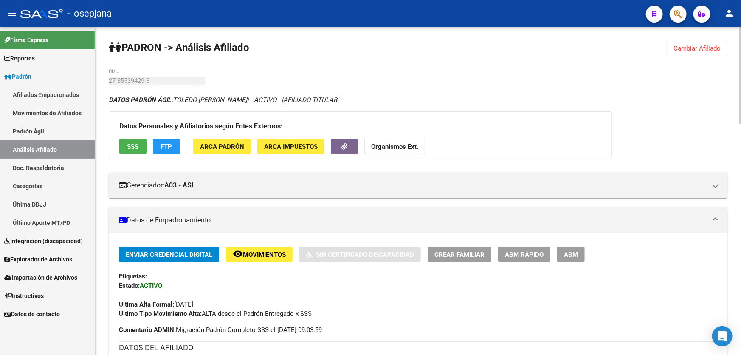
click at [701, 43] on button "Cambiar Afiliado" at bounding box center [697, 48] width 61 height 15
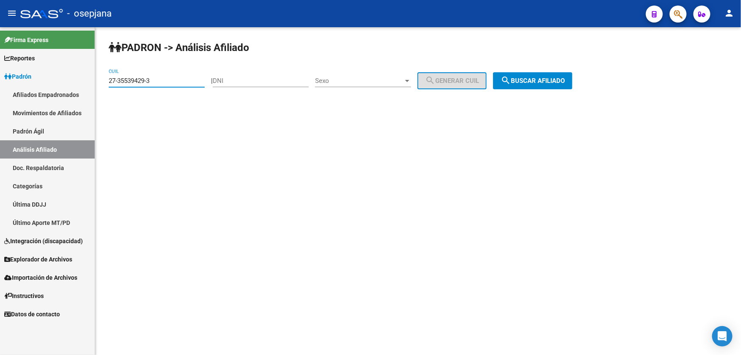
drag, startPoint x: 159, startPoint y: 77, endPoint x: 105, endPoint y: 85, distance: 54.6
click at [105, 85] on div "PADRON -> Análisis Afiliado 27-35539429-3 CUIL | DNI Sexo Sexo search Generar C…" at bounding box center [418, 71] width 646 height 89
drag, startPoint x: 113, startPoint y: 75, endPoint x: 204, endPoint y: 70, distance: 91.9
click at [204, 70] on div "PADRON -> Análisis Afiliado 27-35539429-3 CUIL | DNI Sexo Sexo search Generar C…" at bounding box center [418, 71] width 646 height 89
click at [173, 77] on input "27-35539429-3" at bounding box center [157, 81] width 96 height 8
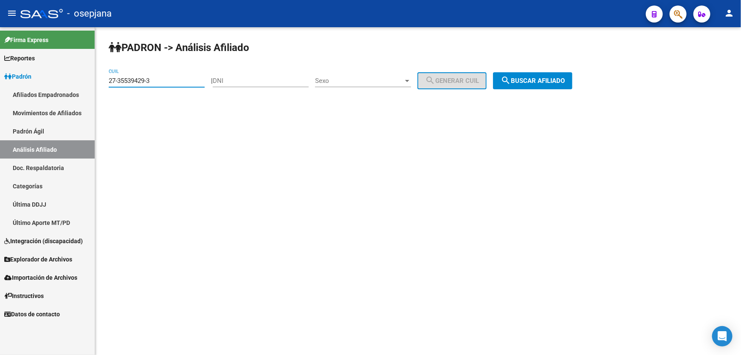
click at [155, 80] on input "27-35539429-3" at bounding box center [157, 81] width 96 height 8
paste input "0-24773733"
click at [565, 74] on button "search Buscar afiliado" at bounding box center [532, 80] width 79 height 17
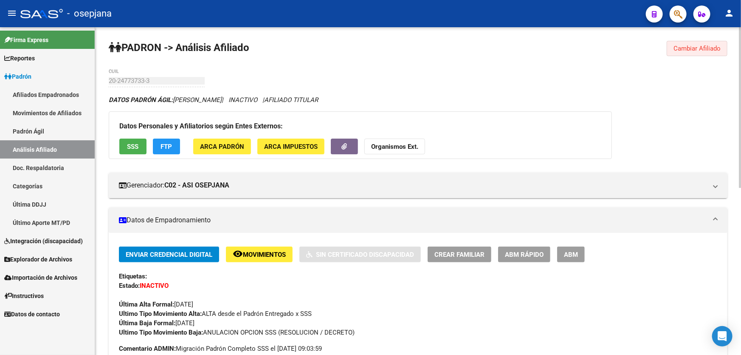
click at [705, 47] on span "Cambiar Afiliado" at bounding box center [696, 49] width 47 height 8
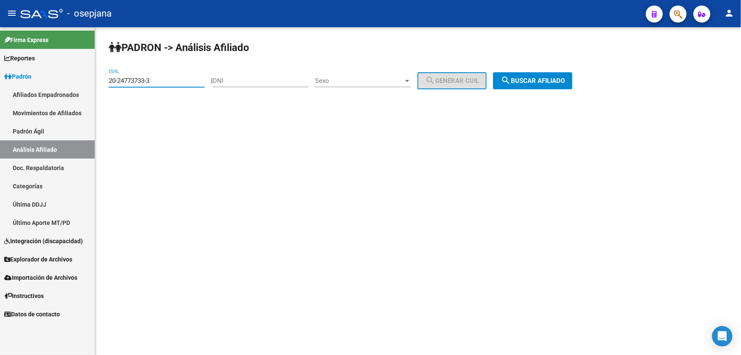
drag, startPoint x: 175, startPoint y: 82, endPoint x: 109, endPoint y: 76, distance: 66.4
click at [109, 77] on input "20-24773733-3" at bounding box center [157, 81] width 96 height 8
paste input "31348974-5"
click at [566, 86] on button "search Buscar afiliado" at bounding box center [532, 80] width 79 height 17
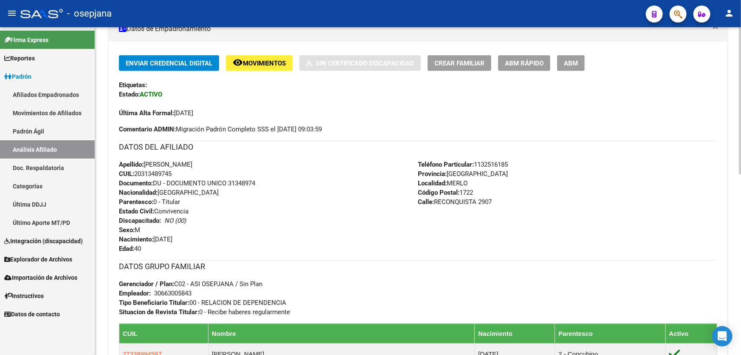
scroll to position [401, 0]
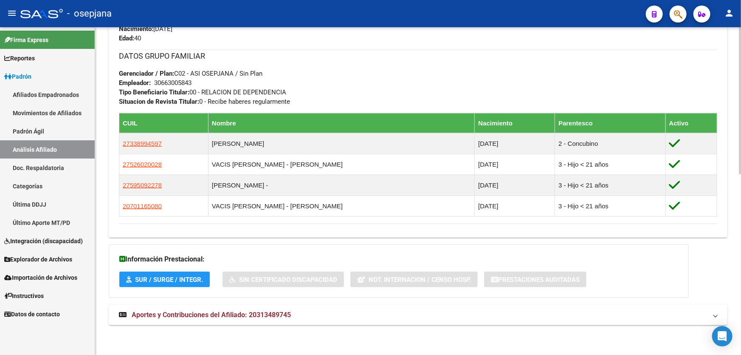
click at [250, 320] on mat-expansion-panel-header "Aportes y Contribuciones del Afiliado: 20313489745" at bounding box center [418, 314] width 619 height 20
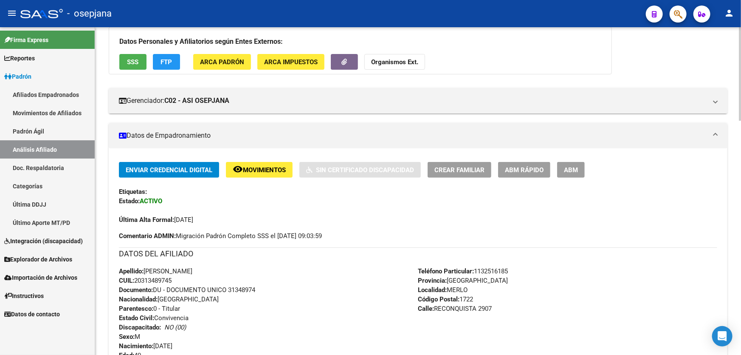
scroll to position [0, 0]
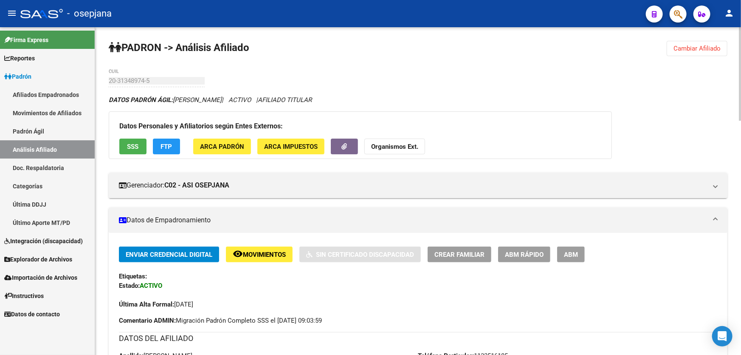
click at [132, 154] on div "Datos Personales y Afiliatorios según Entes Externos: SSS FTP ARCA Padrón ARCA …" at bounding box center [360, 135] width 503 height 48
click at [132, 147] on span "SSS" at bounding box center [132, 147] width 11 height 8
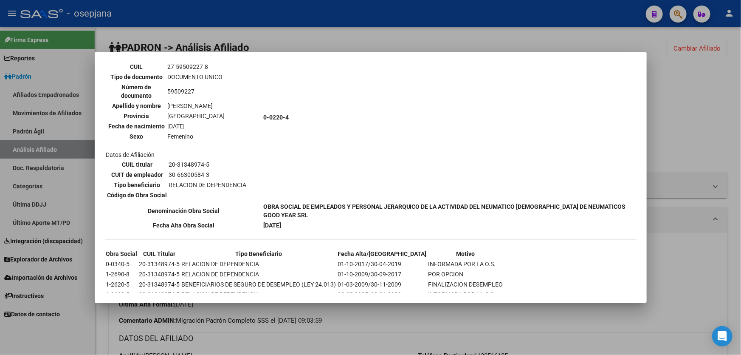
scroll to position [1042, 0]
click at [687, 124] on div at bounding box center [370, 177] width 741 height 355
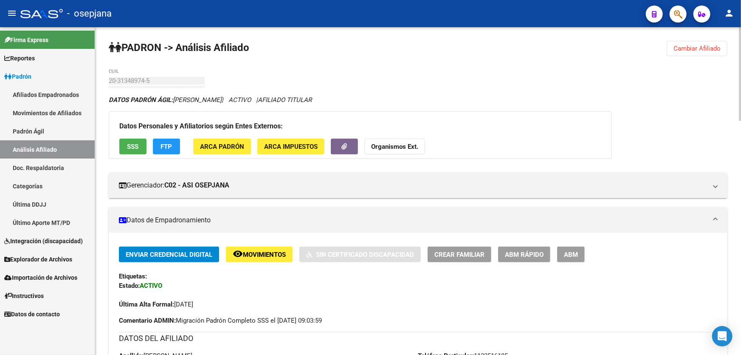
click at [163, 141] on button "FTP" at bounding box center [166, 146] width 27 height 16
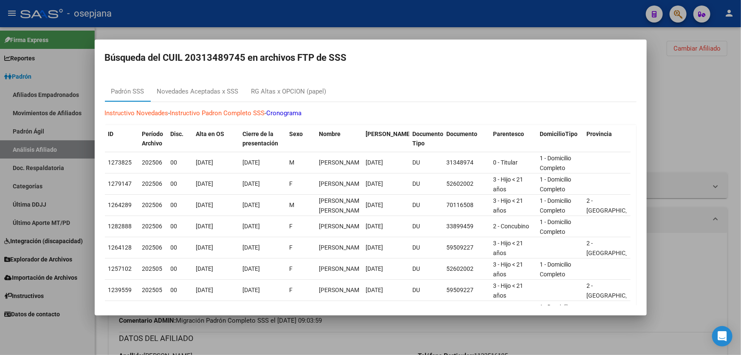
click at [188, 77] on mat-dialog-content "Padrón SSS Novedades Aceptadas x SSS RG Altas x OPCION (papel) Instructivo Nove…" at bounding box center [371, 189] width 552 height 231
click at [189, 89] on div "Novedades Aceptadas x SSS" at bounding box center [198, 92] width 82 height 10
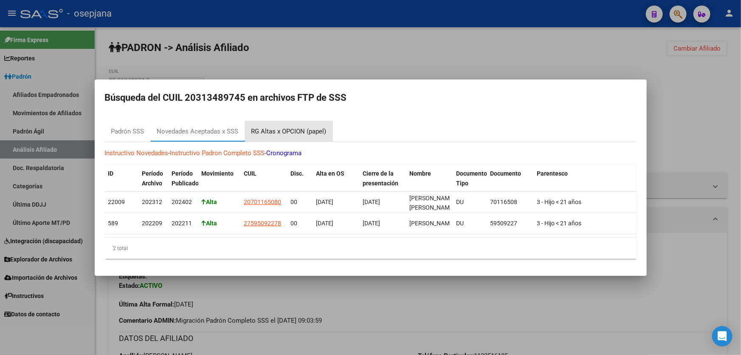
click at [305, 126] on div "RG Altas x OPCION (papel)" at bounding box center [288, 131] width 75 height 10
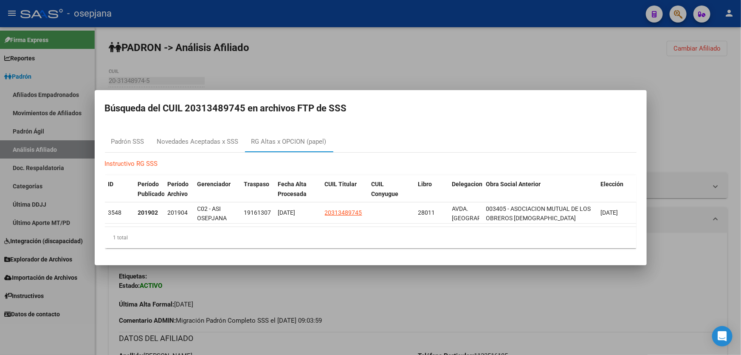
click at [712, 124] on div at bounding box center [370, 177] width 741 height 355
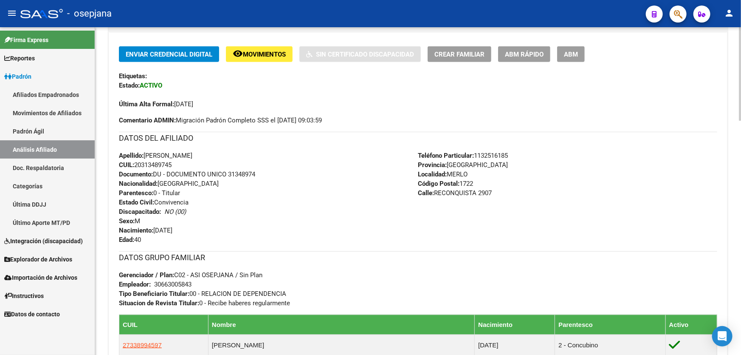
scroll to position [0, 0]
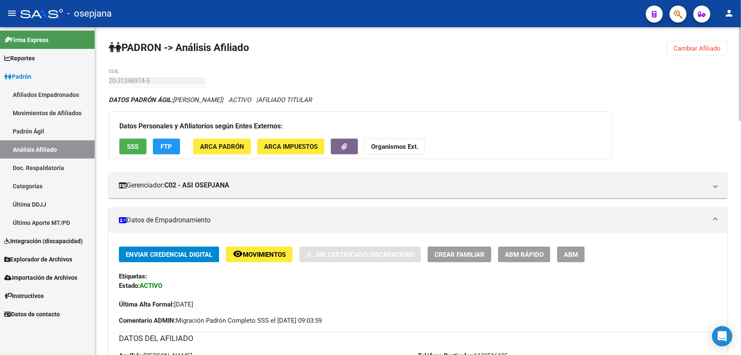
click at [711, 51] on button "Cambiar Afiliado" at bounding box center [697, 48] width 61 height 15
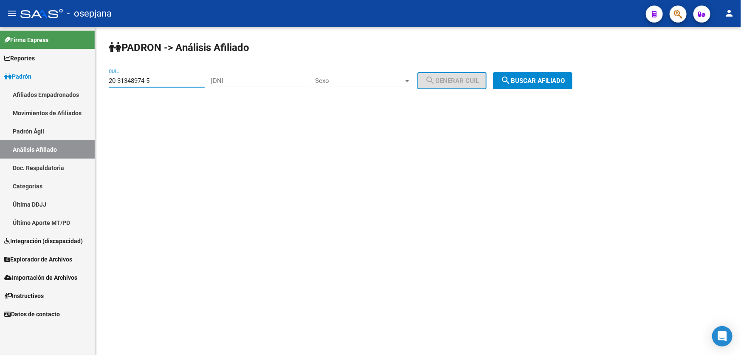
drag, startPoint x: 177, startPoint y: 83, endPoint x: 96, endPoint y: 83, distance: 81.1
click at [96, 83] on div "PADRON -> Análisis Afiliado 20-31348974-5 CUIL | DNI Sexo Sexo search Generar C…" at bounding box center [418, 71] width 646 height 89
paste input "13943159-7"
click at [572, 75] on button "search Buscar afiliado" at bounding box center [532, 80] width 79 height 17
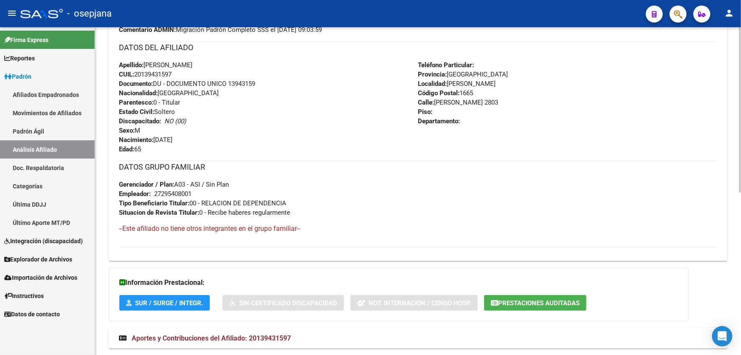
scroll to position [322, 0]
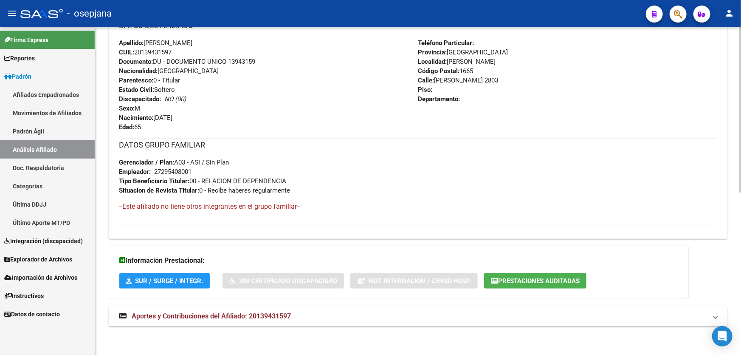
click at [260, 319] on strong "Aportes y Contribuciones del Afiliado: 20139431597" at bounding box center [205, 315] width 172 height 9
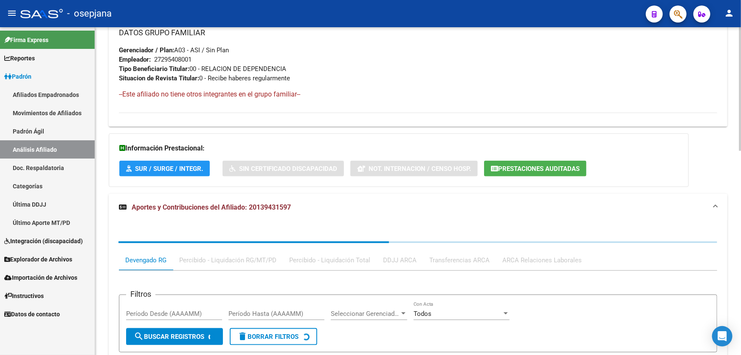
scroll to position [487, 0]
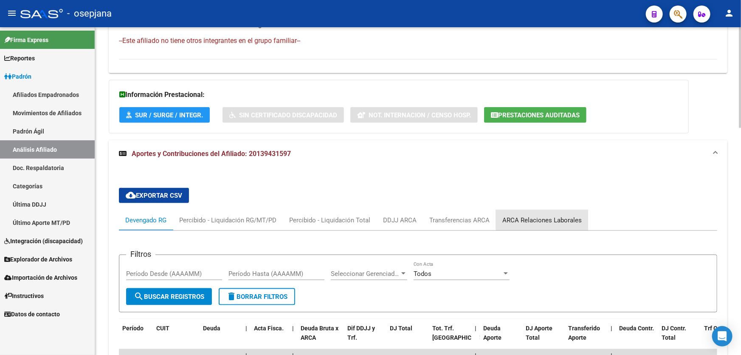
click at [543, 217] on div "ARCA Relaciones Laborales" at bounding box center [541, 219] width 79 height 9
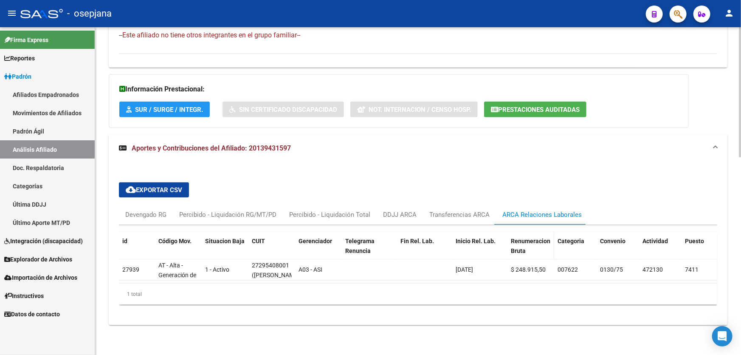
scroll to position [497, 0]
click at [147, 212] on div "Devengado RG" at bounding box center [145, 214] width 41 height 9
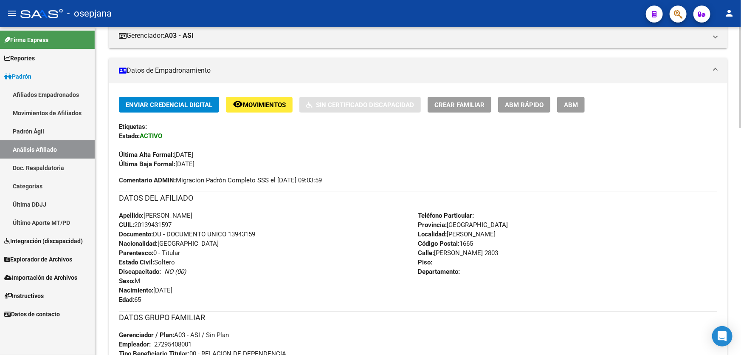
scroll to position [0, 0]
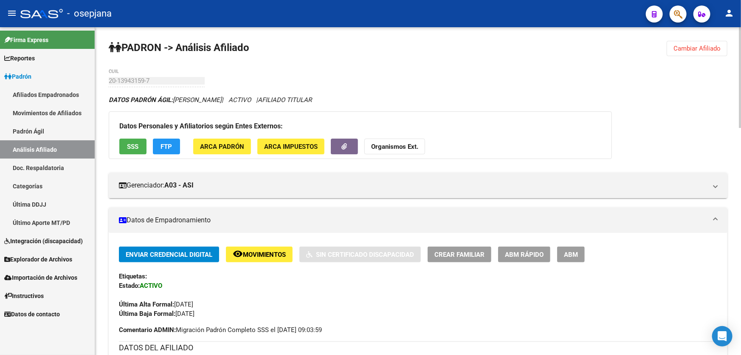
click at [129, 145] on span "SSS" at bounding box center [132, 147] width 11 height 8
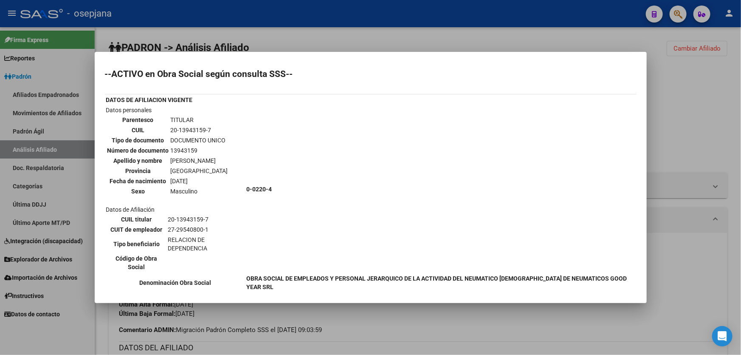
click at [671, 100] on div at bounding box center [370, 177] width 741 height 355
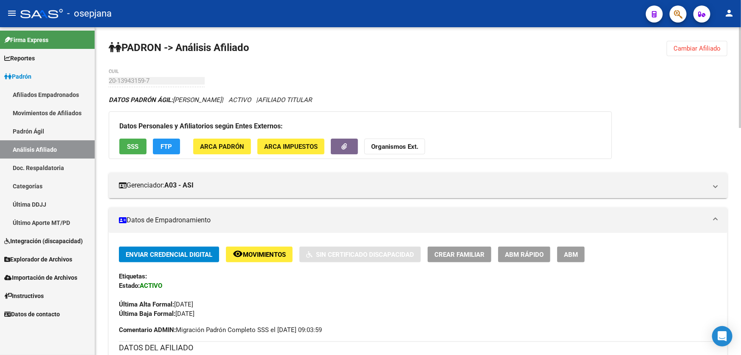
click at [165, 148] on span "FTP" at bounding box center [166, 147] width 11 height 8
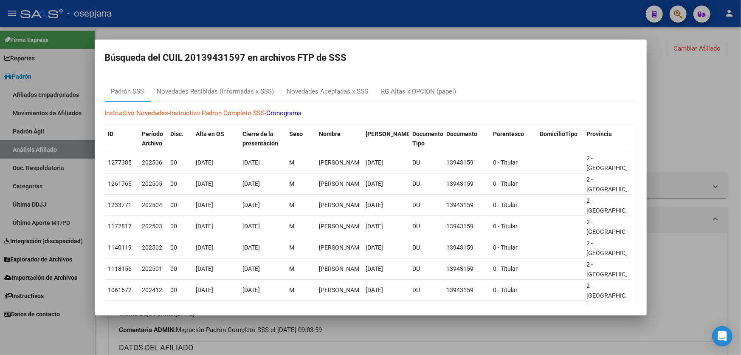
click at [740, 146] on div at bounding box center [370, 177] width 741 height 355
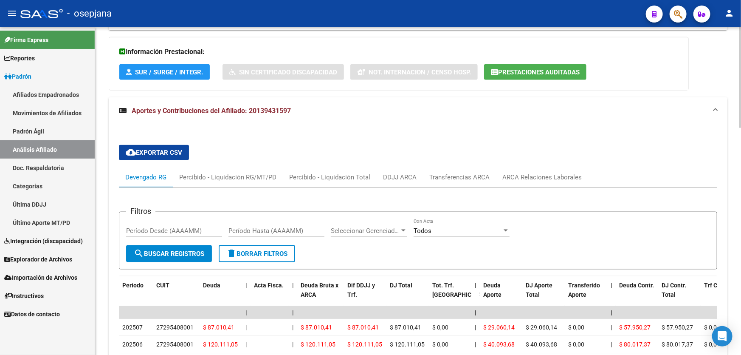
scroll to position [540, 0]
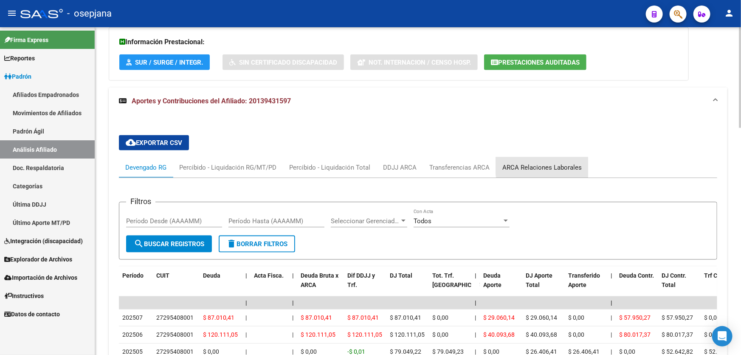
click at [543, 163] on div "ARCA Relaciones Laborales" at bounding box center [541, 167] width 79 height 9
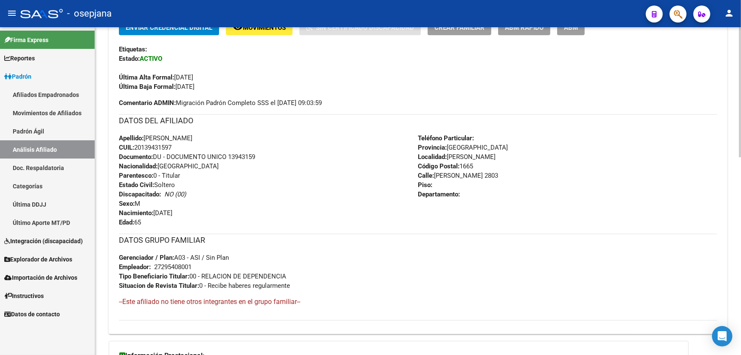
scroll to position [0, 0]
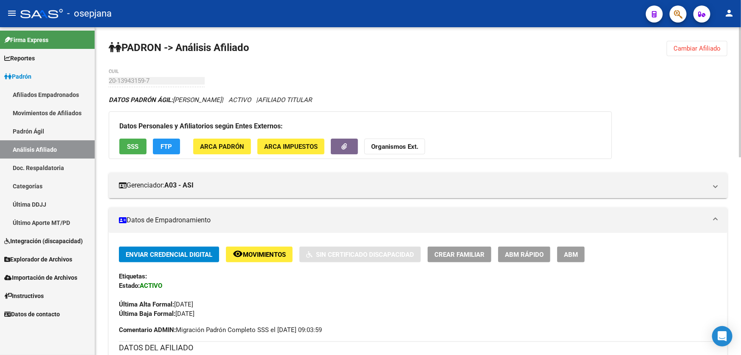
click at [709, 47] on span "Cambiar Afiliado" at bounding box center [696, 49] width 47 height 8
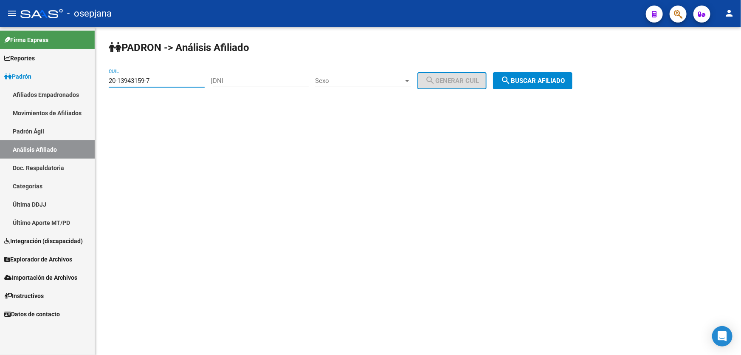
drag, startPoint x: 157, startPoint y: 79, endPoint x: 101, endPoint y: 87, distance: 55.8
click at [101, 87] on div "PADRON -> Análisis Afiliado 20-13943159-7 CUIL | DNI Sexo Sexo search Generar C…" at bounding box center [418, 71] width 646 height 89
paste input "7-25340525-8"
click at [551, 78] on span "search Buscar afiliado" at bounding box center [533, 81] width 64 height 8
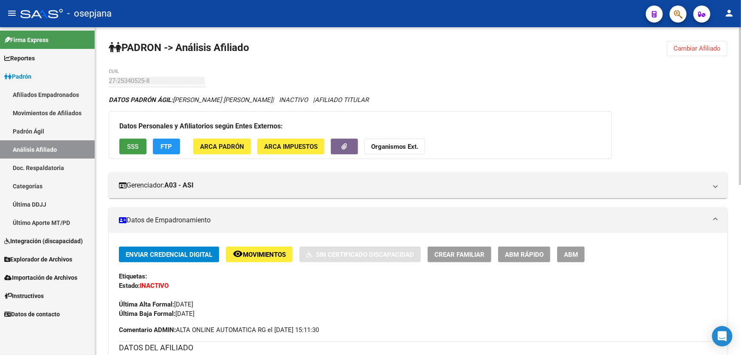
click at [132, 148] on span "SSS" at bounding box center [132, 147] width 11 height 8
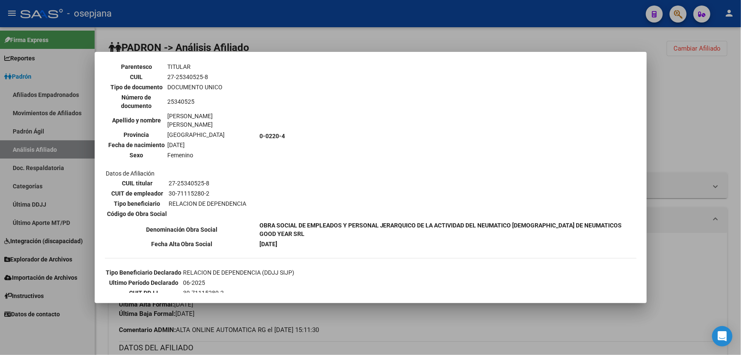
scroll to position [193, 0]
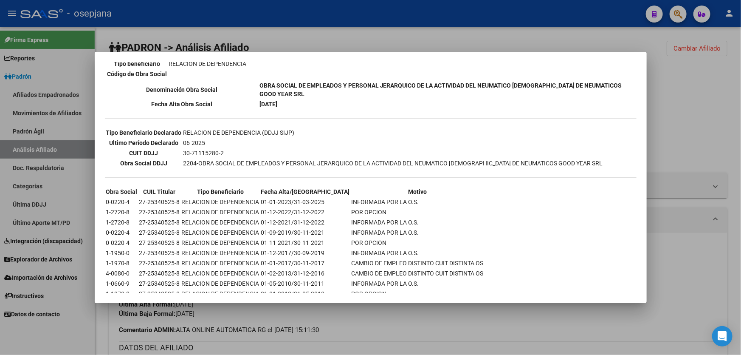
click at [740, 173] on div at bounding box center [370, 177] width 741 height 355
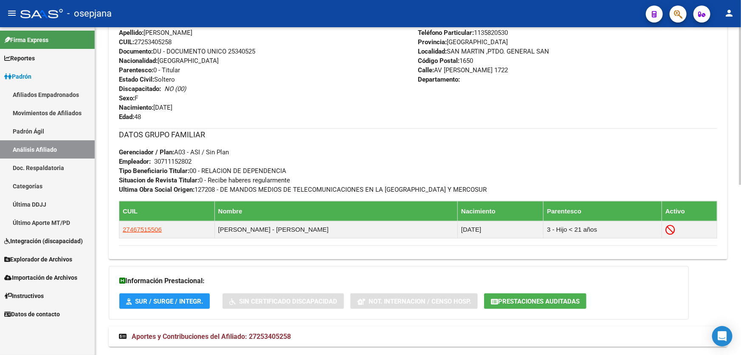
scroll to position [352, 0]
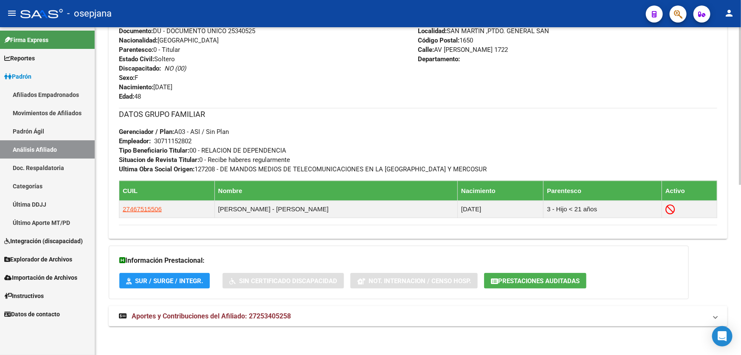
click at [617, 327] on div "DATOS PADRÓN ÁGIL: SUAREZ PAULA VALERIA | INACTIVO | AFILIADO TITULAR Datos Per…" at bounding box center [418, 39] width 619 height 593
click at [619, 322] on mat-expansion-panel-header "Aportes y Contribuciones del Afiliado: 27253405258" at bounding box center [418, 316] width 619 height 20
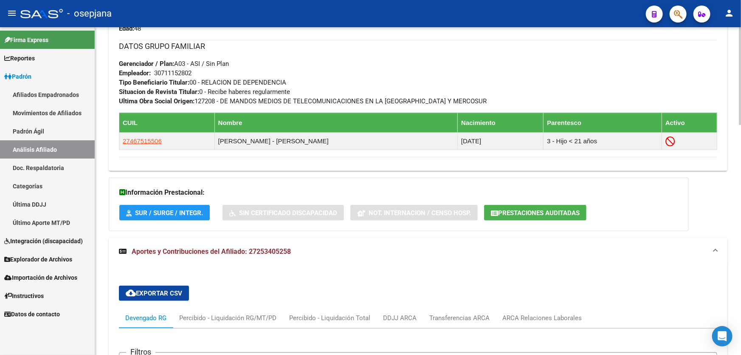
scroll to position [584, 0]
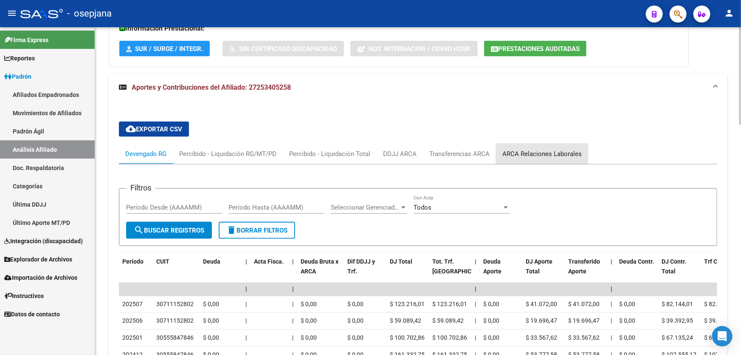
click at [542, 154] on div "ARCA Relaciones Laborales" at bounding box center [541, 153] width 79 height 9
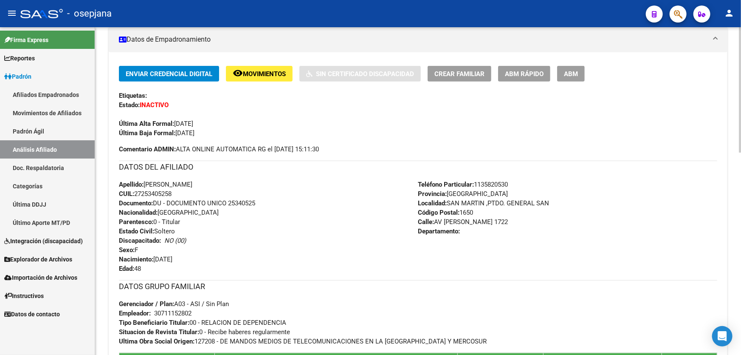
scroll to position [65, 0]
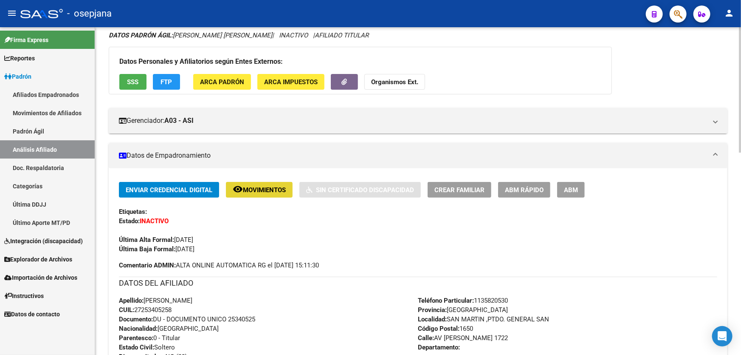
click at [248, 186] on span "Movimientos" at bounding box center [264, 190] width 43 height 8
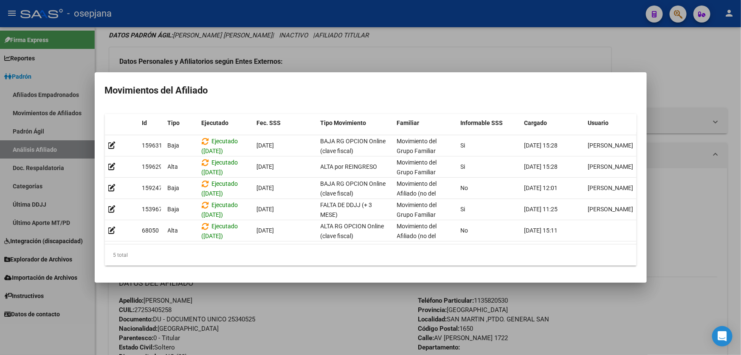
click at [359, 350] on div at bounding box center [370, 177] width 741 height 355
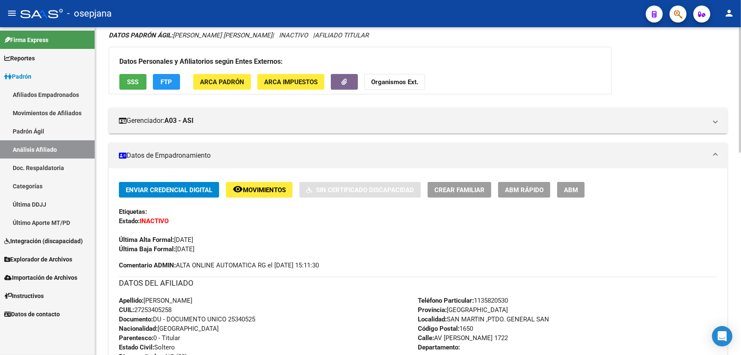
click at [175, 79] on button "FTP" at bounding box center [166, 82] width 27 height 16
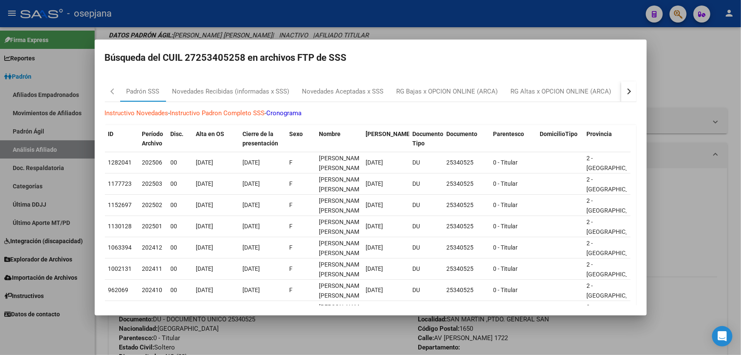
click at [621, 85] on button "button" at bounding box center [628, 91] width 15 height 20
click at [598, 90] on div "RG Bajas Diarias" at bounding box center [586, 92] width 47 height 10
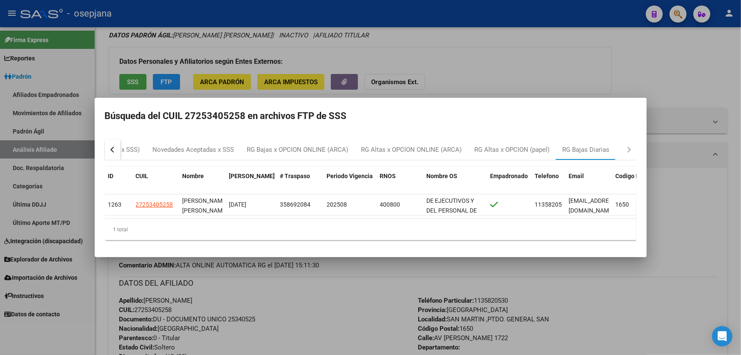
click at [740, 208] on div at bounding box center [370, 177] width 741 height 355
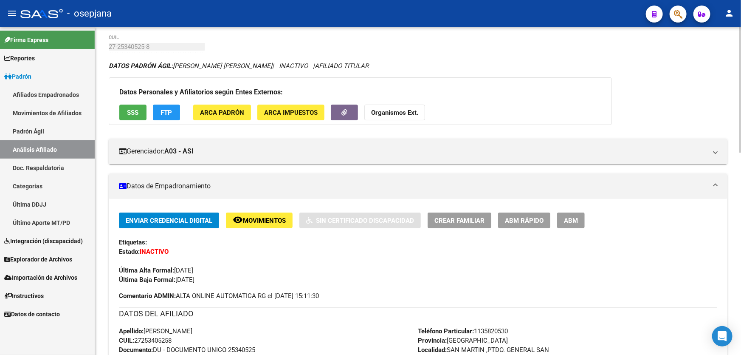
scroll to position [0, 0]
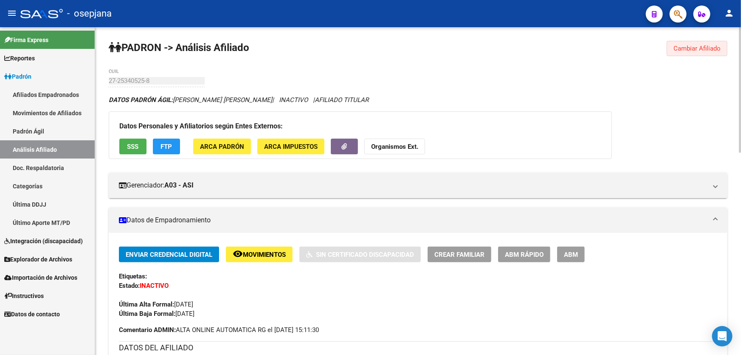
click at [695, 43] on button "Cambiar Afiliado" at bounding box center [697, 48] width 61 height 15
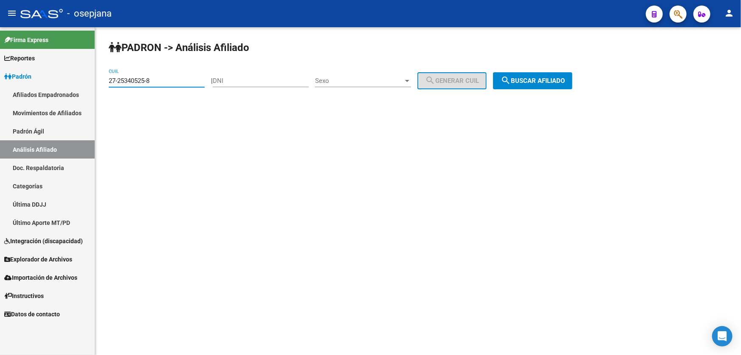
drag, startPoint x: 165, startPoint y: 80, endPoint x: 104, endPoint y: 86, distance: 61.4
click at [104, 86] on div "PADRON -> Análisis Afiliado 27-25340525-8 CUIL | DNI Sexo Sexo search Generar C…" at bounding box center [418, 71] width 646 height 89
paste input "957684-4"
click at [538, 77] on span "search Buscar afiliado" at bounding box center [533, 81] width 64 height 8
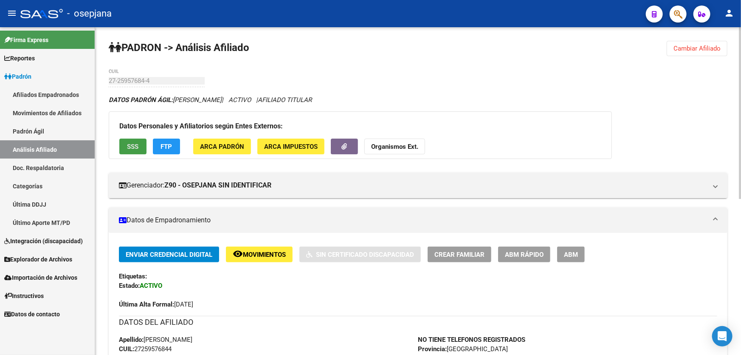
click at [124, 143] on button "SSS" at bounding box center [132, 146] width 27 height 16
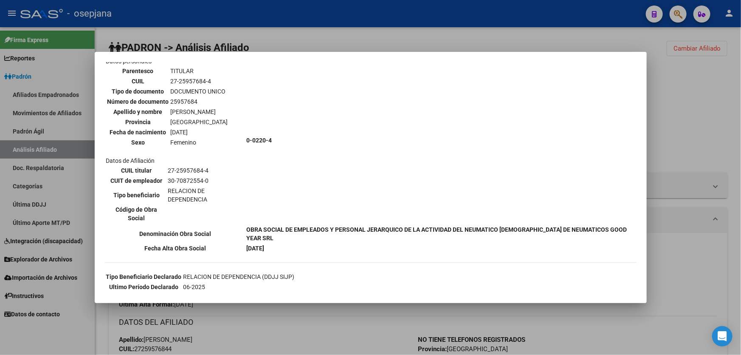
scroll to position [213, 0]
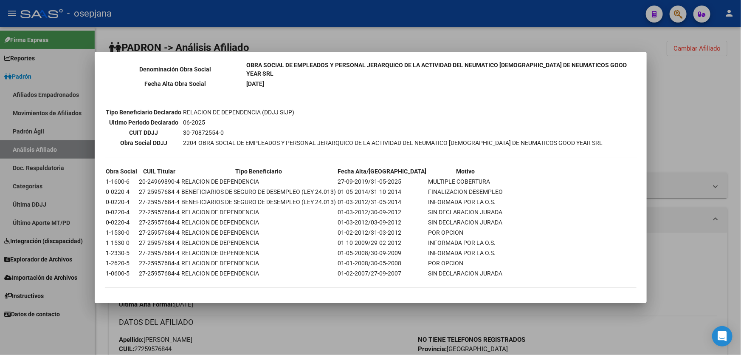
click at [720, 117] on div at bounding box center [370, 177] width 741 height 355
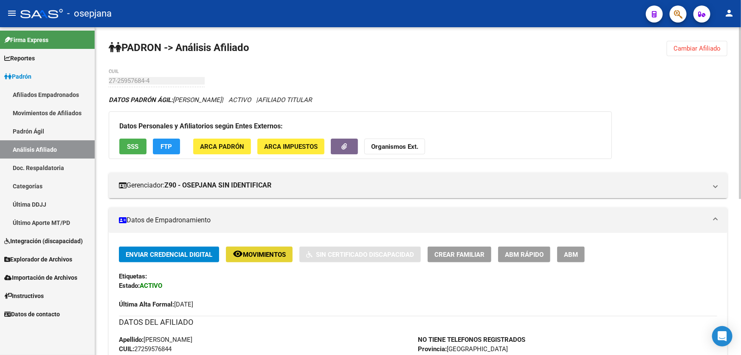
click at [242, 254] on mat-icon "remove_red_eye" at bounding box center [238, 253] width 10 height 10
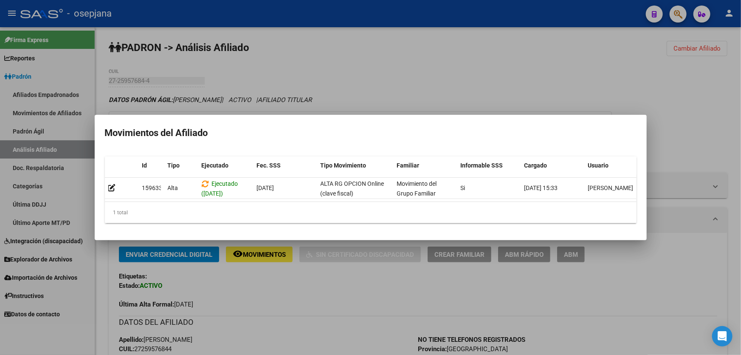
click at [655, 106] on div at bounding box center [370, 177] width 741 height 355
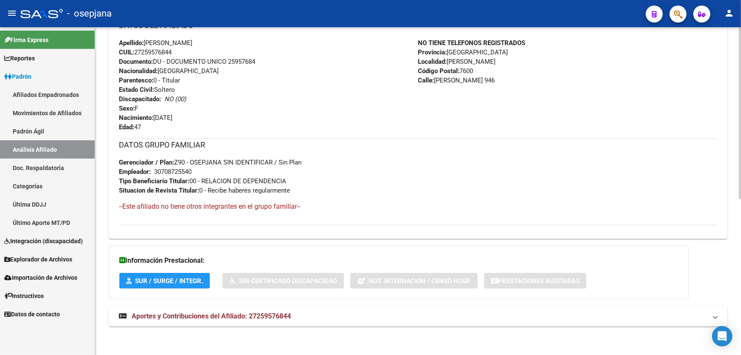
scroll to position [0, 0]
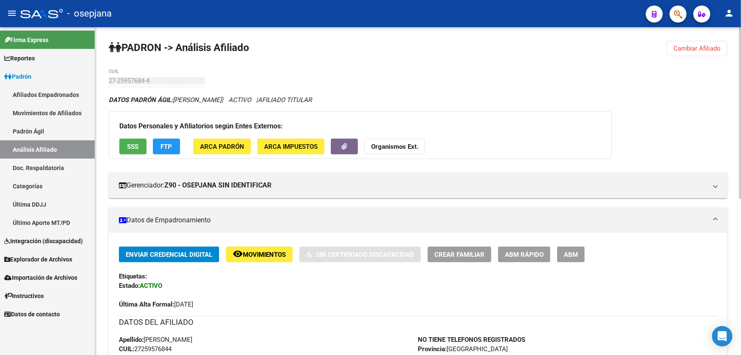
click at [132, 154] on div "Datos Personales y Afiliatorios según Entes Externos: SSS FTP ARCA Padrón ARCA …" at bounding box center [360, 135] width 503 height 48
click at [129, 144] on span "SSS" at bounding box center [132, 147] width 11 height 8
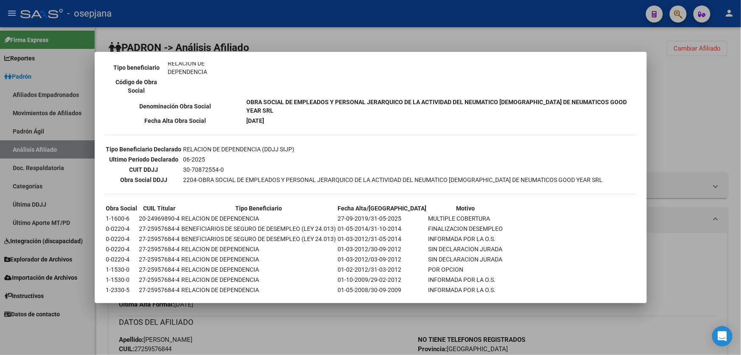
scroll to position [213, 0]
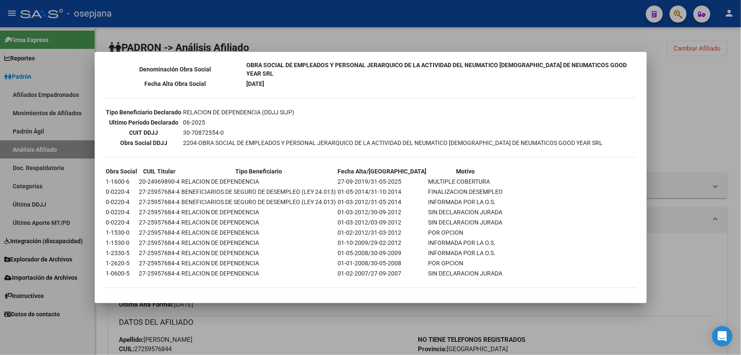
click at [710, 108] on div at bounding box center [370, 177] width 741 height 355
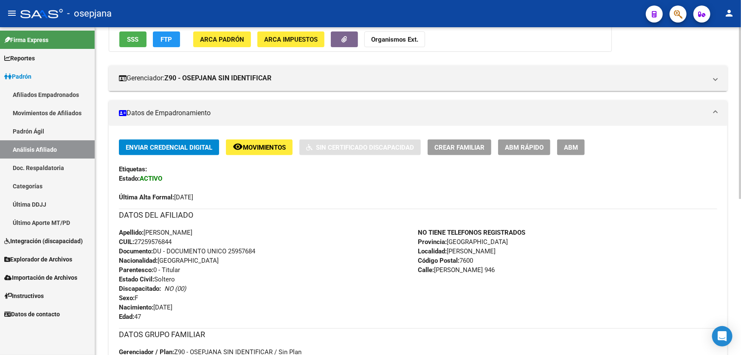
scroll to position [296, 0]
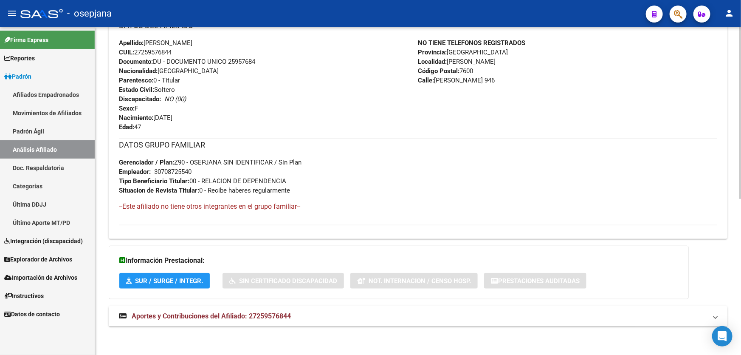
click at [414, 301] on div "DATOS PADRÓN ÁGIL: MOLINA MARISOL | ACTIVO | AFILIADO TITULAR Datos Personales …" at bounding box center [418, 67] width 619 height 537
click at [408, 308] on mat-expansion-panel-header "Aportes y Contribuciones del Afiliado: 27259576844" at bounding box center [418, 316] width 619 height 20
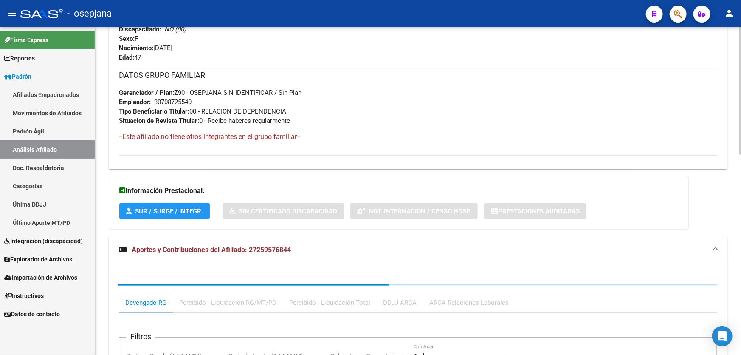
scroll to position [514, 0]
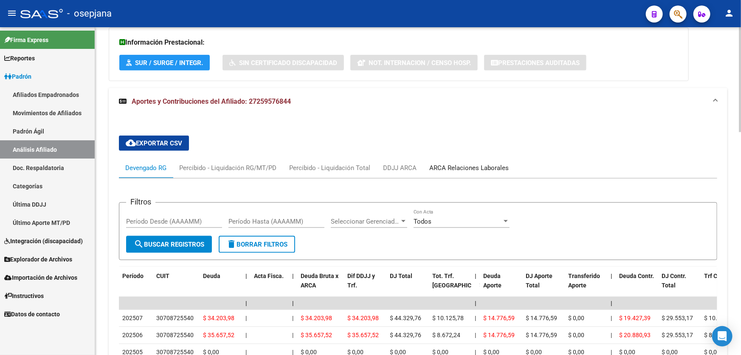
click at [499, 163] on div "ARCA Relaciones Laborales" at bounding box center [468, 167] width 79 height 9
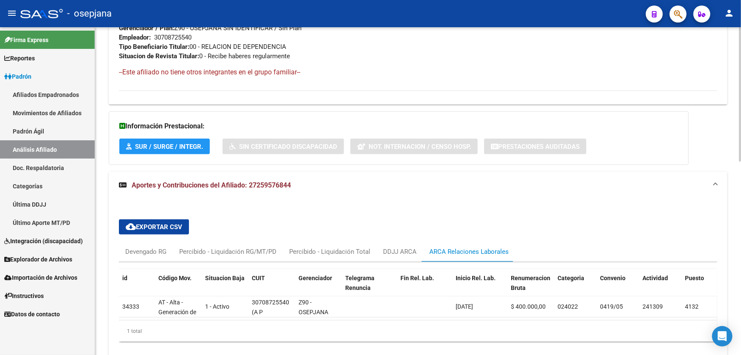
scroll to position [471, 0]
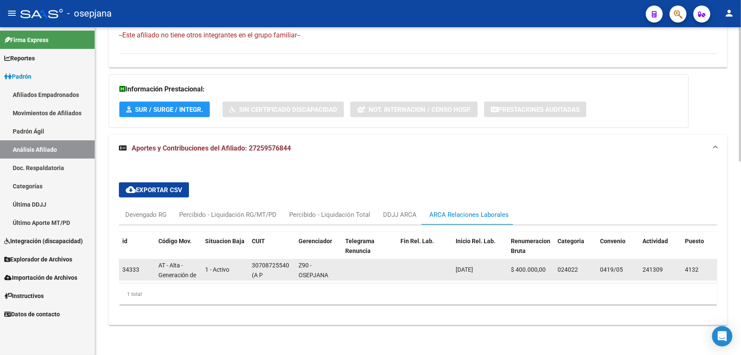
drag, startPoint x: 250, startPoint y: 259, endPoint x: 288, endPoint y: 259, distance: 37.8
click at [288, 259] on datatable-body-cell "30708725540 (A P ARGENTINA S A)" at bounding box center [271, 269] width 47 height 21
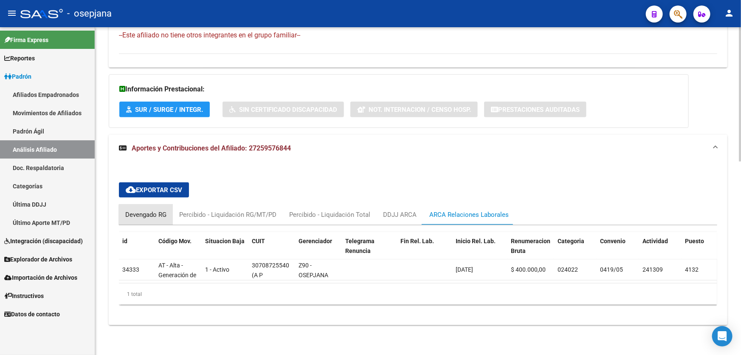
click at [161, 212] on div "Devengado RG" at bounding box center [145, 214] width 41 height 9
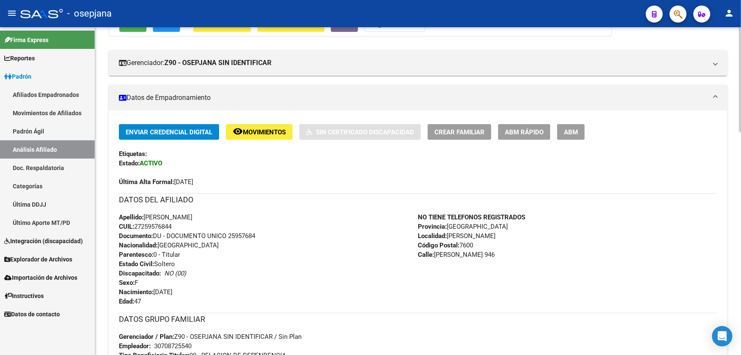
scroll to position [124, 0]
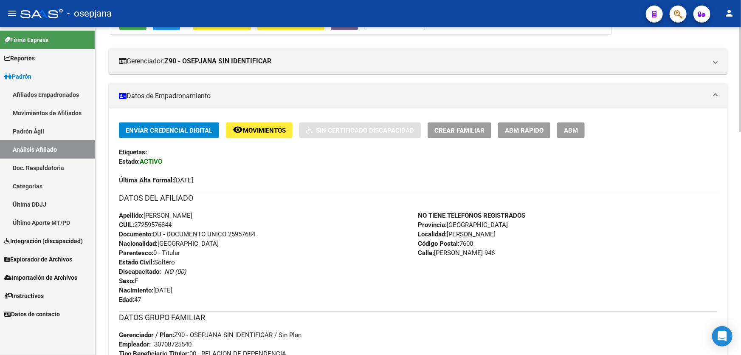
drag, startPoint x: 176, startPoint y: 222, endPoint x: 135, endPoint y: 225, distance: 40.9
click at [135, 225] on div "Apellido: MARISOL MOLINA CUIL: 27259576844 Documento: DU - DOCUMENTO UNICO 2595…" at bounding box center [268, 257] width 299 height 93
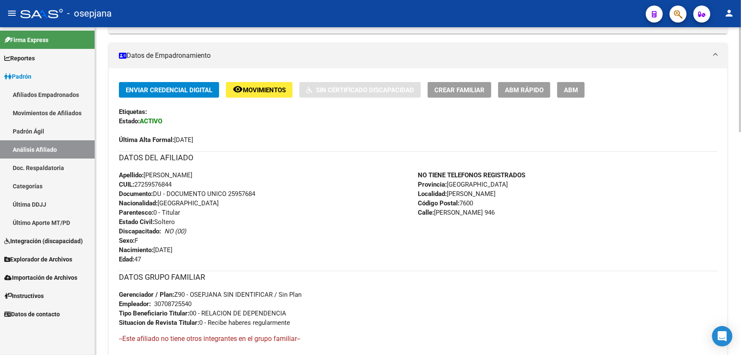
scroll to position [240, 0]
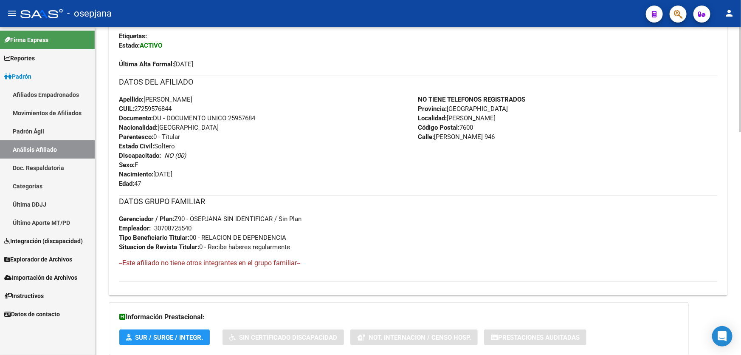
drag, startPoint x: 498, startPoint y: 136, endPoint x: 436, endPoint y: 135, distance: 62.0
click at [436, 135] on span "Calle: GONZALEZ GUERRICO 946" at bounding box center [456, 137] width 77 height 8
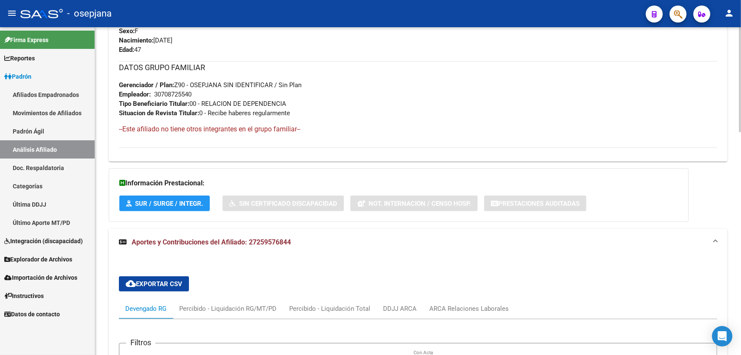
scroll to position [626, 0]
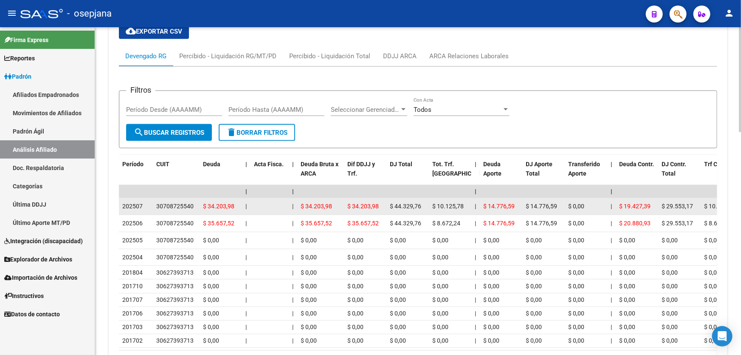
drag, startPoint x: 193, startPoint y: 204, endPoint x: 157, endPoint y: 203, distance: 36.1
click at [157, 203] on div "30708725540" at bounding box center [176, 206] width 40 height 10
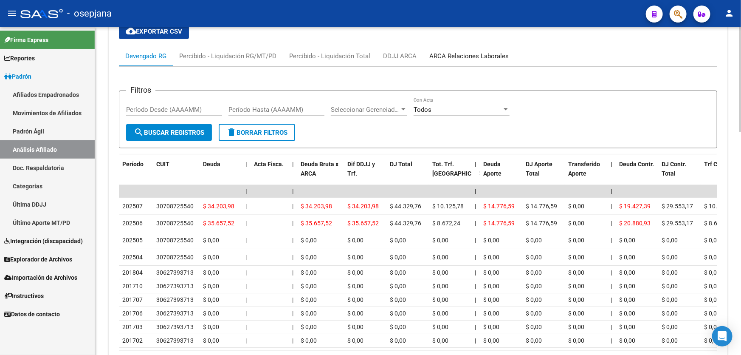
click at [463, 51] on div "ARCA Relaciones Laborales" at bounding box center [468, 55] width 79 height 9
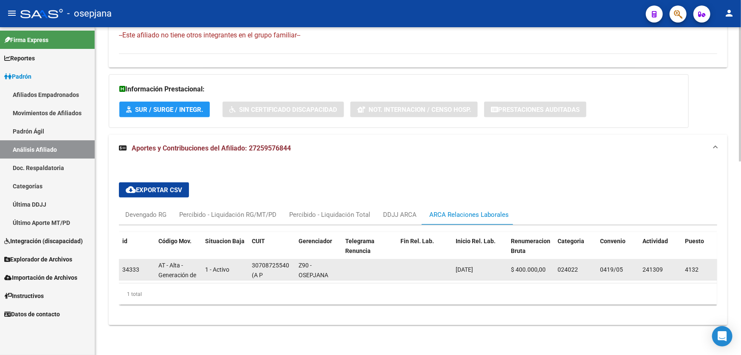
scroll to position [21, 0]
click at [255, 268] on span "(A P ARGENTINA S A)" at bounding box center [270, 263] width 37 height 26
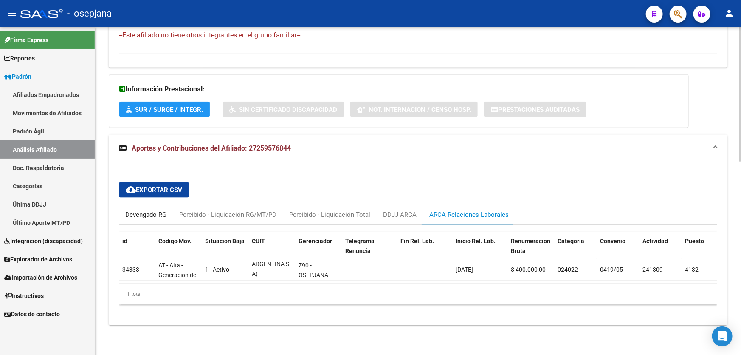
click at [130, 212] on div "Devengado RG" at bounding box center [145, 214] width 41 height 9
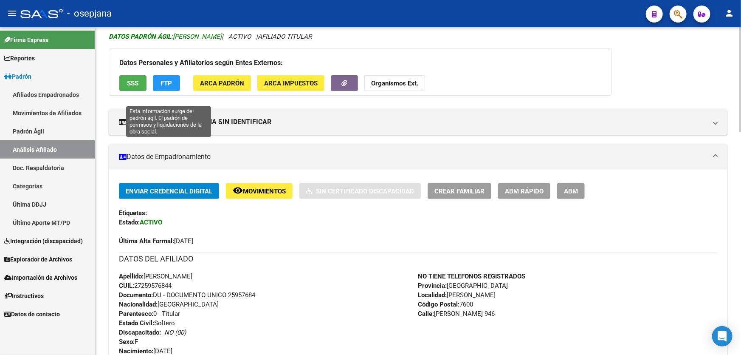
scroll to position [0, 0]
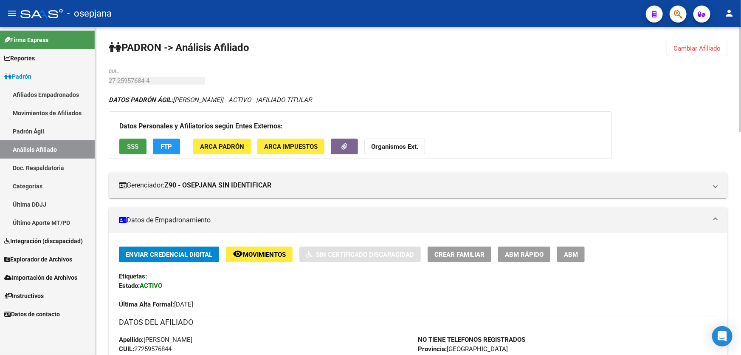
click at [139, 143] on button "SSS" at bounding box center [132, 146] width 27 height 16
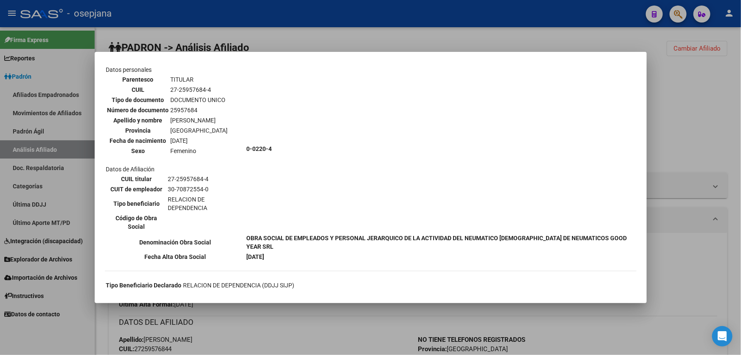
scroll to position [213, 0]
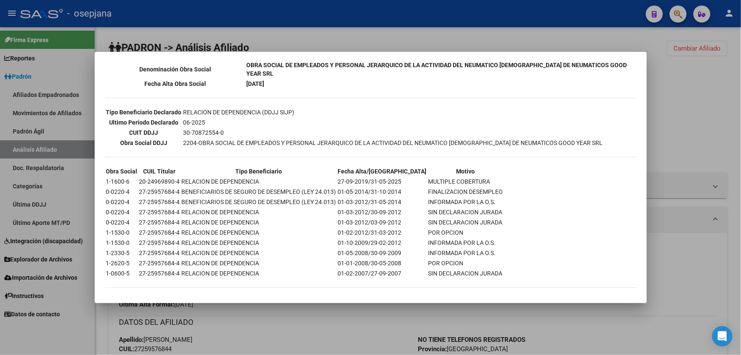
click at [365, 46] on div at bounding box center [370, 177] width 741 height 355
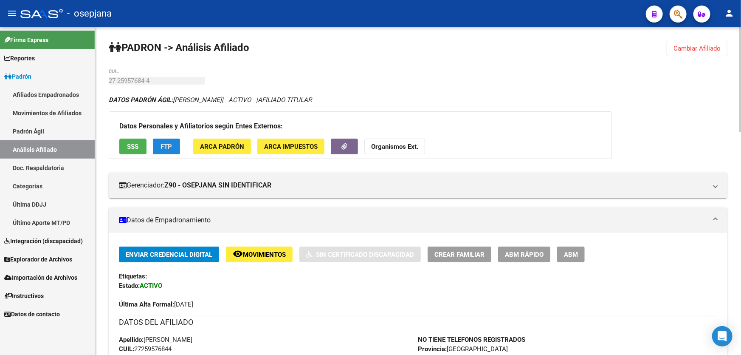
click at [161, 144] on span "FTP" at bounding box center [166, 147] width 11 height 8
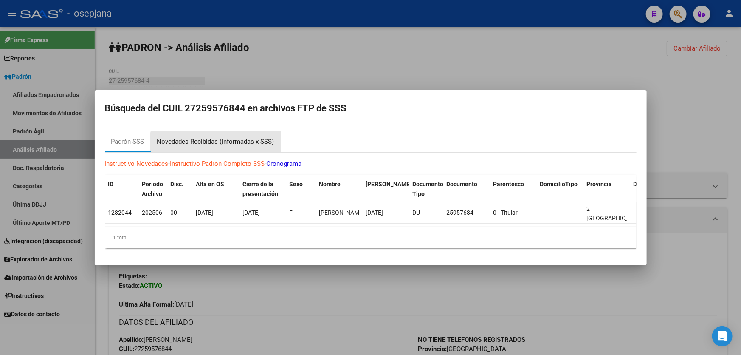
click at [224, 144] on div "Novedades Recibidas (informadas x SSS)" at bounding box center [215, 142] width 117 height 10
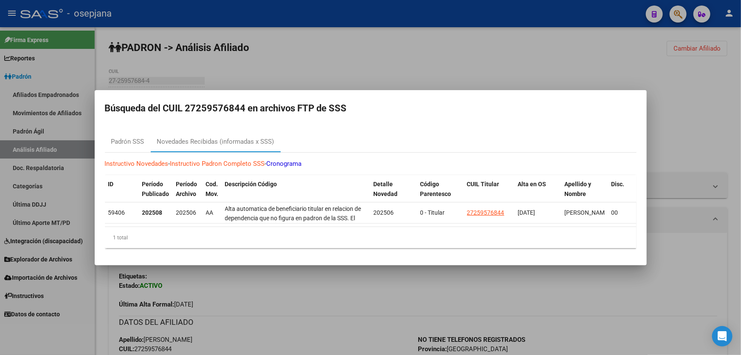
drag, startPoint x: 269, startPoint y: 231, endPoint x: 371, endPoint y: 237, distance: 102.5
click at [371, 237] on div "1 total" at bounding box center [371, 237] width 532 height 21
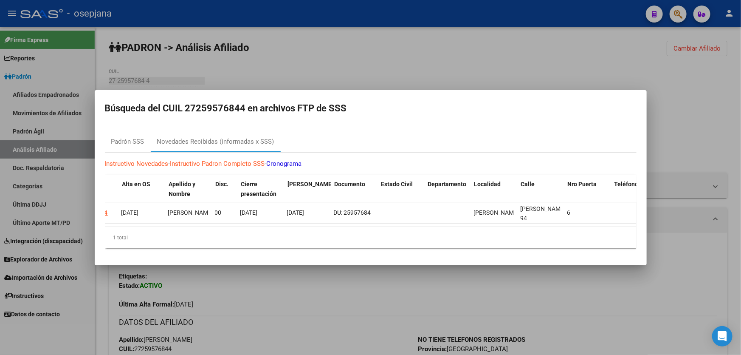
scroll to position [0, 0]
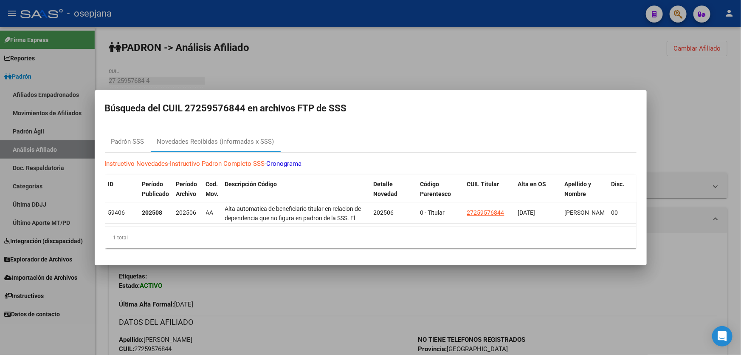
click at [327, 36] on div at bounding box center [370, 177] width 741 height 355
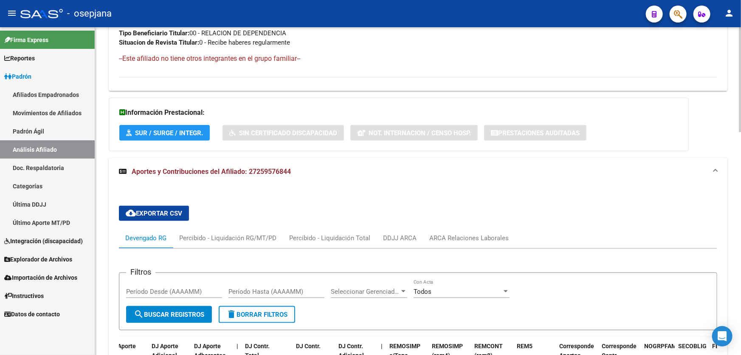
scroll to position [540, 0]
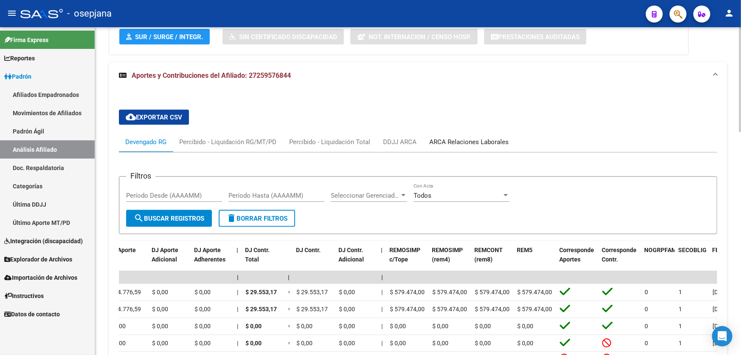
click at [480, 140] on div "ARCA Relaciones Laborales" at bounding box center [468, 141] width 79 height 9
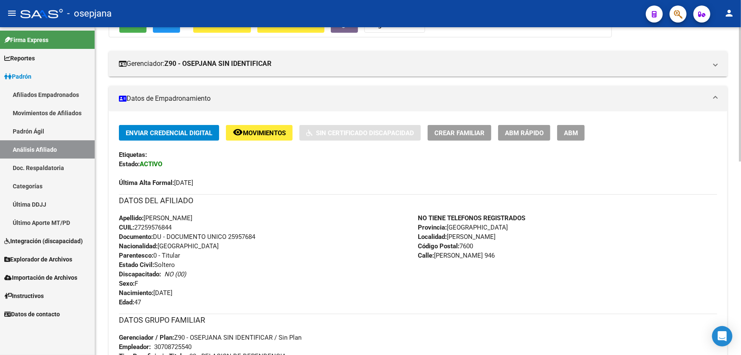
scroll to position [8, 0]
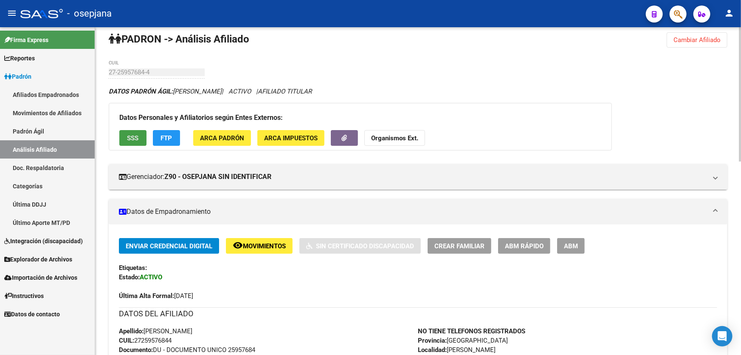
click at [127, 136] on span "SSS" at bounding box center [132, 138] width 11 height 8
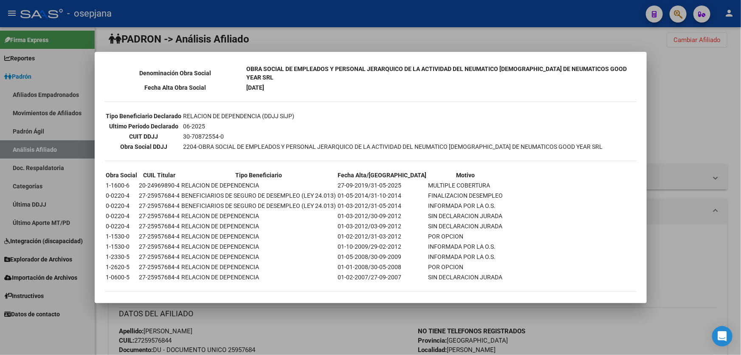
scroll to position [213, 0]
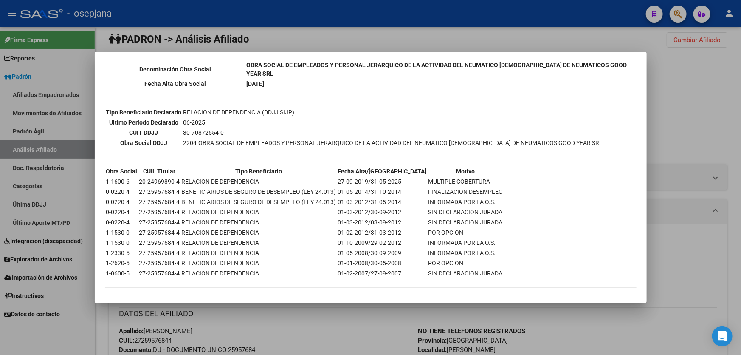
drag, startPoint x: 709, startPoint y: 87, endPoint x: 707, endPoint y: 82, distance: 5.0
click at [708, 87] on div at bounding box center [370, 177] width 741 height 355
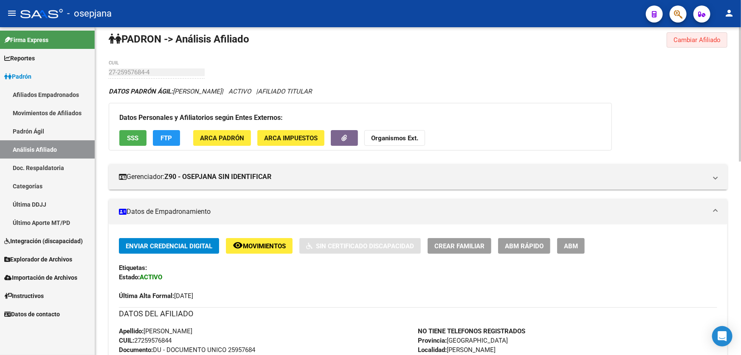
click at [692, 42] on span "Cambiar Afiliado" at bounding box center [696, 40] width 47 height 8
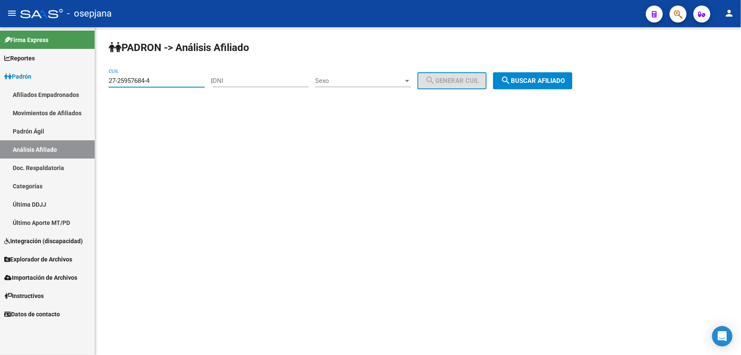
drag, startPoint x: 173, startPoint y: 81, endPoint x: 108, endPoint y: 81, distance: 65.4
click at [108, 81] on div "PADRON -> Análisis Afiliado 27-25957684-4 CUIL | DNI Sexo Sexo search Generar C…" at bounding box center [418, 71] width 646 height 89
drag, startPoint x: 108, startPoint y: 81, endPoint x: 177, endPoint y: 74, distance: 69.1
click at [177, 74] on div "27-25957684-4 CUIL" at bounding box center [157, 78] width 96 height 18
paste input "7181448-3"
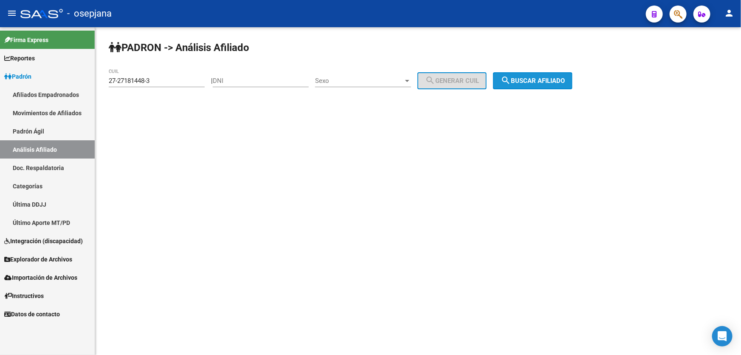
click at [548, 84] on button "search Buscar afiliado" at bounding box center [532, 80] width 79 height 17
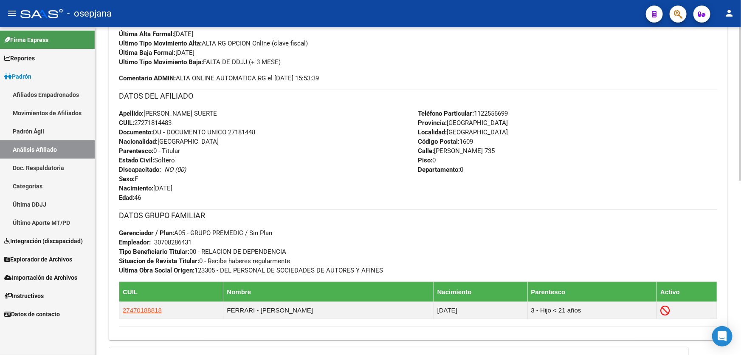
scroll to position [193, 0]
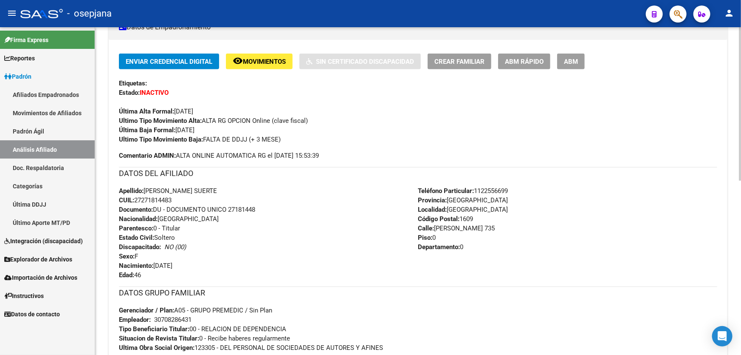
click at [263, 58] on span "Movimientos" at bounding box center [264, 62] width 43 height 8
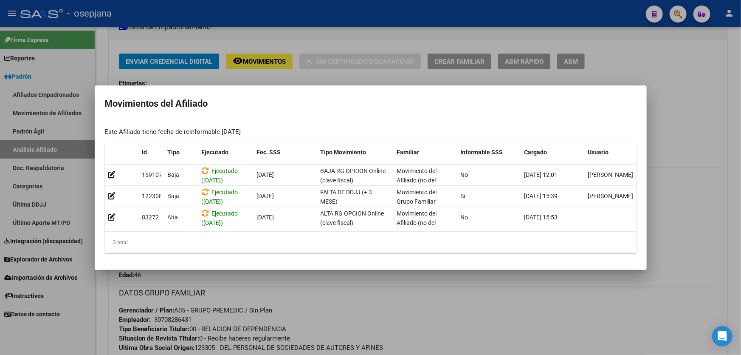
click at [737, 231] on div at bounding box center [370, 177] width 741 height 355
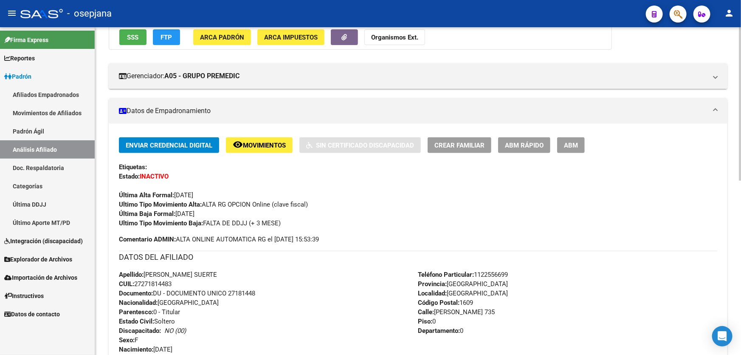
scroll to position [0, 0]
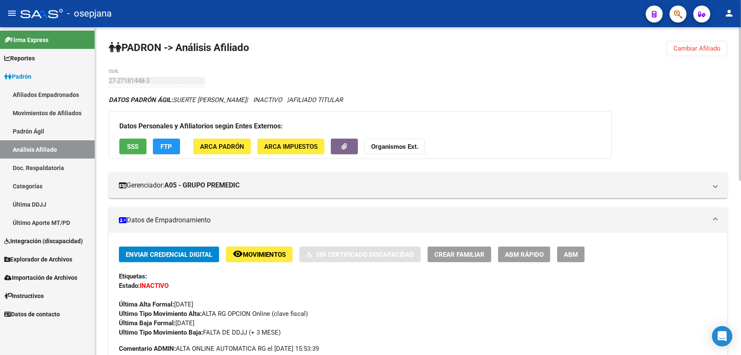
click at [167, 147] on span "FTP" at bounding box center [166, 147] width 11 height 8
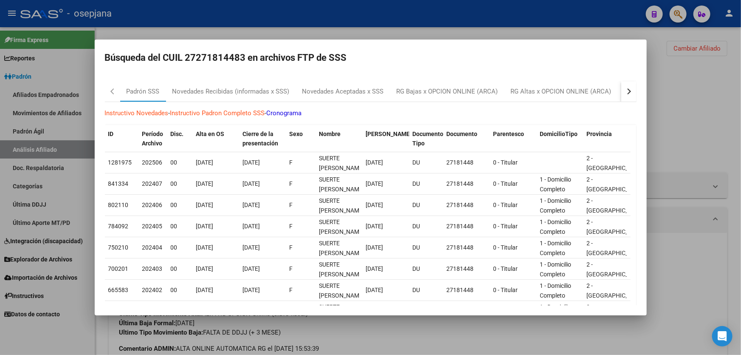
click at [625, 92] on div "button" at bounding box center [628, 91] width 6 height 6
click at [589, 91] on div "RG Bajas Diarias" at bounding box center [586, 92] width 47 height 10
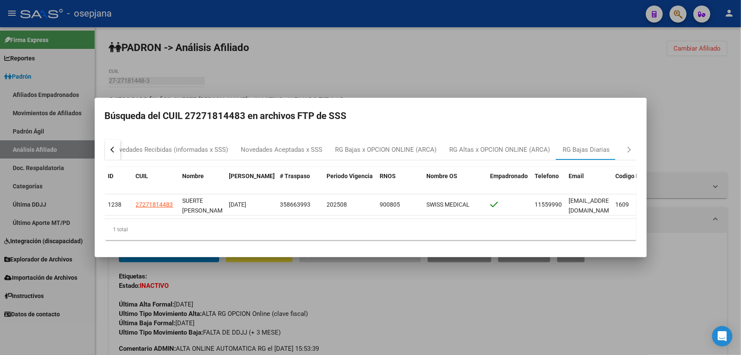
click at [667, 97] on div at bounding box center [370, 177] width 741 height 355
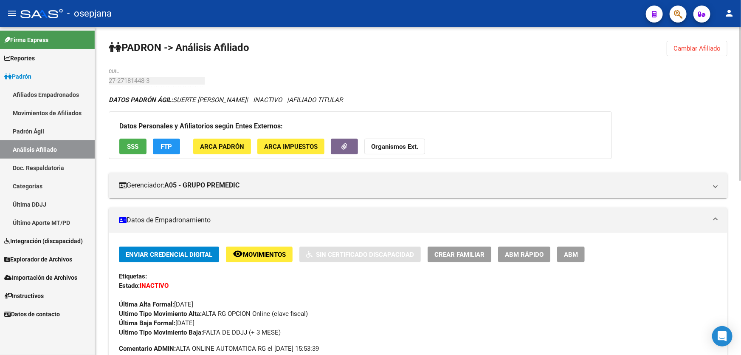
scroll to position [115, 0]
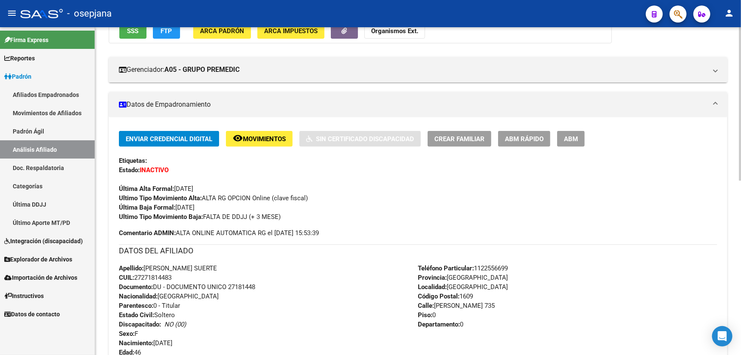
drag, startPoint x: 228, startPoint y: 285, endPoint x: 261, endPoint y: 284, distance: 32.7
click at [261, 284] on div "Apellido: JIMENA MARICEL SUERTE CUIL: 27271814483 Documento: DU - DOCUMENTO UNI…" at bounding box center [268, 309] width 299 height 93
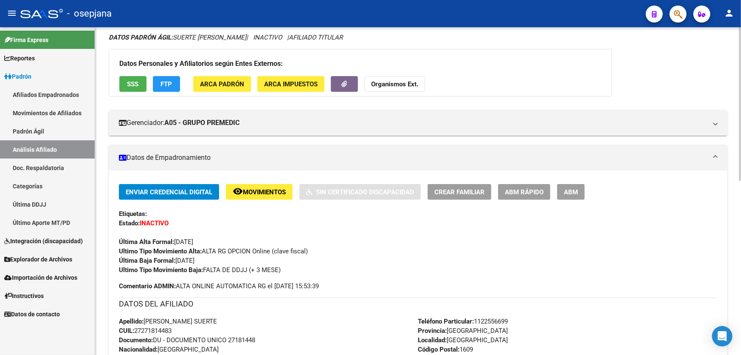
scroll to position [0, 0]
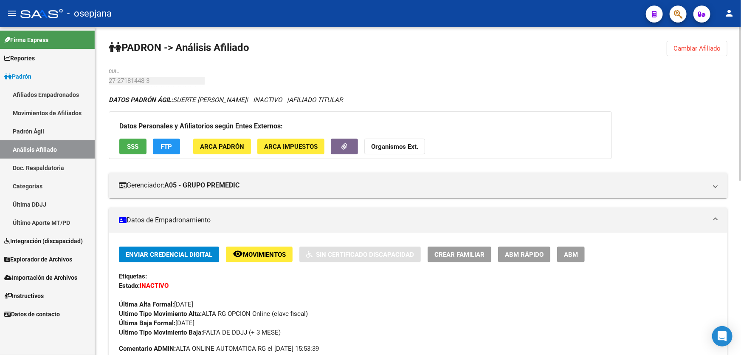
click at [715, 45] on span "Cambiar Afiliado" at bounding box center [696, 49] width 47 height 8
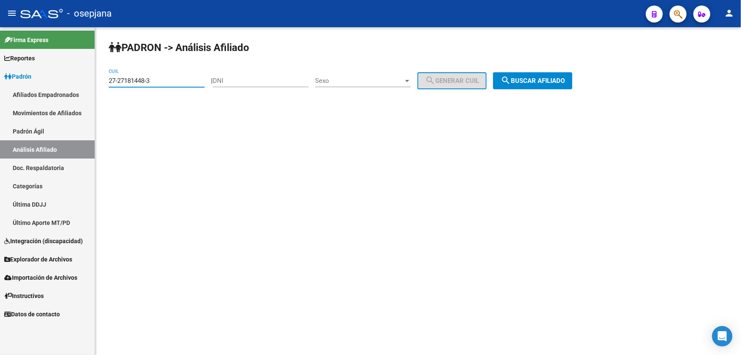
drag, startPoint x: 168, startPoint y: 82, endPoint x: 108, endPoint y: 81, distance: 59.9
click at [109, 81] on input "27-27181448-3" at bounding box center [157, 81] width 96 height 8
paste input "856259-5"
type input "27-27856259-5"
click at [548, 79] on span "search Buscar afiliado" at bounding box center [533, 81] width 64 height 8
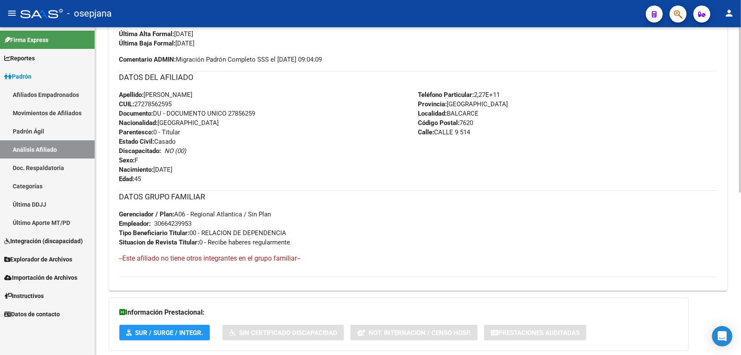
scroll to position [322, 0]
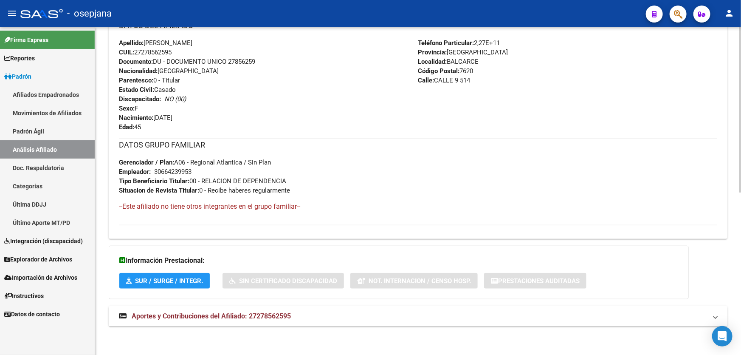
click at [325, 319] on mat-expansion-panel-header "Aportes y Contribuciones del Afiliado: 27278562595" at bounding box center [418, 316] width 619 height 20
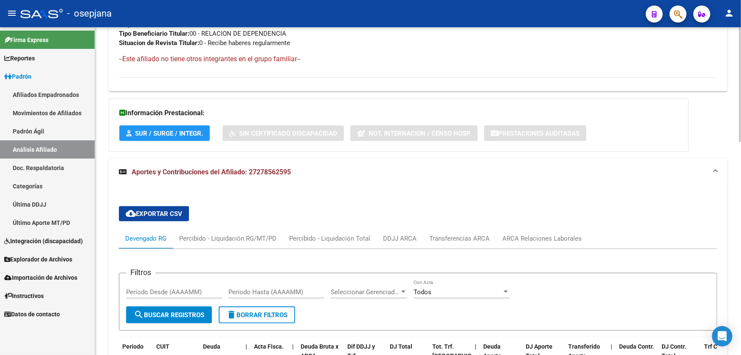
scroll to position [476, 0]
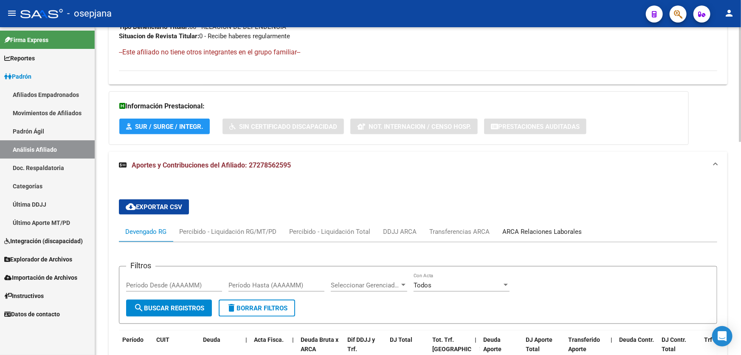
click at [546, 225] on div "ARCA Relaciones Laborales" at bounding box center [542, 231] width 92 height 20
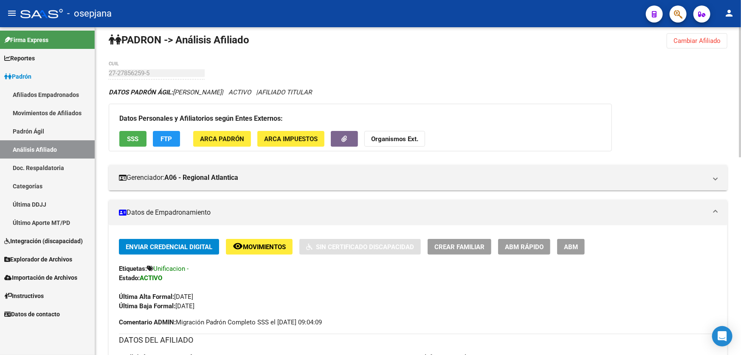
scroll to position [0, 0]
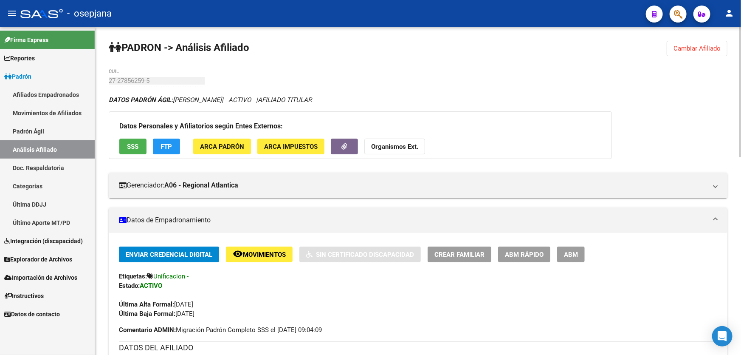
click at [167, 151] on button "FTP" at bounding box center [166, 146] width 27 height 16
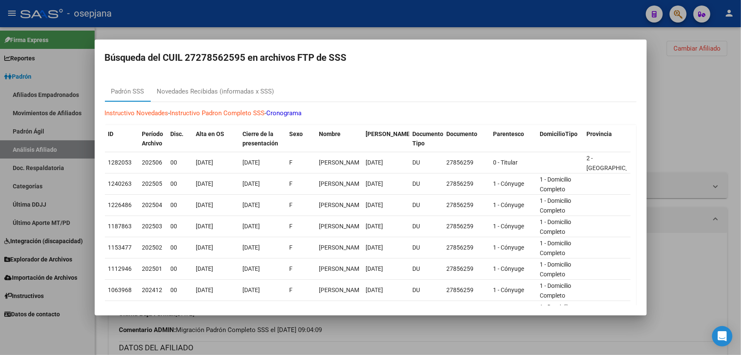
click at [701, 89] on div at bounding box center [370, 177] width 741 height 355
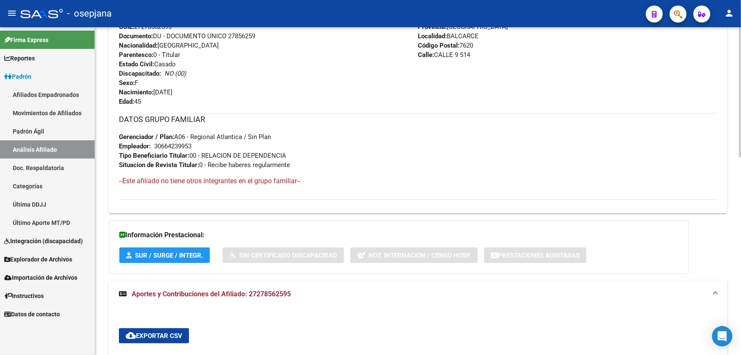
scroll to position [154, 0]
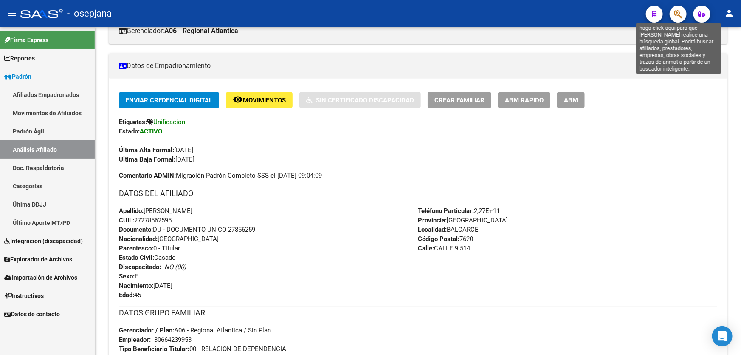
click at [680, 12] on icon "button" at bounding box center [678, 14] width 8 height 10
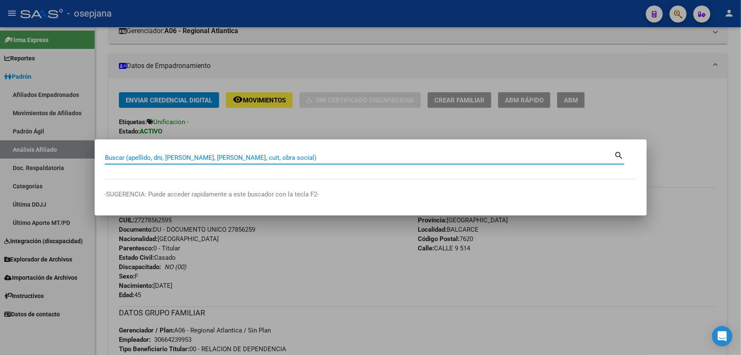
paste input "23-26608989-9"
type input "23266089899"
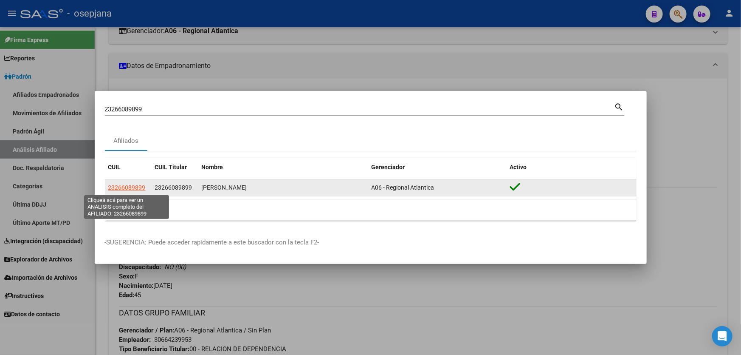
click at [144, 186] on span "23266089899" at bounding box center [126, 187] width 37 height 7
type textarea "23266089899"
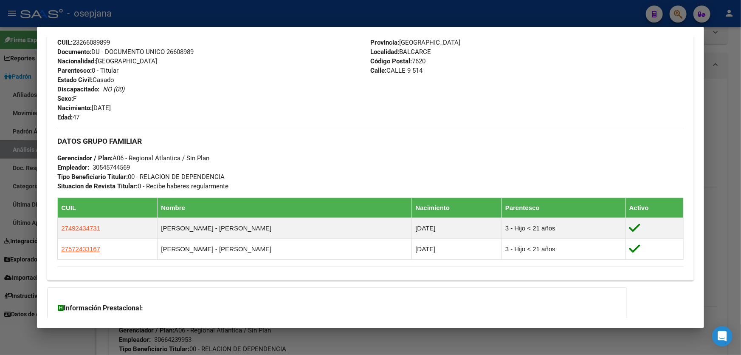
scroll to position [301, 0]
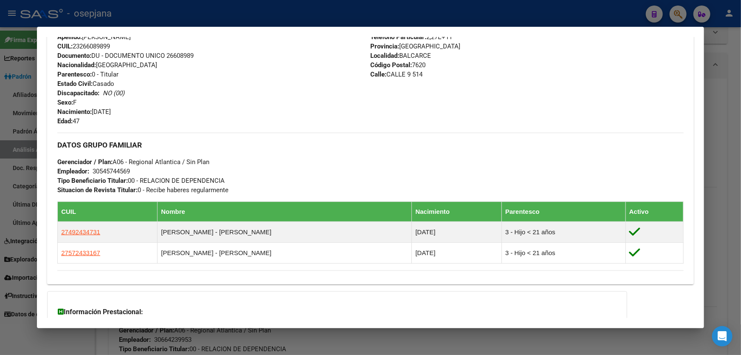
click at [740, 202] on div at bounding box center [370, 177] width 741 height 355
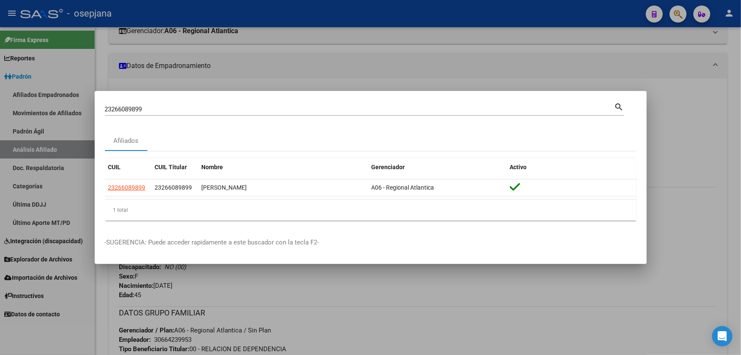
click at [729, 202] on div at bounding box center [370, 177] width 741 height 355
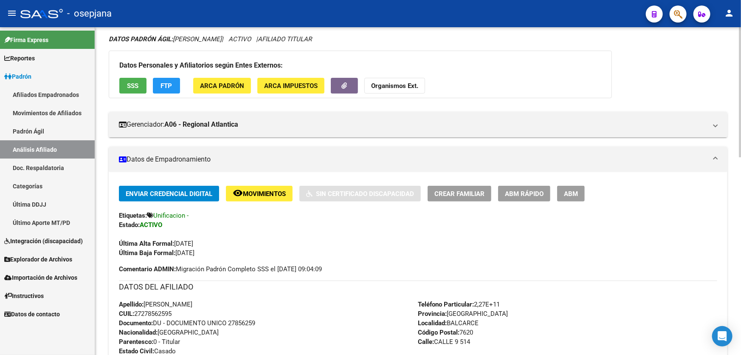
scroll to position [0, 0]
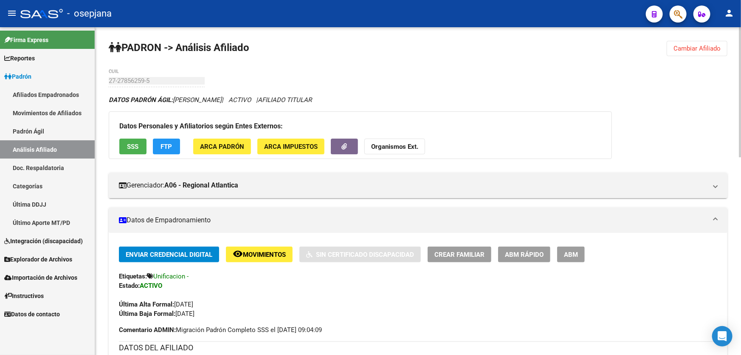
click at [698, 48] on span "Cambiar Afiliado" at bounding box center [696, 49] width 47 height 8
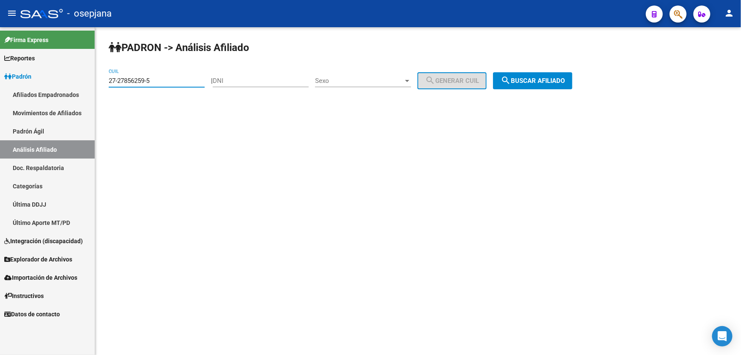
drag, startPoint x: 163, startPoint y: 81, endPoint x: 83, endPoint y: 81, distance: 79.4
click at [83, 81] on mat-sidenav-container "Firma Express Reportes Padrón Traspasos x O.S. Traspasos x Gerenciador Traspaso…" at bounding box center [370, 190] width 741 height 327
paste input "9322122-2"
click at [539, 75] on button "search Buscar afiliado" at bounding box center [532, 80] width 79 height 17
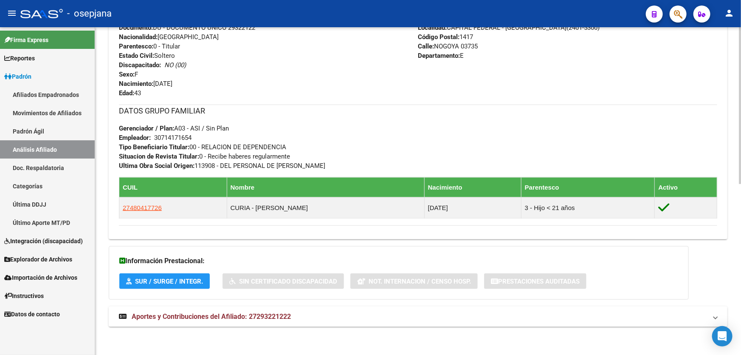
scroll to position [357, 0]
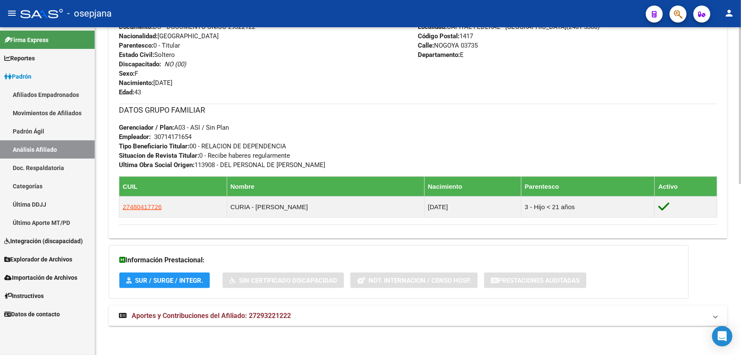
click at [312, 323] on mat-expansion-panel-header "Aportes y Contribuciones del Afiliado: 27293221222" at bounding box center [418, 315] width 619 height 20
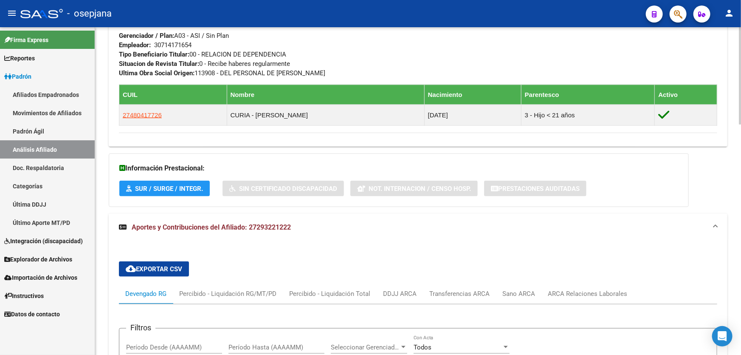
scroll to position [549, 0]
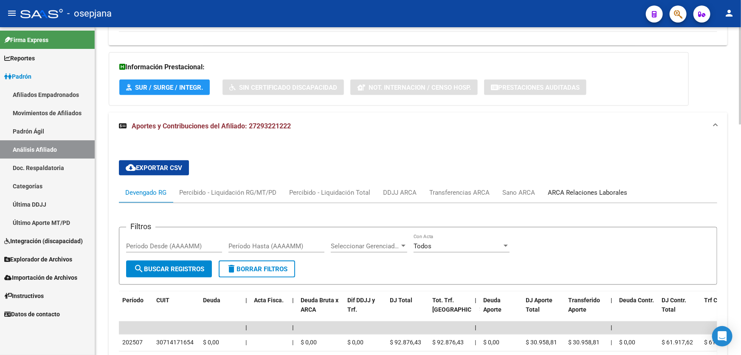
click at [580, 192] on div "ARCA Relaciones Laborales" at bounding box center [587, 192] width 79 height 9
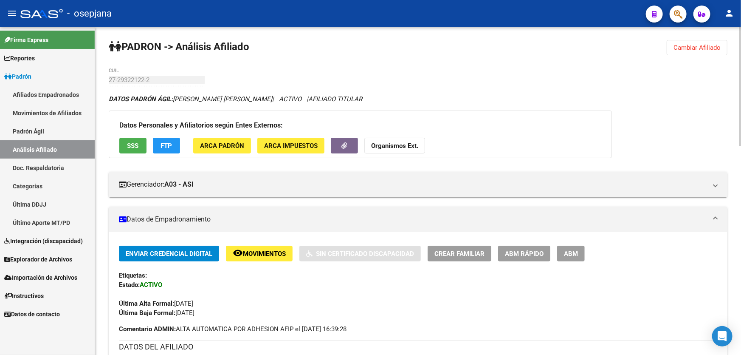
scroll to position [0, 0]
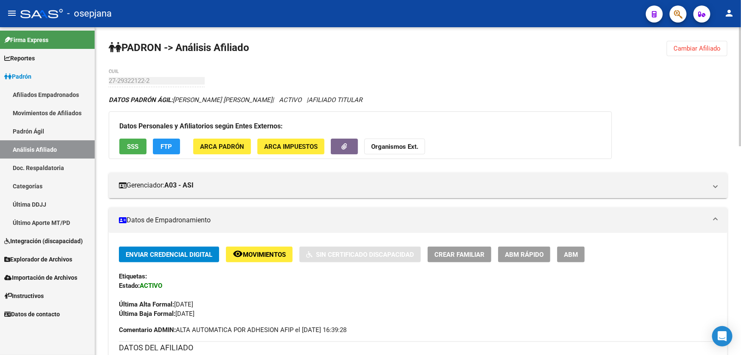
click at [135, 146] on span "SSS" at bounding box center [132, 147] width 11 height 8
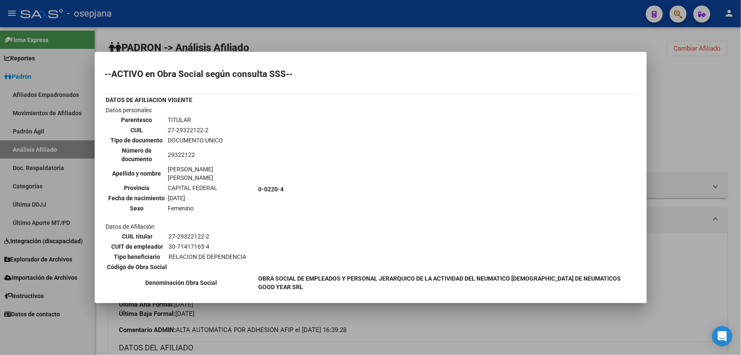
click at [682, 108] on div at bounding box center [370, 177] width 741 height 355
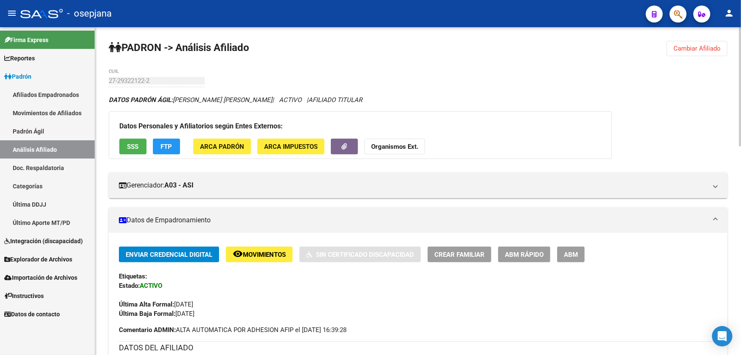
click at [164, 140] on button "FTP" at bounding box center [166, 146] width 27 height 16
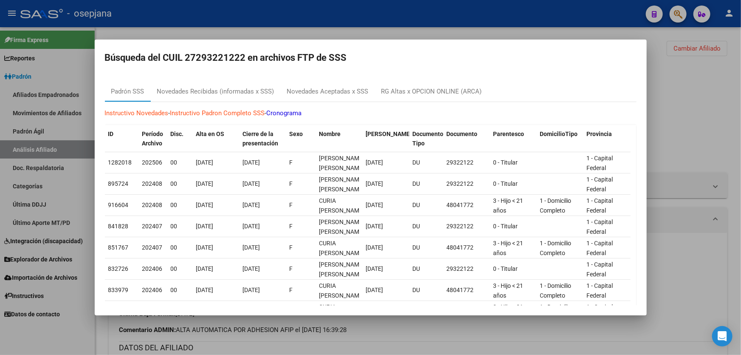
click at [729, 86] on div at bounding box center [370, 177] width 741 height 355
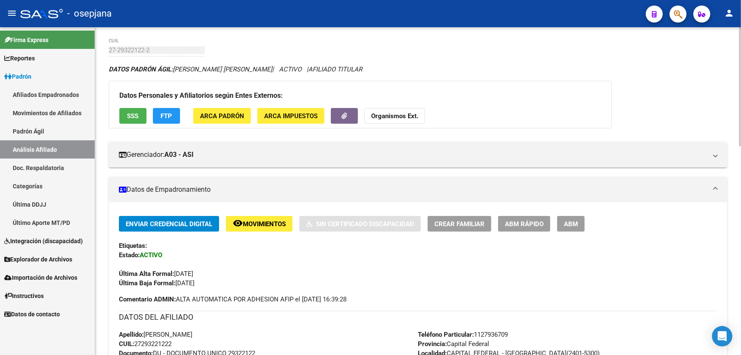
scroll to position [77, 0]
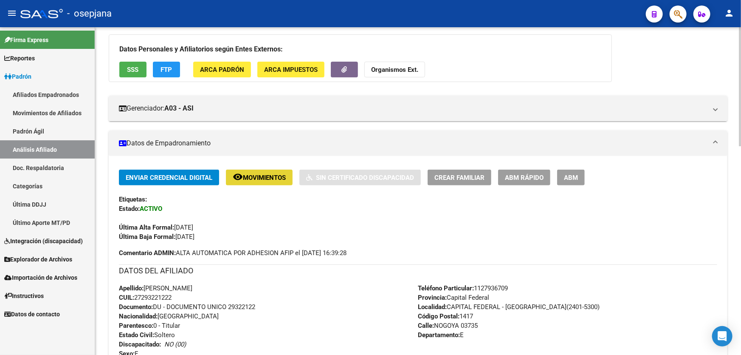
click at [254, 174] on span "Movimientos" at bounding box center [264, 178] width 43 height 8
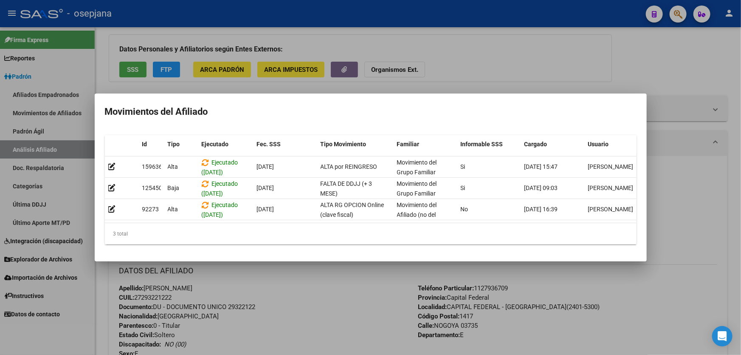
click at [698, 263] on div at bounding box center [370, 177] width 741 height 355
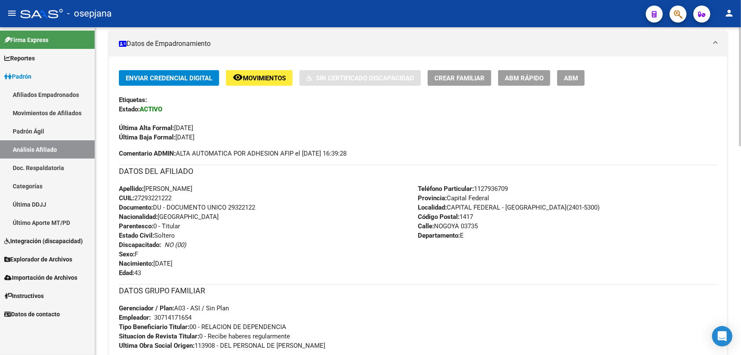
scroll to position [193, 0]
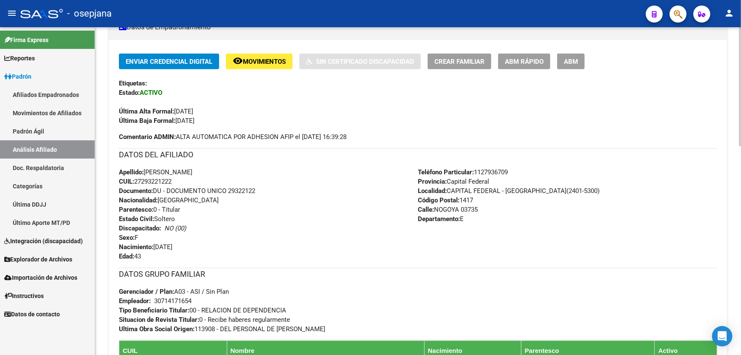
drag, startPoint x: 229, startPoint y: 189, endPoint x: 259, endPoint y: 190, distance: 29.7
click at [259, 190] on div "Apellido: GABRIELA JIMENA MUSSON CUIL: 27293221222 Documento: DU - DOCUMENTO UN…" at bounding box center [268, 213] width 299 height 93
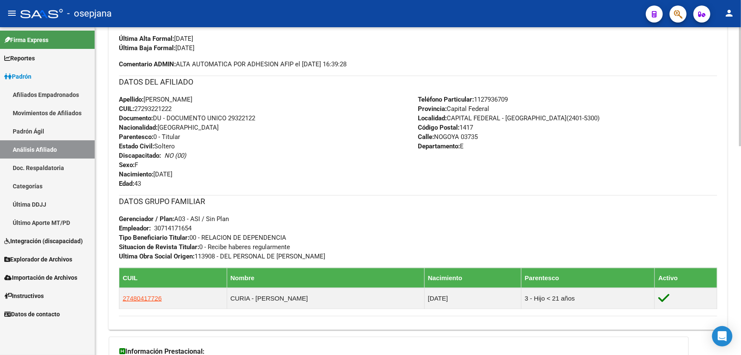
scroll to position [0, 0]
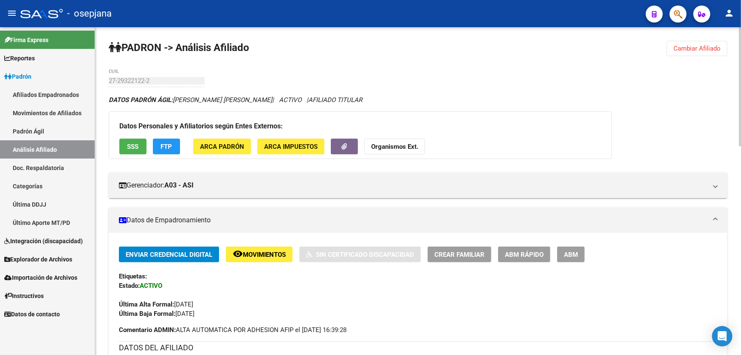
click at [686, 48] on span "Cambiar Afiliado" at bounding box center [696, 49] width 47 height 8
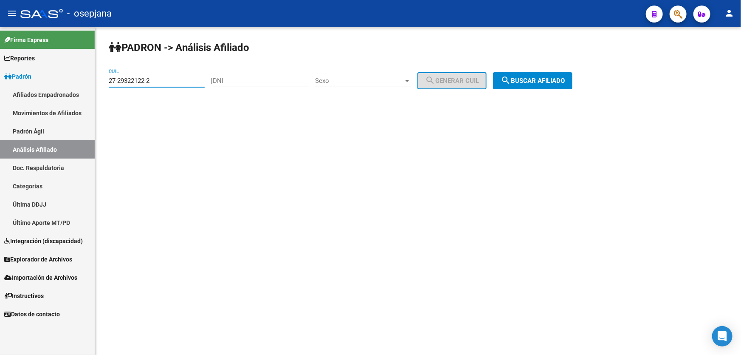
drag, startPoint x: 166, startPoint y: 78, endPoint x: 106, endPoint y: 80, distance: 60.3
click at [106, 80] on div "PADRON -> Análisis Afiliado 27-29322122-2 CUIL | DNI Sexo Sexo search Generar C…" at bounding box center [418, 71] width 646 height 89
paste input "488906-5"
click at [543, 81] on span "search Buscar afiliado" at bounding box center [533, 81] width 64 height 8
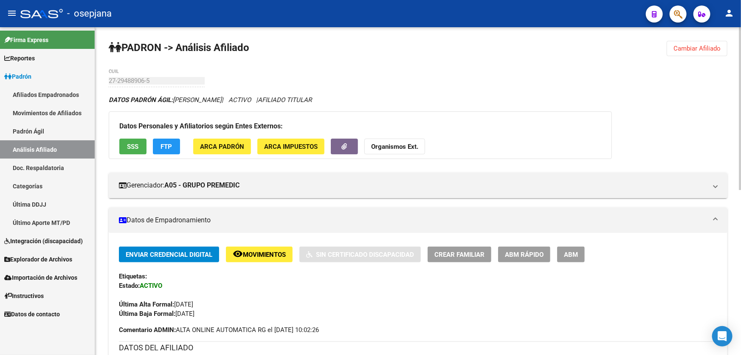
click at [124, 142] on button "SSS" at bounding box center [132, 146] width 27 height 16
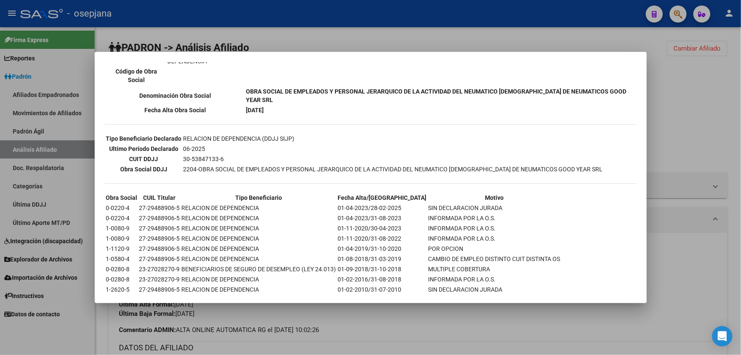
scroll to position [193, 0]
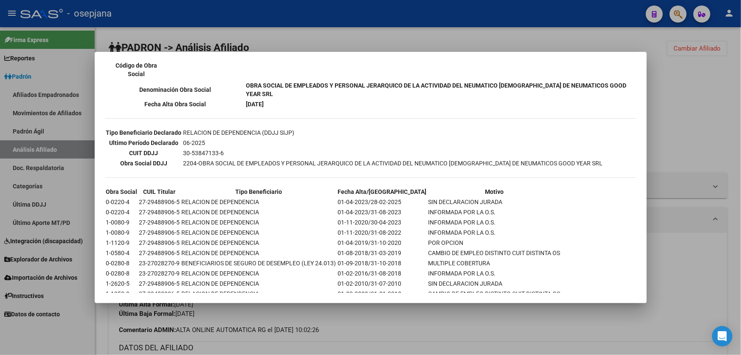
click at [691, 115] on div at bounding box center [370, 177] width 741 height 355
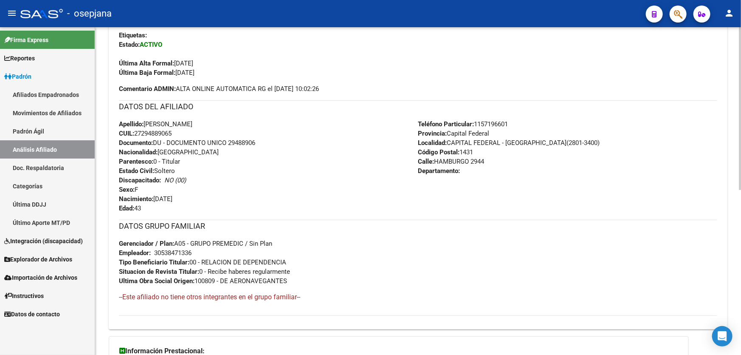
scroll to position [331, 0]
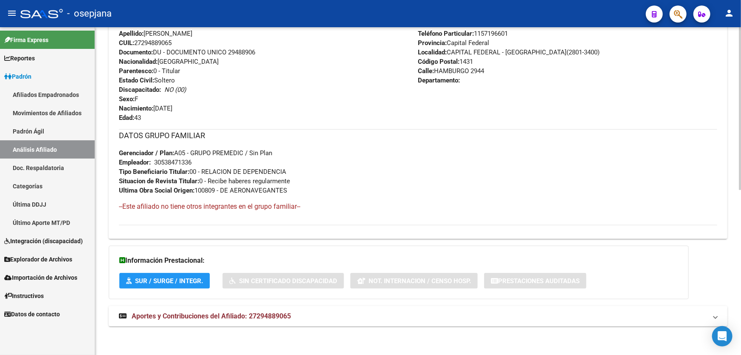
click at [281, 318] on span "Aportes y Contribuciones del Afiliado: 27294889065" at bounding box center [211, 316] width 159 height 8
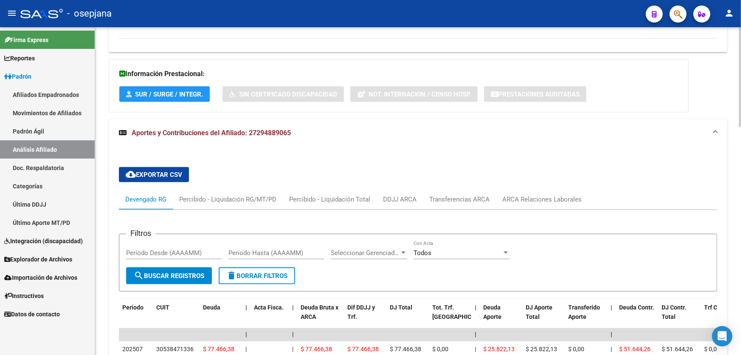
scroll to position [524, 0]
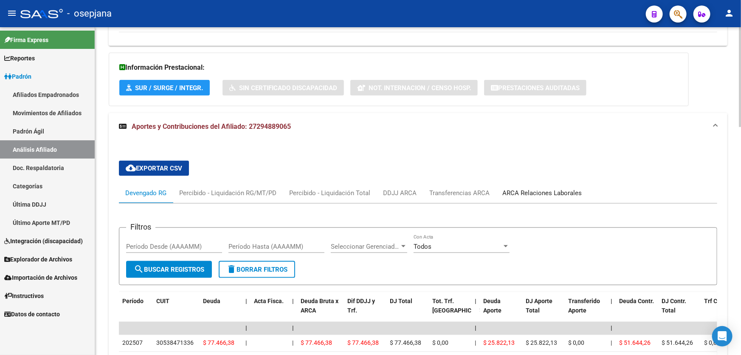
click at [554, 193] on div "ARCA Relaciones Laborales" at bounding box center [541, 192] width 79 height 9
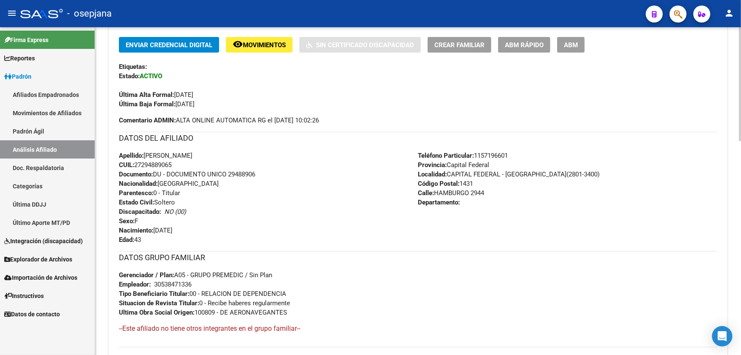
scroll to position [99, 0]
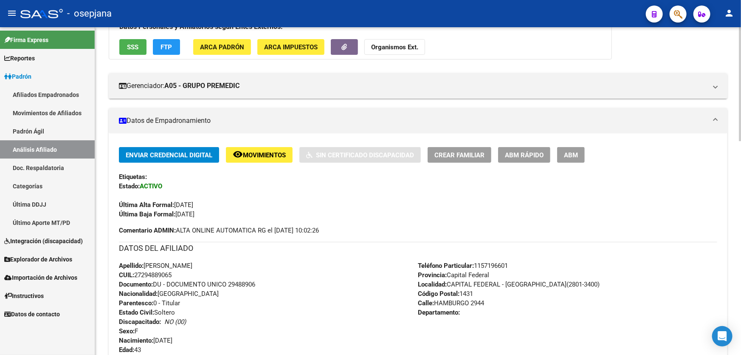
click at [262, 156] on span "Movimientos" at bounding box center [264, 155] width 43 height 8
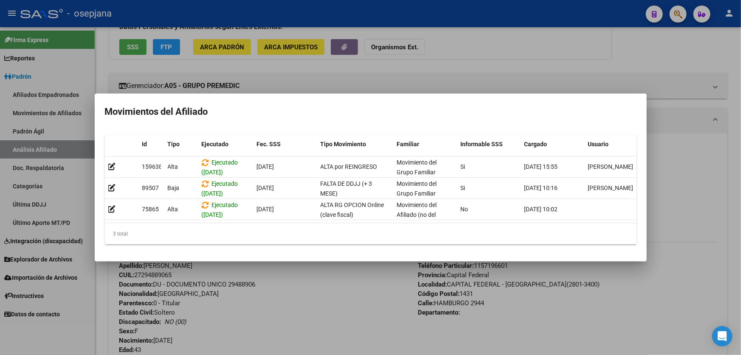
click at [348, 301] on div at bounding box center [370, 177] width 741 height 355
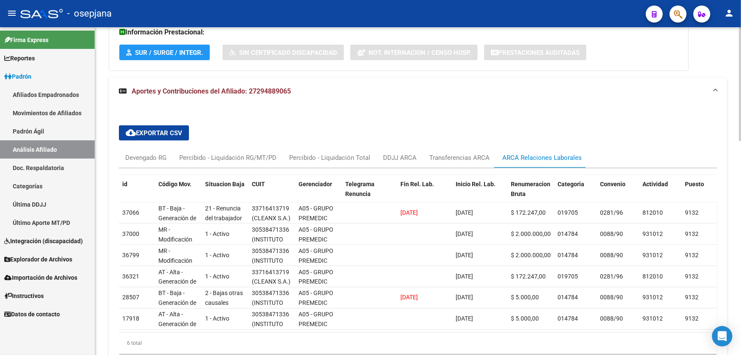
scroll to position [613, 0]
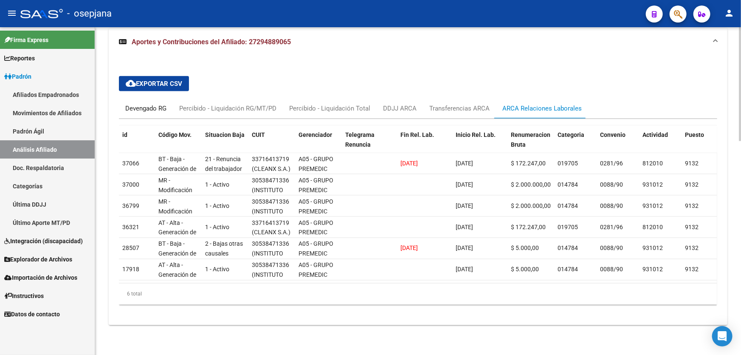
click at [142, 104] on div "Devengado RG" at bounding box center [145, 108] width 41 height 9
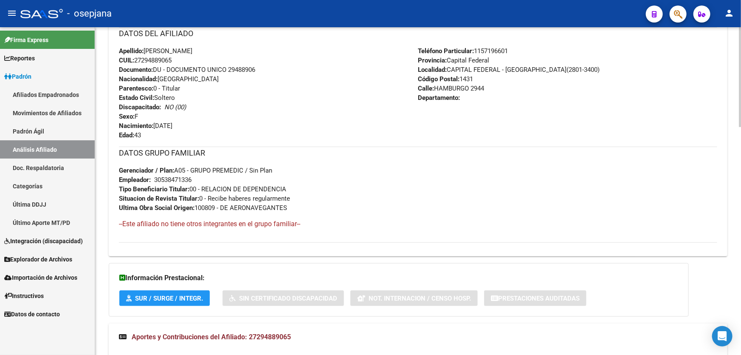
scroll to position [439, 0]
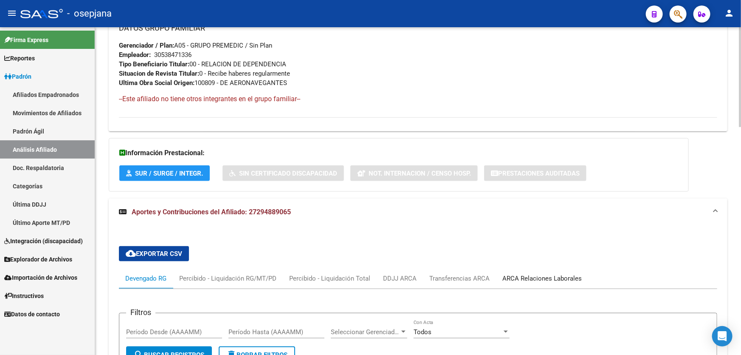
click at [542, 273] on div "ARCA Relaciones Laborales" at bounding box center [541, 277] width 79 height 9
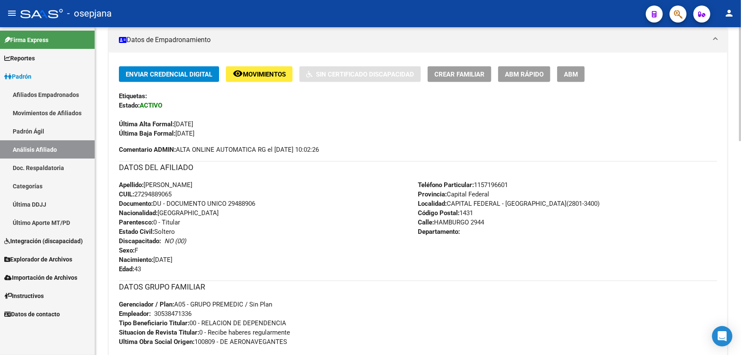
scroll to position [0, 0]
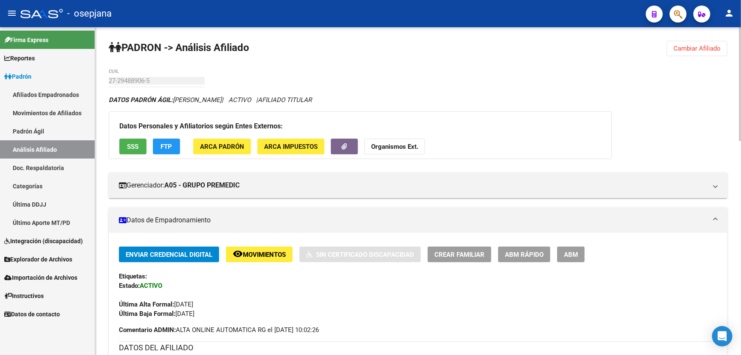
click at [708, 51] on span "Cambiar Afiliado" at bounding box center [696, 49] width 47 height 8
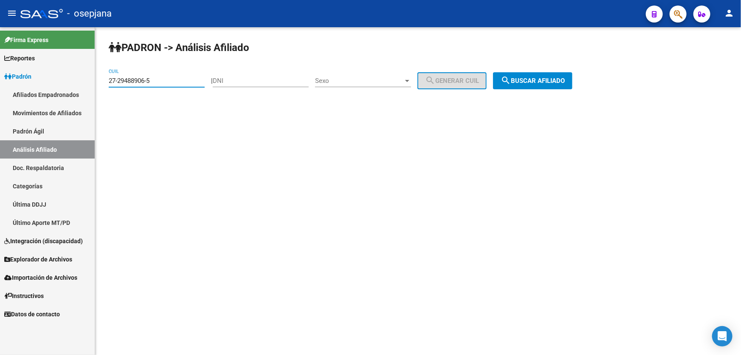
drag, startPoint x: 169, startPoint y: 81, endPoint x: 93, endPoint y: 81, distance: 76.4
click at [93, 81] on mat-sidenav-container "Firma Express Reportes Padrón Traspasos x O.S. Traspasos x Gerenciador Traspaso…" at bounding box center [370, 190] width 741 height 327
paste input "886849-6"
click at [527, 72] on button "search Buscar afiliado" at bounding box center [532, 80] width 79 height 17
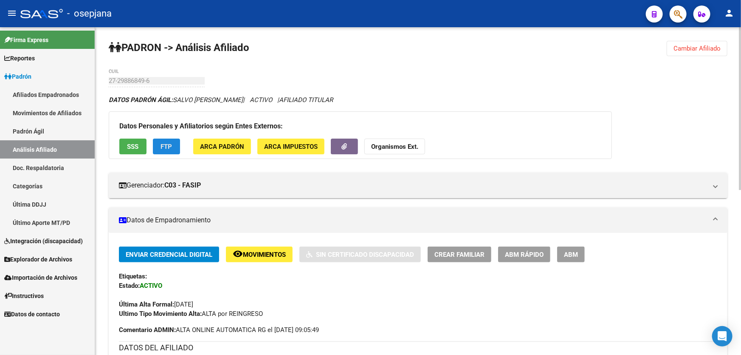
click at [166, 143] on span "FTP" at bounding box center [166, 147] width 11 height 8
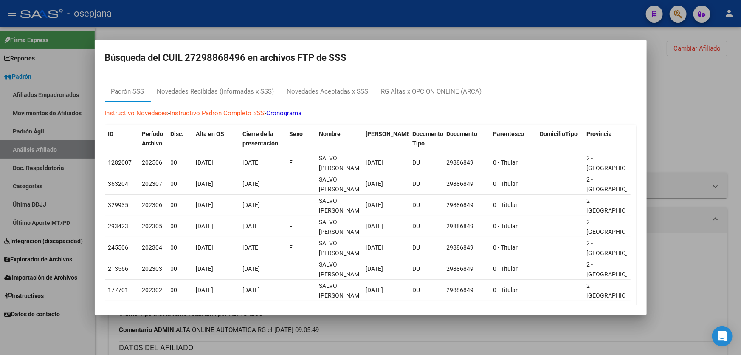
click at [709, 97] on div at bounding box center [370, 177] width 741 height 355
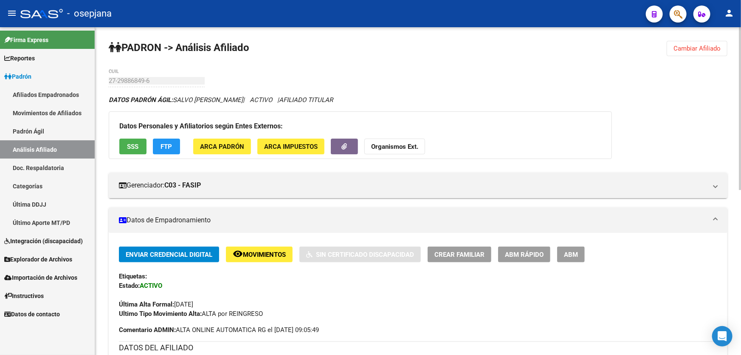
click at [127, 144] on span "SSS" at bounding box center [132, 147] width 11 height 8
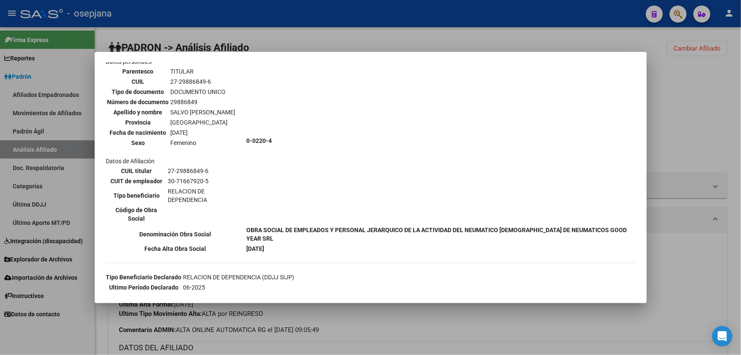
scroll to position [193, 0]
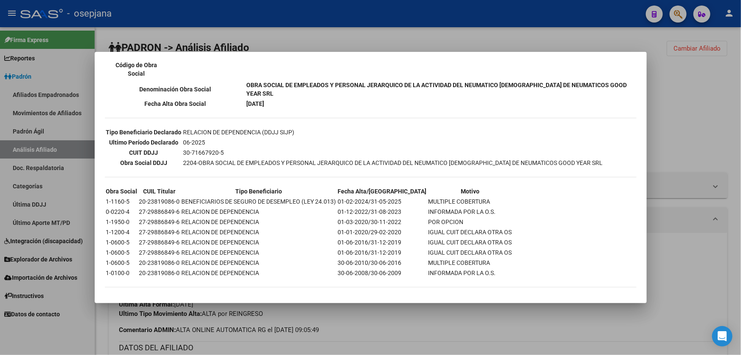
click at [734, 121] on div at bounding box center [370, 177] width 741 height 355
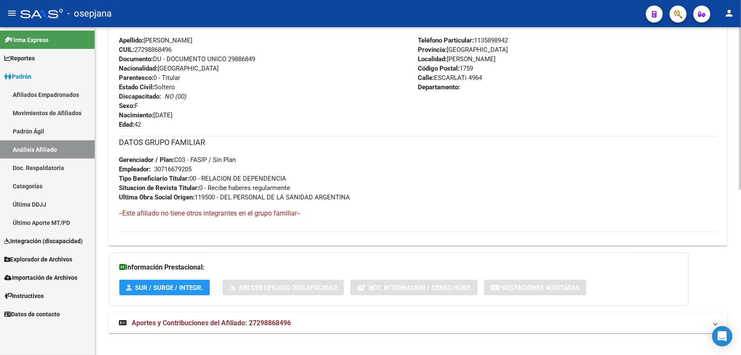
scroll to position [331, 0]
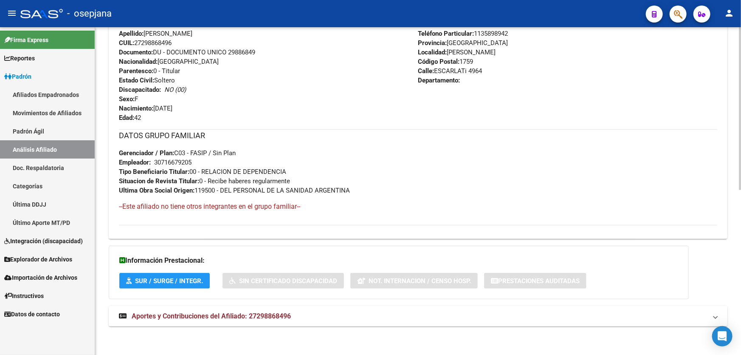
click at [481, 321] on mat-expansion-panel-header "Aportes y Contribuciones del Afiliado: 27298868496" at bounding box center [418, 316] width 619 height 20
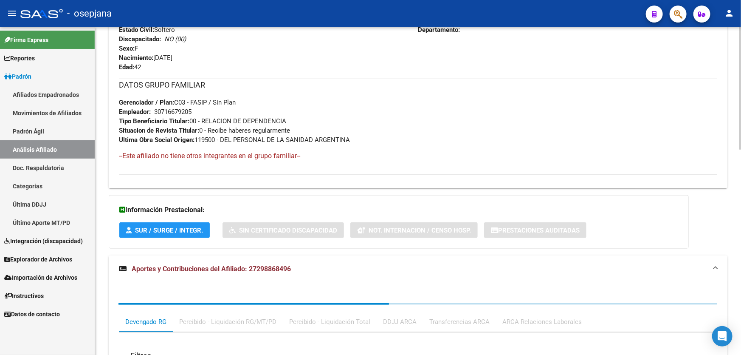
scroll to position [549, 0]
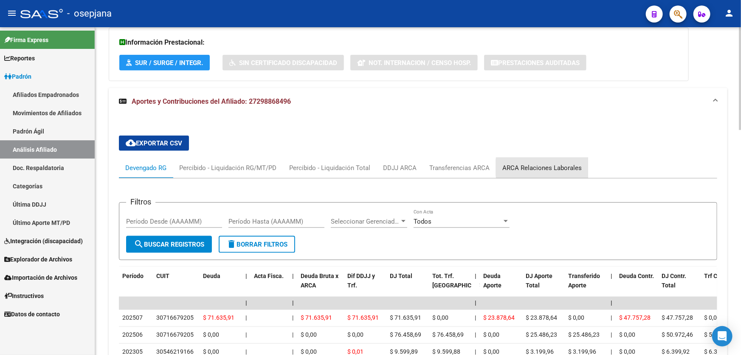
click at [563, 166] on div "ARCA Relaciones Laborales" at bounding box center [541, 167] width 79 height 9
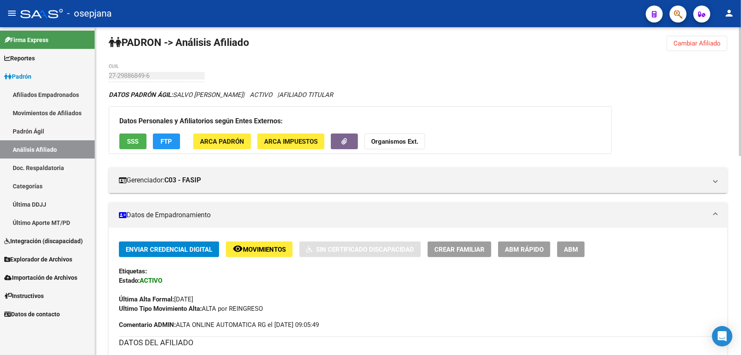
scroll to position [0, 0]
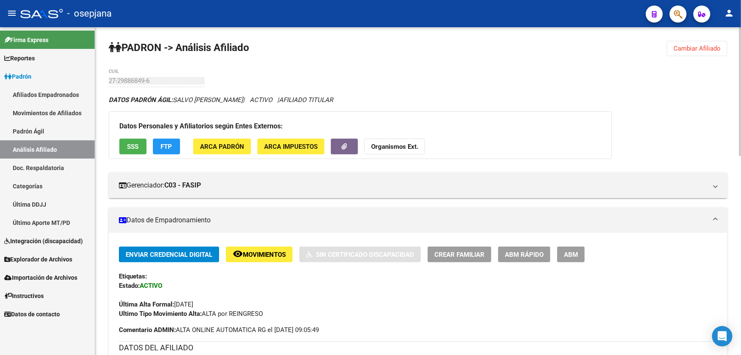
click at [123, 142] on button "SSS" at bounding box center [132, 146] width 27 height 16
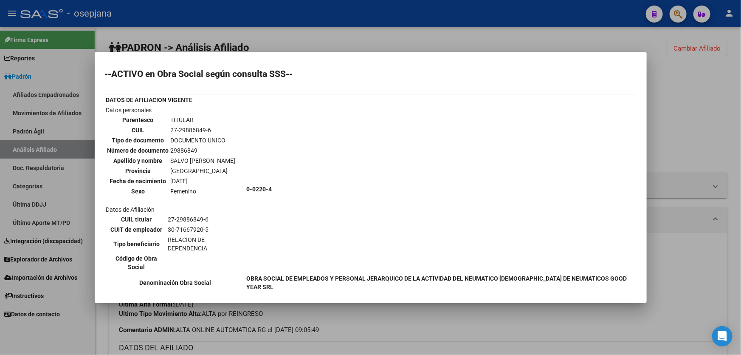
click at [679, 117] on div at bounding box center [370, 177] width 741 height 355
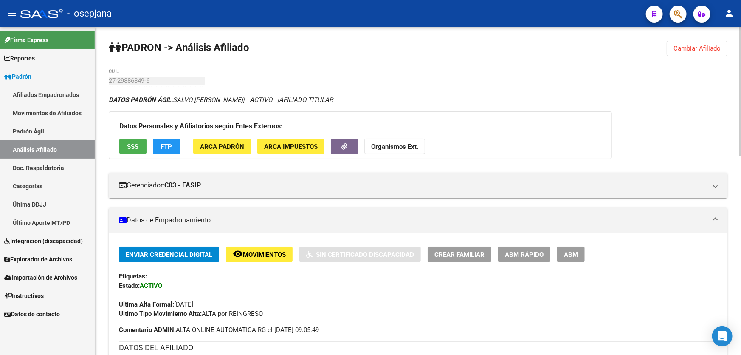
click at [171, 143] on span "FTP" at bounding box center [166, 147] width 11 height 8
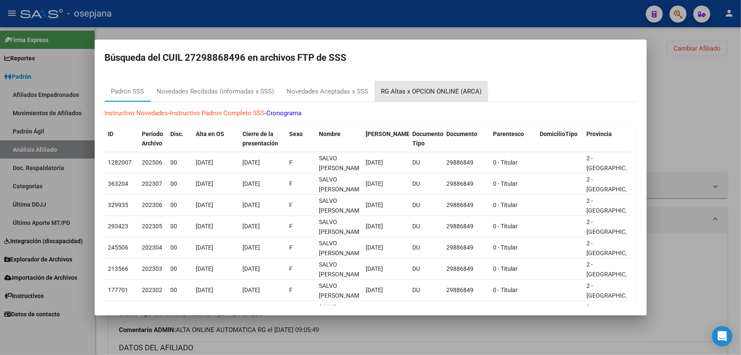
click at [399, 93] on div "RG Altas x OPCION ONLINE (ARCA)" at bounding box center [431, 92] width 101 height 10
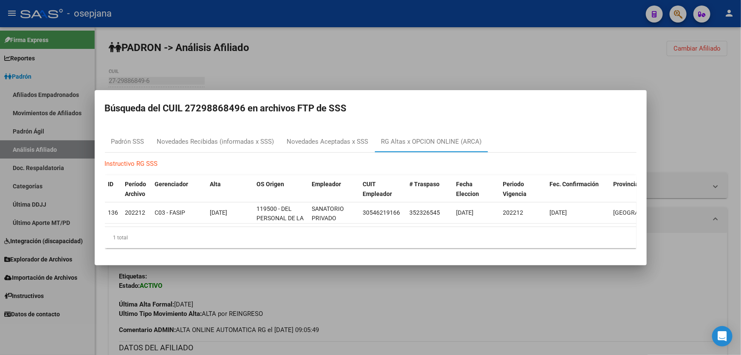
click at [411, 55] on div at bounding box center [370, 177] width 741 height 355
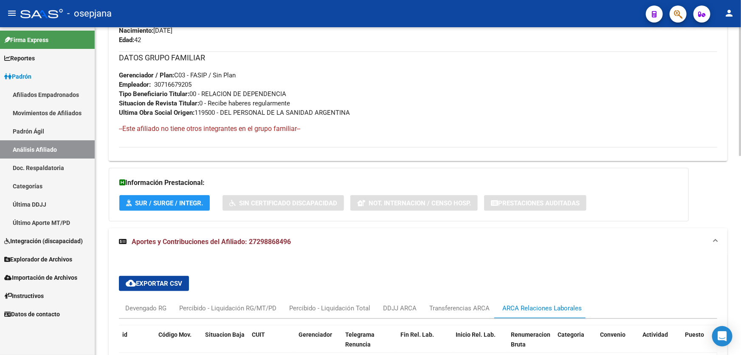
scroll to position [507, 0]
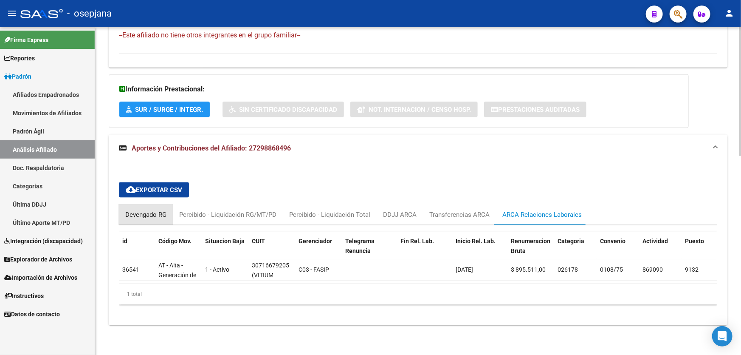
click at [138, 211] on div "Devengado RG" at bounding box center [145, 214] width 41 height 9
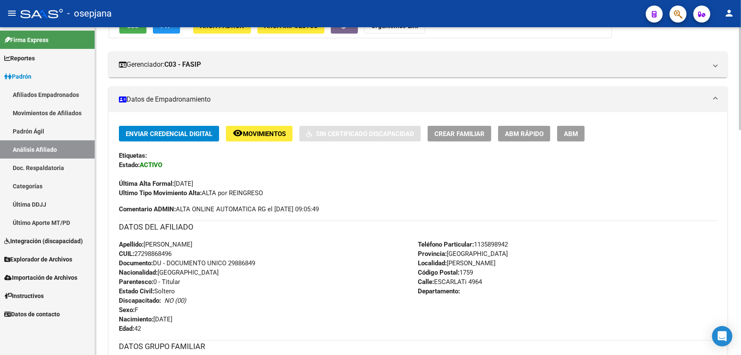
scroll to position [0, 0]
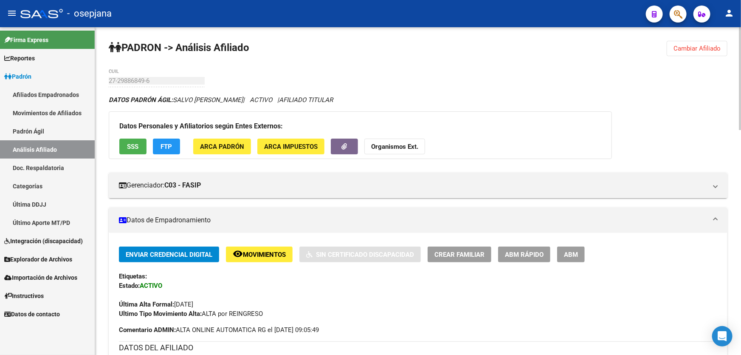
click at [681, 50] on span "Cambiar Afiliado" at bounding box center [696, 49] width 47 height 8
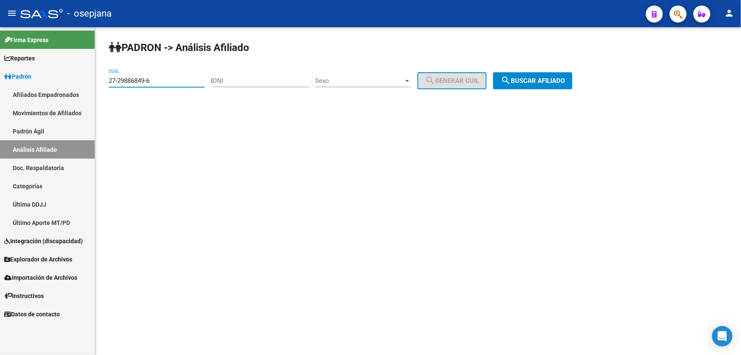
drag, startPoint x: 163, startPoint y: 80, endPoint x: 100, endPoint y: 83, distance: 63.8
click at [100, 83] on div "PADRON -> Análisis Afiliado 27-29886849-6 CUIL | DNI Sexo Sexo search Generar C…" at bounding box center [418, 71] width 646 height 89
paste input "30652969-8"
type input "27-30652969-8"
click at [529, 81] on span "search Buscar afiliado" at bounding box center [533, 81] width 64 height 8
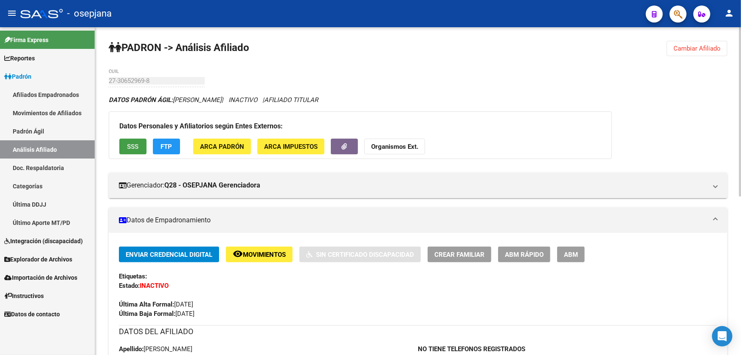
click at [133, 152] on button "SSS" at bounding box center [132, 146] width 27 height 16
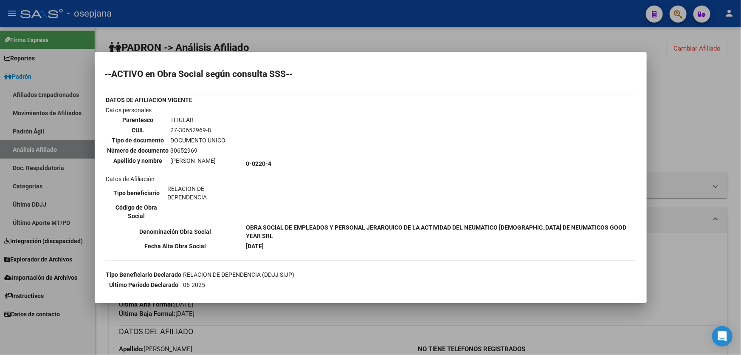
click at [717, 127] on div at bounding box center [370, 177] width 741 height 355
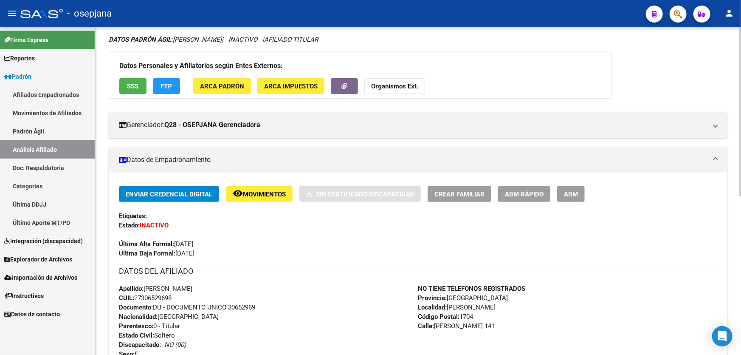
scroll to position [154, 0]
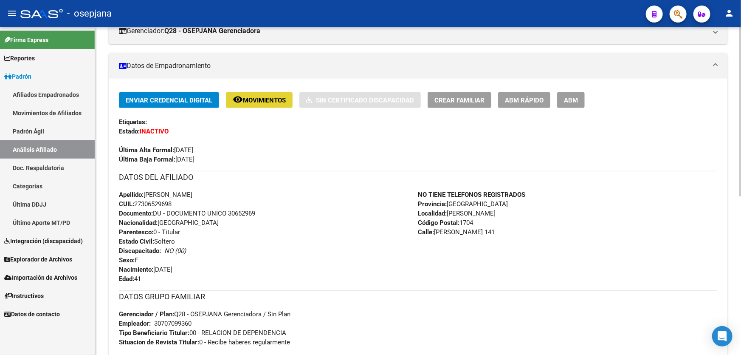
click at [263, 96] on span "Movimientos" at bounding box center [264, 100] width 43 height 8
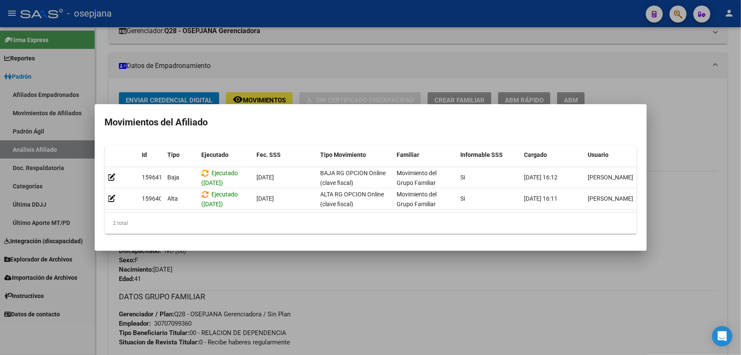
click at [229, 260] on div at bounding box center [370, 177] width 741 height 355
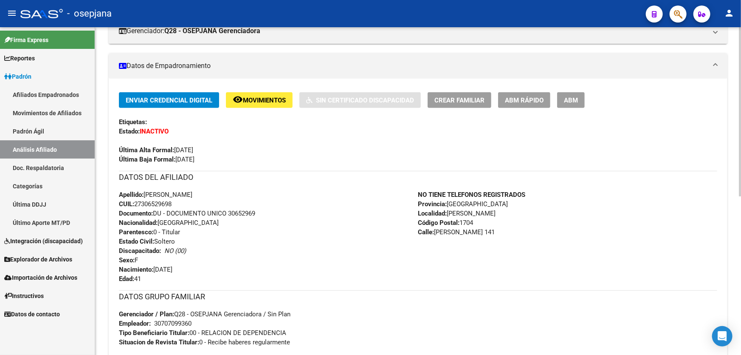
scroll to position [0, 0]
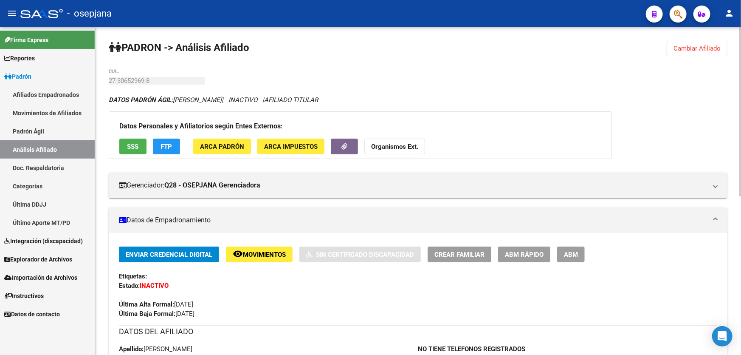
click at [169, 143] on span "FTP" at bounding box center [166, 147] width 11 height 8
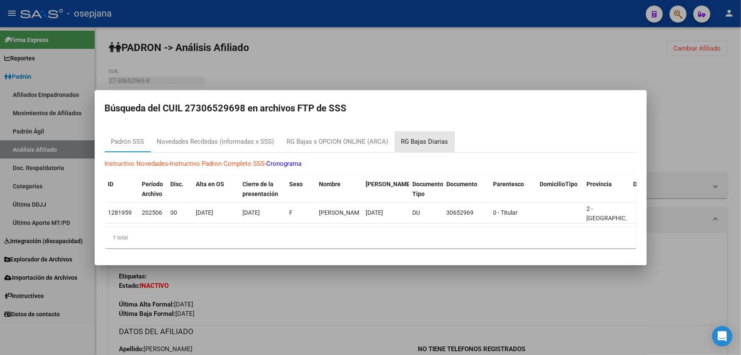
click at [432, 137] on div "RG Bajas Diarias" at bounding box center [424, 142] width 47 height 10
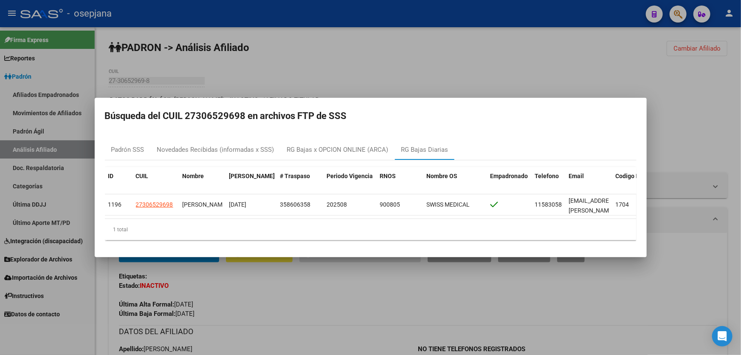
click at [696, 137] on div at bounding box center [370, 177] width 741 height 355
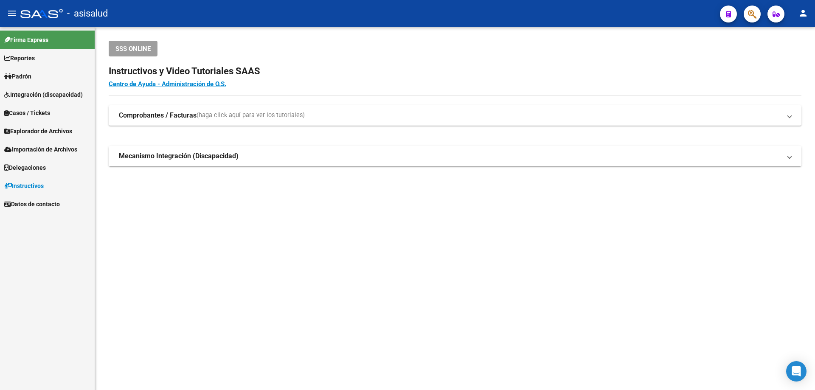
click at [37, 77] on link "Padrón" at bounding box center [47, 76] width 95 height 18
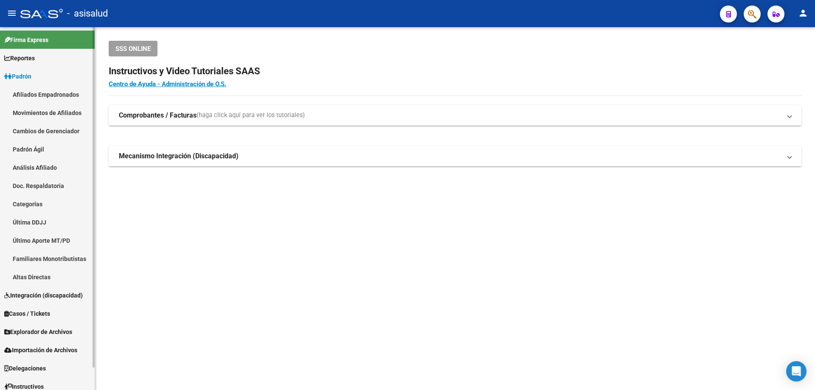
click at [37, 172] on link "Análisis Afiliado" at bounding box center [47, 167] width 95 height 18
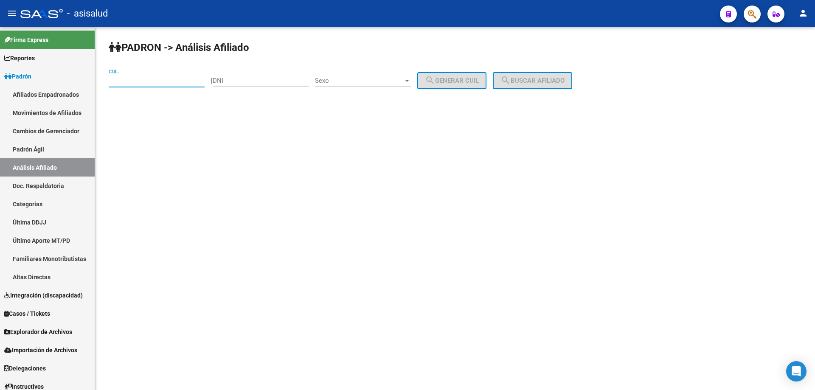
click at [156, 78] on input "CUIL" at bounding box center [157, 81] width 96 height 8
paste input "20-94305175-6"
type input "20-94305175-6"
click at [565, 80] on span "search Buscar afiliado" at bounding box center [533, 81] width 64 height 8
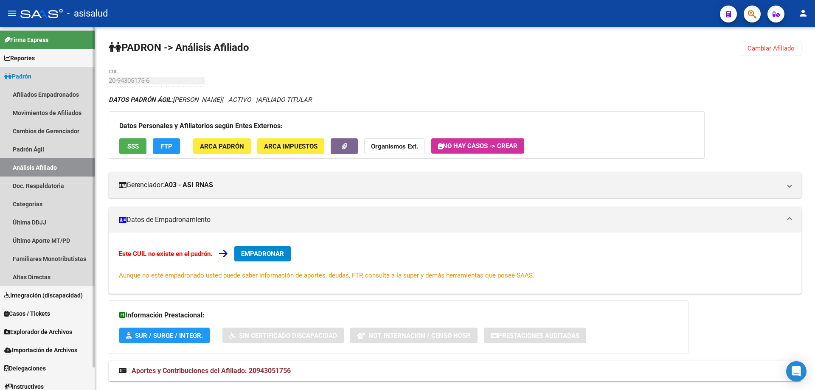
click at [56, 169] on link "Análisis Afiliado" at bounding box center [47, 167] width 95 height 18
click at [39, 184] on link "Doc. Respaldatoria" at bounding box center [47, 186] width 95 height 18
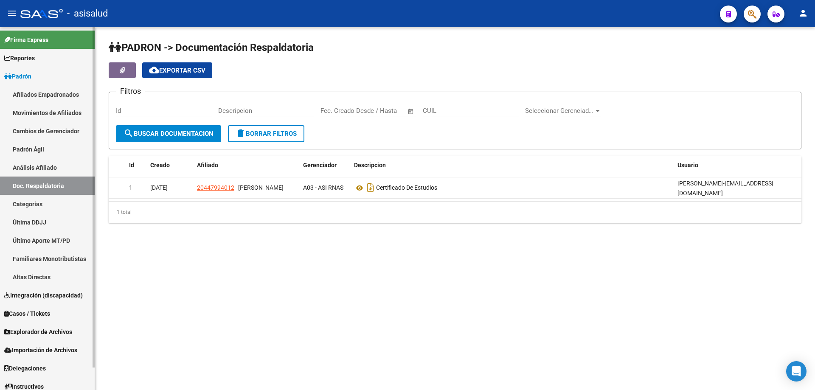
click at [44, 166] on link "Análisis Afiliado" at bounding box center [47, 167] width 95 height 18
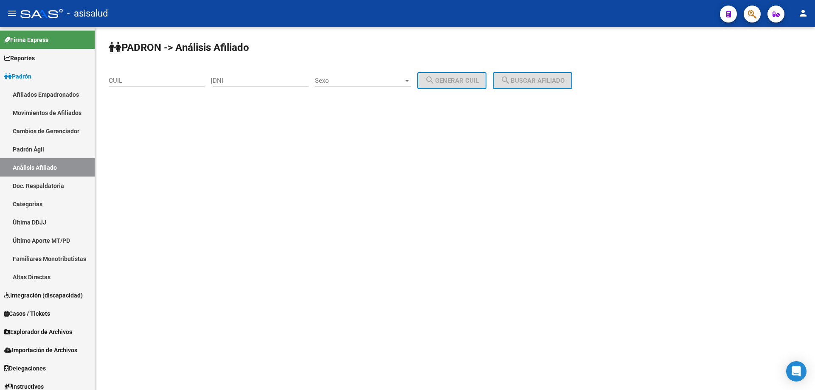
click at [119, 77] on input "CUIL" at bounding box center [157, 81] width 96 height 8
paste input "20-94305175-6"
type input "20-94305175-6"
click at [541, 84] on span "search Buscar afiliado" at bounding box center [533, 81] width 64 height 8
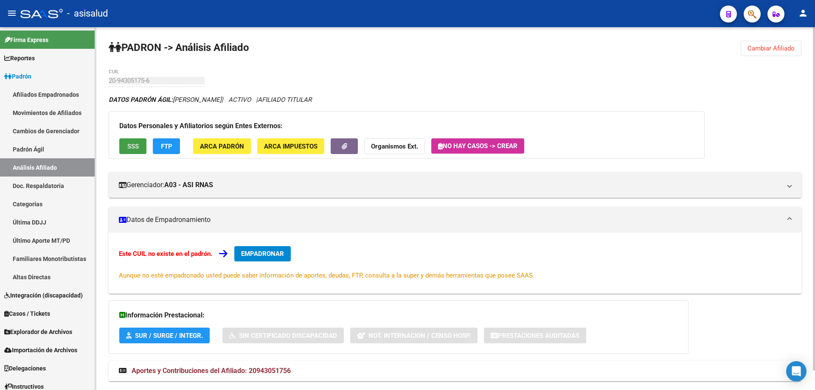
click at [127, 151] on button "SSS" at bounding box center [132, 146] width 27 height 16
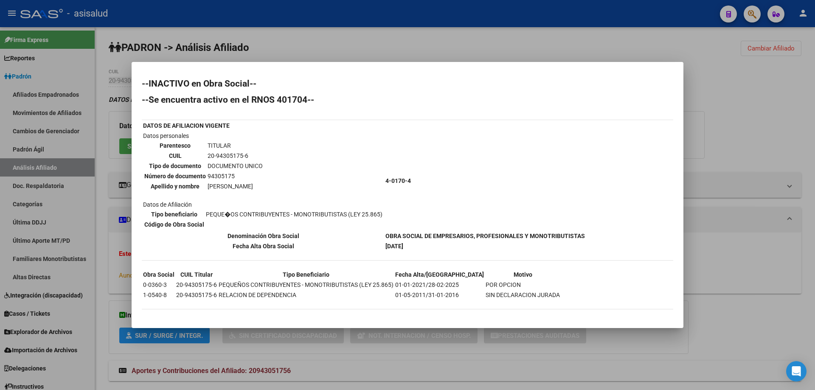
click at [651, 113] on div "--INACTIVO en Obra Social-- --Se encuentra activo en el RNOS 401704-- DATOS DE …" at bounding box center [408, 198] width 532 height 239
click at [752, 103] on div at bounding box center [407, 195] width 815 height 390
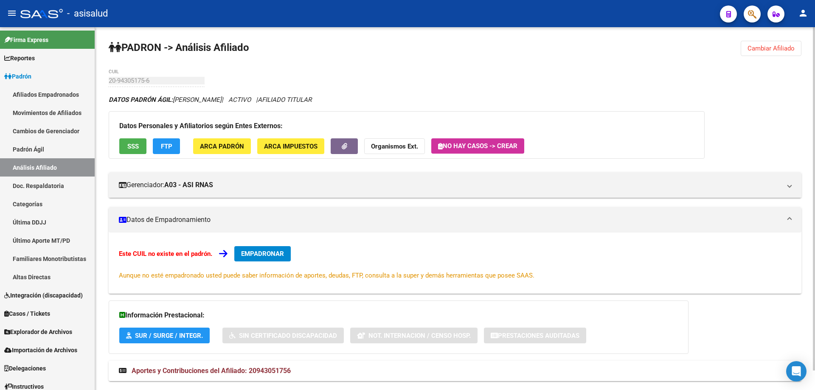
click at [255, 258] on button "EMPADRONAR" at bounding box center [262, 253] width 56 height 15
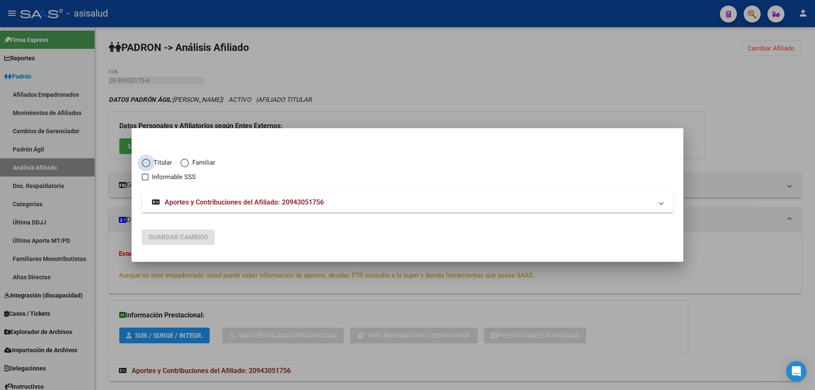
click at [152, 159] on span "Titular" at bounding box center [161, 163] width 22 height 10
click at [150, 159] on input "Titular" at bounding box center [146, 163] width 8 height 8
radio input "true"
checkbox input "true"
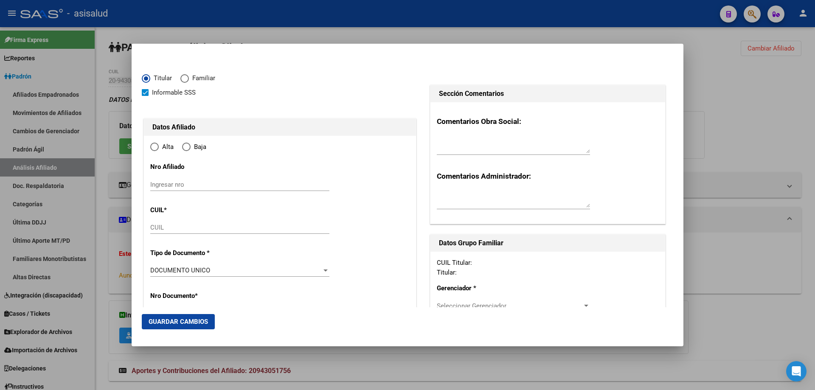
type input "20-94305175-6"
radio input "true"
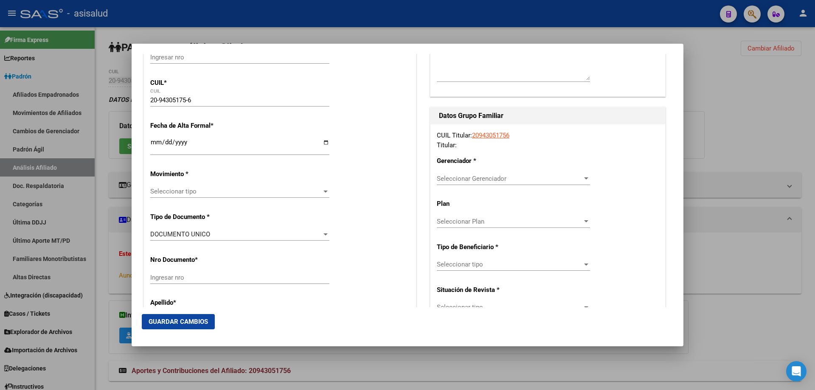
type input "94305175"
type input "GAUTO LEDESMA"
type input "JORGE AMADO"
type input "1987-02-15"
type input "HURLINGHAM"
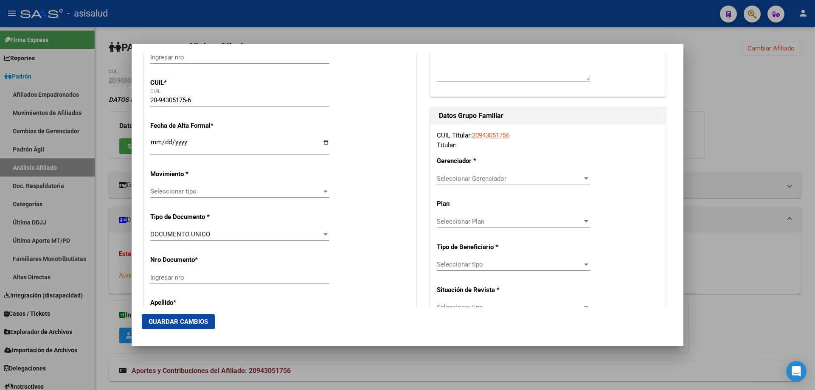
type input "1686"
type input "POETA RISSO"
type input "3620"
click at [156, 146] on input "Ingresar fecha" at bounding box center [239, 146] width 179 height 14
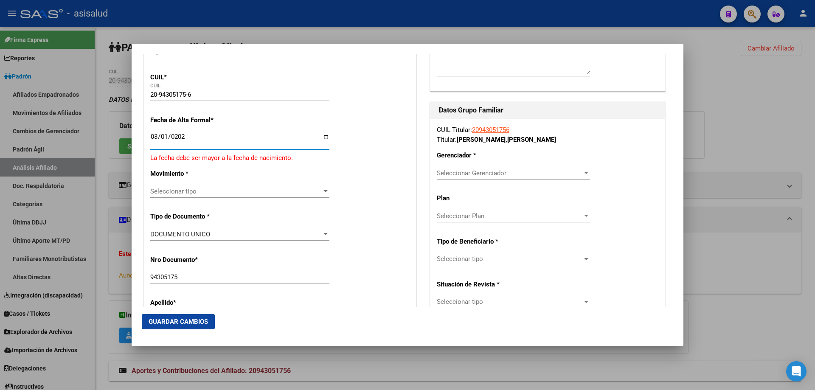
type input "2025-03-01"
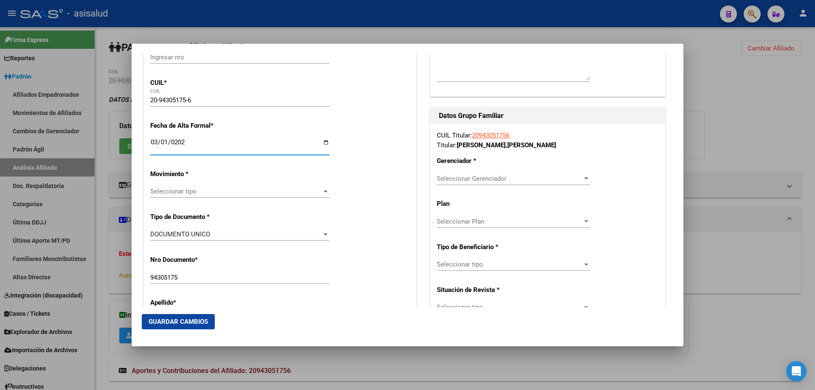
click at [199, 192] on span "Seleccionar tipo" at bounding box center [236, 192] width 172 height 8
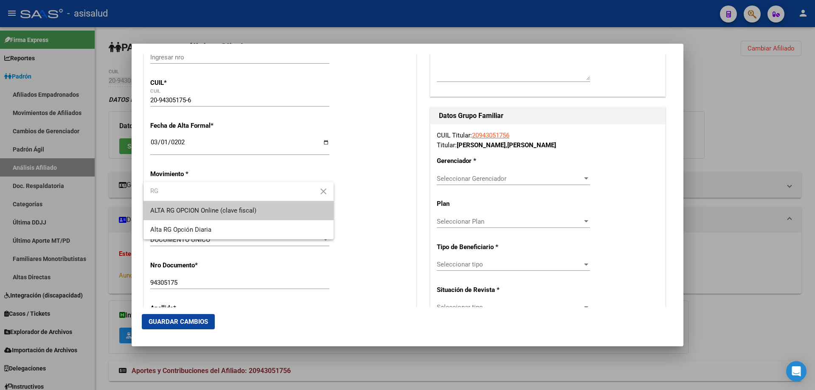
type input "RG"
click at [214, 205] on span "ALTA RG OPCION Online (clave fiscal)" at bounding box center [238, 210] width 177 height 19
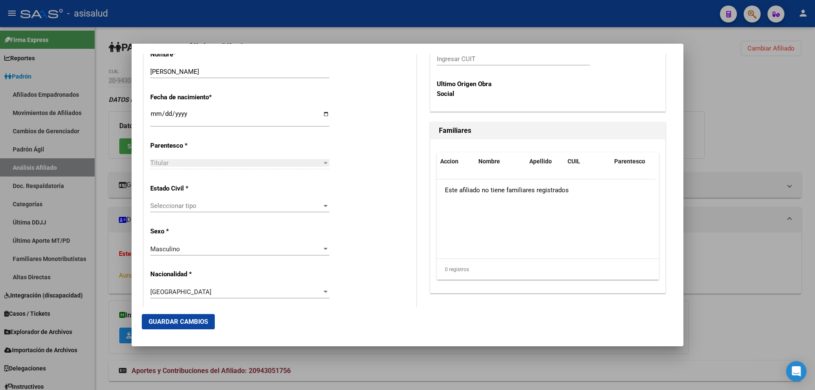
scroll to position [425, 0]
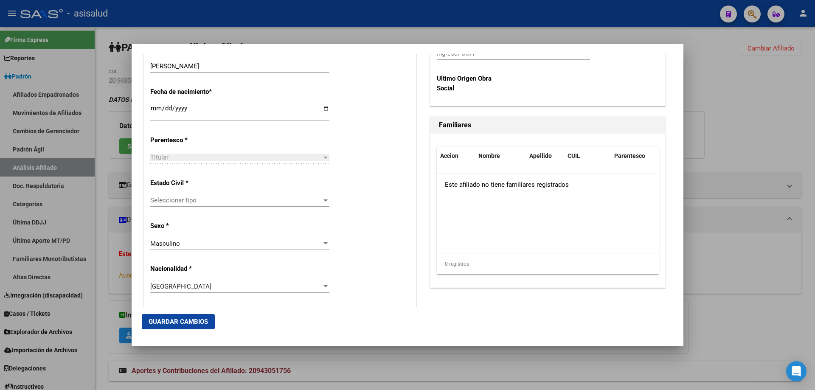
click at [224, 204] on span "Seleccionar tipo" at bounding box center [236, 201] width 172 height 8
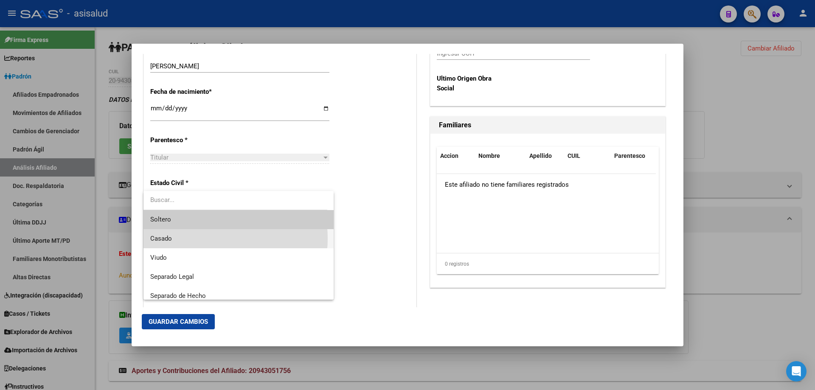
click at [205, 239] on span "Casado" at bounding box center [238, 238] width 177 height 19
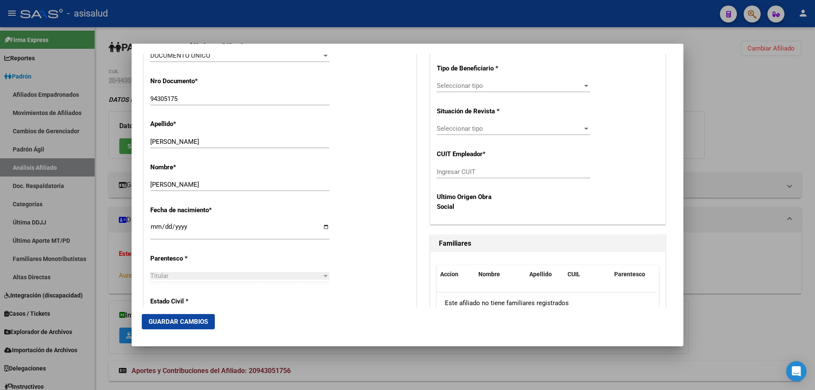
scroll to position [170, 0]
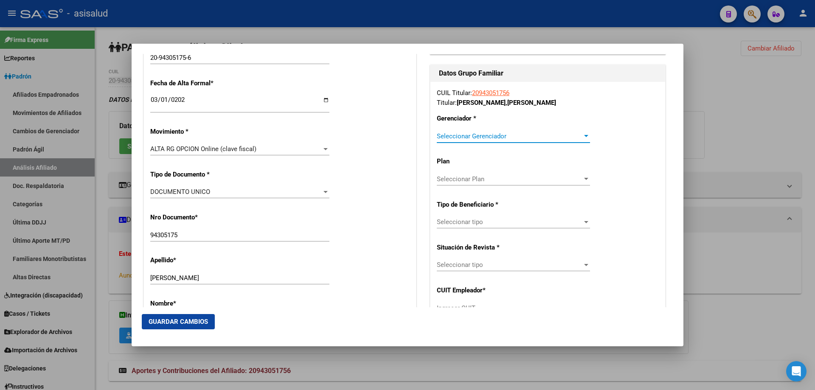
click at [538, 138] on span "Seleccionar Gerenciador" at bounding box center [510, 136] width 146 height 8
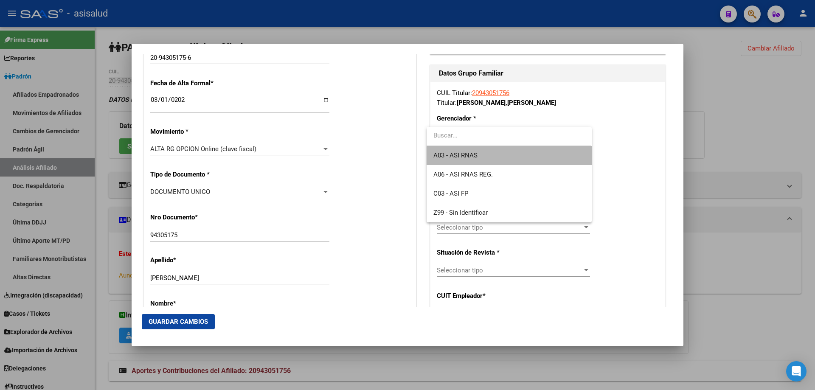
click at [516, 163] on span "A03 - ASI RNAS" at bounding box center [508, 155] width 151 height 19
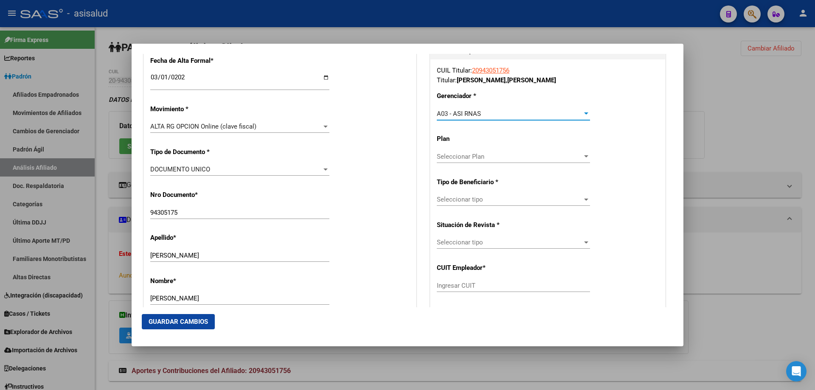
scroll to position [212, 0]
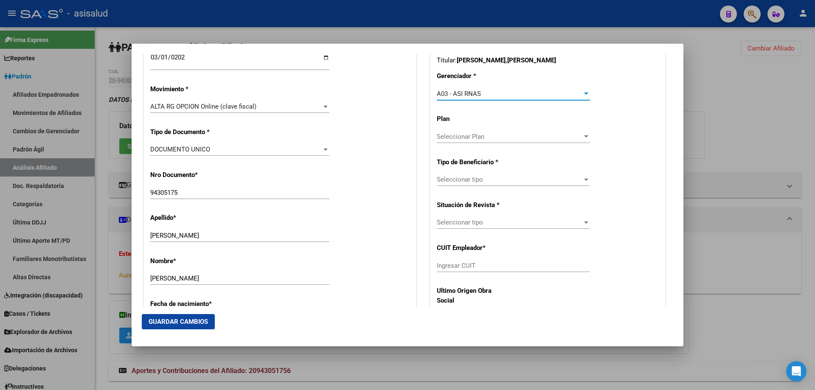
click at [512, 174] on div "Seleccionar tipo Seleccionar tipo" at bounding box center [513, 179] width 153 height 13
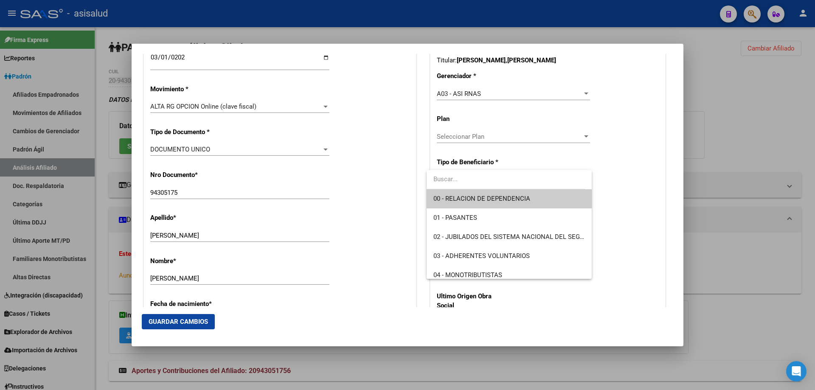
click at [508, 194] on span "00 - RELACION DE DEPENDENCIA" at bounding box center [508, 198] width 151 height 19
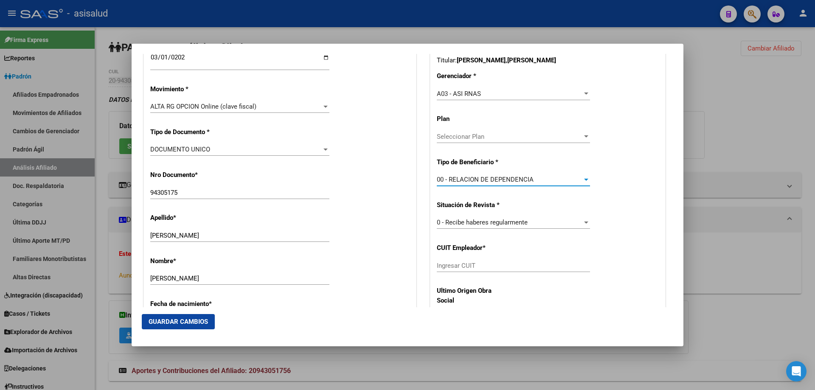
click at [511, 180] on span "00 - RELACION DE DEPENDENCIA" at bounding box center [485, 180] width 97 height 8
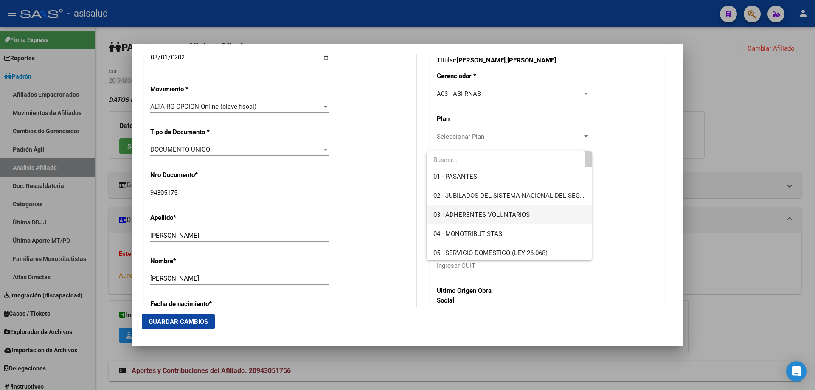
scroll to position [42, 0]
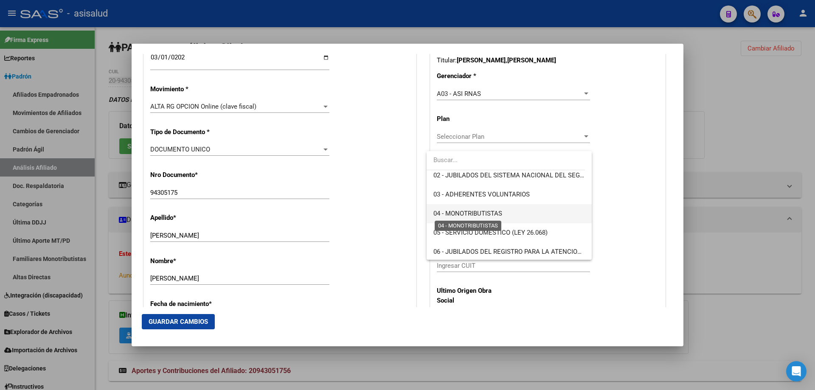
click at [486, 211] on span "04 - MONOTRIBUTISTAS" at bounding box center [467, 214] width 69 height 8
type input "20-94305175-6"
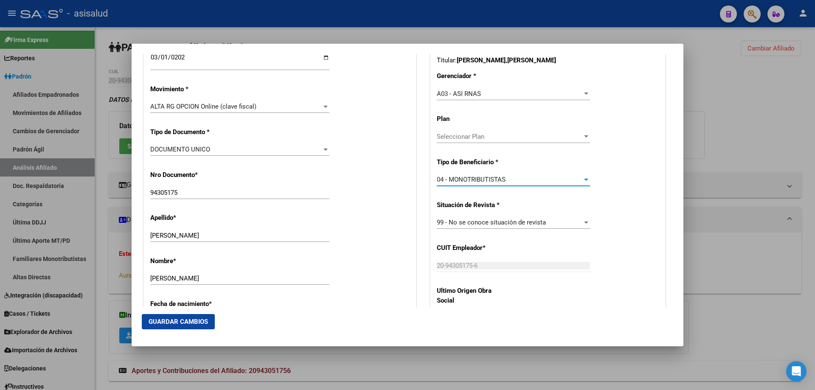
click at [502, 222] on span "99 - No se conoce situación de revista" at bounding box center [491, 223] width 109 height 8
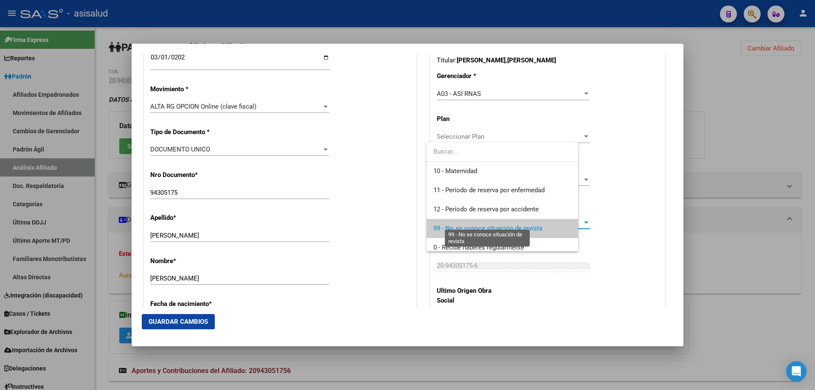
scroll to position [6, 0]
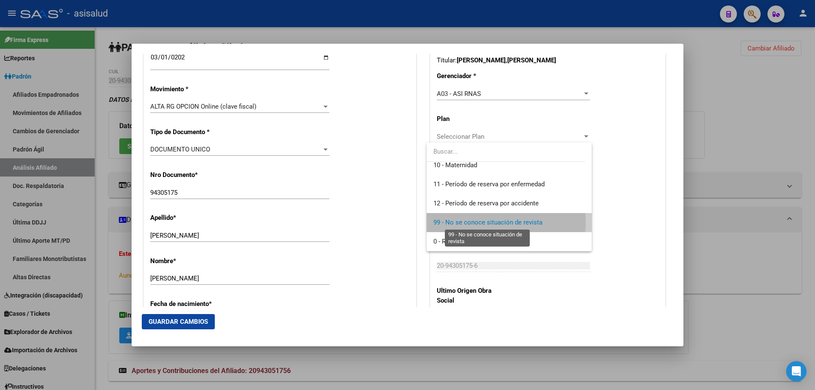
click at [502, 222] on span "99 - No se conoce situación de revista" at bounding box center [487, 223] width 109 height 8
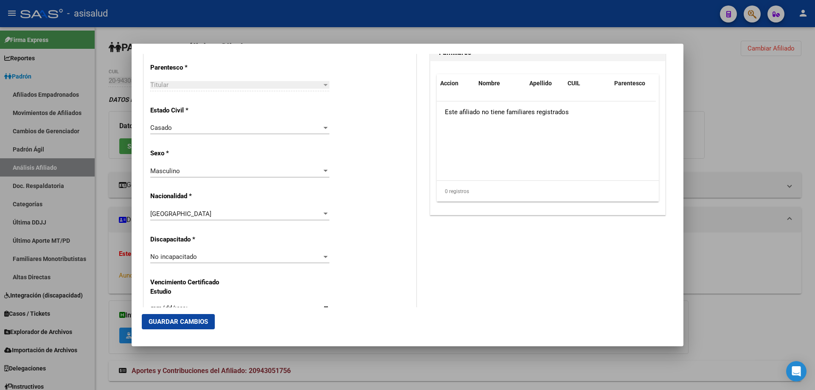
scroll to position [552, 0]
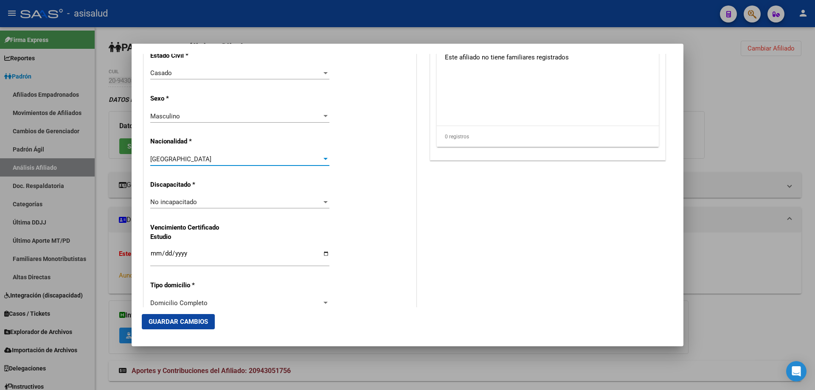
click at [244, 161] on div "[GEOGRAPHIC_DATA]" at bounding box center [236, 159] width 172 height 8
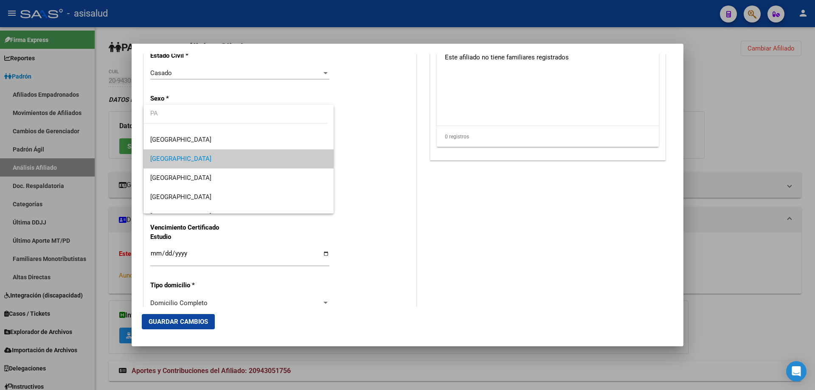
scroll to position [0, 0]
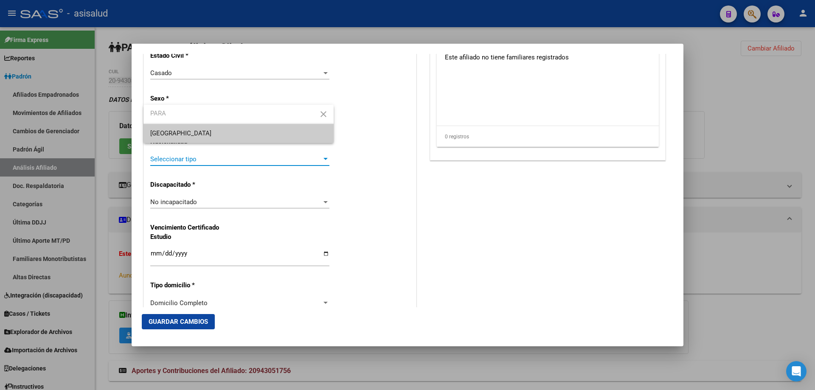
type input "PARA"
click at [245, 138] on span "[GEOGRAPHIC_DATA]" at bounding box center [238, 133] width 177 height 19
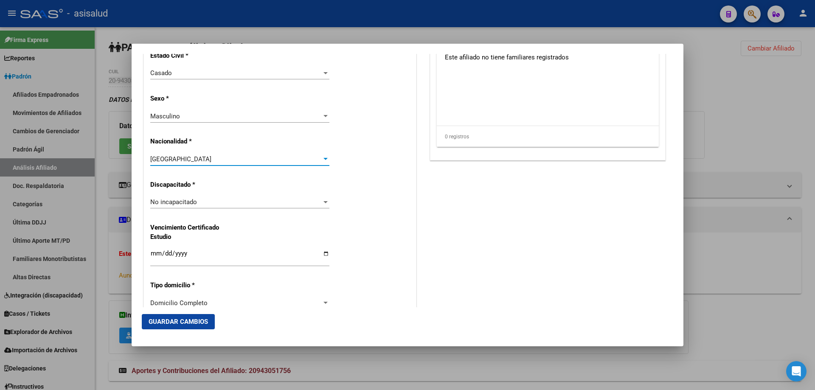
click at [177, 317] on button "Guardar Cambios" at bounding box center [178, 321] width 73 height 15
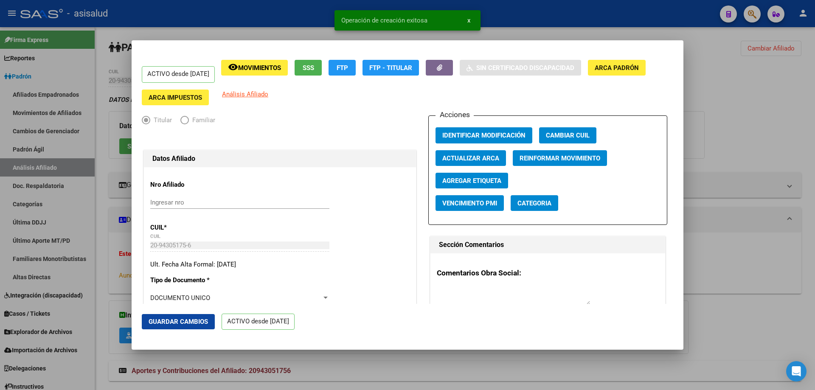
click at [173, 320] on span "Guardar Cambios" at bounding box center [178, 322] width 59 height 8
click at [815, 236] on div at bounding box center [407, 195] width 815 height 390
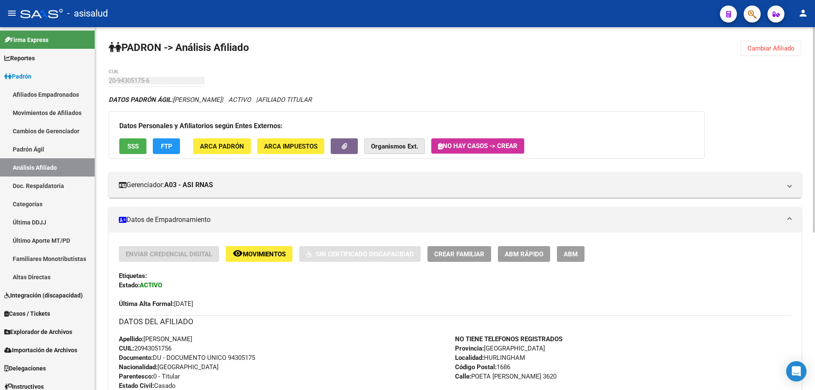
click at [406, 146] on strong "Organismos Ext." at bounding box center [394, 147] width 47 height 8
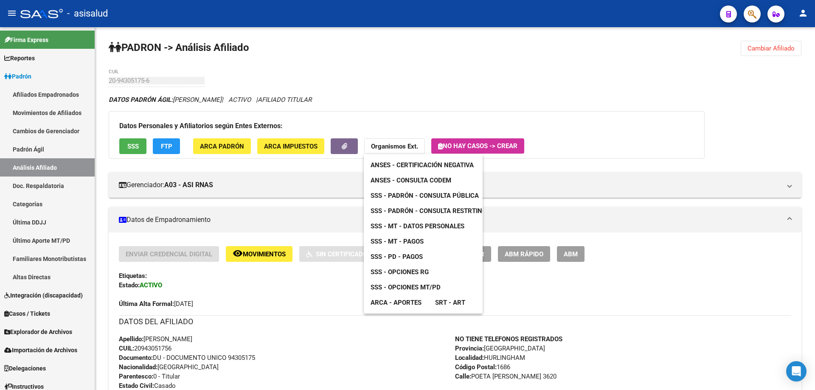
click at [399, 284] on span "SSS - Opciones MT/PD" at bounding box center [406, 288] width 70 height 8
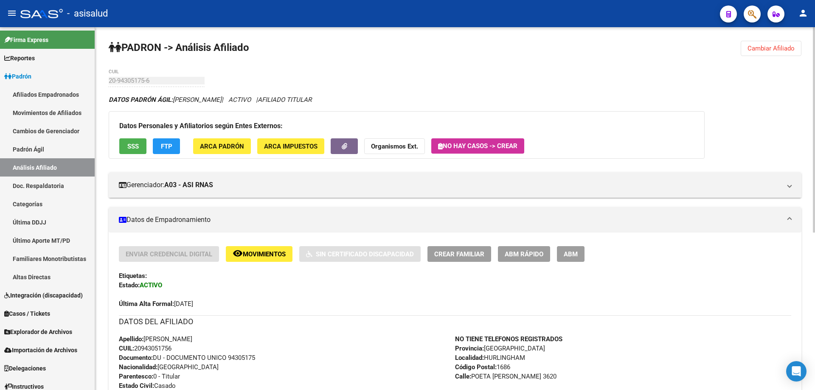
click at [108, 82] on div "PADRON -> Análisis Afiliado Cambiar Afiliado 20-94305175-6 CUIL DATOS PADRÓN ÁG…" at bounding box center [455, 347] width 720 height 641
click at [392, 144] on strong "Organismos Ext." at bounding box center [394, 147] width 47 height 8
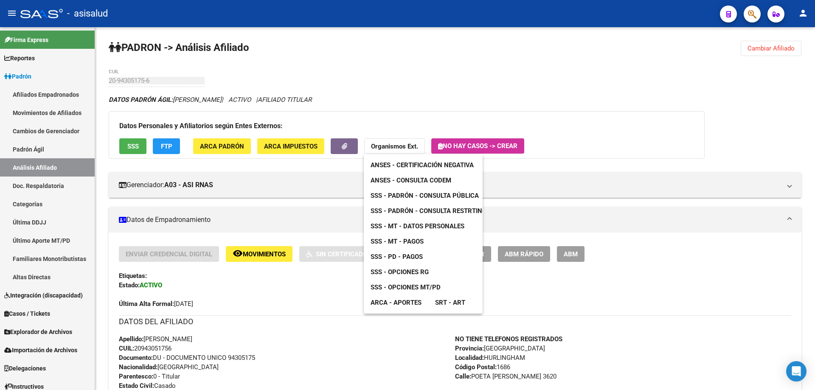
click at [406, 224] on span "SSS - MT - Datos Personales" at bounding box center [418, 226] width 94 height 8
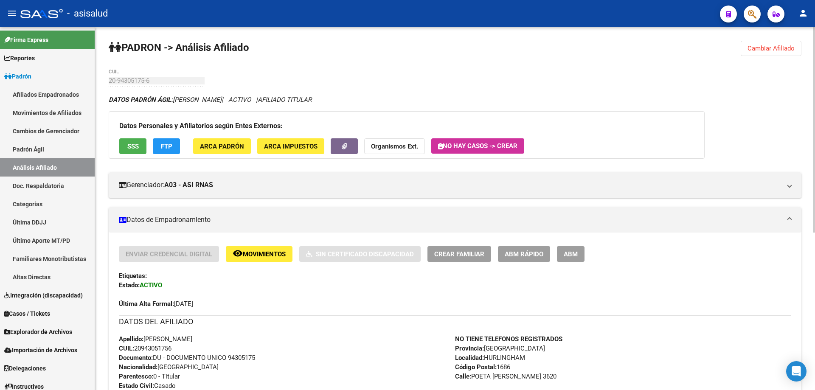
click at [398, 146] on strong "Organismos Ext." at bounding box center [394, 147] width 47 height 8
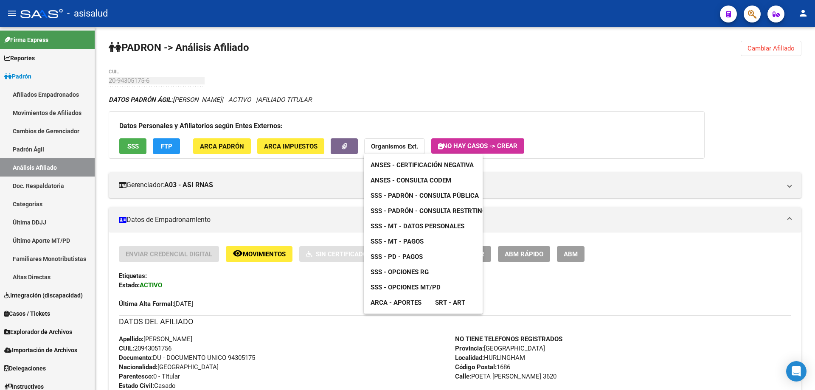
click at [410, 287] on span "SSS - Opciones MT/PD" at bounding box center [406, 288] width 70 height 8
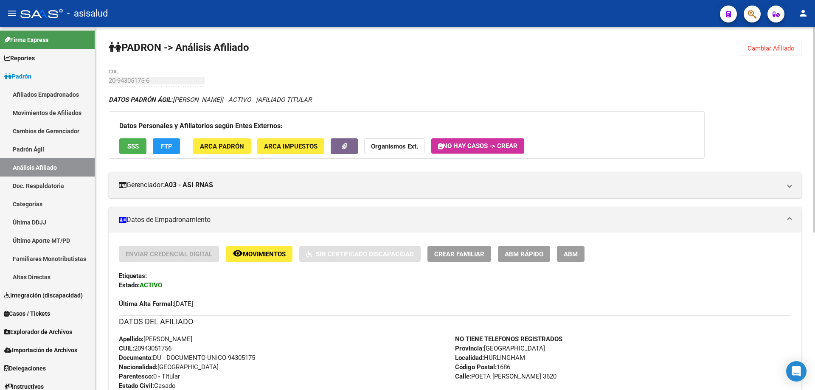
click at [572, 254] on span "ABM" at bounding box center [571, 254] width 14 height 8
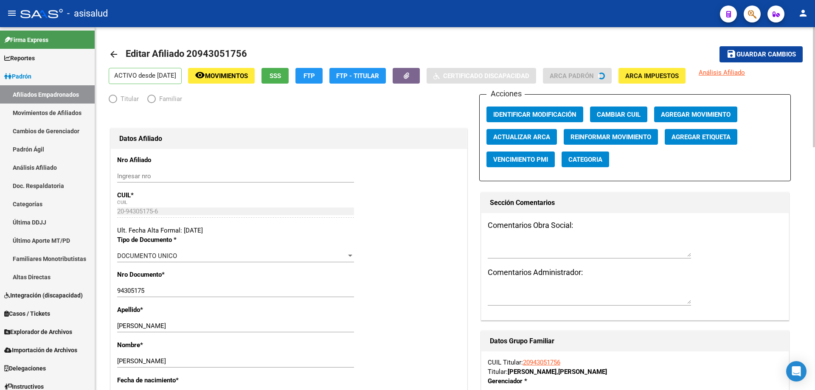
radio input "true"
type input "20-94305175-6"
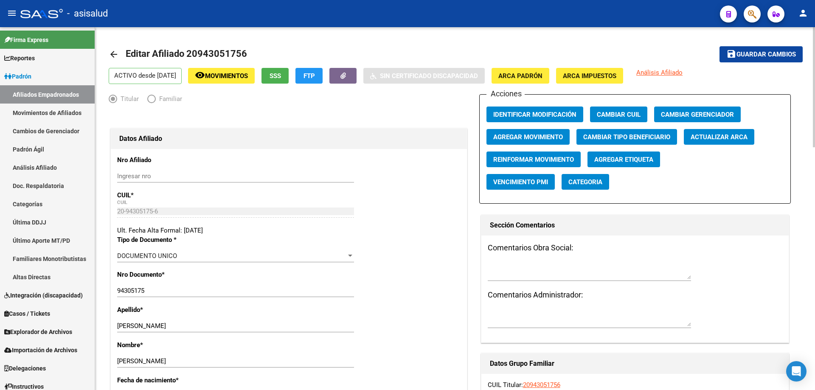
click at [110, 54] on mat-icon "arrow_back" at bounding box center [114, 54] width 10 height 10
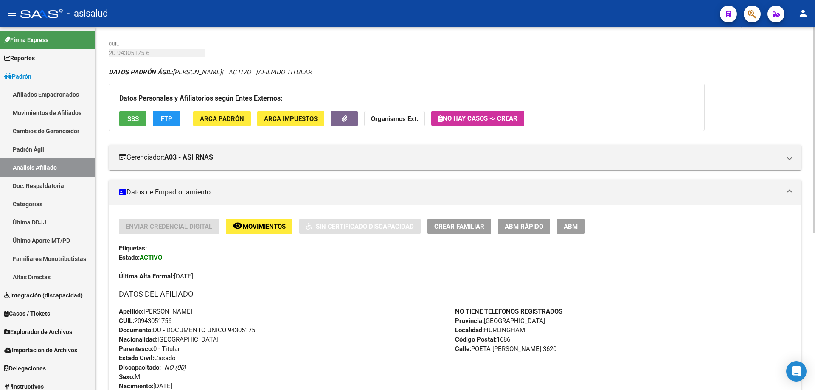
scroll to position [85, 0]
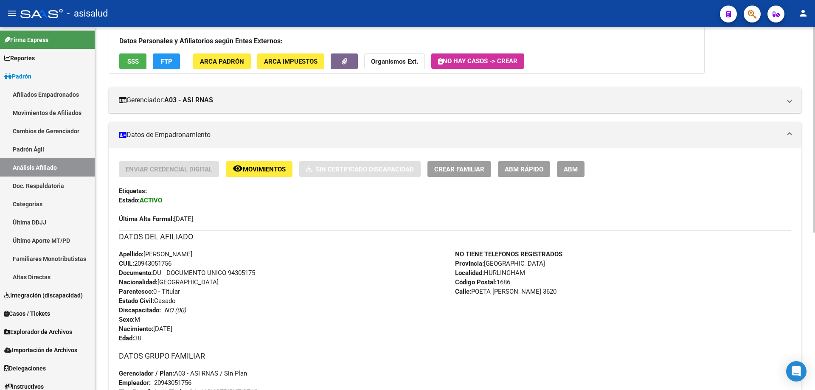
click at [518, 164] on button "ABM Rápido" at bounding box center [524, 169] width 52 height 16
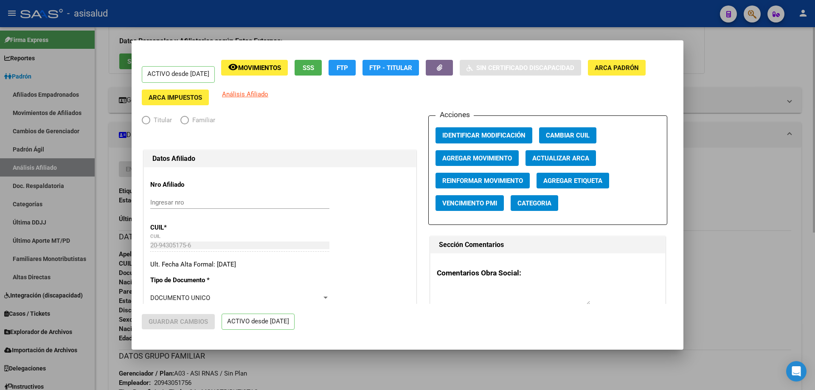
radio input "true"
type input "20-94305175-6"
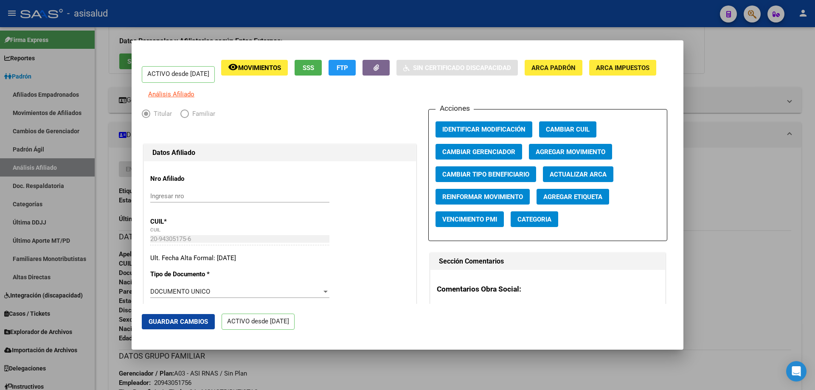
click at [553, 155] on span "Agregar Movimiento" at bounding box center [571, 152] width 70 height 8
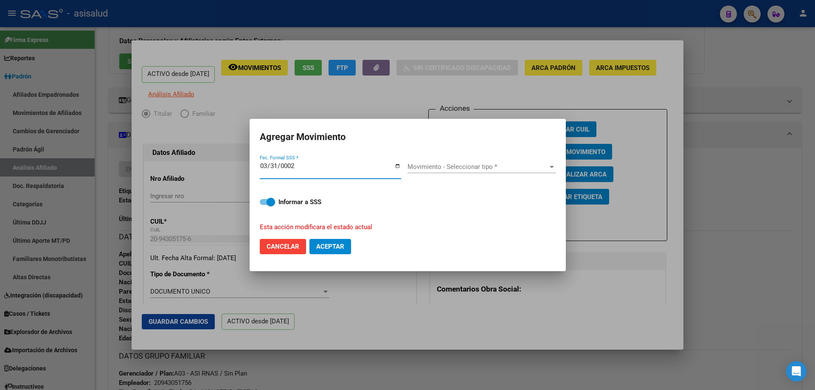
type input "0020-03-31"
click at [264, 167] on input "0020-03-31" at bounding box center [330, 170] width 141 height 14
click at [289, 164] on input "0020-03-01" at bounding box center [330, 170] width 141 height 14
type input "2025-03-01"
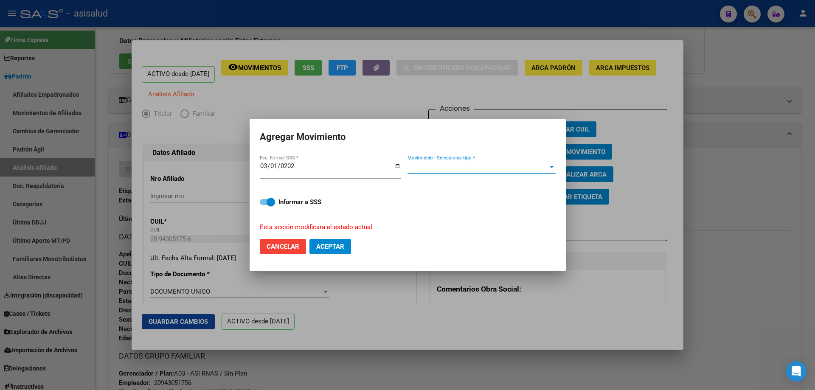
click at [453, 164] on span "Movimiento - Seleccionar tipo *" at bounding box center [478, 167] width 141 height 8
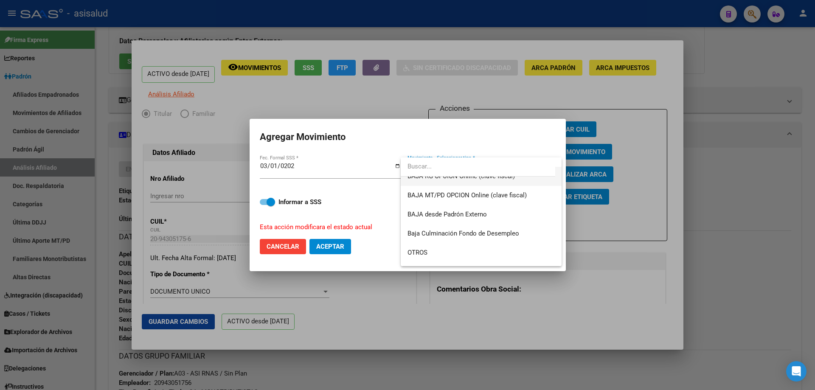
scroll to position [617, 0]
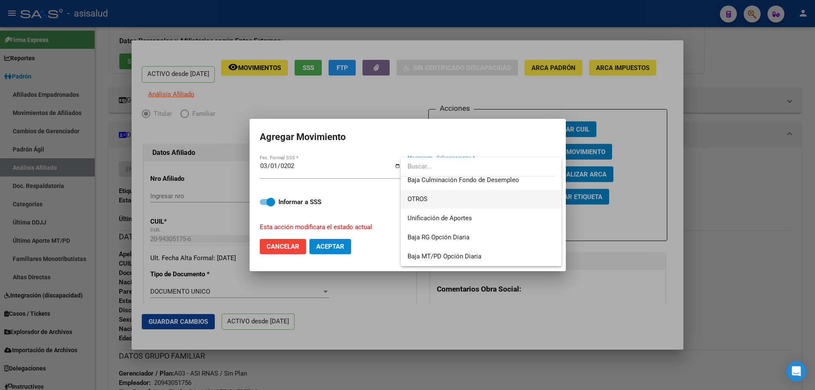
click at [431, 199] on span "OTROS" at bounding box center [481, 199] width 147 height 19
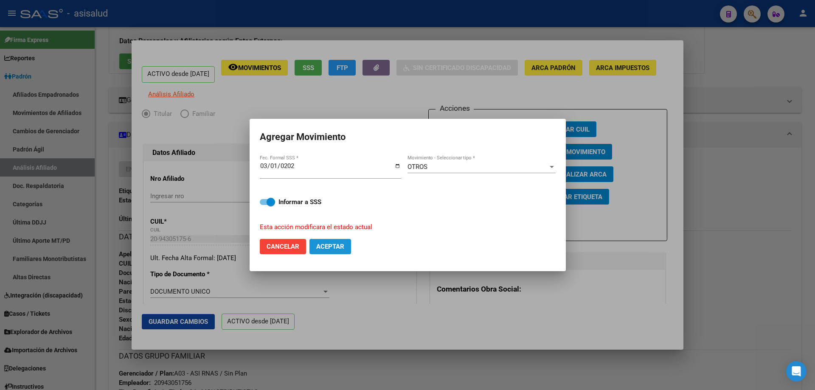
click at [335, 248] on span "Aceptar" at bounding box center [330, 247] width 28 height 8
checkbox input "false"
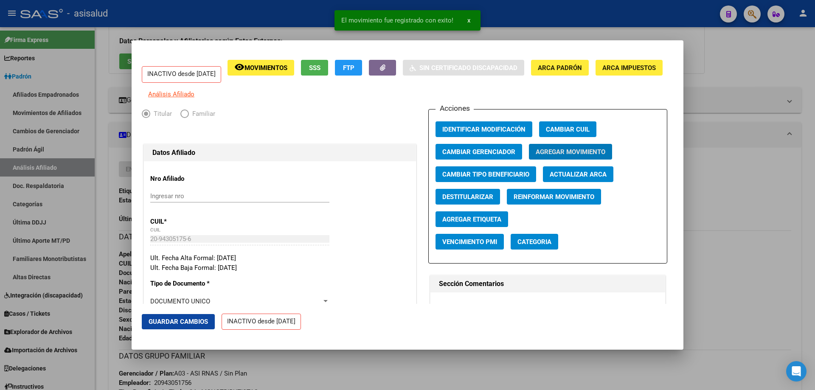
click at [189, 322] on span "Guardar Cambios" at bounding box center [178, 322] width 59 height 8
click at [815, 222] on div at bounding box center [407, 195] width 815 height 390
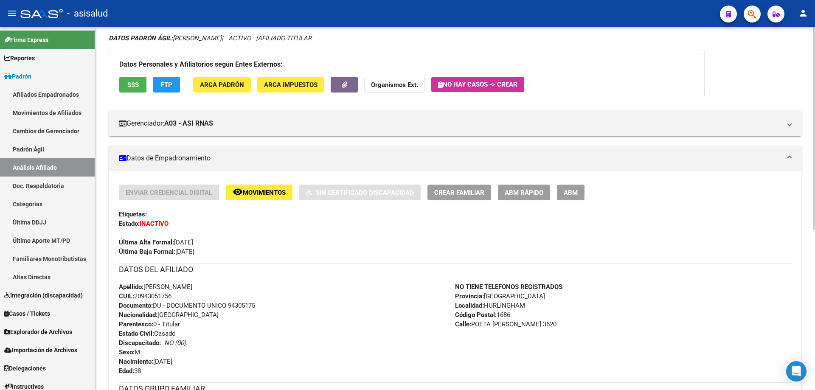
scroll to position [0, 0]
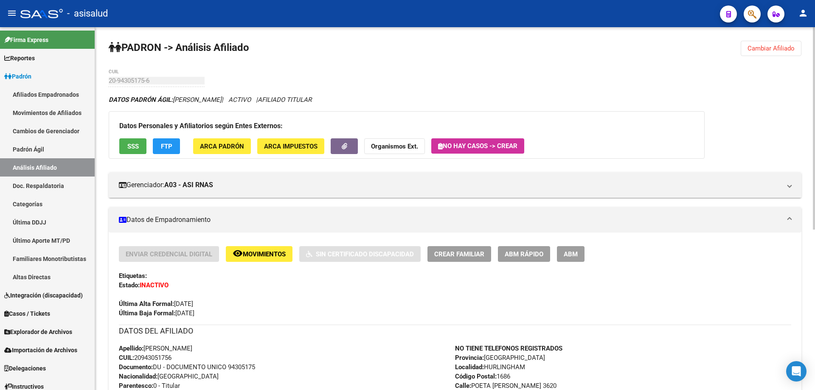
click at [775, 48] on span "Cambiar Afiliado" at bounding box center [771, 49] width 47 height 8
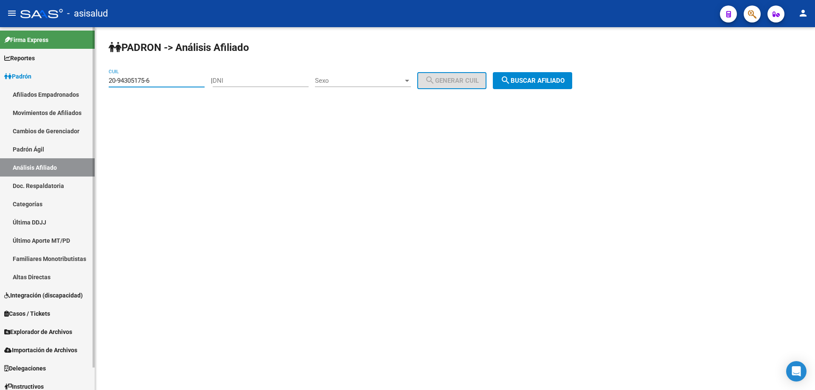
drag, startPoint x: 162, startPoint y: 82, endPoint x: 82, endPoint y: 94, distance: 81.1
click at [82, 94] on mat-sidenav-container "Firma Express Reportes Padrón Traspasos x O.S. Traspasos x Gerenciador Traspaso…" at bounding box center [407, 208] width 815 height 363
paste input "41067202-3"
click at [572, 84] on button "search Buscar afiliado" at bounding box center [532, 80] width 79 height 17
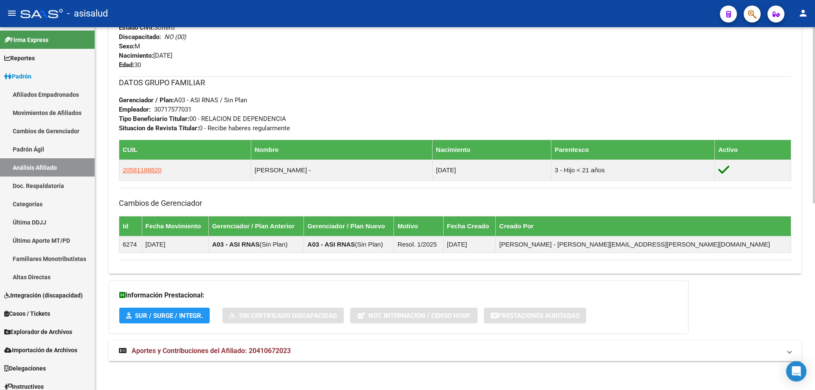
scroll to position [385, 0]
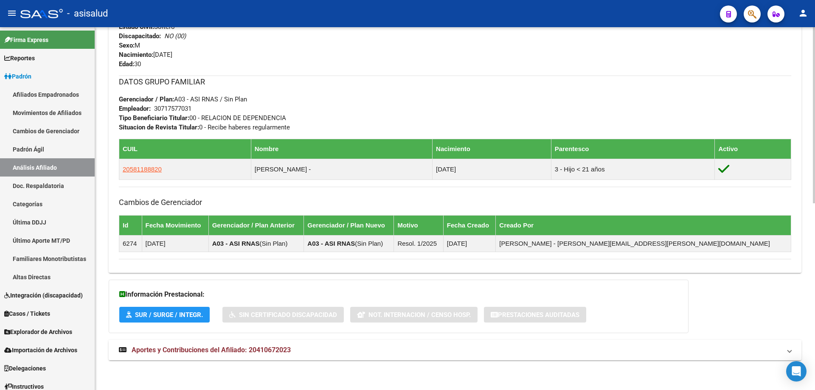
click at [269, 348] on span "Aportes y Contribuciones del Afiliado: 20410672023" at bounding box center [211, 350] width 159 height 8
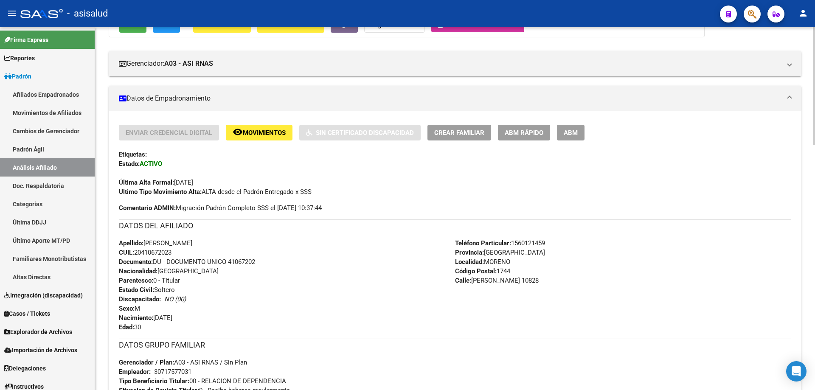
scroll to position [0, 0]
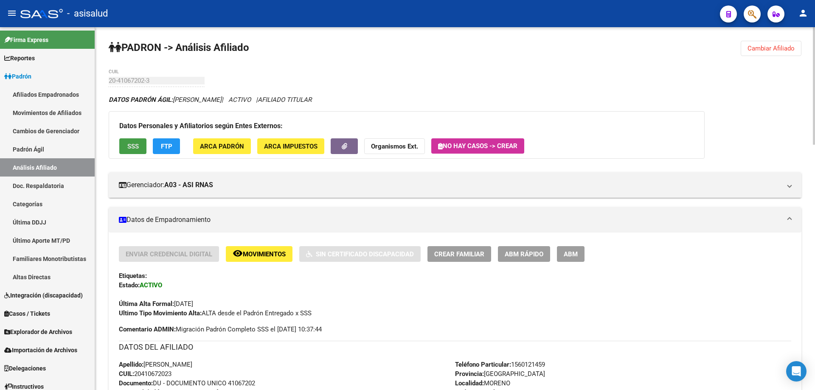
click at [131, 149] on span "SSS" at bounding box center [132, 147] width 11 height 8
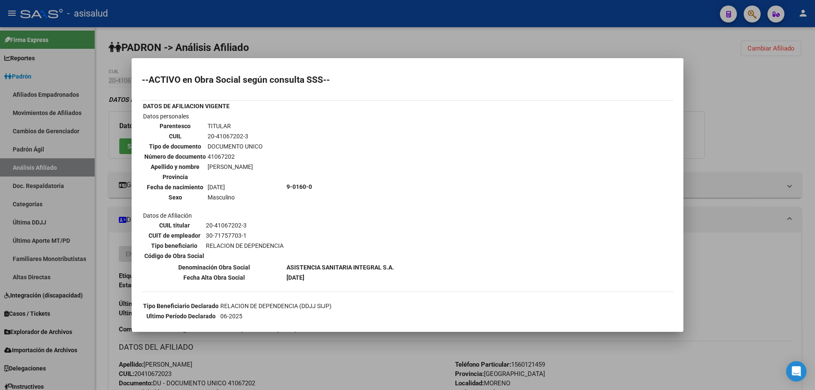
click at [750, 122] on div at bounding box center [407, 195] width 815 height 390
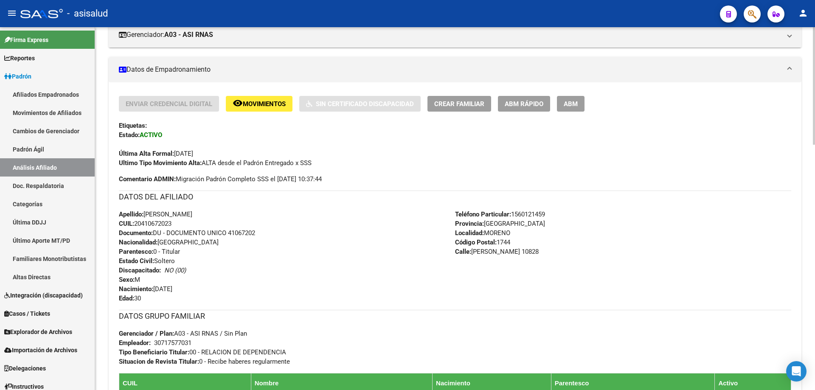
scroll to position [42, 0]
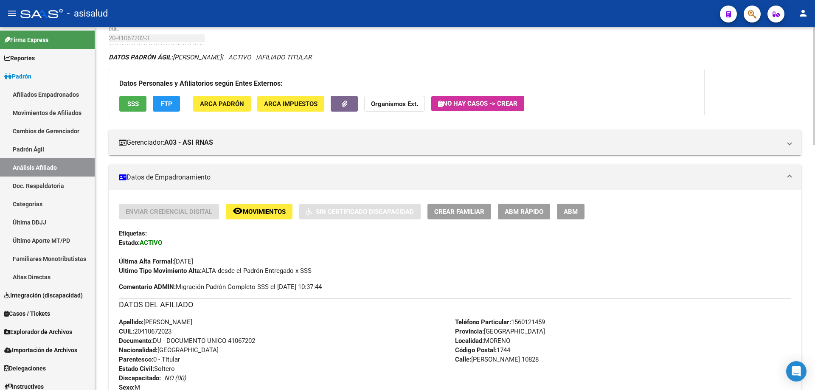
click at [137, 100] on span "SSS" at bounding box center [132, 104] width 11 height 8
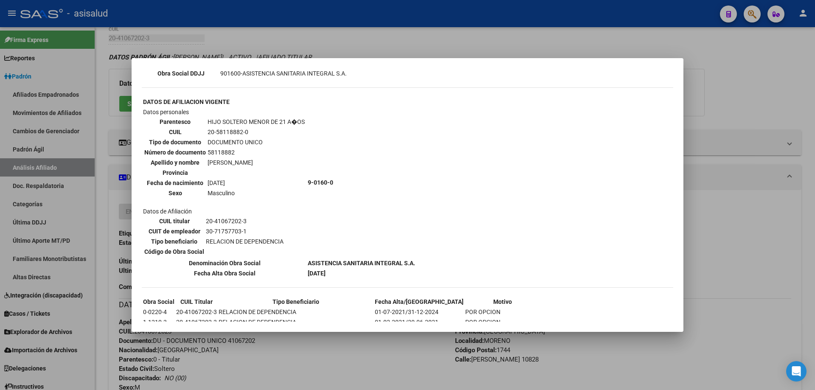
scroll to position [297, 0]
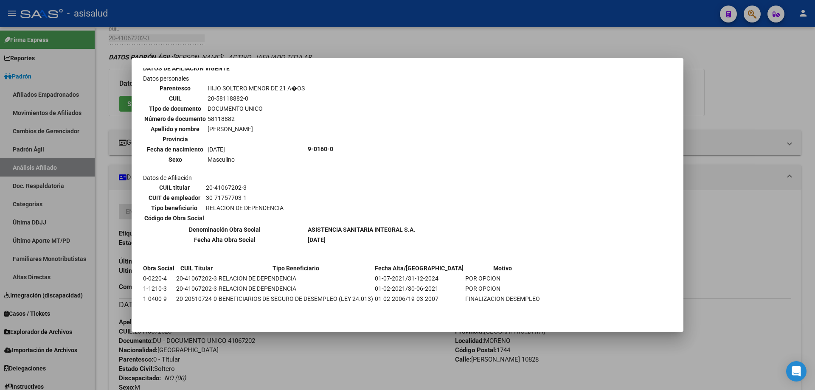
click at [751, 255] on div at bounding box center [407, 195] width 815 height 390
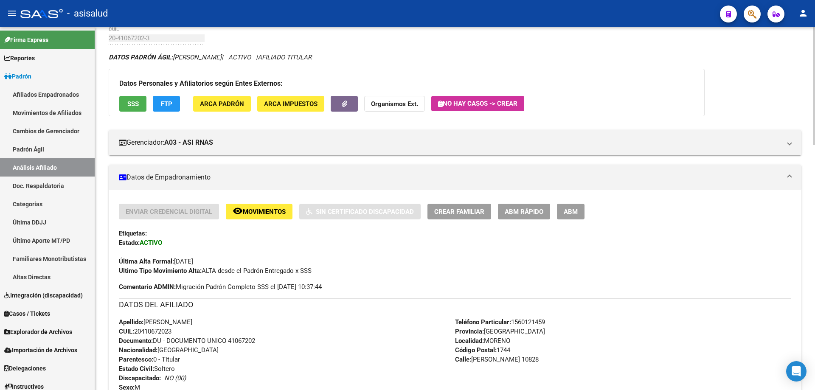
scroll to position [85, 0]
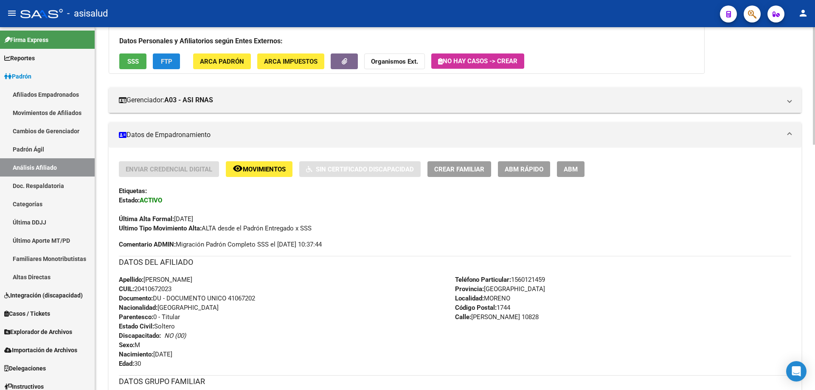
click at [159, 61] on button "FTP" at bounding box center [166, 61] width 27 height 16
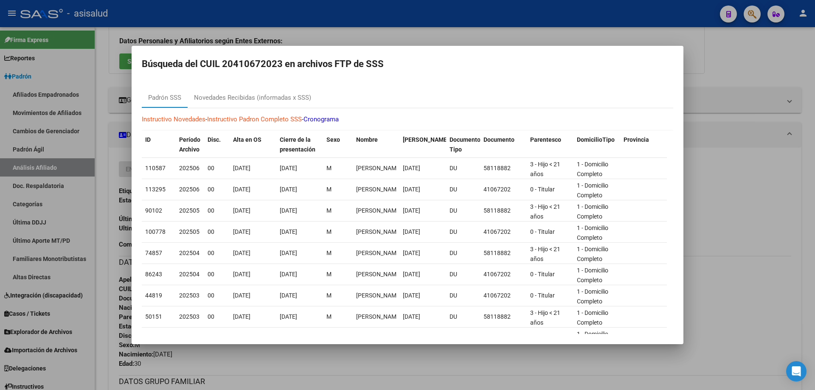
click at [707, 232] on div at bounding box center [407, 195] width 815 height 390
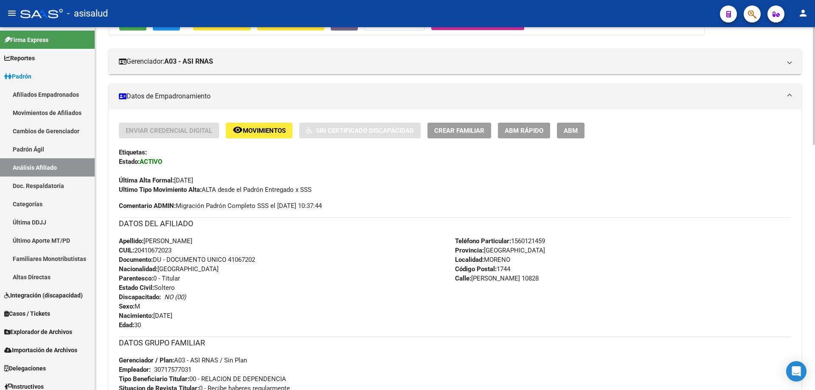
scroll to position [0, 0]
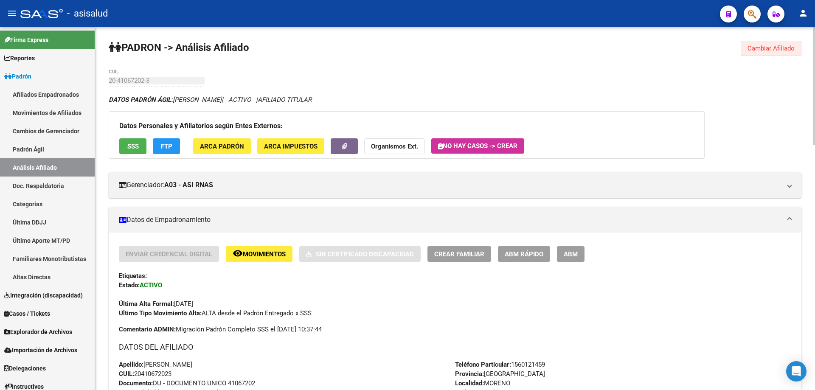
click at [759, 48] on span "Cambiar Afiliado" at bounding box center [771, 49] width 47 height 8
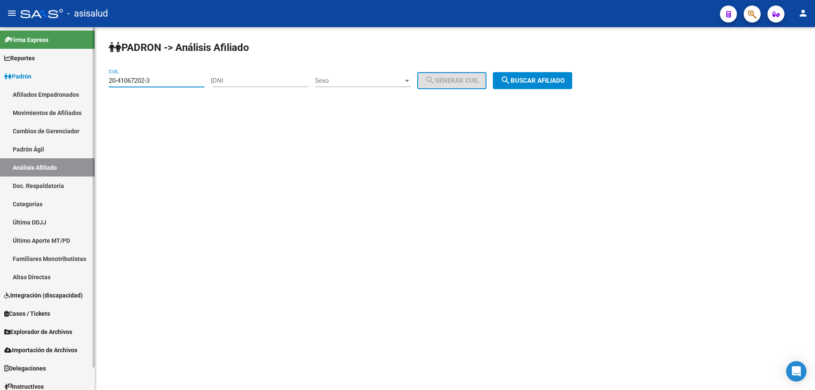
drag, startPoint x: 154, startPoint y: 82, endPoint x: 93, endPoint y: 80, distance: 60.7
click at [93, 80] on mat-sidenav-container "Firma Express Reportes Padrón Traspasos x O.S. Traspasos x Gerenciador Traspaso…" at bounding box center [407, 208] width 815 height 363
paste input "22841027-7"
click at [549, 80] on span "search Buscar afiliado" at bounding box center [533, 81] width 64 height 8
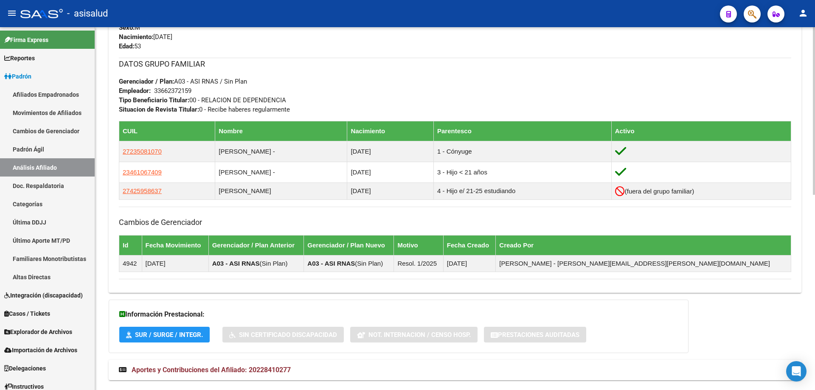
scroll to position [422, 0]
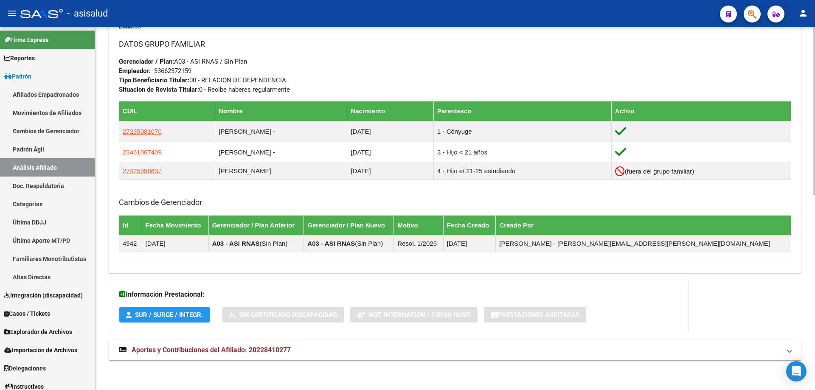
click at [705, 352] on mat-panel-title "Aportes y Contribuciones del Afiliado: 20228410277" at bounding box center [450, 350] width 662 height 9
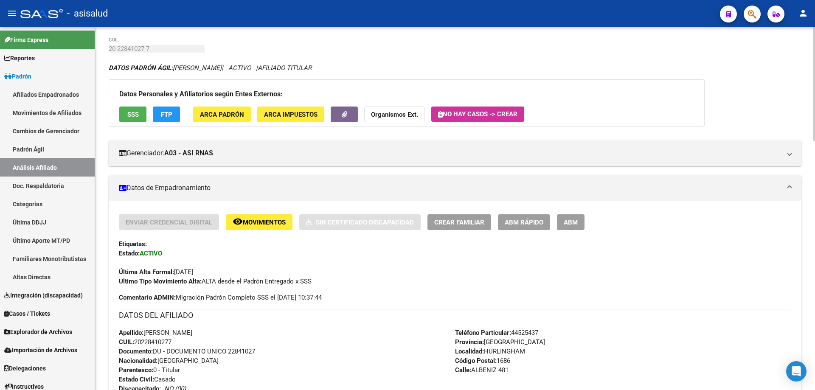
scroll to position [0, 0]
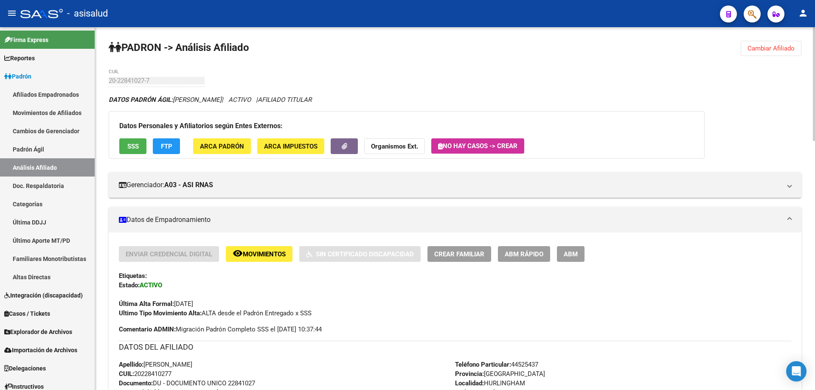
click at [765, 49] on span "Cambiar Afiliado" at bounding box center [771, 49] width 47 height 8
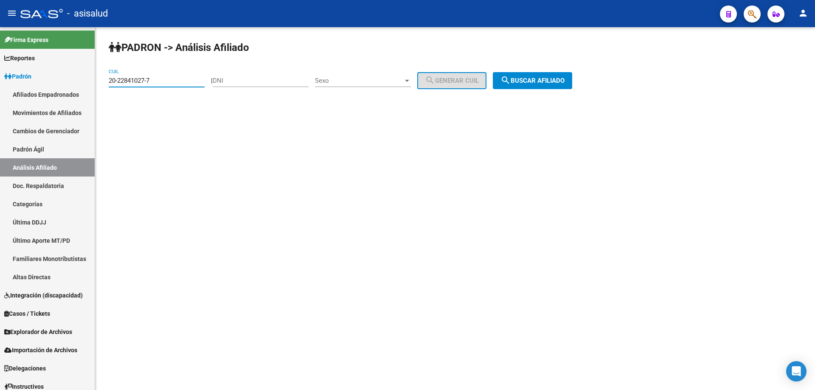
drag, startPoint x: 165, startPoint y: 77, endPoint x: 103, endPoint y: 79, distance: 62.4
click at [103, 79] on div "PADRON -> Análisis Afiliado 20-22841027-7 CUIL | DNI Sexo Sexo search Generar C…" at bounding box center [455, 71] width 720 height 89
paste input "7-30256604-1"
click at [533, 81] on span "search Buscar afiliado" at bounding box center [533, 81] width 64 height 8
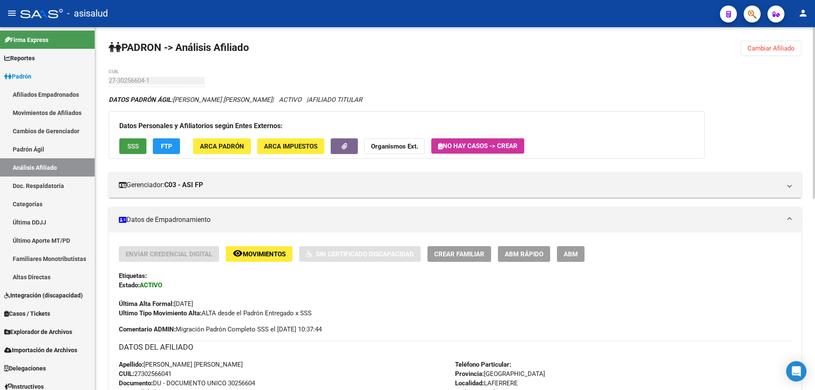
click at [125, 146] on button "SSS" at bounding box center [132, 146] width 27 height 16
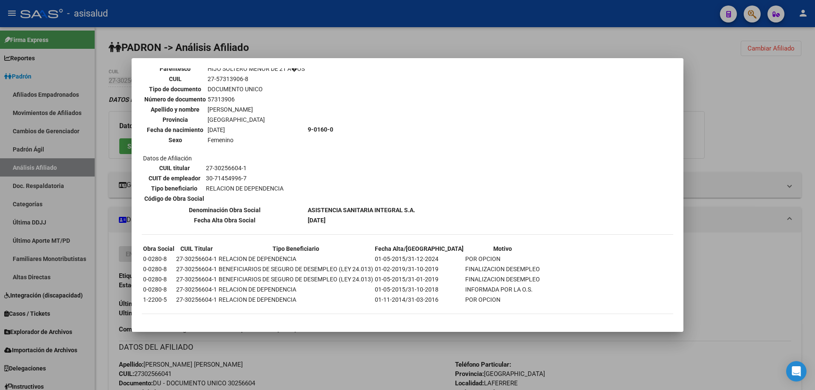
scroll to position [517, 0]
click at [815, 130] on div at bounding box center [407, 195] width 815 height 390
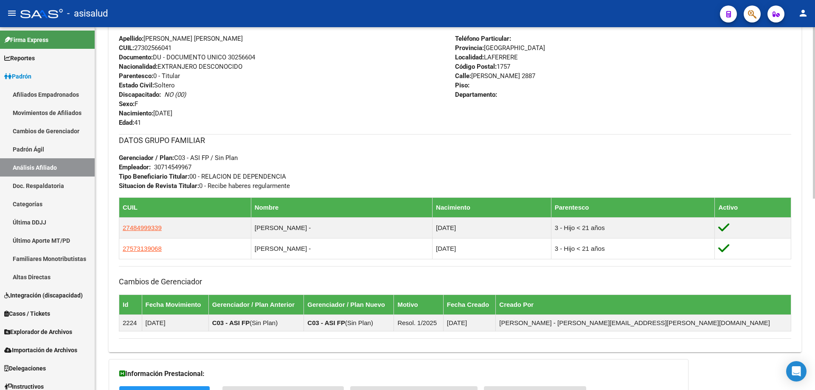
scroll to position [405, 0]
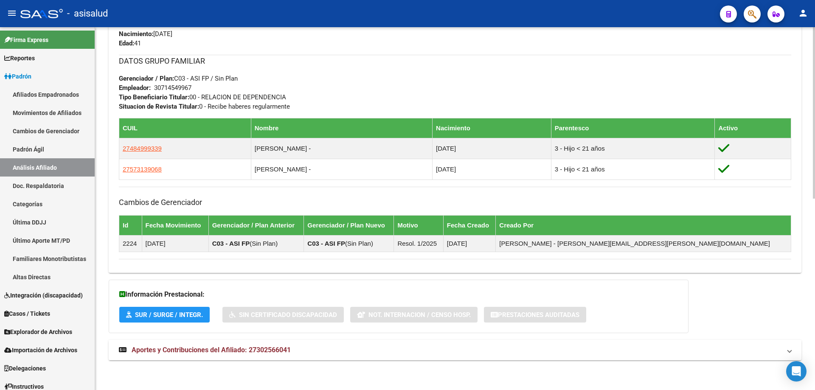
click at [340, 351] on mat-panel-title "Aportes y Contribuciones del Afiliado: 27302566041" at bounding box center [450, 350] width 662 height 9
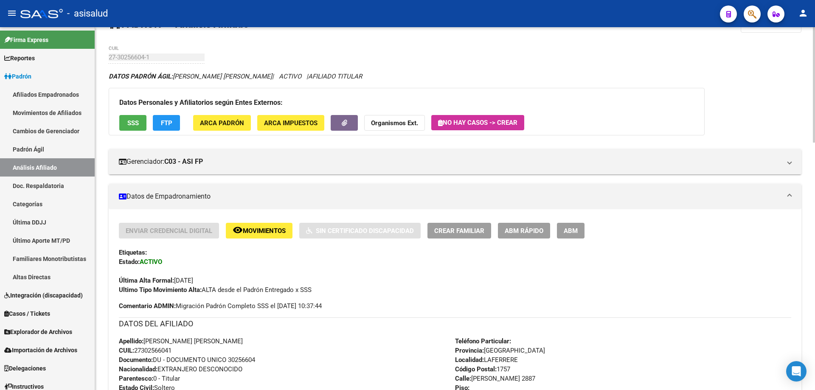
scroll to position [0, 0]
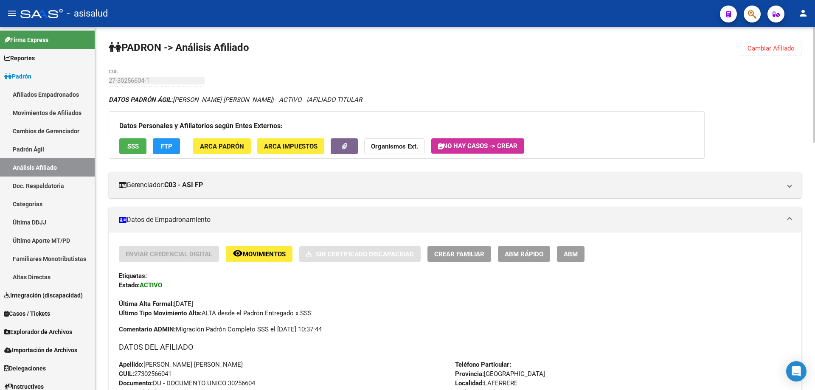
click at [129, 138] on div "Datos Personales y Afiliatorios según Entes Externos: SSS FTP ARCA Padrón ARCA …" at bounding box center [407, 135] width 596 height 48
click at [132, 144] on span "SSS" at bounding box center [132, 147] width 11 height 8
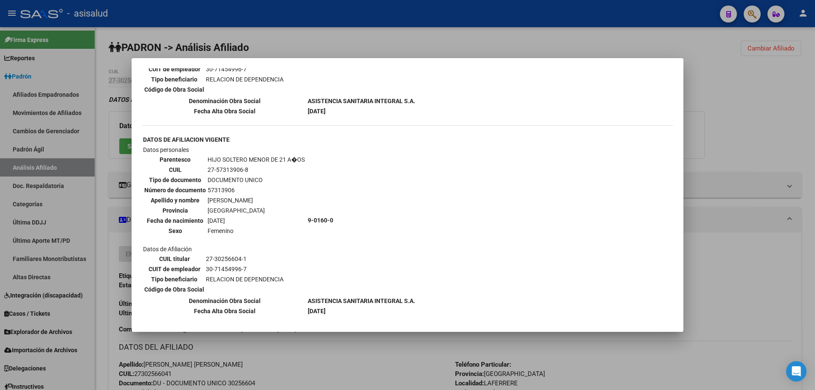
scroll to position [517, 0]
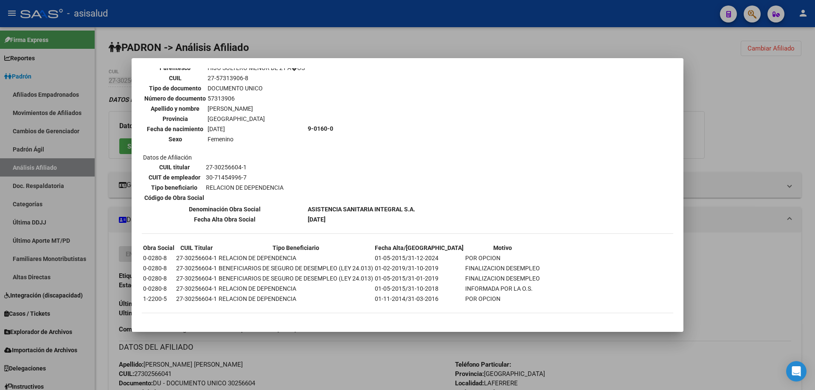
click at [812, 148] on div at bounding box center [407, 195] width 815 height 390
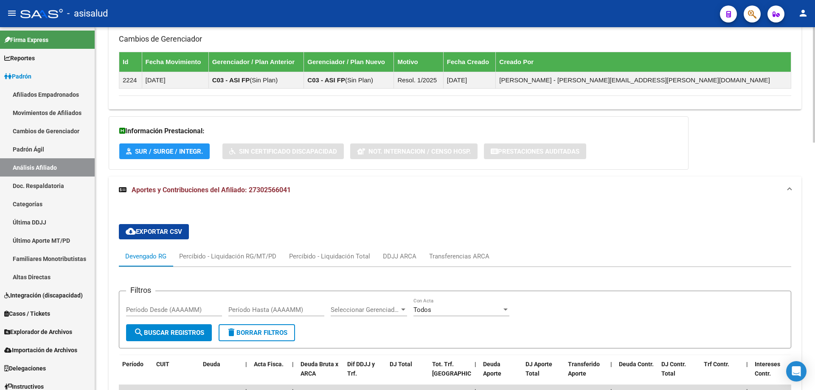
scroll to position [482, 0]
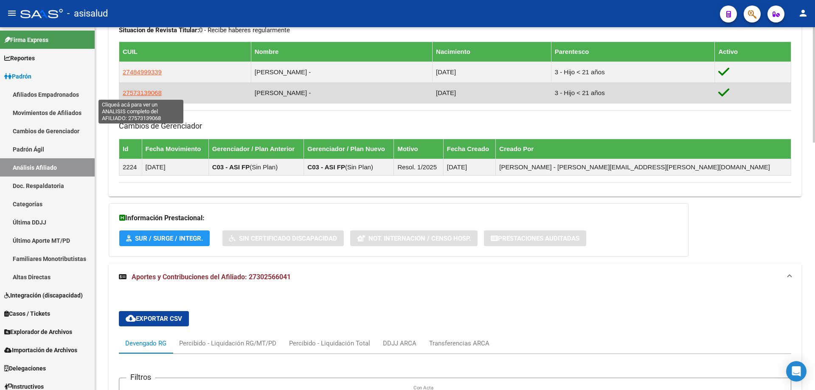
click at [148, 96] on span "27573139068" at bounding box center [142, 92] width 39 height 7
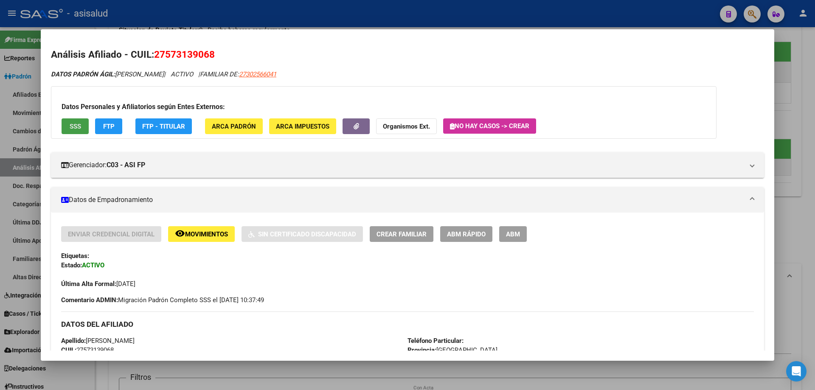
click at [85, 125] on button "SSS" at bounding box center [75, 126] width 27 height 16
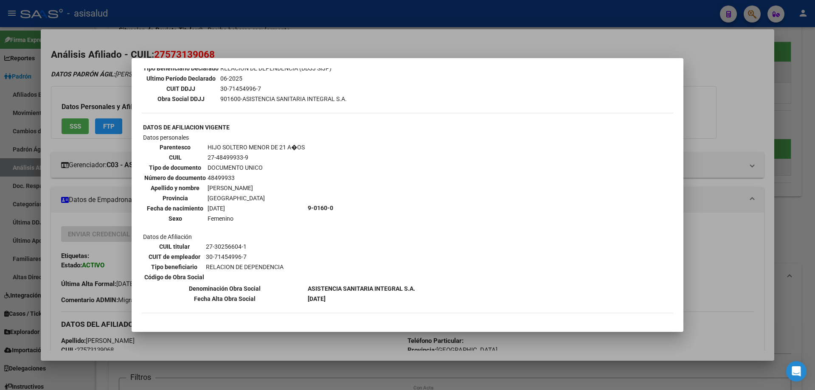
scroll to position [297, 0]
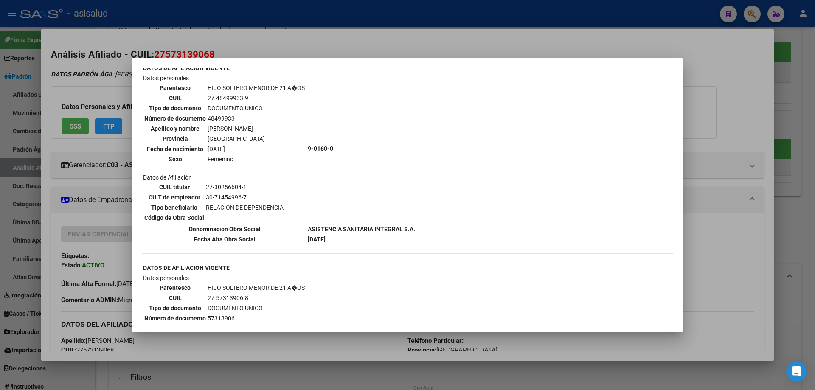
click at [815, 151] on div at bounding box center [407, 195] width 815 height 390
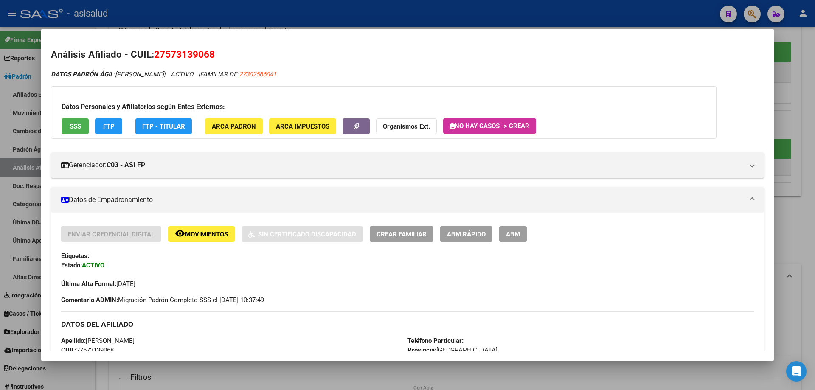
click at [815, 151] on div at bounding box center [407, 195] width 815 height 390
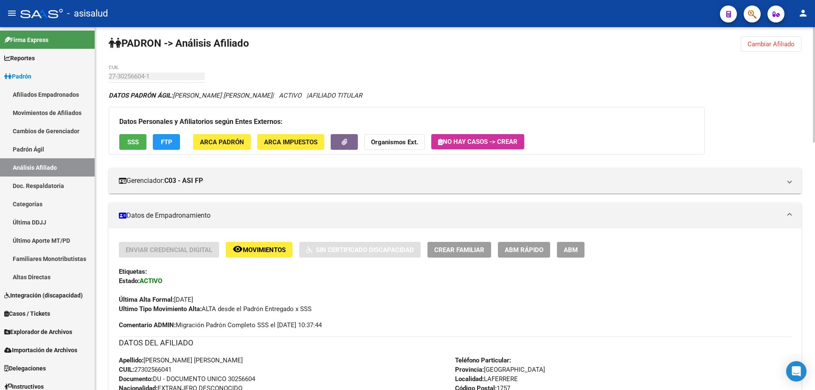
scroll to position [0, 0]
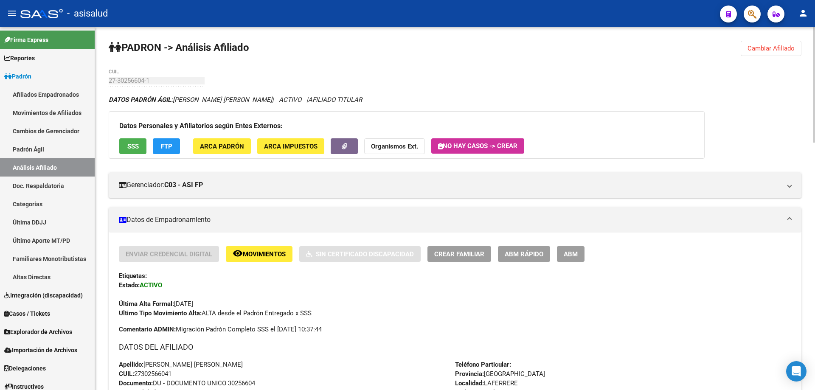
click at [777, 48] on span "Cambiar Afiliado" at bounding box center [771, 49] width 47 height 8
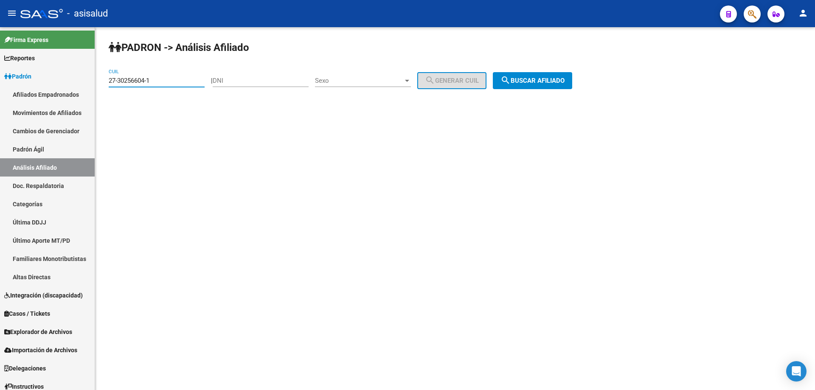
drag, startPoint x: 193, startPoint y: 82, endPoint x: 102, endPoint y: 82, distance: 90.4
click at [102, 82] on div "PADRON -> Análisis Afiliado 27-30256604-1 CUIL | DNI Sexo Sexo search Generar C…" at bounding box center [455, 71] width 720 height 89
paste input "5314355-2"
click at [537, 84] on button "search Buscar afiliado" at bounding box center [532, 80] width 79 height 17
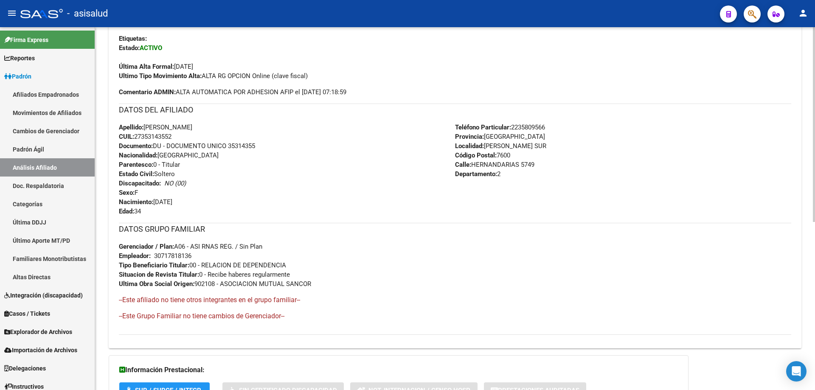
scroll to position [313, 0]
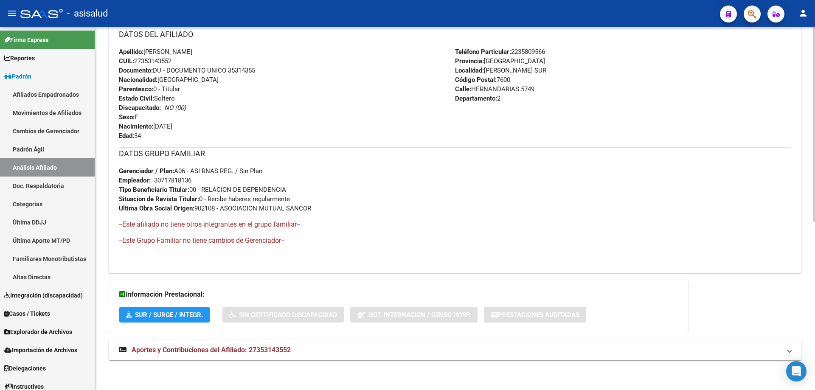
click at [370, 349] on mat-panel-title "Aportes y Contribuciones del Afiliado: 27353143552" at bounding box center [450, 350] width 662 height 9
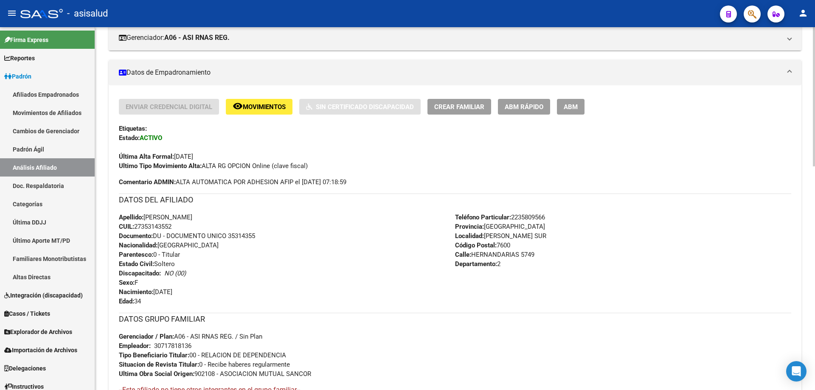
scroll to position [0, 0]
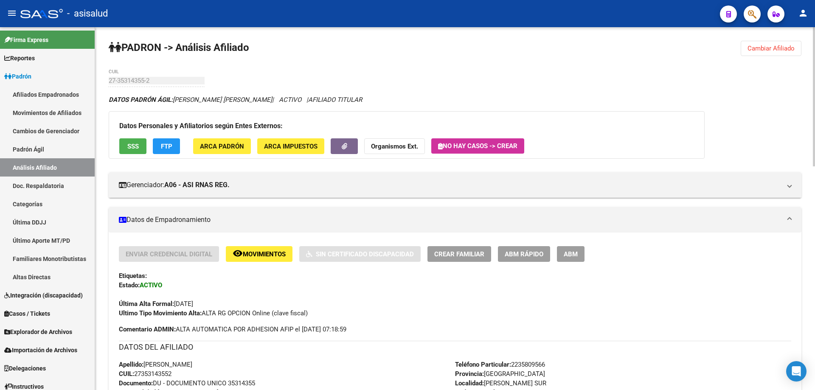
click at [776, 48] on span "Cambiar Afiliado" at bounding box center [771, 49] width 47 height 8
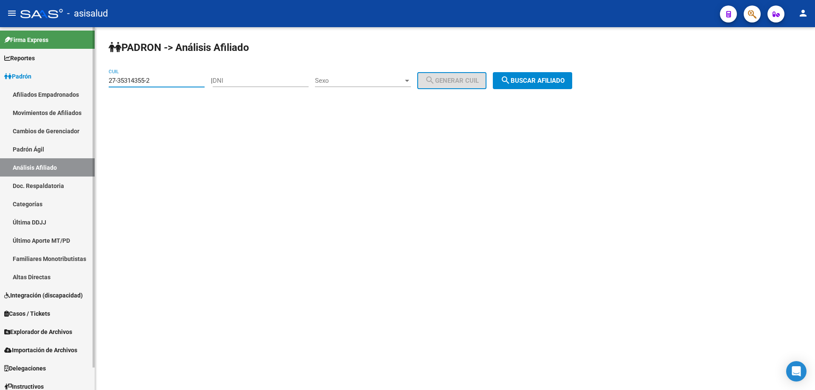
drag, startPoint x: 179, startPoint y: 80, endPoint x: 90, endPoint y: 80, distance: 88.7
click at [90, 80] on mat-sidenav-container "Firma Express Reportes Padrón Traspasos x O.S. Traspasos x Gerenciador Traspaso…" at bounding box center [407, 208] width 815 height 363
paste input "0-24773733-3"
click at [536, 82] on span "search Buscar afiliado" at bounding box center [533, 81] width 64 height 8
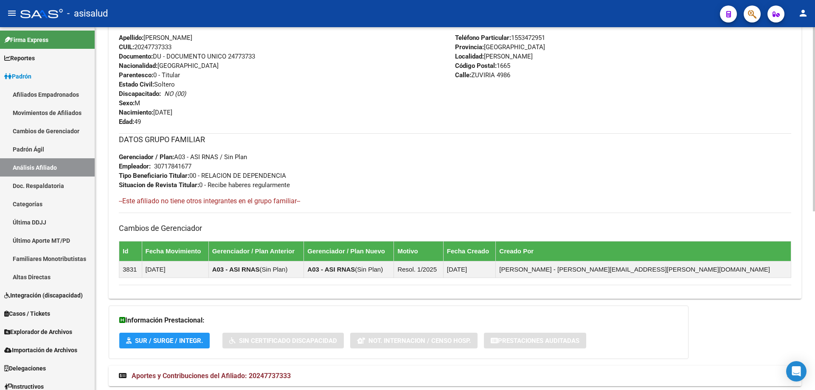
scroll to position [353, 0]
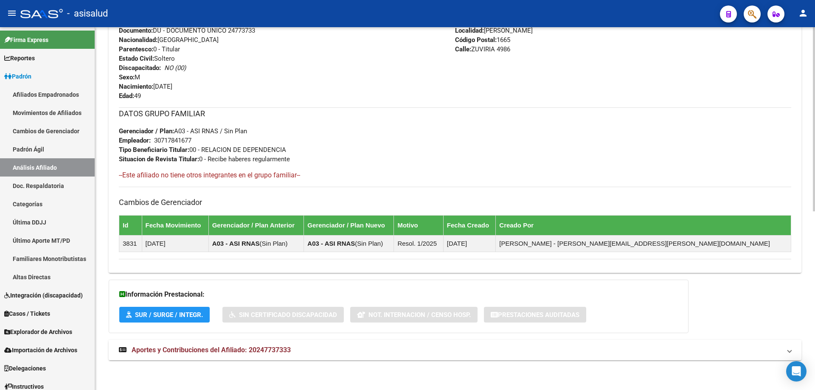
click at [372, 357] on mat-expansion-panel-header "Aportes y Contribuciones del Afiliado: 20247737333" at bounding box center [455, 350] width 693 height 20
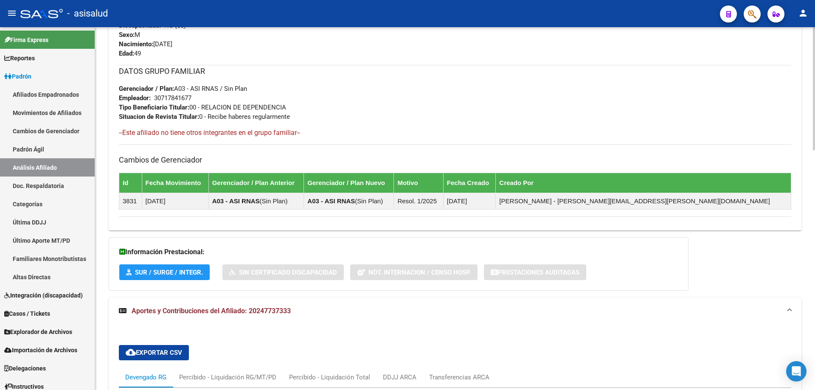
scroll to position [56, 0]
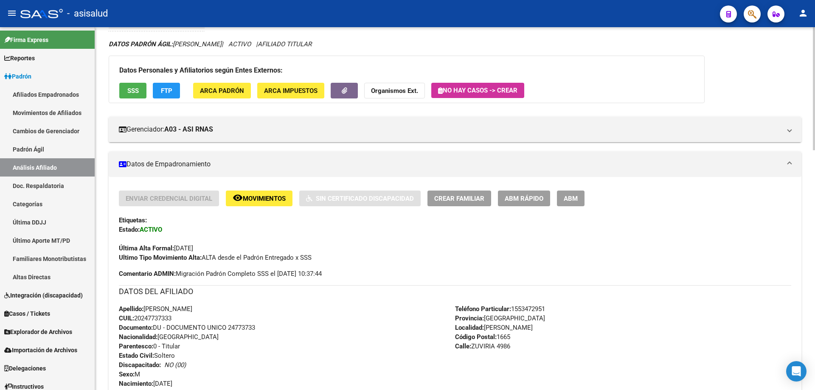
click at [138, 92] on span "SSS" at bounding box center [132, 91] width 11 height 8
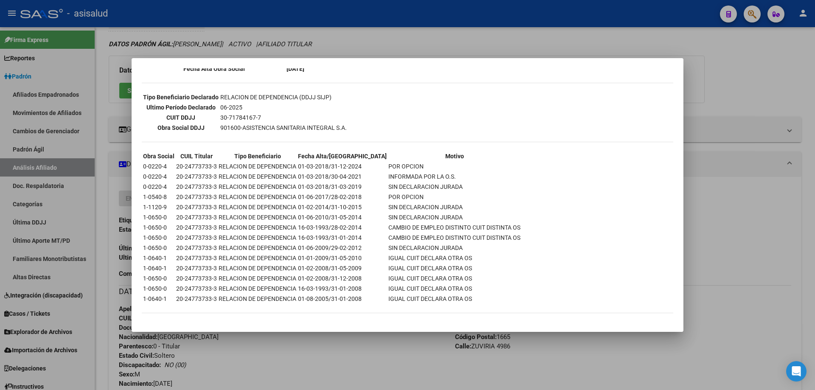
scroll to position [0, 0]
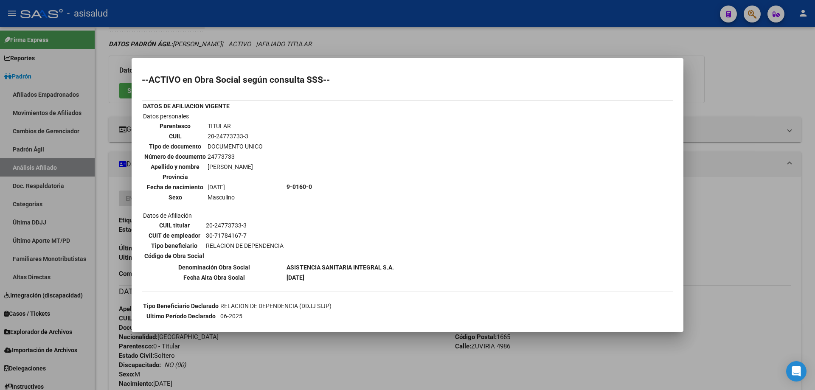
click at [776, 268] on div at bounding box center [407, 195] width 815 height 390
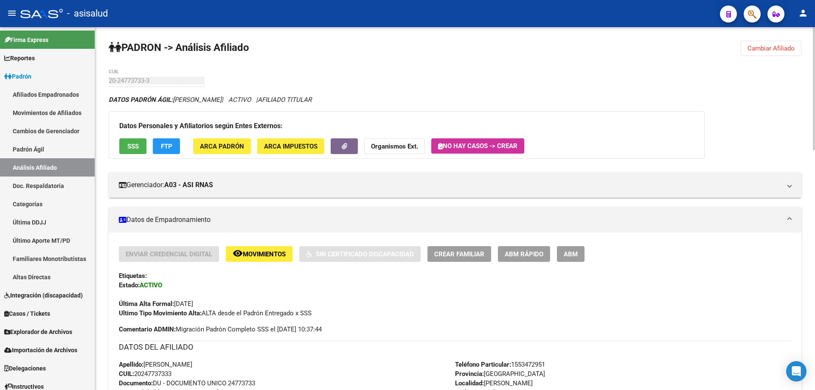
click at [788, 51] on span "Cambiar Afiliado" at bounding box center [771, 49] width 47 height 8
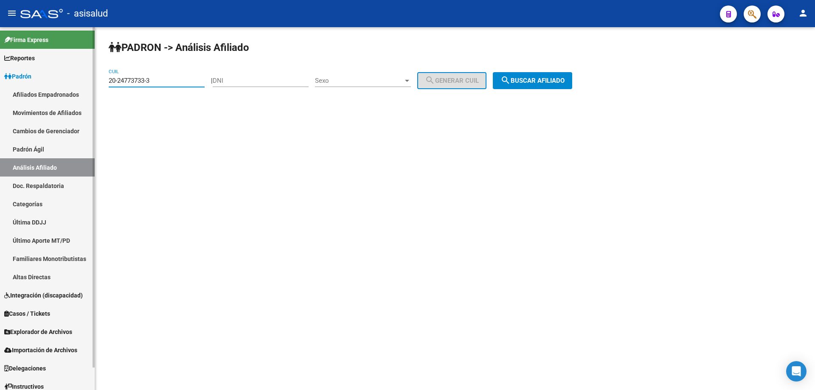
drag, startPoint x: 160, startPoint y: 82, endPoint x: 94, endPoint y: 82, distance: 65.8
click at [94, 82] on mat-sidenav-container "Firma Express Reportes Padrón Traspasos x O.S. Traspasos x Gerenciador Traspaso…" at bounding box center [407, 208] width 815 height 363
paste input "7-23552190-9"
type input "27-23552190-9"
click at [562, 85] on button "search Buscar afiliado" at bounding box center [532, 80] width 79 height 17
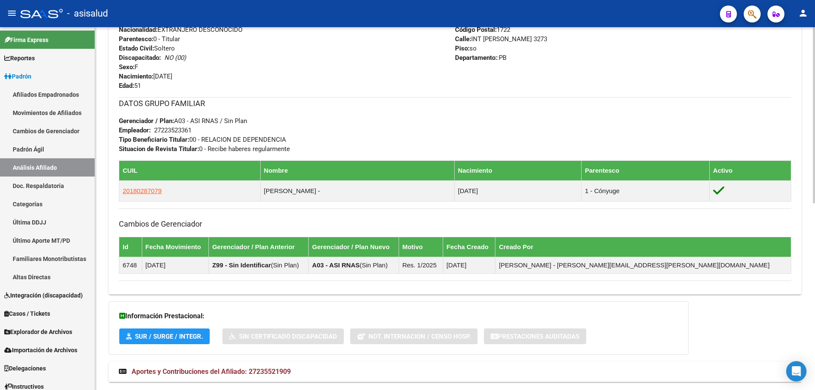
scroll to position [385, 0]
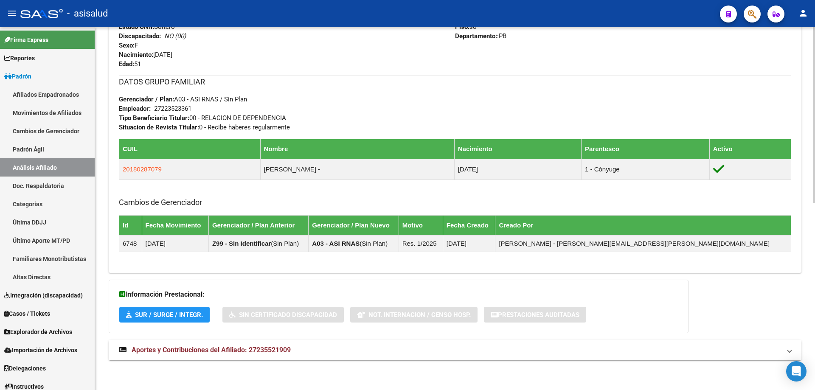
click at [299, 346] on mat-panel-title "Aportes y Contribuciones del Afiliado: 27235521909" at bounding box center [450, 350] width 662 height 9
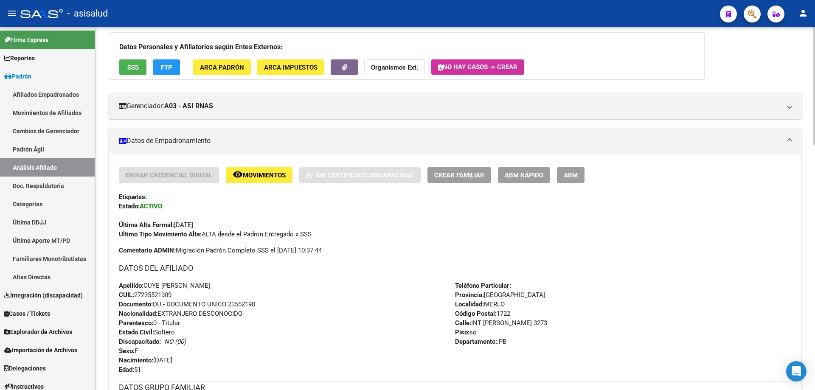
scroll to position [0, 0]
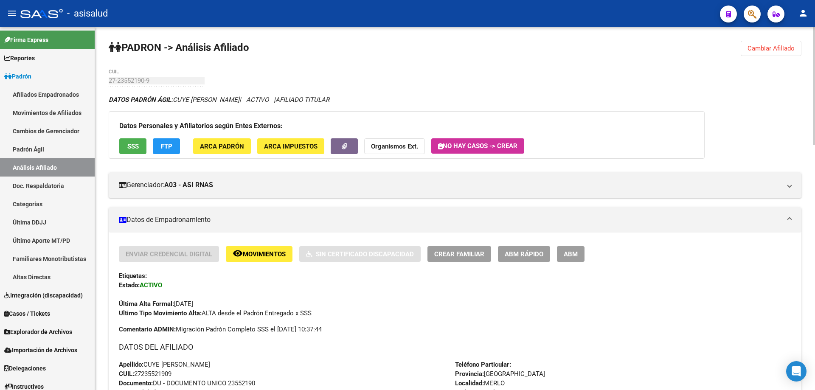
click at [125, 139] on button "SSS" at bounding box center [132, 146] width 27 height 16
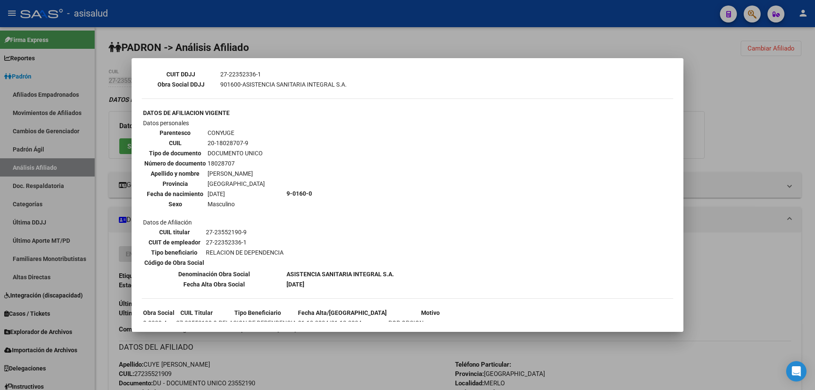
scroll to position [317, 0]
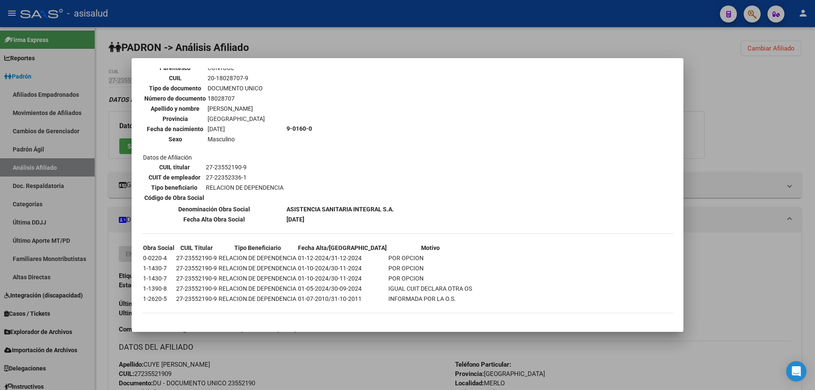
click at [769, 101] on div at bounding box center [407, 195] width 815 height 390
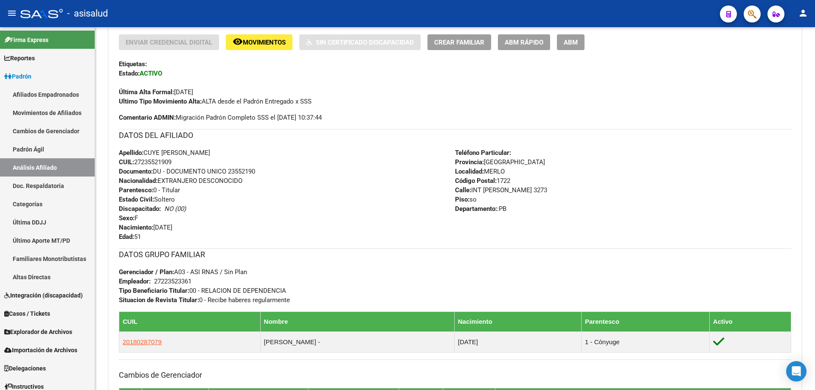
scroll to position [212, 0]
